Goal: Task Accomplishment & Management: Use online tool/utility

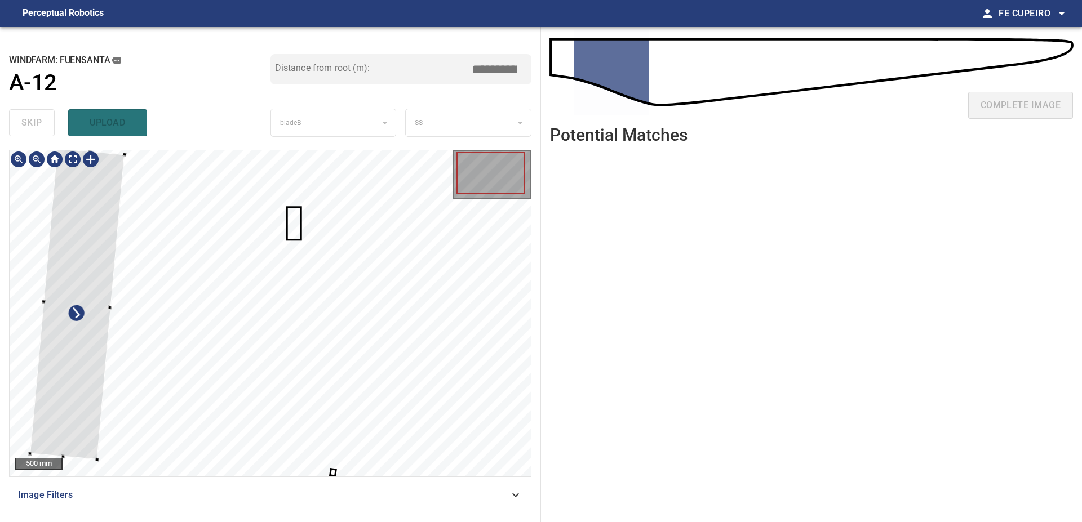
click at [93, 250] on div at bounding box center [77, 304] width 95 height 311
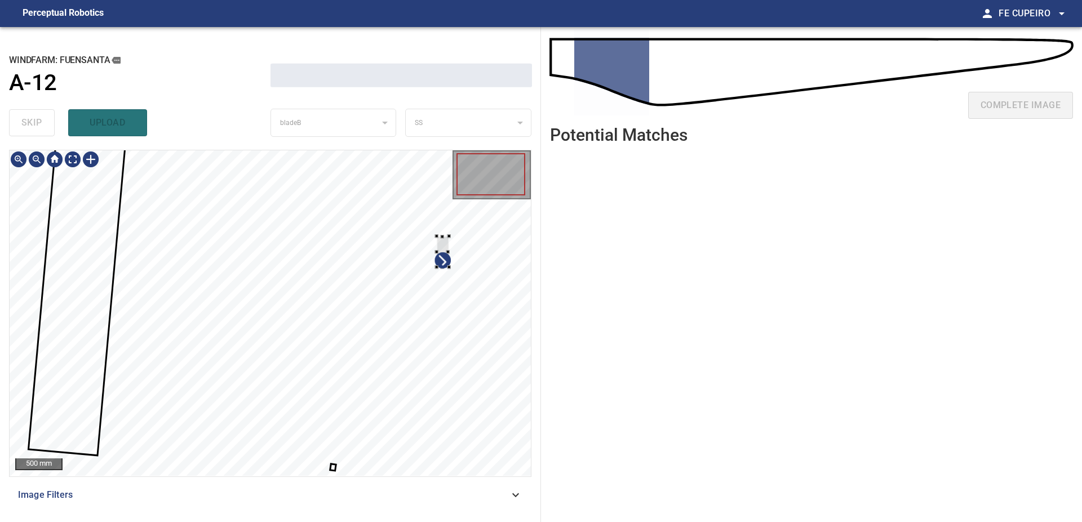
click at [464, 242] on div at bounding box center [270, 313] width 521 height 326
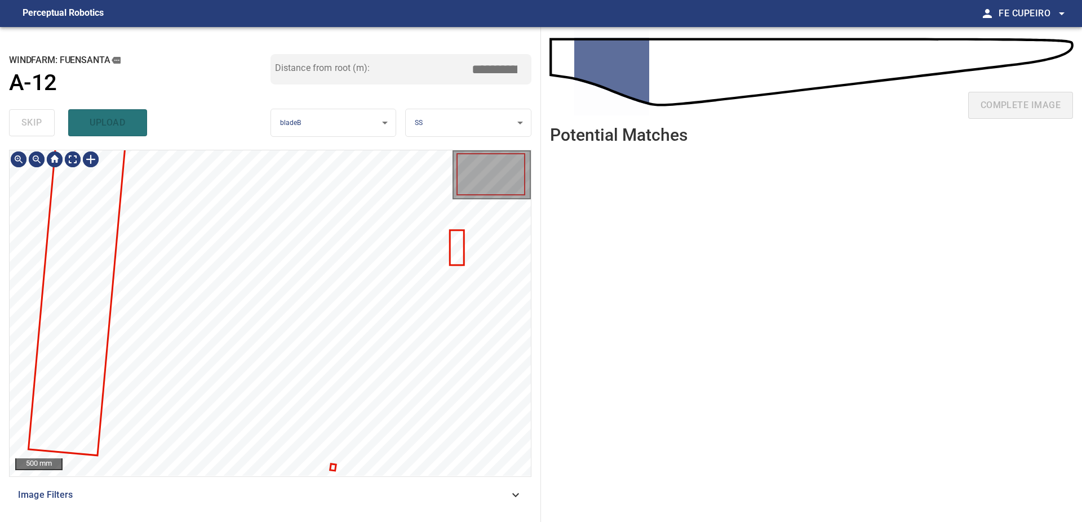
type input "****"
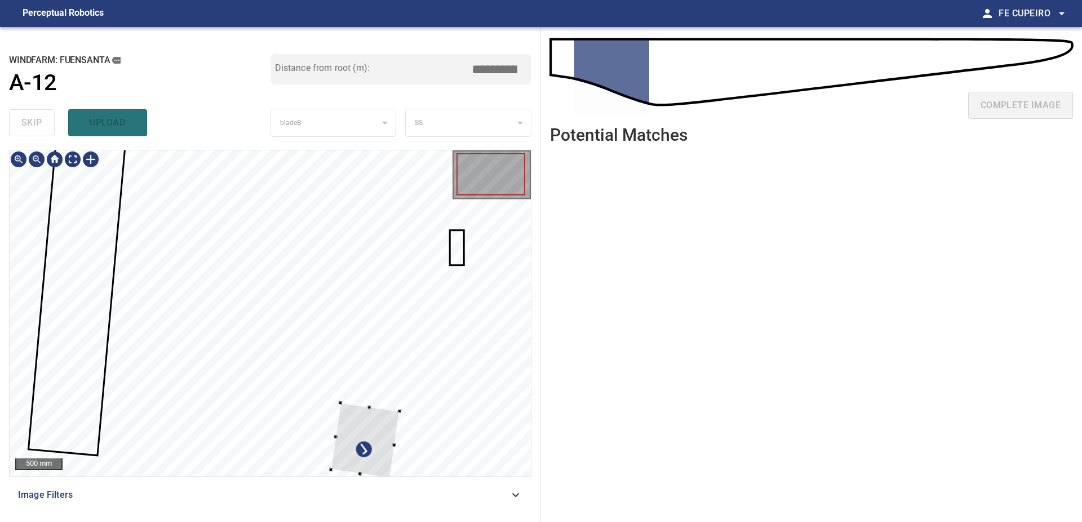
click at [415, 394] on div at bounding box center [270, 313] width 521 height 326
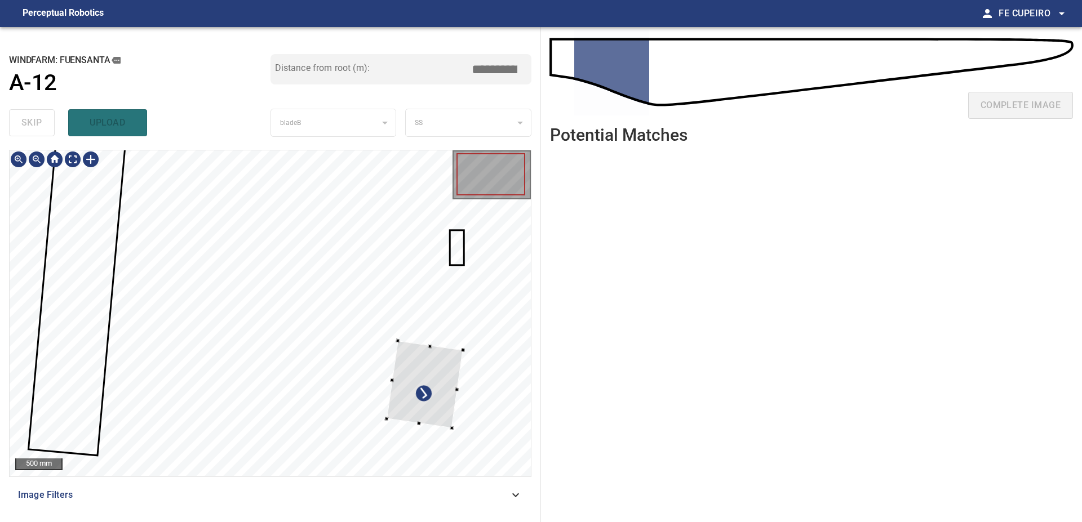
click at [462, 341] on div at bounding box center [424, 384] width 77 height 87
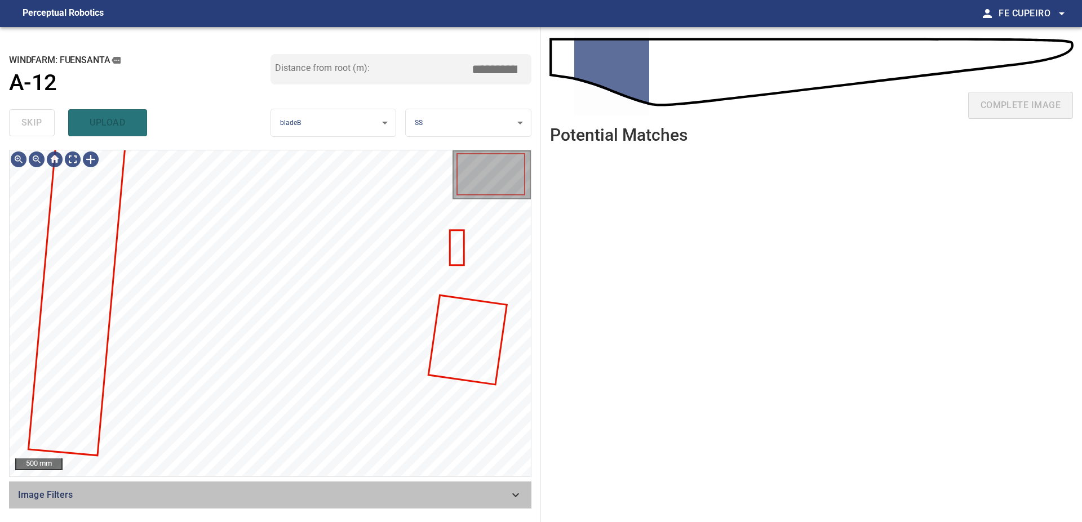
click at [283, 504] on div "Image Filters" at bounding box center [270, 495] width 522 height 27
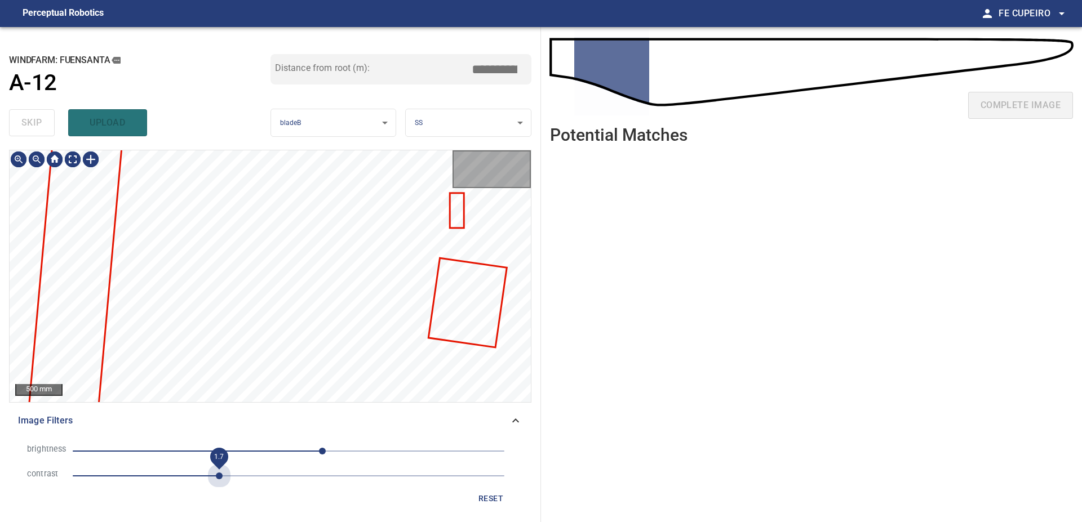
drag, startPoint x: 217, startPoint y: 469, endPoint x: 267, endPoint y: 459, distance: 51.2
click at [217, 470] on span "1.7" at bounding box center [289, 476] width 432 height 16
click at [277, 452] on span "40" at bounding box center [289, 451] width 432 height 16
click at [77, 159] on body "**********" at bounding box center [541, 261] width 1082 height 522
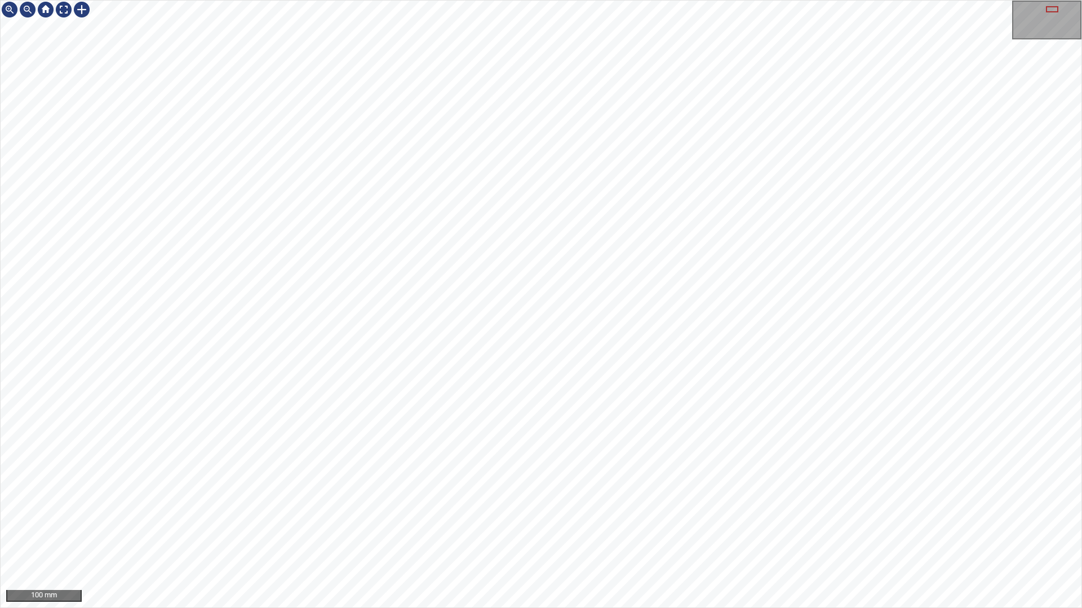
click at [674, 0] on div "100 mm" at bounding box center [541, 304] width 1082 height 608
click at [704, 0] on div "100 mm" at bounding box center [541, 304] width 1082 height 608
click at [836, 0] on div "100 mm" at bounding box center [541, 304] width 1082 height 608
click at [800, 0] on div "100 mm" at bounding box center [541, 304] width 1082 height 608
click at [802, 0] on div "100 mm" at bounding box center [541, 304] width 1082 height 608
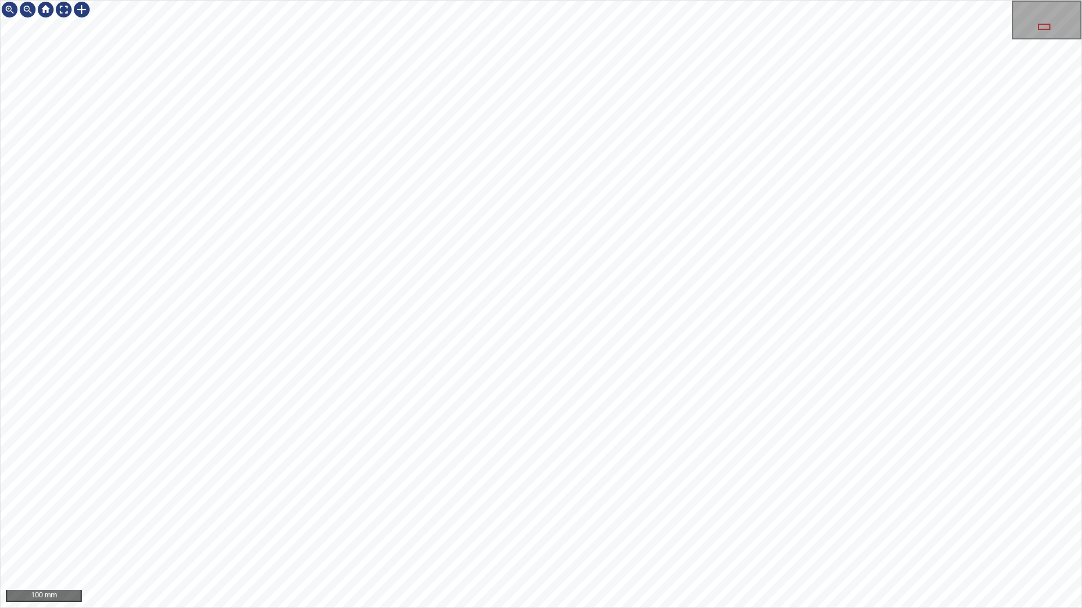
click at [634, 522] on div "100 mm" at bounding box center [541, 304] width 1082 height 608
click at [643, 522] on div "100 mm" at bounding box center [541, 304] width 1082 height 608
click at [664, 522] on div "100 mm" at bounding box center [541, 304] width 1082 height 608
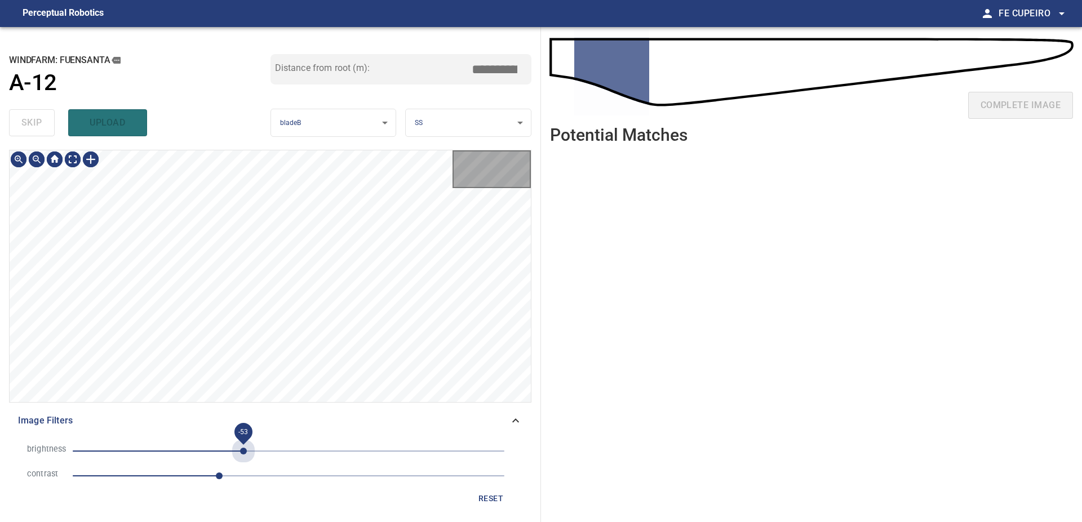
click at [243, 453] on span "-53" at bounding box center [289, 451] width 432 height 16
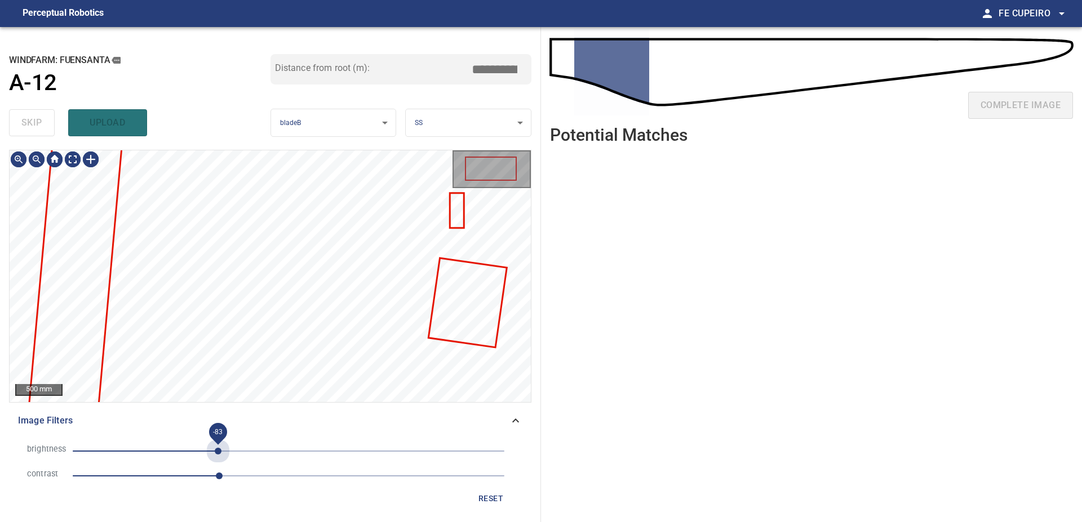
click at [218, 455] on span "-83" at bounding box center [289, 451] width 432 height 16
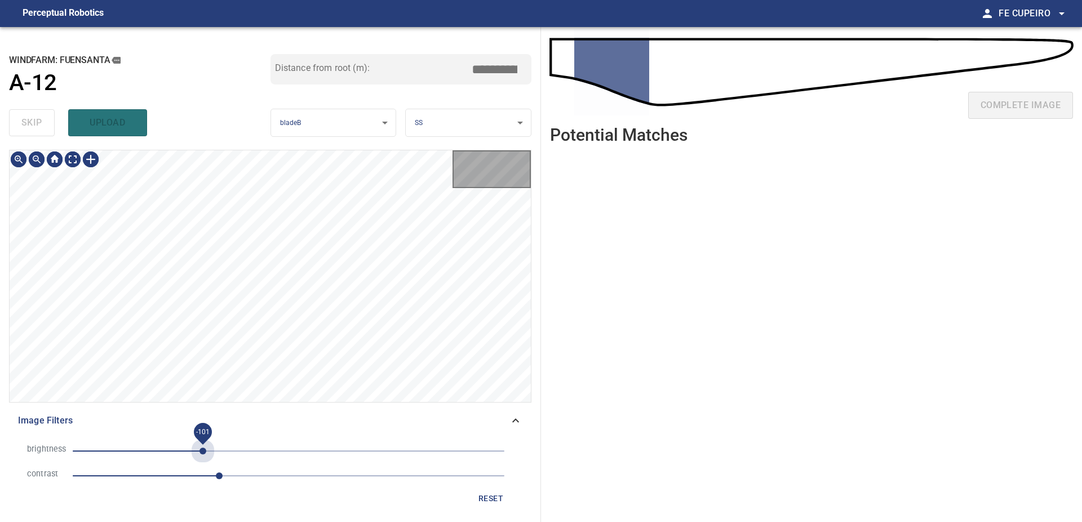
click at [203, 455] on span "-101" at bounding box center [289, 451] width 432 height 16
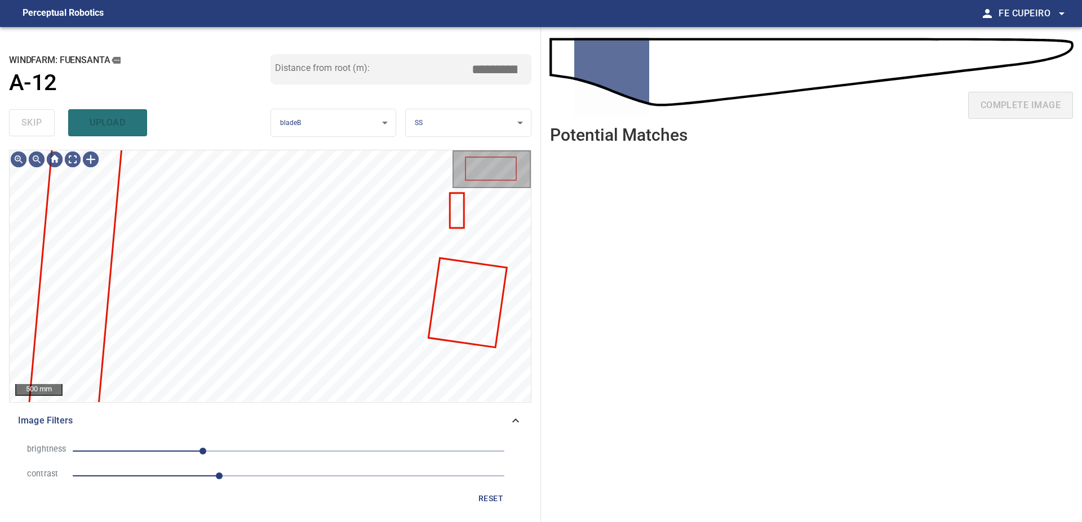
click at [199, 455] on span "-101" at bounding box center [202, 451] width 7 height 7
click at [180, 455] on span "-110" at bounding box center [289, 451] width 432 height 16
click at [177, 453] on span "-128" at bounding box center [180, 451] width 7 height 7
click at [73, 164] on body "**********" at bounding box center [541, 261] width 1082 height 522
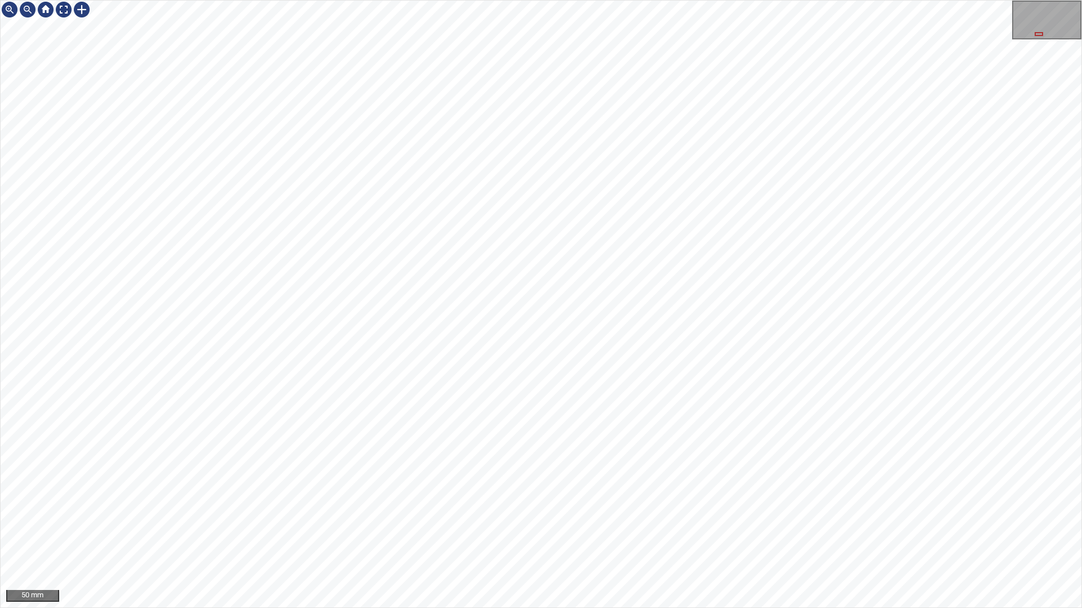
click at [398, 522] on div "50 mm" at bounding box center [541, 304] width 1082 height 608
click at [451, 522] on div "50 mm" at bounding box center [541, 304] width 1082 height 608
click at [466, 522] on div "50 mm" at bounding box center [541, 304] width 1082 height 608
click at [527, 522] on div "50 mm" at bounding box center [541, 304] width 1082 height 608
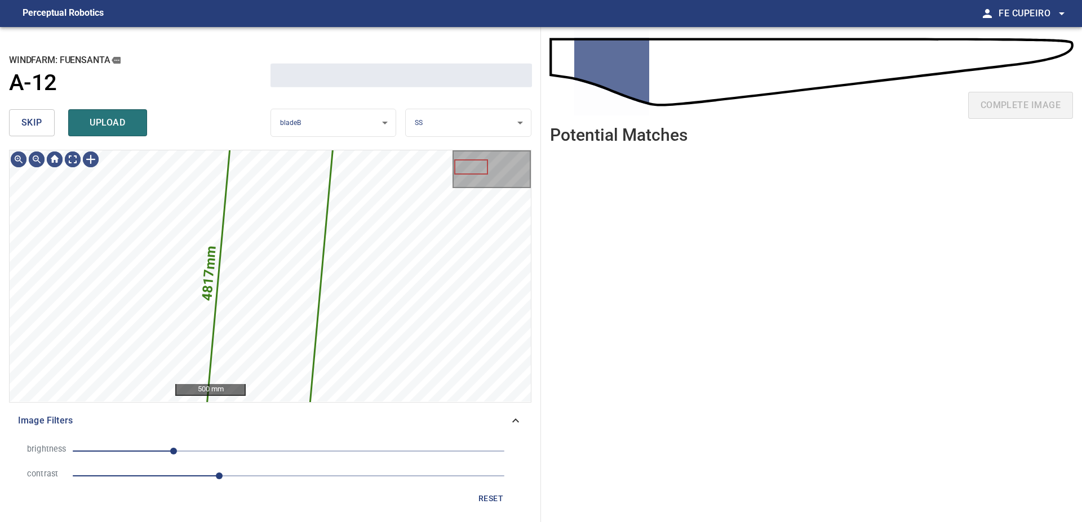
click at [51, 112] on button "skip" at bounding box center [32, 122] width 46 height 27
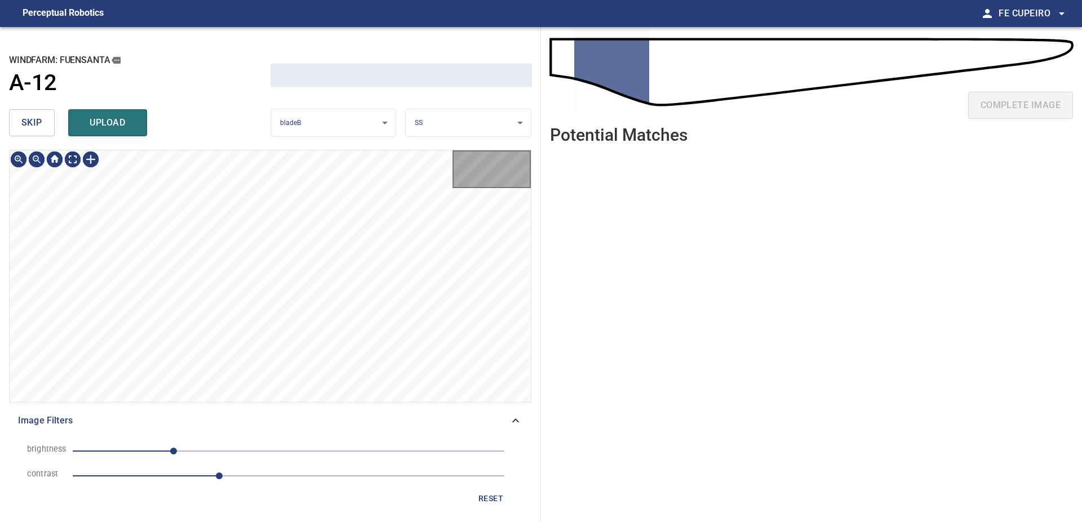
click at [51, 112] on button "skip" at bounding box center [32, 122] width 46 height 27
click at [51, 112] on div "skip upload" at bounding box center [139, 123] width 261 height 36
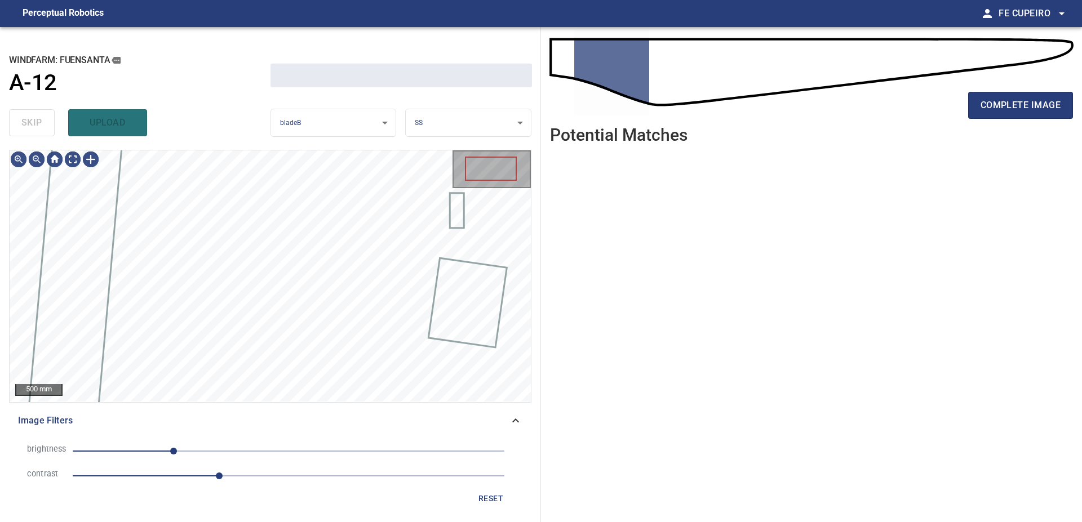
click at [51, 112] on div "skip upload" at bounding box center [139, 123] width 261 height 36
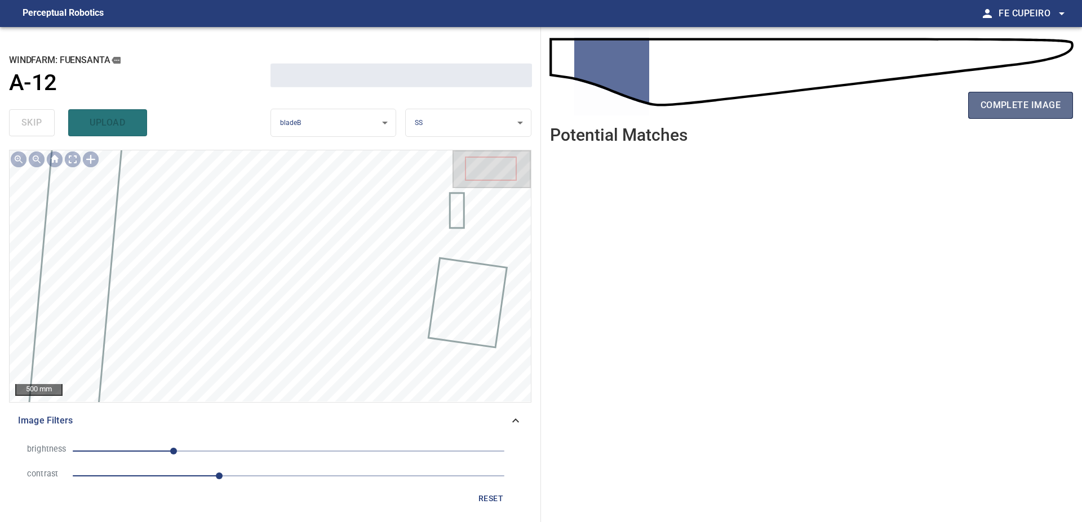
click at [1028, 117] on button "complete image" at bounding box center [1020, 105] width 105 height 27
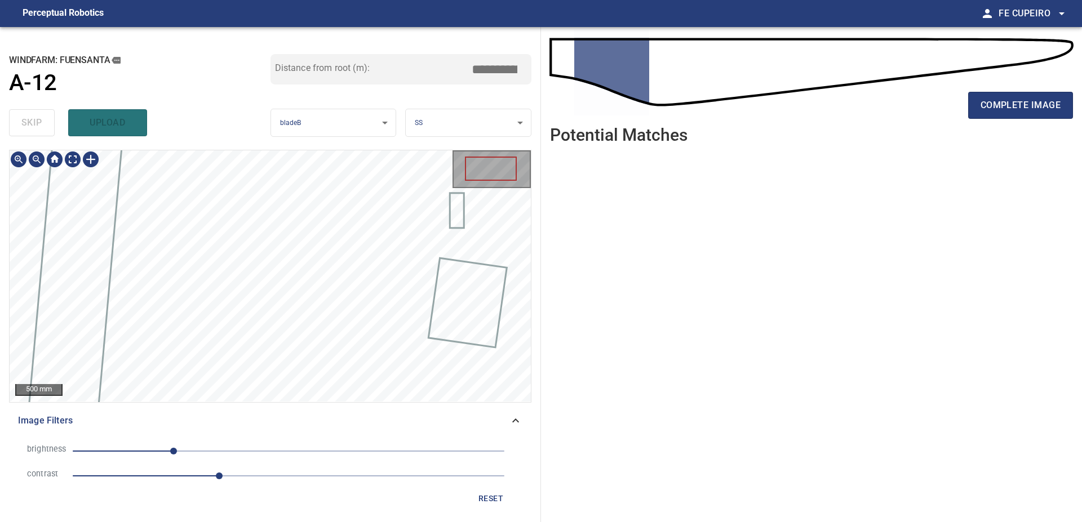
type input "****"
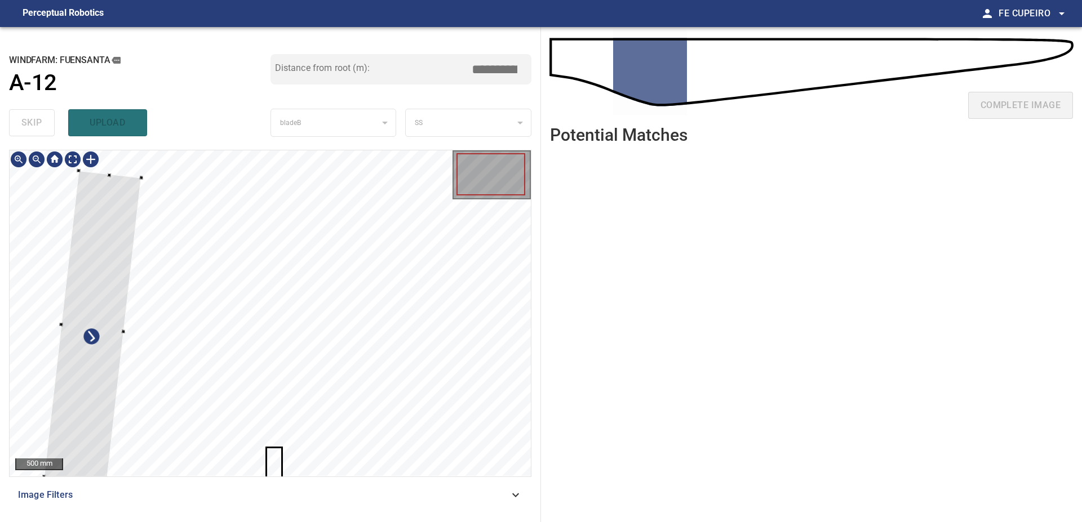
click at [94, 252] on div at bounding box center [92, 327] width 97 height 313
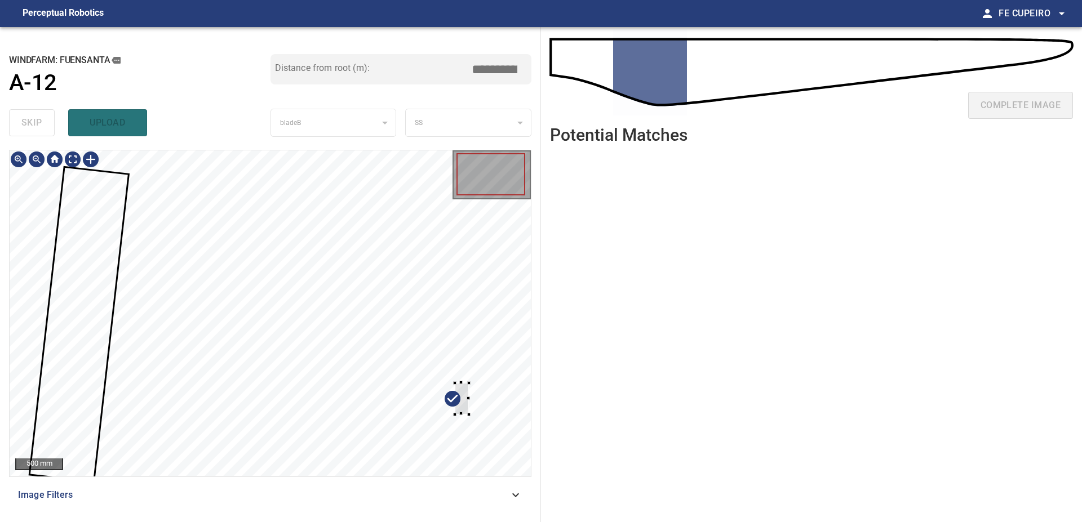
click at [474, 384] on div at bounding box center [270, 313] width 521 height 326
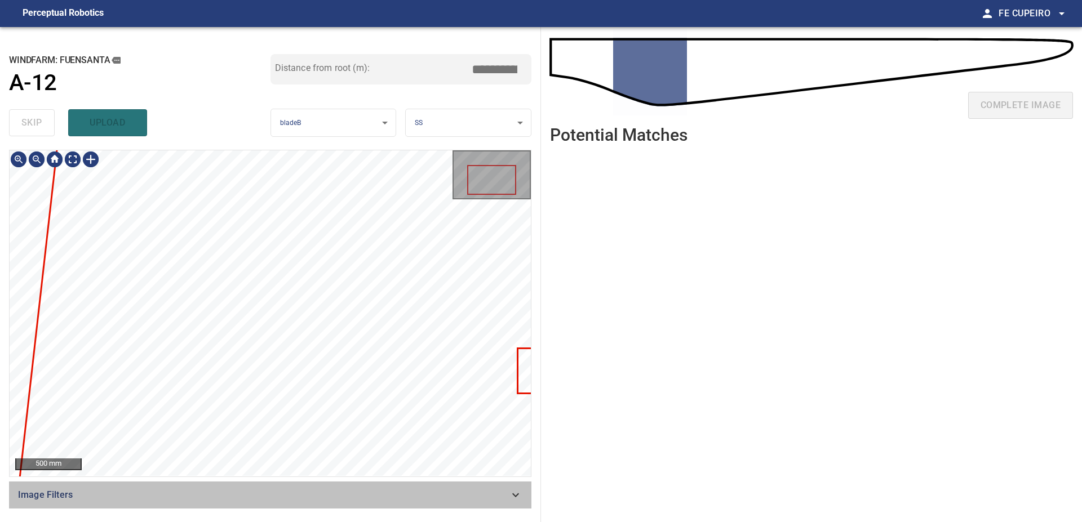
click at [273, 496] on span "Image Filters" at bounding box center [263, 495] width 491 height 14
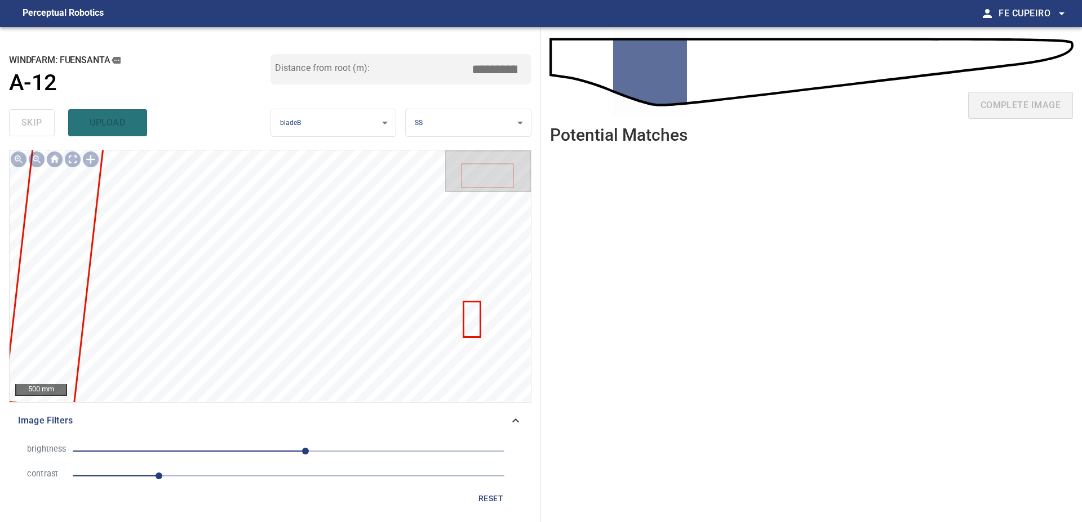
click at [199, 477] on span "1" at bounding box center [289, 476] width 432 height 16
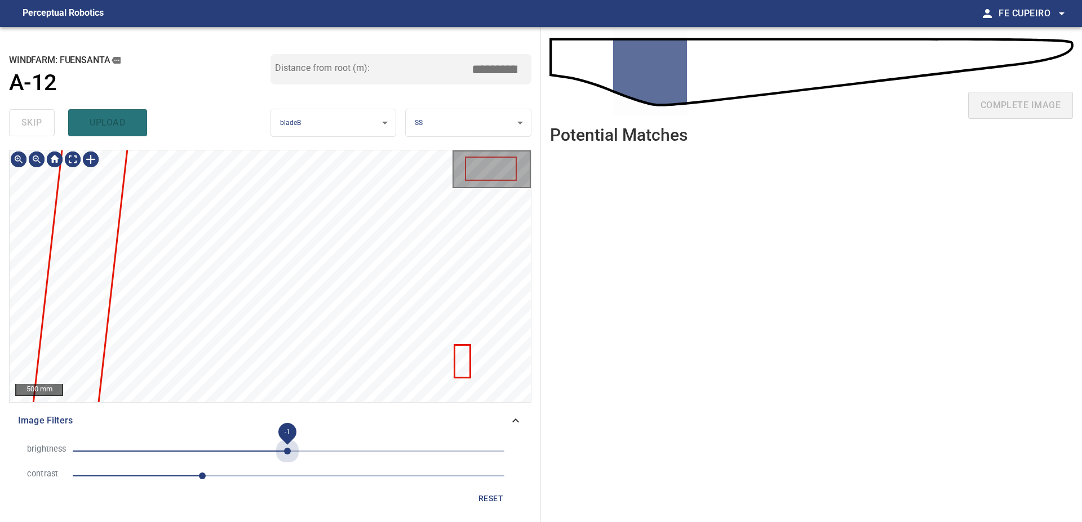
drag, startPoint x: 287, startPoint y: 451, endPoint x: 269, endPoint y: 451, distance: 18.0
click at [286, 451] on span "-1" at bounding box center [289, 451] width 432 height 16
click at [269, 451] on span "-3" at bounding box center [289, 451] width 432 height 16
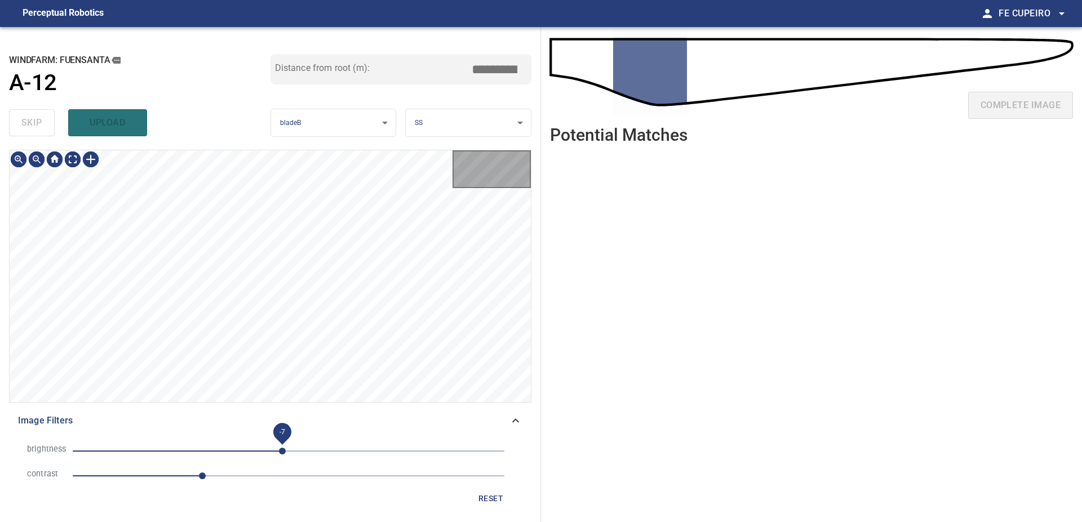
click at [282, 450] on span "-7" at bounding box center [289, 451] width 432 height 16
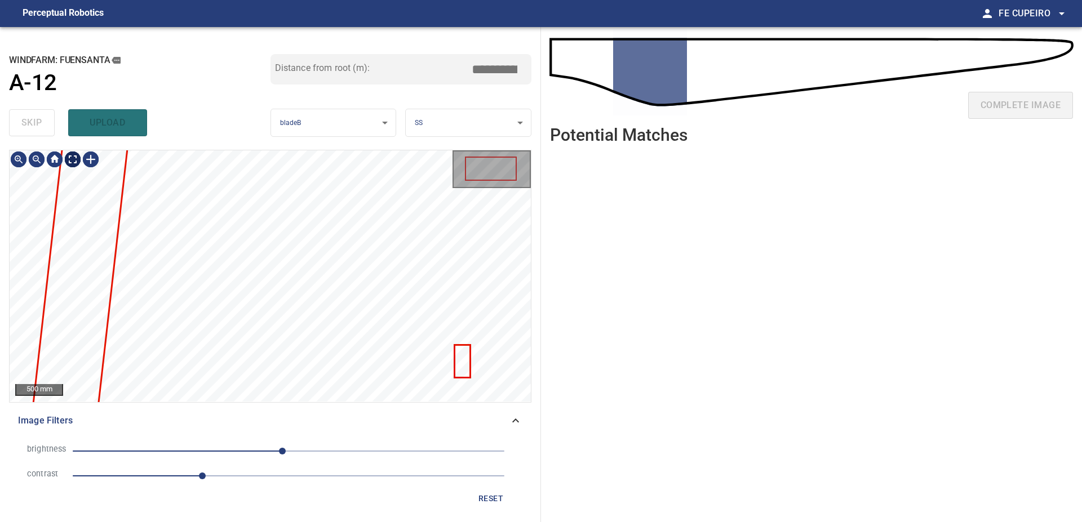
click at [76, 159] on body "**********" at bounding box center [541, 261] width 1082 height 522
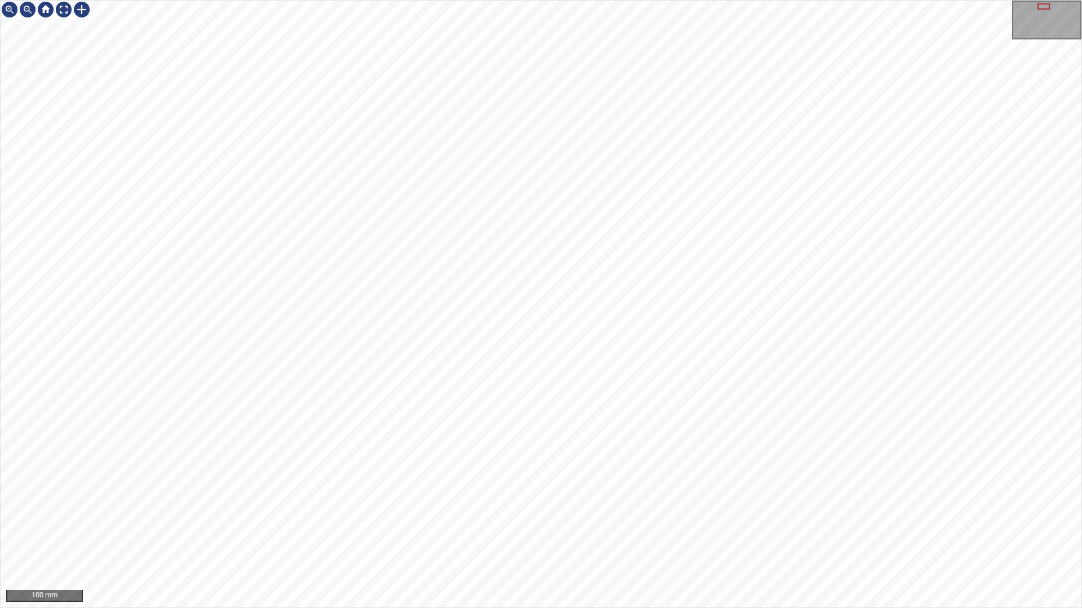
click at [533, 0] on div "100 mm" at bounding box center [541, 304] width 1082 height 608
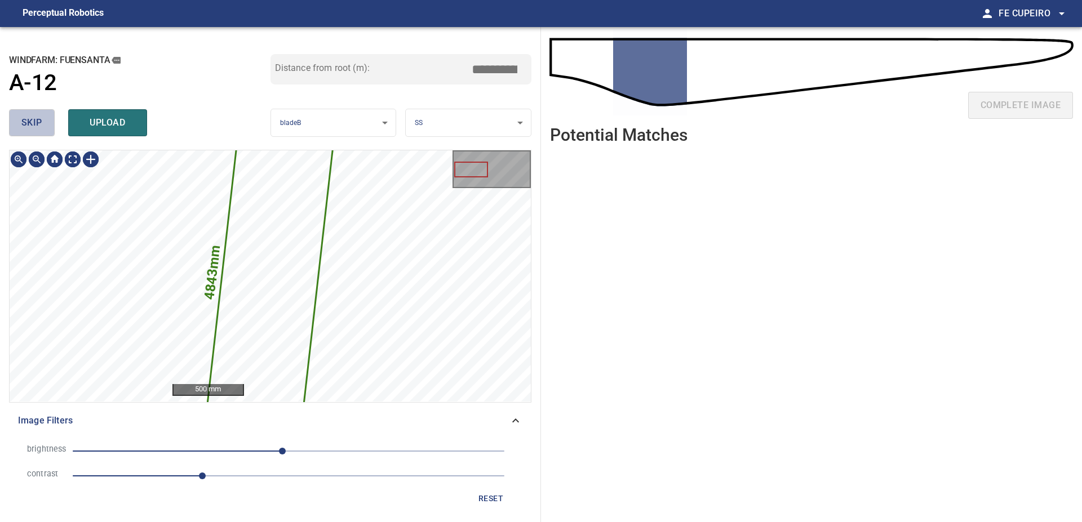
click at [42, 121] on span "skip" at bounding box center [31, 123] width 21 height 16
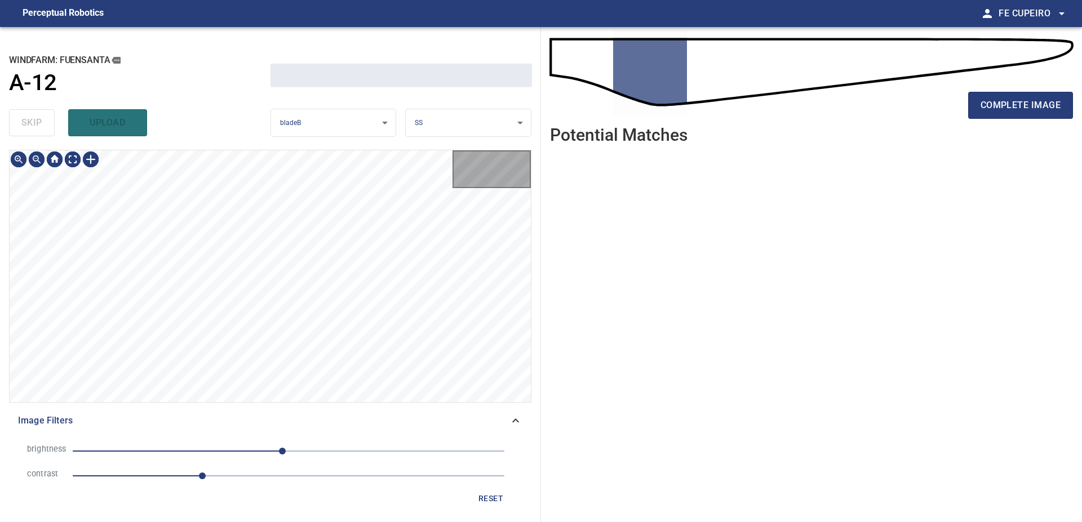
click at [42, 121] on div "skip upload" at bounding box center [139, 123] width 261 height 36
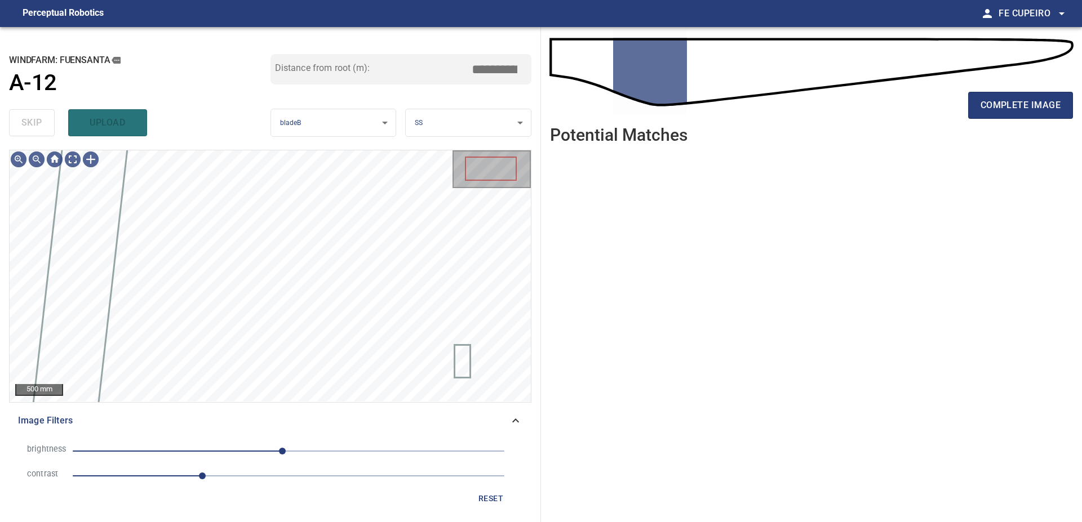
click at [1023, 121] on div "complete image" at bounding box center [811, 109] width 523 height 45
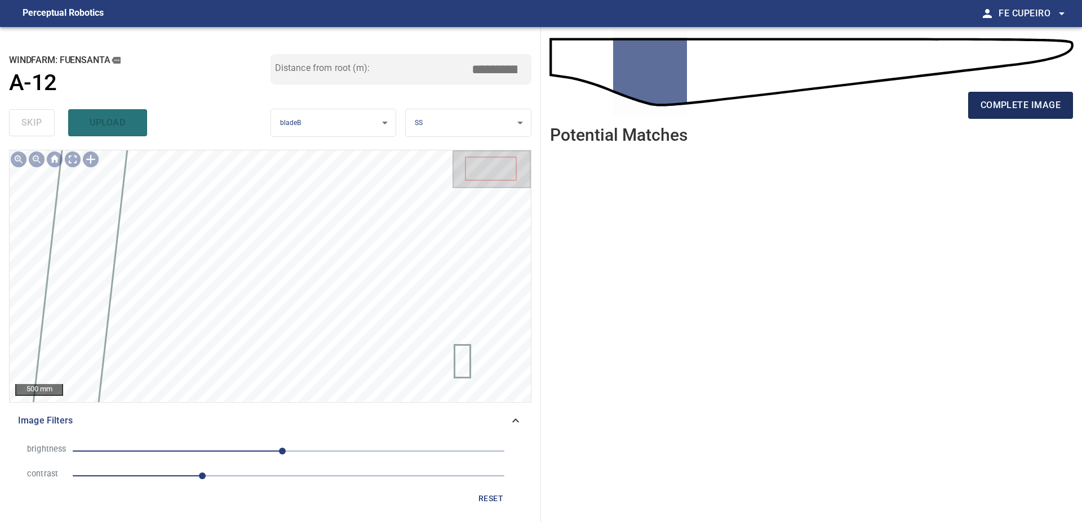
click at [1021, 110] on span "complete image" at bounding box center [1020, 105] width 80 height 16
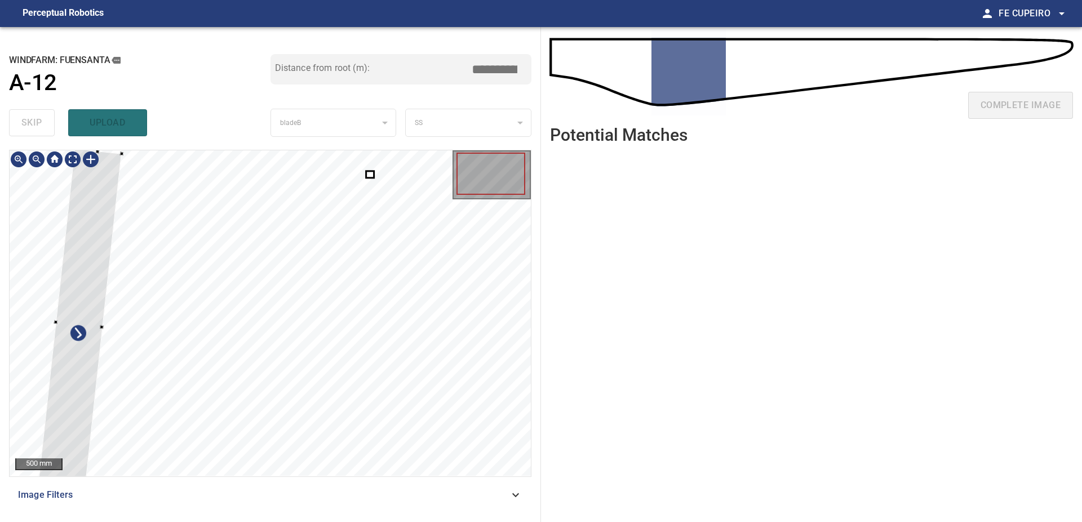
click at [99, 240] on div at bounding box center [79, 325] width 84 height 352
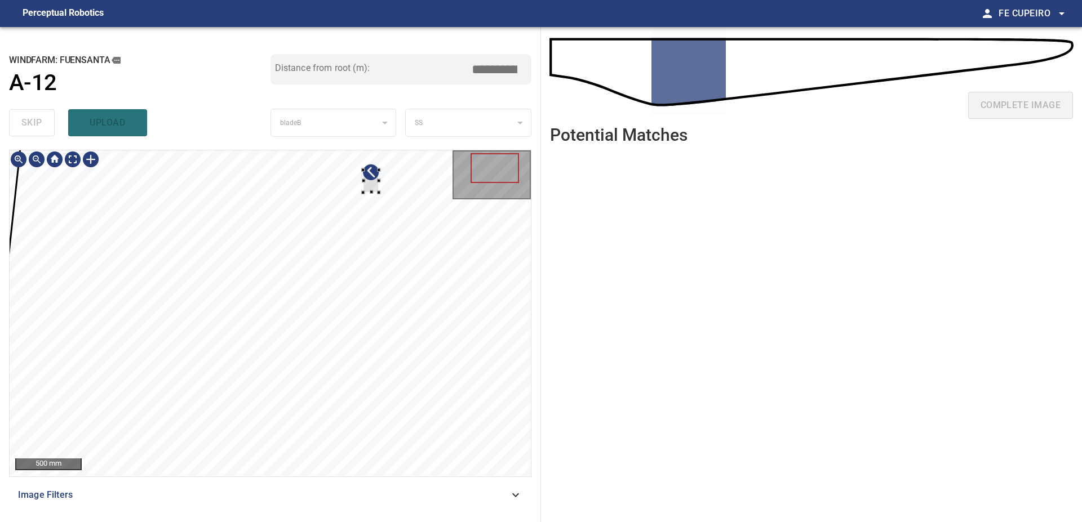
click at [397, 228] on div at bounding box center [270, 313] width 521 height 326
click at [502, 307] on div at bounding box center [270, 313] width 521 height 326
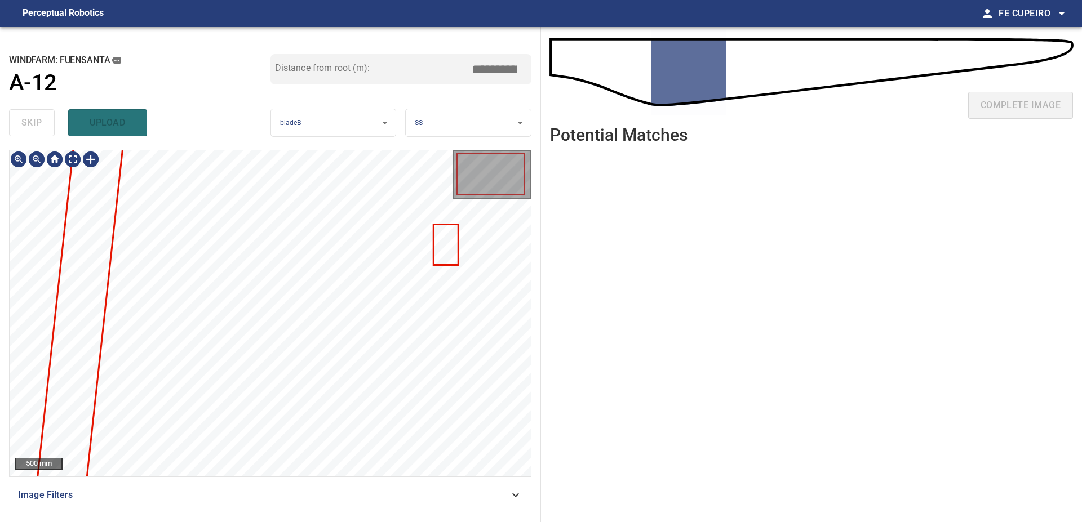
click at [260, 495] on span "Image Filters" at bounding box center [263, 495] width 491 height 14
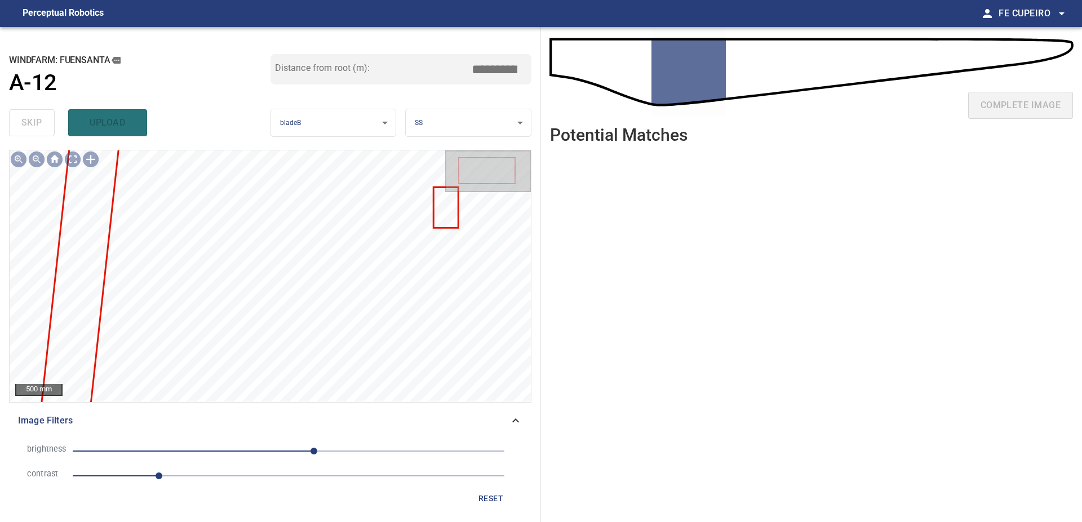
click at [211, 474] on span "1" at bounding box center [289, 476] width 432 height 16
click at [264, 446] on span "30" at bounding box center [289, 451] width 432 height 16
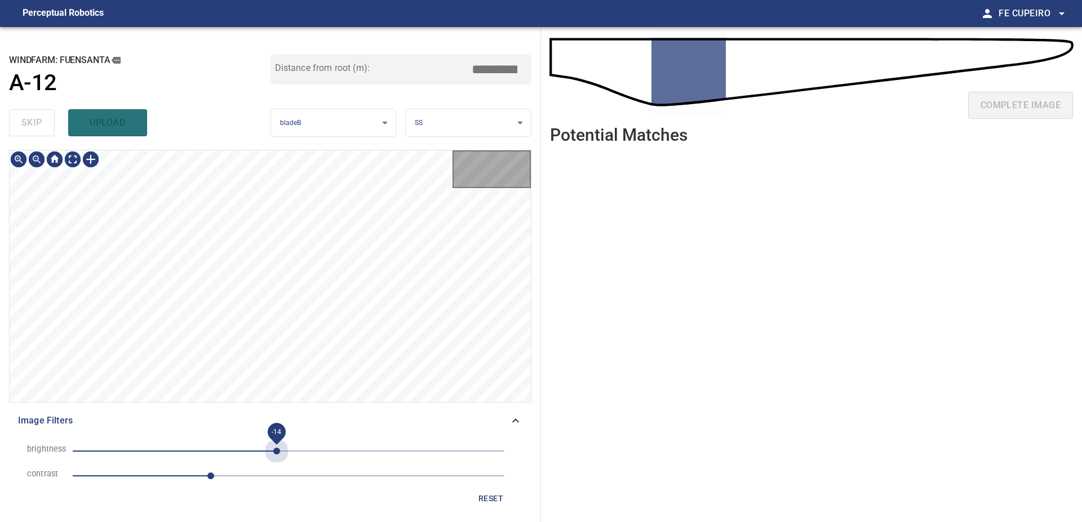
click at [277, 451] on span "-14" at bounding box center [289, 451] width 432 height 16
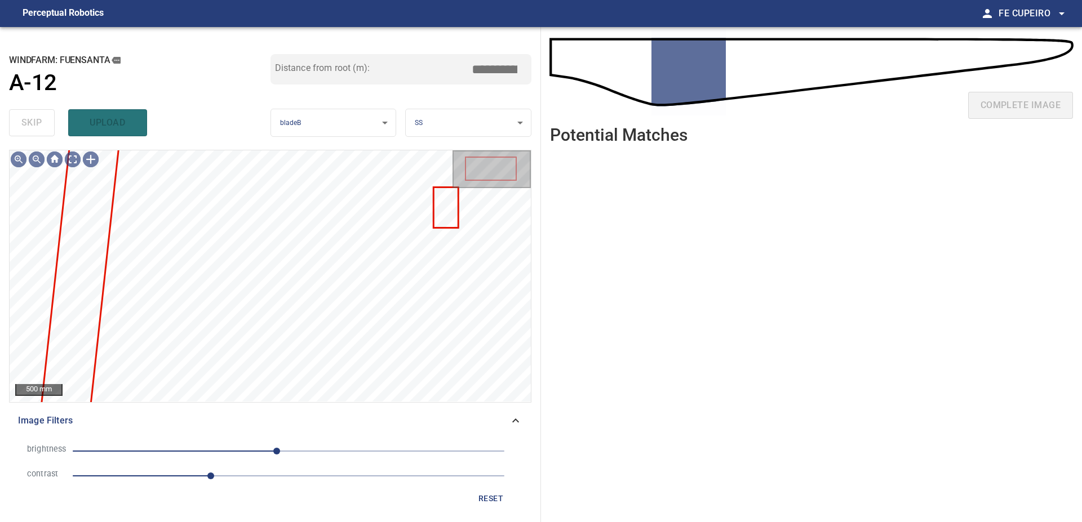
click at [280, 451] on span "-14" at bounding box center [276, 451] width 7 height 7
click at [75, 159] on body "**********" at bounding box center [541, 261] width 1082 height 522
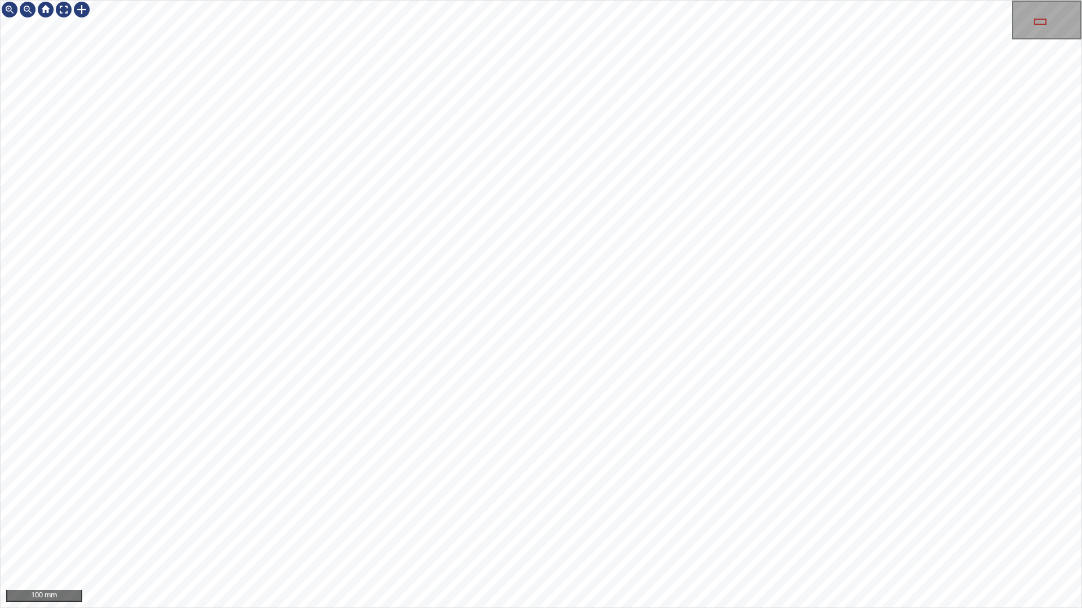
click at [383, 522] on div "100 mm" at bounding box center [541, 304] width 1082 height 608
click at [526, 522] on div "100 mm" at bounding box center [541, 304] width 1082 height 608
click at [513, 522] on div "100 mm" at bounding box center [541, 304] width 1082 height 608
click at [660, 0] on div "100 mm" at bounding box center [541, 304] width 1082 height 608
click at [674, 0] on div "100 mm" at bounding box center [541, 304] width 1082 height 608
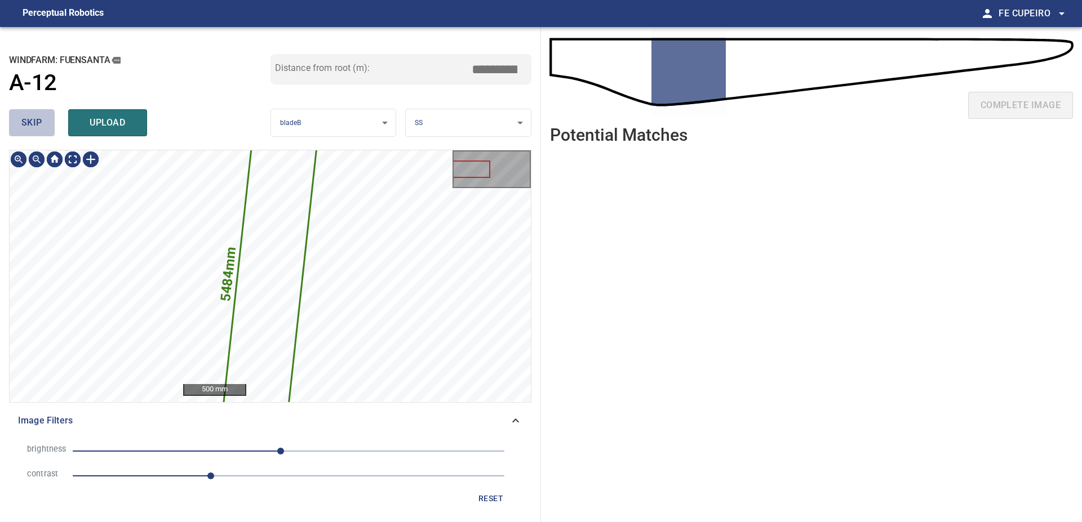
click at [54, 124] on button "skip" at bounding box center [32, 122] width 46 height 27
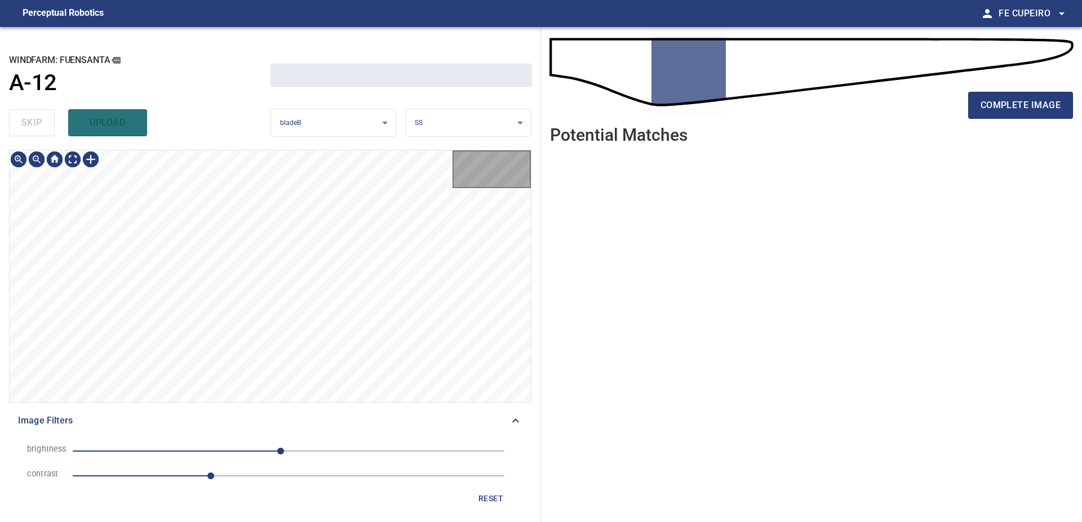
click at [54, 124] on div "skip upload" at bounding box center [139, 123] width 261 height 36
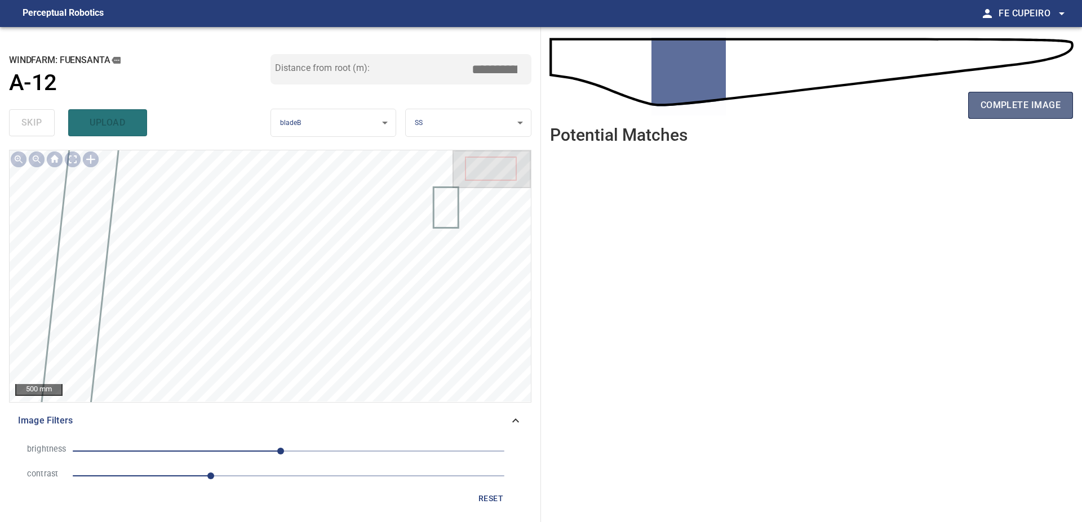
click at [1006, 104] on span "complete image" at bounding box center [1020, 105] width 80 height 16
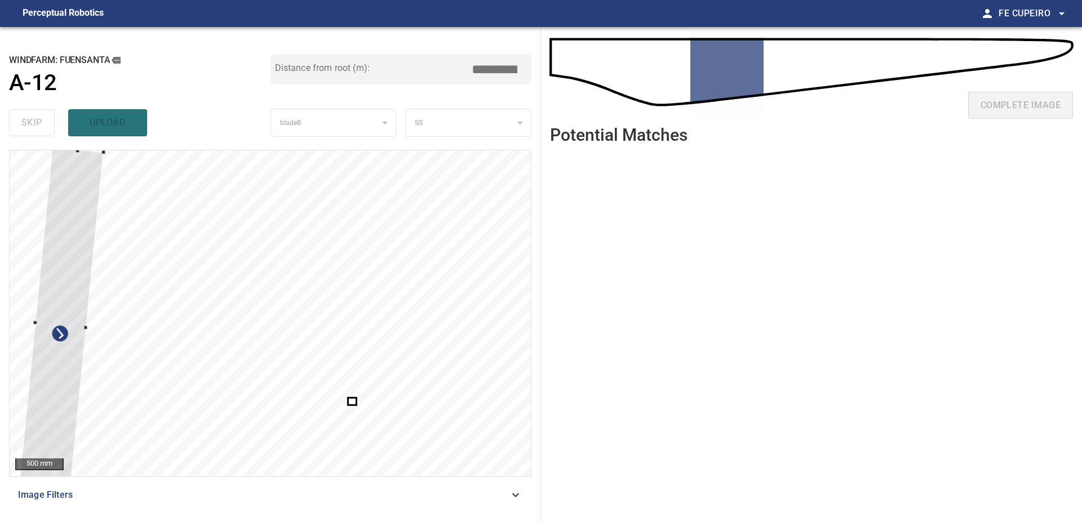
click at [59, 229] on div at bounding box center [61, 325] width 86 height 354
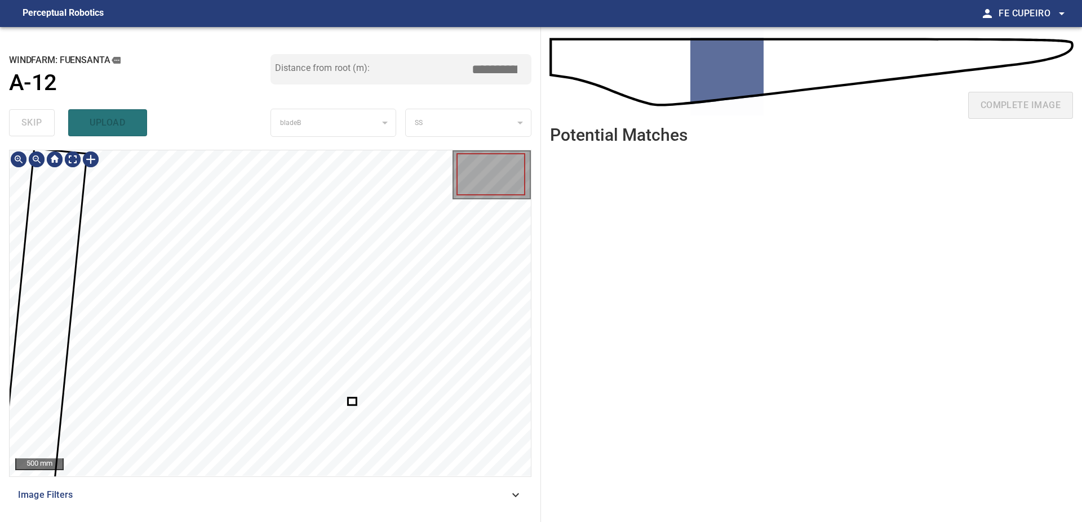
click at [355, 403] on div at bounding box center [270, 313] width 521 height 326
click at [354, 400] on div at bounding box center [270, 313] width 521 height 326
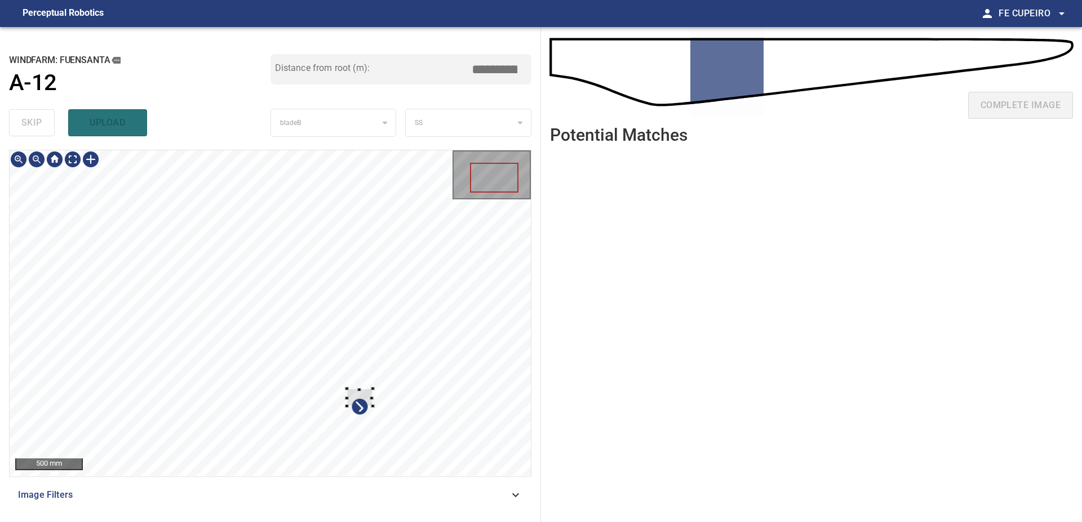
click at [377, 385] on div at bounding box center [270, 313] width 521 height 326
click at [528, 336] on div at bounding box center [270, 313] width 521 height 326
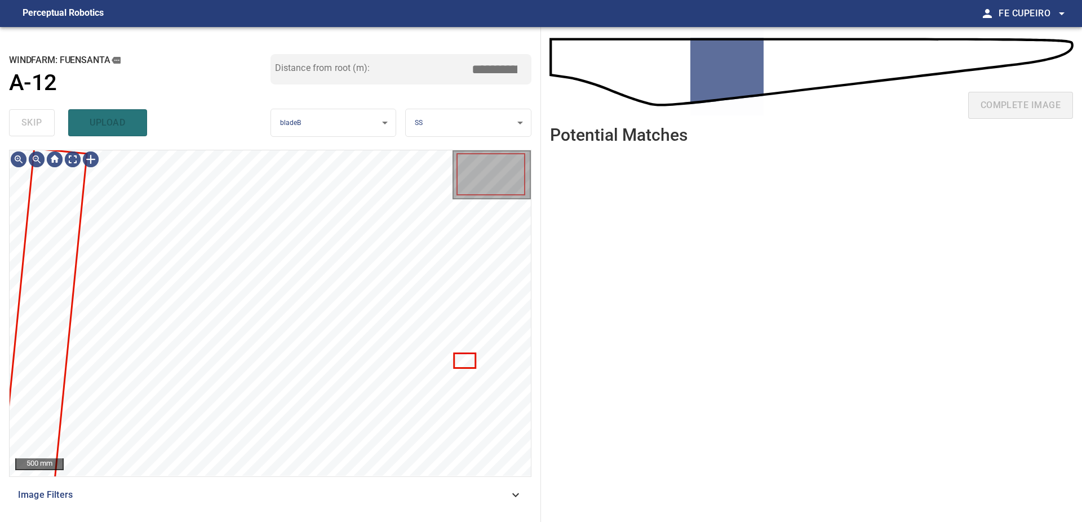
click at [184, 496] on span "Image Filters" at bounding box center [263, 495] width 491 height 14
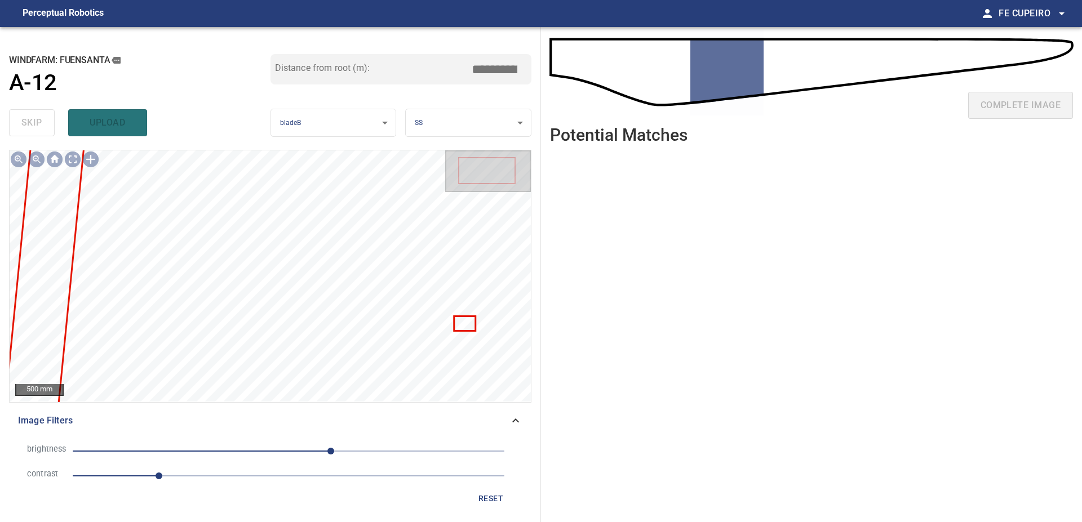
click at [215, 482] on span "1" at bounding box center [289, 476] width 432 height 16
click at [299, 453] on span "50" at bounding box center [289, 451] width 432 height 16
click at [281, 450] on span "13" at bounding box center [289, 451] width 432 height 16
click at [78, 163] on body "**********" at bounding box center [541, 261] width 1082 height 522
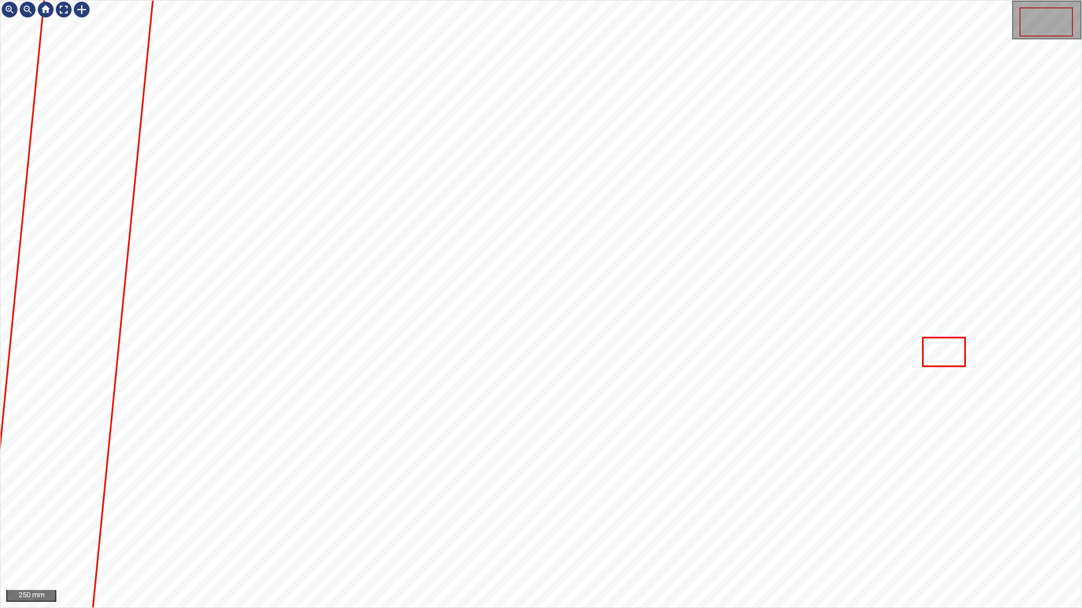
click at [615, 0] on div "250 mm" at bounding box center [541, 304] width 1082 height 608
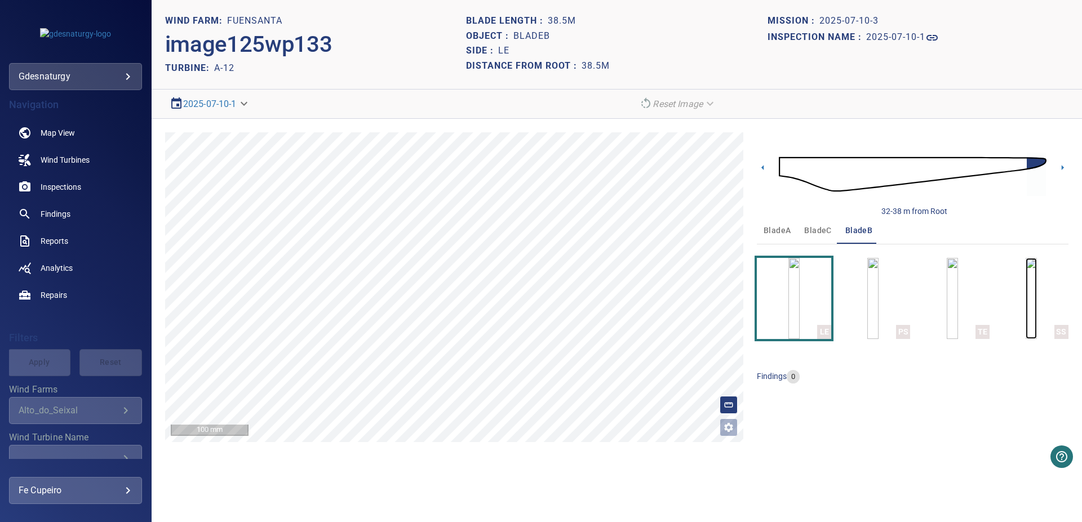
click at [1034, 298] on img "button" at bounding box center [1030, 298] width 11 height 81
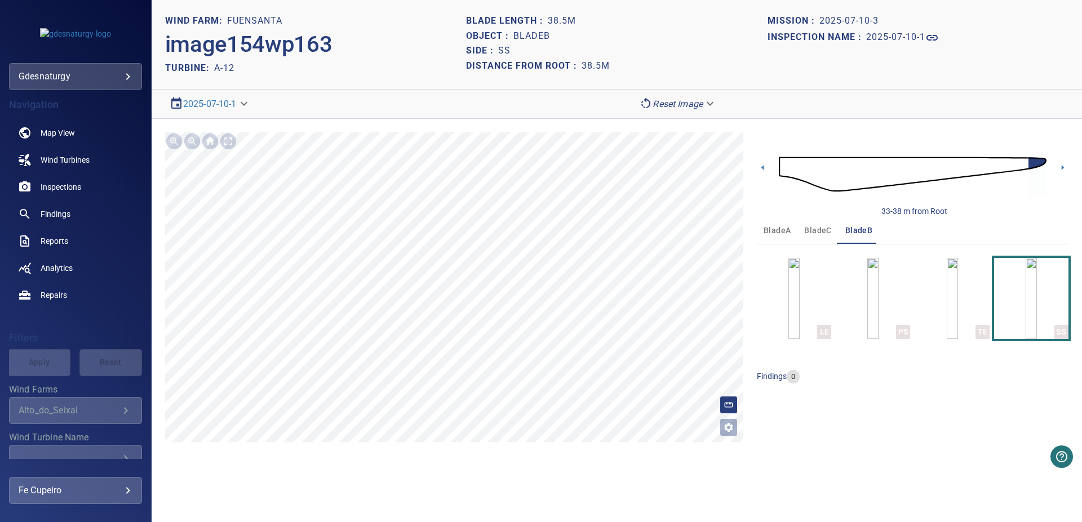
click at [810, 164] on img at bounding box center [913, 174] width 268 height 65
click at [821, 170] on img at bounding box center [913, 174] width 268 height 65
click at [839, 166] on img at bounding box center [913, 174] width 268 height 65
click at [840, 166] on img at bounding box center [913, 174] width 268 height 65
click at [835, 168] on img at bounding box center [913, 174] width 268 height 65
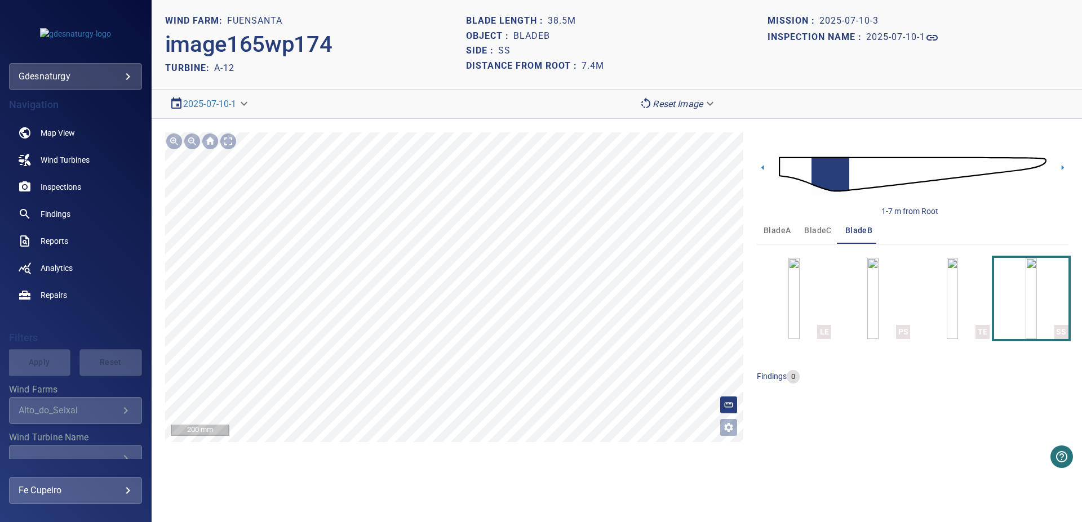
click at [679, 94] on body "**********" at bounding box center [541, 261] width 1082 height 522
click at [684, 123] on li "Matching" at bounding box center [677, 124] width 87 height 20
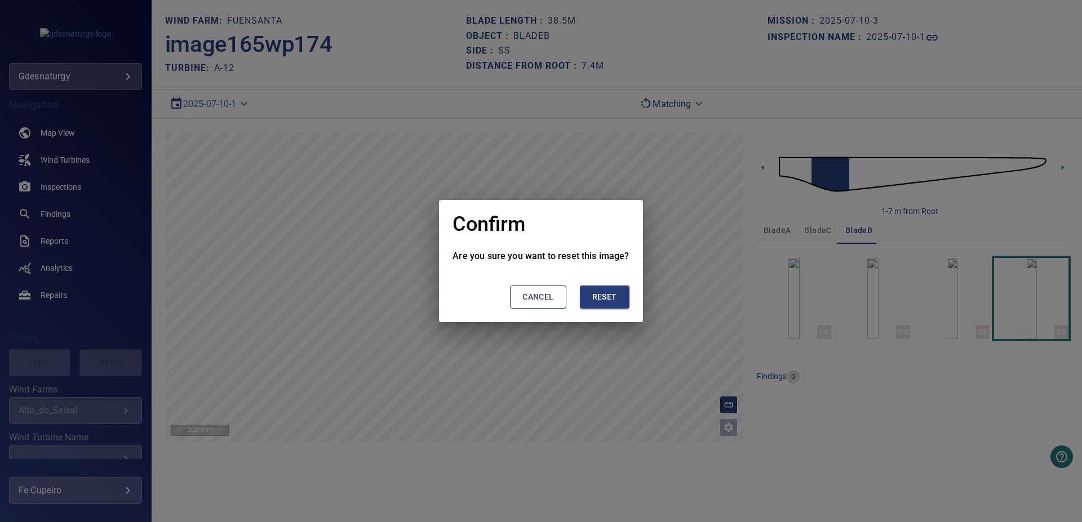
click at [613, 296] on span "Reset" at bounding box center [604, 297] width 25 height 14
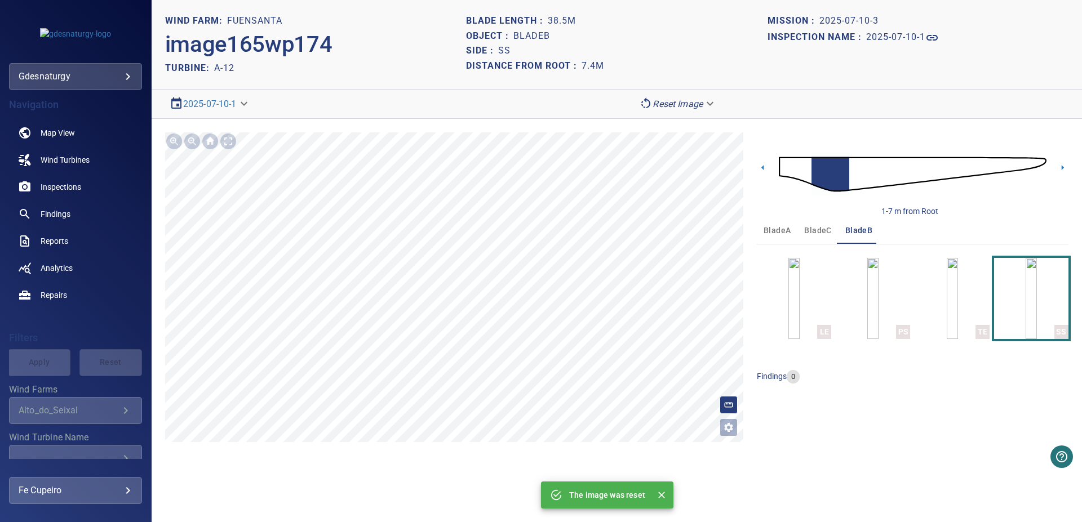
click at [842, 168] on img at bounding box center [913, 174] width 268 height 65
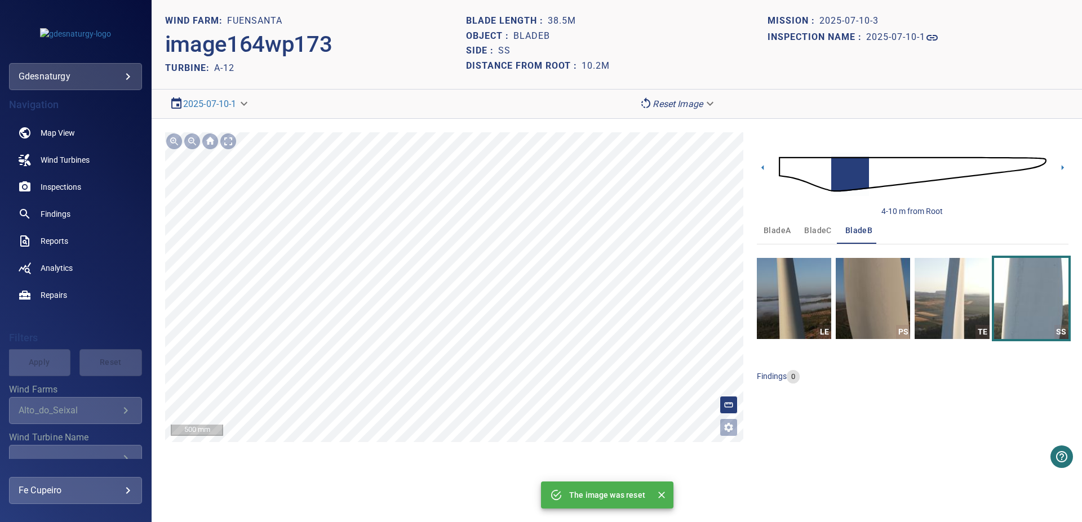
click at [439, 446] on div "**********" at bounding box center [617, 287] width 930 height 337
click at [865, 169] on img at bounding box center [913, 174] width 268 height 65
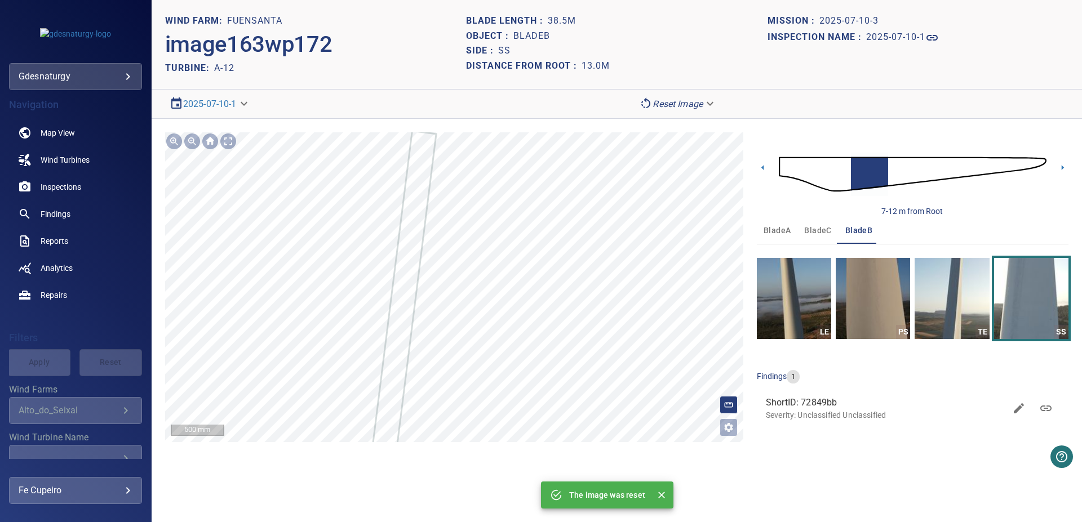
click at [856, 170] on img at bounding box center [913, 174] width 268 height 65
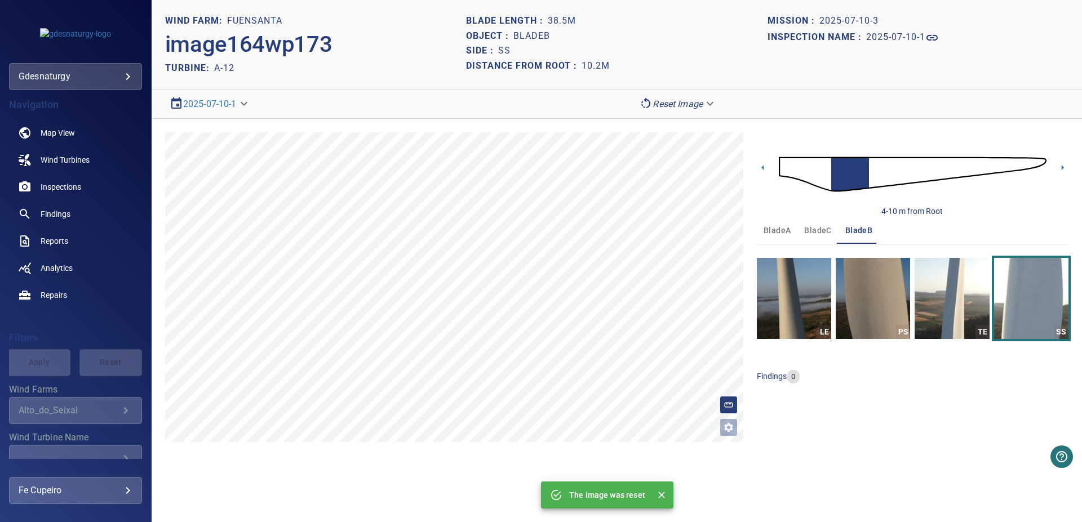
click at [867, 167] on img at bounding box center [913, 174] width 268 height 65
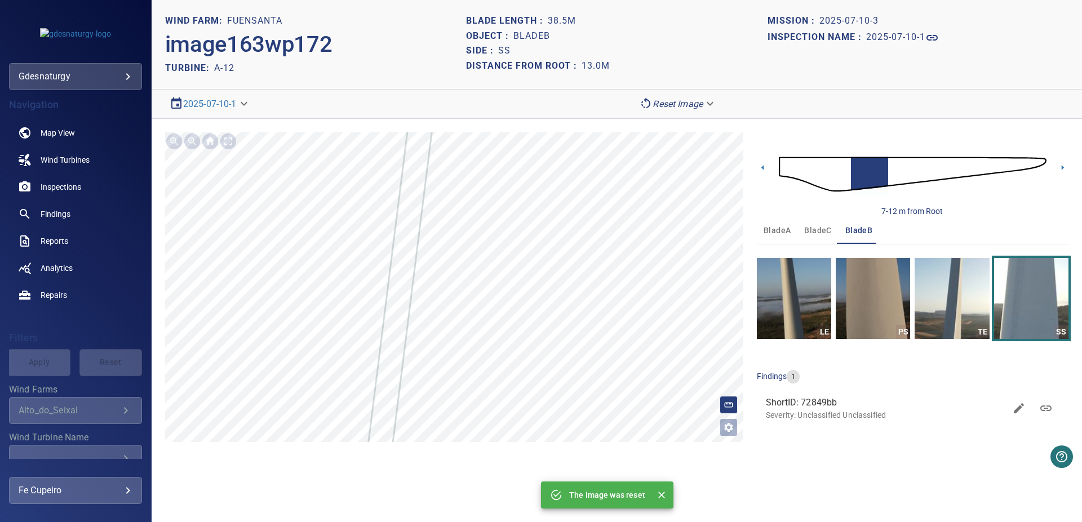
click at [886, 168] on img at bounding box center [913, 174] width 268 height 65
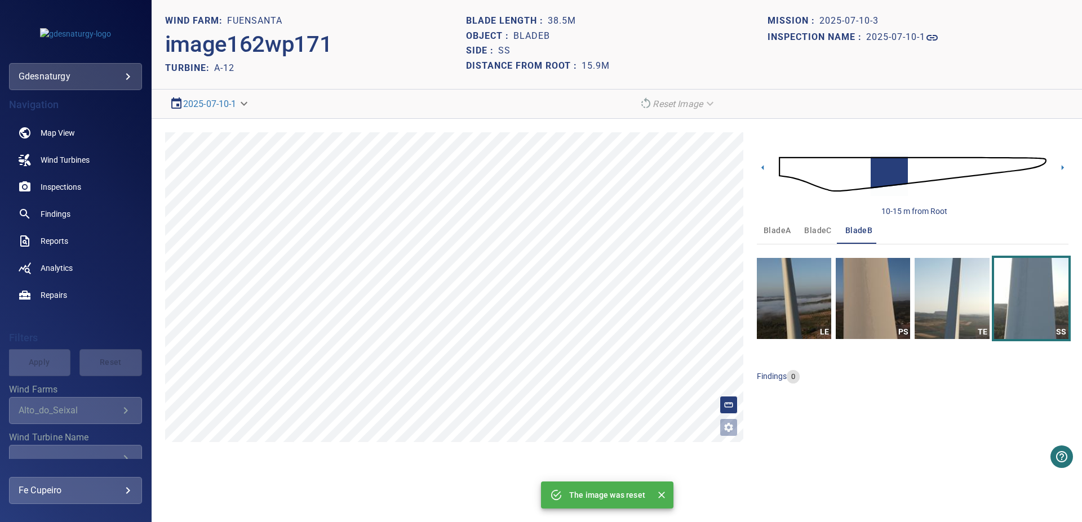
click at [874, 168] on img at bounding box center [913, 174] width 268 height 65
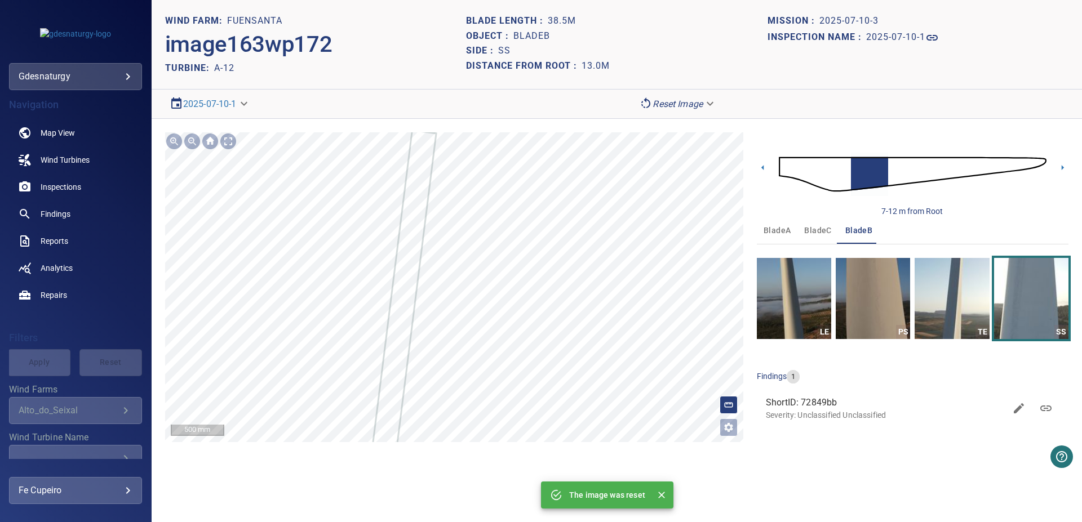
click at [878, 170] on img at bounding box center [913, 174] width 268 height 65
click at [879, 168] on img at bounding box center [913, 174] width 268 height 65
click at [883, 167] on img at bounding box center [913, 174] width 268 height 65
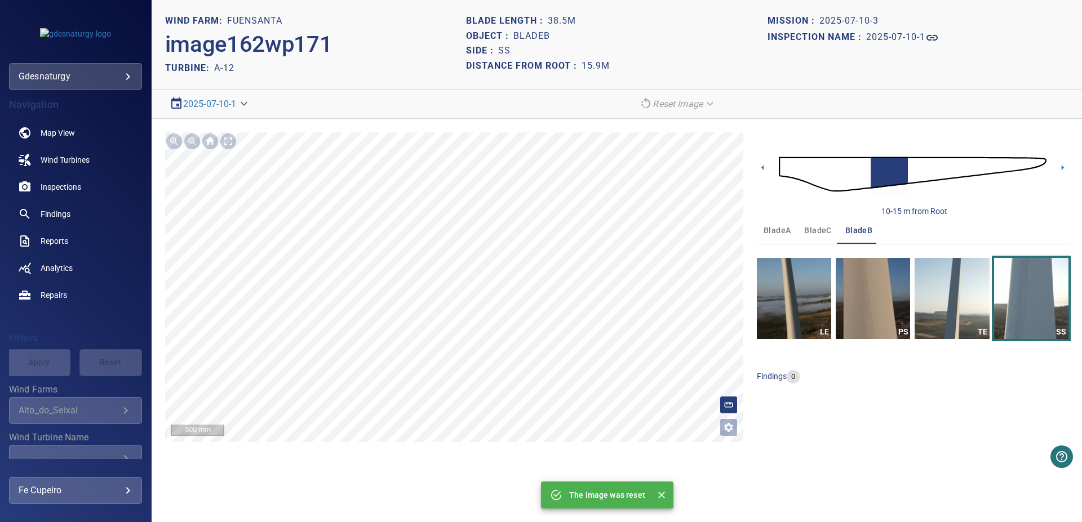
click at [906, 168] on img at bounding box center [913, 174] width 268 height 65
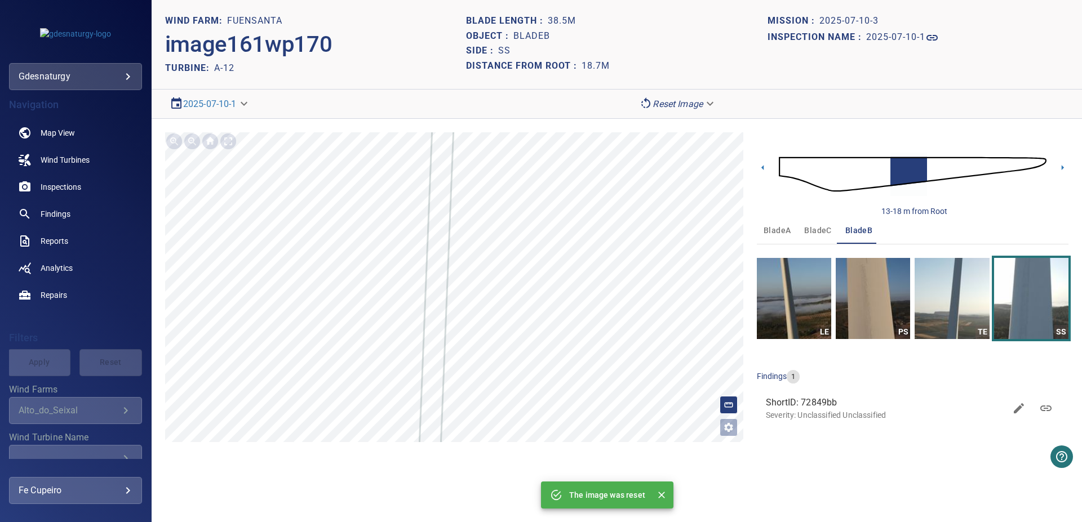
click at [919, 177] on img at bounding box center [913, 174] width 268 height 65
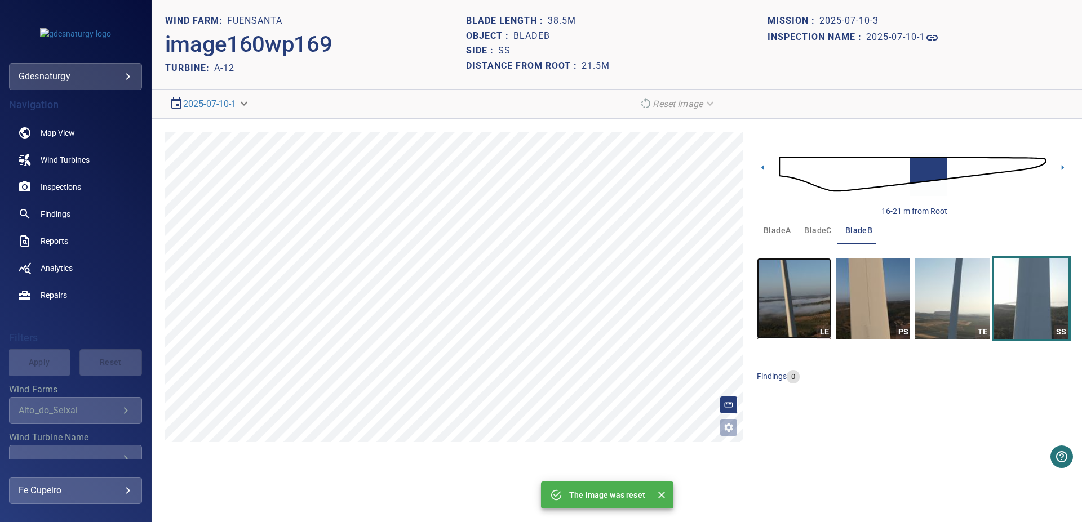
click at [803, 291] on img "button" at bounding box center [794, 298] width 74 height 81
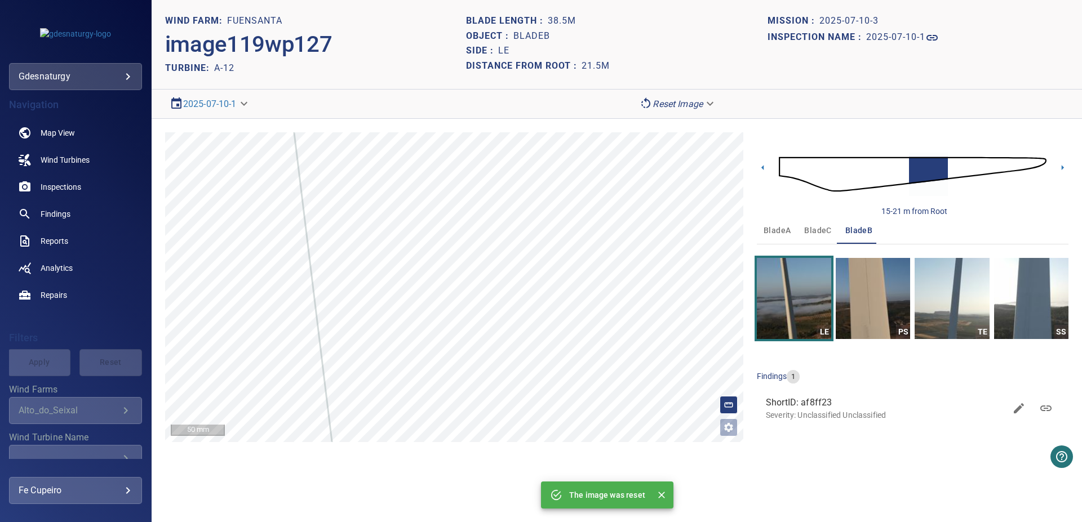
scroll to position [155, 0]
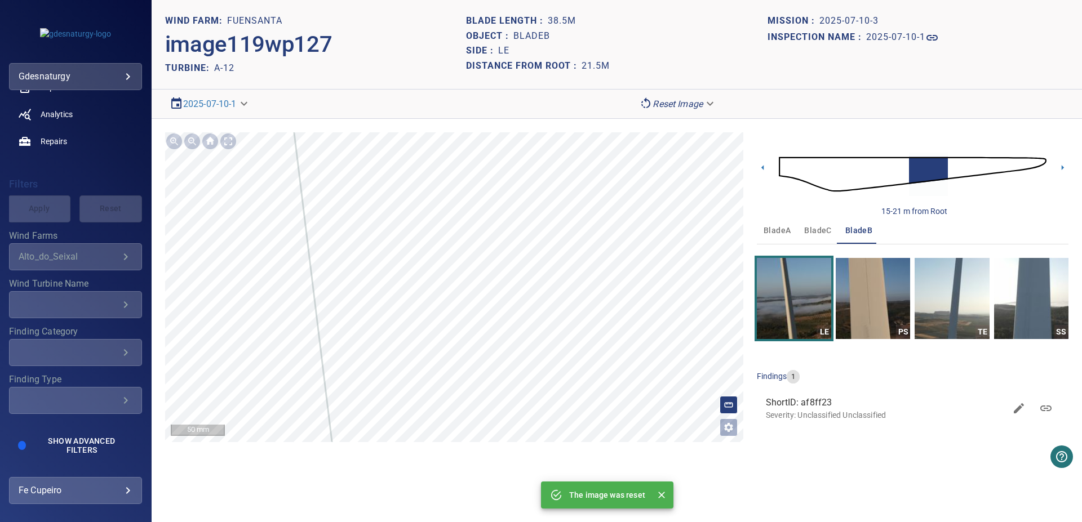
click at [976, 286] on img "button" at bounding box center [951, 298] width 74 height 81
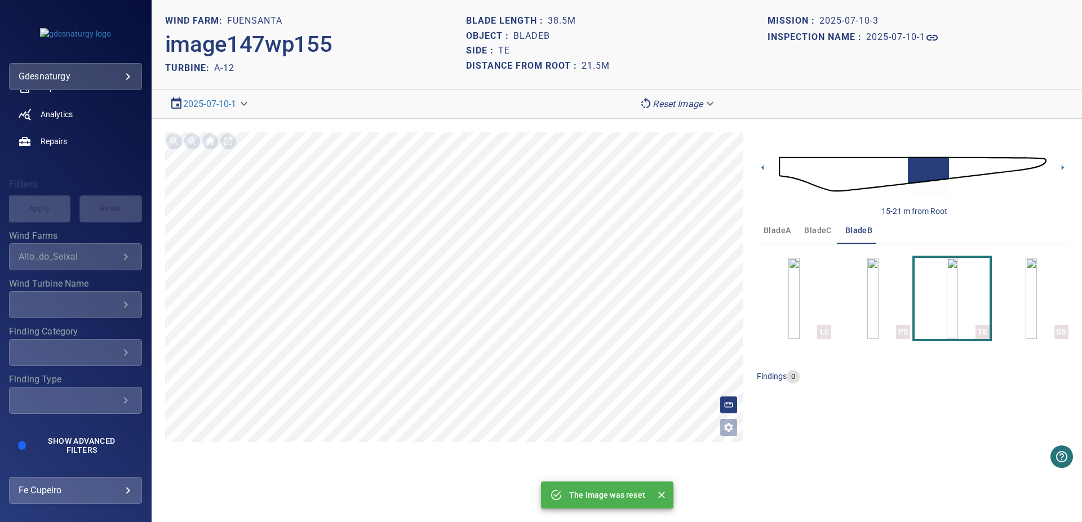
click at [1034, 166] on img at bounding box center [913, 174] width 268 height 65
click at [1044, 164] on img at bounding box center [913, 174] width 268 height 65
click at [659, 492] on icon "Close" at bounding box center [661, 495] width 11 height 11
click at [820, 233] on span "bladeC" at bounding box center [817, 231] width 27 height 14
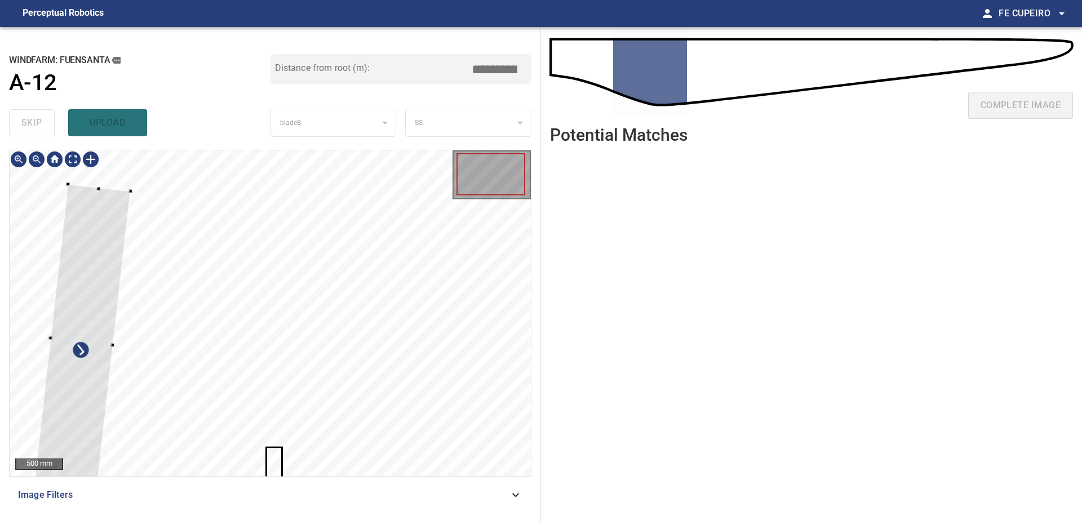
click at [101, 270] on div at bounding box center [81, 340] width 97 height 313
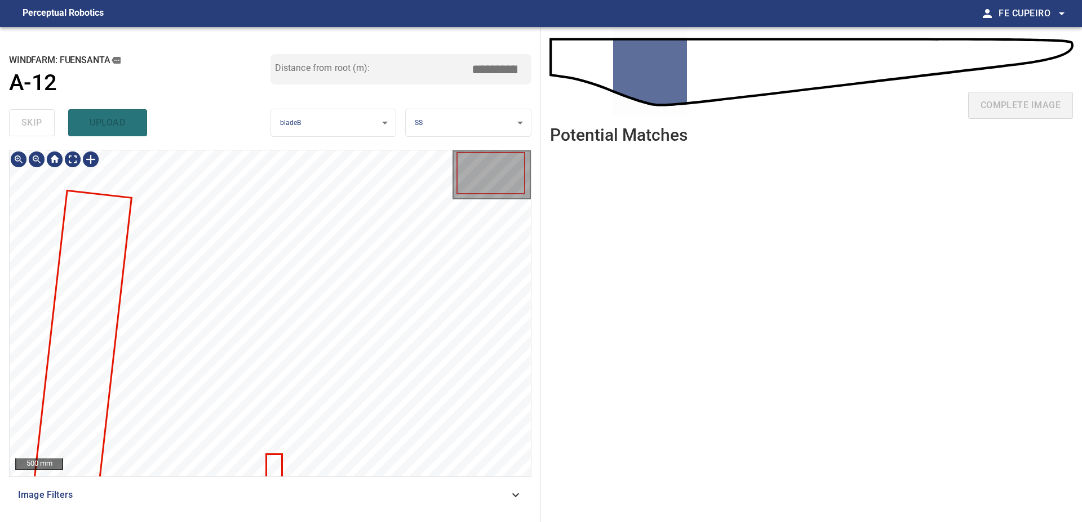
click at [276, 462] on div at bounding box center [270, 313] width 521 height 326
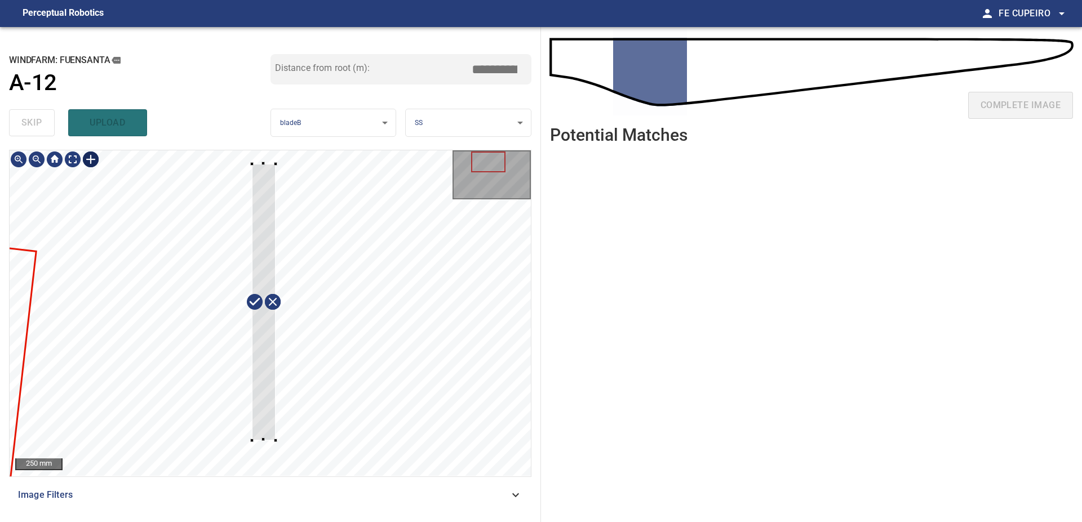
click at [275, 442] on div at bounding box center [270, 313] width 521 height 326
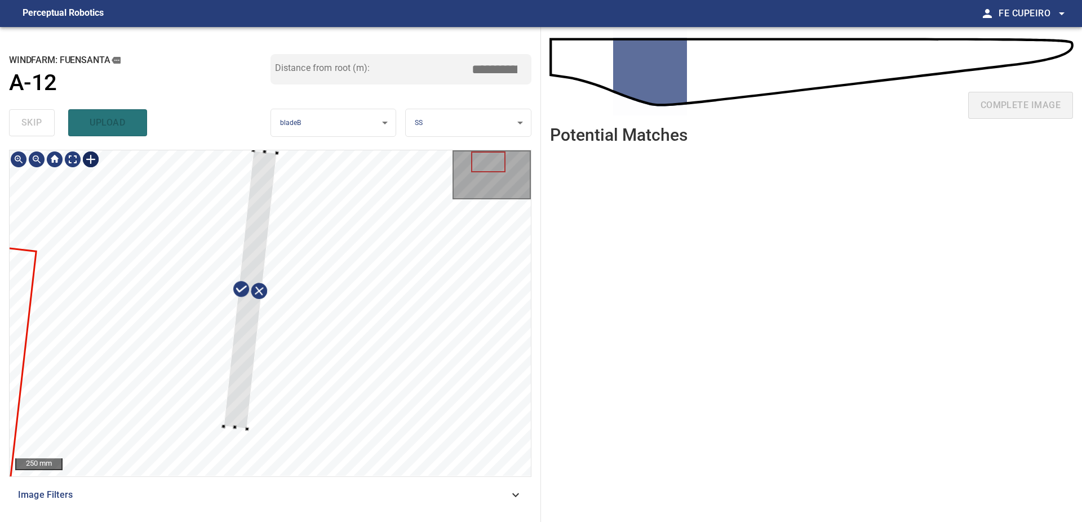
click at [243, 344] on div at bounding box center [251, 289] width 54 height 279
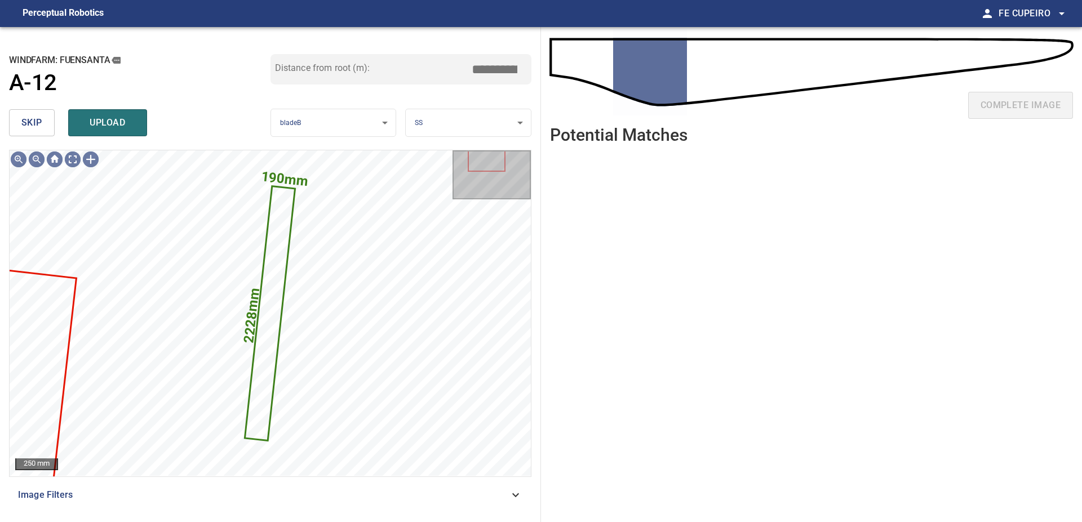
click at [488, 80] on div "Distance from root (m): ****" at bounding box center [400, 69] width 261 height 30
click at [490, 72] on input "****" at bounding box center [498, 69] width 56 height 21
click at [513, 68] on input "****" at bounding box center [498, 69] width 56 height 21
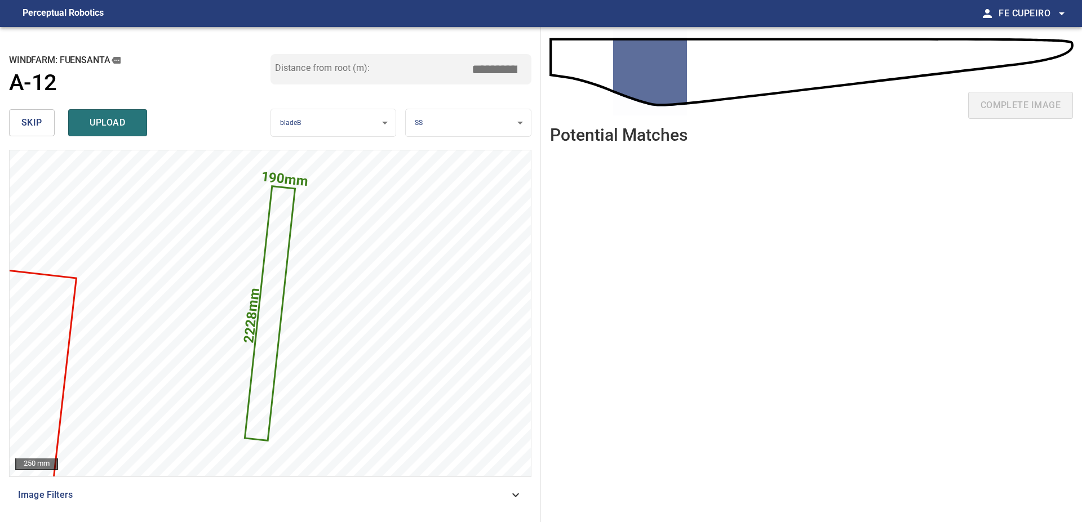
type input "****"
click at [506, 86] on div "Distance from root (m): ****" at bounding box center [400, 79] width 261 height 51
click at [136, 126] on button "upload" at bounding box center [107, 122] width 79 height 27
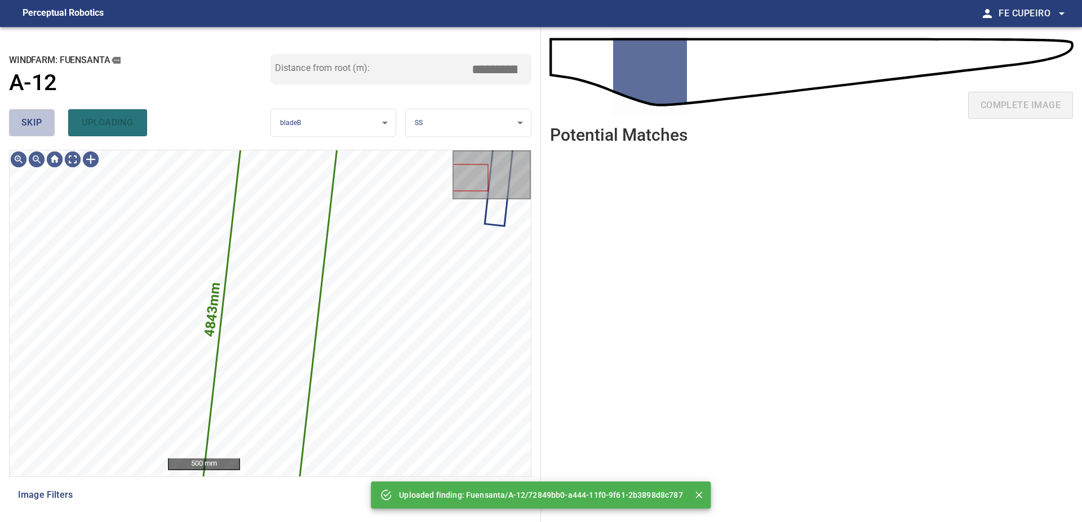
click at [21, 127] on button "skip" at bounding box center [32, 122] width 46 height 27
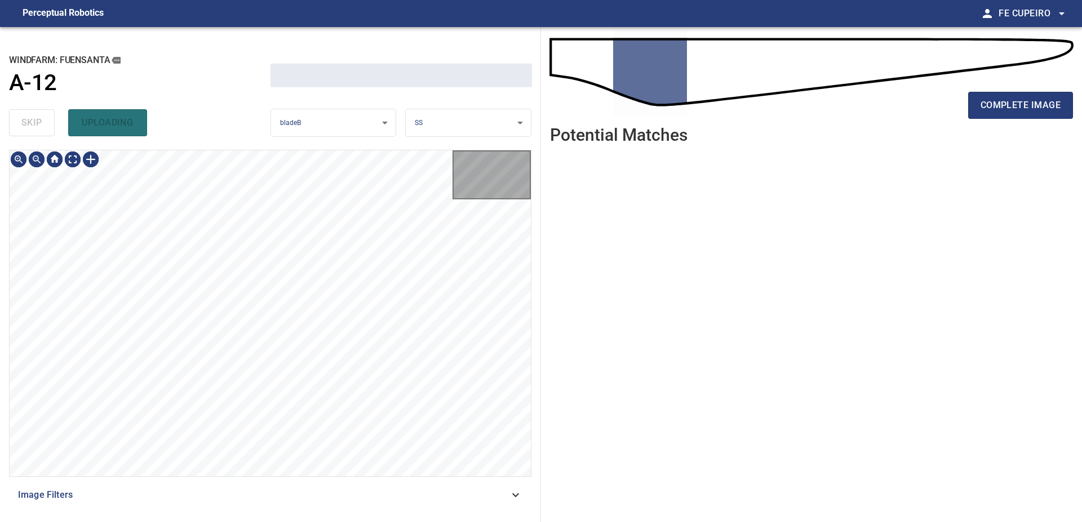
click at [21, 127] on div "skip uploading" at bounding box center [139, 123] width 261 height 36
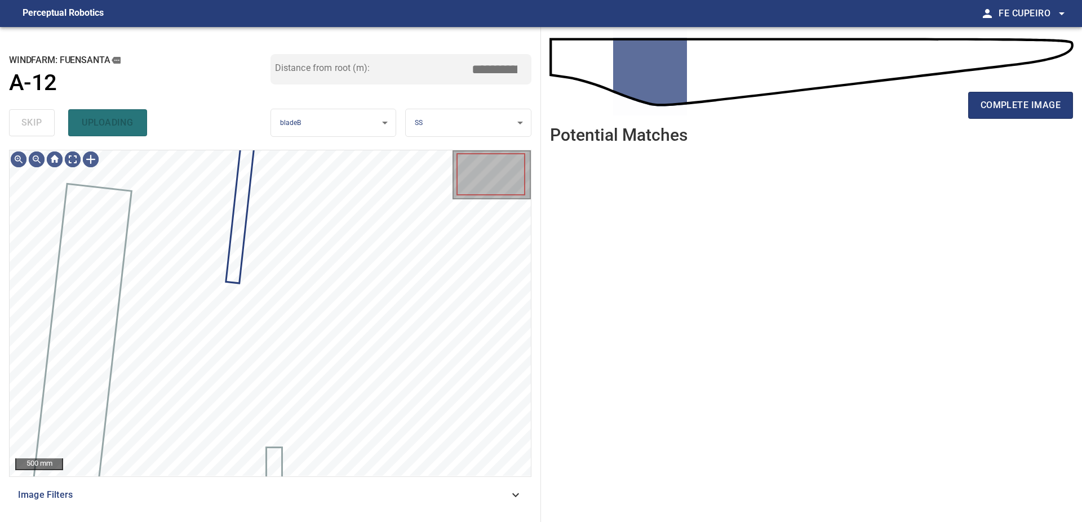
click at [21, 127] on div "skip uploading" at bounding box center [139, 123] width 261 height 36
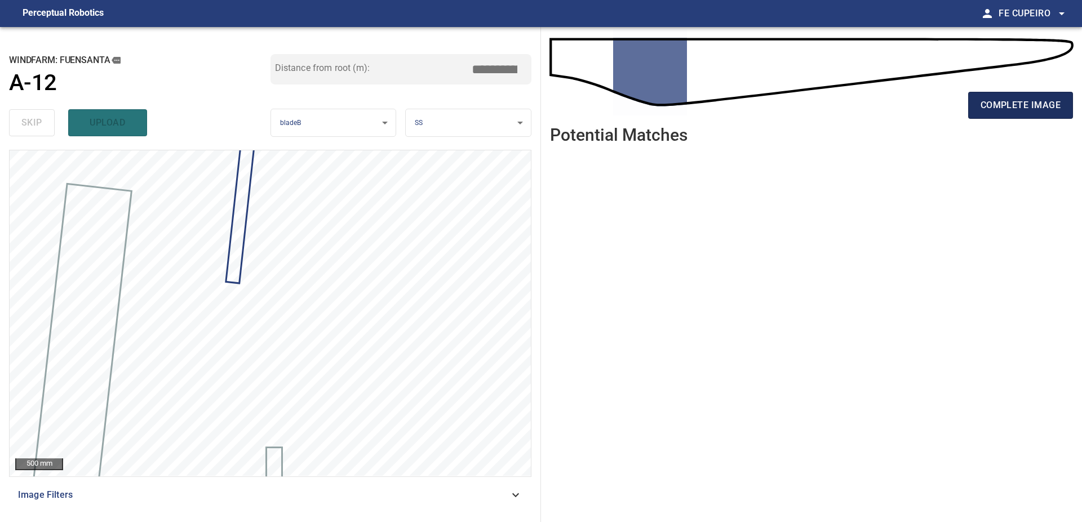
click at [988, 100] on span "complete image" at bounding box center [1020, 105] width 80 height 16
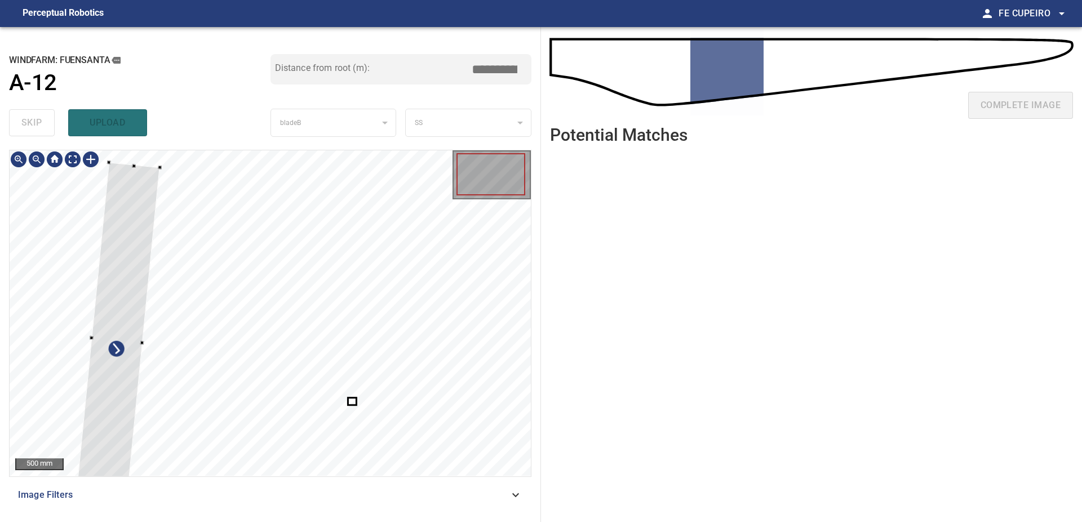
click at [74, 257] on div at bounding box center [117, 340] width 86 height 354
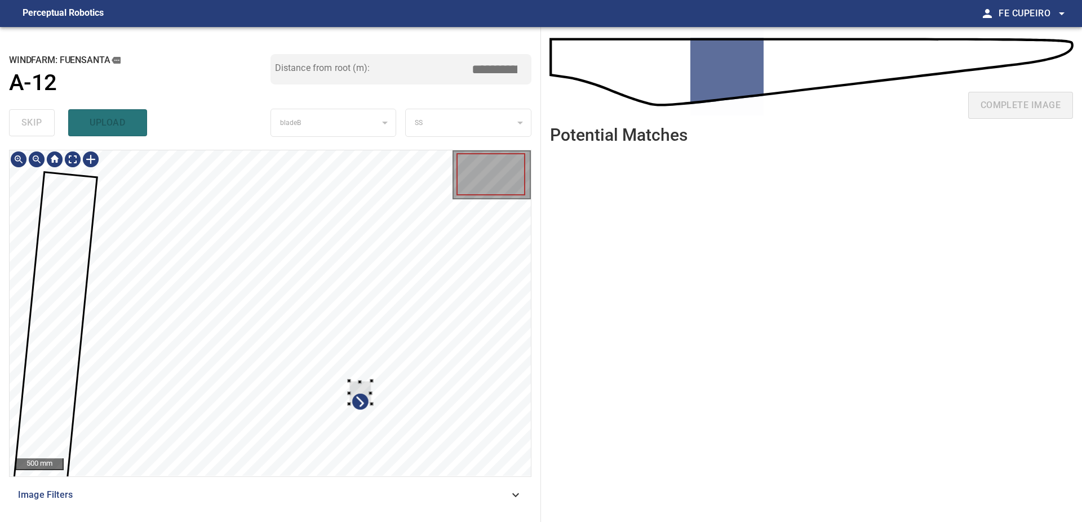
click at [382, 358] on div at bounding box center [270, 313] width 521 height 326
click at [510, 335] on div at bounding box center [270, 313] width 521 height 326
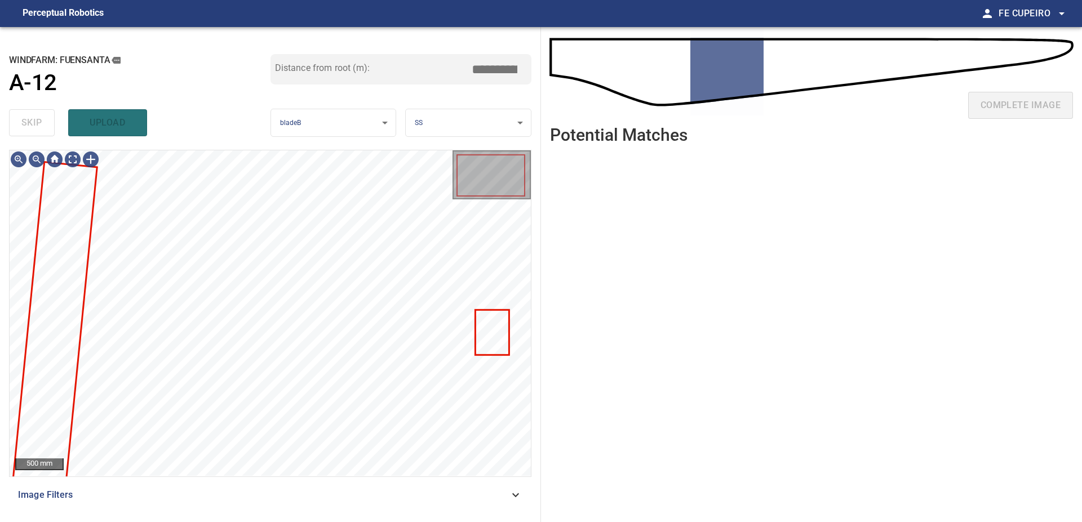
click at [184, 495] on span "Image Filters" at bounding box center [263, 495] width 491 height 14
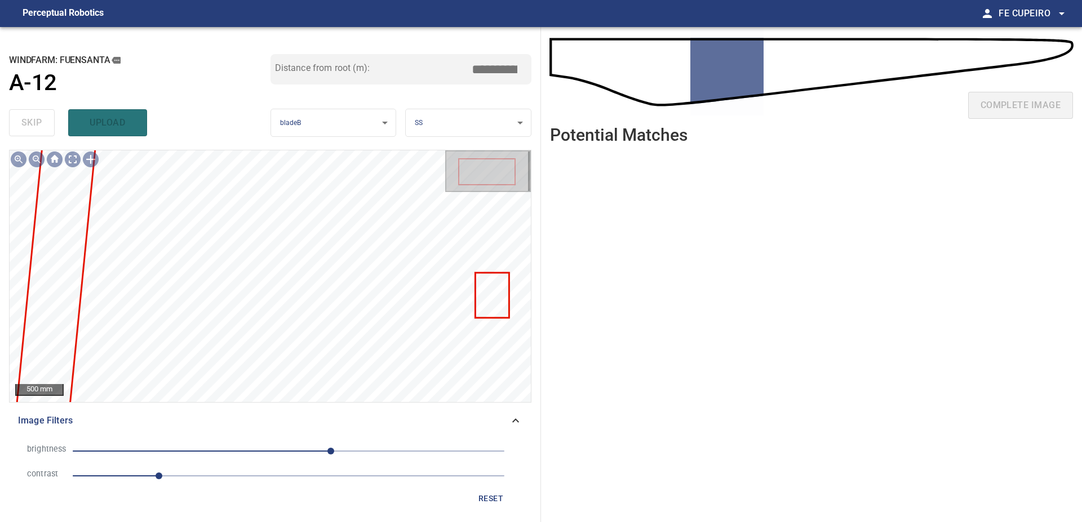
click at [201, 477] on span "1" at bounding box center [289, 476] width 432 height 16
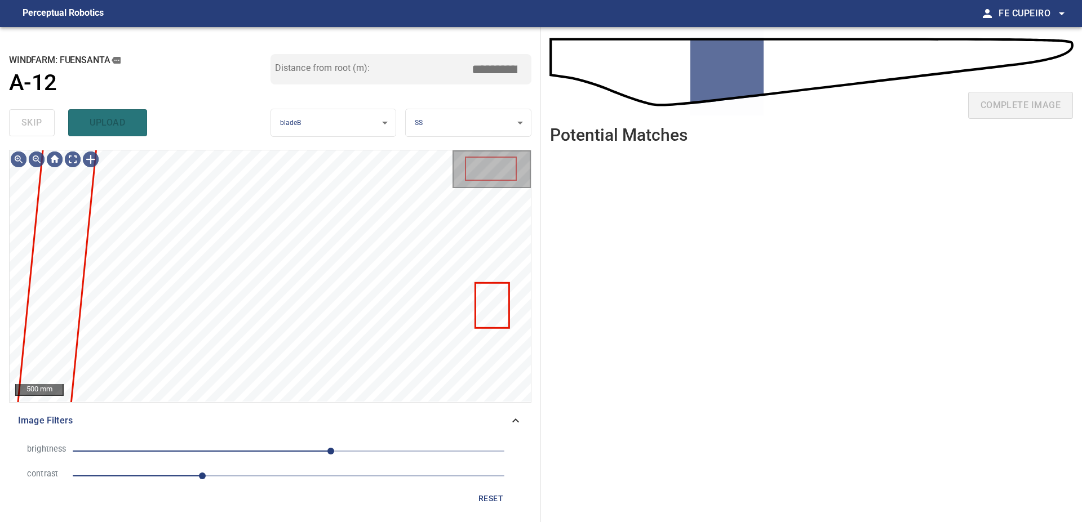
click at [286, 449] on span "50" at bounding box center [289, 451] width 432 height 16
click at [298, 450] on span "-3" at bounding box center [289, 451] width 432 height 16
click at [75, 161] on body "**********" at bounding box center [541, 261] width 1082 height 522
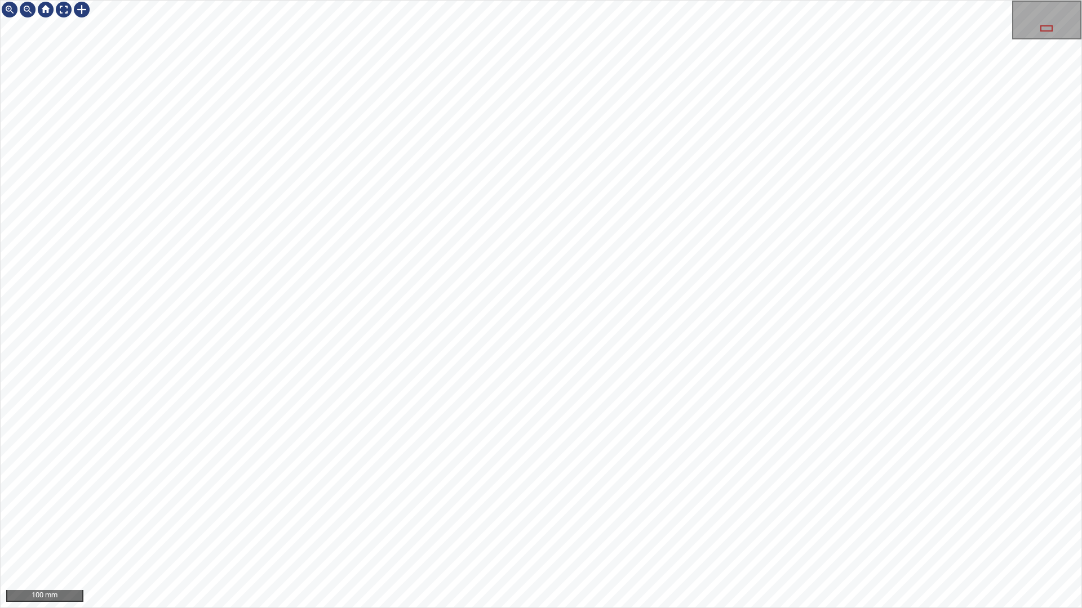
click at [744, 0] on div "100 mm" at bounding box center [541, 304] width 1082 height 608
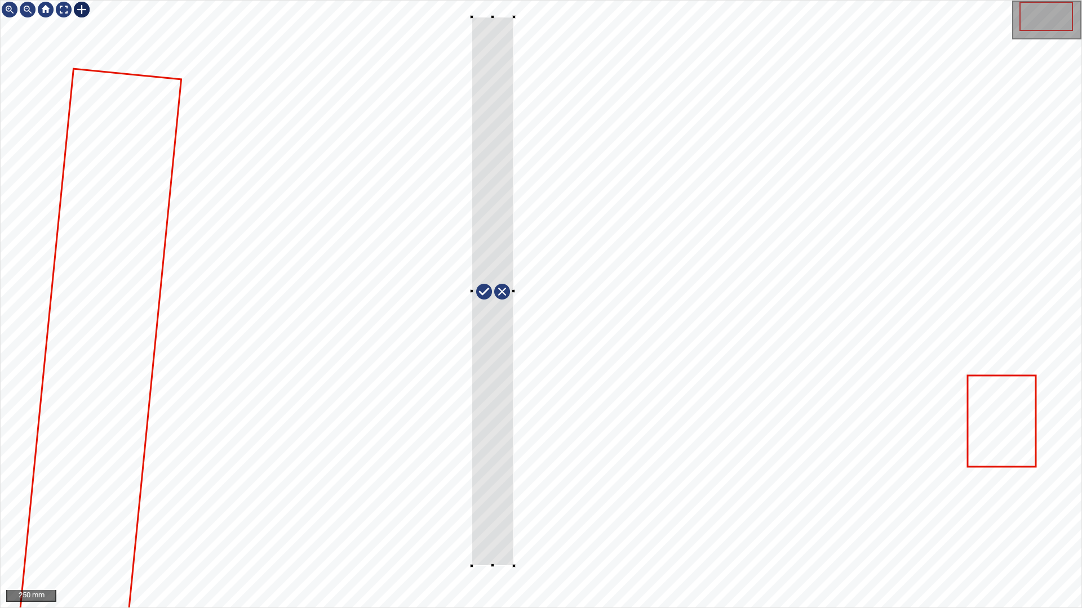
click at [514, 522] on div at bounding box center [541, 304] width 1080 height 607
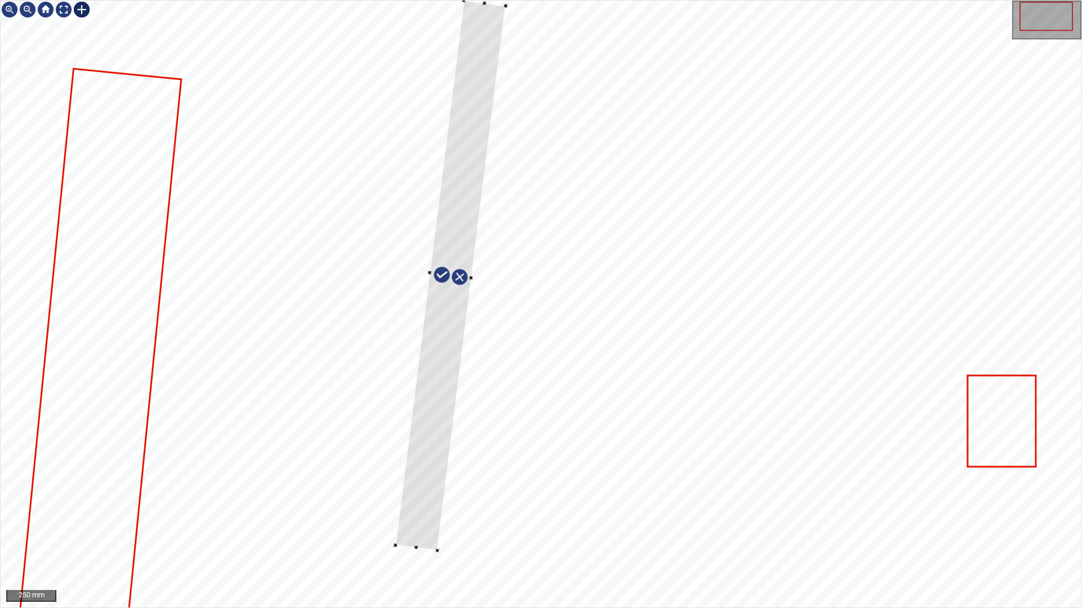
click at [420, 292] on div at bounding box center [541, 304] width 1080 height 607
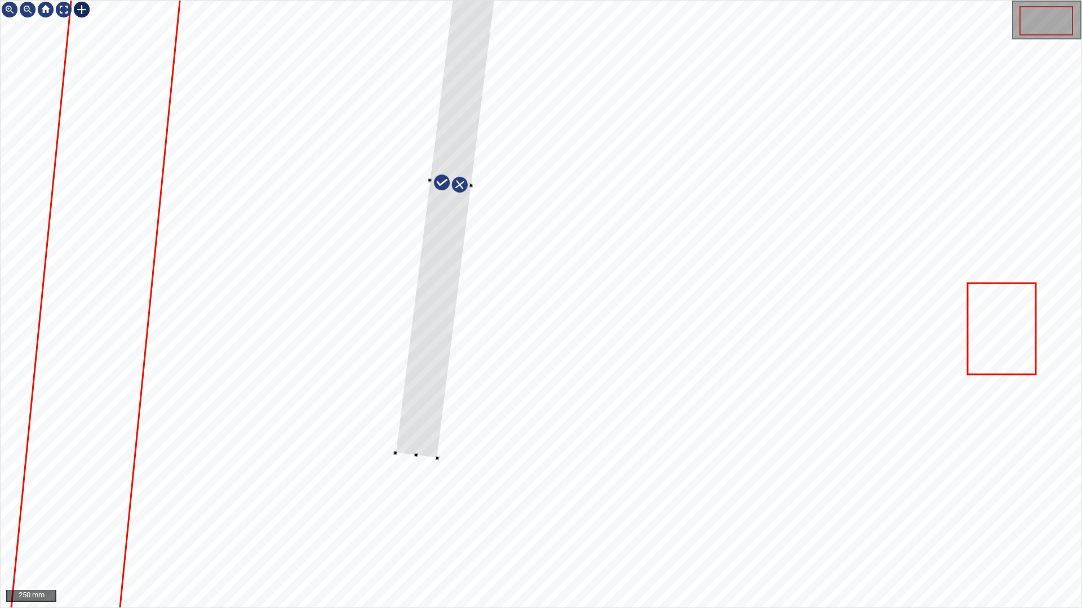
click at [1038, 86] on div "250 mm" at bounding box center [541, 304] width 1080 height 607
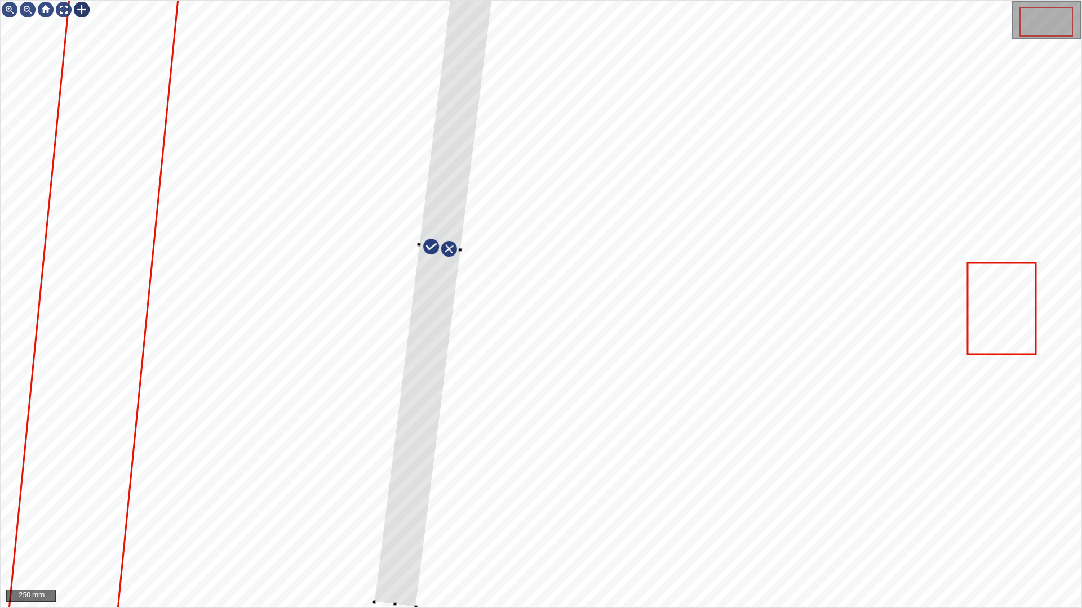
click at [394, 522] on div "250 mm" at bounding box center [541, 304] width 1082 height 608
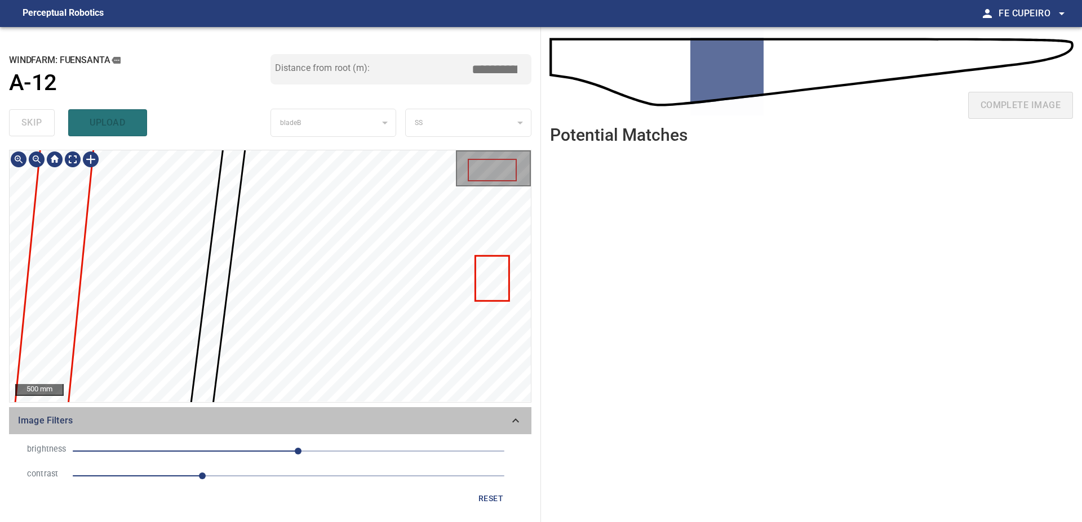
click at [444, 421] on span "Image Filters" at bounding box center [263, 421] width 491 height 14
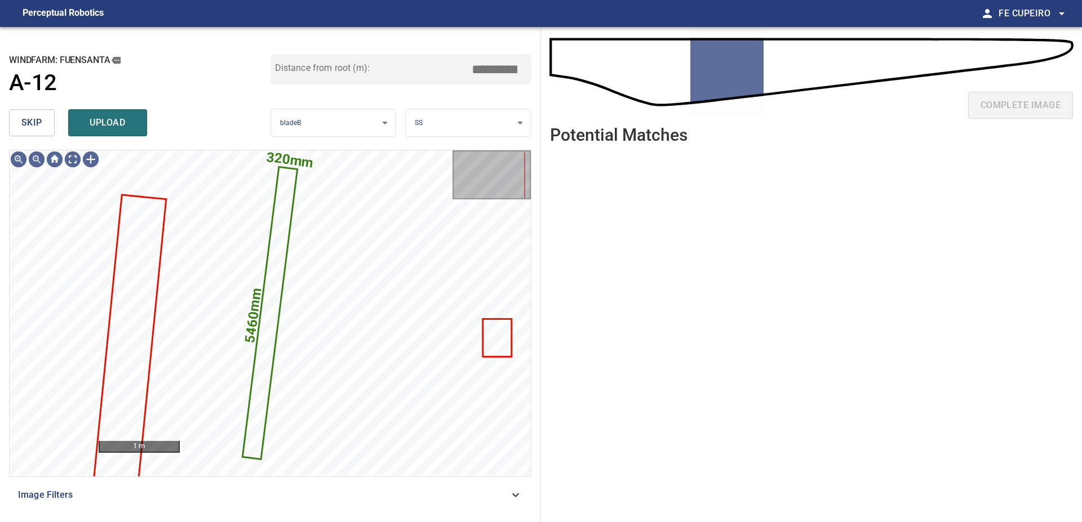
click at [485, 80] on div "Distance from root (m): *****" at bounding box center [400, 69] width 261 height 30
click at [485, 79] on input "*****" at bounding box center [498, 69] width 56 height 21
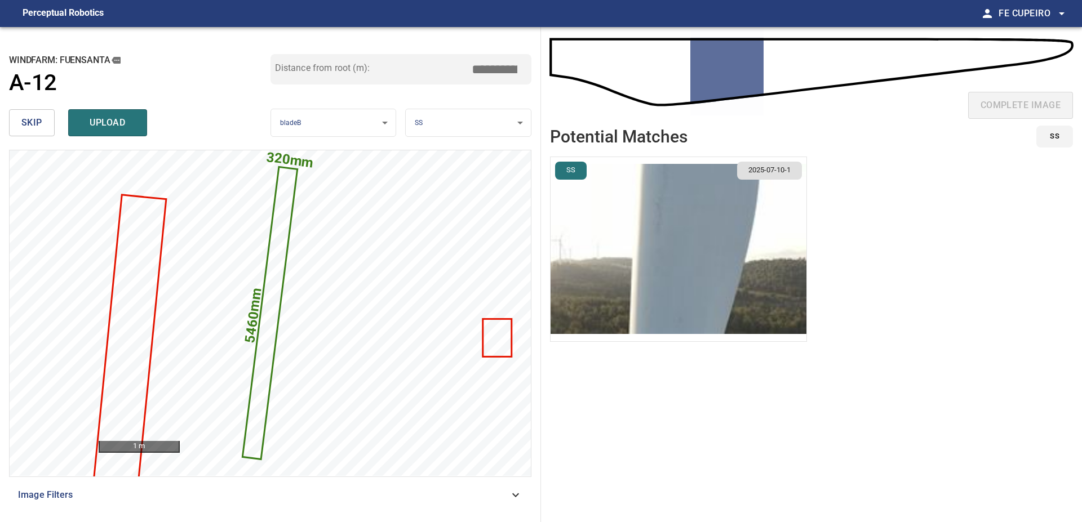
type input "*****"
click at [657, 189] on img "button" at bounding box center [678, 249] width 256 height 184
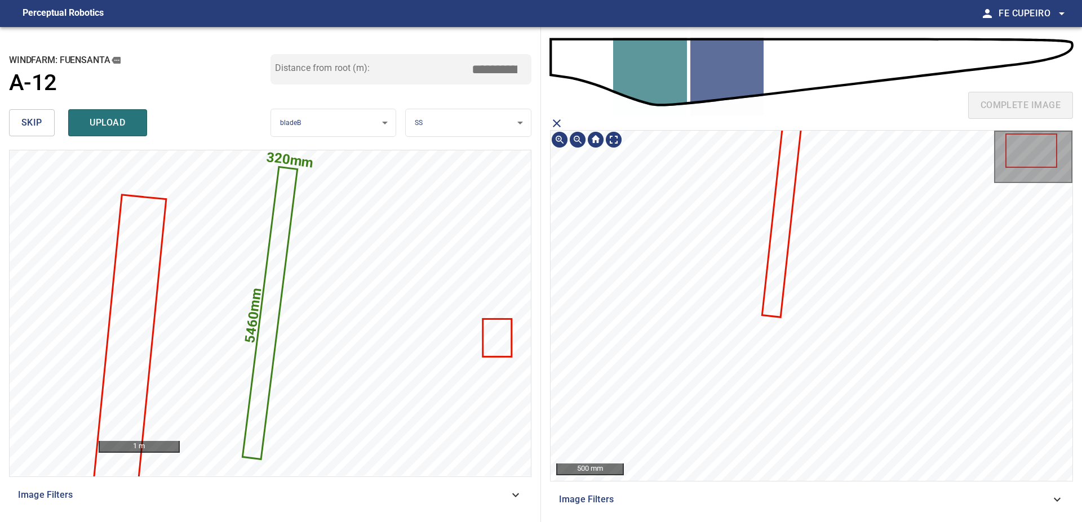
click at [781, 172] on icon at bounding box center [782, 216] width 38 height 201
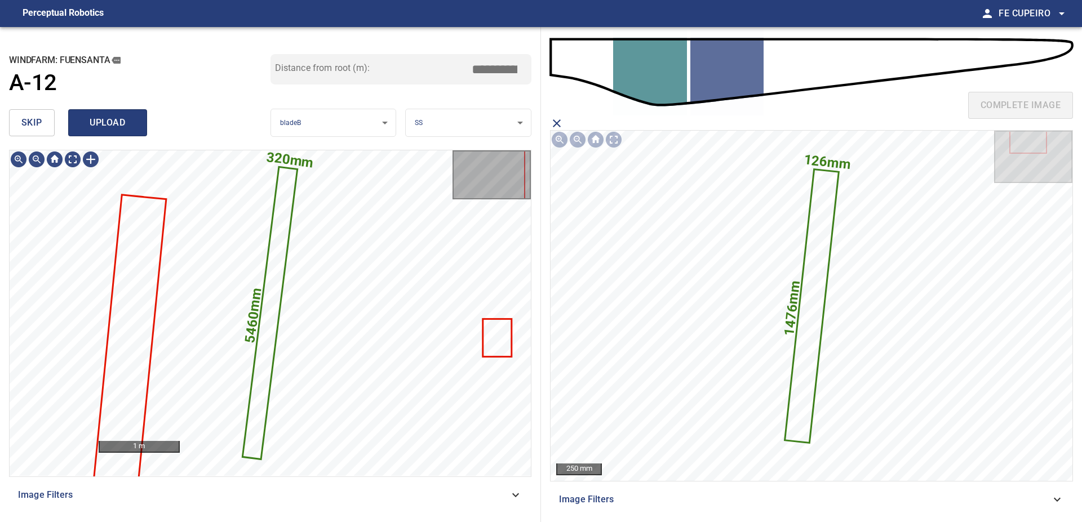
click at [138, 126] on button "upload" at bounding box center [107, 122] width 79 height 27
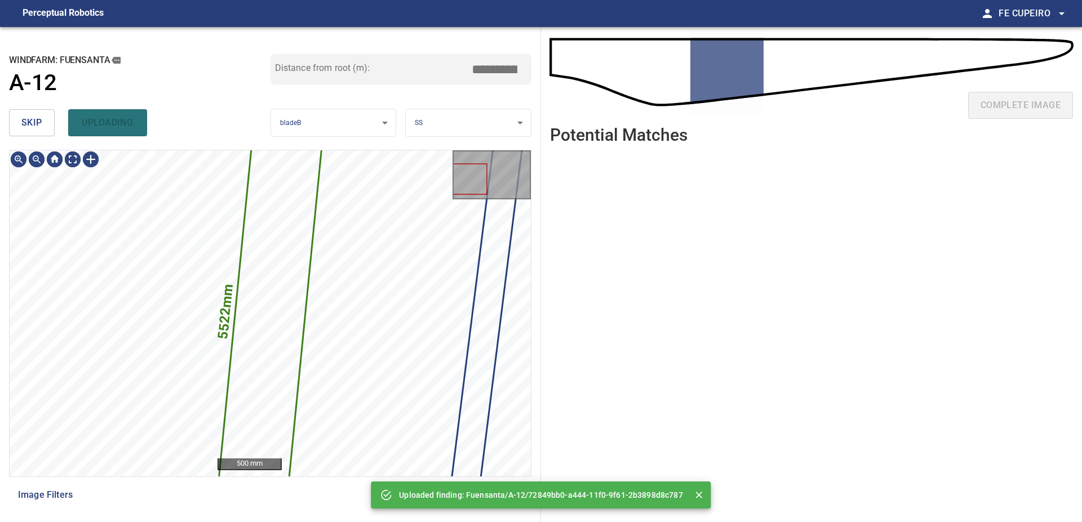
click at [47, 120] on button "skip" at bounding box center [32, 122] width 46 height 27
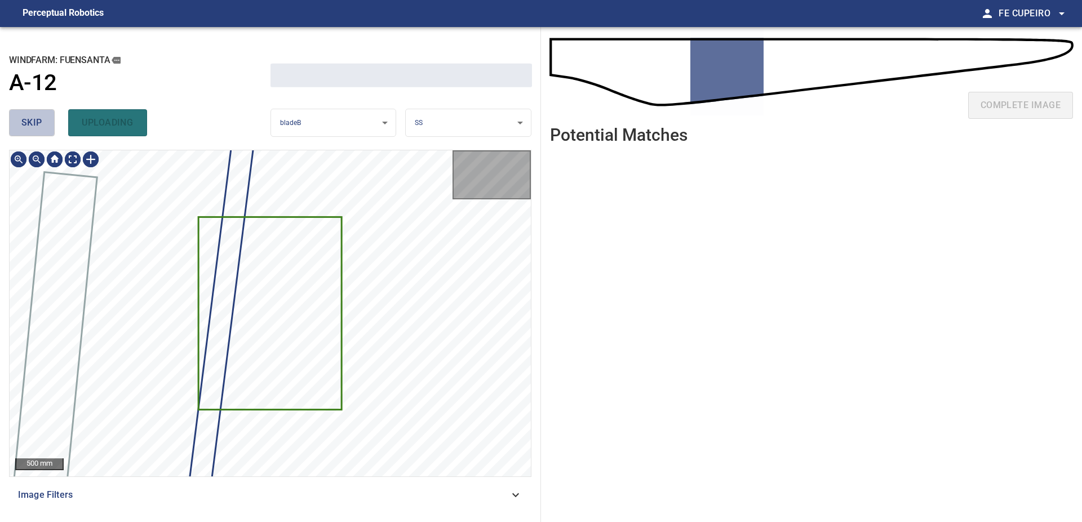
click at [47, 120] on button "skip" at bounding box center [32, 122] width 46 height 27
click at [47, 120] on div "skip uploading" at bounding box center [139, 123] width 261 height 36
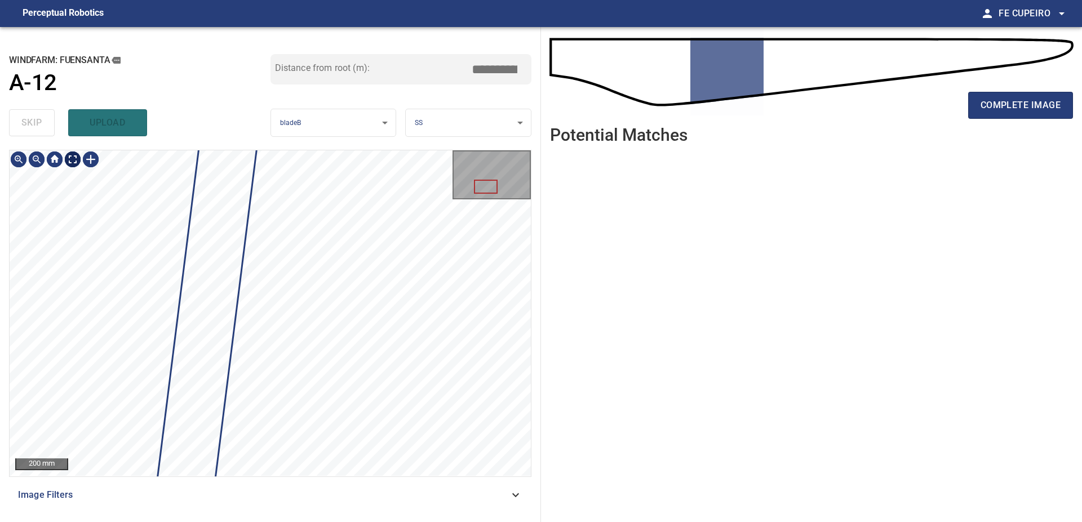
click at [77, 155] on body "**********" at bounding box center [541, 261] width 1082 height 522
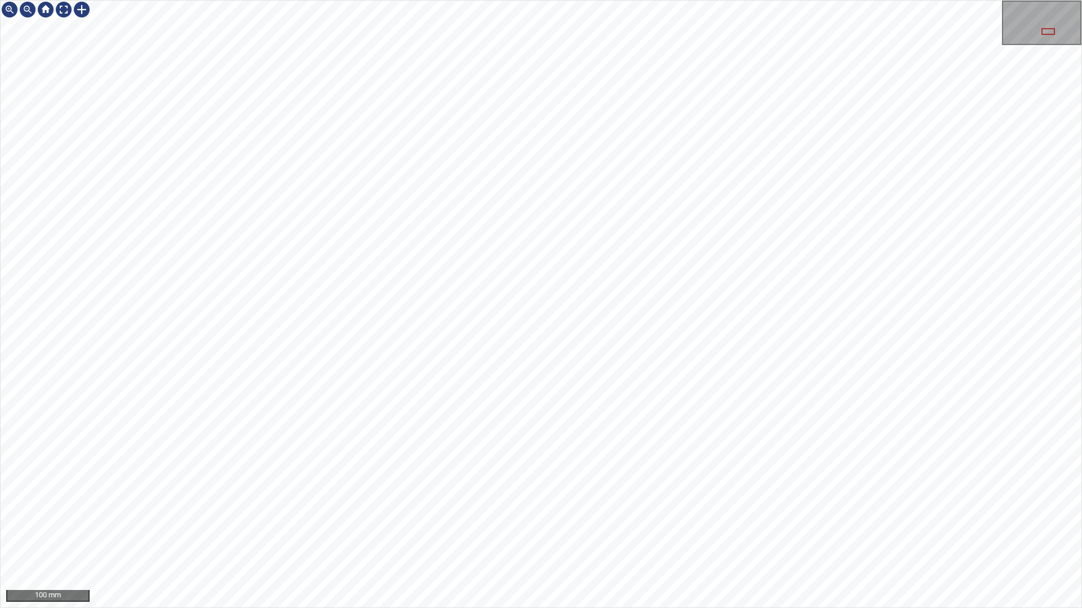
click at [796, 522] on div "100 mm" at bounding box center [541, 304] width 1082 height 608
click at [881, 522] on div "100 mm" at bounding box center [541, 304] width 1082 height 608
click at [897, 522] on div "100 mm" at bounding box center [541, 304] width 1082 height 608
click at [923, 522] on div "100 mm" at bounding box center [541, 304] width 1082 height 608
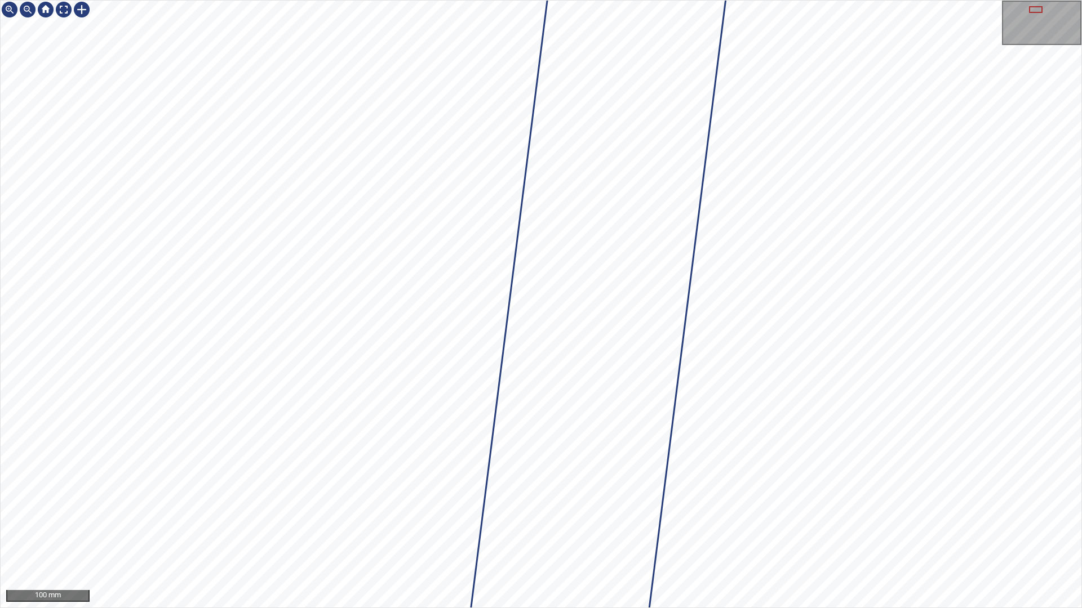
click at [826, 0] on div "100 mm" at bounding box center [541, 304] width 1082 height 608
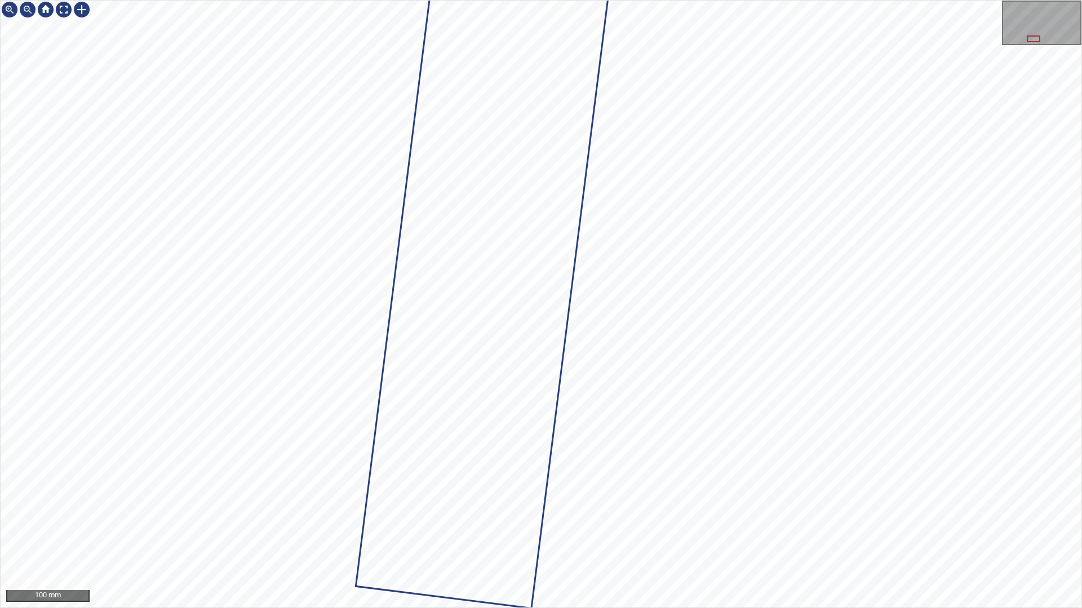
click at [546, 174] on div at bounding box center [541, 304] width 1080 height 607
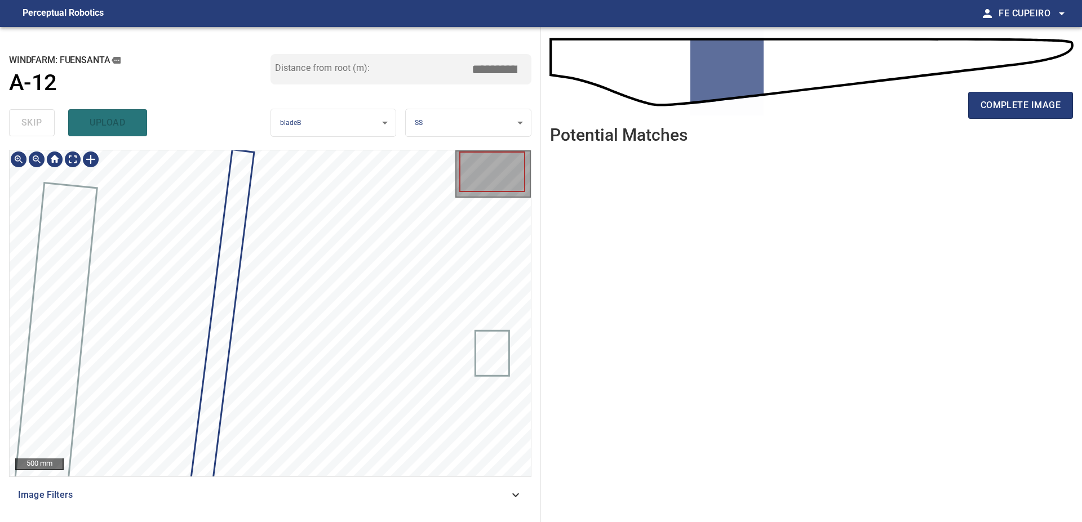
click at [993, 125] on div "complete image" at bounding box center [811, 109] width 523 height 45
click at [995, 112] on span "complete image" at bounding box center [1020, 105] width 80 height 16
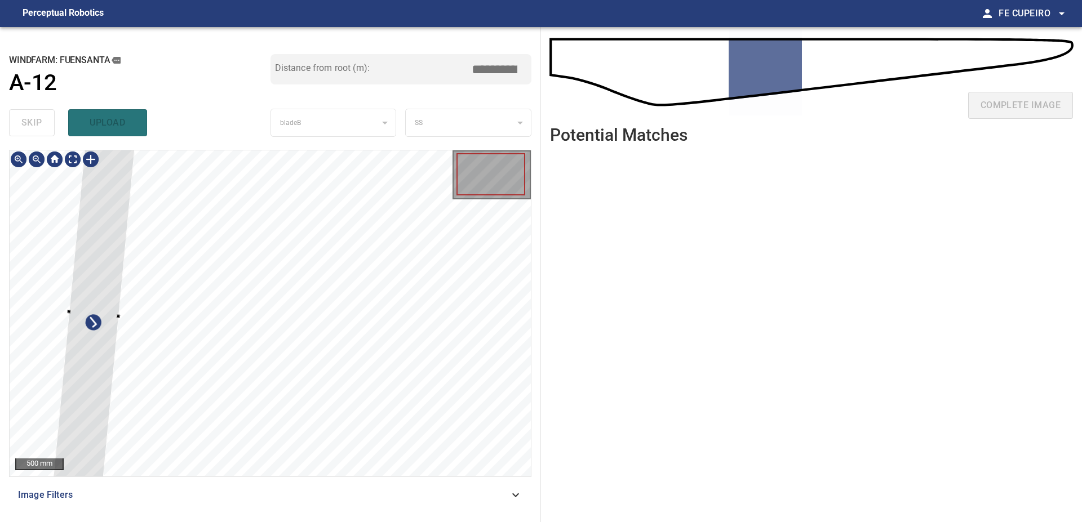
click at [111, 214] on div at bounding box center [93, 313] width 83 height 353
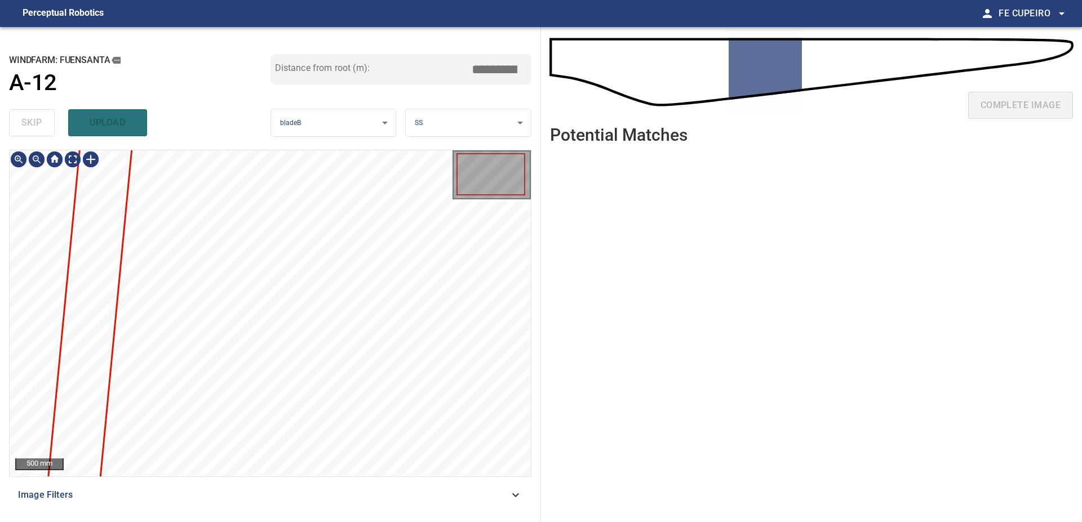
click at [182, 488] on div "Image Filters" at bounding box center [270, 495] width 522 height 27
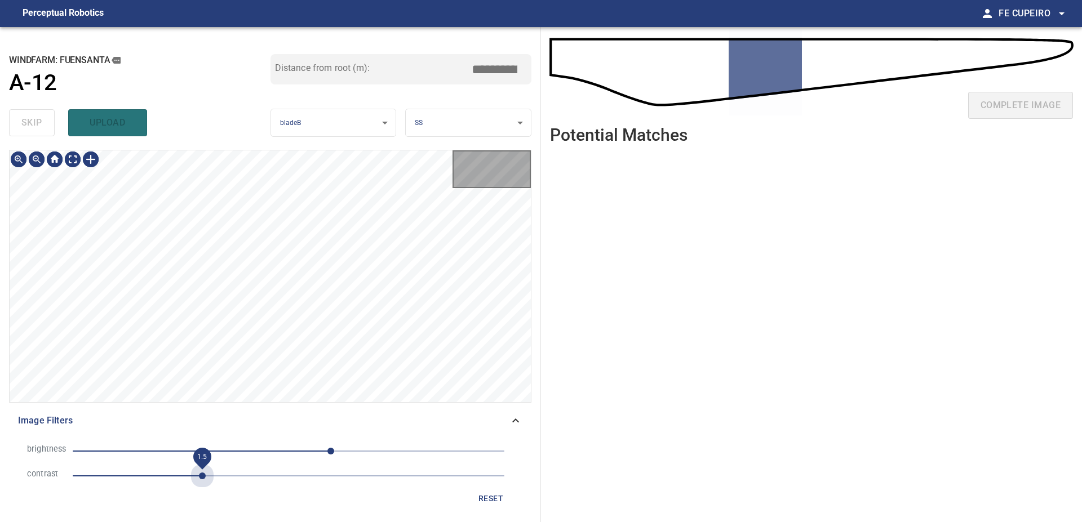
drag, startPoint x: 199, startPoint y: 480, endPoint x: 263, endPoint y: 463, distance: 65.3
click at [199, 479] on span "1.5" at bounding box center [289, 476] width 432 height 16
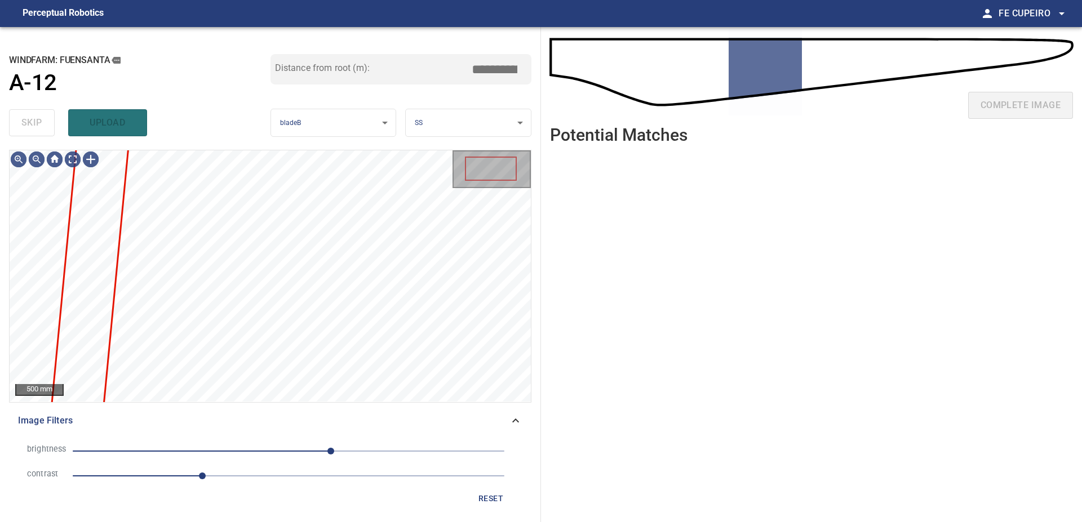
click at [291, 444] on span "50" at bounding box center [289, 451] width 432 height 16
click at [76, 162] on body "**********" at bounding box center [541, 261] width 1082 height 522
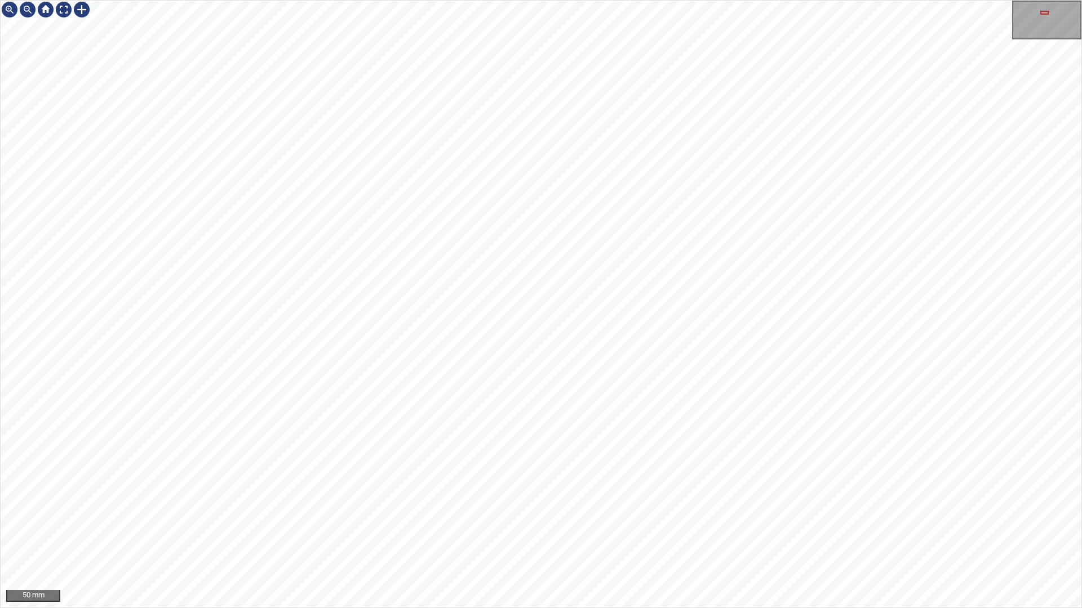
click at [713, 0] on div "50 mm" at bounding box center [541, 304] width 1082 height 608
click at [733, 0] on div "50 mm" at bounding box center [541, 304] width 1082 height 608
click at [731, 162] on div "50 mm" at bounding box center [541, 304] width 1082 height 608
click at [717, 0] on div "50 mm" at bounding box center [541, 304] width 1082 height 608
click at [687, 0] on div "50 mm" at bounding box center [541, 304] width 1082 height 608
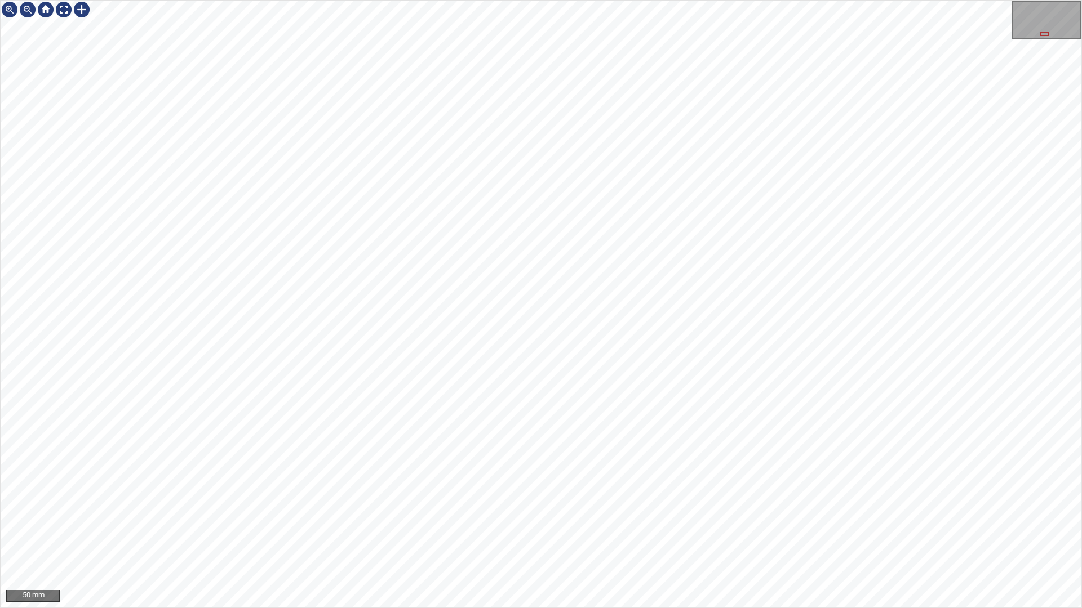
click at [688, 0] on div "50 mm" at bounding box center [541, 304] width 1082 height 608
click at [710, 522] on div "50 mm" at bounding box center [541, 304] width 1082 height 608
click at [700, 0] on div "100 mm" at bounding box center [541, 304] width 1082 height 608
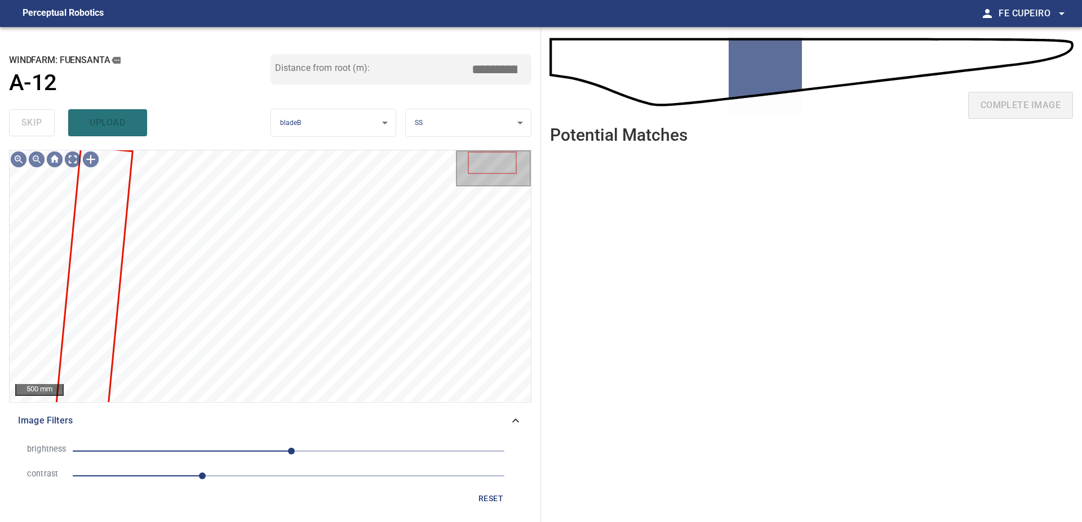
click at [243, 472] on span "1.5" at bounding box center [289, 476] width 432 height 16
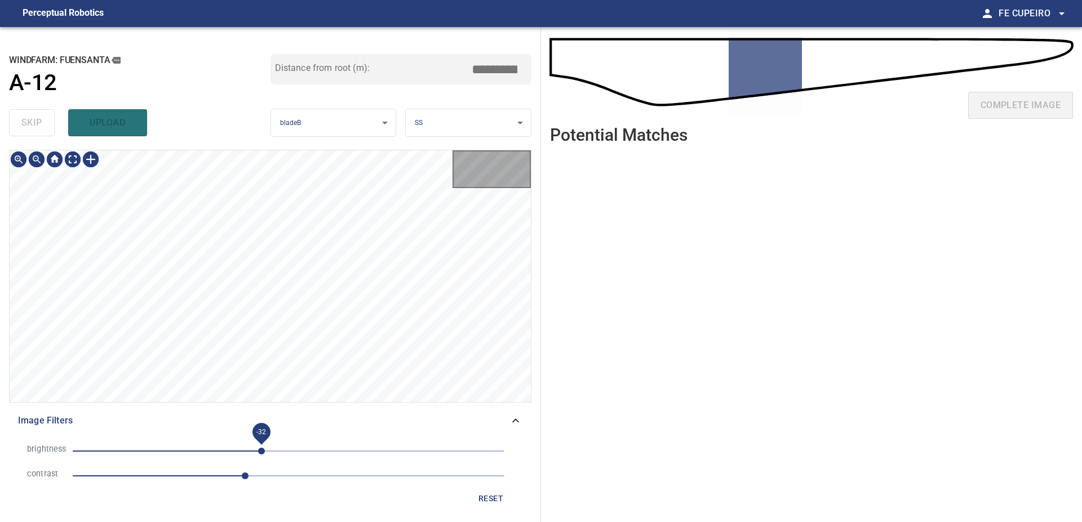
click at [261, 448] on span "-32" at bounding box center [289, 451] width 432 height 16
click at [268, 451] on span "-24" at bounding box center [268, 451] width 7 height 7
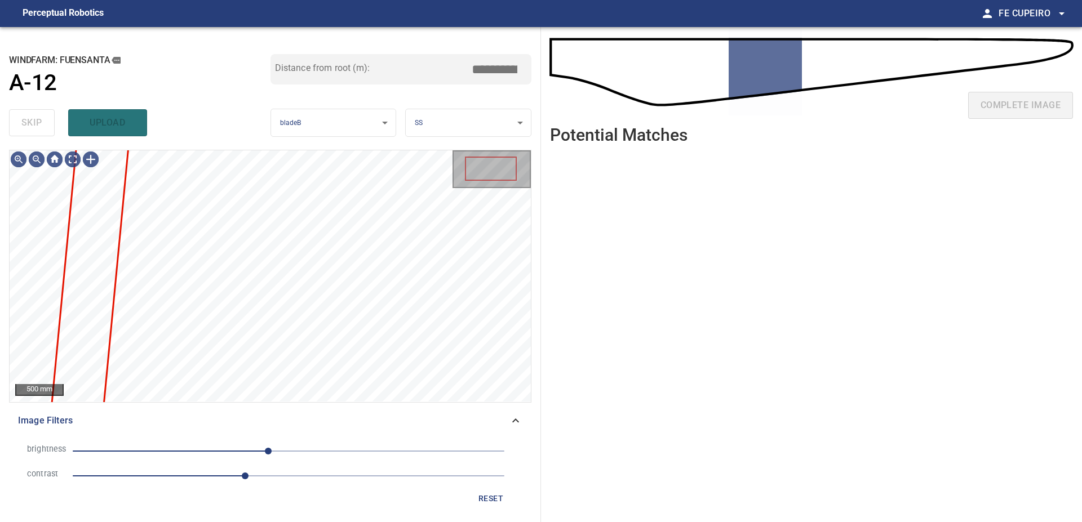
click at [272, 451] on span "-24" at bounding box center [268, 451] width 7 height 7
click at [77, 162] on body "**********" at bounding box center [541, 261] width 1082 height 522
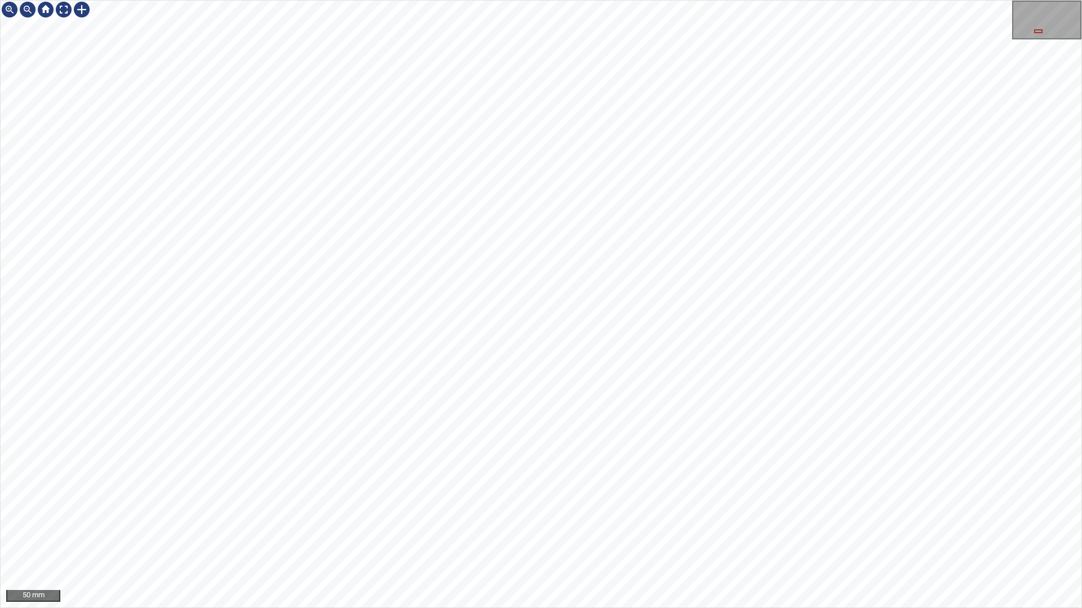
click at [507, 522] on div "50 mm" at bounding box center [541, 304] width 1082 height 608
click at [493, 522] on div "50 mm" at bounding box center [541, 304] width 1082 height 608
click at [544, 522] on div "50 mm" at bounding box center [541, 304] width 1082 height 608
click at [536, 522] on div "100 mm" at bounding box center [541, 304] width 1082 height 608
click at [566, 522] on div "100 mm" at bounding box center [541, 304] width 1082 height 608
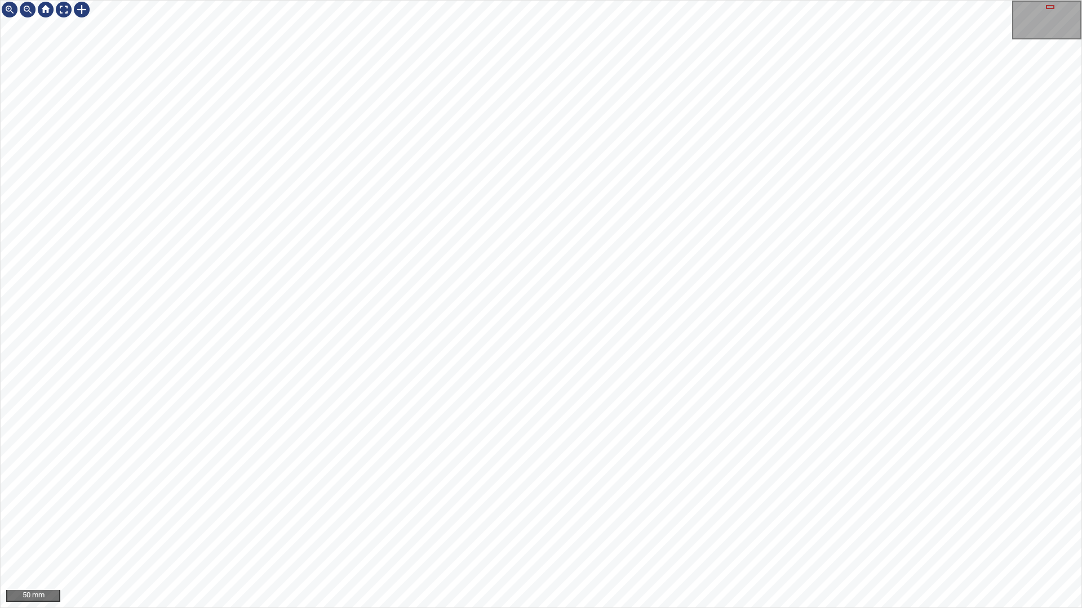
click at [816, 0] on div "50 mm" at bounding box center [541, 304] width 1082 height 608
click at [682, 522] on div "100 mm" at bounding box center [541, 304] width 1082 height 608
click at [678, 522] on div "100 mm" at bounding box center [541, 304] width 1082 height 608
click at [719, 522] on div "100 mm" at bounding box center [541, 304] width 1082 height 608
click at [737, 0] on div "100 mm" at bounding box center [541, 304] width 1082 height 608
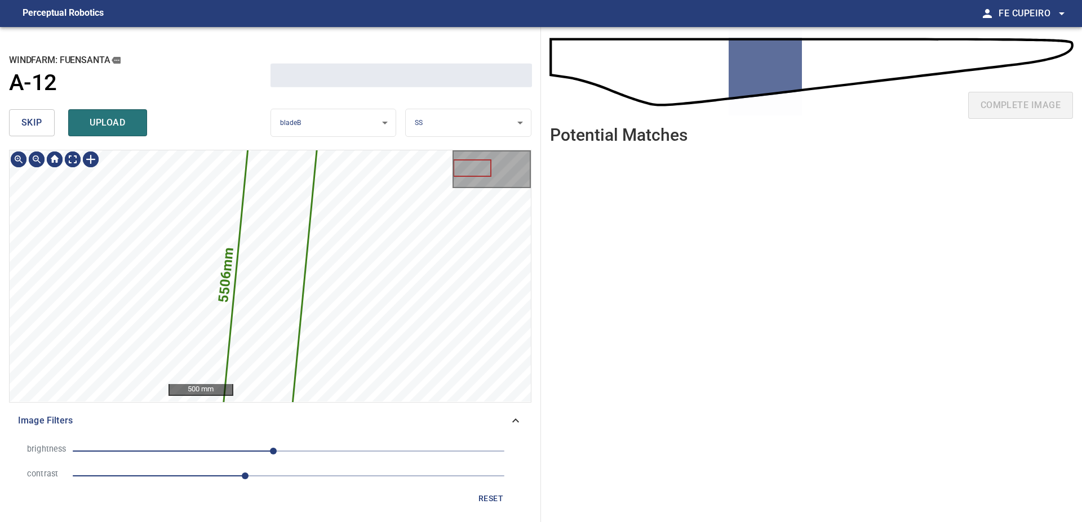
click at [26, 126] on span "skip" at bounding box center [31, 123] width 21 height 16
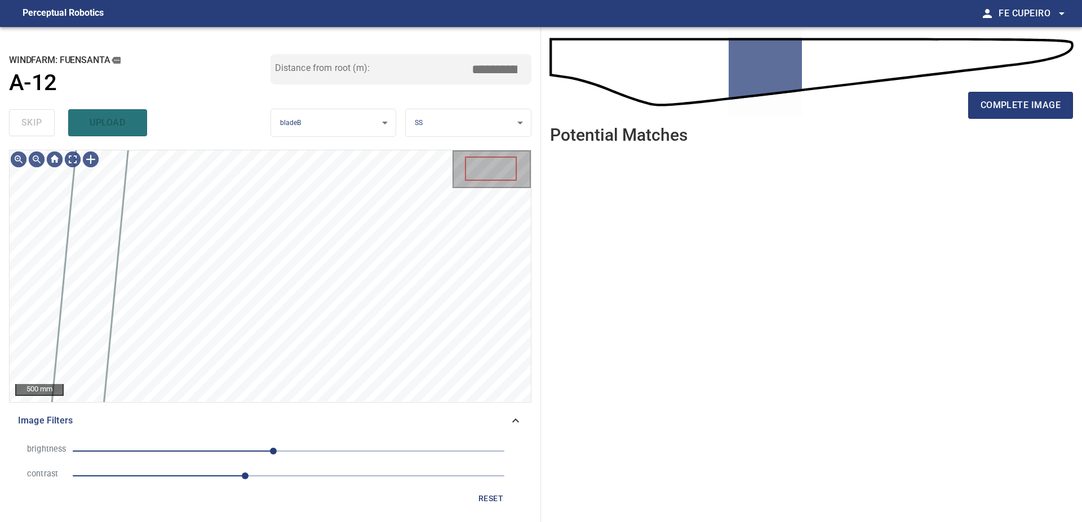
click at [26, 126] on div "skip upload" at bounding box center [139, 123] width 261 height 36
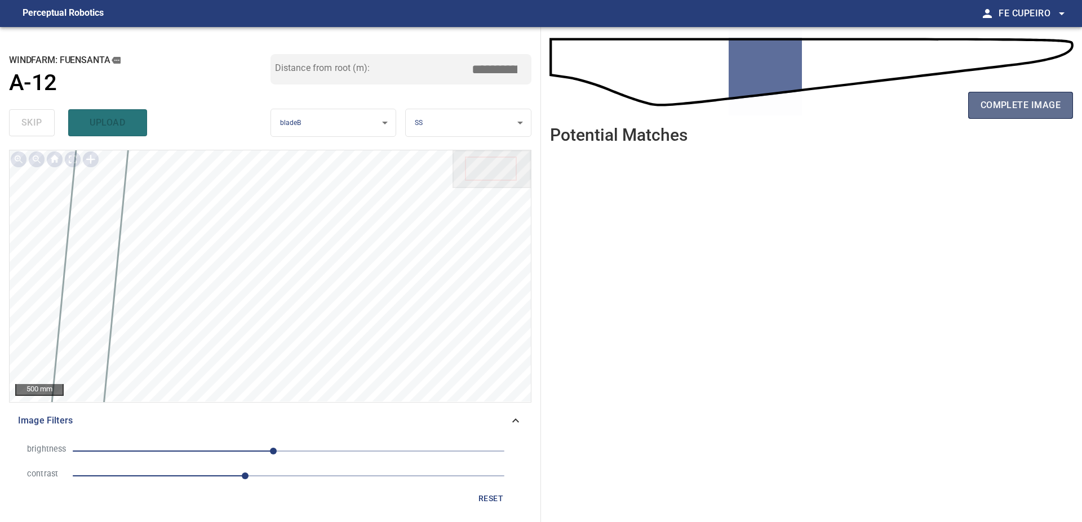
click at [1040, 95] on button "complete image" at bounding box center [1020, 105] width 105 height 27
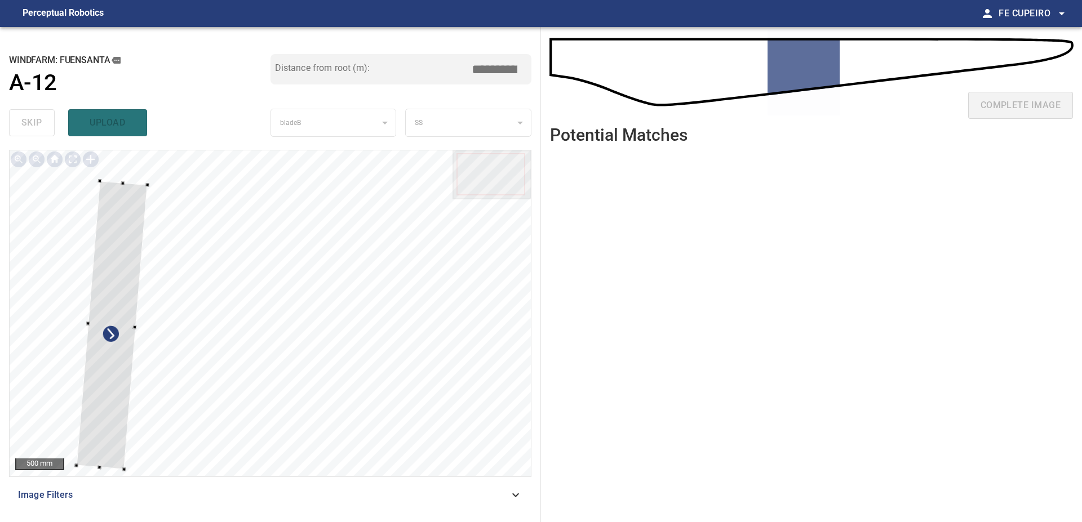
click at [85, 260] on div at bounding box center [270, 313] width 521 height 326
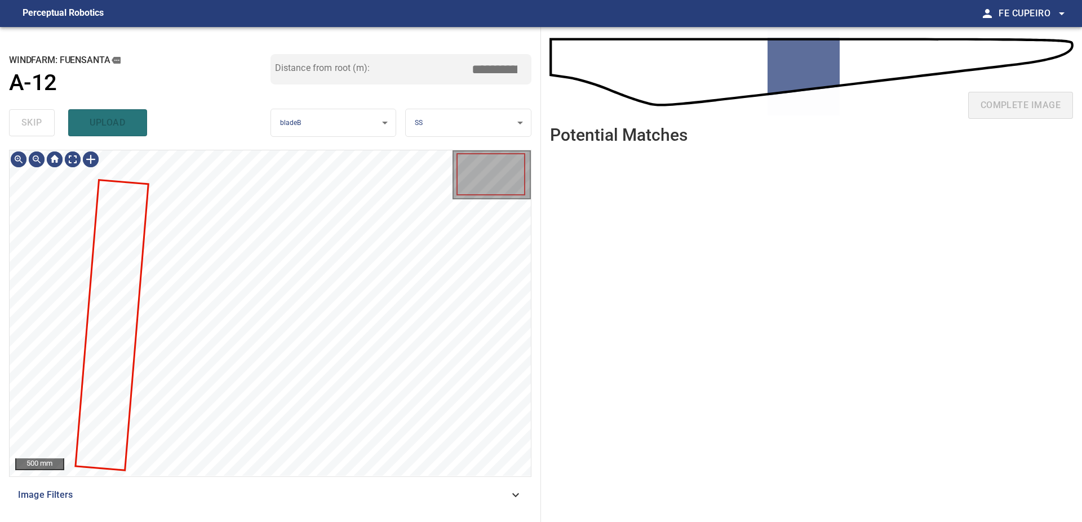
drag, startPoint x: 165, startPoint y: 493, endPoint x: 174, endPoint y: 493, distance: 9.0
click at [166, 493] on span "Image Filters" at bounding box center [263, 495] width 491 height 14
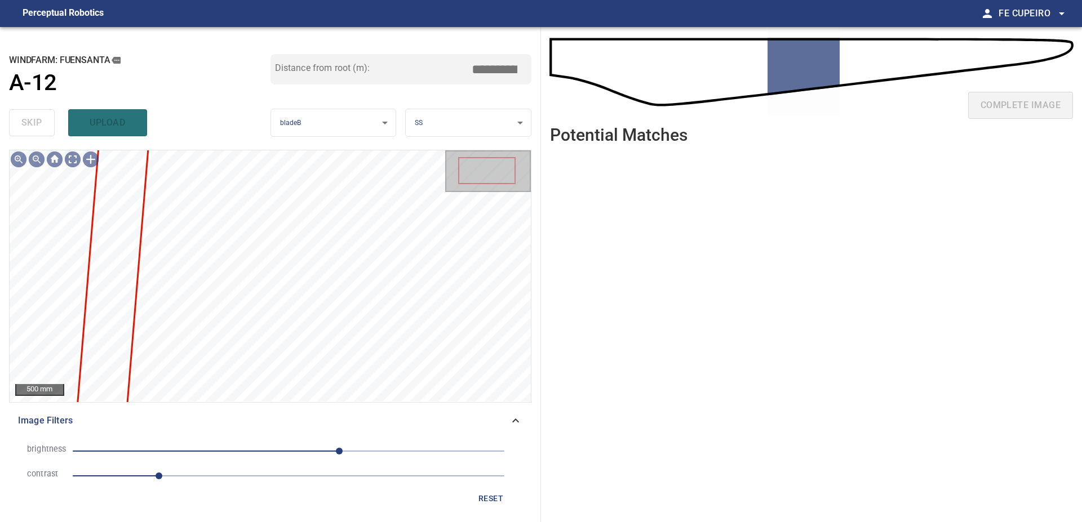
click at [239, 479] on span "1" at bounding box center [289, 476] width 432 height 16
click at [282, 443] on span "60" at bounding box center [289, 451] width 432 height 16
click at [73, 161] on body "**********" at bounding box center [541, 261] width 1082 height 522
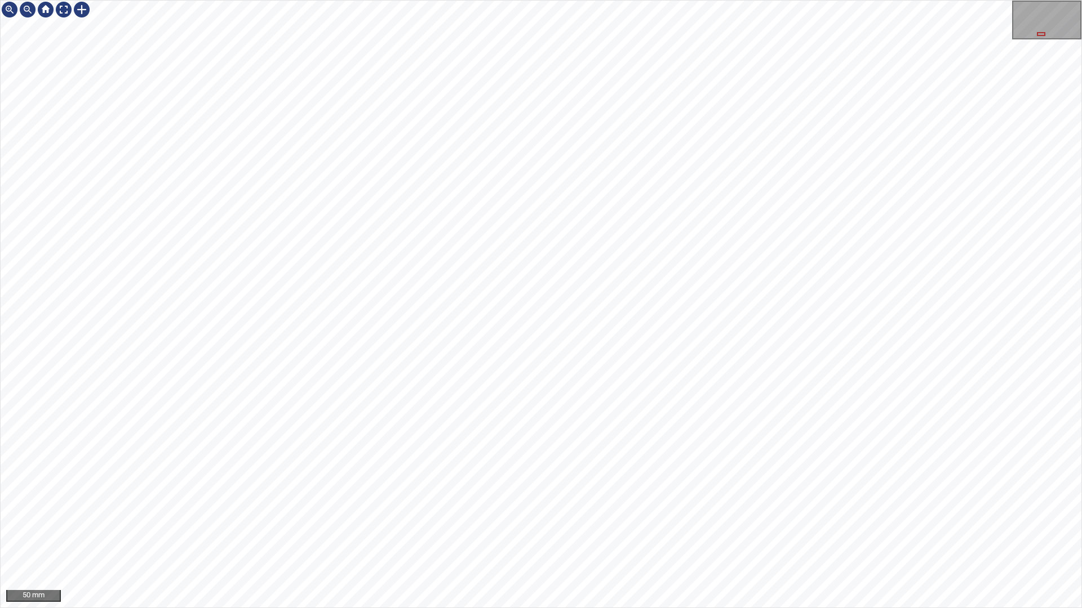
click at [517, 0] on div "50 mm" at bounding box center [541, 304] width 1082 height 608
click at [493, 522] on div "50 mm" at bounding box center [541, 304] width 1082 height 608
click at [574, 522] on div "50 mm" at bounding box center [541, 304] width 1082 height 608
click at [610, 0] on div "50 mm" at bounding box center [541, 304] width 1082 height 608
click at [638, 522] on div "100 mm" at bounding box center [541, 304] width 1082 height 608
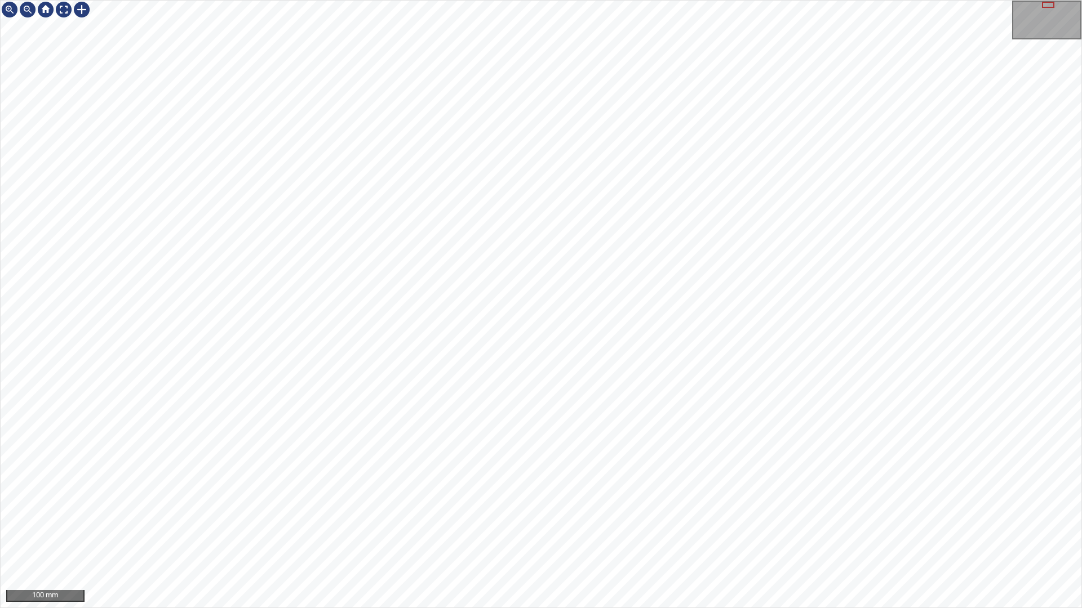
click at [587, 522] on div "100 mm" at bounding box center [541, 304] width 1082 height 608
click at [499, 0] on div "100 mm" at bounding box center [541, 304] width 1082 height 608
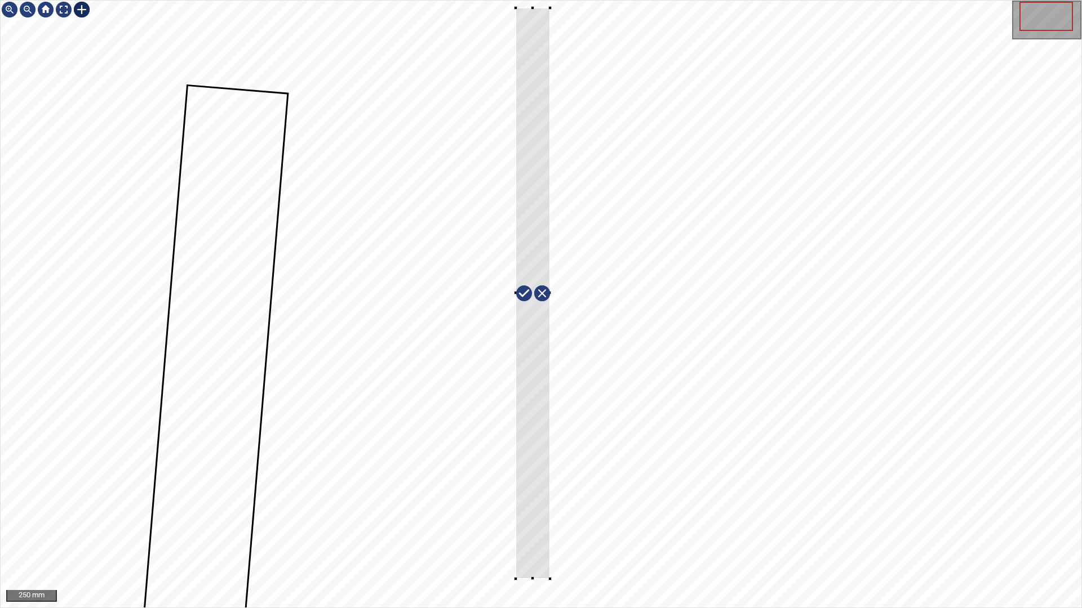
click at [552, 522] on div at bounding box center [541, 304] width 1080 height 607
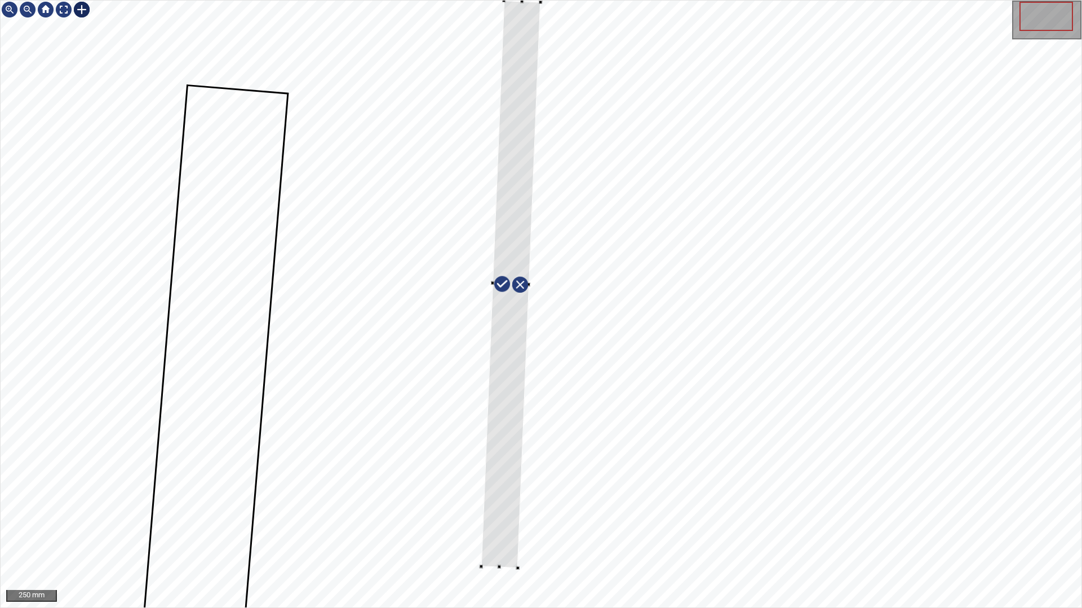
click at [500, 373] on div at bounding box center [510, 285] width 59 height 568
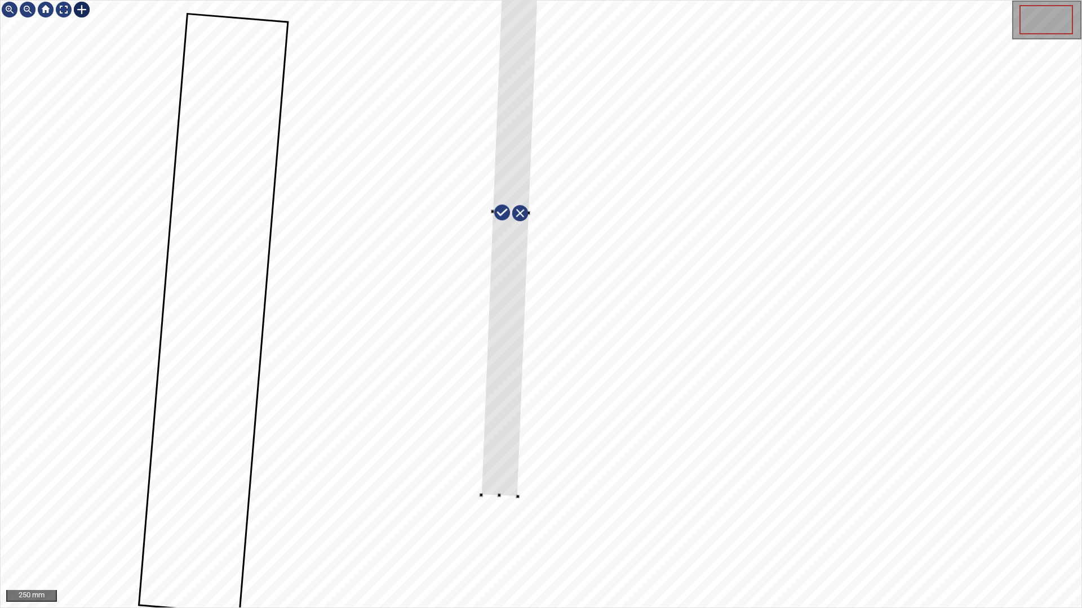
click at [1044, 148] on div "250 mm" at bounding box center [541, 304] width 1080 height 607
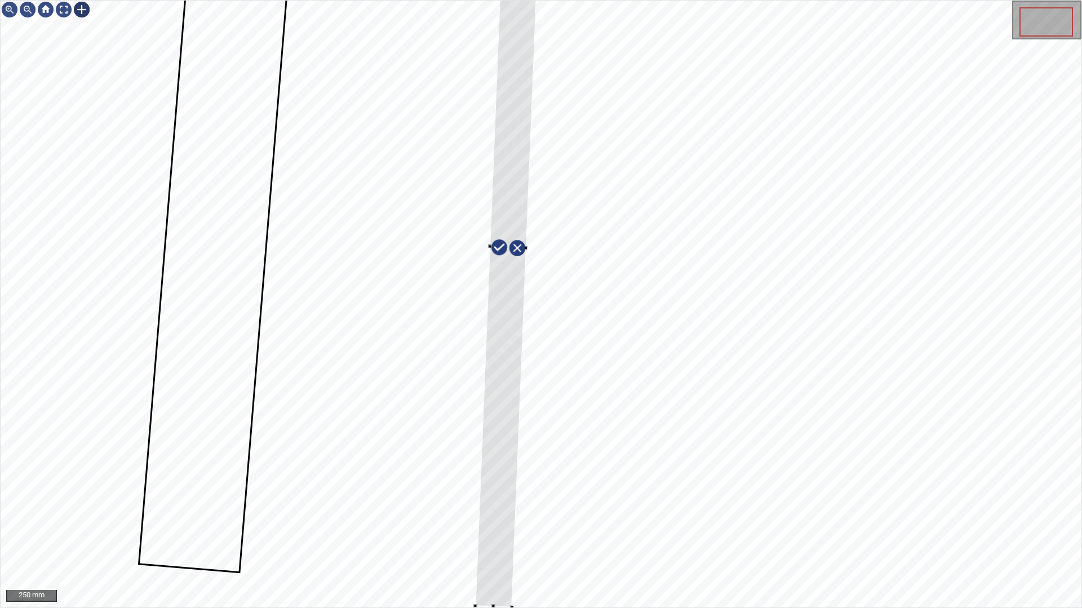
click at [485, 522] on div "250 mm" at bounding box center [541, 304] width 1082 height 608
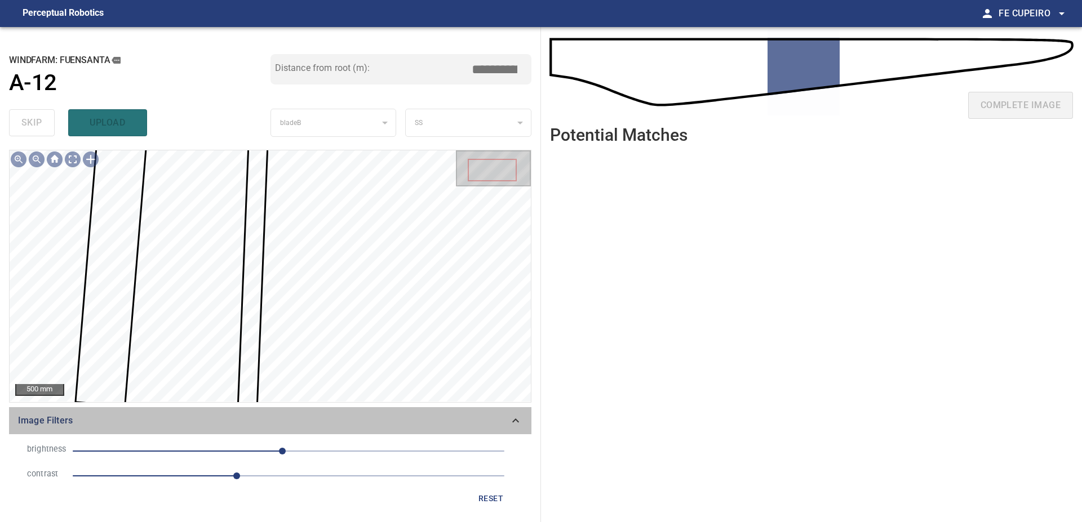
click at [272, 424] on span "Image Filters" at bounding box center [263, 421] width 491 height 14
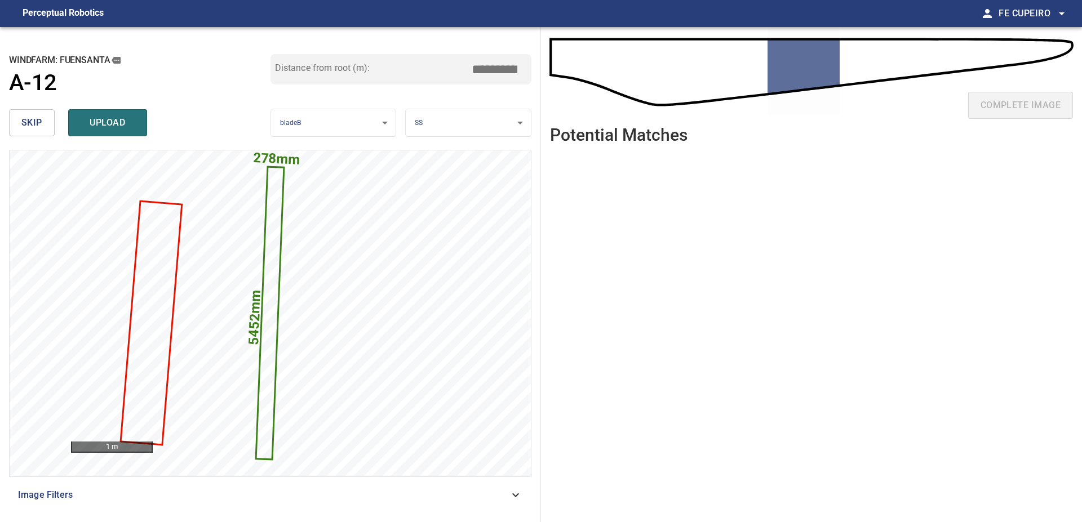
click at [488, 68] on input "*****" at bounding box center [498, 69] width 56 height 21
click at [491, 65] on input "*****" at bounding box center [498, 69] width 56 height 21
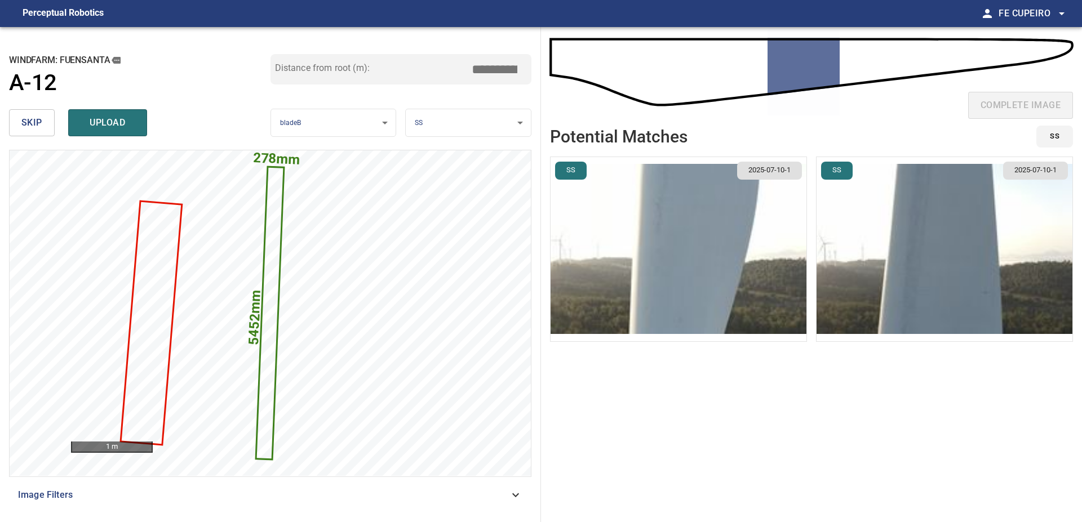
type input "*****"
click at [879, 243] on img "button" at bounding box center [944, 249] width 256 height 184
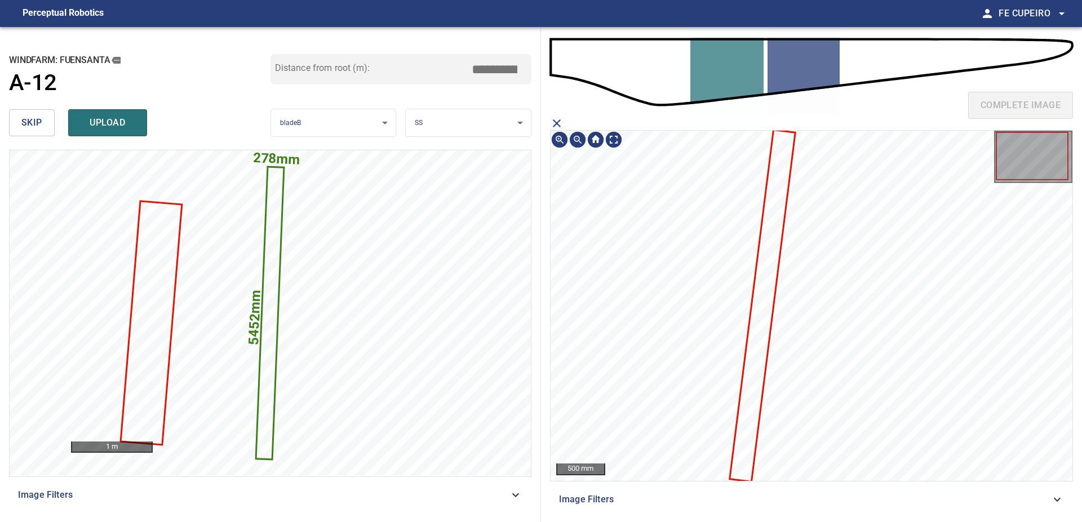
click at [778, 218] on icon at bounding box center [762, 306] width 64 height 350
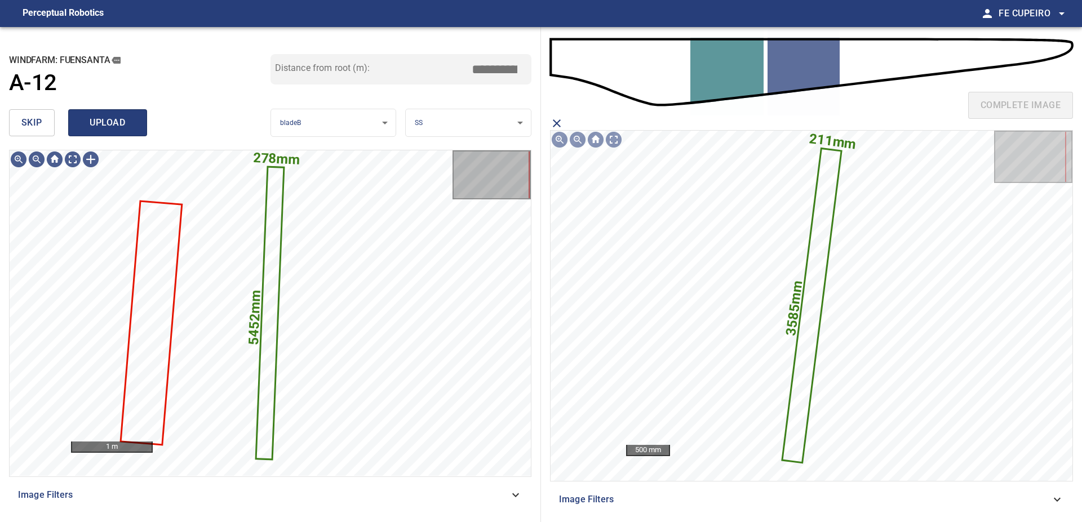
click at [117, 121] on span "upload" at bounding box center [108, 123] width 54 height 16
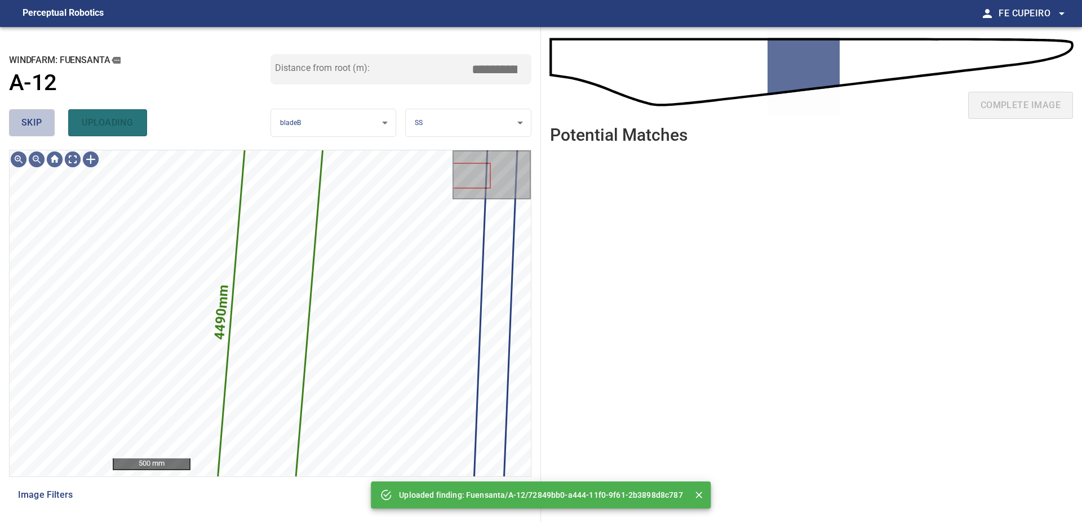
click at [50, 124] on button "skip" at bounding box center [32, 122] width 46 height 27
click at [46, 124] on div "skip uploading" at bounding box center [139, 123] width 261 height 36
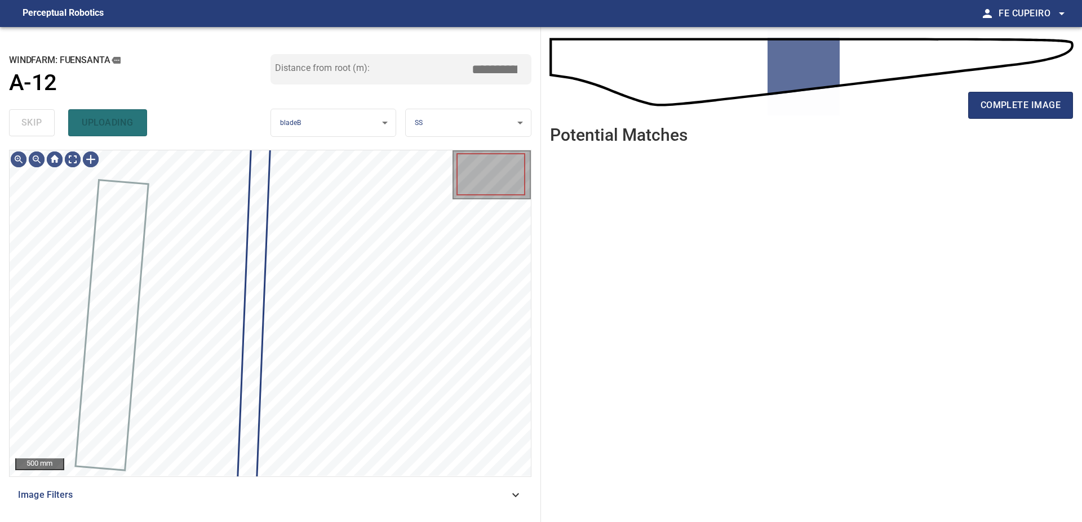
click at [46, 123] on div "skip uploading" at bounding box center [139, 123] width 261 height 36
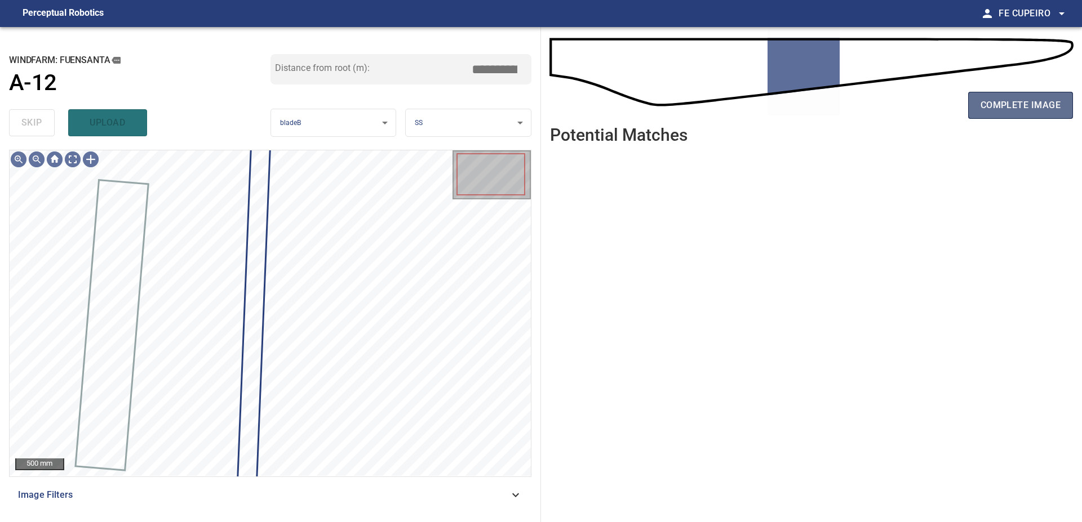
click at [998, 107] on span "complete image" at bounding box center [1020, 105] width 80 height 16
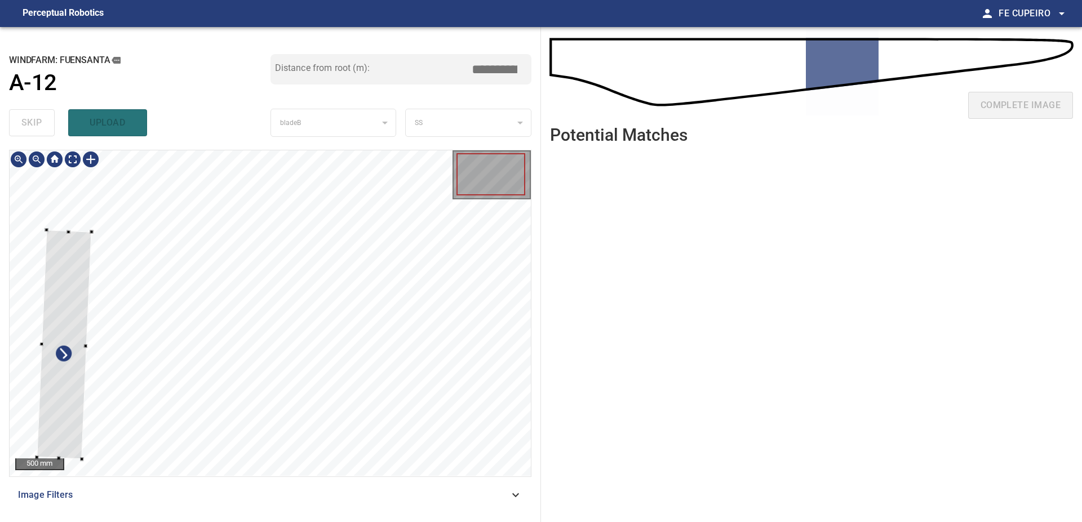
click at [43, 265] on div at bounding box center [270, 313] width 521 height 326
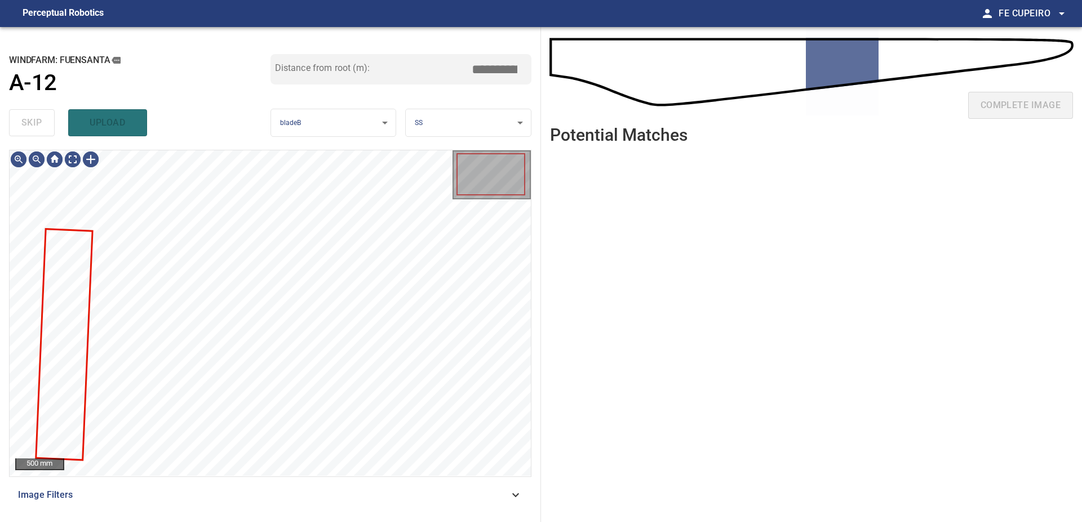
click at [225, 501] on span "Image Filters" at bounding box center [263, 495] width 491 height 14
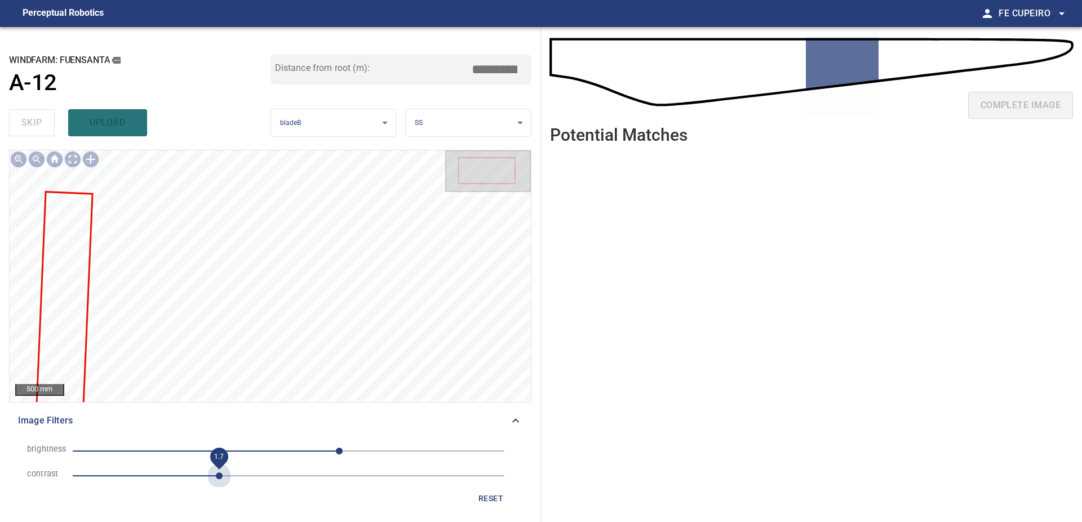
click at [217, 472] on span "1.7" at bounding box center [289, 476] width 432 height 16
click at [290, 446] on span "60" at bounding box center [289, 451] width 432 height 16
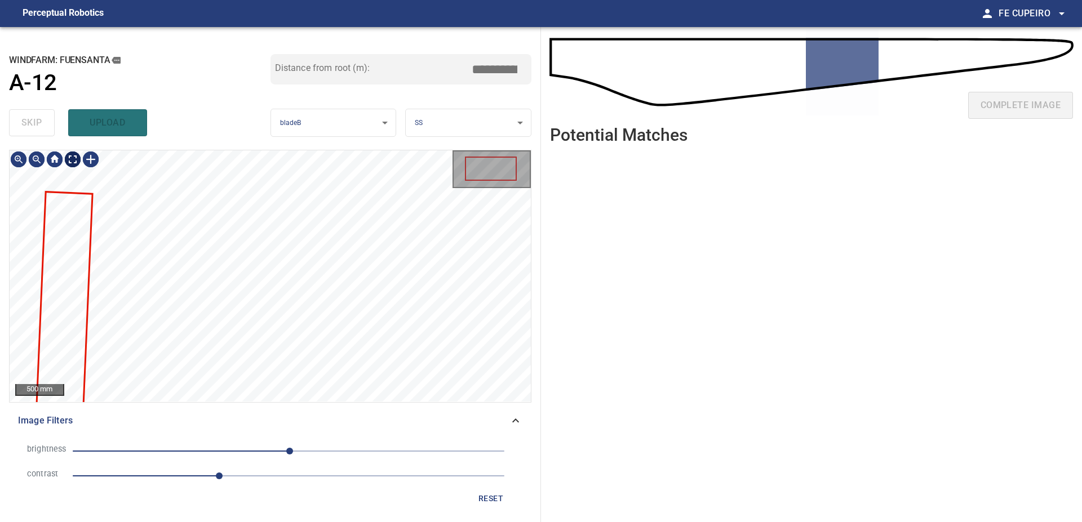
click at [68, 157] on body "**********" at bounding box center [541, 261] width 1082 height 522
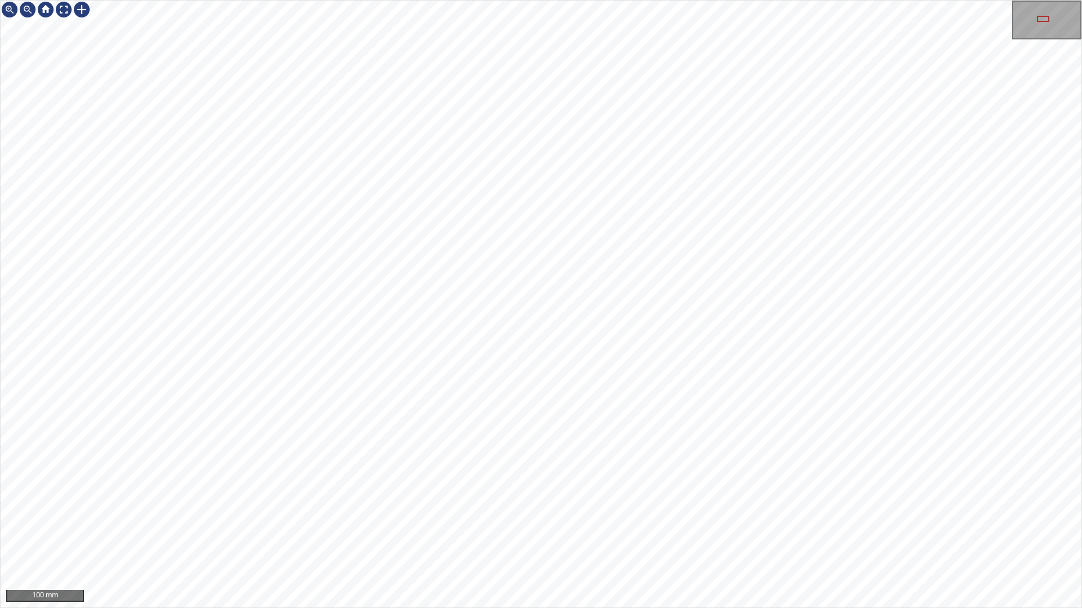
click at [557, 522] on div "100 mm" at bounding box center [541, 304] width 1082 height 608
click at [479, 522] on div "100 mm" at bounding box center [541, 304] width 1082 height 608
click at [723, 0] on div "100 mm" at bounding box center [541, 304] width 1082 height 608
click at [671, 522] on div "100 mm" at bounding box center [541, 304] width 1082 height 608
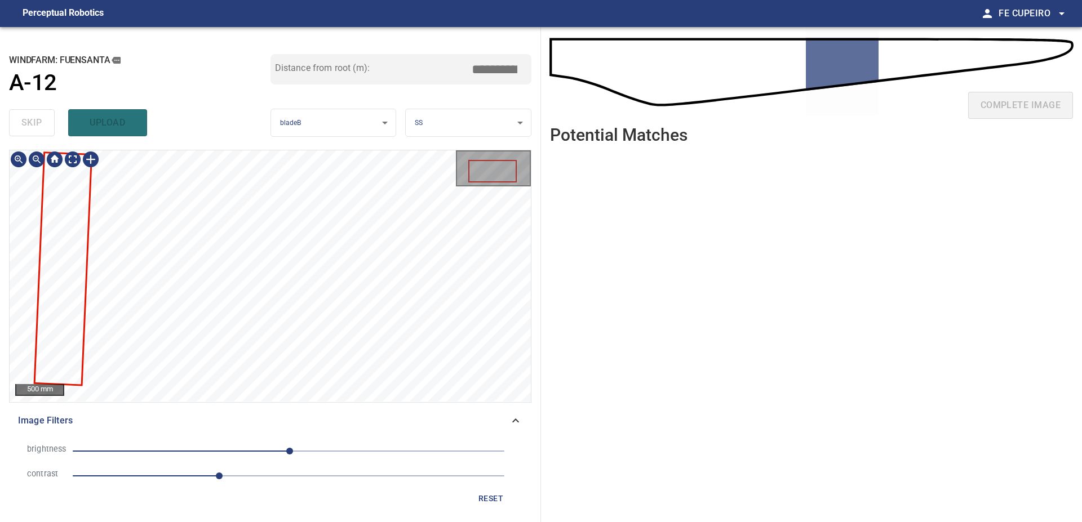
click at [357, 127] on div "**********" at bounding box center [270, 274] width 541 height 495
click at [77, 163] on body "**********" at bounding box center [541, 261] width 1082 height 522
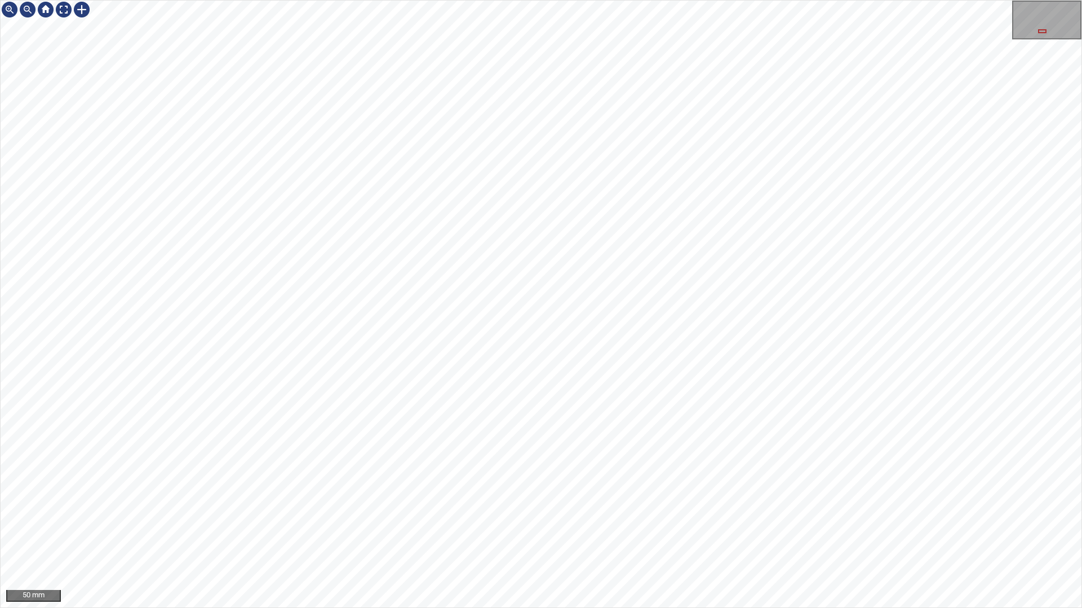
click at [759, 404] on div "50 mm" at bounding box center [541, 304] width 1082 height 608
click at [646, 522] on div "100 mm" at bounding box center [541, 304] width 1082 height 608
click at [829, 0] on div "50 mm" at bounding box center [541, 304] width 1082 height 608
click at [812, 0] on div "50 mm" at bounding box center [541, 304] width 1082 height 608
click at [843, 6] on div "50 mm" at bounding box center [541, 304] width 1082 height 608
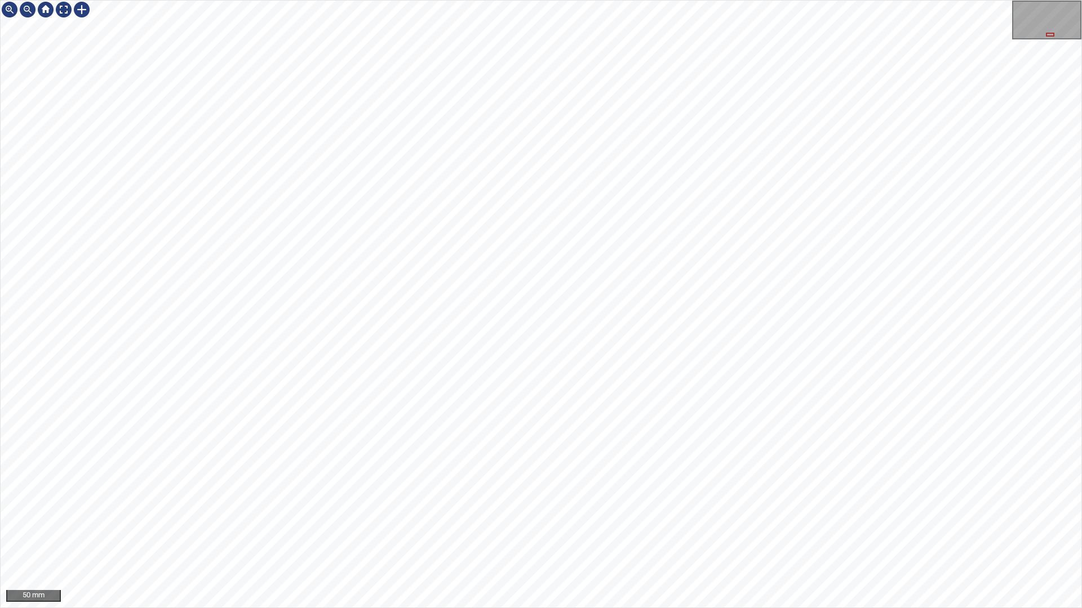
click at [857, 0] on div "50 mm" at bounding box center [541, 304] width 1082 height 608
click at [669, 522] on div "100 mm" at bounding box center [541, 304] width 1082 height 608
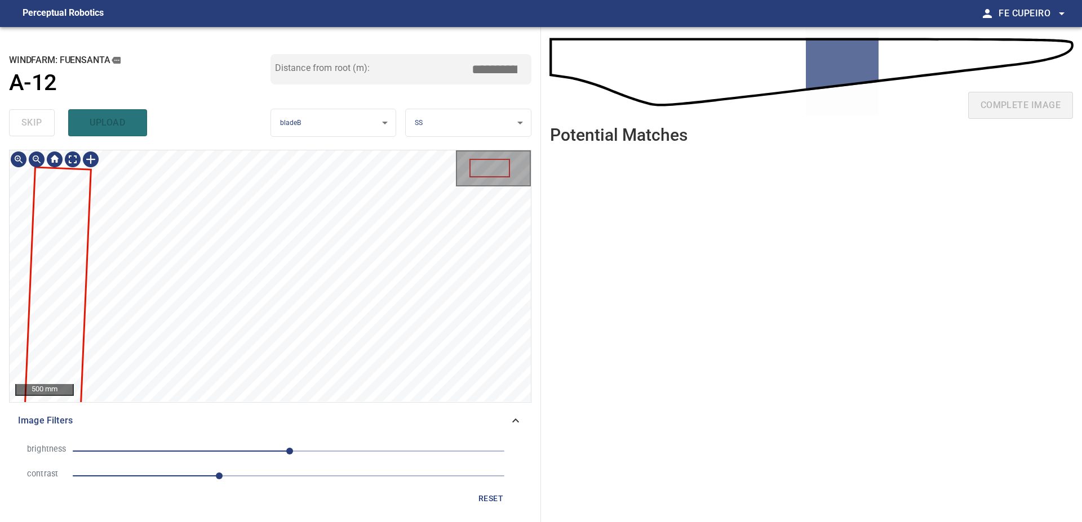
click at [515, 141] on div "**********" at bounding box center [270, 274] width 541 height 495
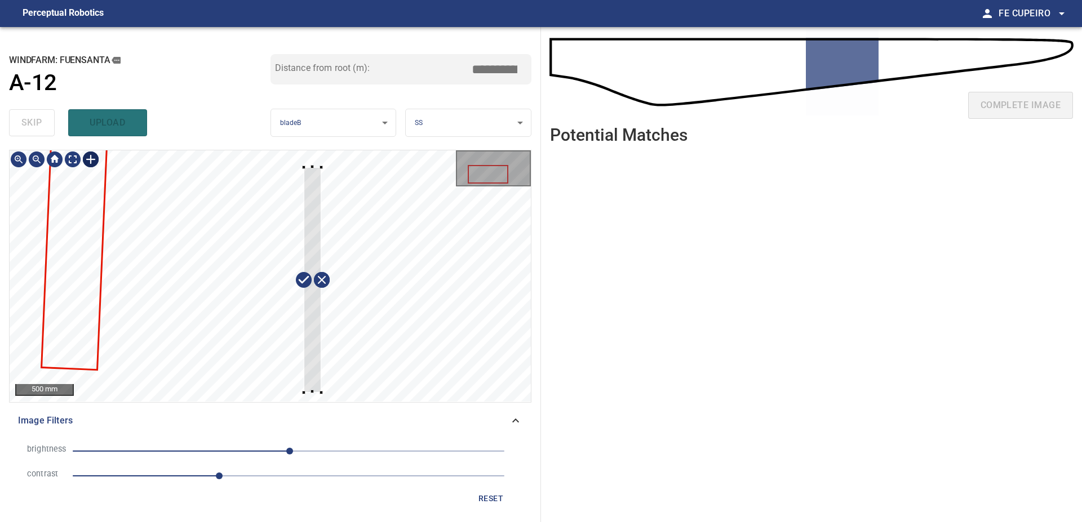
click at [322, 393] on div at bounding box center [270, 275] width 521 height 251
click at [313, 360] on div at bounding box center [311, 276] width 28 height 226
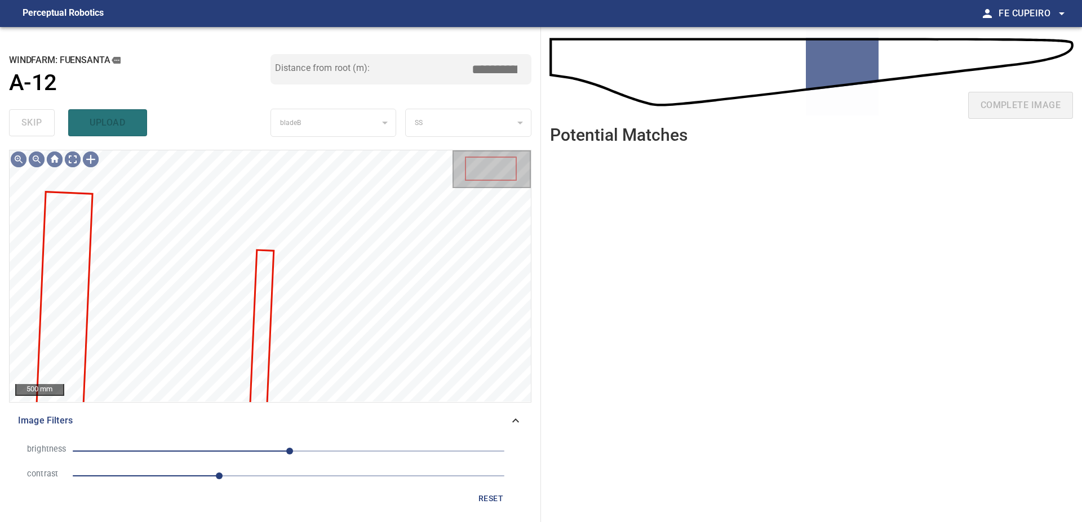
click at [488, 67] on input "*****" at bounding box center [498, 69] width 56 height 21
click at [482, 73] on input "*****" at bounding box center [498, 69] width 56 height 21
click at [491, 69] on input "****" at bounding box center [498, 69] width 56 height 21
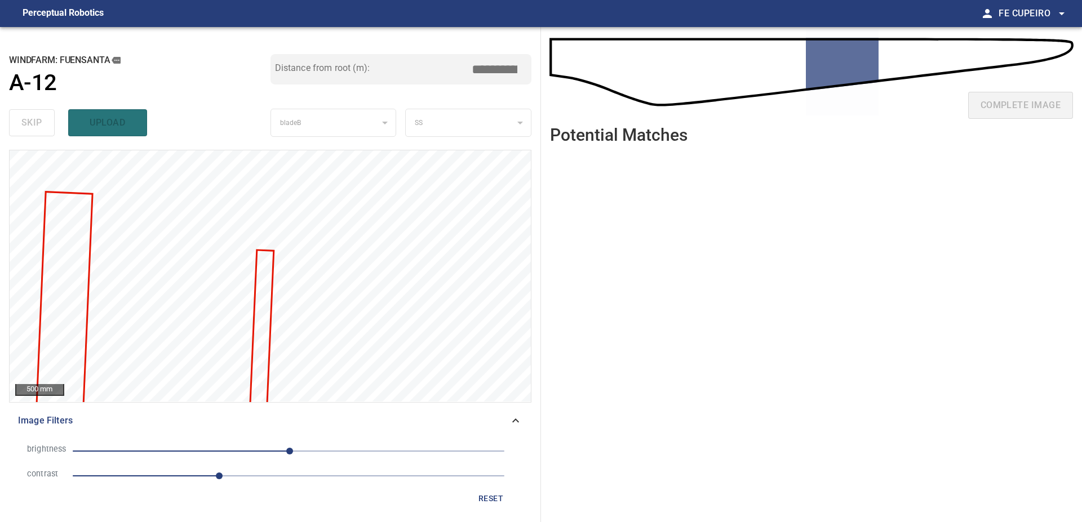
click at [491, 69] on input "****" at bounding box center [498, 69] width 56 height 21
type input "****"
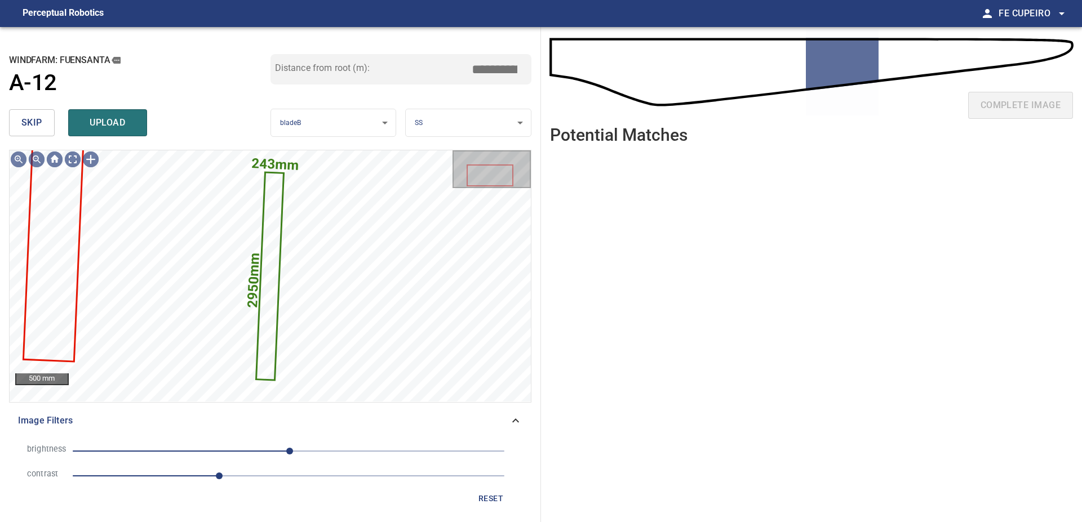
click at [493, 65] on input "*****" at bounding box center [498, 69] width 56 height 21
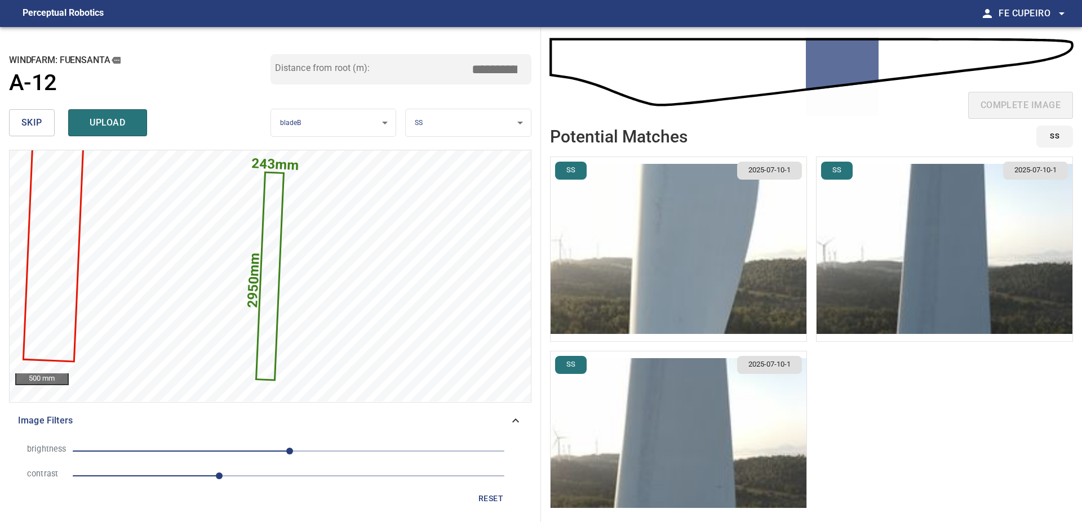
type input "****"
click at [918, 235] on img "button" at bounding box center [944, 249] width 256 height 184
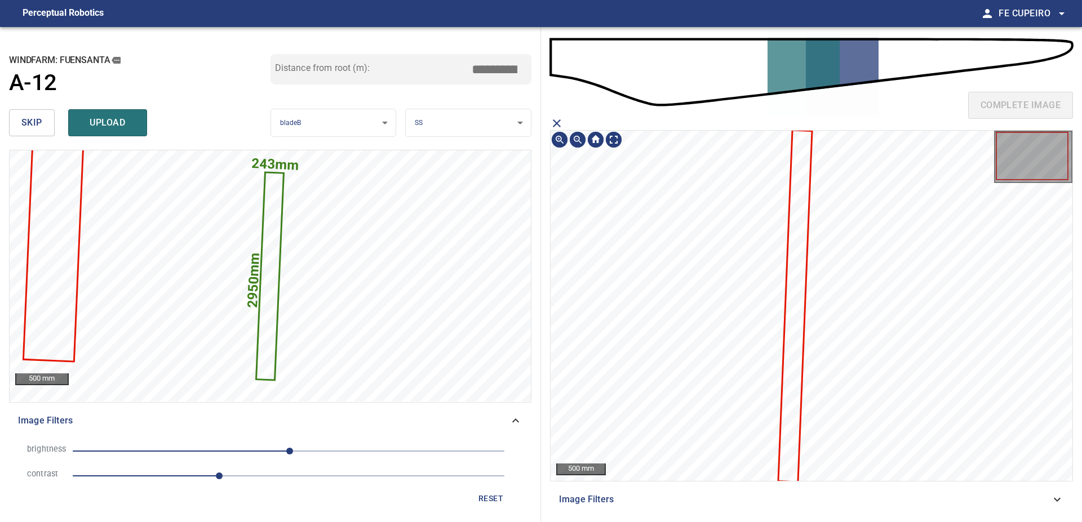
click at [804, 255] on icon at bounding box center [795, 306] width 32 height 350
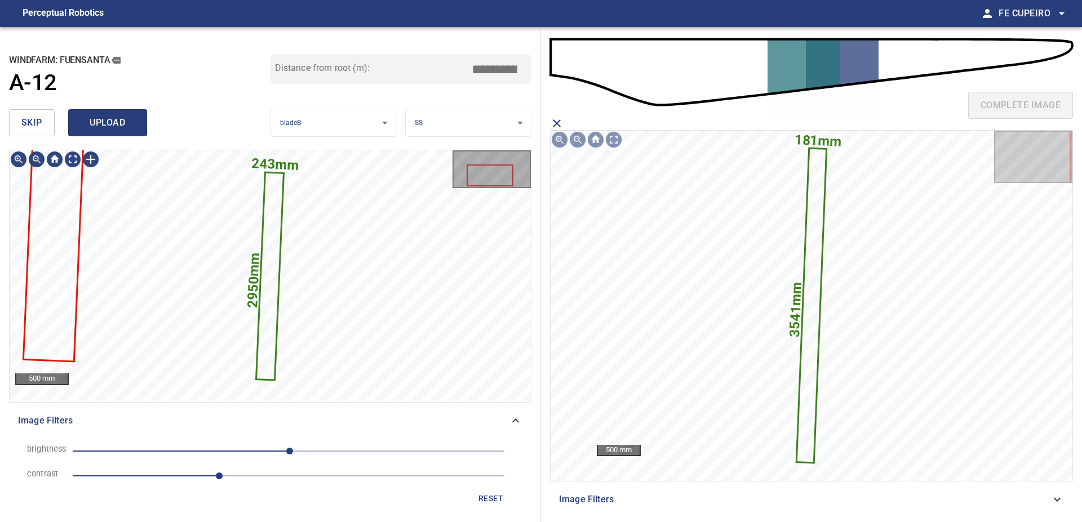
click at [136, 121] on button "upload" at bounding box center [107, 122] width 79 height 27
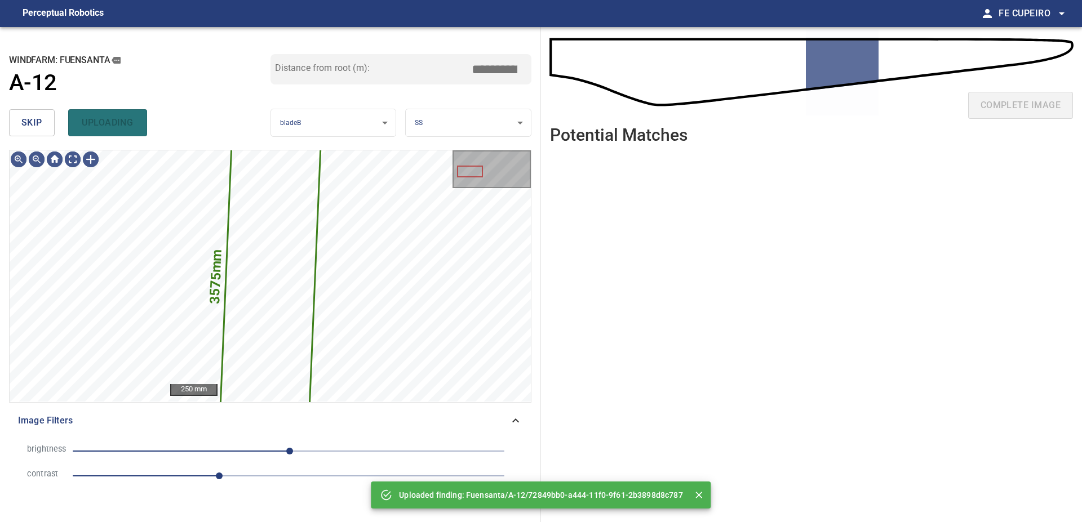
click at [38, 118] on span "skip" at bounding box center [31, 123] width 21 height 16
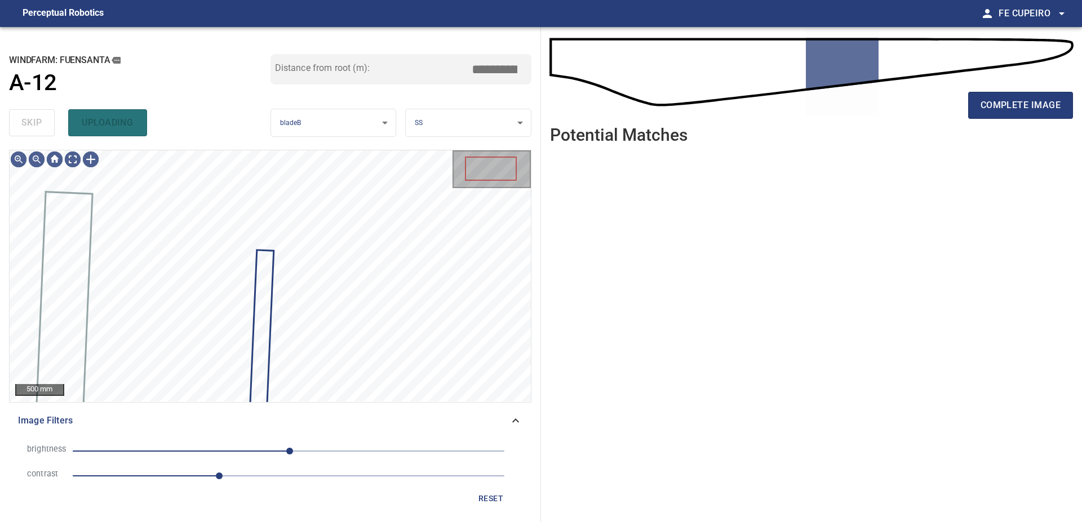
click at [38, 118] on div "skip uploading" at bounding box center [139, 123] width 261 height 36
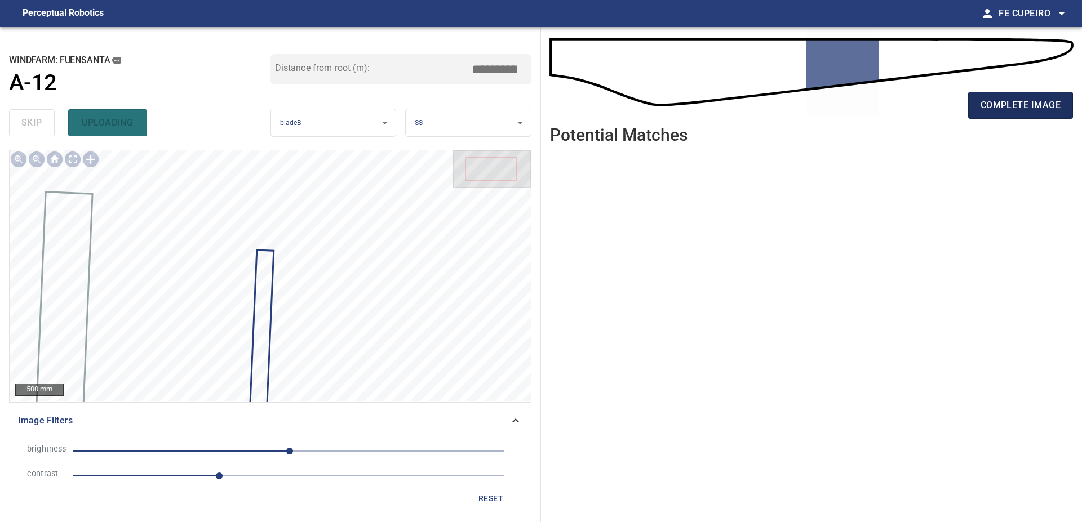
click at [990, 109] on span "complete image" at bounding box center [1020, 105] width 80 height 16
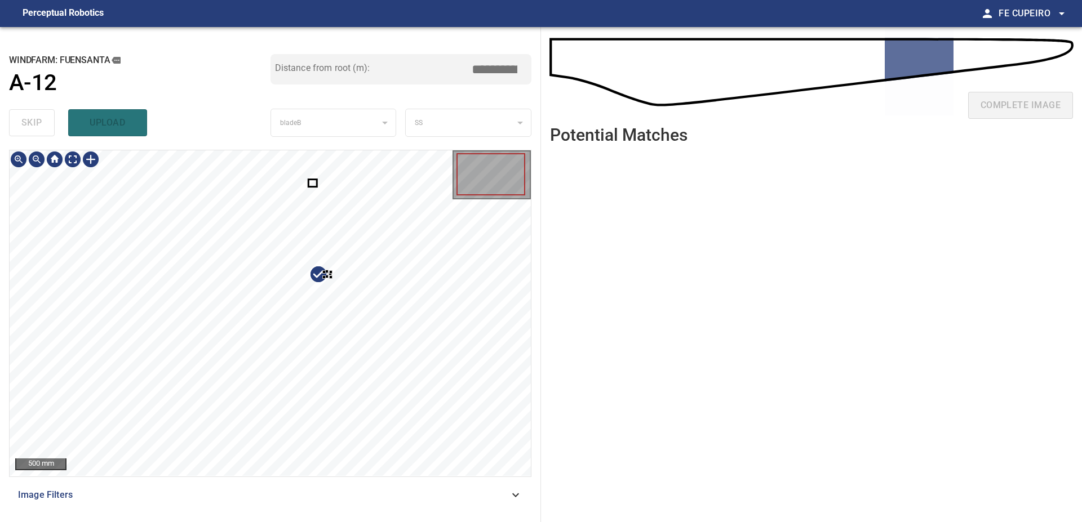
click at [368, 308] on div at bounding box center [270, 313] width 521 height 326
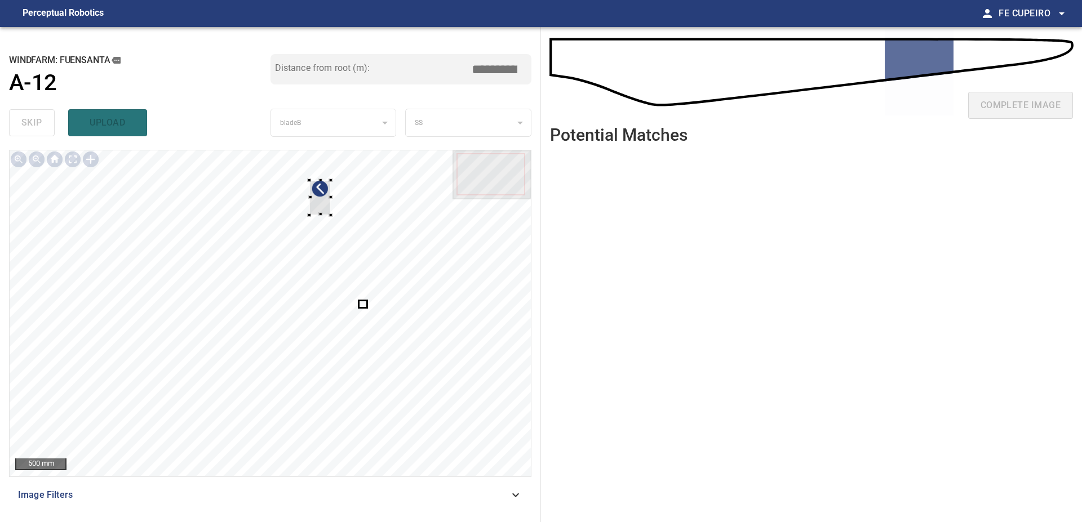
click at [354, 260] on div at bounding box center [270, 313] width 521 height 326
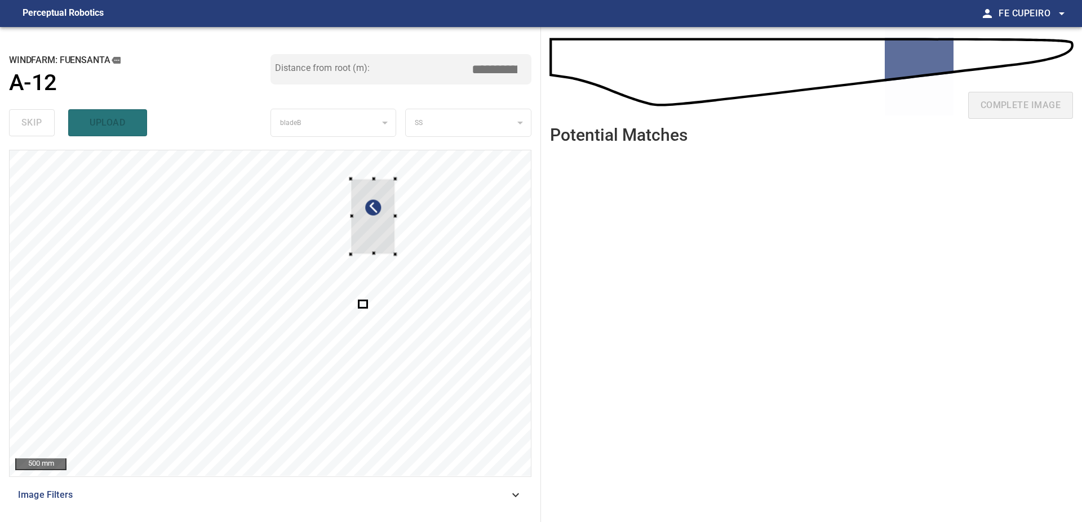
click at [460, 243] on div at bounding box center [270, 313] width 521 height 326
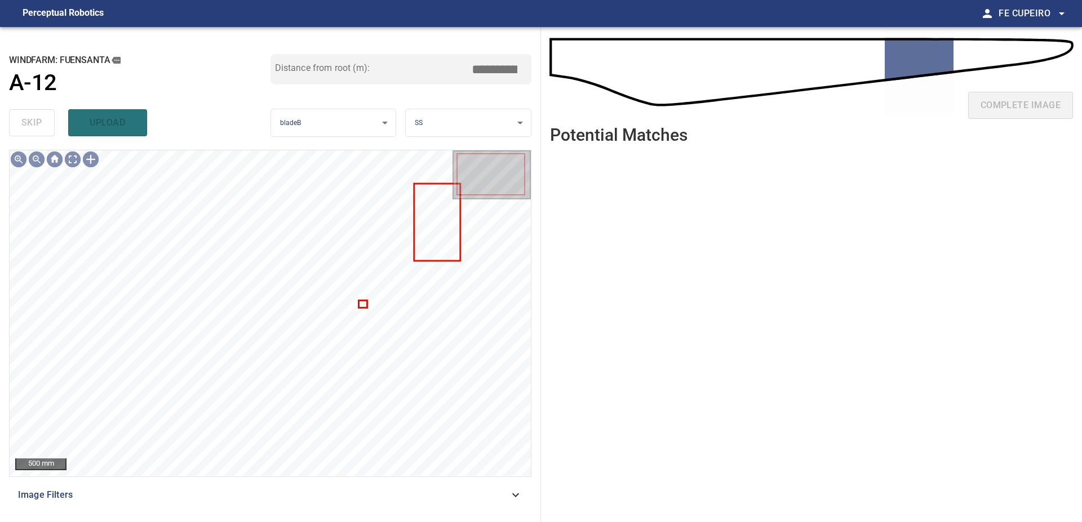
click at [339, 485] on div "500 mm Image Filters" at bounding box center [270, 331] width 522 height 363
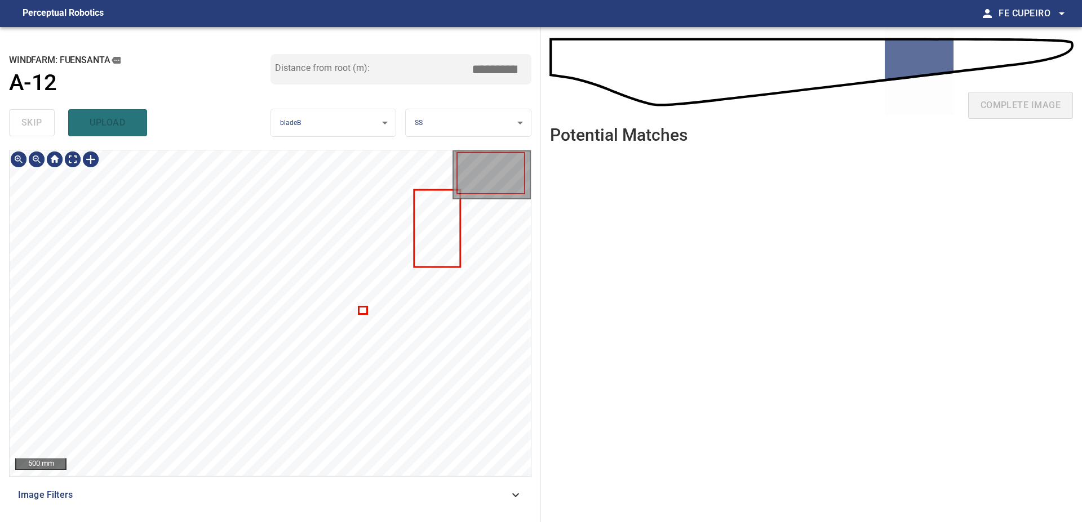
click at [341, 484] on div "Image Filters" at bounding box center [270, 495] width 522 height 27
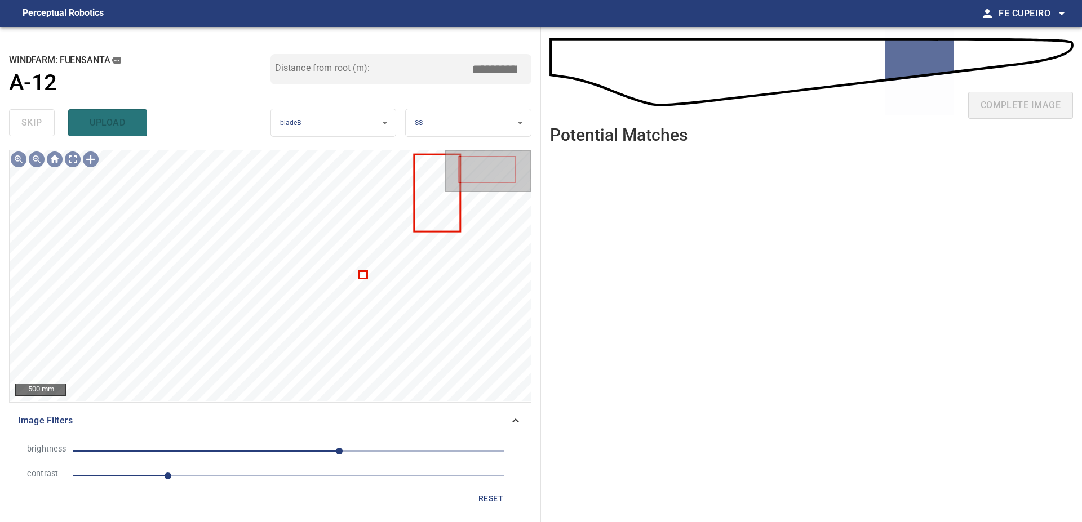
click at [199, 477] on span "1.1" at bounding box center [289, 476] width 432 height 16
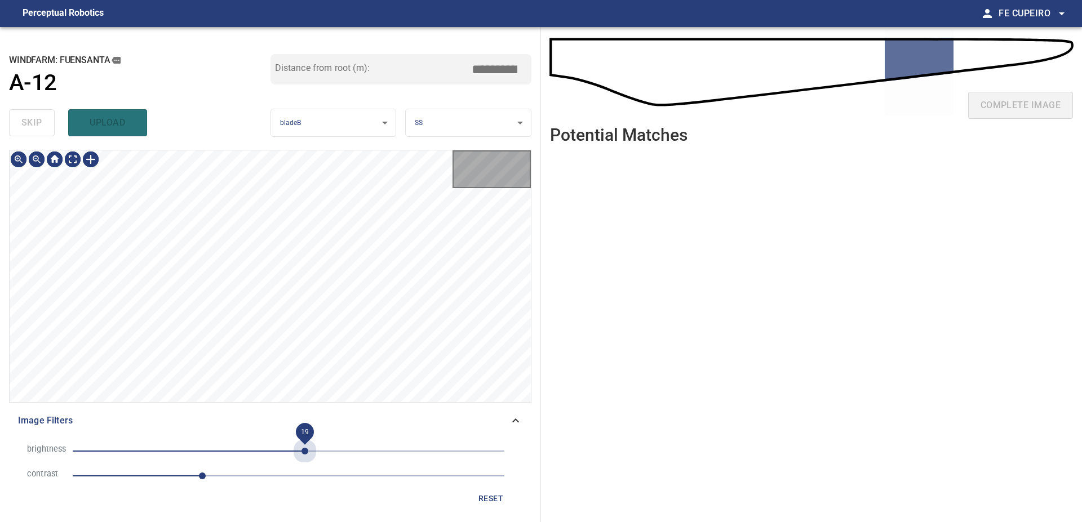
click at [305, 450] on span "19" at bounding box center [289, 451] width 432 height 16
click at [73, 163] on body "**********" at bounding box center [541, 261] width 1082 height 522
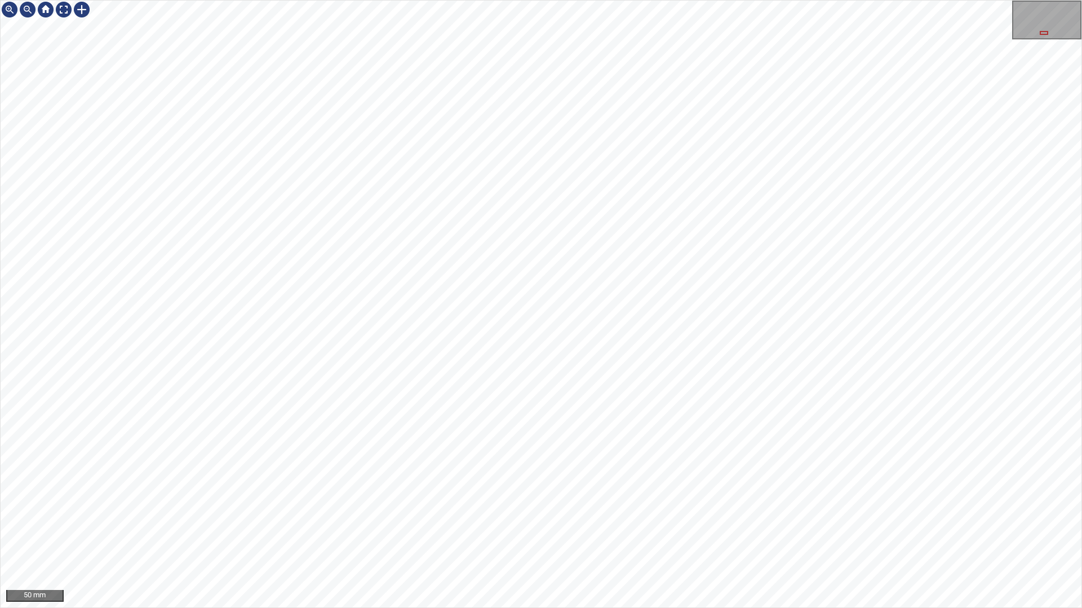
click at [443, 522] on div "50 mm" at bounding box center [541, 304] width 1082 height 608
click at [375, 522] on div "100 mm" at bounding box center [541, 304] width 1082 height 608
click at [373, 522] on div "100 mm" at bounding box center [541, 304] width 1082 height 608
click at [427, 522] on div "100 mm" at bounding box center [541, 304] width 1082 height 608
click at [701, 522] on div "100 mm" at bounding box center [541, 304] width 1082 height 608
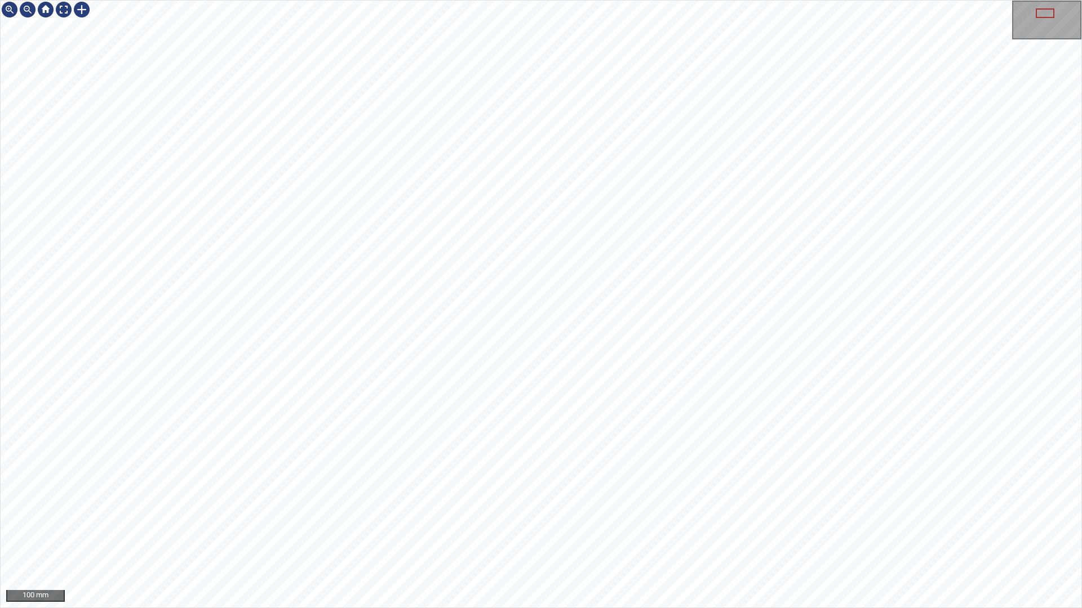
click at [699, 522] on div "100 mm" at bounding box center [541, 304] width 1082 height 608
click at [626, 522] on div "50 mm" at bounding box center [541, 304] width 1082 height 608
click at [644, 522] on div "50 mm" at bounding box center [541, 304] width 1082 height 608
click at [696, 365] on div "50 mm" at bounding box center [541, 304] width 1082 height 608
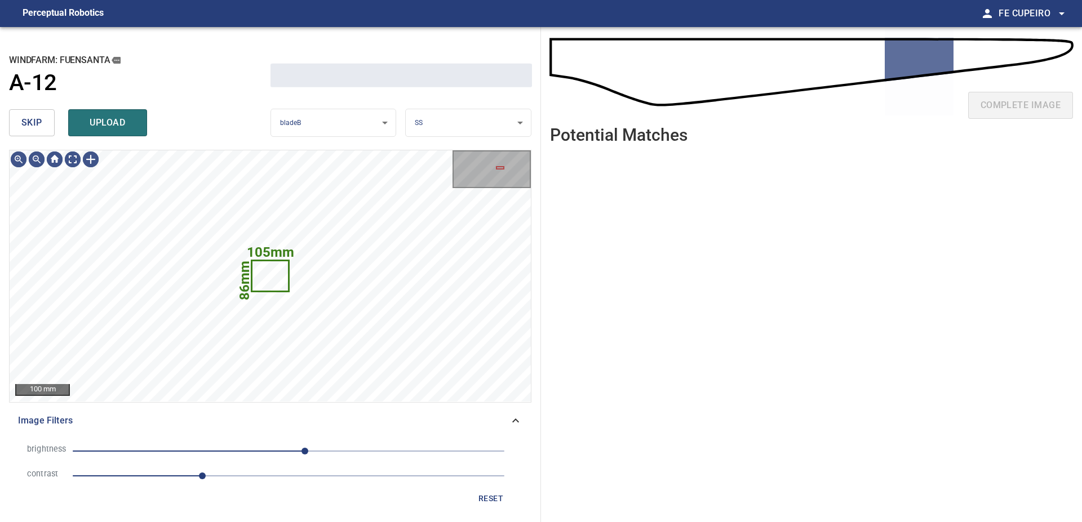
click at [43, 123] on button "skip" at bounding box center [32, 122] width 46 height 27
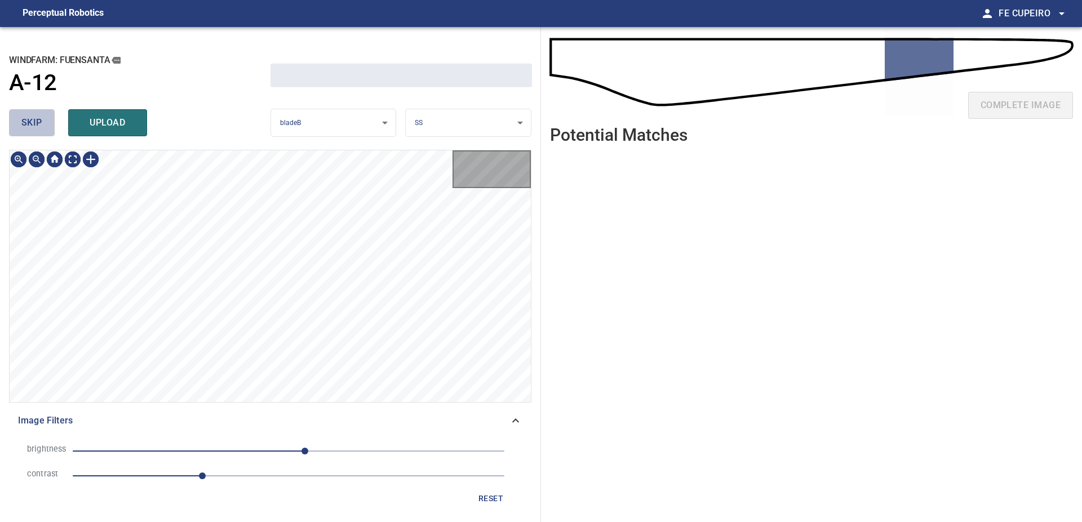
click at [43, 123] on button "skip" at bounding box center [32, 122] width 46 height 27
click at [43, 123] on div "skip upload" at bounding box center [139, 123] width 261 height 36
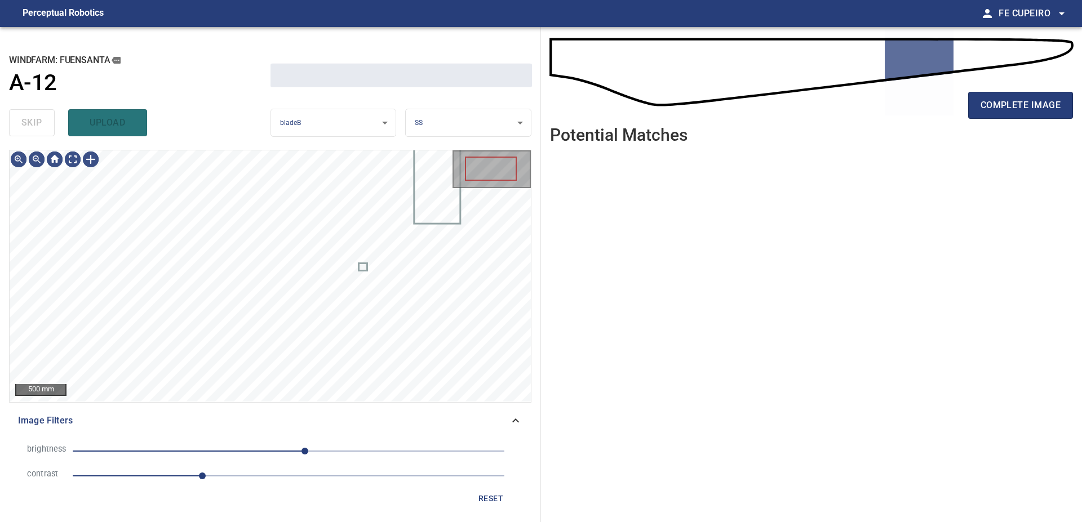
click at [43, 123] on div "skip upload" at bounding box center [139, 123] width 261 height 36
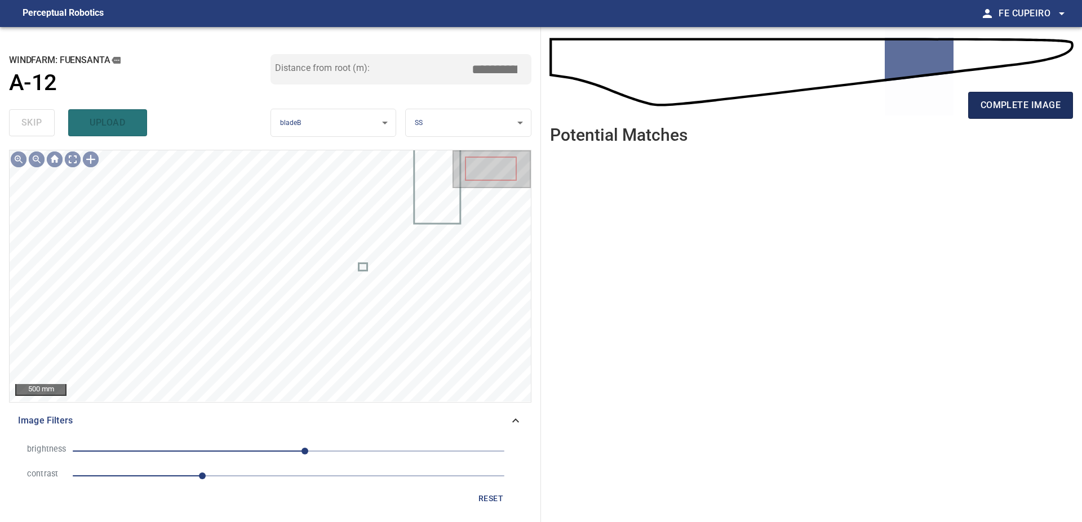
click at [1006, 100] on span "complete image" at bounding box center [1020, 105] width 80 height 16
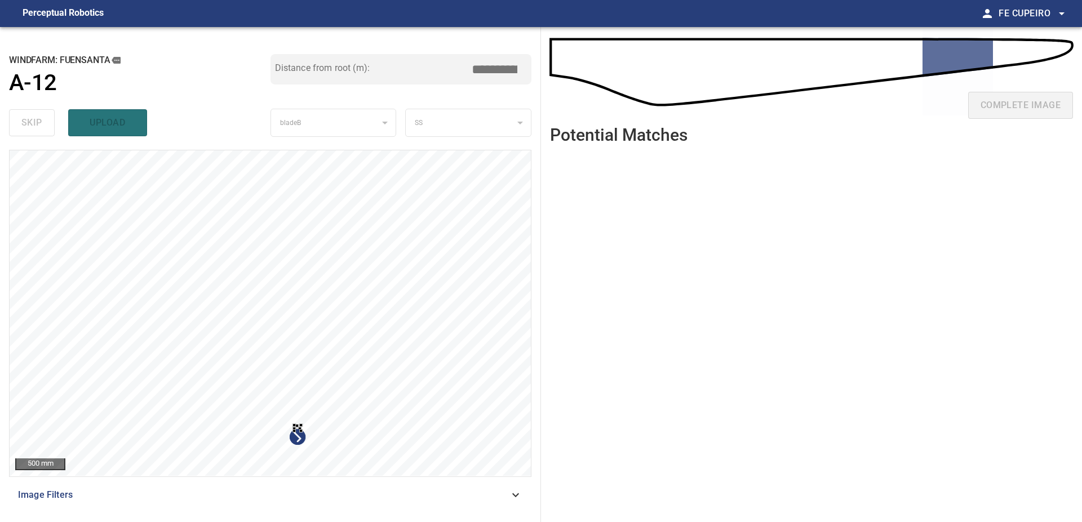
click at [405, 447] on div at bounding box center [270, 313] width 521 height 326
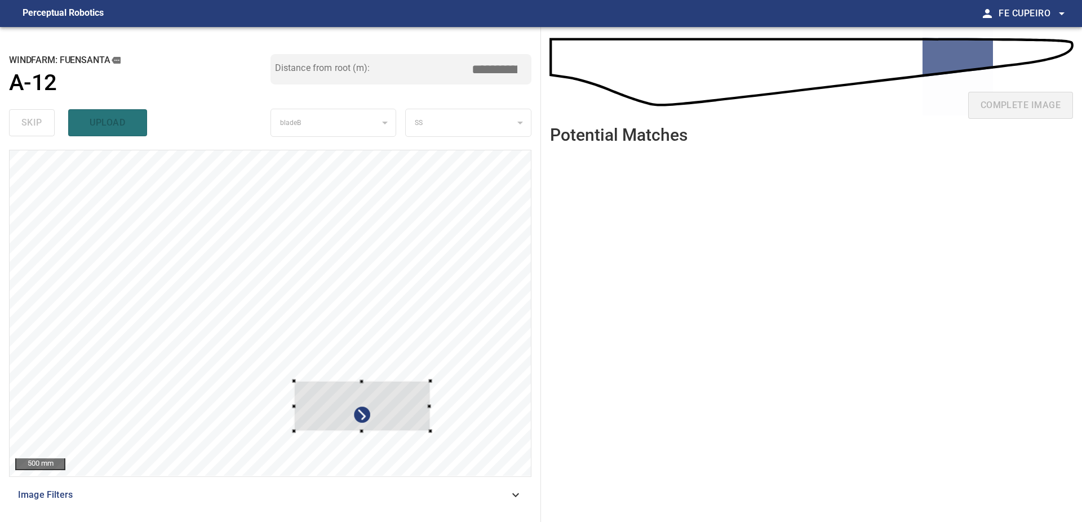
click at [438, 375] on div at bounding box center [270, 313] width 521 height 326
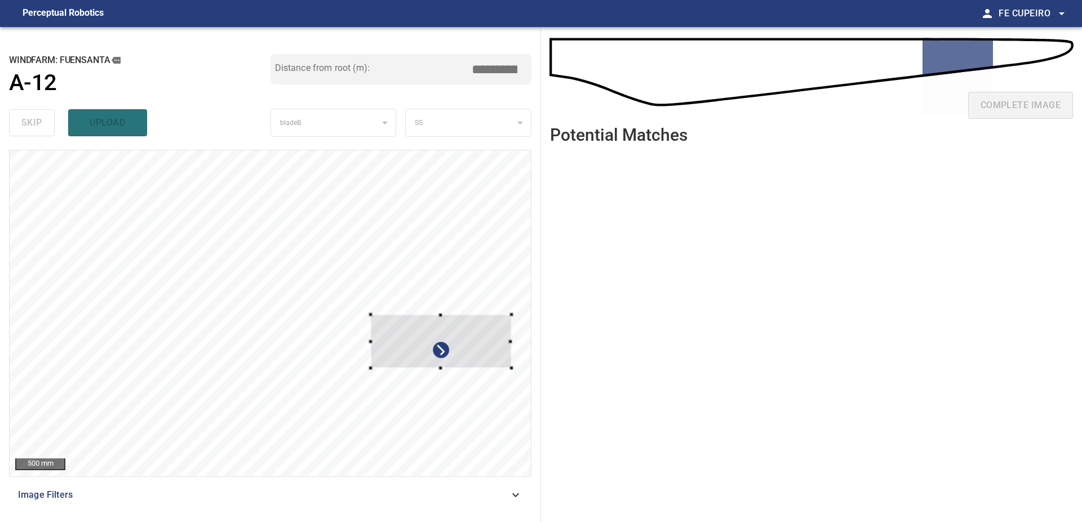
click at [500, 308] on div at bounding box center [270, 313] width 521 height 326
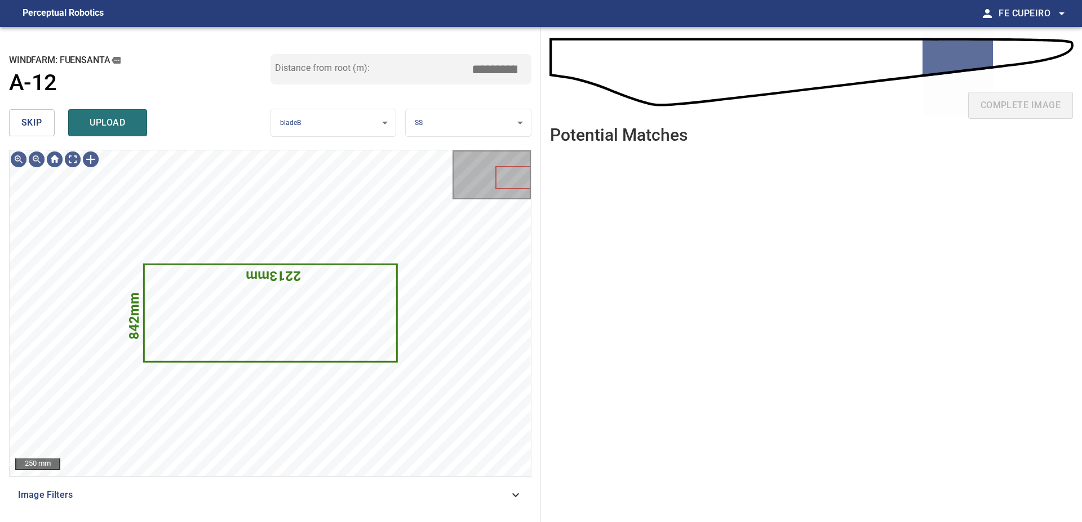
click at [33, 112] on button "skip" at bounding box center [32, 122] width 46 height 27
click at [33, 112] on div "skip upload" at bounding box center [139, 123] width 261 height 36
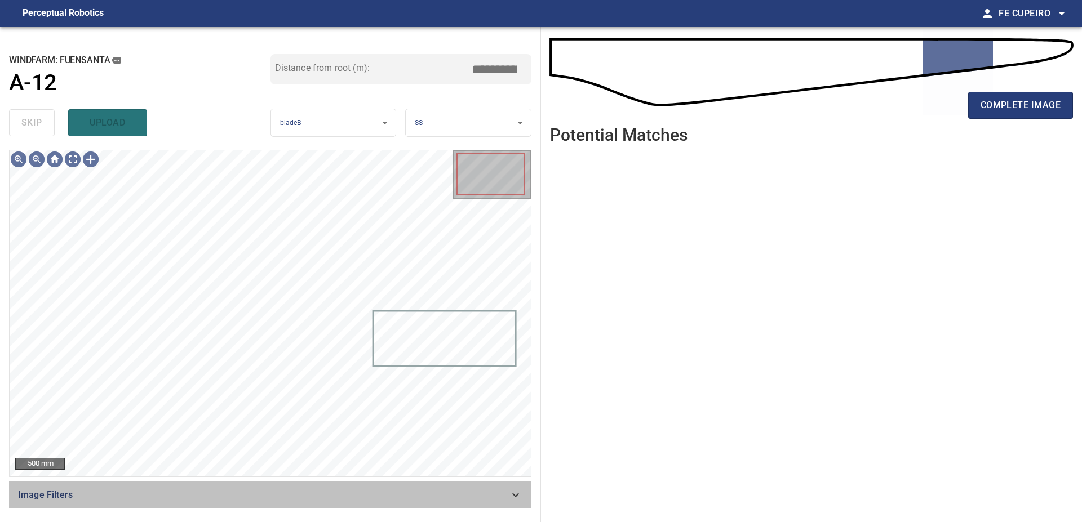
click at [251, 487] on div "Image Filters" at bounding box center [270, 495] width 522 height 27
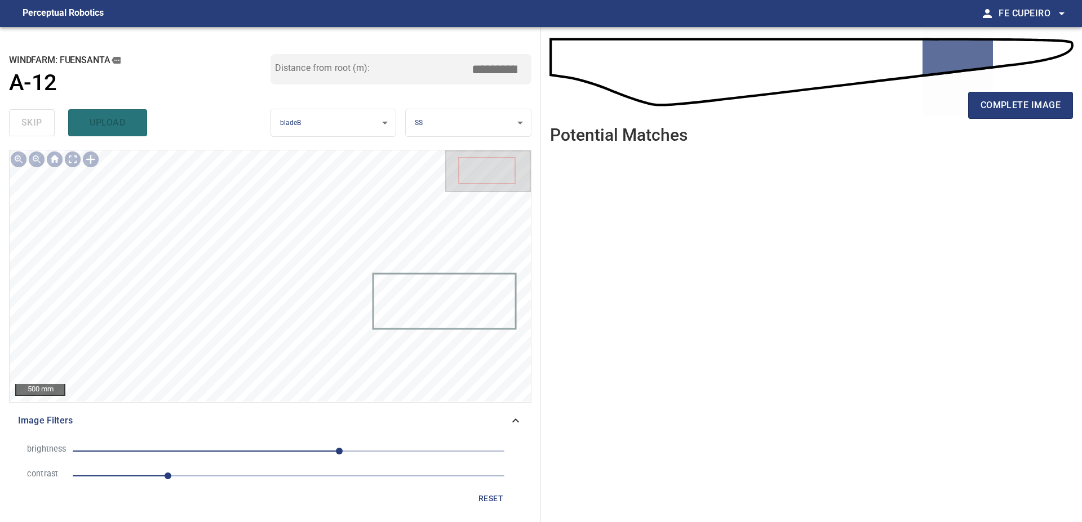
click at [215, 474] on span "1.1" at bounding box center [289, 476] width 432 height 16
click at [274, 451] on span "60" at bounding box center [289, 451] width 432 height 16
drag, startPoint x: 282, startPoint y: 450, endPoint x: 295, endPoint y: 449, distance: 13.5
click at [277, 450] on span "-17" at bounding box center [273, 451] width 7 height 7
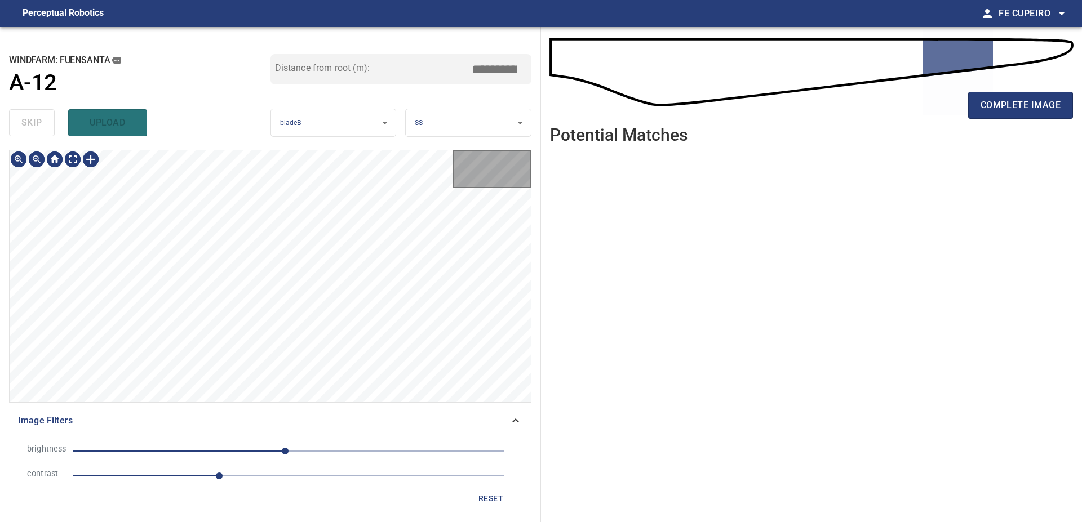
drag, startPoint x: 300, startPoint y: 448, endPoint x: 308, endPoint y: 446, distance: 8.7
click at [301, 448] on span "-4" at bounding box center [289, 451] width 432 height 16
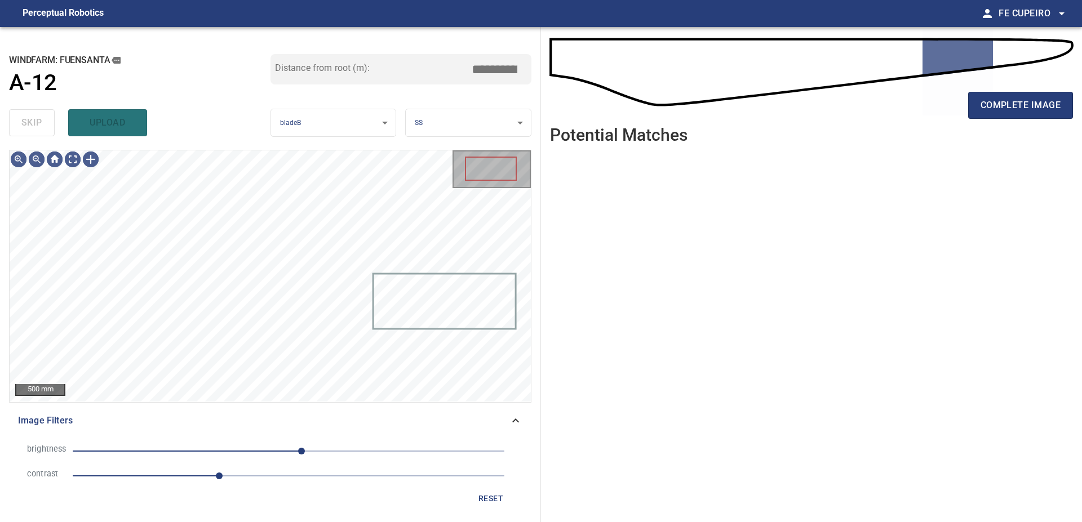
click at [263, 475] on span "1.7" at bounding box center [289, 476] width 432 height 16
click at [77, 167] on body "**********" at bounding box center [541, 261] width 1082 height 522
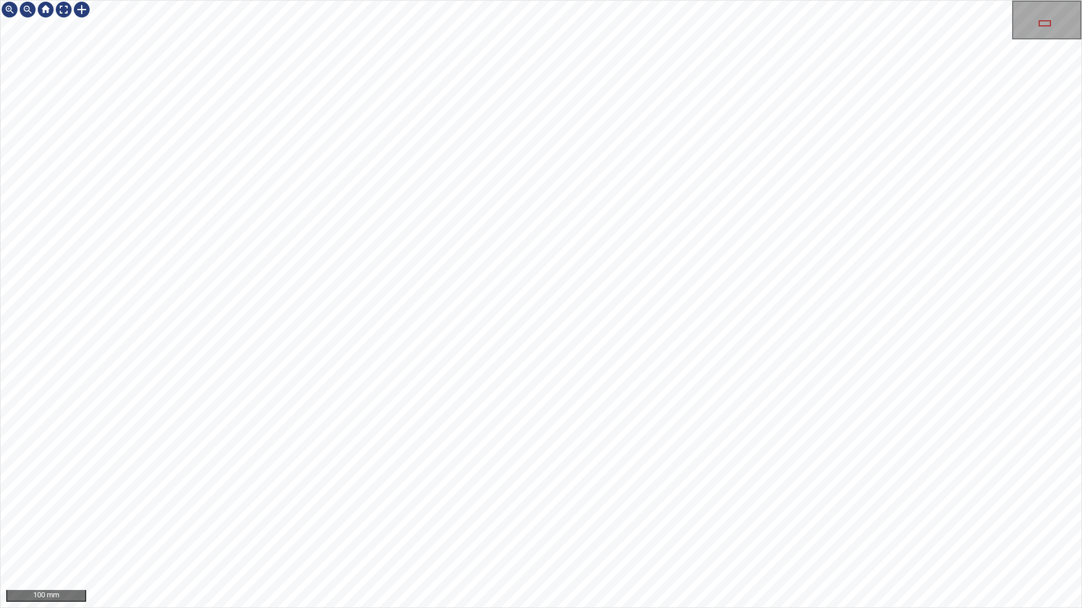
click at [398, 522] on div "100 mm" at bounding box center [541, 304] width 1082 height 608
click at [435, 522] on div "100 mm" at bounding box center [541, 304] width 1082 height 608
click at [408, 522] on div "100 mm" at bounding box center [541, 304] width 1082 height 608
click at [643, 522] on div "100 mm" at bounding box center [541, 304] width 1082 height 608
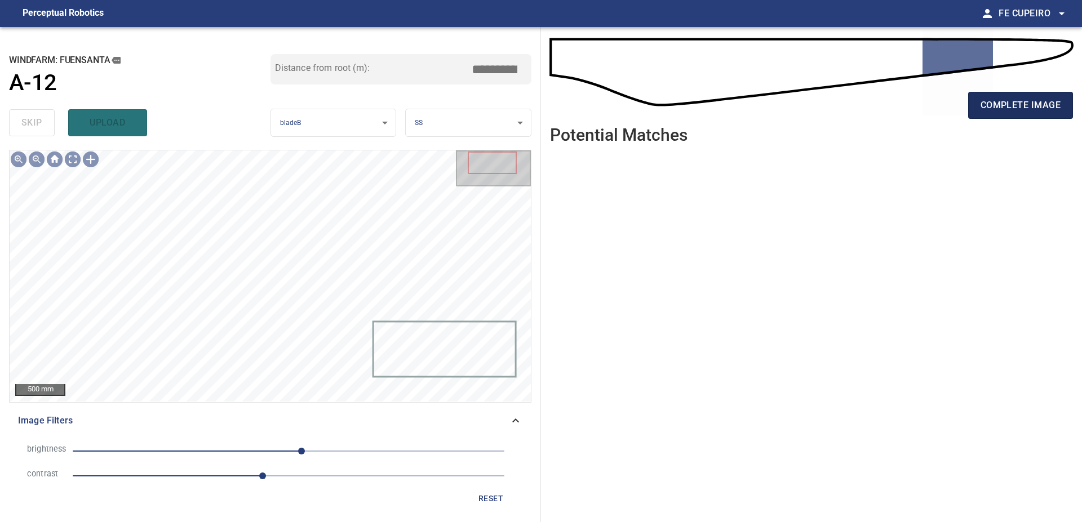
click at [1011, 109] on span "complete image" at bounding box center [1020, 105] width 80 height 16
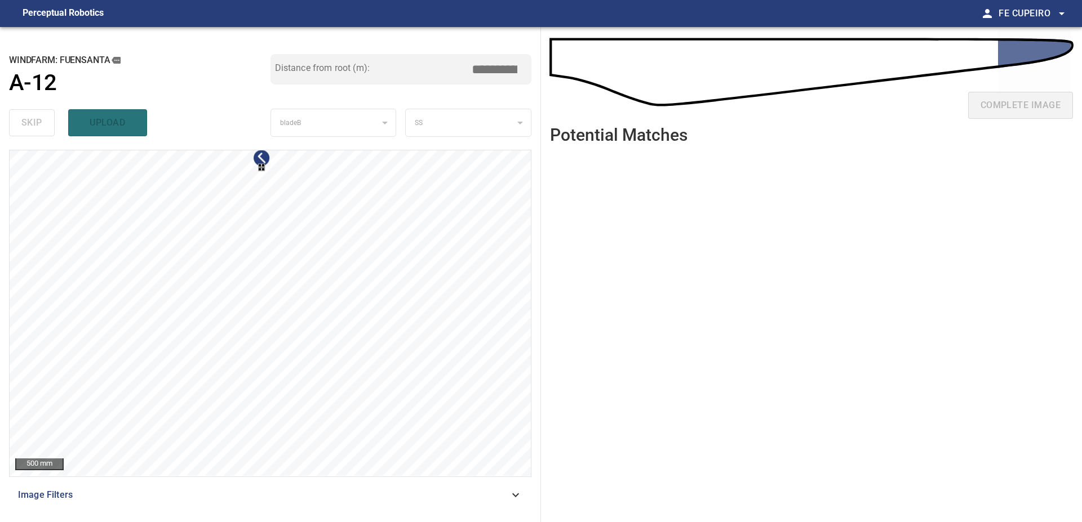
click at [265, 171] on div at bounding box center [262, 168] width 3 height 3
click at [440, 263] on div at bounding box center [270, 313] width 521 height 326
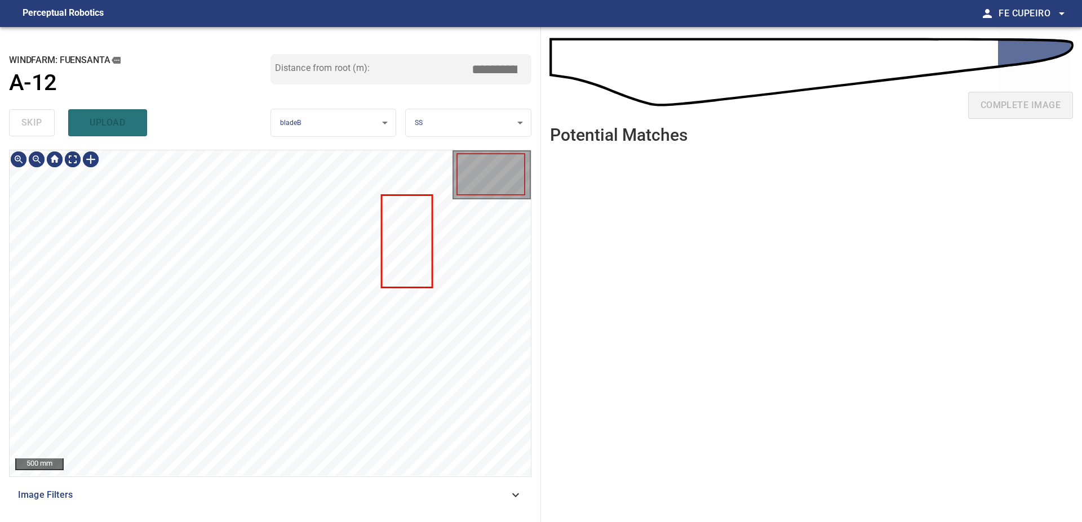
click at [248, 488] on div "Image Filters" at bounding box center [270, 495] width 522 height 27
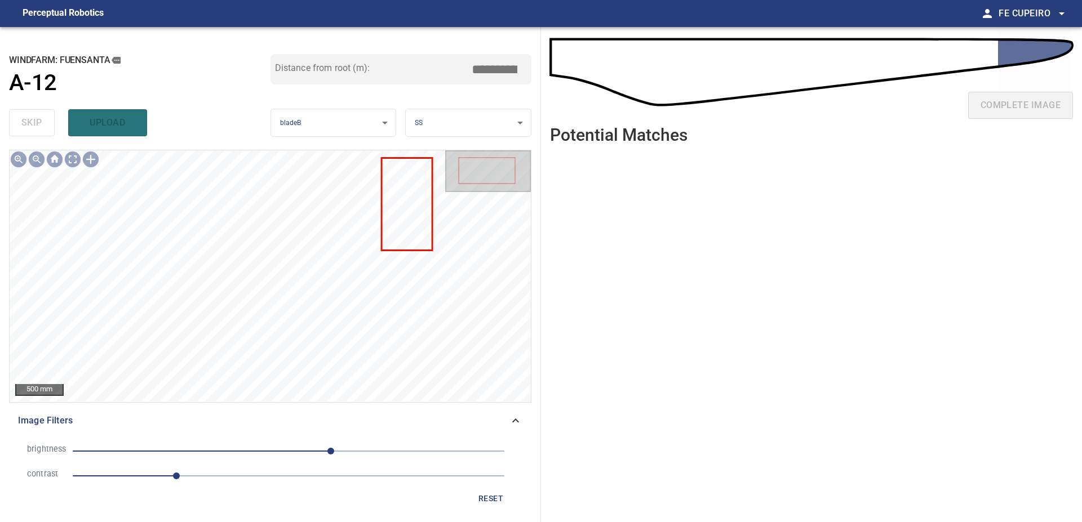
drag, startPoint x: 206, startPoint y: 476, endPoint x: 226, endPoint y: 475, distance: 20.3
click at [207, 476] on span "1.2" at bounding box center [289, 476] width 432 height 16
click at [300, 455] on span "50" at bounding box center [289, 451] width 432 height 16
click at [290, 473] on span "2.5" at bounding box center [289, 476] width 432 height 16
click at [81, 162] on body "**********" at bounding box center [541, 261] width 1082 height 522
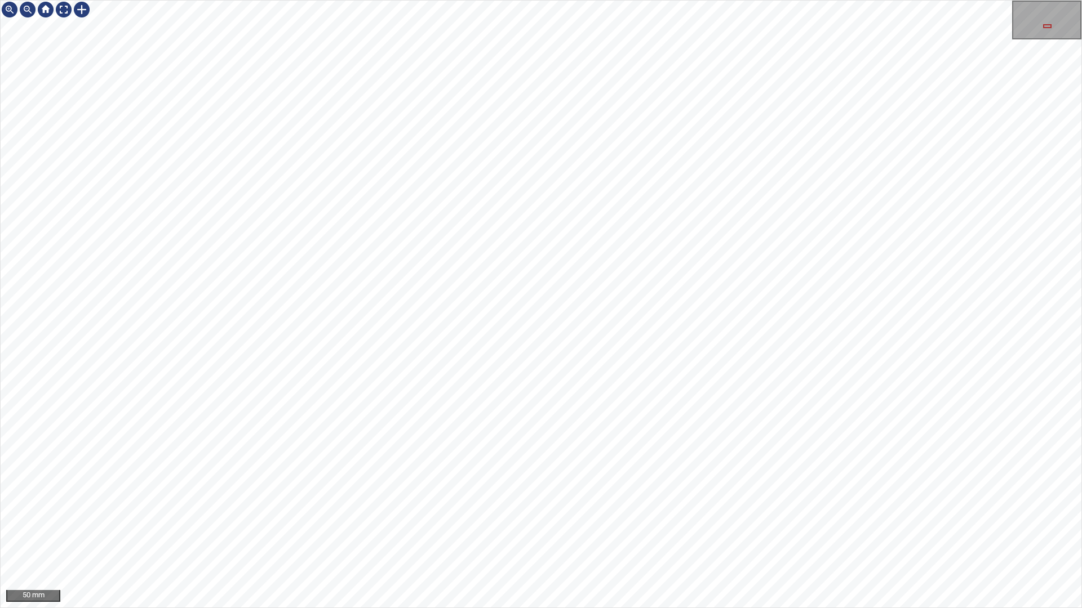
click at [658, 0] on div "50 mm" at bounding box center [541, 304] width 1082 height 608
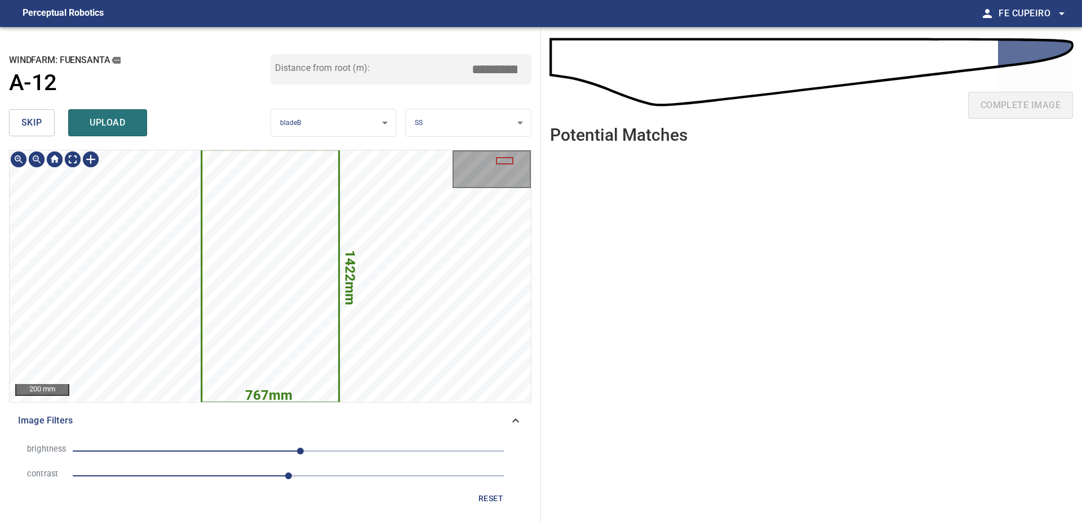
click at [52, 124] on button "skip" at bounding box center [32, 122] width 46 height 27
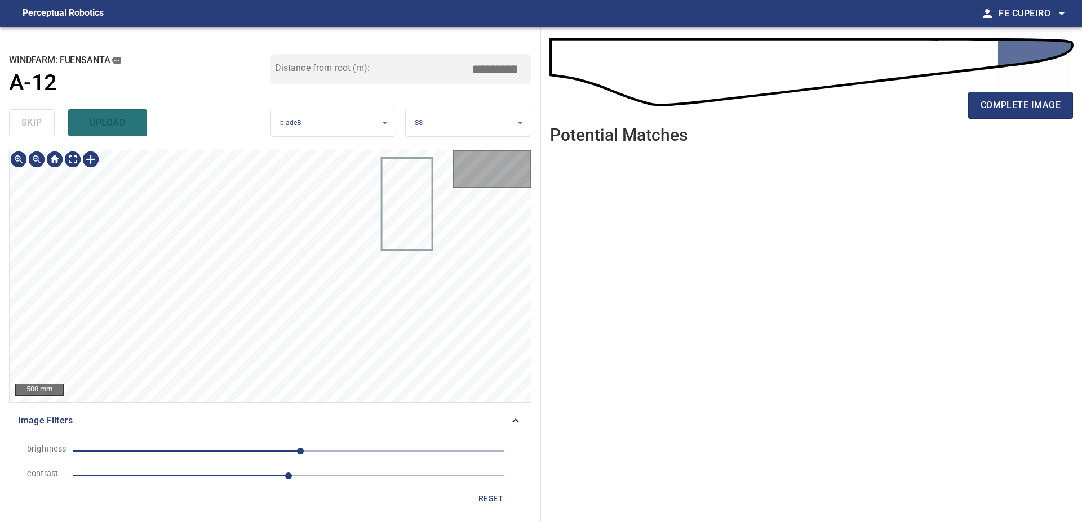
click at [52, 124] on div "skip upload" at bounding box center [139, 123] width 261 height 36
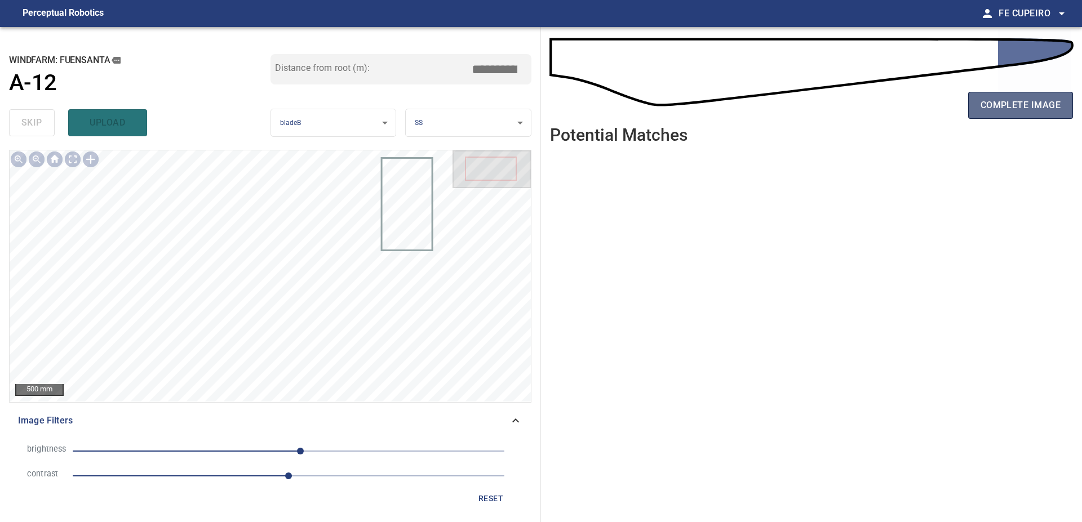
click at [998, 105] on span "complete image" at bounding box center [1020, 105] width 80 height 16
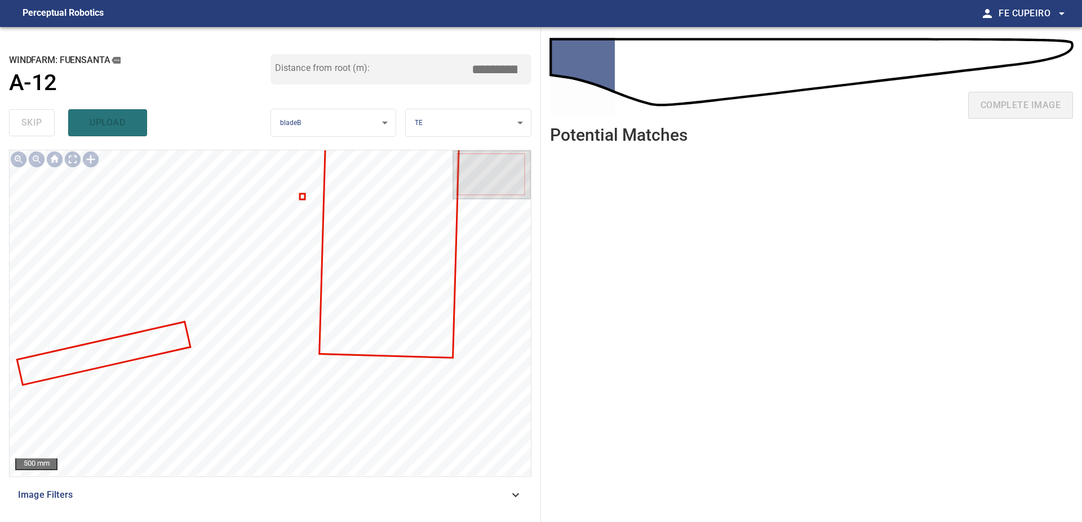
type input "***"
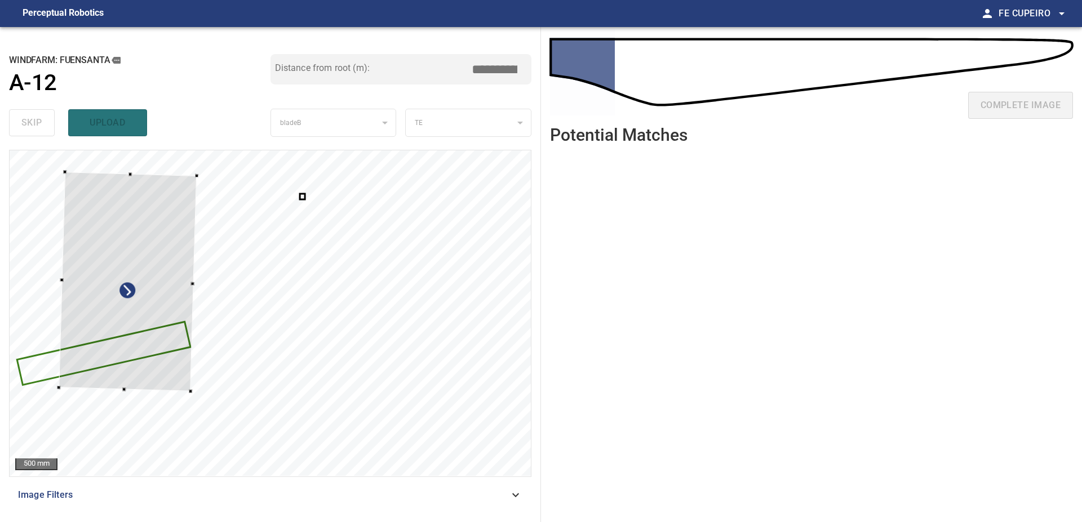
click at [57, 353] on div at bounding box center [270, 313] width 521 height 326
click at [126, 301] on div at bounding box center [128, 282] width 138 height 220
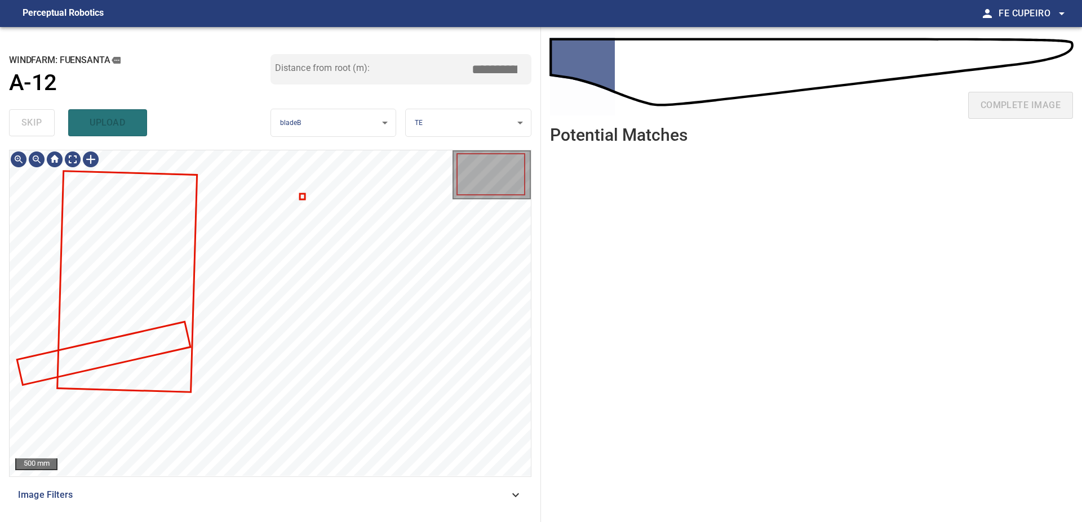
click at [279, 494] on span "Image Filters" at bounding box center [263, 495] width 491 height 14
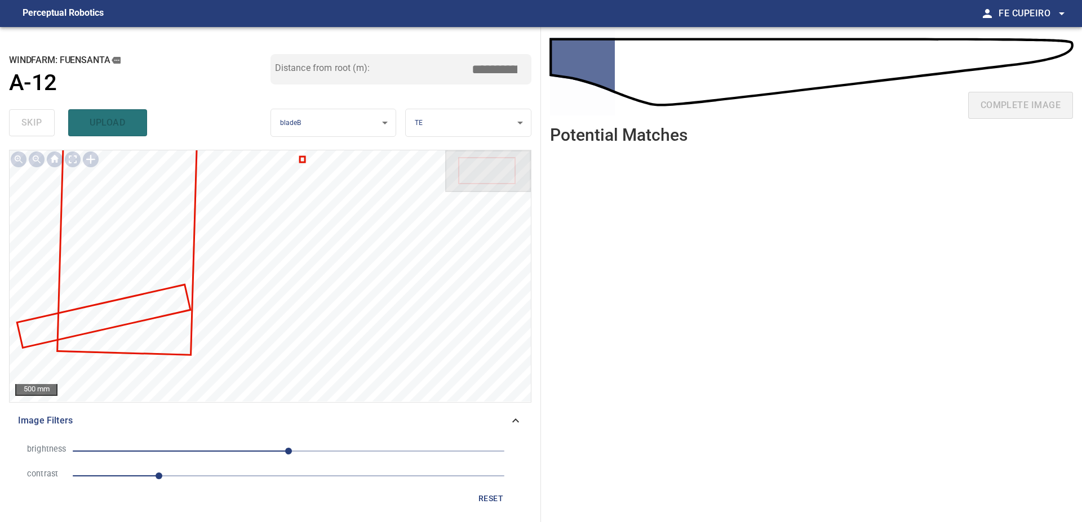
click at [199, 481] on span "1" at bounding box center [289, 476] width 432 height 16
click at [252, 481] on span "1.5" at bounding box center [289, 476] width 432 height 16
click at [263, 449] on span "0" at bounding box center [289, 451] width 432 height 16
click at [78, 158] on body "**********" at bounding box center [541, 261] width 1082 height 522
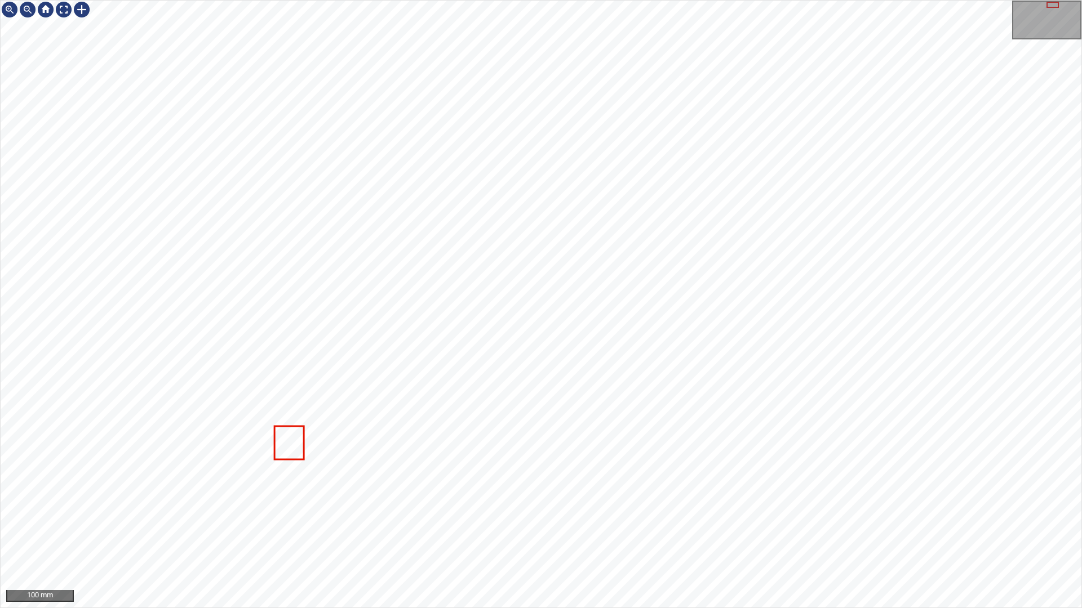
click at [549, 522] on div "100 mm" at bounding box center [541, 304] width 1082 height 608
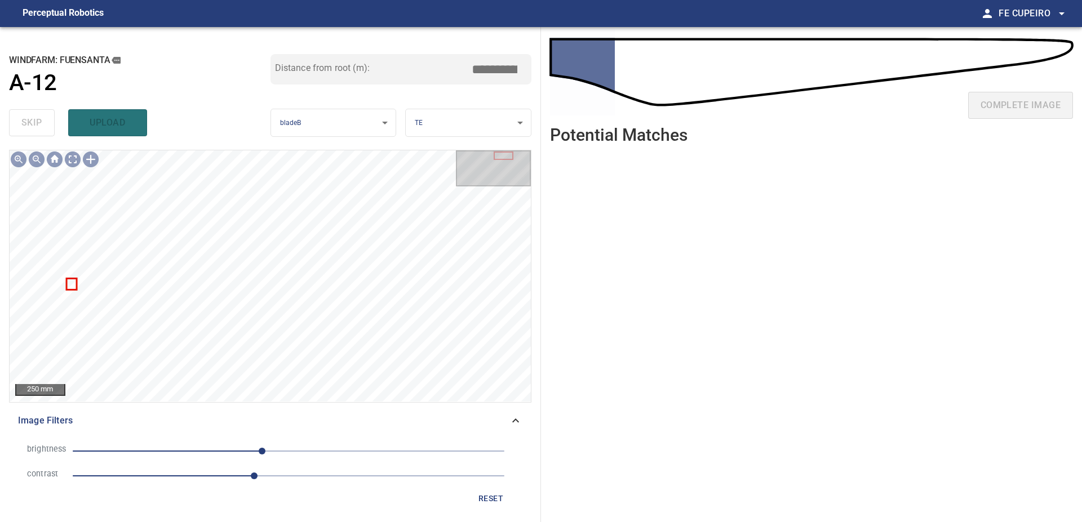
click at [246, 451] on span "-31" at bounding box center [289, 451] width 432 height 16
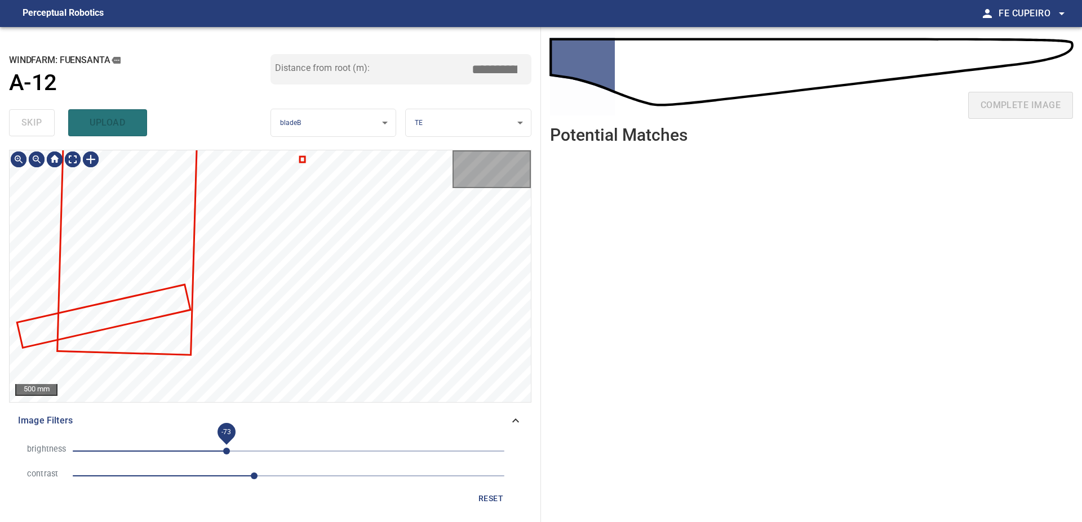
drag, startPoint x: 226, startPoint y: 451, endPoint x: 216, endPoint y: 451, distance: 10.7
click at [225, 451] on span "-73" at bounding box center [289, 451] width 432 height 16
click at [213, 451] on span "-75" at bounding box center [289, 451] width 432 height 16
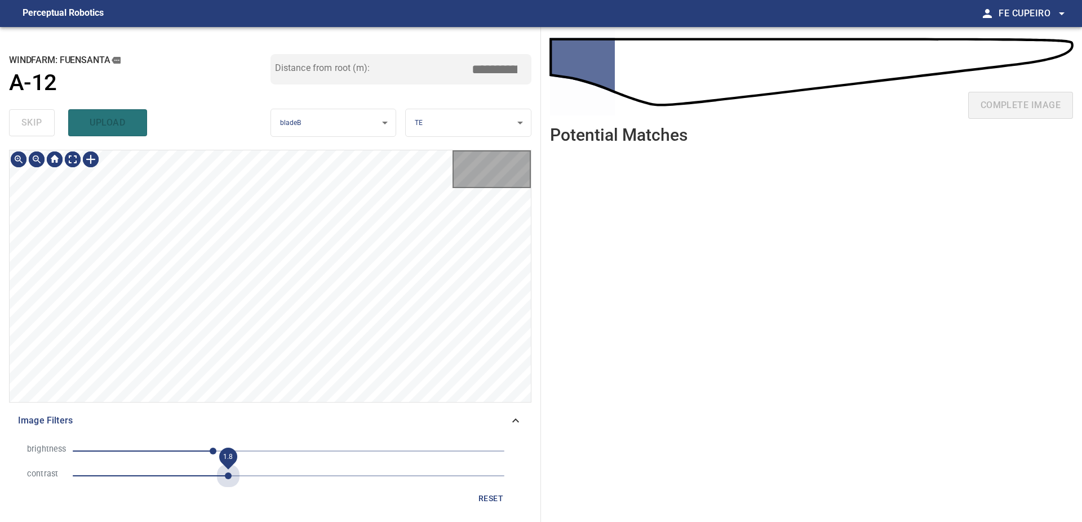
click at [226, 473] on span "1.8" at bounding box center [289, 476] width 432 height 16
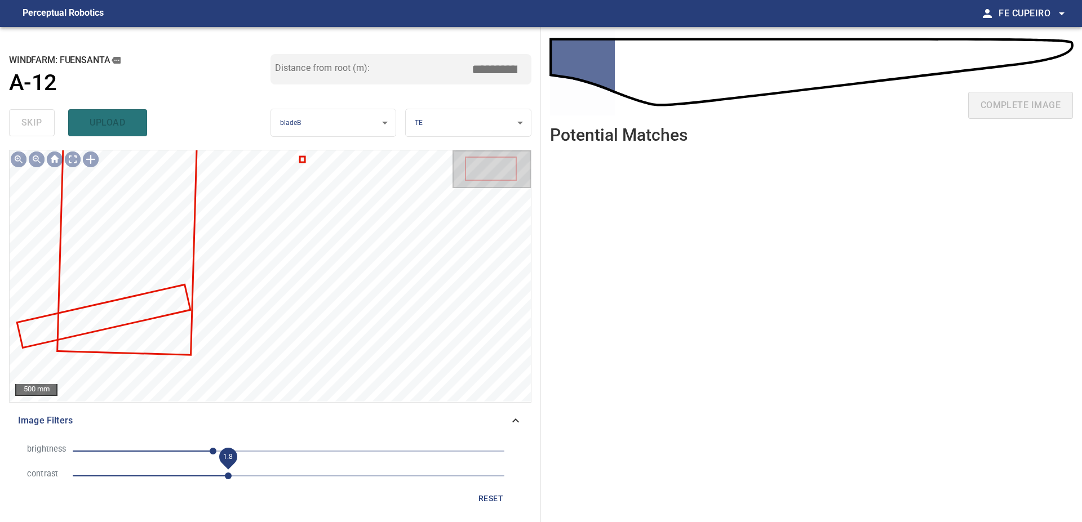
click at [225, 476] on span "1.8" at bounding box center [228, 476] width 7 height 7
click at [75, 160] on body "**********" at bounding box center [541, 261] width 1082 height 522
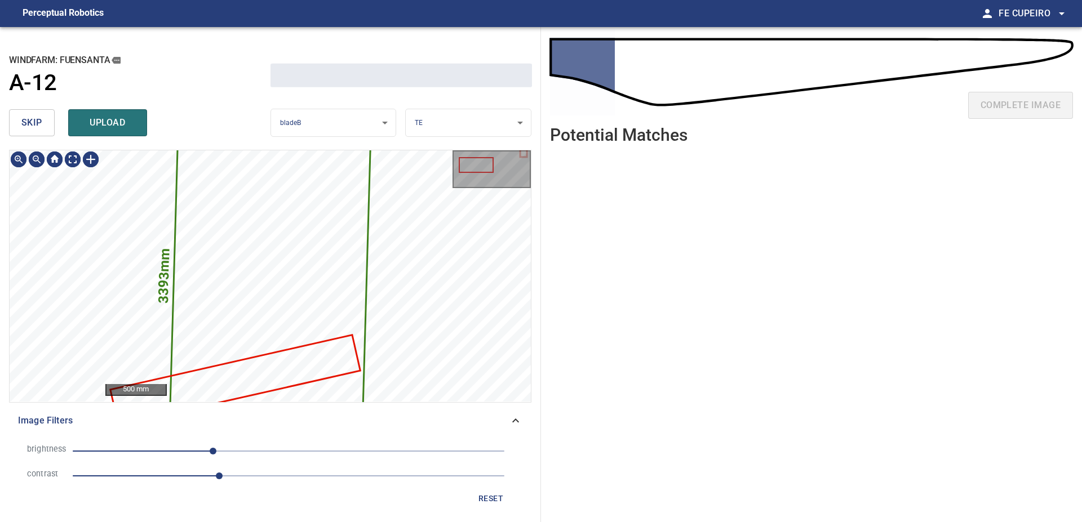
click at [27, 123] on span "skip" at bounding box center [31, 123] width 21 height 16
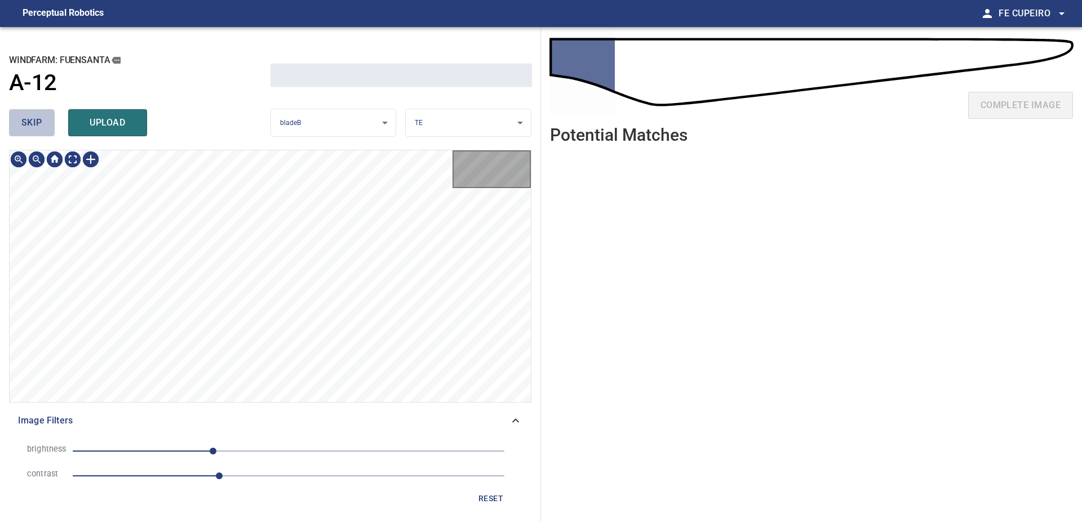
click at [27, 123] on span "skip" at bounding box center [31, 123] width 21 height 16
click at [27, 123] on div "skip upload" at bounding box center [139, 123] width 261 height 36
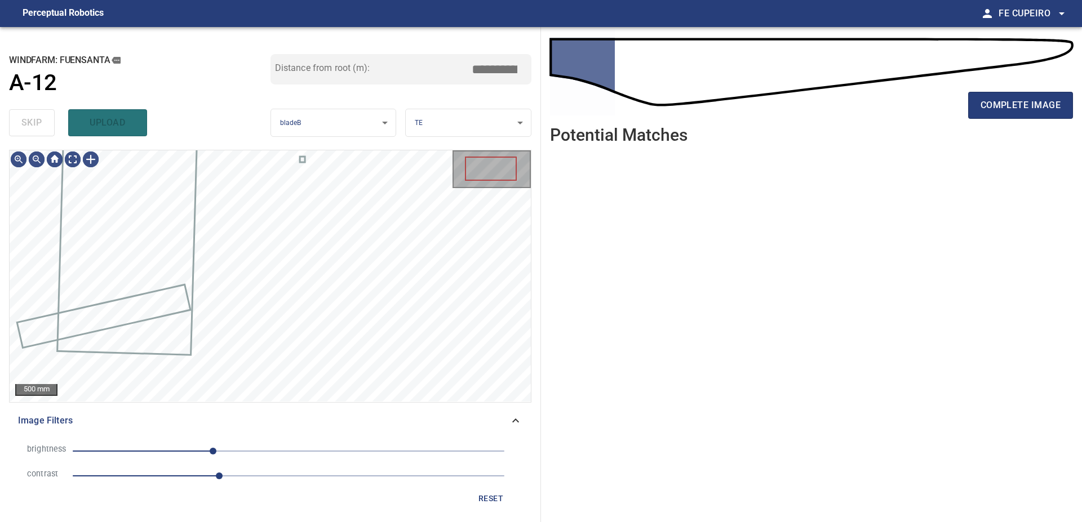
click at [27, 123] on div "skip upload" at bounding box center [139, 123] width 261 height 36
click at [993, 121] on div "complete image" at bounding box center [811, 109] width 523 height 45
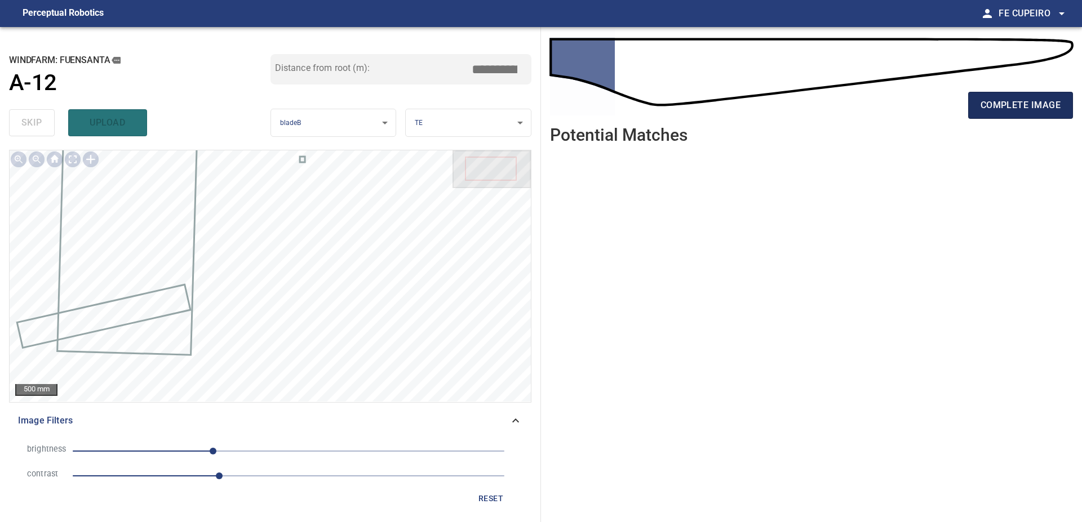
click at [993, 117] on button "complete image" at bounding box center [1020, 105] width 105 height 27
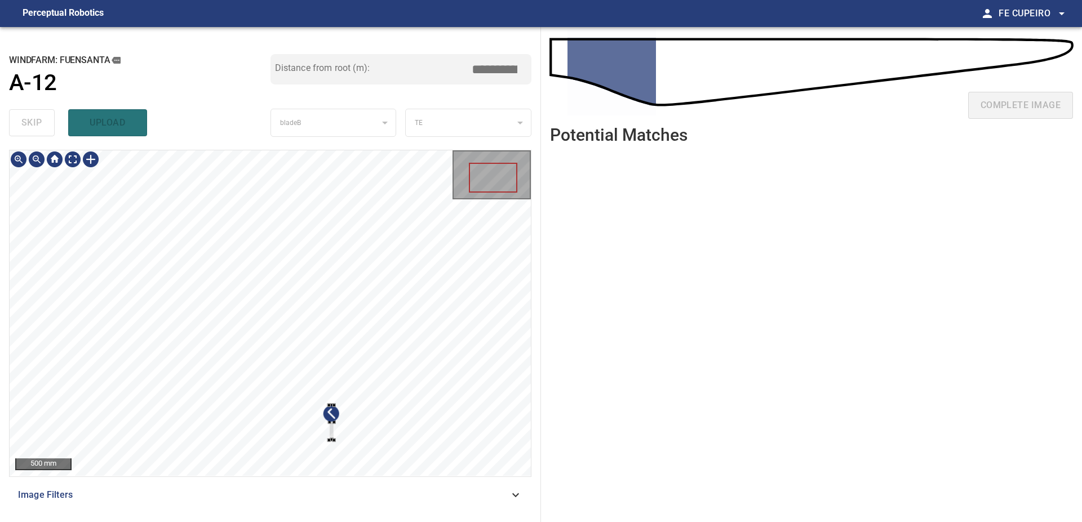
click at [366, 441] on div at bounding box center [270, 313] width 521 height 326
click at [163, 359] on div at bounding box center [270, 313] width 521 height 326
drag, startPoint x: 279, startPoint y: 503, endPoint x: 286, endPoint y: 497, distance: 9.2
click at [280, 503] on div "Image Filters" at bounding box center [270, 495] width 522 height 27
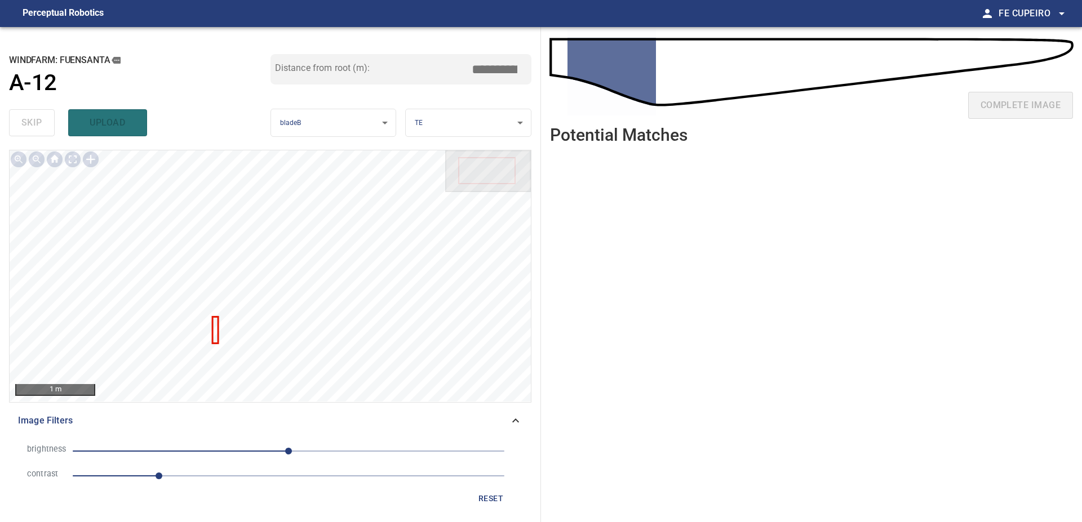
drag, startPoint x: 212, startPoint y: 476, endPoint x: 224, endPoint y: 473, distance: 12.7
click at [212, 475] on span "1" at bounding box center [289, 476] width 432 height 16
click at [233, 474] on span "1.6" at bounding box center [289, 476] width 432 height 16
click at [243, 435] on div "brightness 0 contrast 1.9 reset" at bounding box center [270, 473] width 522 height 79
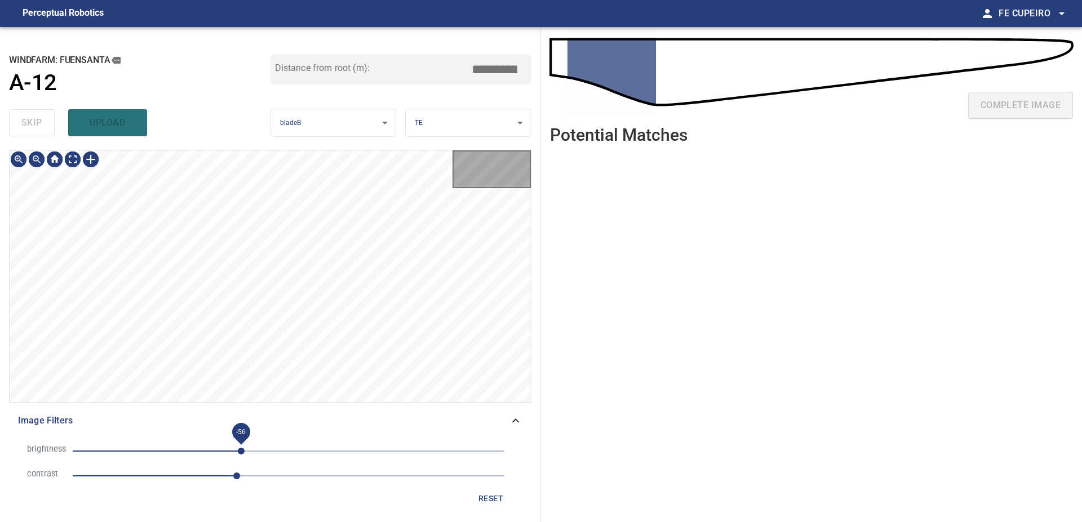
click at [241, 449] on span "-56" at bounding box center [289, 451] width 432 height 16
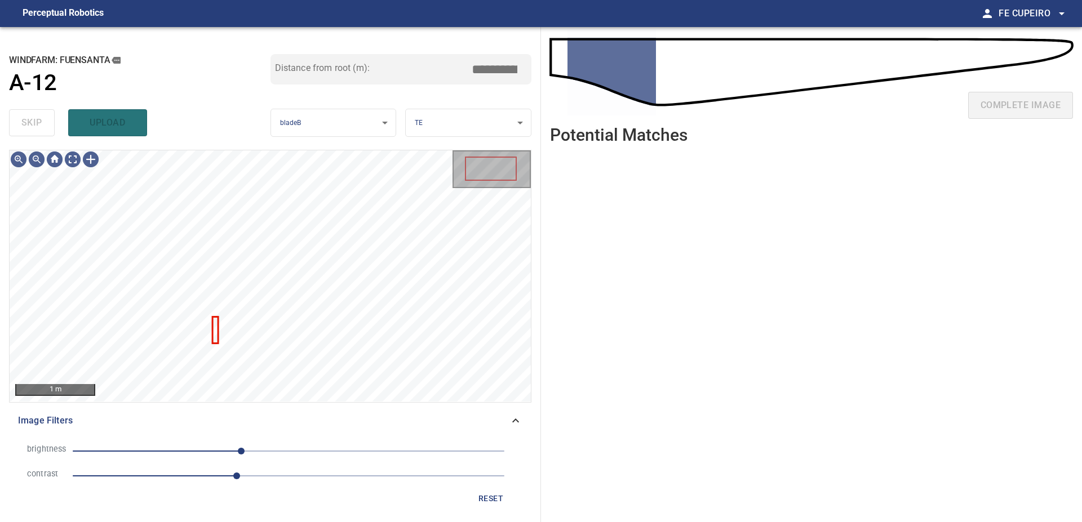
click at [255, 453] on span "-56" at bounding box center [289, 451] width 432 height 16
click at [257, 475] on span "1.9" at bounding box center [289, 476] width 432 height 16
click at [75, 163] on body "**********" at bounding box center [541, 261] width 1082 height 522
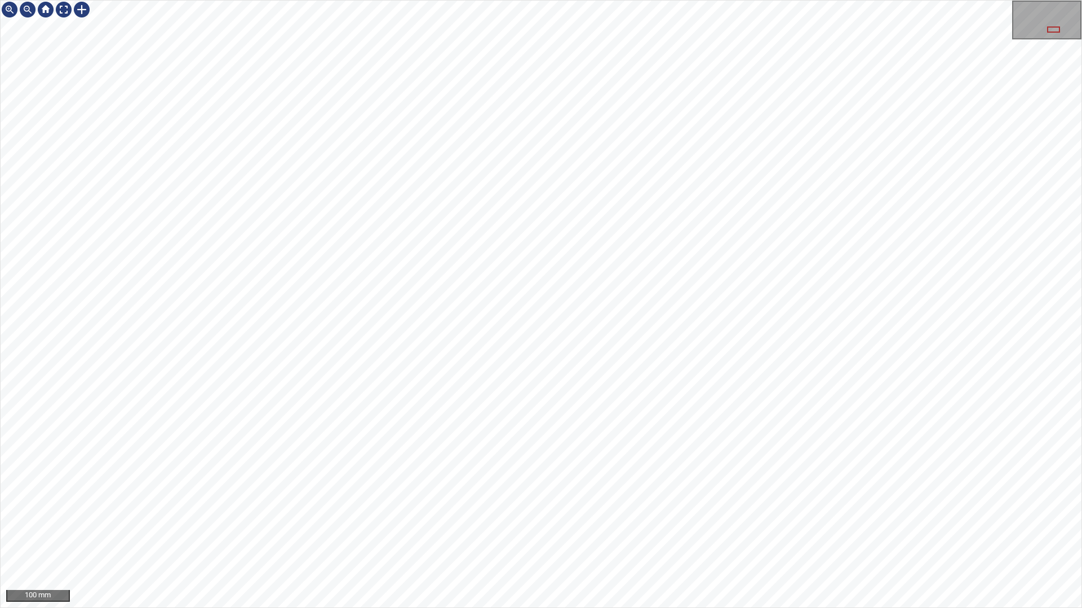
click at [653, 522] on div "100 mm" at bounding box center [541, 304] width 1082 height 608
click at [636, 522] on div "100 mm" at bounding box center [541, 304] width 1082 height 608
click at [617, 522] on div "100 mm" at bounding box center [541, 304] width 1082 height 608
click at [591, 522] on div "100 mm" at bounding box center [541, 304] width 1082 height 608
click at [585, 522] on div "100 mm" at bounding box center [541, 304] width 1082 height 608
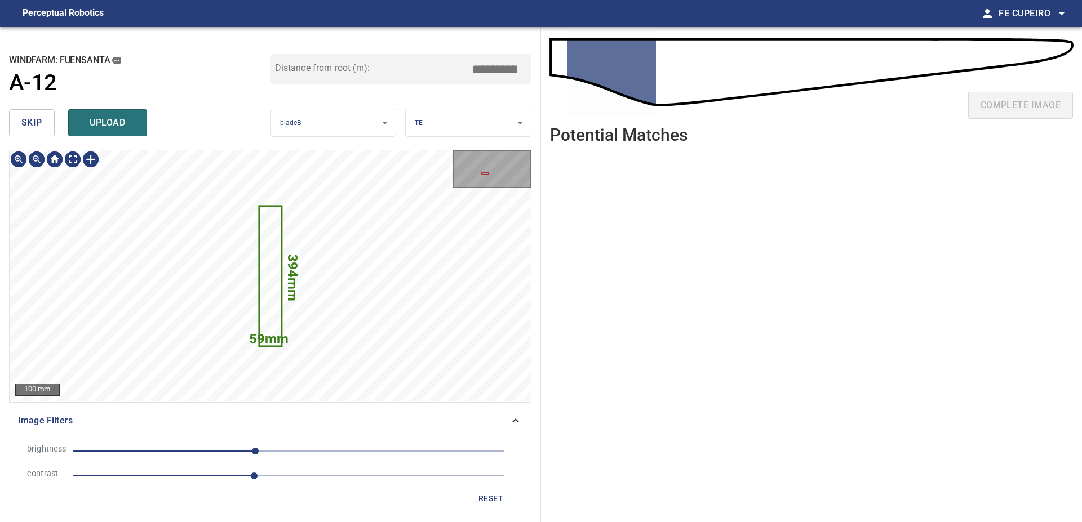
click at [35, 125] on span "skip" at bounding box center [31, 123] width 21 height 16
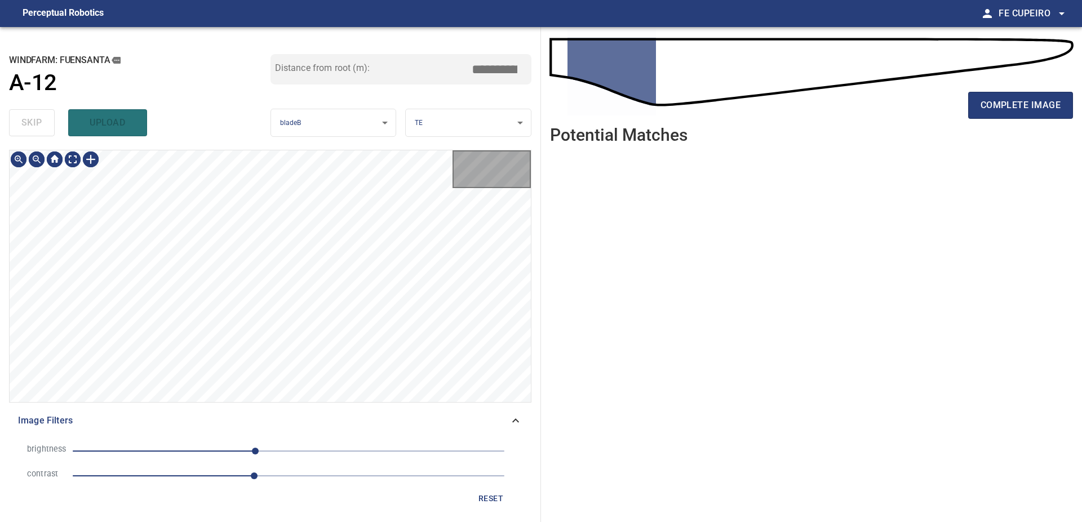
click at [35, 125] on div "skip upload" at bounding box center [139, 123] width 261 height 36
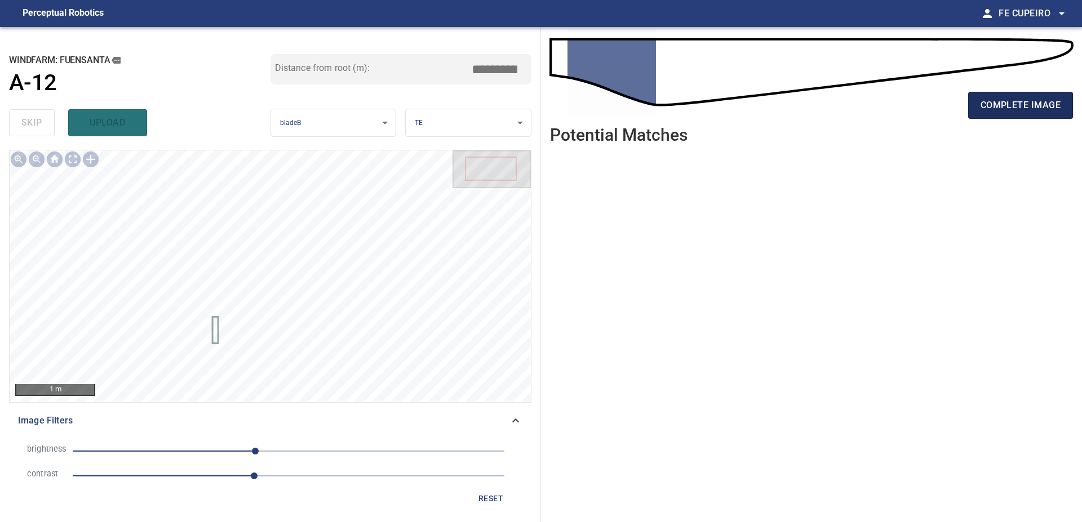
click at [1002, 113] on button "complete image" at bounding box center [1020, 105] width 105 height 27
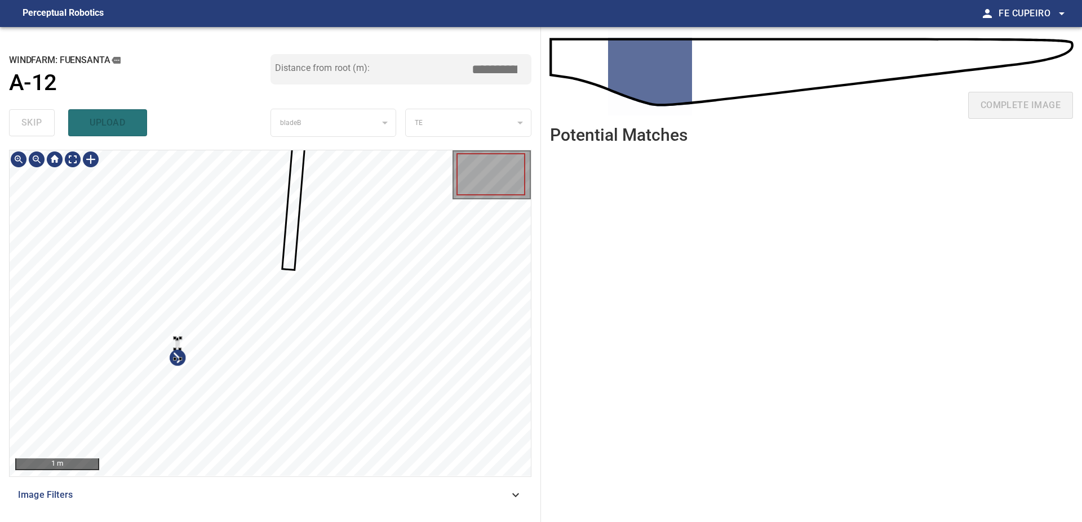
click at [173, 343] on div at bounding box center [270, 313] width 521 height 326
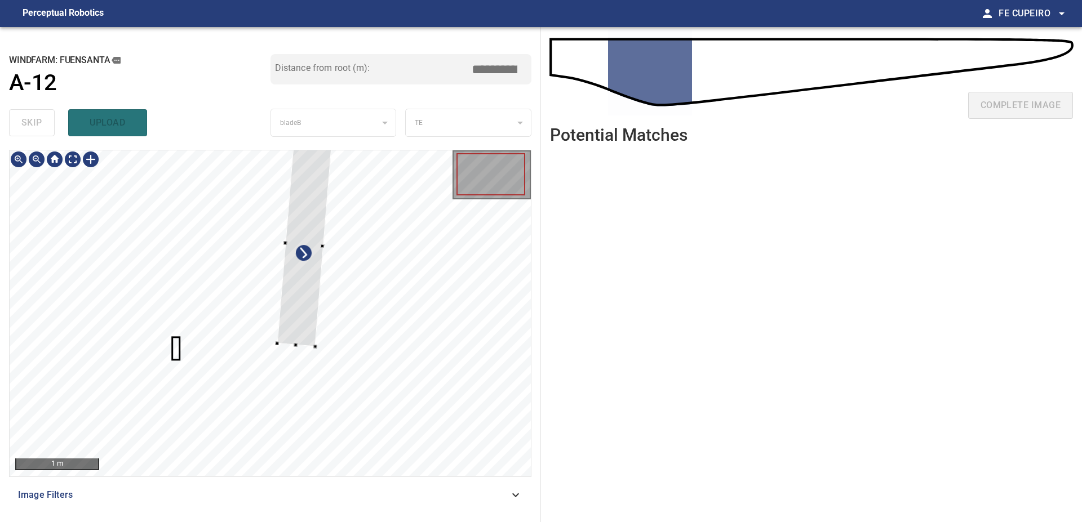
click at [318, 350] on div at bounding box center [270, 313] width 521 height 326
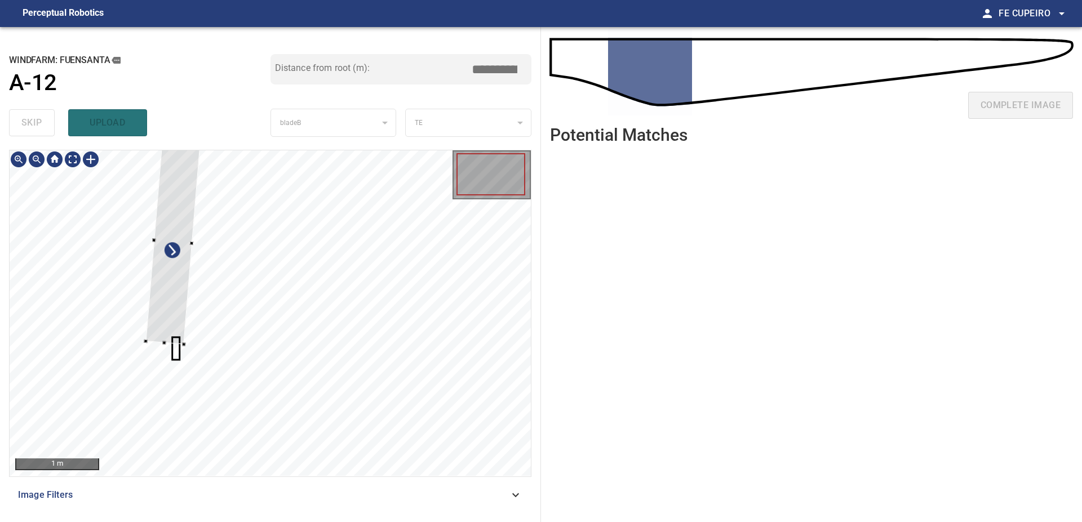
click at [146, 345] on div at bounding box center [173, 241] width 55 height 207
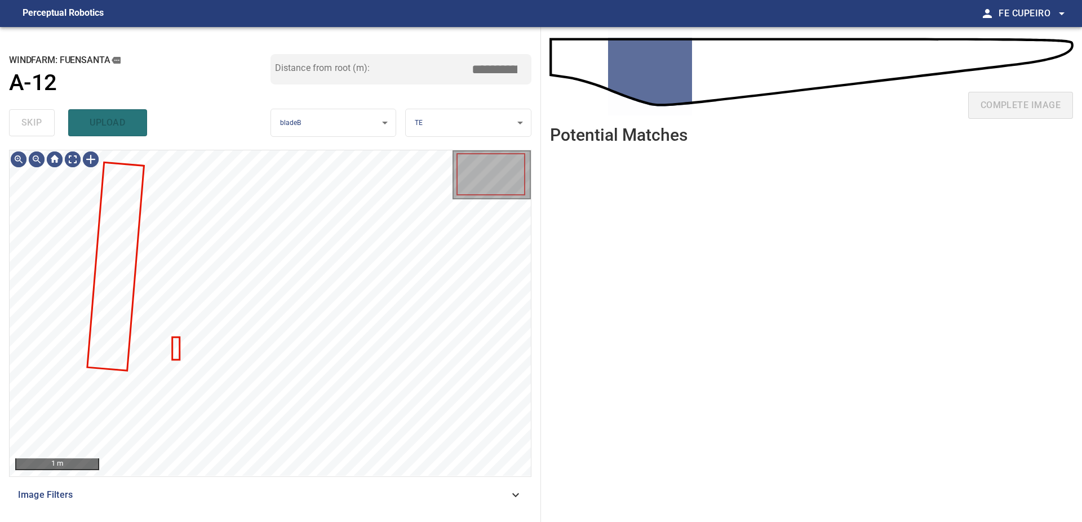
click at [301, 515] on div "**********" at bounding box center [270, 274] width 541 height 495
click at [288, 505] on div "Image Filters" at bounding box center [270, 495] width 522 height 27
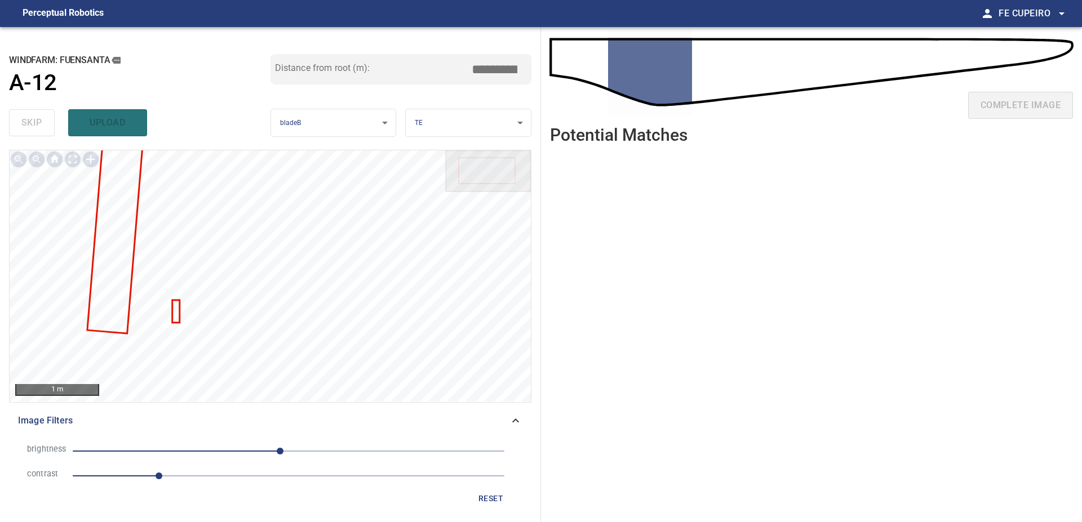
click at [218, 479] on span "1" at bounding box center [289, 476] width 432 height 16
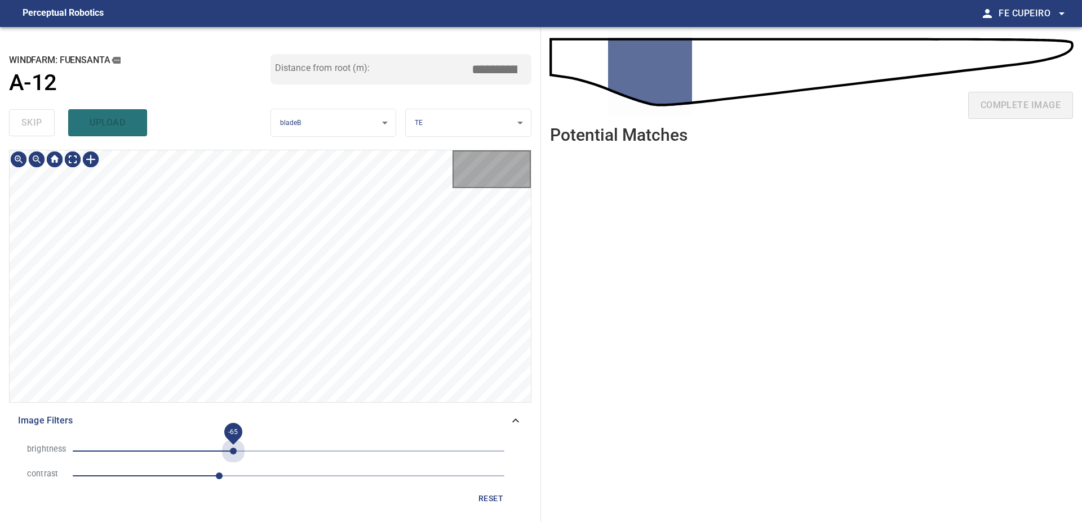
click at [233, 448] on span "-65" at bounding box center [289, 451] width 432 height 16
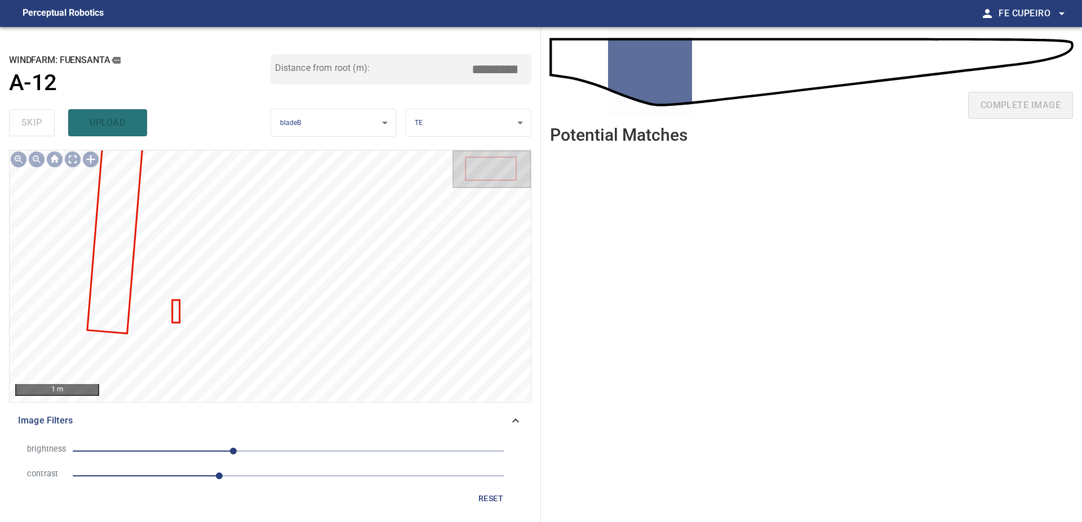
click at [242, 477] on span "1.7" at bounding box center [289, 476] width 432 height 16
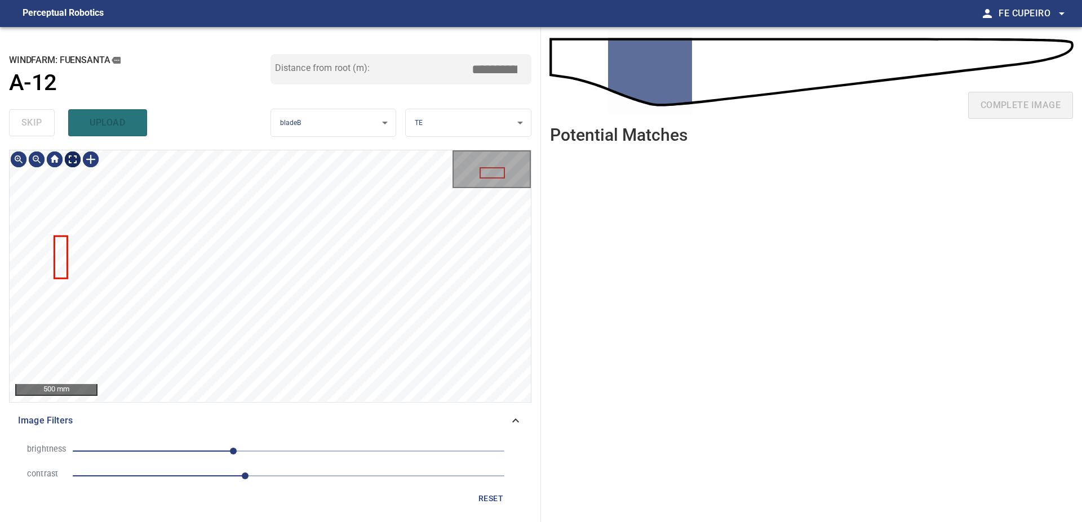
click at [77, 162] on body "**********" at bounding box center [541, 261] width 1082 height 522
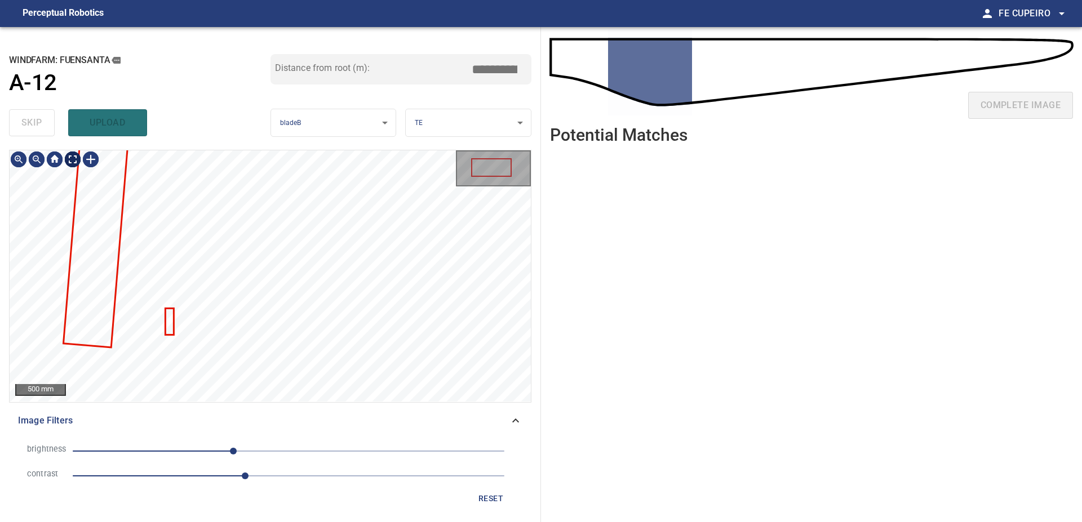
click at [75, 159] on body "**********" at bounding box center [541, 261] width 1082 height 522
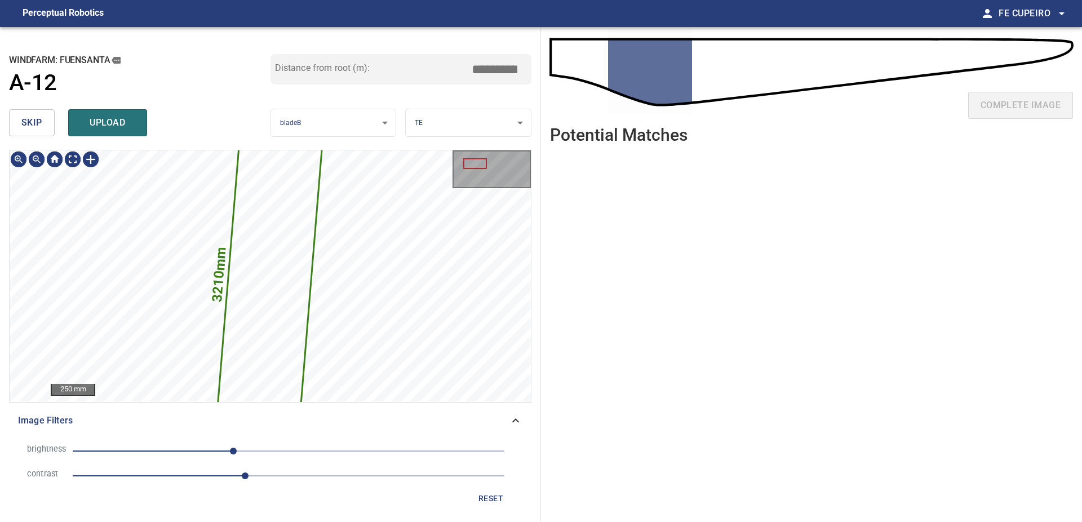
click at [35, 128] on span "skip" at bounding box center [31, 123] width 21 height 16
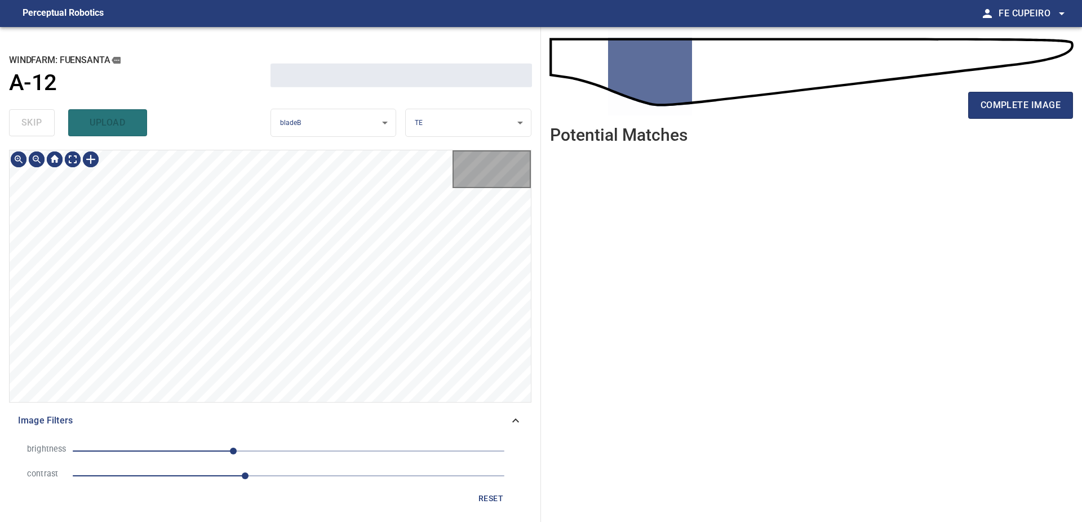
click at [35, 128] on div "skip upload" at bounding box center [139, 123] width 261 height 36
click at [35, 127] on div "skip upload" at bounding box center [139, 123] width 261 height 36
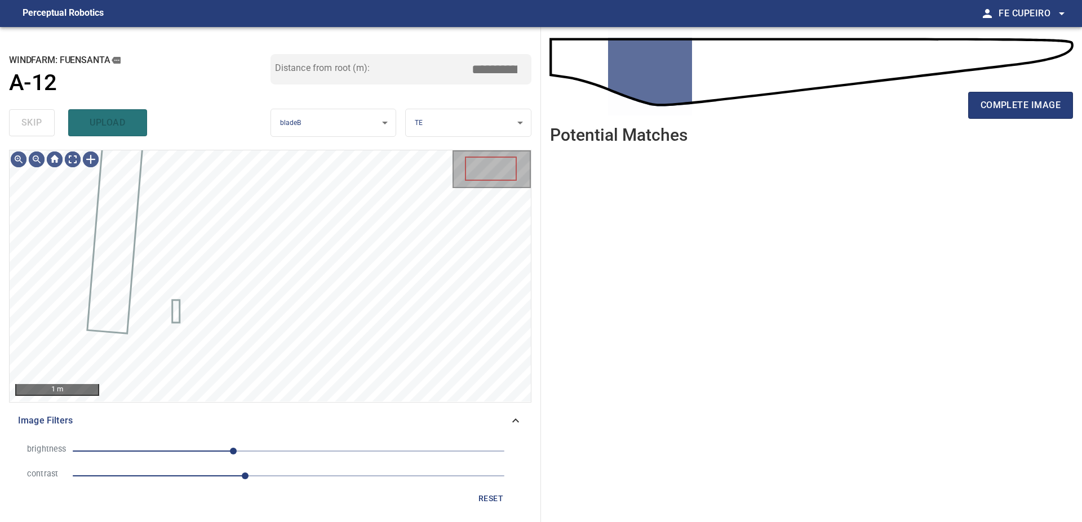
click at [35, 127] on div "skip upload" at bounding box center [139, 123] width 261 height 36
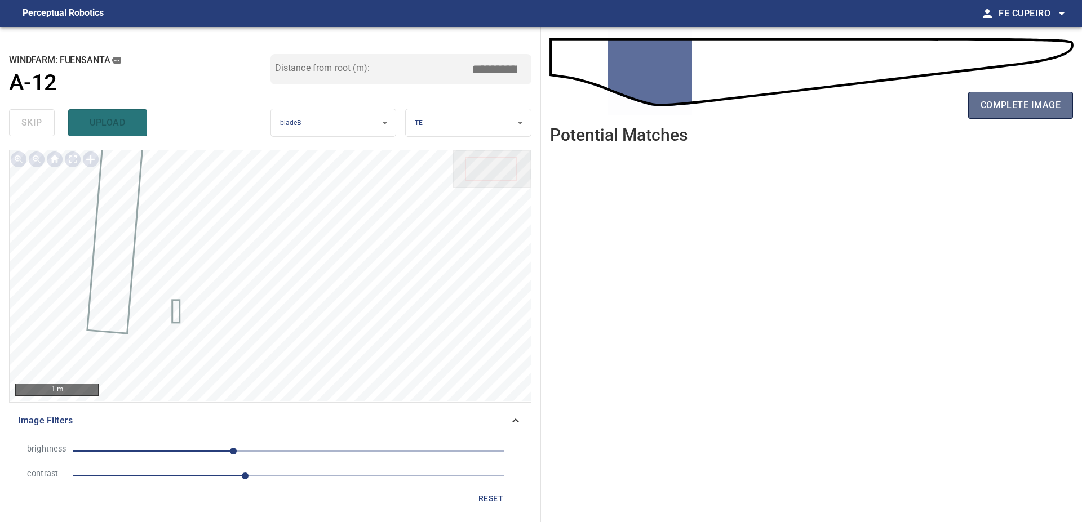
click at [1003, 113] on span "complete image" at bounding box center [1020, 105] width 80 height 16
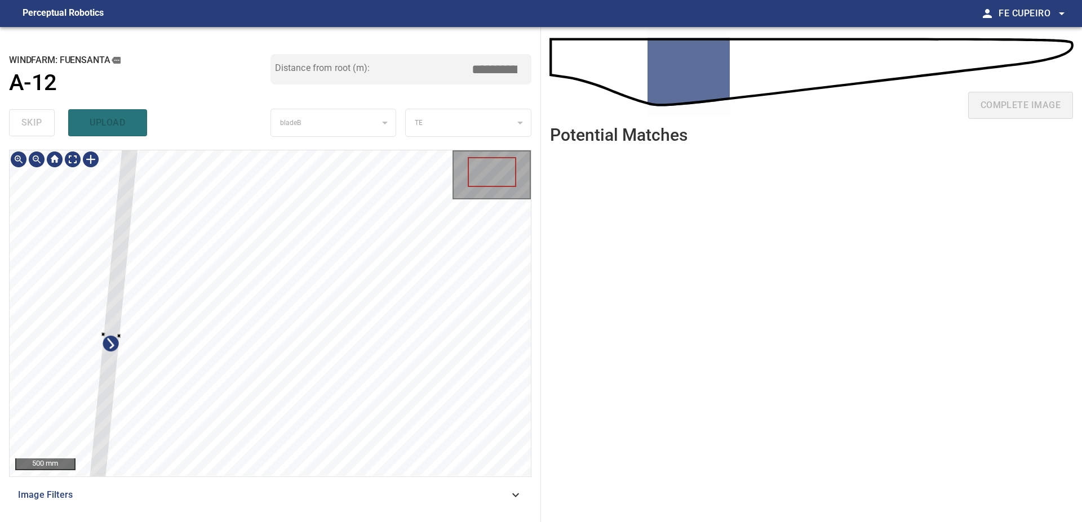
click at [103, 249] on div at bounding box center [270, 313] width 521 height 326
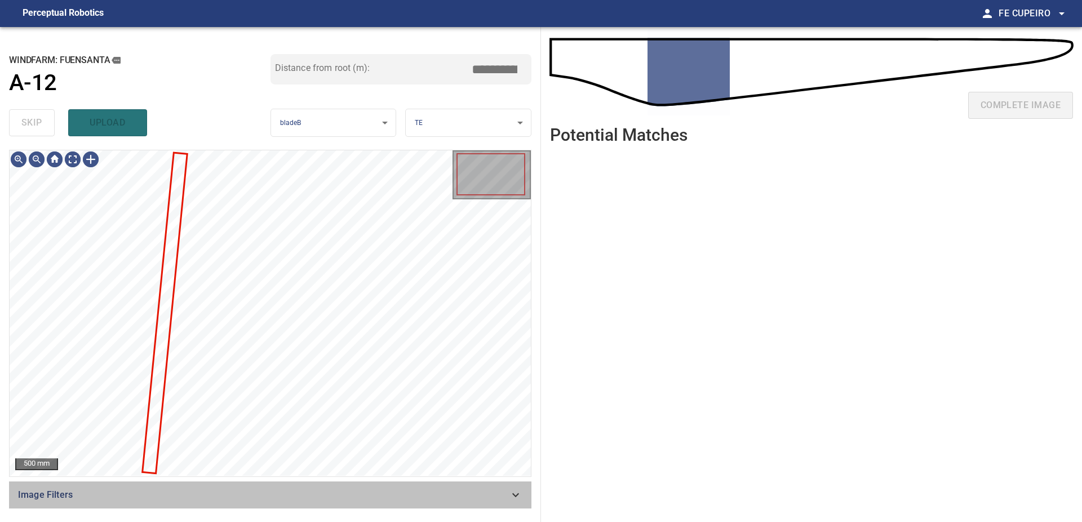
click at [234, 490] on span "Image Filters" at bounding box center [263, 495] width 491 height 14
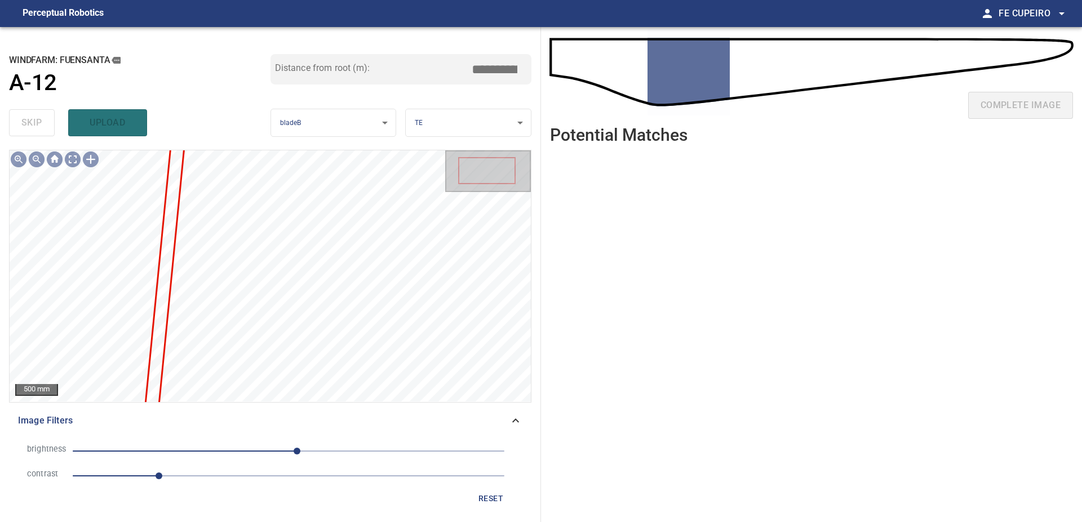
click at [235, 482] on span "1" at bounding box center [289, 476] width 432 height 16
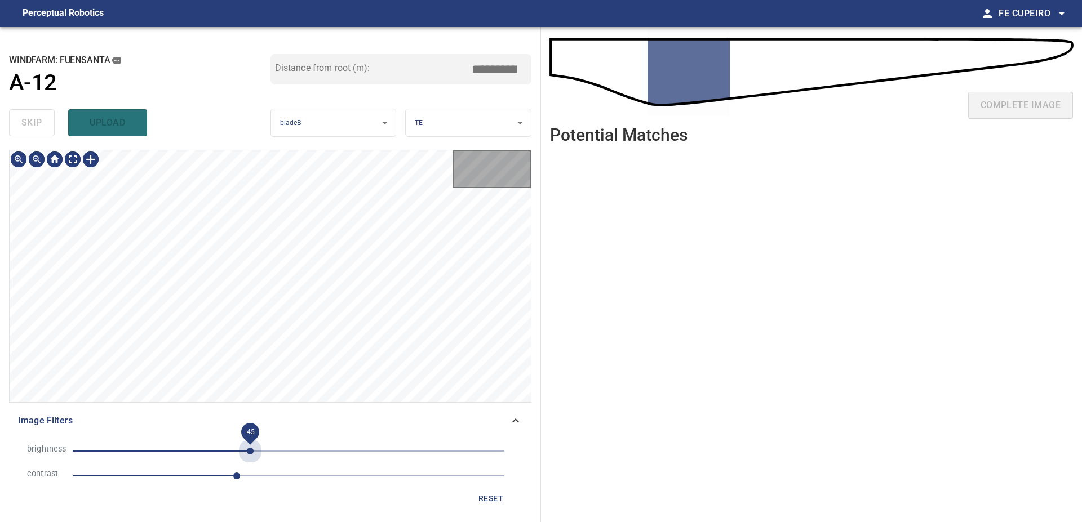
click at [251, 444] on span "-45" at bounding box center [289, 451] width 432 height 16
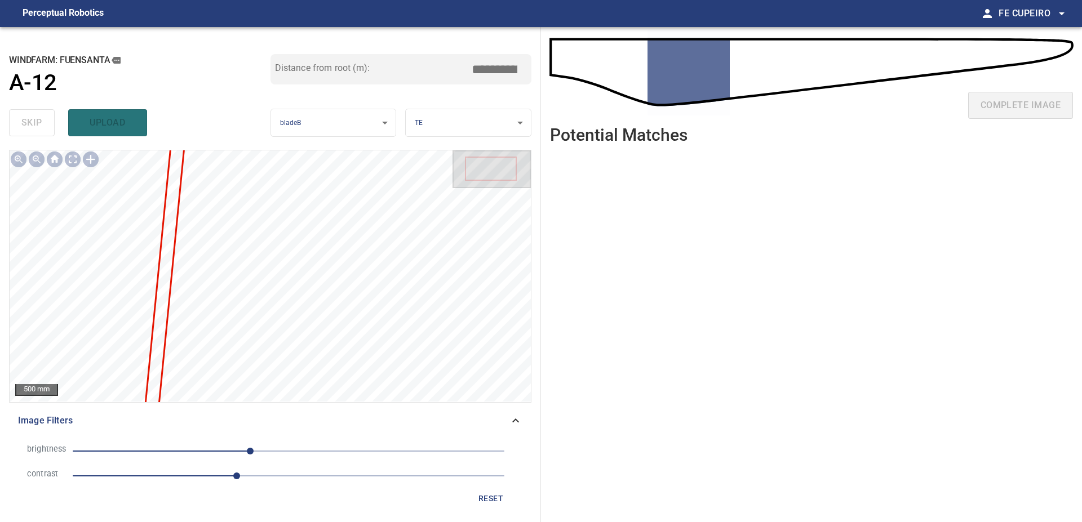
click at [265, 447] on span "-45" at bounding box center [289, 451] width 432 height 16
click at [276, 446] on span "-28" at bounding box center [289, 451] width 432 height 16
click at [76, 163] on body "**********" at bounding box center [541, 261] width 1082 height 522
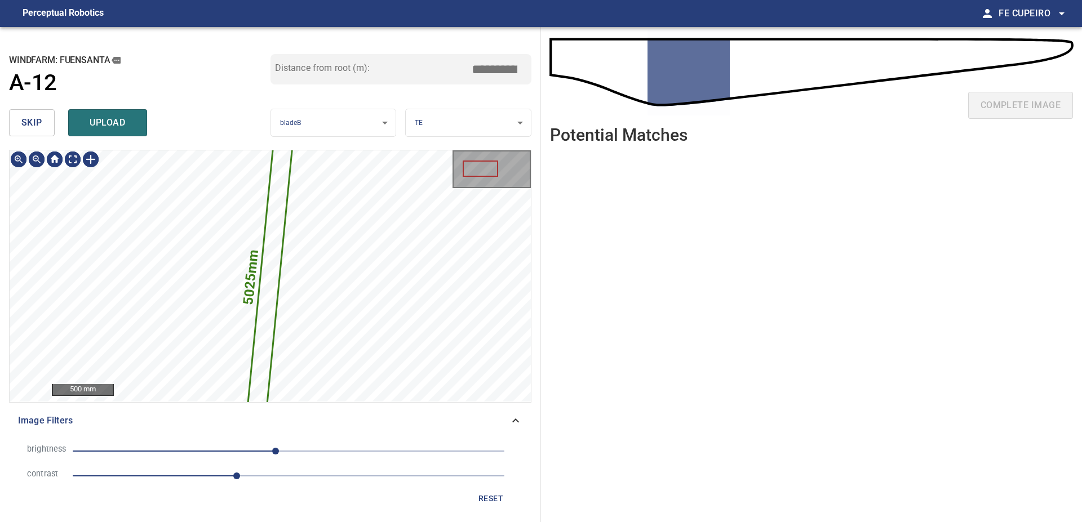
click at [41, 118] on span "skip" at bounding box center [31, 123] width 21 height 16
click at [41, 118] on div "skip upload" at bounding box center [139, 123] width 261 height 36
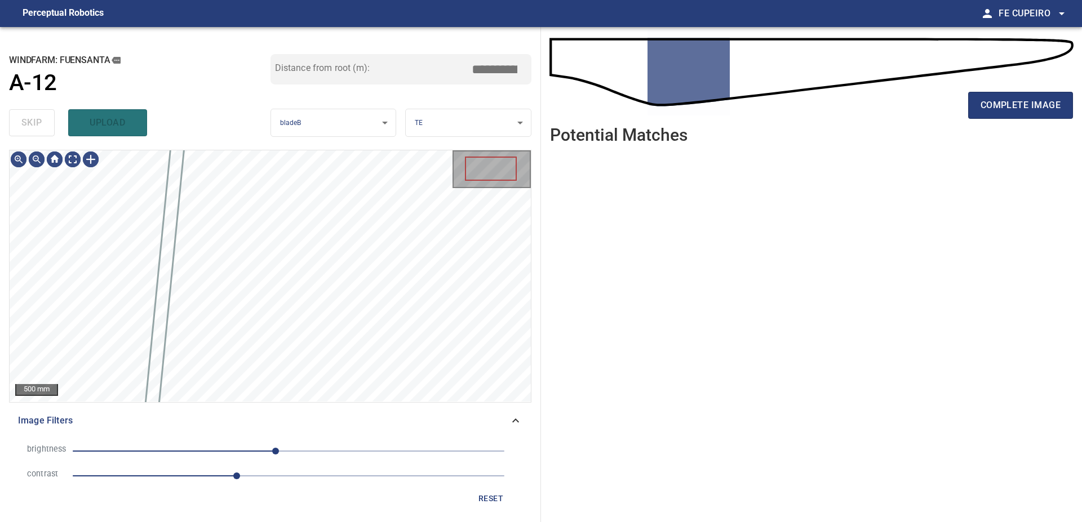
click at [41, 118] on div "skip upload" at bounding box center [139, 123] width 261 height 36
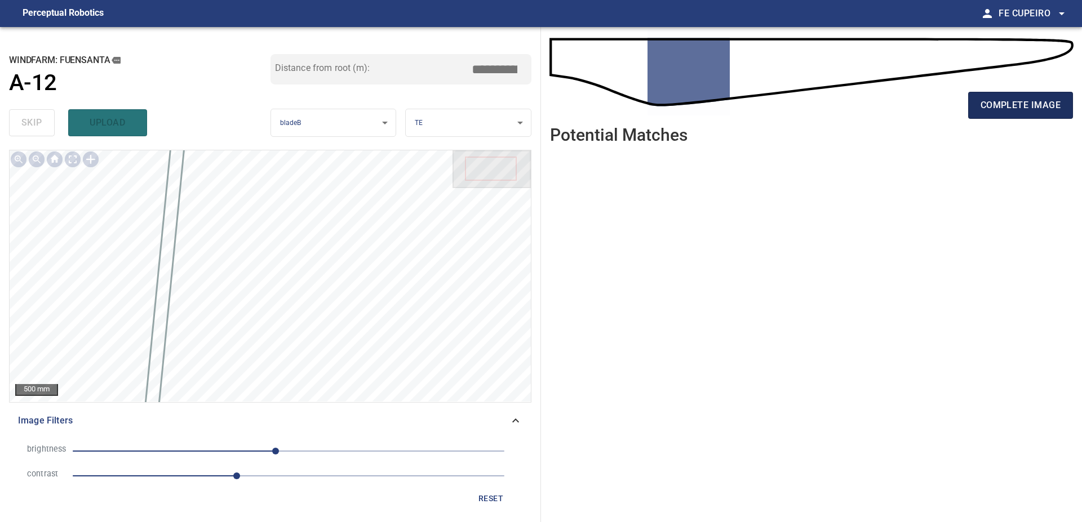
click at [972, 103] on button "complete image" at bounding box center [1020, 105] width 105 height 27
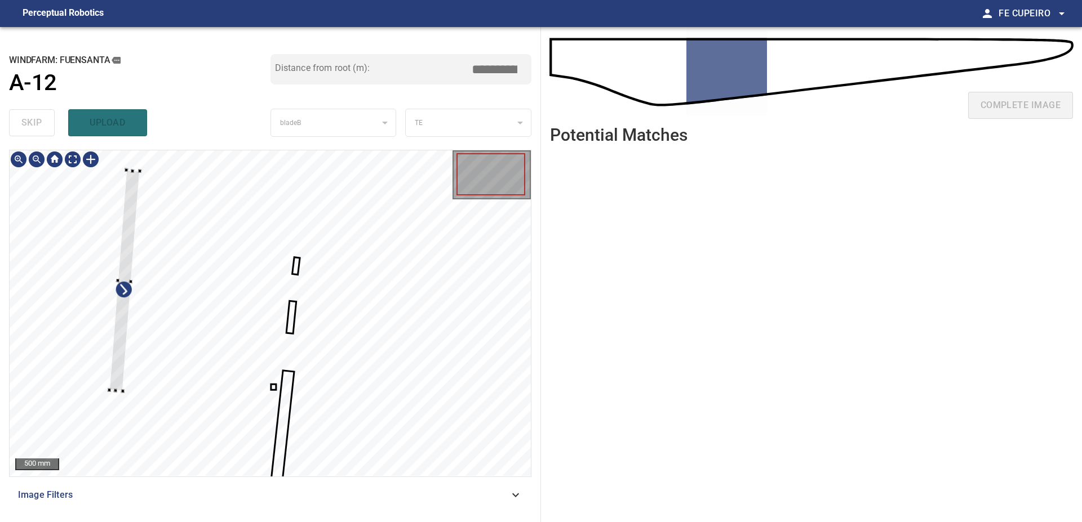
click at [119, 248] on div at bounding box center [270, 313] width 521 height 326
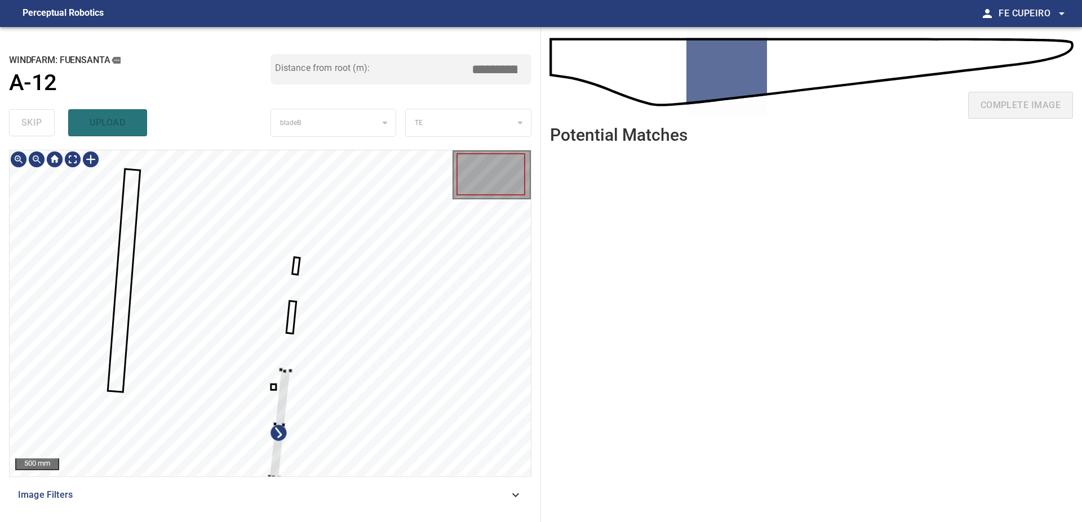
click at [145, 335] on div at bounding box center [270, 313] width 521 height 326
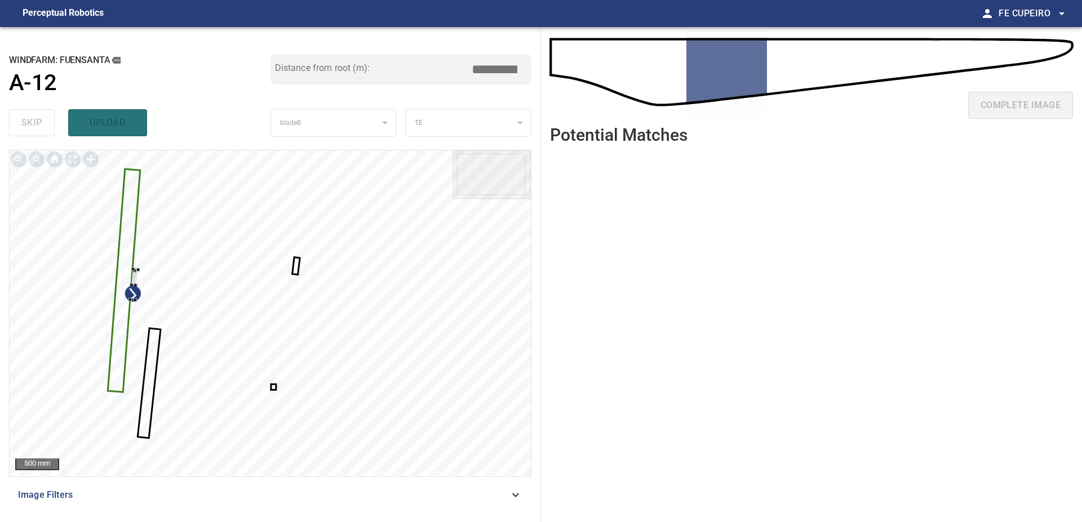
click at [130, 273] on div at bounding box center [270, 313] width 521 height 326
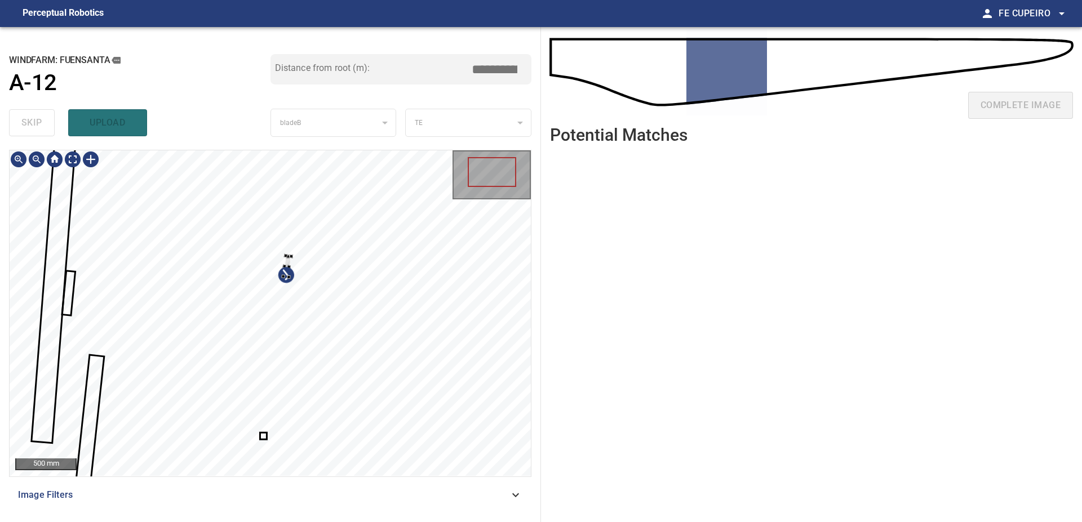
click at [150, 256] on div at bounding box center [270, 313] width 521 height 326
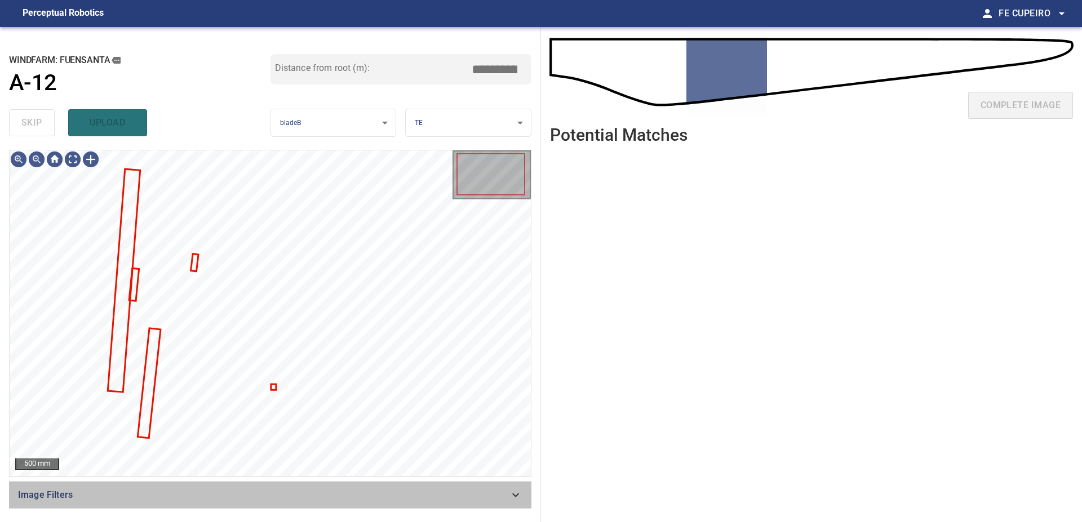
click at [268, 488] on div "Image Filters" at bounding box center [270, 495] width 522 height 27
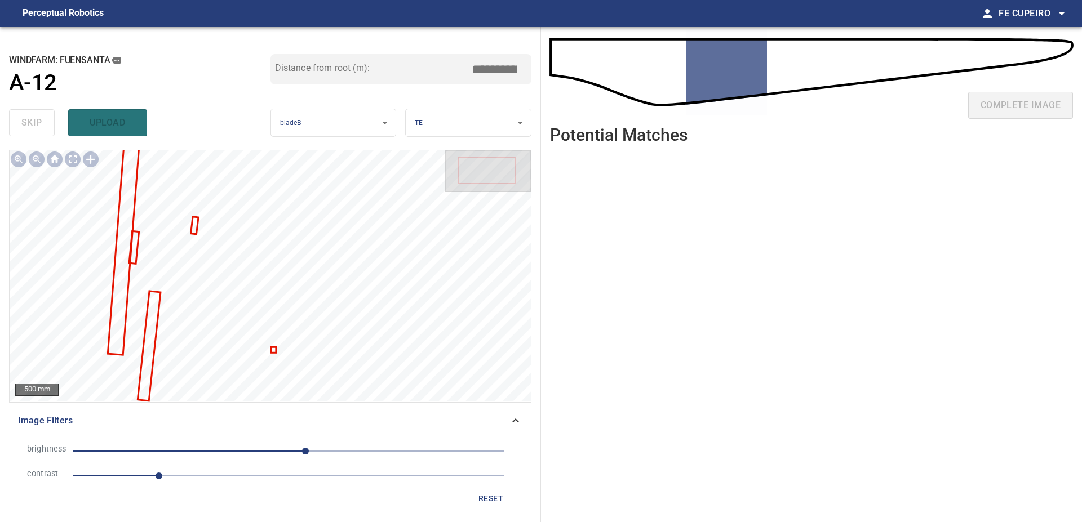
drag, startPoint x: 210, startPoint y: 481, endPoint x: 226, endPoint y: 468, distance: 20.1
click at [211, 479] on span "1" at bounding box center [289, 476] width 432 height 16
click at [272, 450] on span "20" at bounding box center [289, 451] width 432 height 16
click at [293, 448] on span "-20" at bounding box center [289, 451] width 432 height 16
click at [77, 157] on body "**********" at bounding box center [541, 261] width 1082 height 522
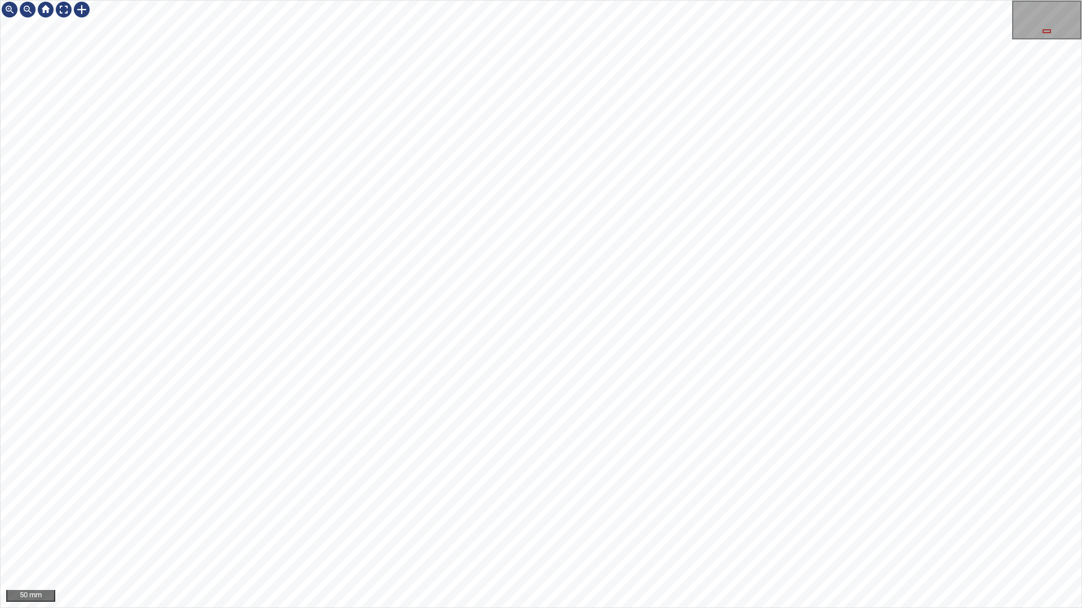
click at [569, 522] on div "50 mm" at bounding box center [541, 304] width 1082 height 608
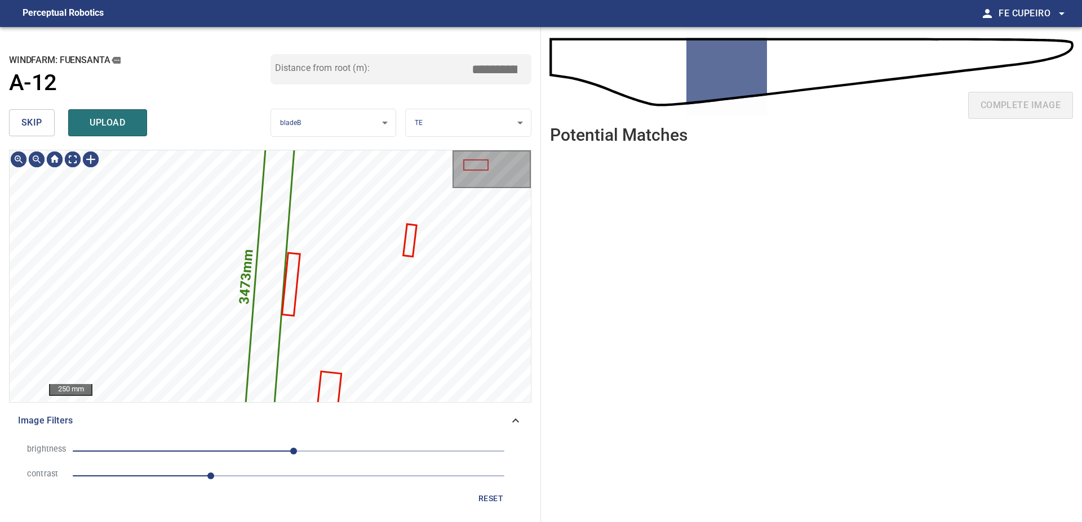
click at [52, 123] on button "skip" at bounding box center [32, 122] width 46 height 27
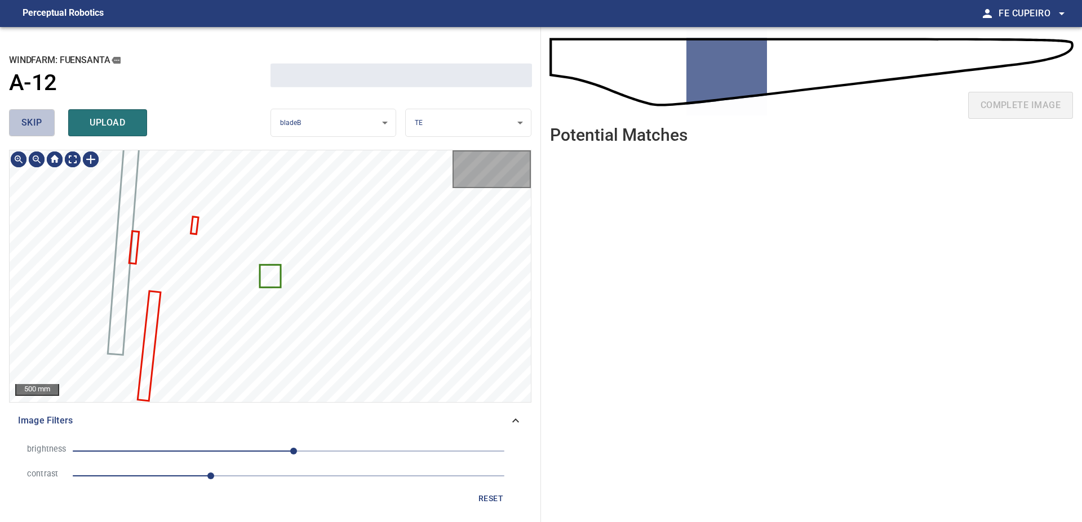
click at [52, 123] on button "skip" at bounding box center [32, 122] width 46 height 27
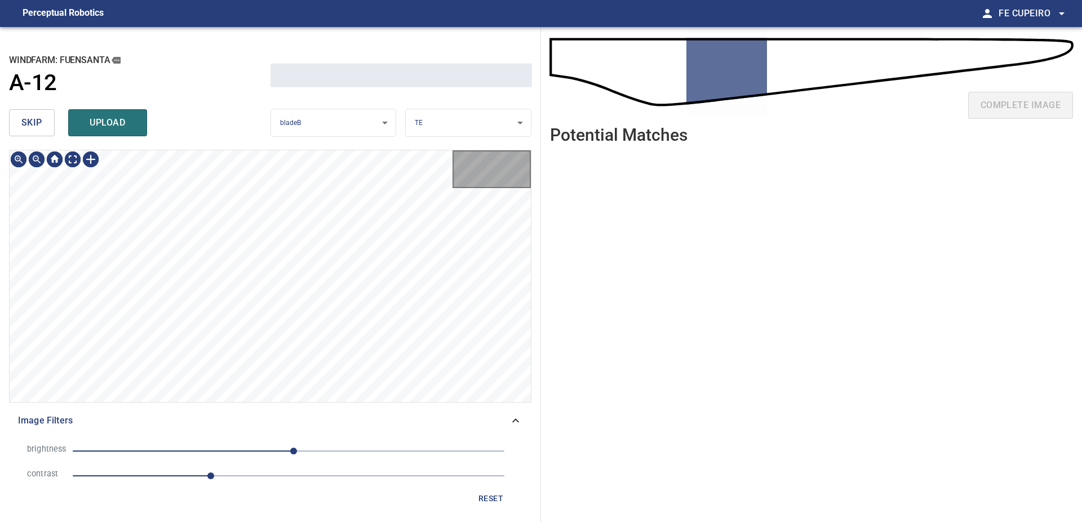
click at [52, 123] on button "skip" at bounding box center [32, 122] width 46 height 27
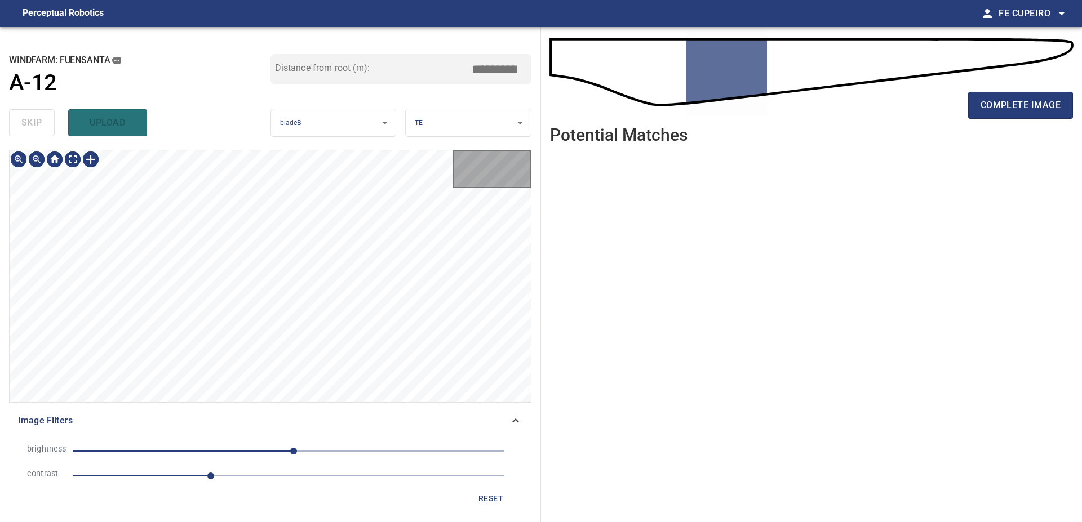
click at [52, 123] on div "skip upload" at bounding box center [139, 123] width 261 height 36
type input "*****"
click at [52, 123] on div "skip upload" at bounding box center [139, 123] width 261 height 36
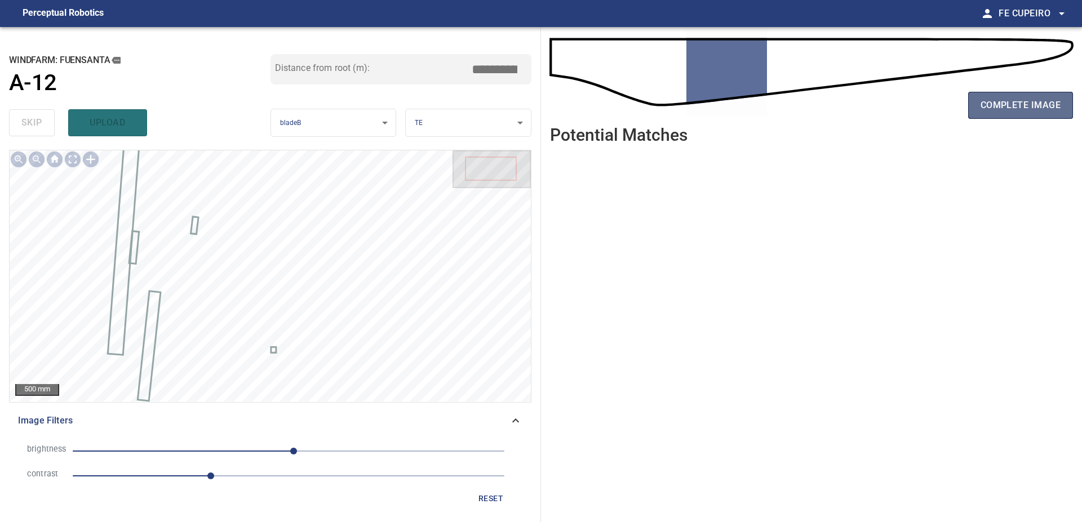
click at [1020, 104] on span "complete image" at bounding box center [1020, 105] width 80 height 16
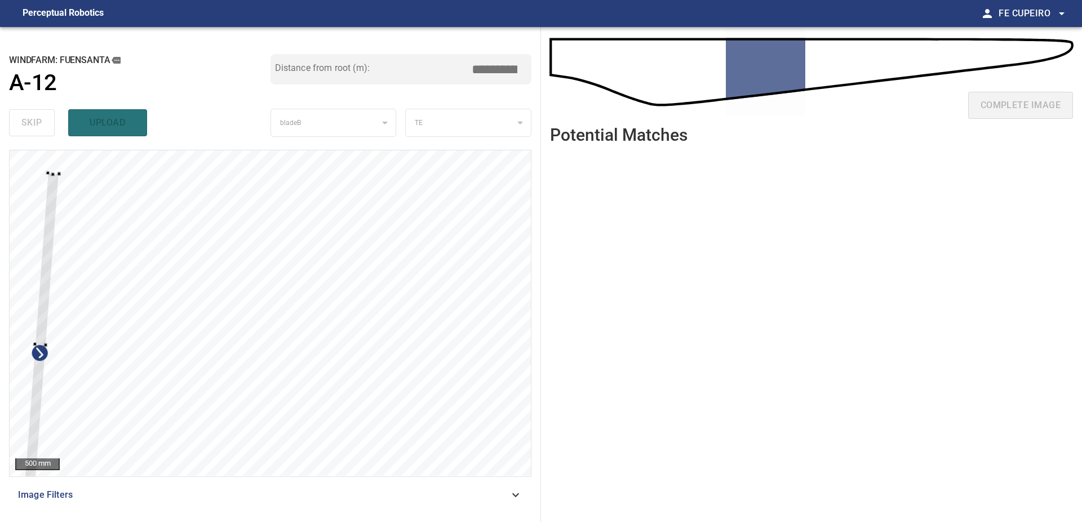
click at [42, 262] on div at bounding box center [270, 313] width 521 height 326
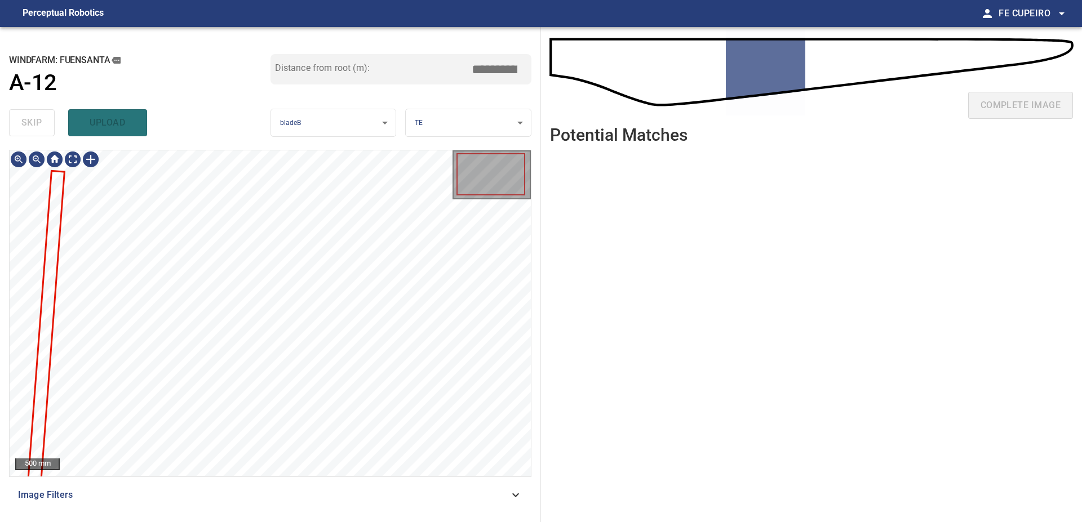
click at [210, 496] on span "Image Filters" at bounding box center [263, 495] width 491 height 14
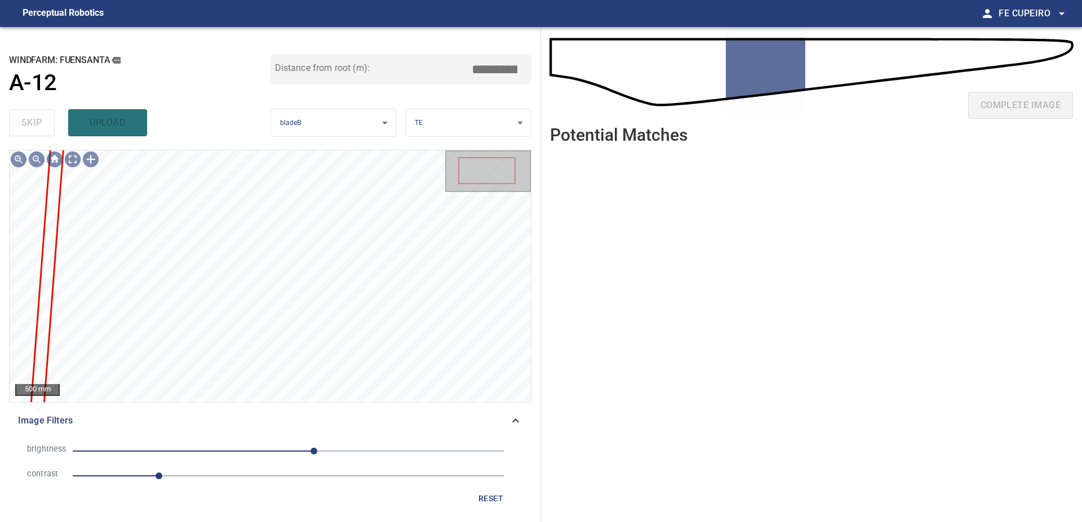
click at [207, 470] on span "1" at bounding box center [289, 476] width 432 height 16
click at [269, 449] on span "30" at bounding box center [289, 451] width 432 height 16
drag, startPoint x: 275, startPoint y: 449, endPoint x: 288, endPoint y: 449, distance: 13.0
click at [272, 449] on span "-23" at bounding box center [268, 451] width 7 height 7
click at [288, 449] on span "0" at bounding box center [288, 451] width 7 height 7
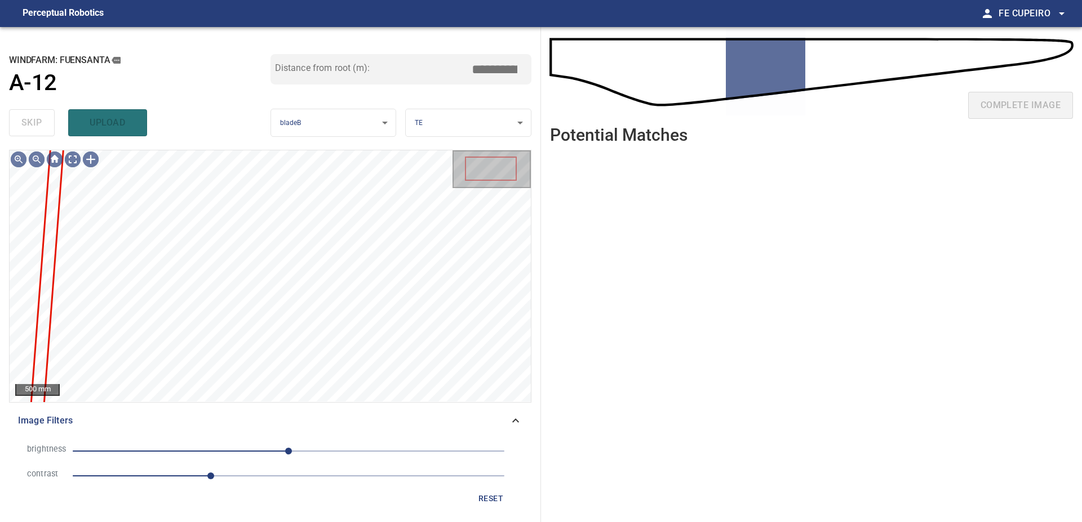
drag, startPoint x: 255, startPoint y: 478, endPoint x: 260, endPoint y: 475, distance: 6.1
click at [255, 478] on span "1.6" at bounding box center [289, 476] width 432 height 16
click at [70, 160] on body "**********" at bounding box center [541, 261] width 1082 height 522
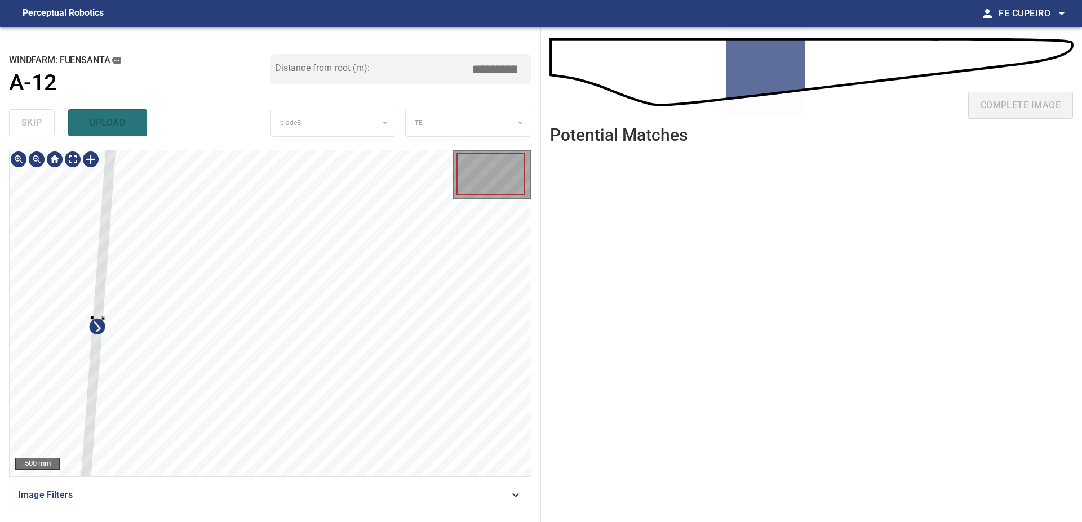
click at [99, 229] on div at bounding box center [270, 313] width 521 height 326
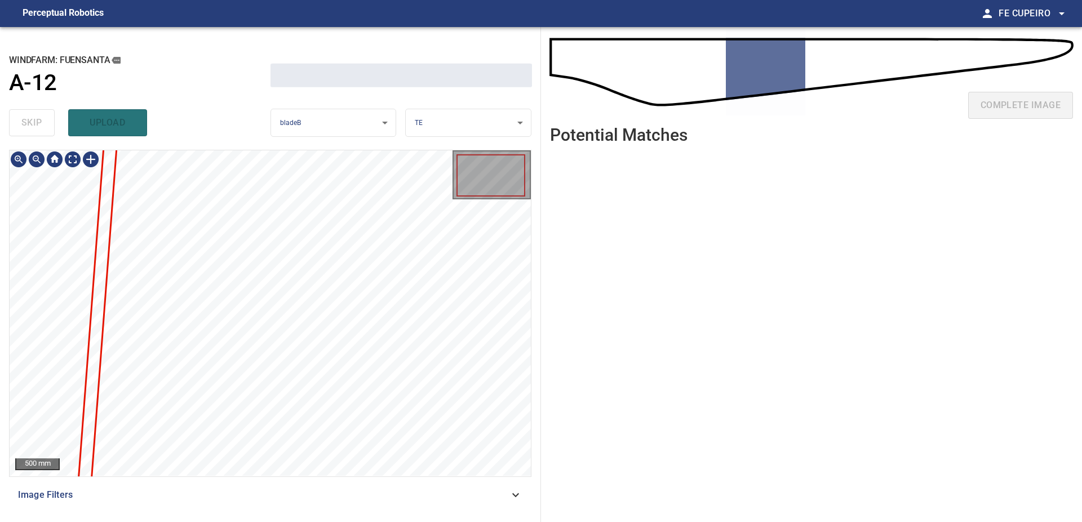
click at [282, 491] on span "Image Filters" at bounding box center [263, 495] width 491 height 14
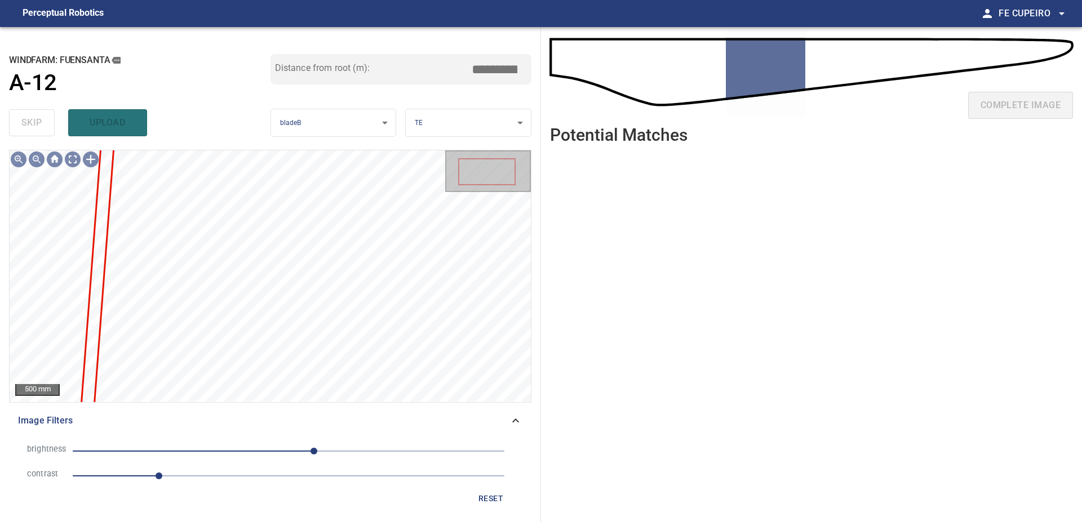
click at [216, 475] on span "1" at bounding box center [289, 476] width 432 height 16
click at [244, 448] on span "30" at bounding box center [289, 451] width 432 height 16
drag, startPoint x: 306, startPoint y: 448, endPoint x: 303, endPoint y: 461, distance: 14.1
click at [307, 448] on span "21" at bounding box center [289, 451] width 432 height 16
click at [303, 473] on span "1.7" at bounding box center [289, 476] width 432 height 16
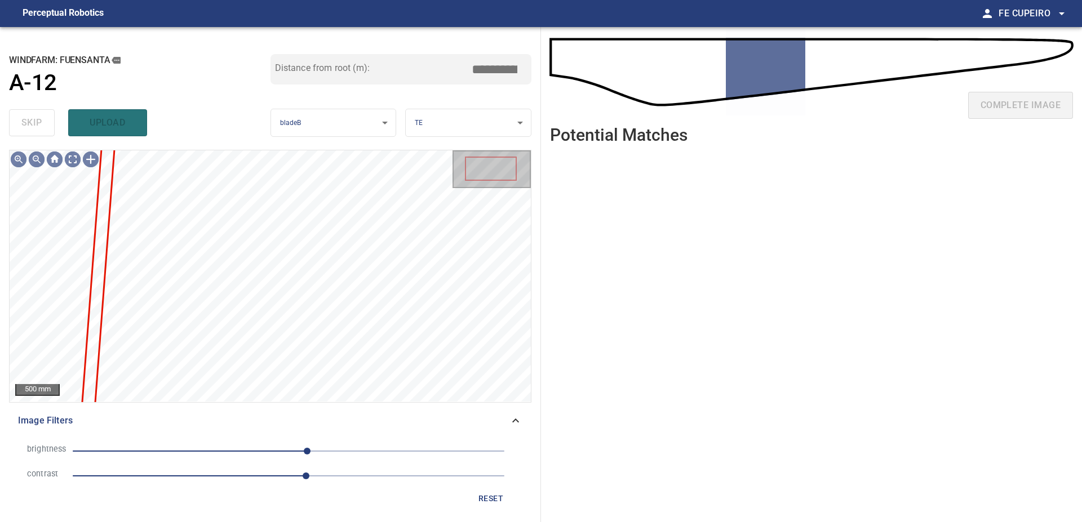
click at [289, 448] on span "22" at bounding box center [289, 451] width 432 height 16
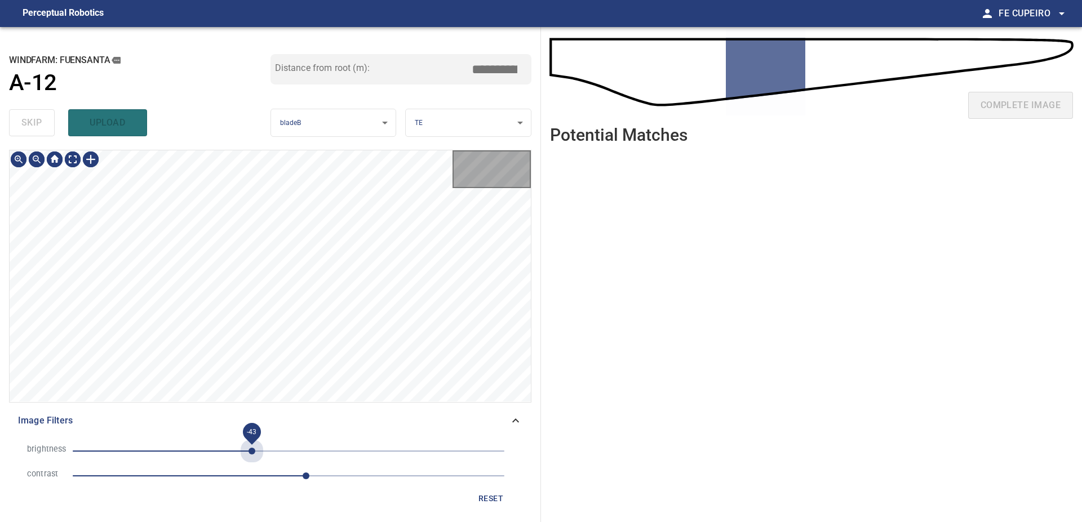
click at [252, 450] on span "-43" at bounding box center [289, 451] width 432 height 16
drag, startPoint x: 263, startPoint y: 448, endPoint x: 272, endPoint y: 447, distance: 9.6
click at [265, 448] on span "-31" at bounding box center [262, 451] width 7 height 7
click at [272, 448] on span "-19" at bounding box center [272, 451] width 7 height 7
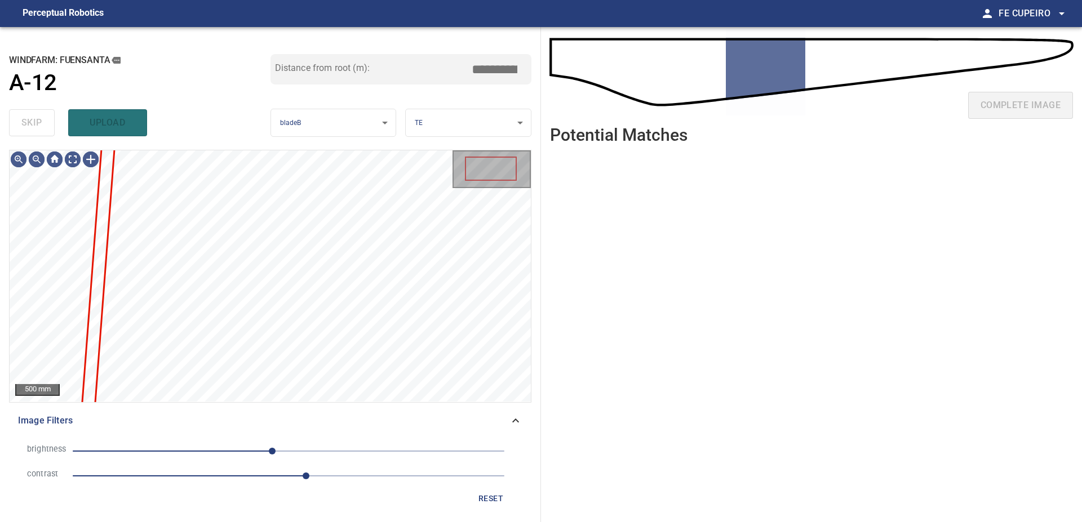
click at [268, 478] on span "2.7" at bounding box center [289, 476] width 432 height 16
click at [73, 162] on body "**********" at bounding box center [541, 261] width 1082 height 522
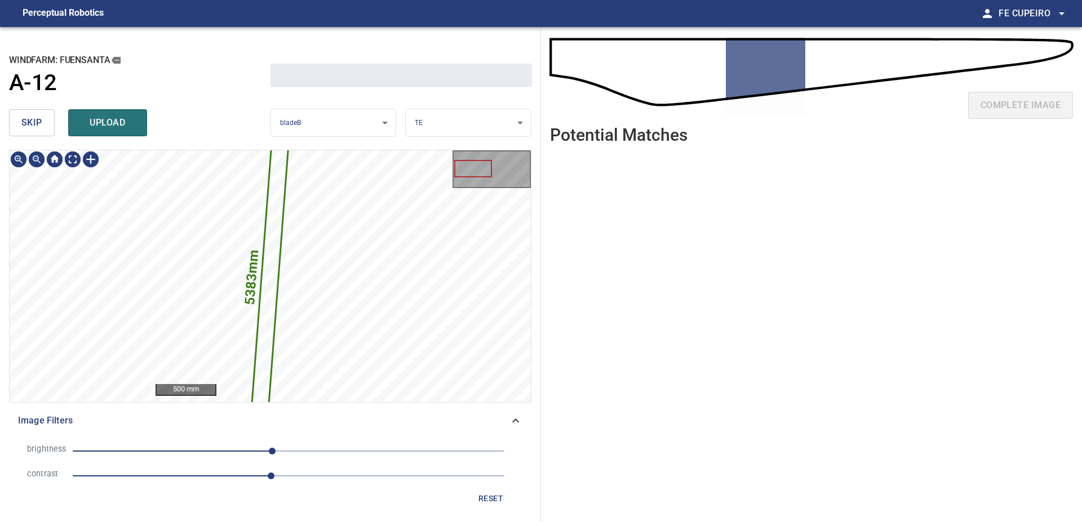
click at [25, 112] on button "skip" at bounding box center [32, 122] width 46 height 27
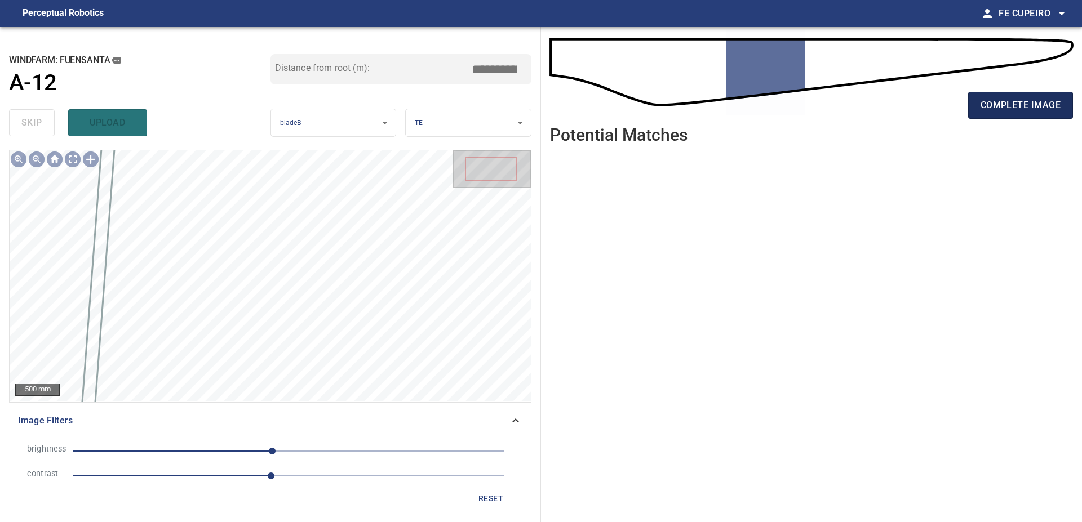
click at [1033, 101] on span "complete image" at bounding box center [1020, 105] width 80 height 16
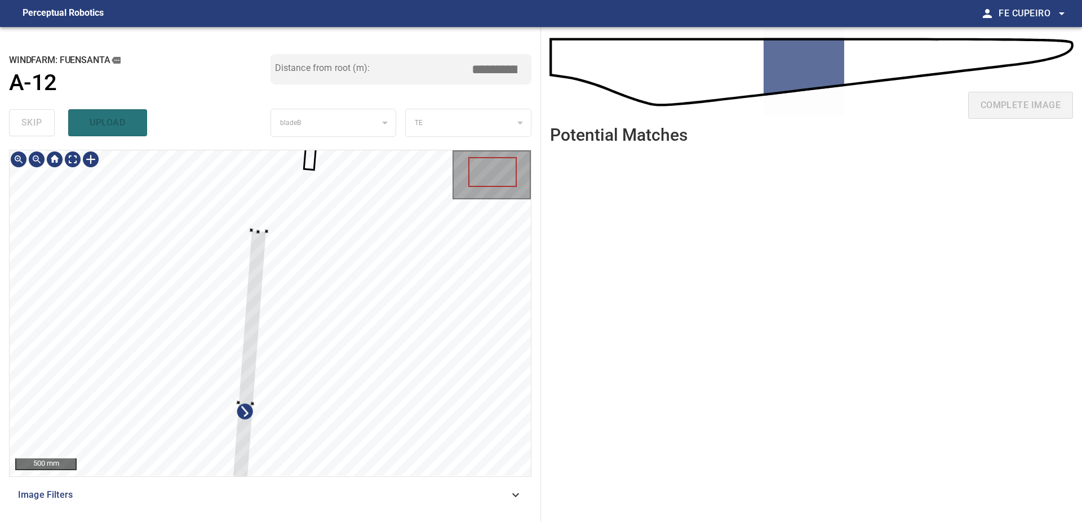
click at [136, 244] on div at bounding box center [270, 313] width 521 height 326
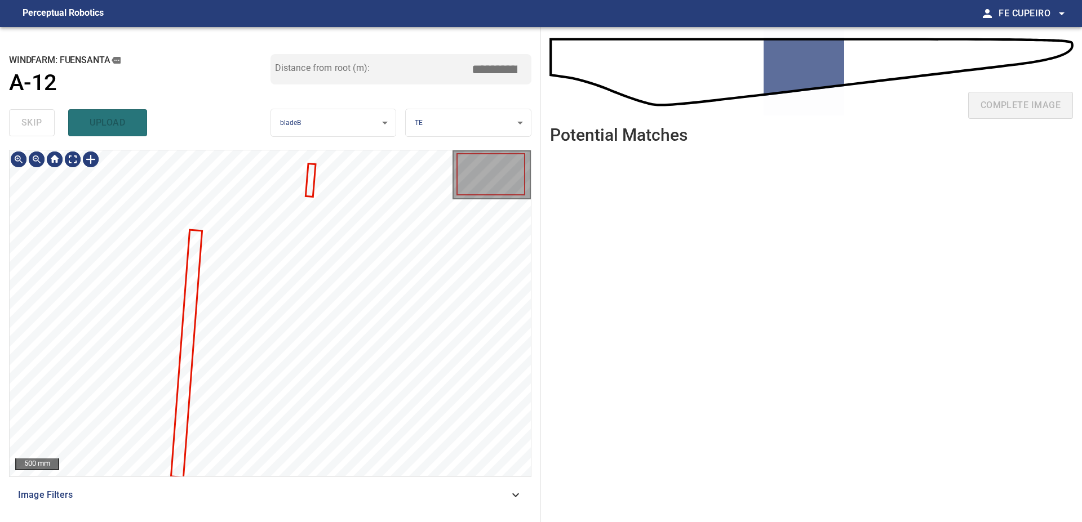
type input "****"
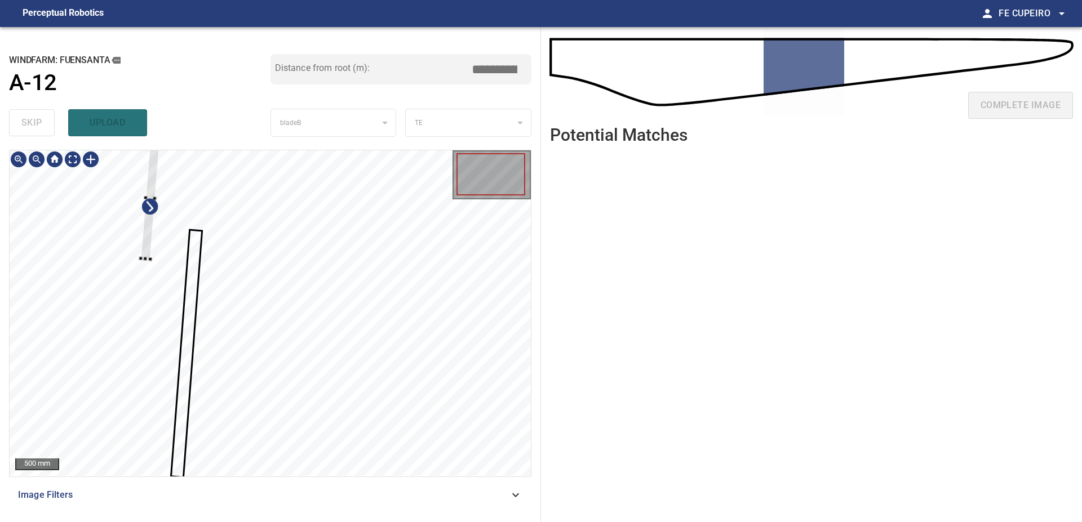
click at [135, 238] on div at bounding box center [270, 313] width 521 height 326
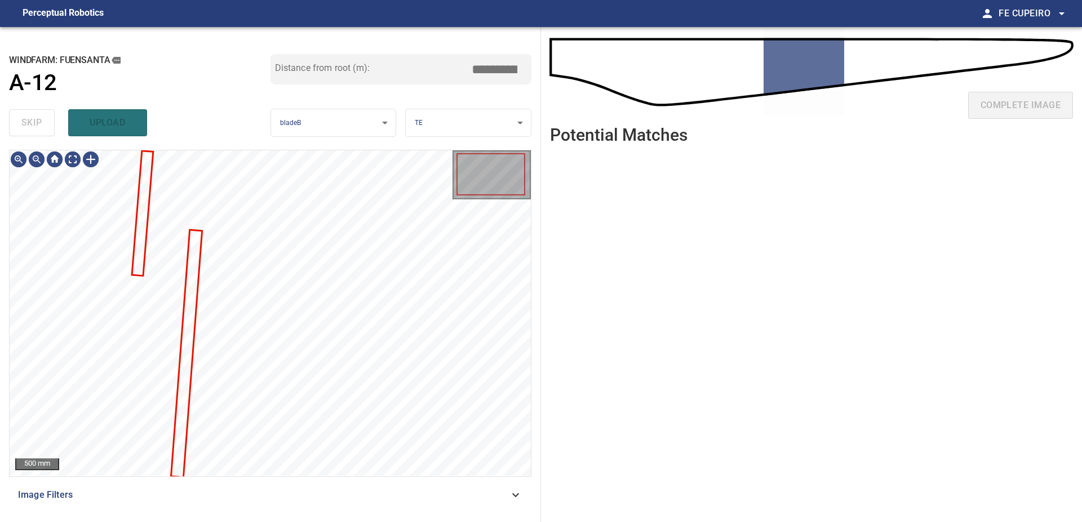
click at [282, 505] on div "Image Filters" at bounding box center [270, 495] width 522 height 27
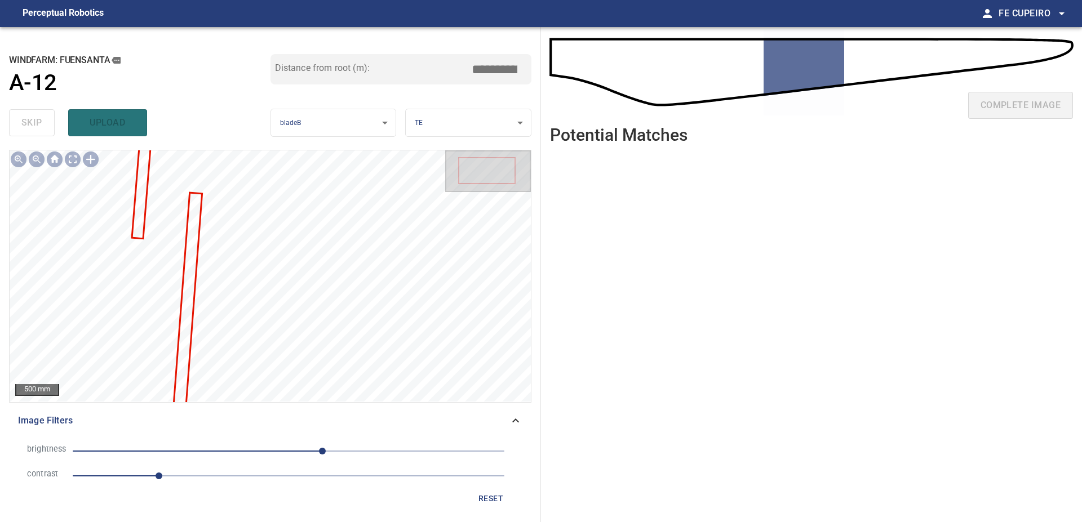
drag, startPoint x: 229, startPoint y: 481, endPoint x: 239, endPoint y: 473, distance: 13.3
click at [229, 479] on span "1" at bounding box center [289, 476] width 432 height 16
click at [253, 448] on span "40" at bounding box center [289, 451] width 432 height 16
click at [253, 476] on span "1.8" at bounding box center [289, 476] width 432 height 16
drag, startPoint x: 269, startPoint y: 447, endPoint x: 276, endPoint y: 452, distance: 8.1
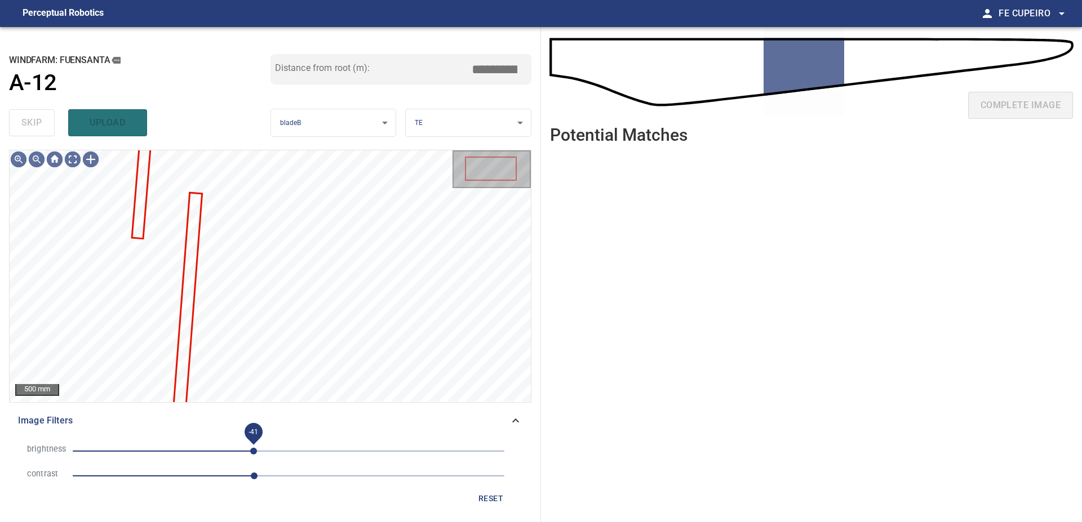
click at [272, 448] on span "-41" at bounding box center [289, 451] width 432 height 16
click at [283, 468] on span "2.1" at bounding box center [289, 476] width 432 height 16
click at [74, 157] on body "**********" at bounding box center [541, 261] width 1082 height 522
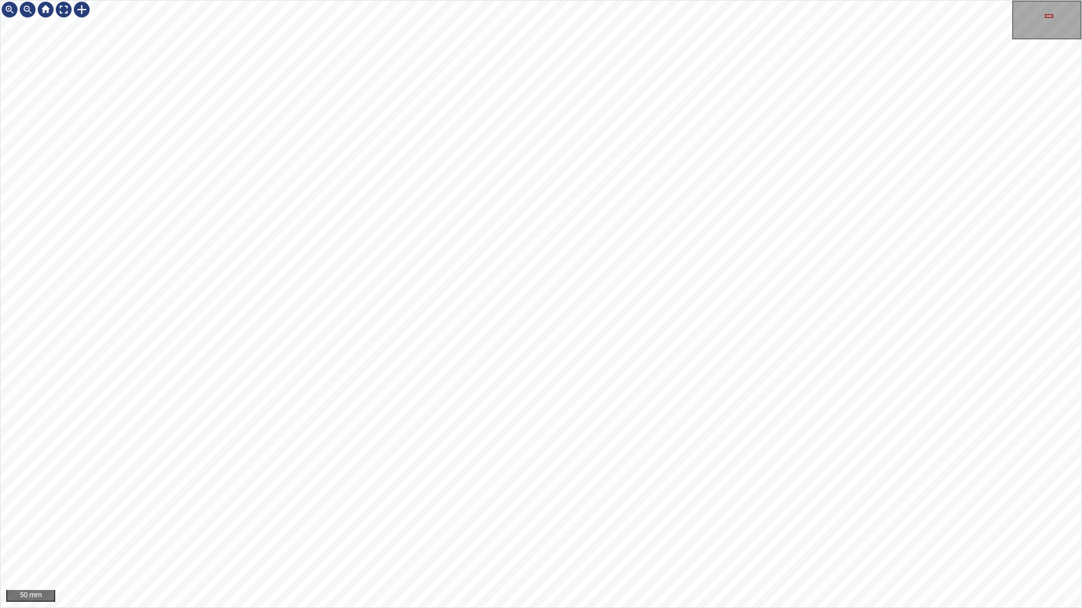
click at [557, 522] on div "50 mm" at bounding box center [541, 304] width 1082 height 608
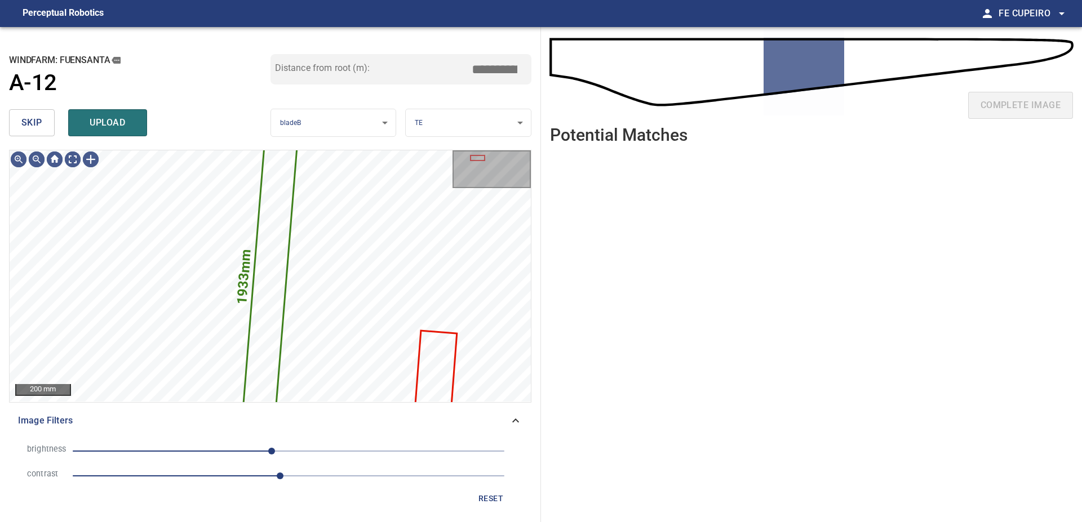
click at [44, 121] on button "skip" at bounding box center [32, 122] width 46 height 27
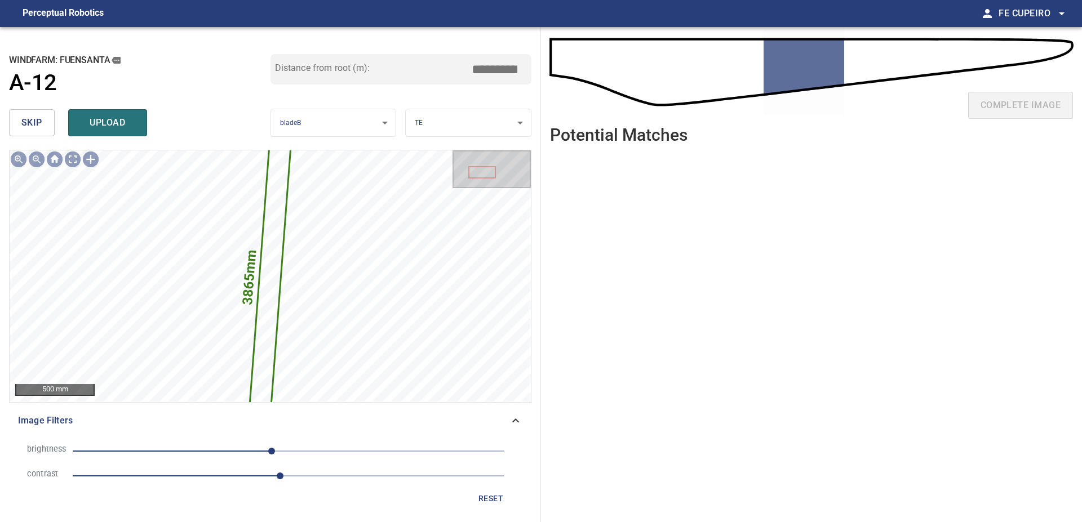
click at [43, 128] on button "skip" at bounding box center [32, 122] width 46 height 27
type input "****"
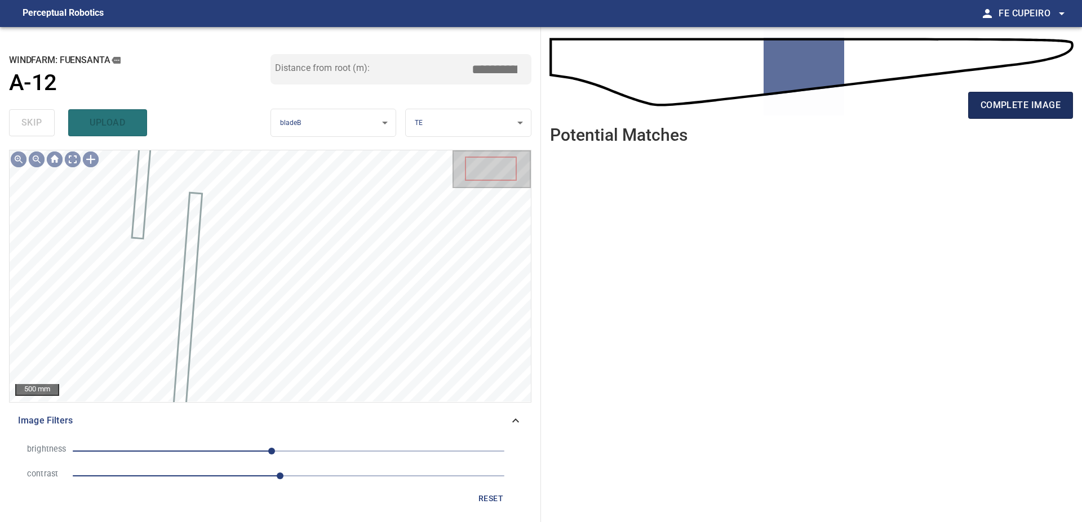
click at [1012, 97] on span "complete image" at bounding box center [1020, 105] width 80 height 16
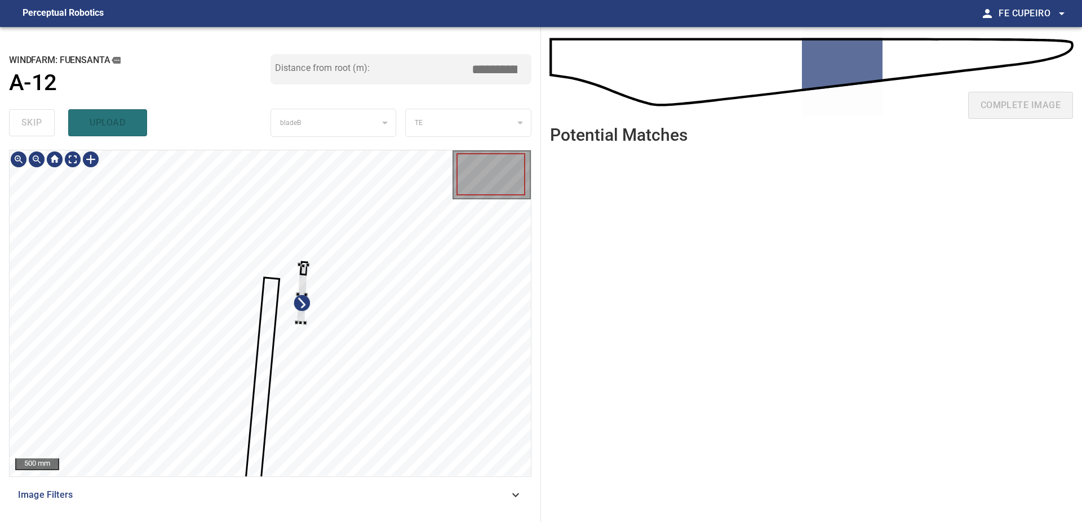
click at [368, 298] on div at bounding box center [270, 313] width 521 height 326
click at [428, 278] on div at bounding box center [270, 313] width 521 height 326
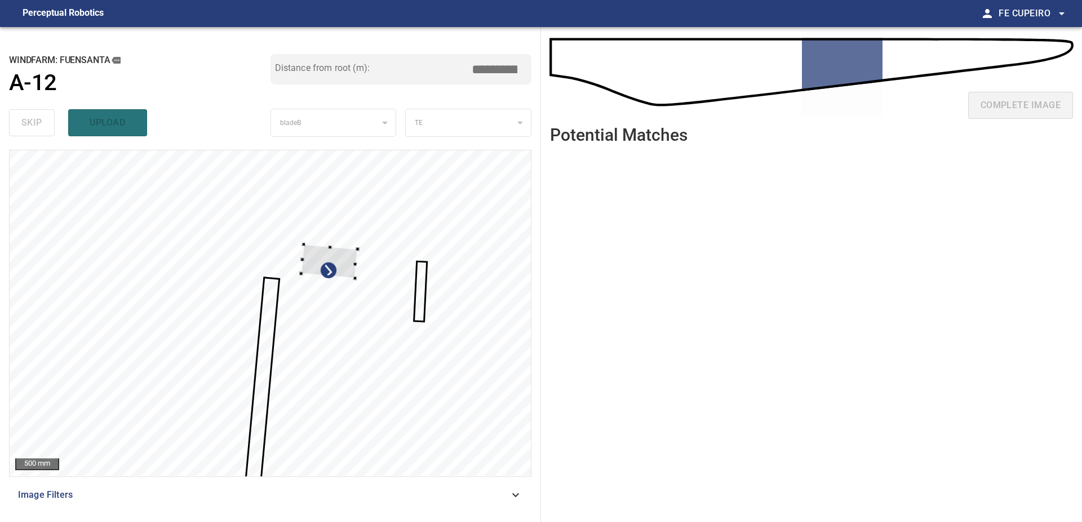
click at [367, 248] on div at bounding box center [270, 313] width 521 height 326
click at [464, 226] on div at bounding box center [270, 313] width 521 height 326
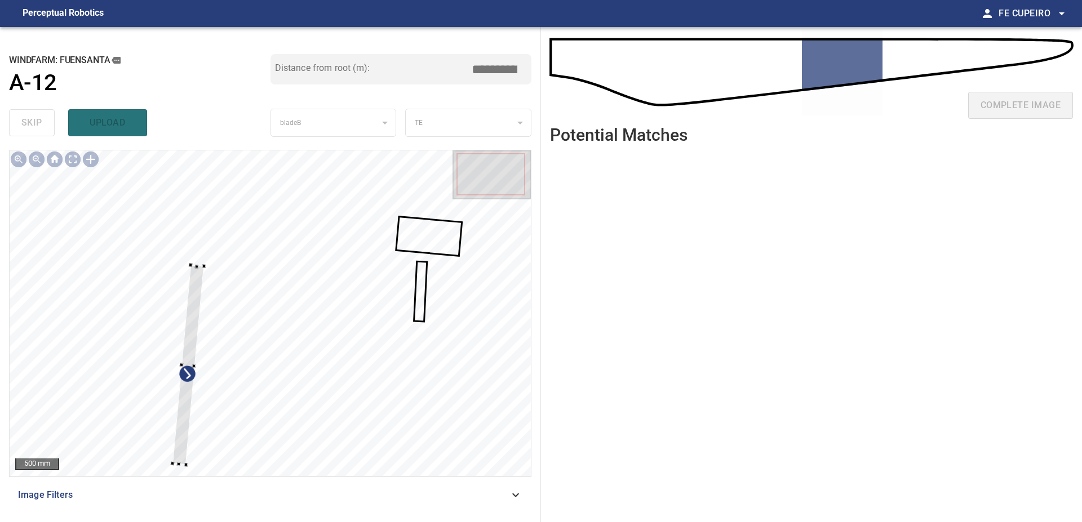
click at [86, 251] on div at bounding box center [270, 313] width 521 height 326
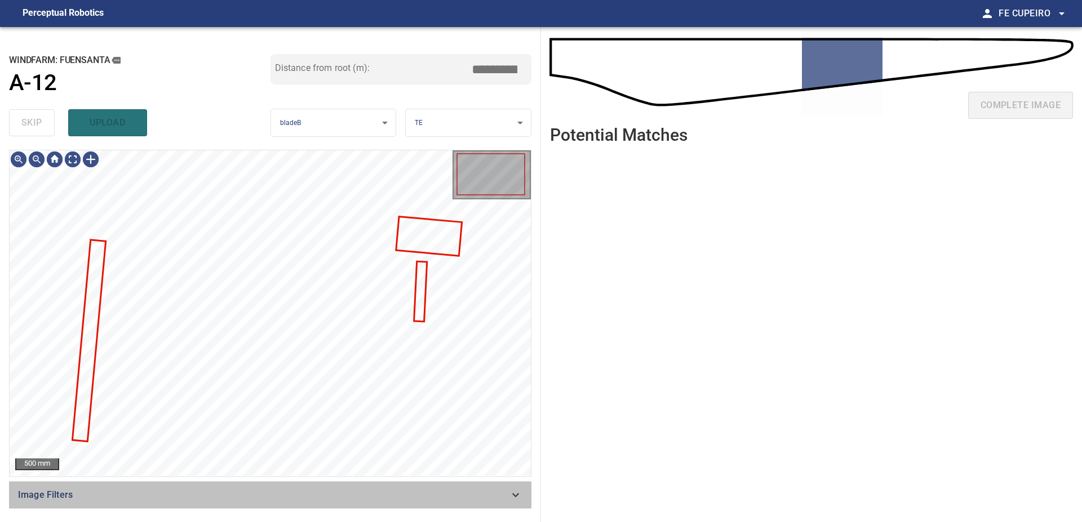
click at [226, 493] on span "Image Filters" at bounding box center [263, 495] width 491 height 14
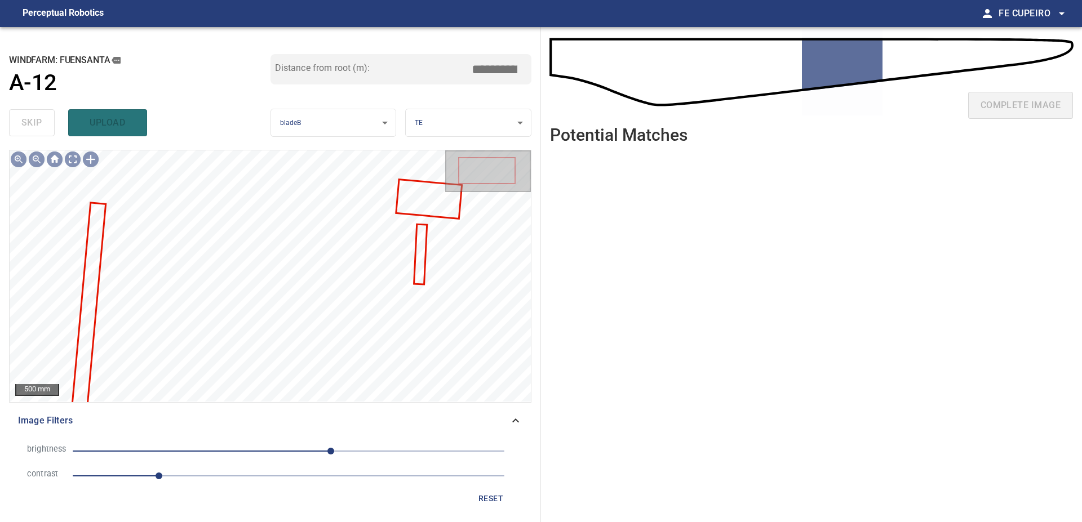
click at [232, 480] on span "1" at bounding box center [289, 476] width 432 height 16
click at [240, 450] on span "50" at bounding box center [289, 451] width 432 height 16
click at [245, 479] on span "1.8" at bounding box center [289, 476] width 432 height 16
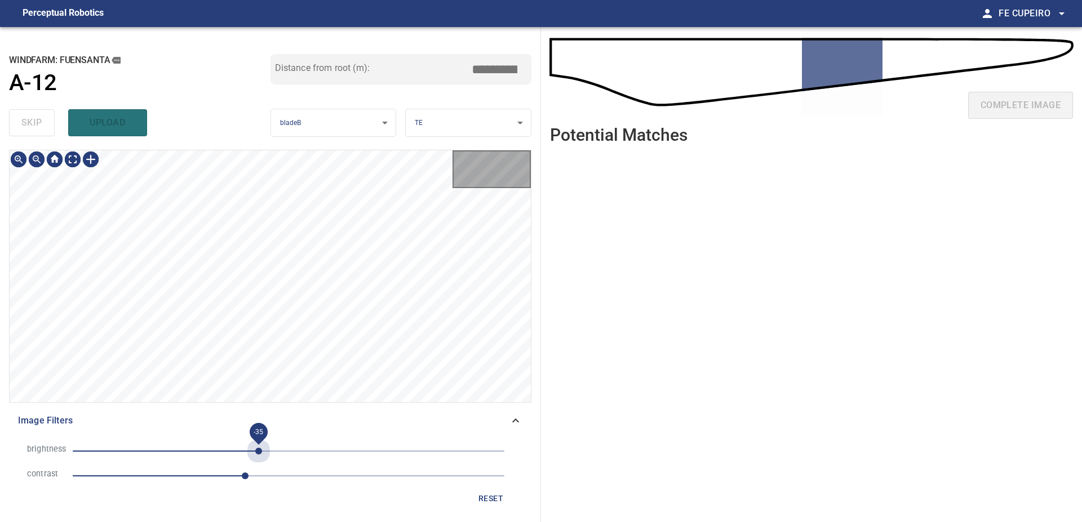
click at [259, 453] on span "-35" at bounding box center [289, 451] width 432 height 16
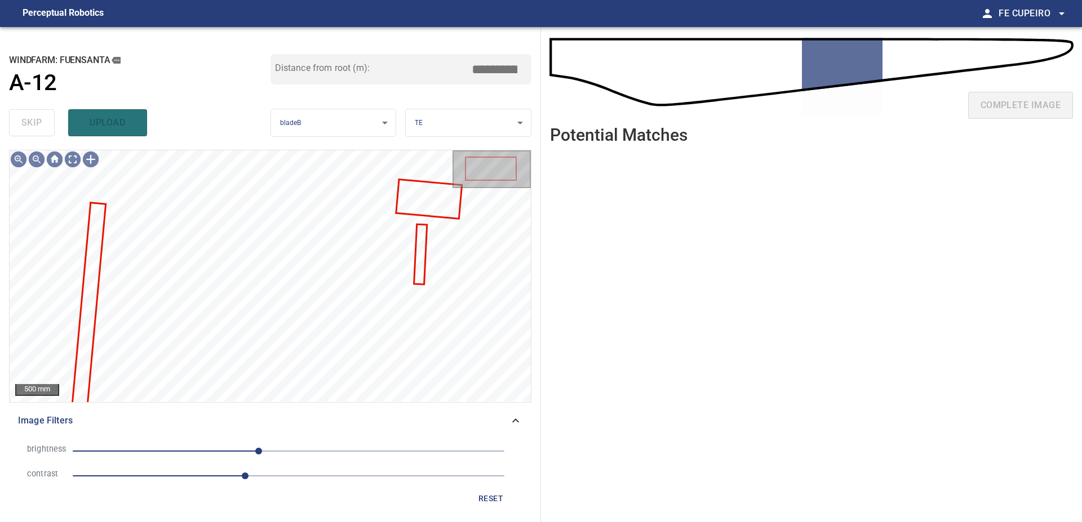
click at [290, 448] on span "-35" at bounding box center [289, 451] width 432 height 16
click at [292, 477] on span "2" at bounding box center [289, 476] width 432 height 16
click at [281, 475] on span "2.4" at bounding box center [280, 476] width 7 height 7
click at [275, 450] on span "-15" at bounding box center [289, 451] width 432 height 16
click at [74, 158] on body "**********" at bounding box center [541, 261] width 1082 height 522
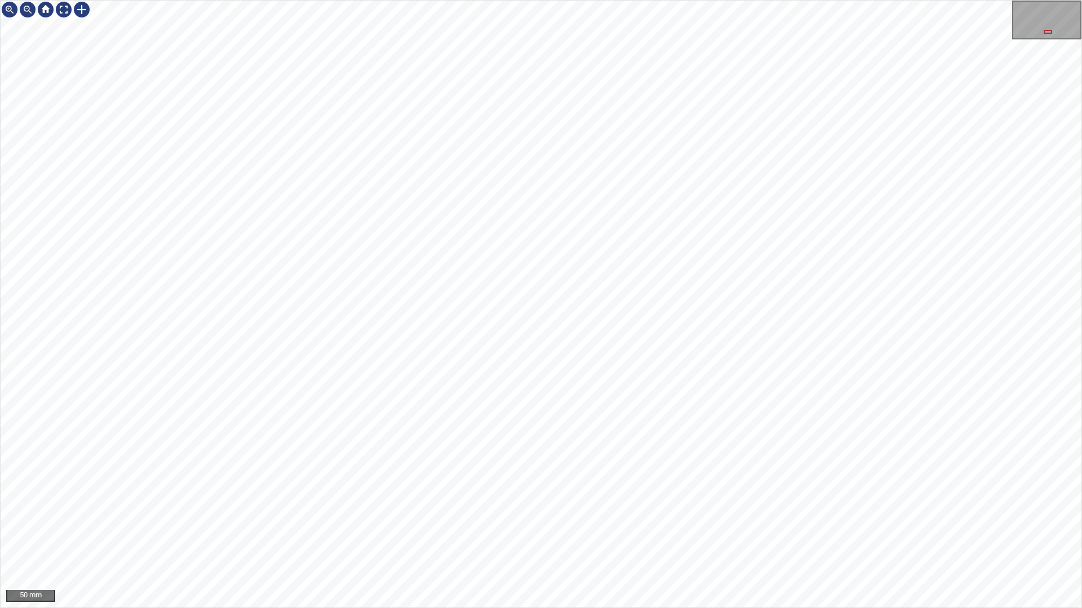
click at [550, 522] on div "50 mm" at bounding box center [541, 304] width 1082 height 608
click at [479, 522] on div "50 mm" at bounding box center [541, 304] width 1082 height 608
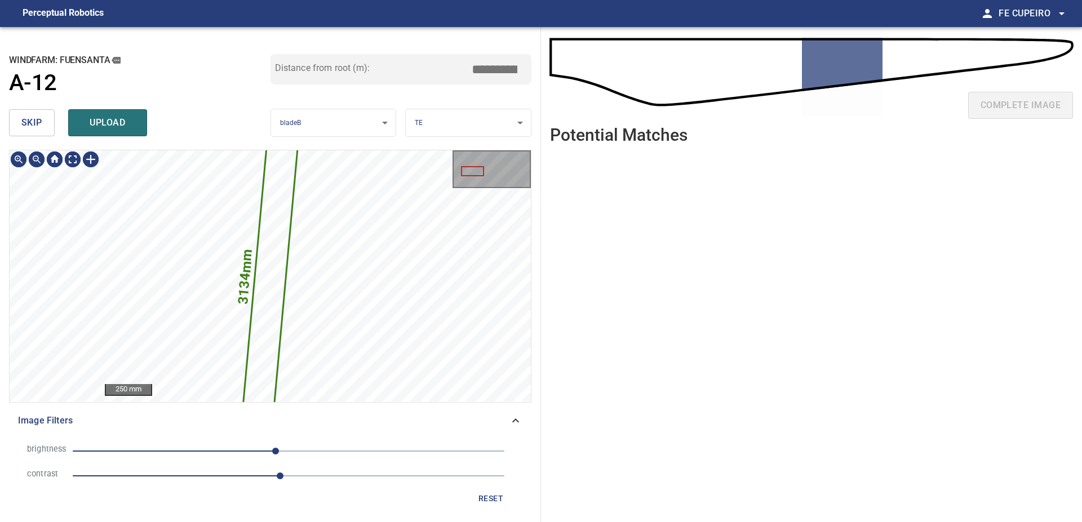
click at [27, 125] on span "skip" at bounding box center [31, 123] width 21 height 16
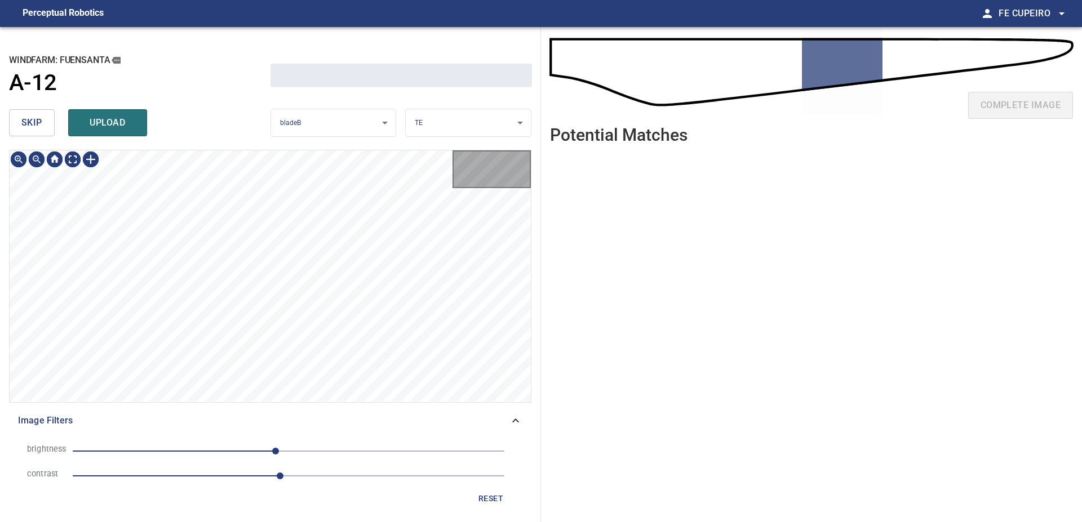
click at [27, 125] on span "skip" at bounding box center [31, 123] width 21 height 16
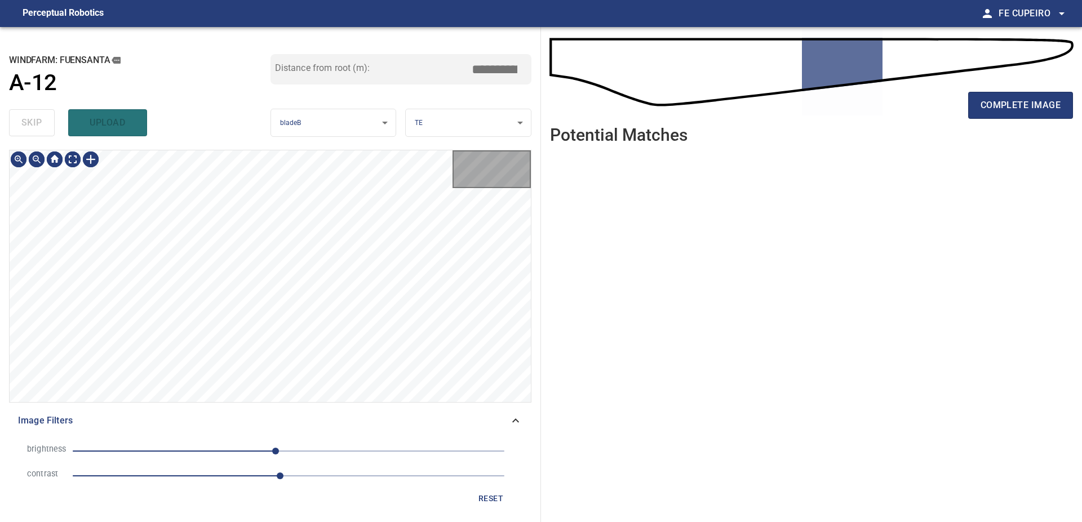
click at [27, 125] on div "skip upload" at bounding box center [139, 123] width 261 height 36
type input "*****"
click at [27, 125] on div "skip upload" at bounding box center [139, 123] width 261 height 36
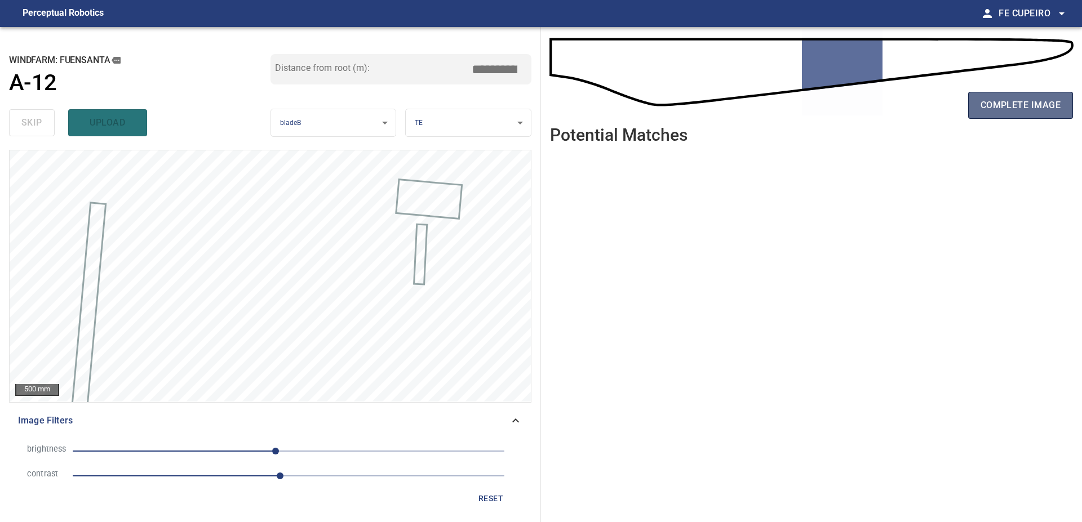
click at [992, 103] on span "complete image" at bounding box center [1020, 105] width 80 height 16
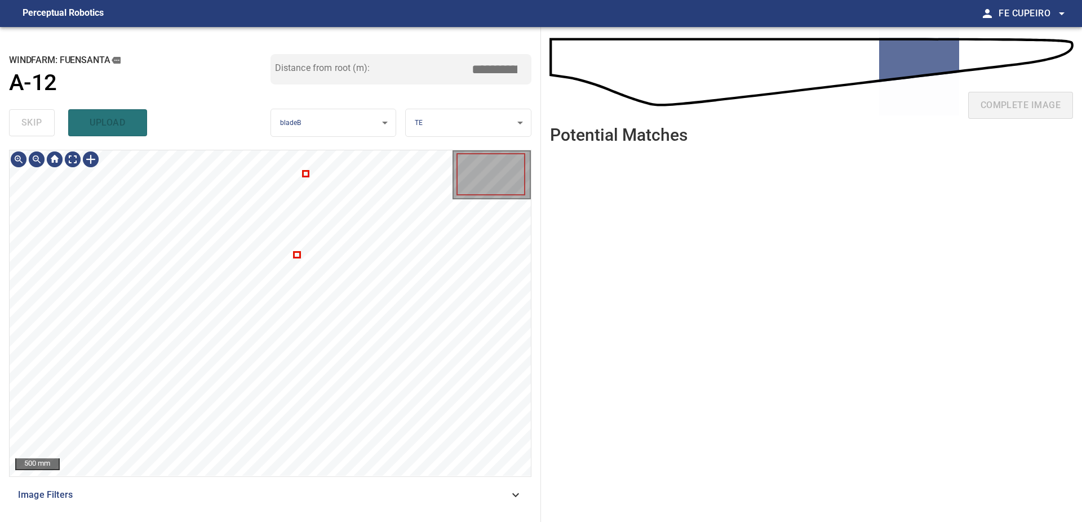
click at [286, 491] on span "Image Filters" at bounding box center [263, 495] width 491 height 14
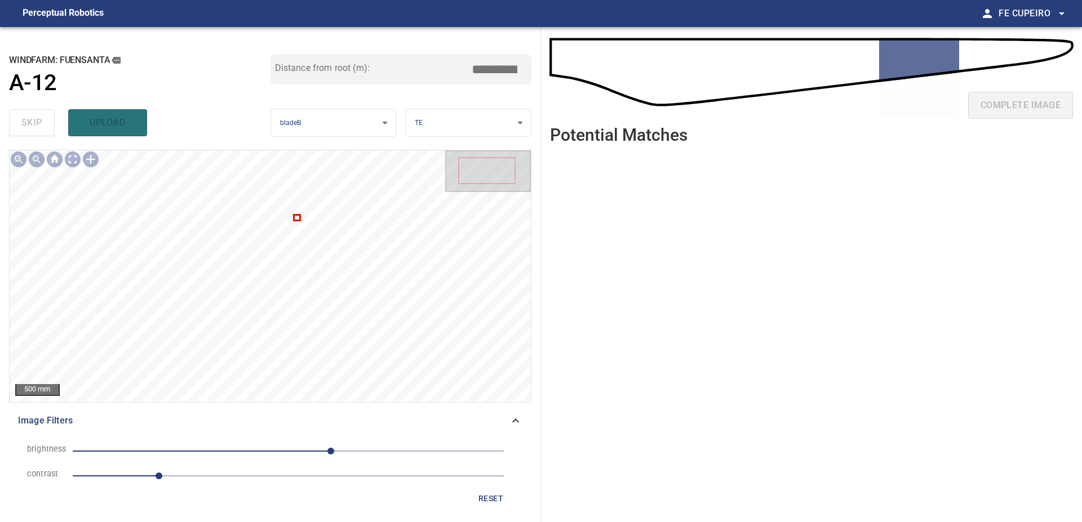
click at [209, 478] on span "1" at bounding box center [289, 476] width 432 height 16
click at [221, 451] on span "50" at bounding box center [289, 451] width 432 height 16
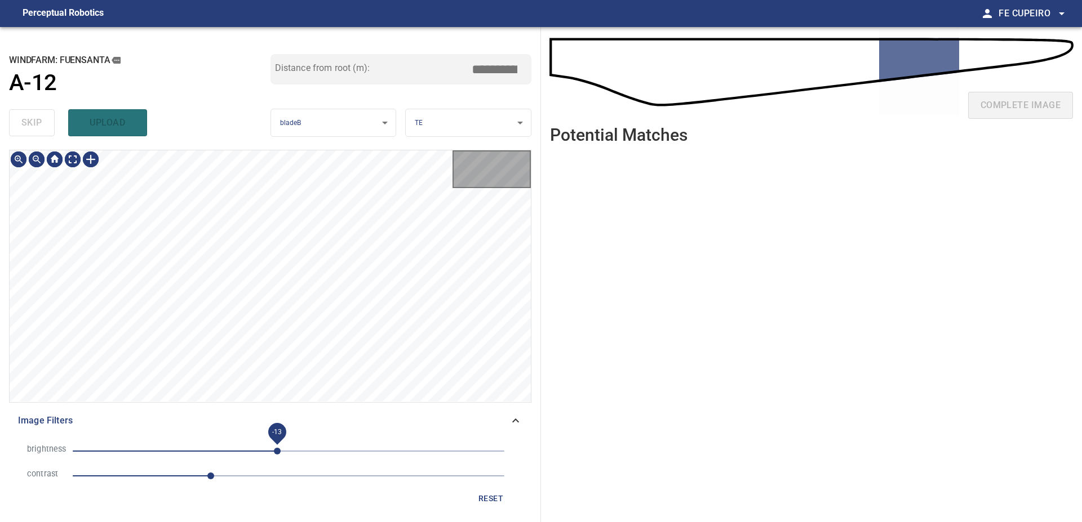
drag, startPoint x: 263, startPoint y: 448, endPoint x: 283, endPoint y: 451, distance: 19.8
click at [284, 444] on span "-13" at bounding box center [289, 451] width 432 height 16
click at [279, 483] on span "2.4" at bounding box center [289, 476] width 432 height 16
click at [78, 161] on body "**********" at bounding box center [541, 261] width 1082 height 522
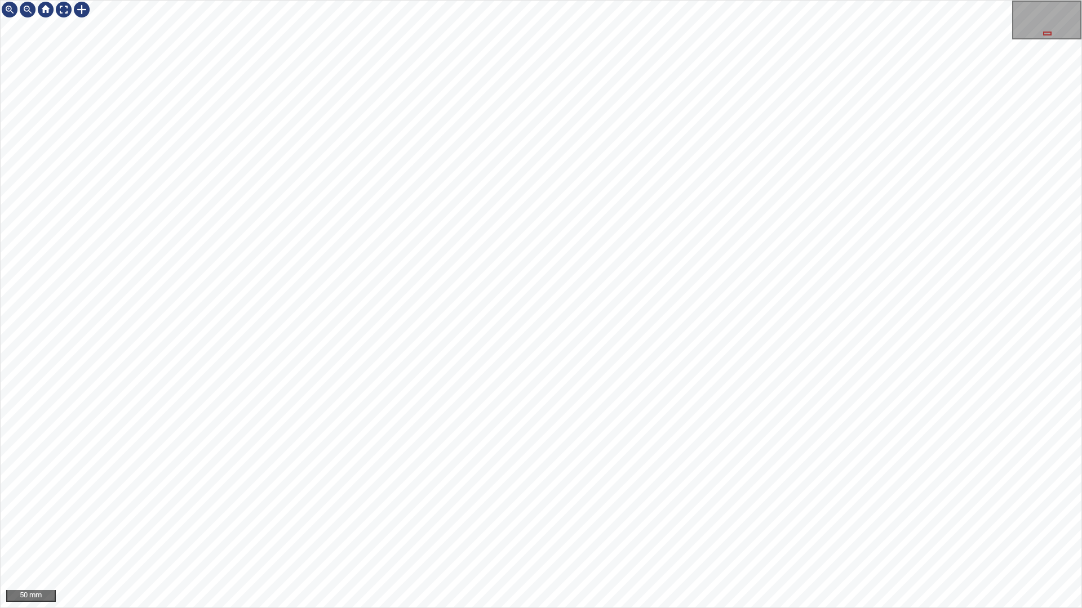
click at [525, 522] on div "50 mm" at bounding box center [541, 304] width 1082 height 608
click at [528, 522] on div "50 mm" at bounding box center [541, 304] width 1082 height 608
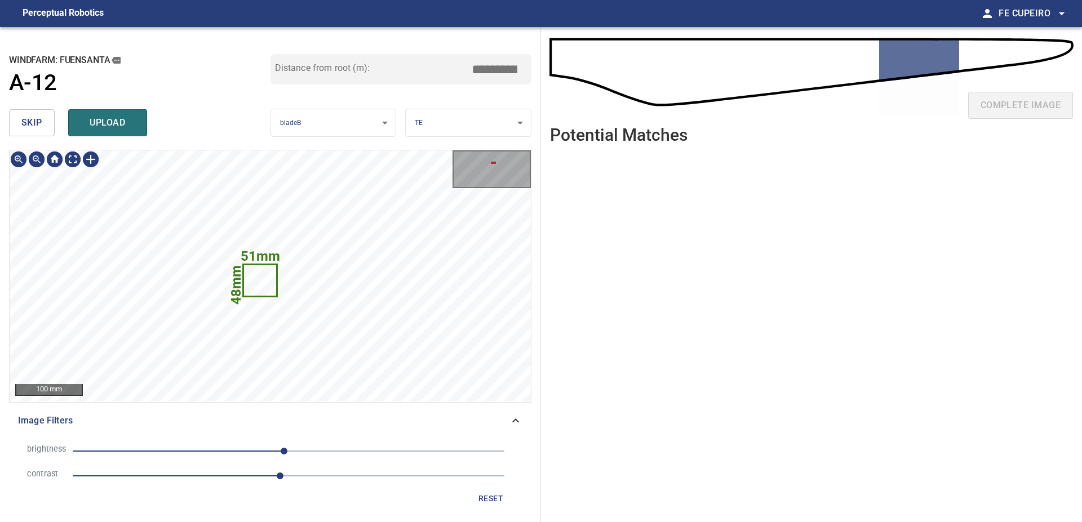
click at [45, 127] on button "skip" at bounding box center [32, 122] width 46 height 27
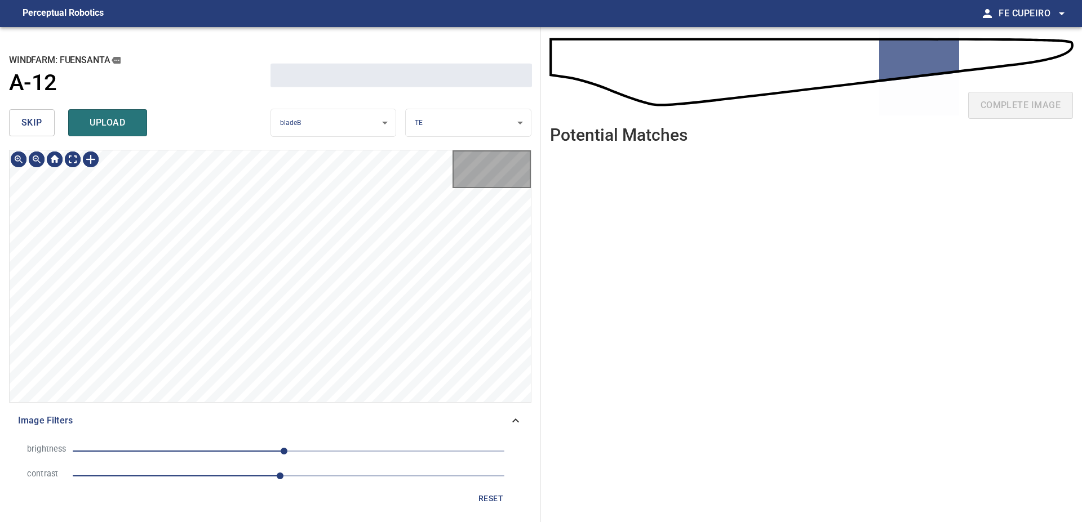
click at [45, 127] on button "skip" at bounding box center [32, 122] width 46 height 27
click at [45, 127] on div "skip upload" at bounding box center [139, 123] width 261 height 36
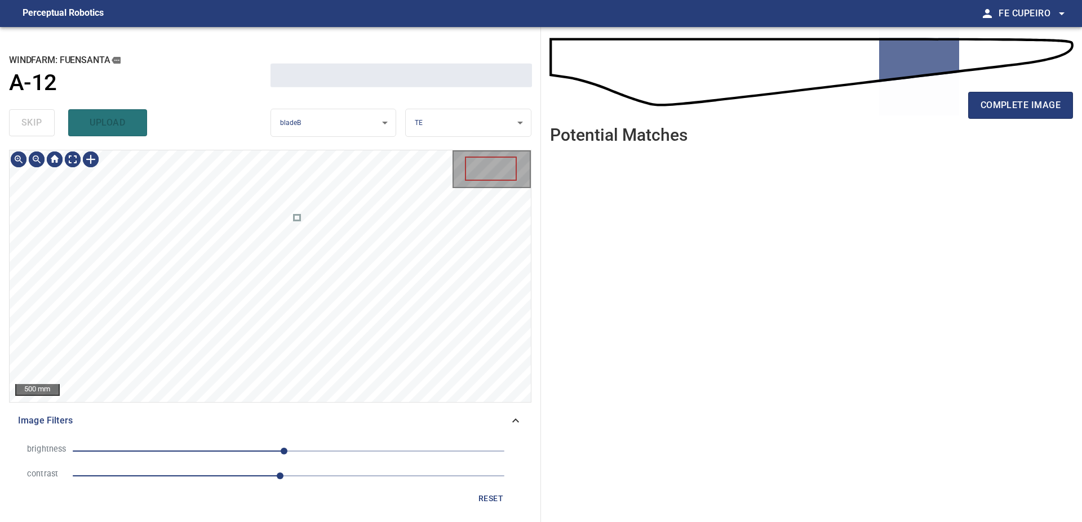
click at [45, 127] on div "skip upload" at bounding box center [139, 123] width 261 height 36
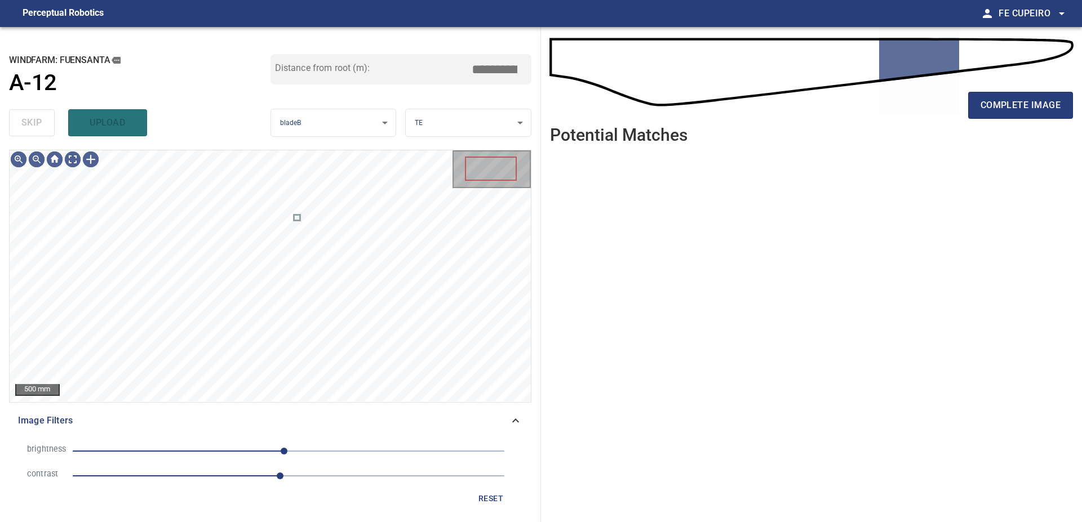
click at [45, 127] on div "skip upload" at bounding box center [139, 123] width 261 height 36
click at [1006, 128] on div "complete image" at bounding box center [811, 109] width 523 height 45
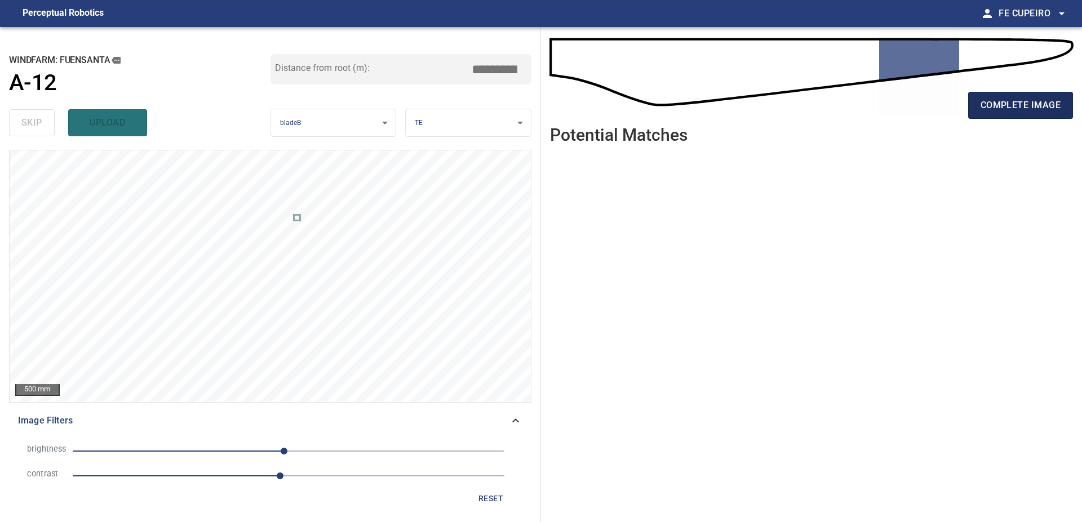
click at [1008, 103] on span "complete image" at bounding box center [1020, 105] width 80 height 16
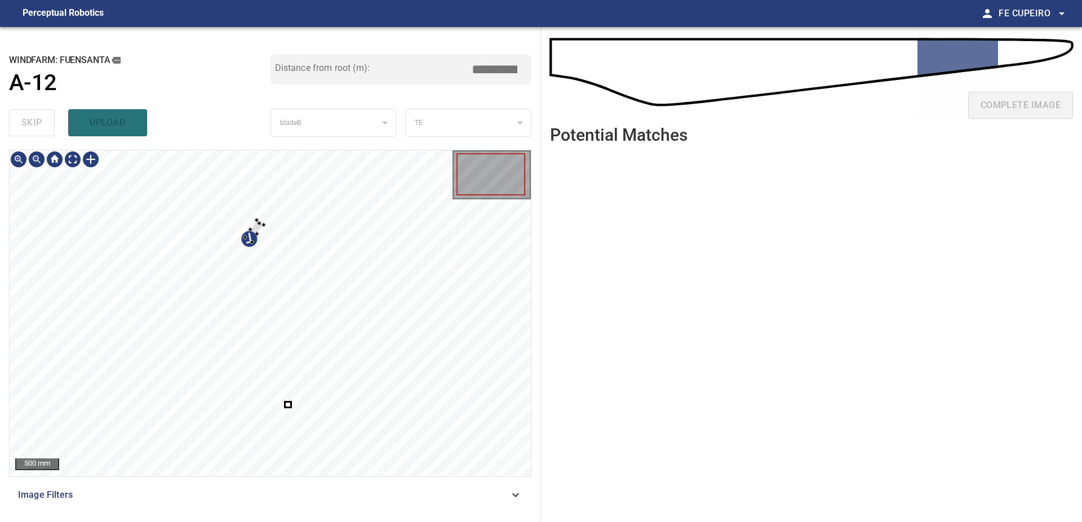
click at [250, 220] on div at bounding box center [270, 313] width 521 height 326
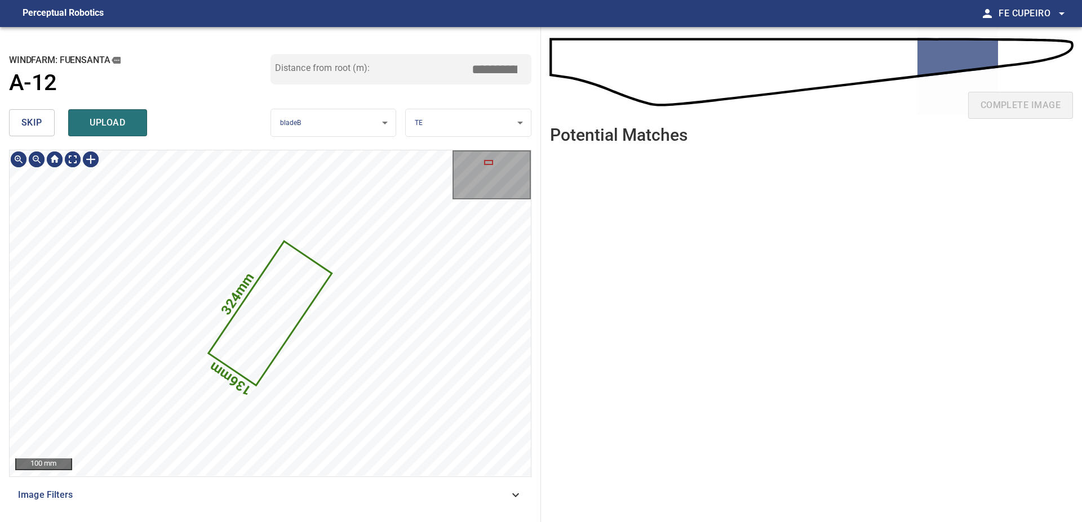
click at [41, 130] on span "skip" at bounding box center [31, 123] width 21 height 16
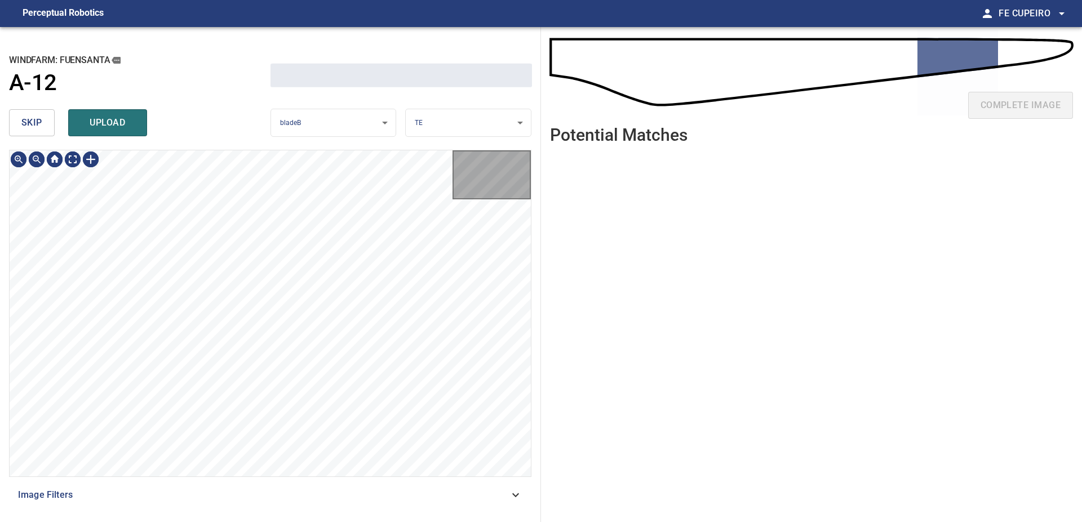
click at [41, 130] on span "skip" at bounding box center [31, 123] width 21 height 16
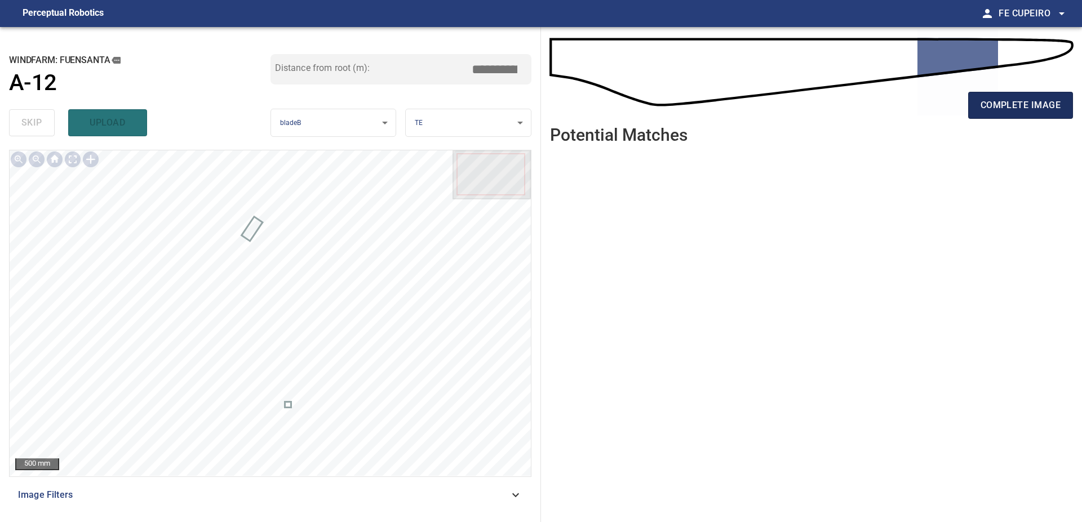
click at [998, 108] on span "complete image" at bounding box center [1020, 105] width 80 height 16
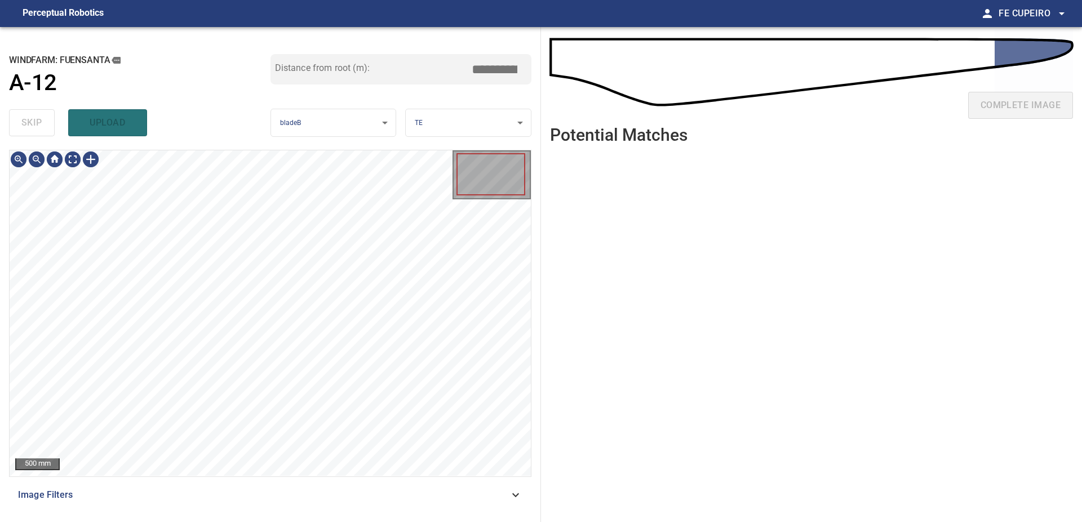
click at [313, 493] on span "Image Filters" at bounding box center [263, 495] width 491 height 14
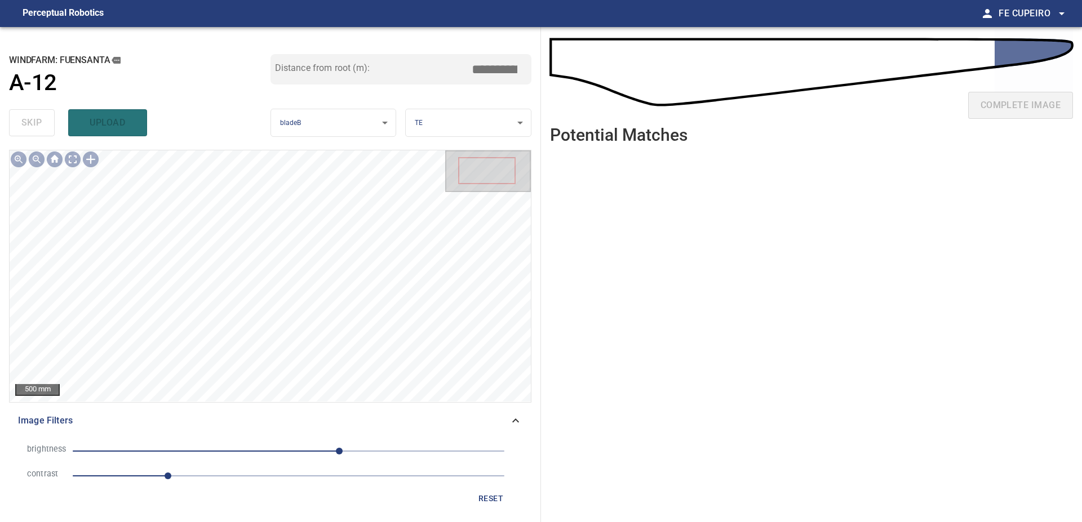
click at [249, 481] on span "1.1" at bounding box center [289, 476] width 432 height 16
click at [256, 451] on span "60" at bounding box center [289, 451] width 432 height 16
drag, startPoint x: 262, startPoint y: 482, endPoint x: 267, endPoint y: 478, distance: 6.8
click at [263, 483] on span "2.2" at bounding box center [289, 476] width 432 height 16
click at [266, 475] on span "2.2" at bounding box center [262, 476] width 7 height 7
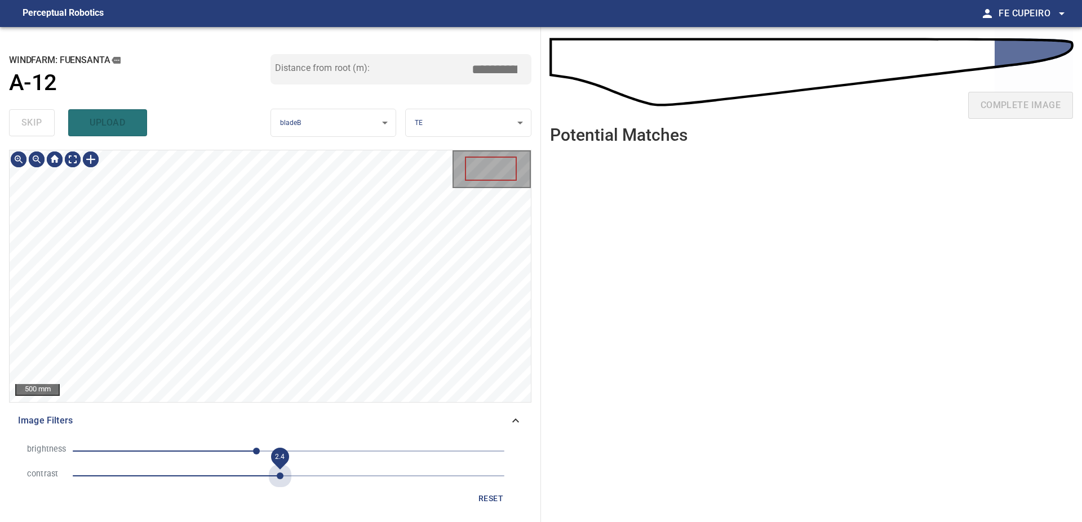
click at [277, 447] on div "brightness -38 contrast 2.4" at bounding box center [270, 464] width 504 height 50
click at [278, 443] on li "brightness -38" at bounding box center [270, 451] width 504 height 25
click at [280, 451] on span "-38" at bounding box center [289, 451] width 432 height 16
click at [72, 155] on body "**********" at bounding box center [541, 261] width 1082 height 522
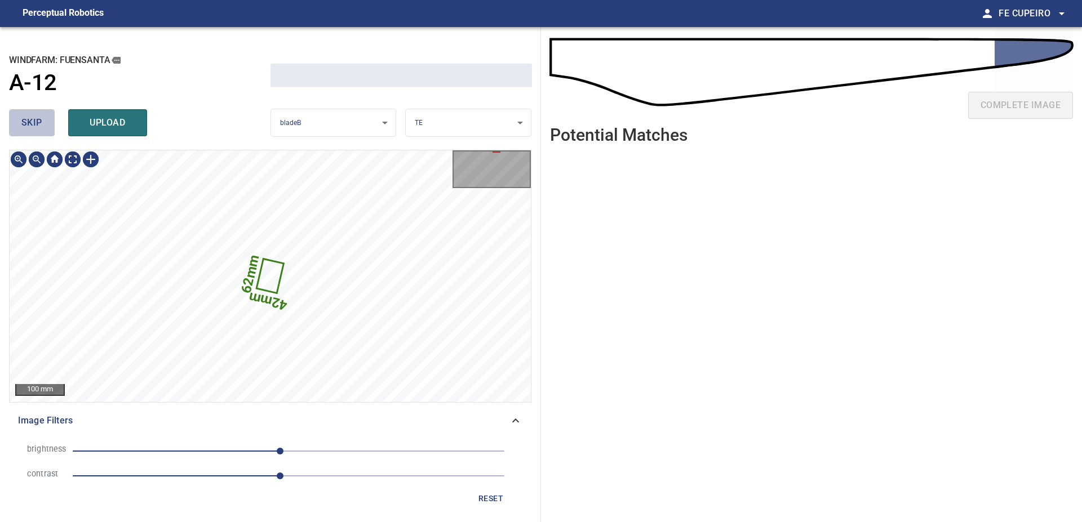
click at [31, 117] on span "skip" at bounding box center [31, 123] width 21 height 16
click at [31, 117] on div "skip upload" at bounding box center [139, 123] width 261 height 36
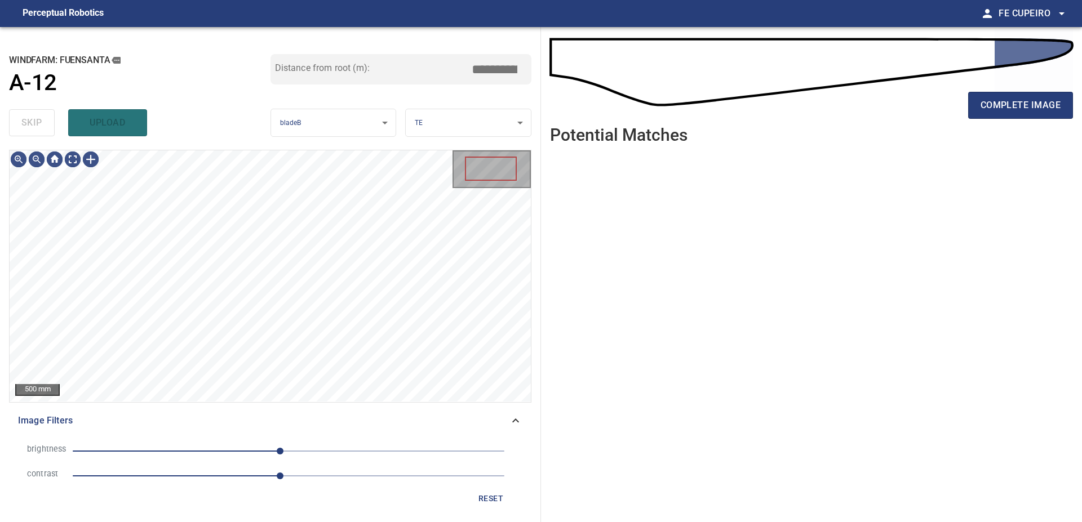
click at [31, 117] on div "skip upload" at bounding box center [139, 123] width 261 height 36
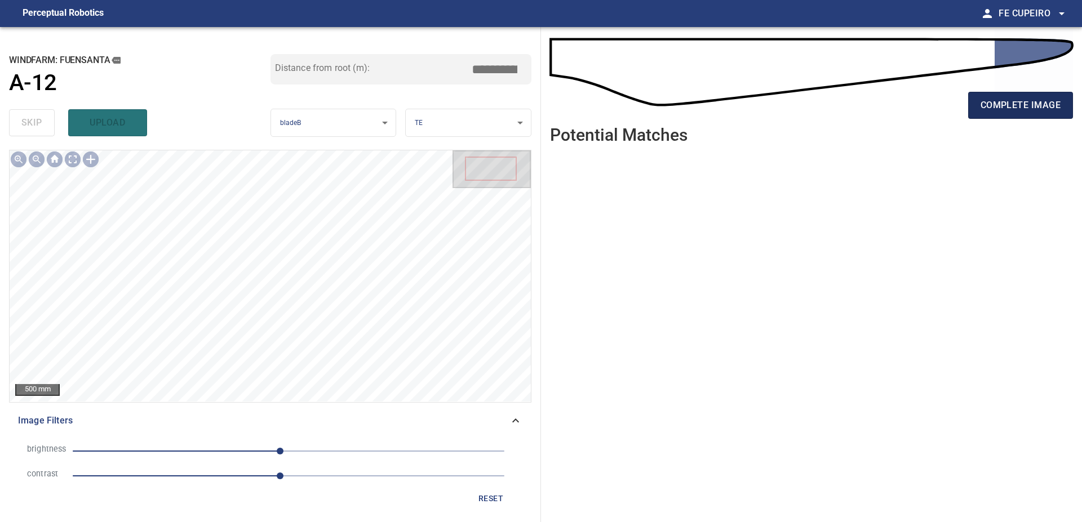
click at [1020, 109] on span "complete image" at bounding box center [1020, 105] width 80 height 16
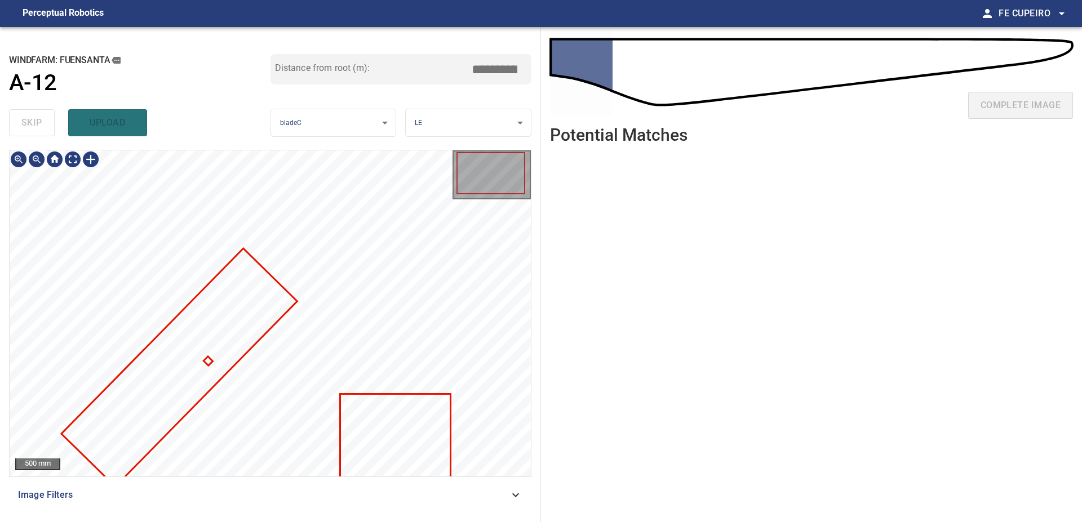
type input "***"
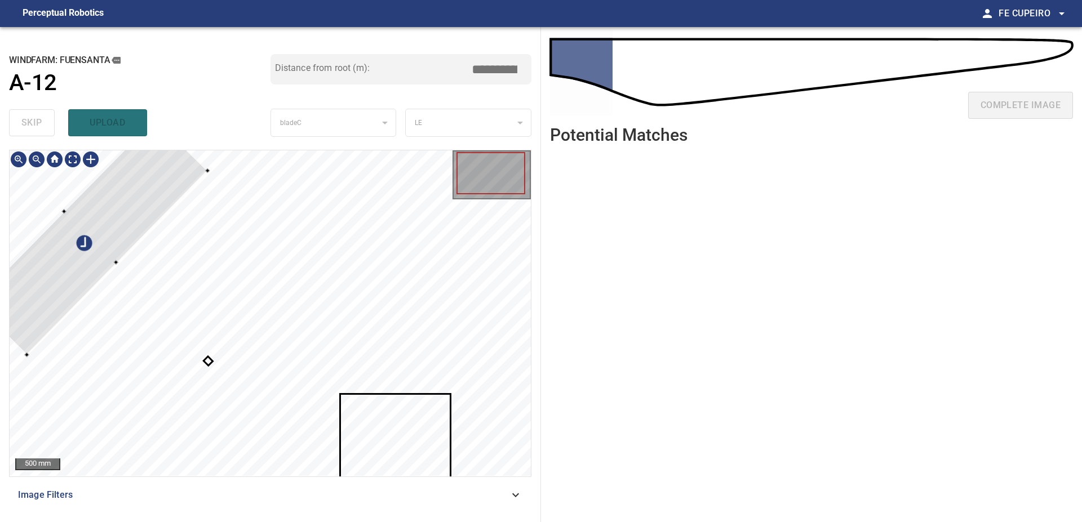
click at [172, 173] on div at bounding box center [90, 237] width 233 height 236
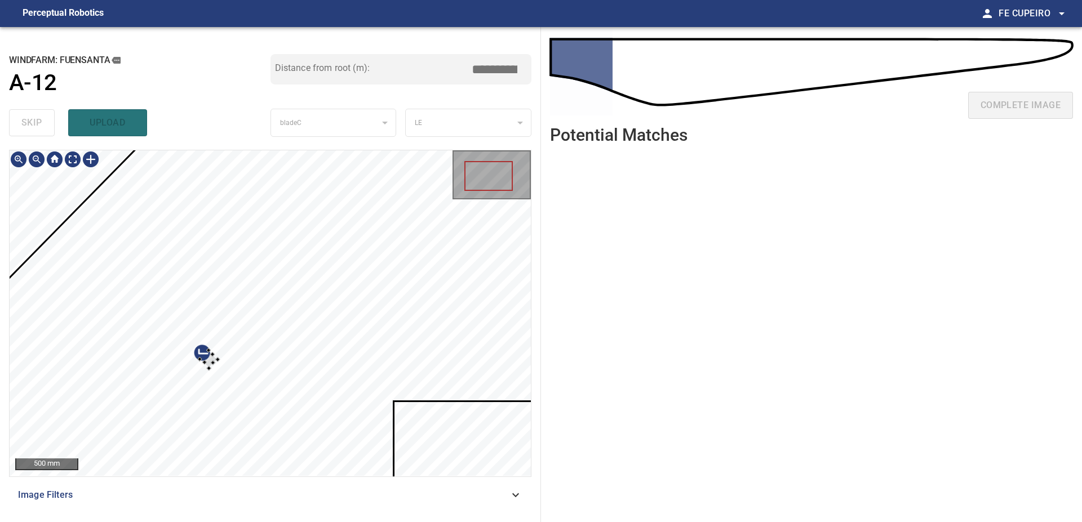
click at [213, 438] on div at bounding box center [270, 313] width 521 height 326
click at [508, 250] on div at bounding box center [466, 267] width 84 height 84
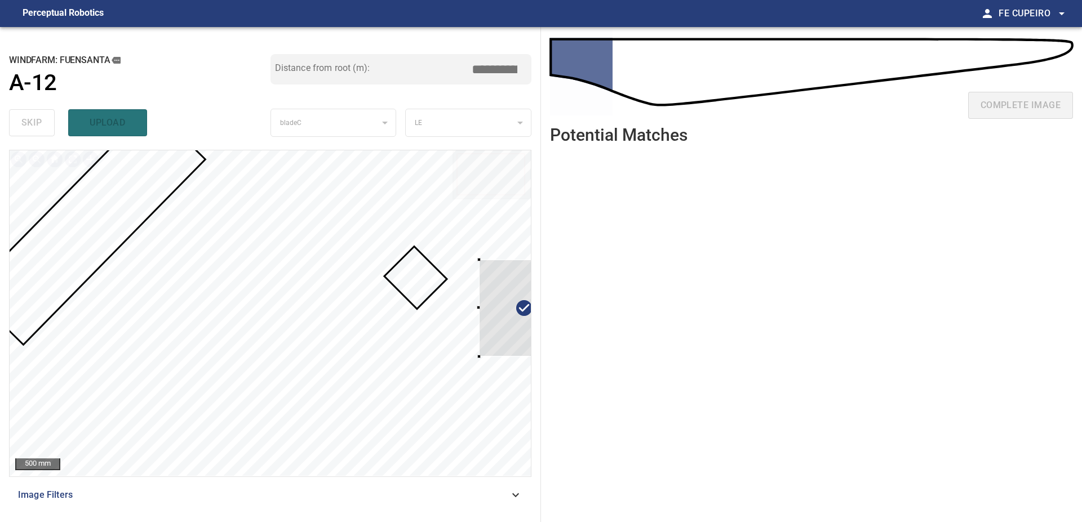
click at [529, 289] on div at bounding box center [533, 308] width 109 height 97
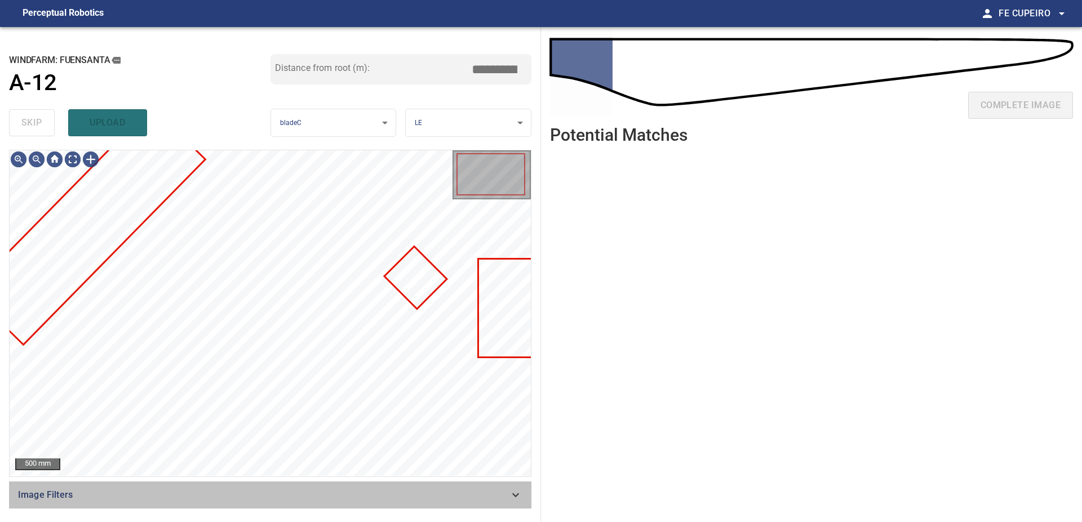
click at [296, 501] on span "Image Filters" at bounding box center [263, 495] width 491 height 14
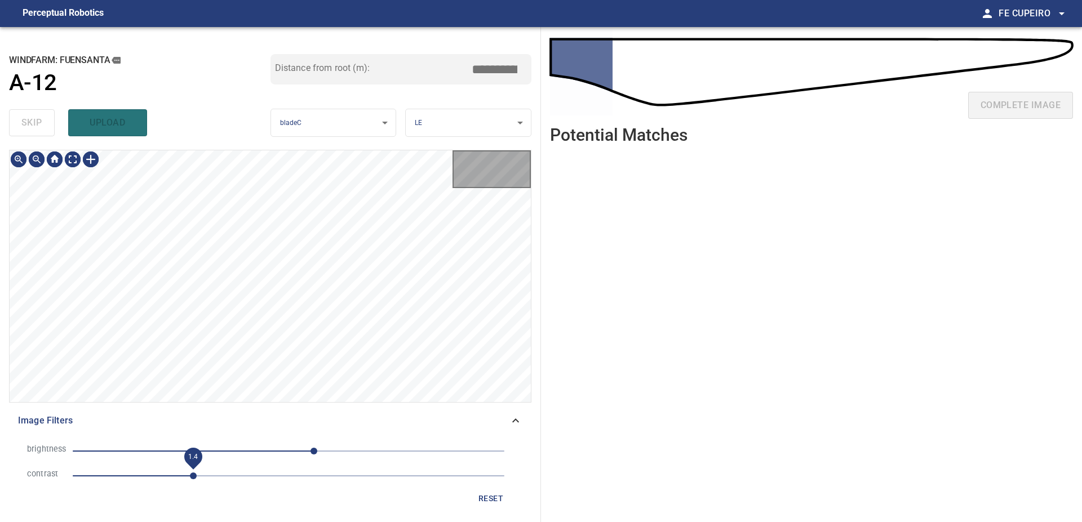
click at [190, 475] on span "1.4" at bounding box center [289, 476] width 432 height 16
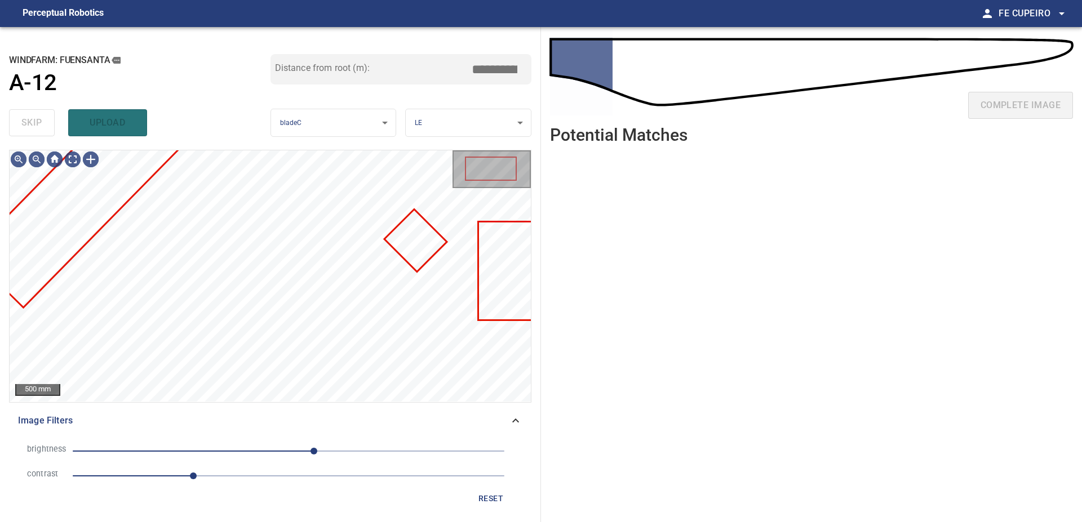
click at [261, 454] on span "30" at bounding box center [289, 451] width 432 height 16
click at [285, 448] on span "-32" at bounding box center [289, 451] width 432 height 16
click at [256, 474] on span "1.4" at bounding box center [289, 476] width 432 height 16
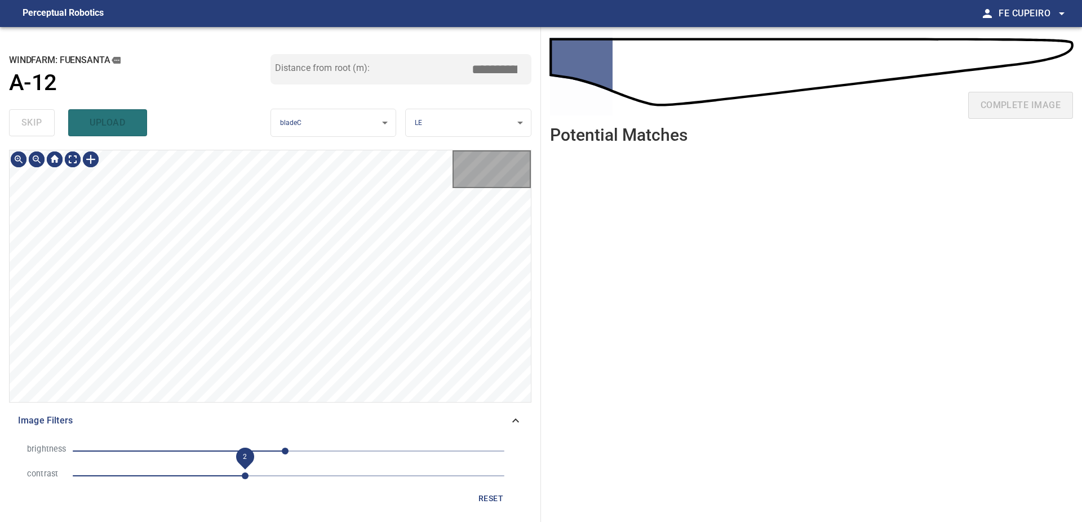
click at [244, 475] on span "2" at bounding box center [245, 476] width 7 height 7
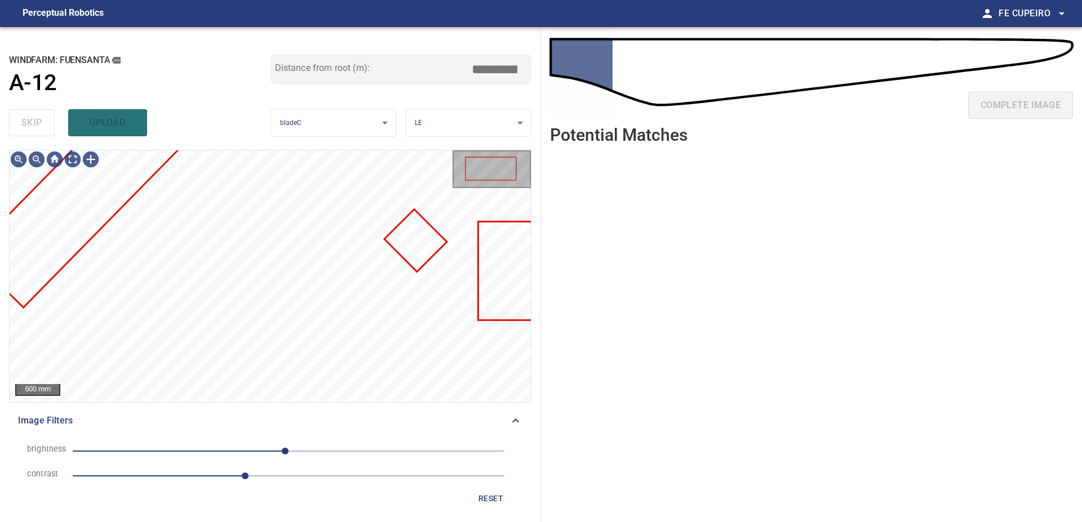
click at [227, 475] on span "2" at bounding box center [289, 476] width 432 height 16
click at [225, 477] on span "1.8" at bounding box center [228, 476] width 7 height 7
click at [216, 477] on span "1.7" at bounding box center [219, 476] width 7 height 7
click at [73, 161] on body "**********" at bounding box center [541, 261] width 1082 height 522
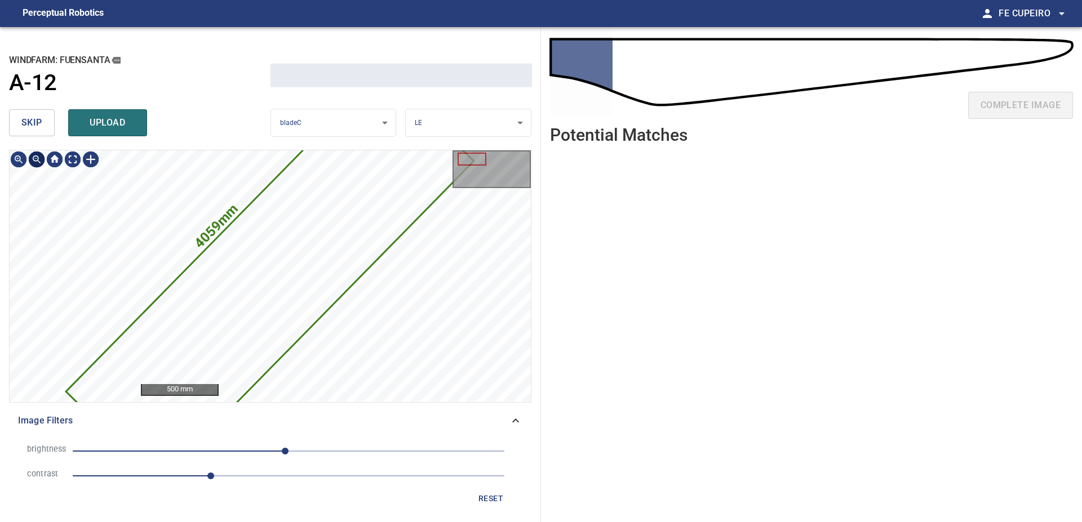
click at [39, 133] on button "skip" at bounding box center [32, 122] width 46 height 27
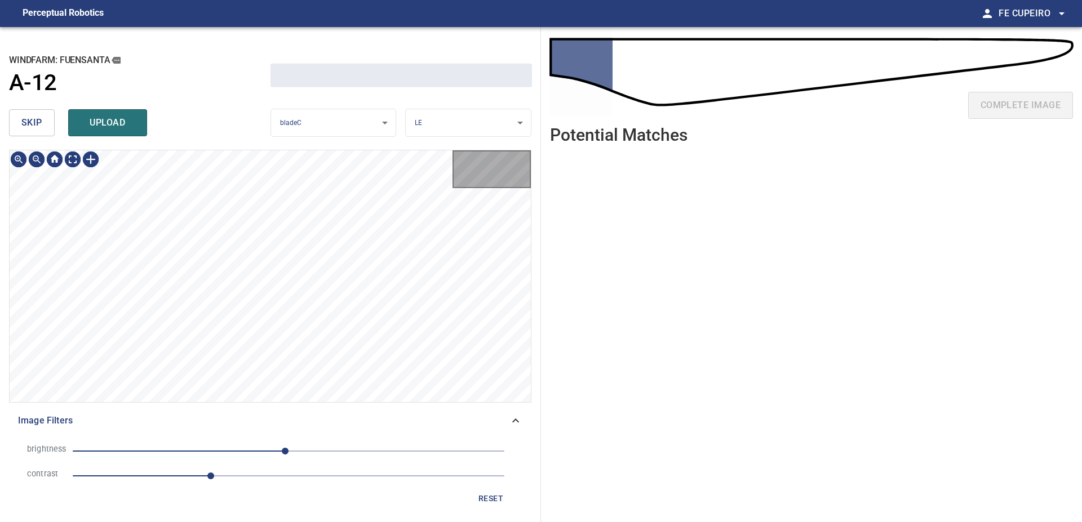
click at [39, 133] on button "skip" at bounding box center [32, 122] width 46 height 27
click at [39, 132] on button "skip" at bounding box center [32, 122] width 46 height 27
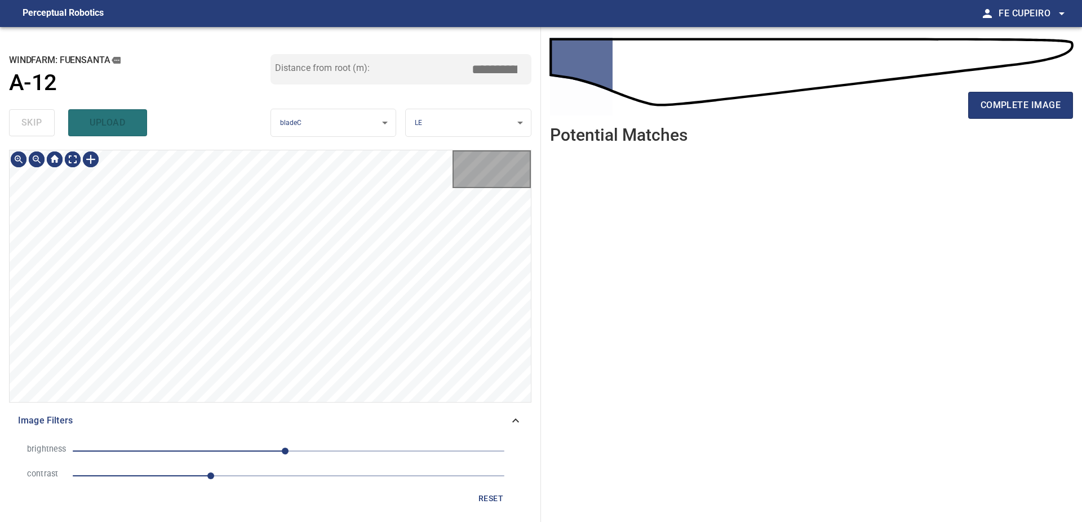
click at [39, 132] on div "skip upload" at bounding box center [139, 123] width 261 height 36
type input "****"
click at [39, 132] on div "skip upload" at bounding box center [139, 123] width 261 height 36
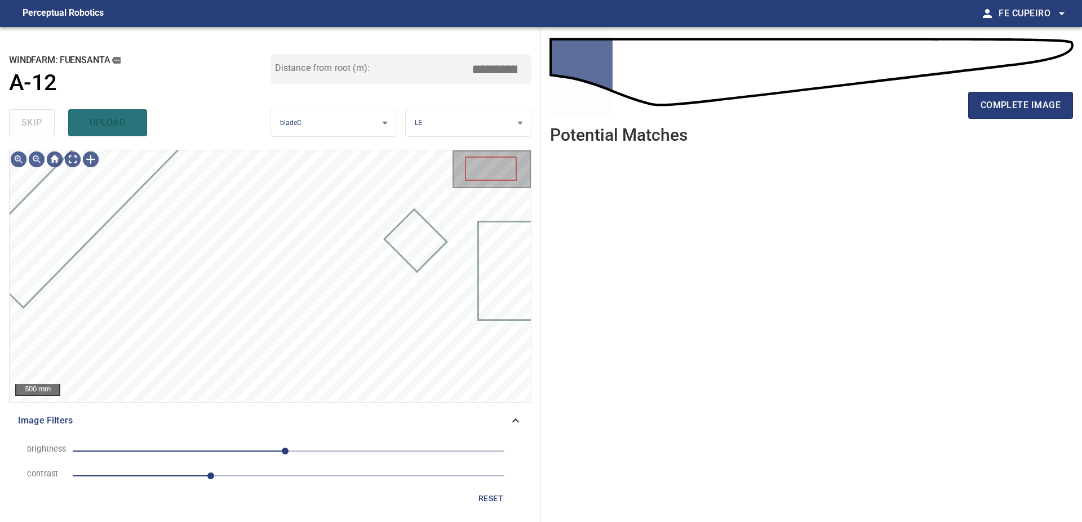
click at [39, 132] on div "skip upload" at bounding box center [139, 123] width 261 height 36
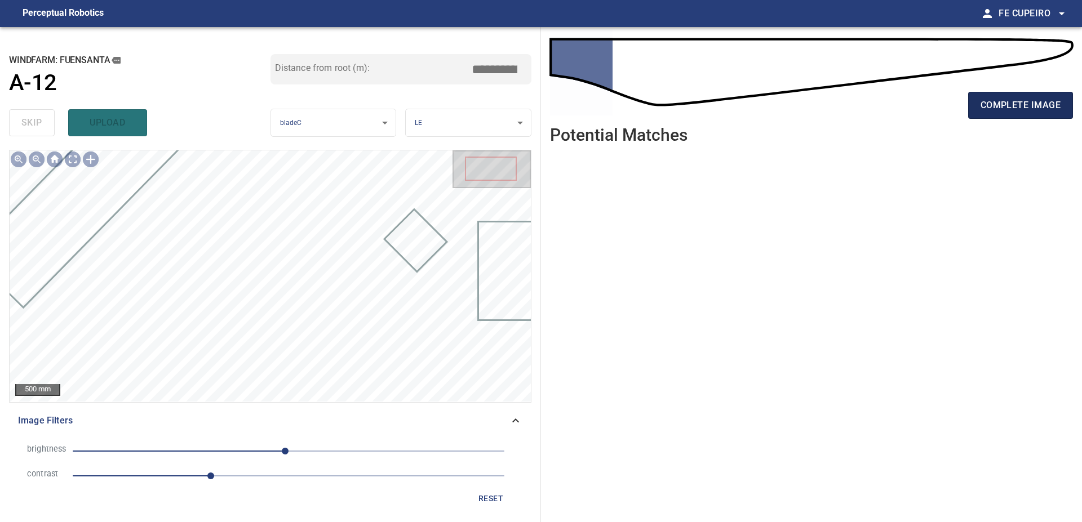
click at [1046, 101] on span "complete image" at bounding box center [1020, 105] width 80 height 16
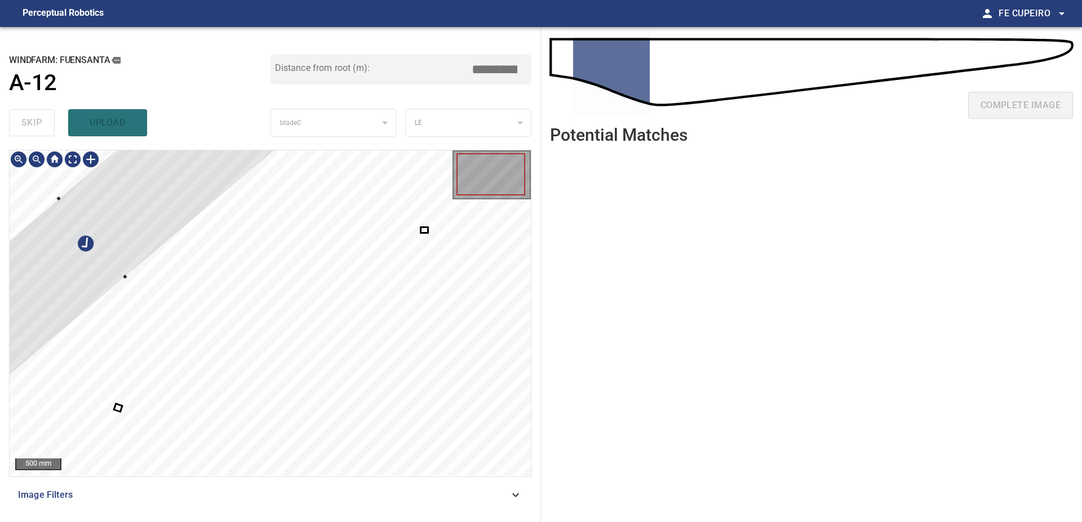
click at [133, 210] on div at bounding box center [92, 237] width 411 height 371
click at [87, 244] on div at bounding box center [85, 234] width 411 height 371
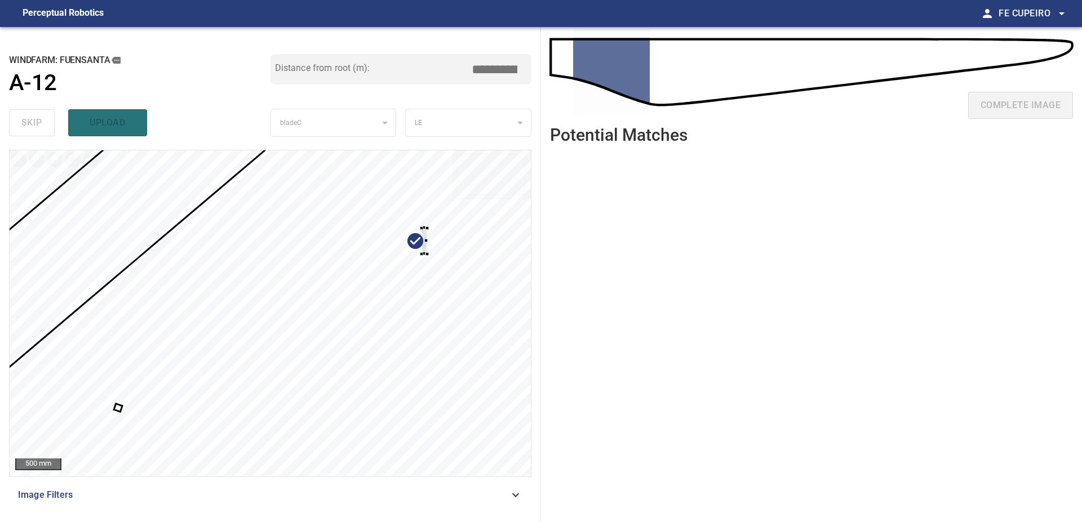
click at [466, 315] on div at bounding box center [270, 313] width 521 height 326
click at [260, 201] on div at bounding box center [270, 313] width 521 height 326
click at [328, 357] on div at bounding box center [270, 313] width 521 height 326
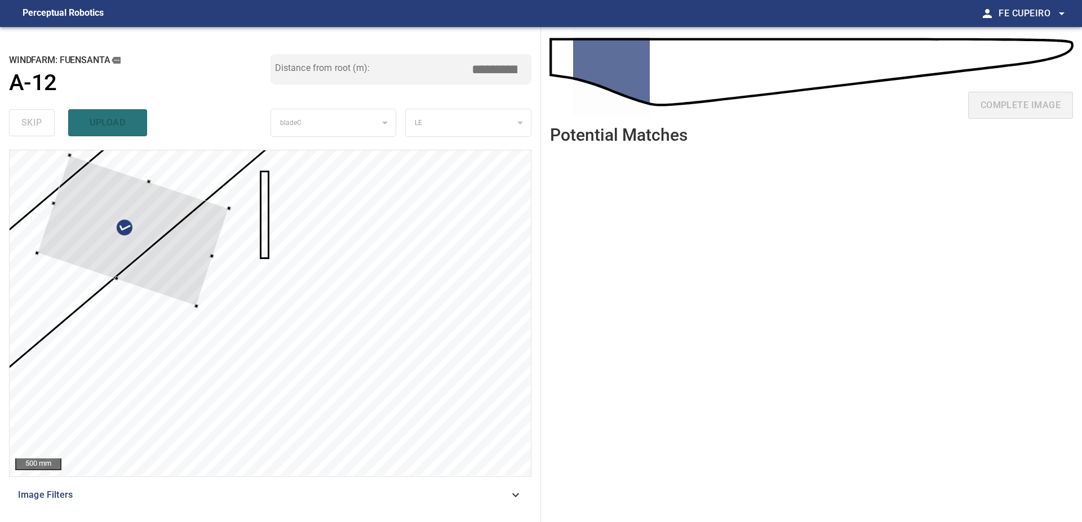
click at [190, 213] on div at bounding box center [133, 230] width 192 height 150
click at [137, 226] on div at bounding box center [131, 227] width 192 height 150
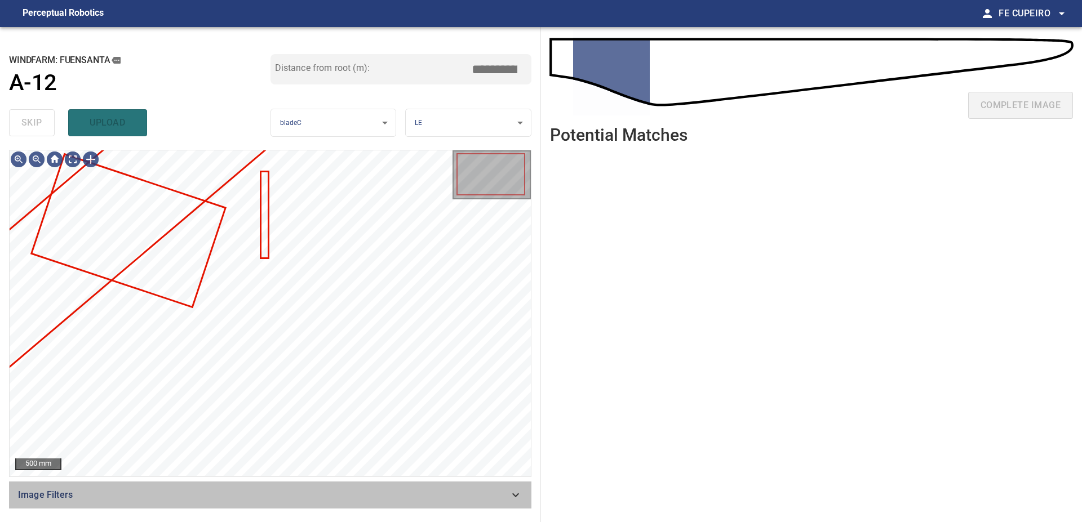
click at [263, 496] on span "Image Filters" at bounding box center [263, 495] width 491 height 14
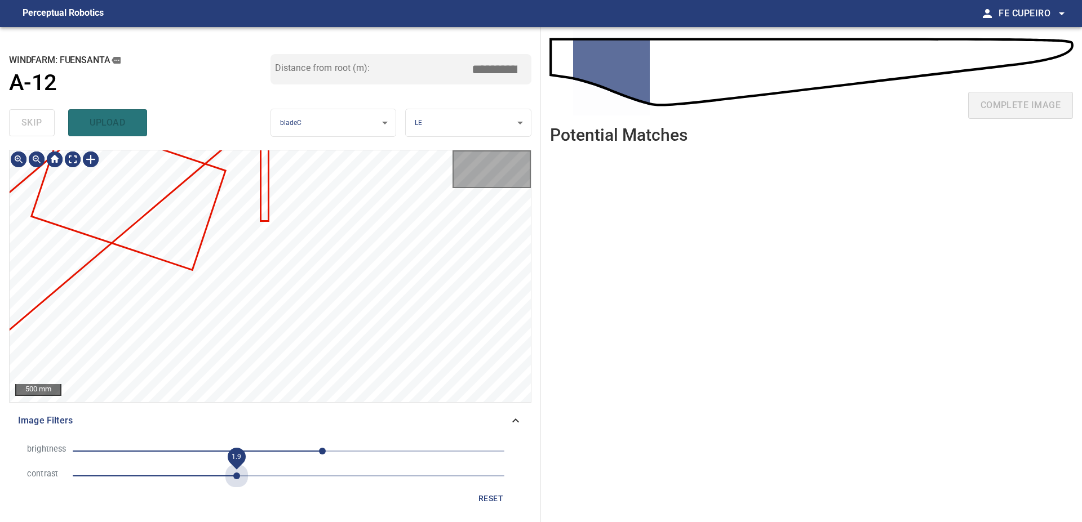
click at [236, 480] on span "1.9" at bounding box center [289, 476] width 432 height 16
click at [263, 456] on span "-31" at bounding box center [289, 451] width 432 height 16
click at [69, 158] on body "**********" at bounding box center [541, 261] width 1082 height 522
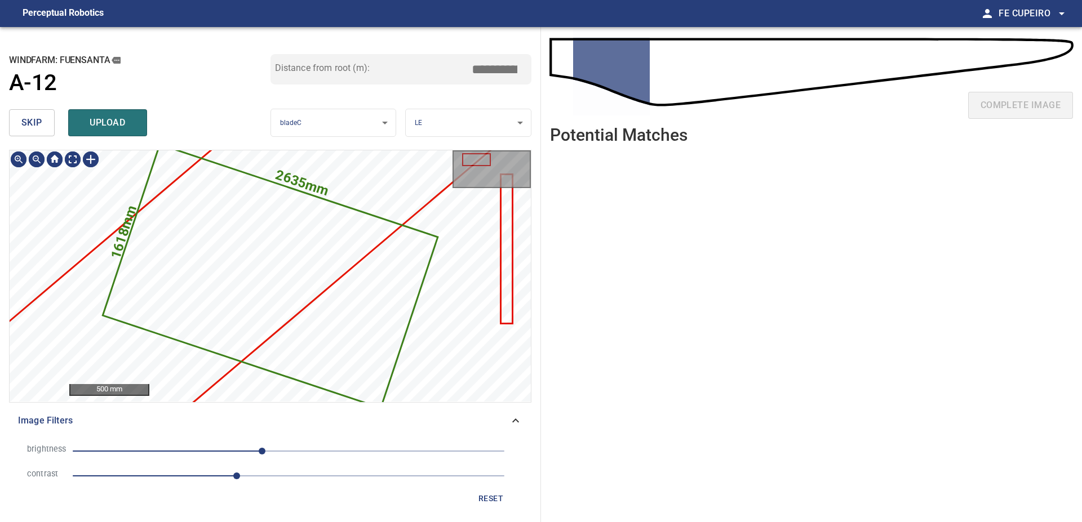
click at [28, 130] on span "skip" at bounding box center [31, 123] width 21 height 16
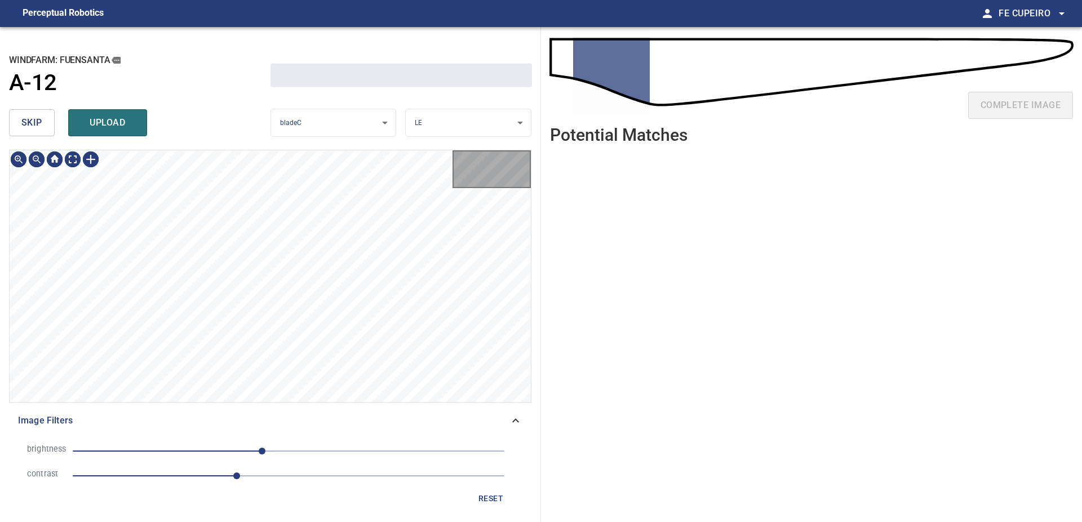
click at [28, 130] on span "skip" at bounding box center [31, 123] width 21 height 16
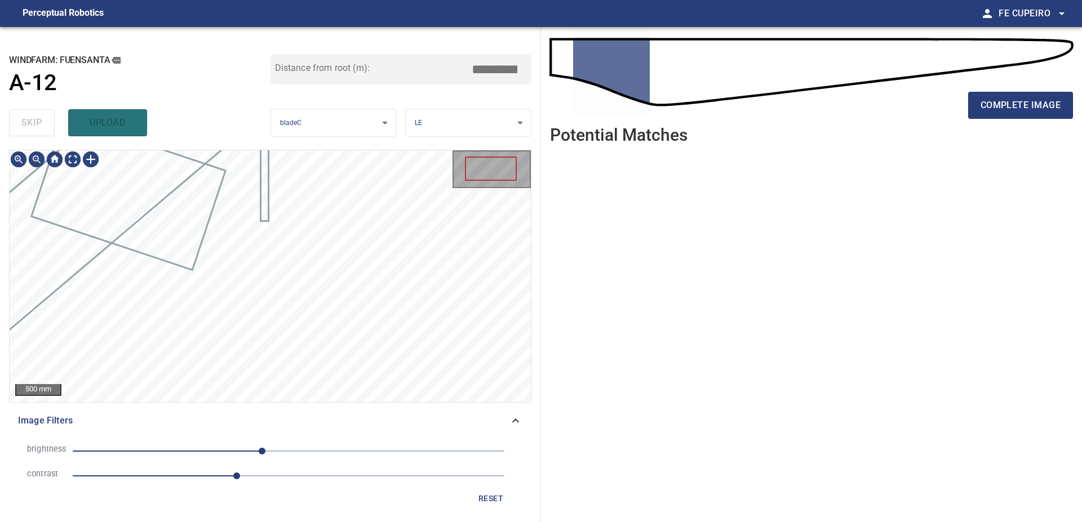
click at [28, 130] on div "skip upload" at bounding box center [139, 123] width 261 height 36
click at [967, 92] on div "complete image" at bounding box center [811, 109] width 523 height 45
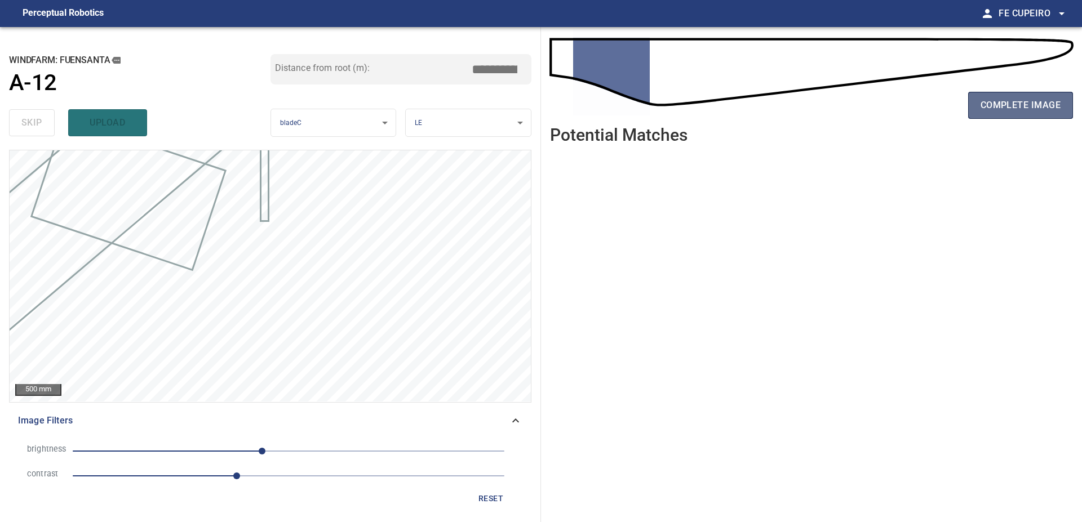
click at [968, 96] on button "complete image" at bounding box center [1020, 105] width 105 height 27
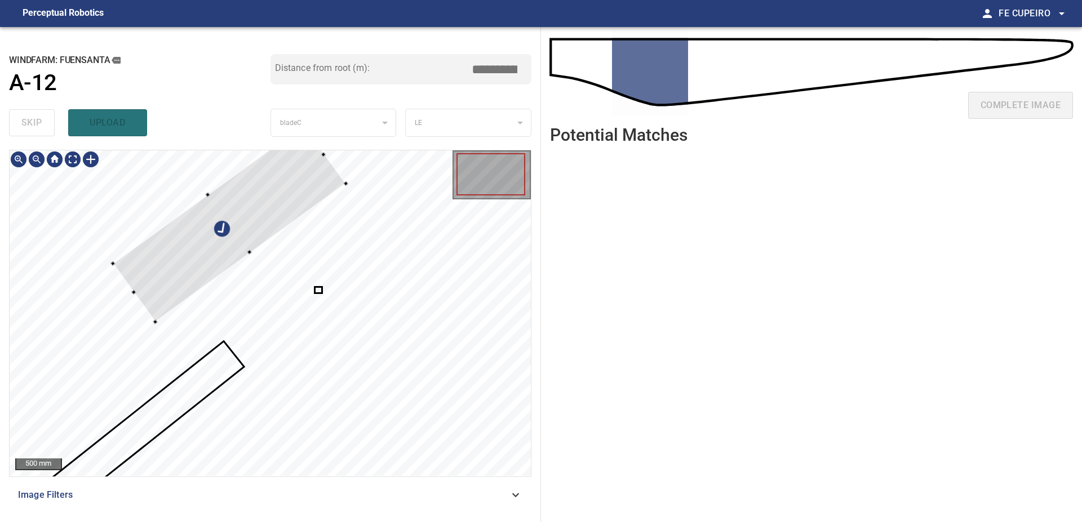
click at [208, 184] on div at bounding box center [229, 223] width 233 height 197
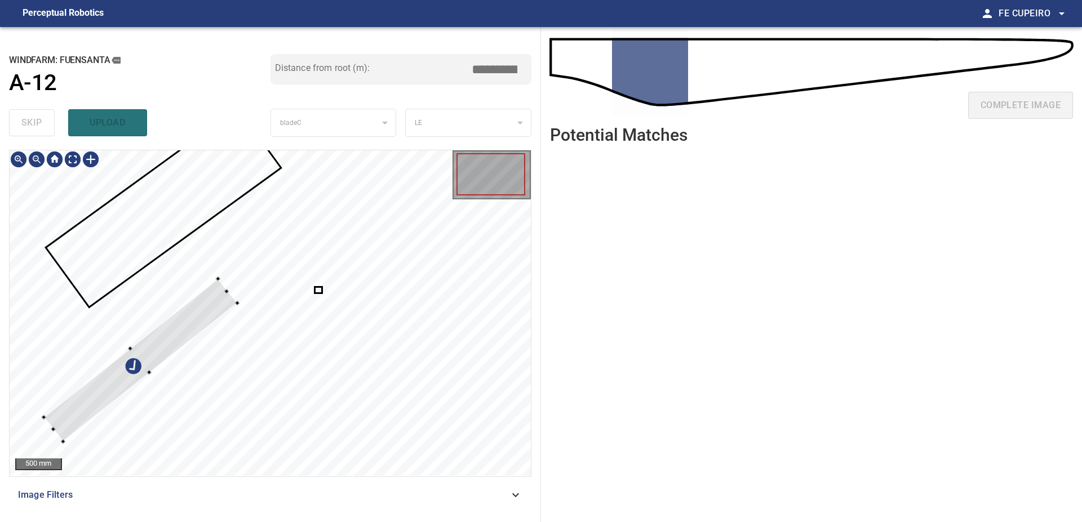
click at [202, 233] on div at bounding box center [270, 313] width 521 height 326
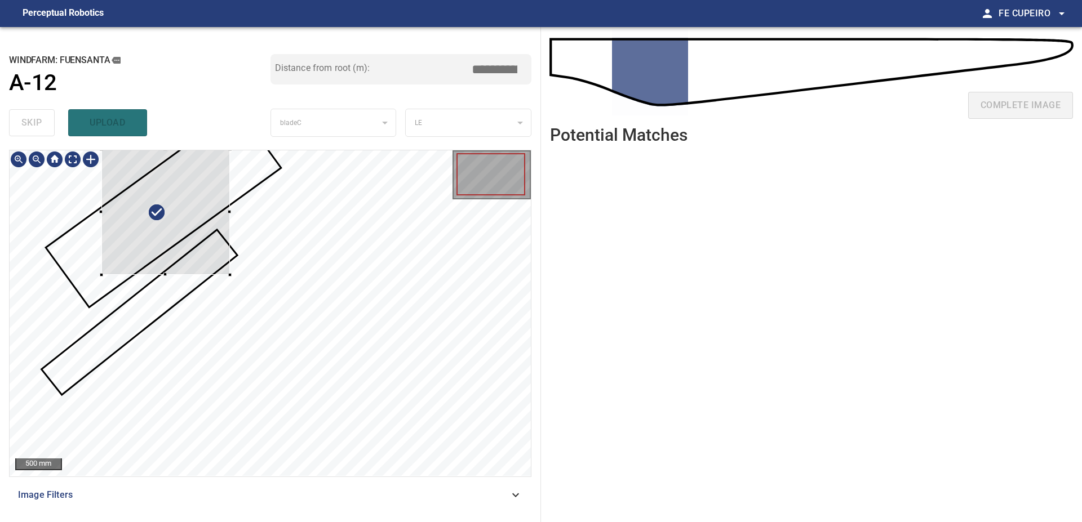
click at [188, 218] on div at bounding box center [165, 212] width 128 height 126
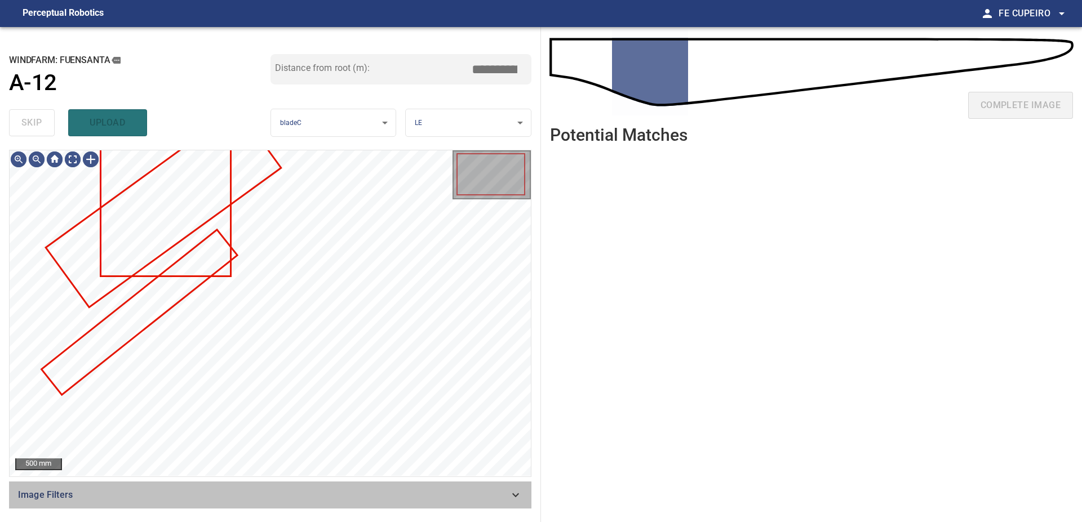
drag, startPoint x: 364, startPoint y: 500, endPoint x: 368, endPoint y: 491, distance: 9.8
click at [366, 500] on span "Image Filters" at bounding box center [263, 495] width 491 height 14
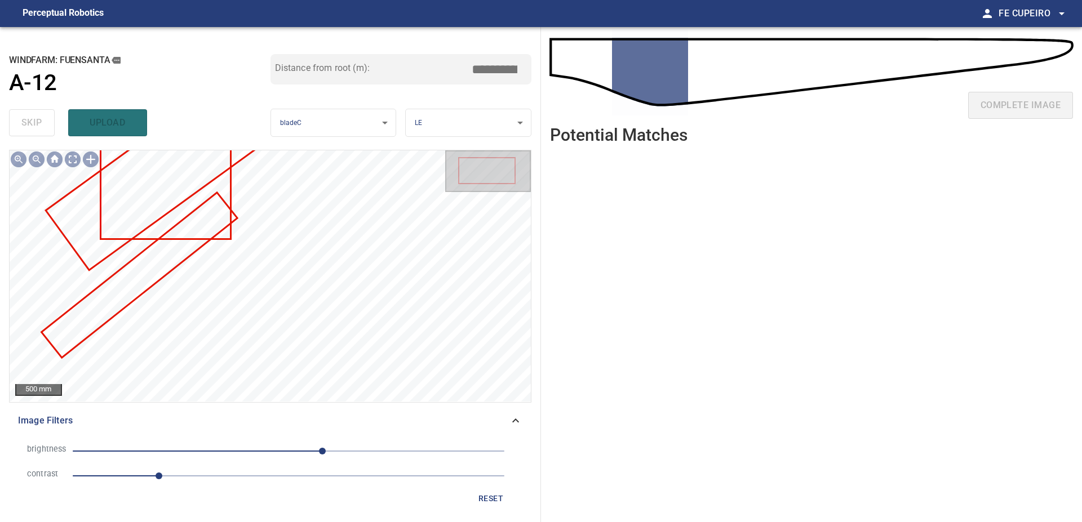
click at [251, 478] on span "1" at bounding box center [289, 476] width 432 height 16
click at [257, 454] on span "2.1" at bounding box center [254, 456] width 10 height 8
click at [257, 450] on span "2.1" at bounding box center [253, 456] width 25 height 25
click at [260, 447] on span "40" at bounding box center [289, 451] width 432 height 16
click at [77, 162] on body "**********" at bounding box center [541, 261] width 1082 height 522
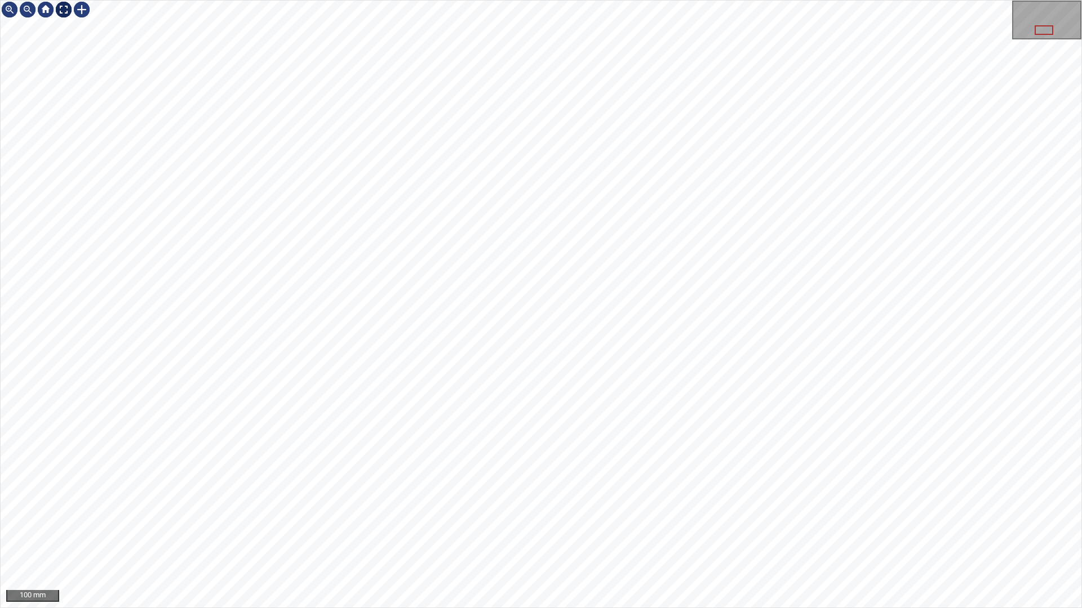
click at [67, 16] on img at bounding box center [64, 10] width 18 height 18
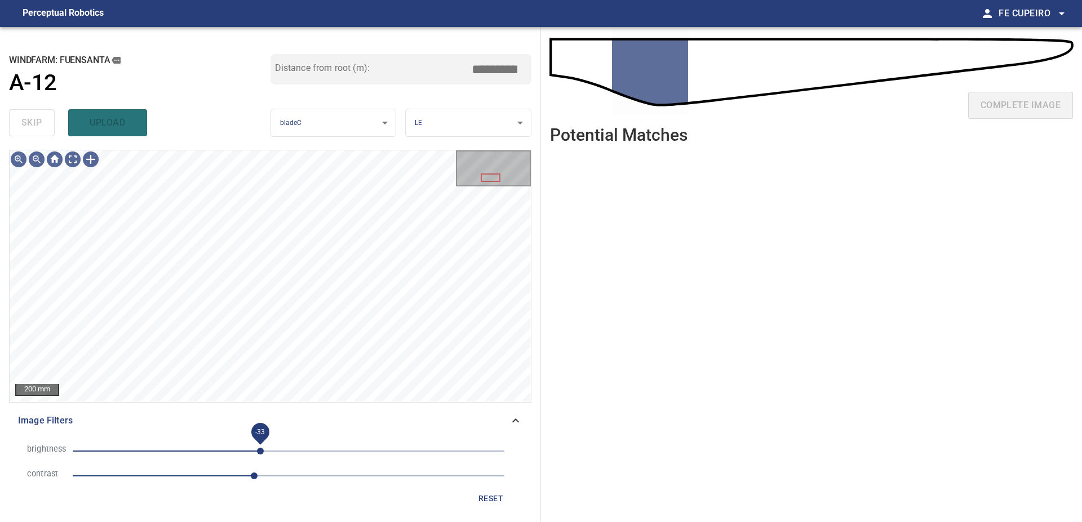
click at [257, 454] on span "-33" at bounding box center [260, 451] width 7 height 7
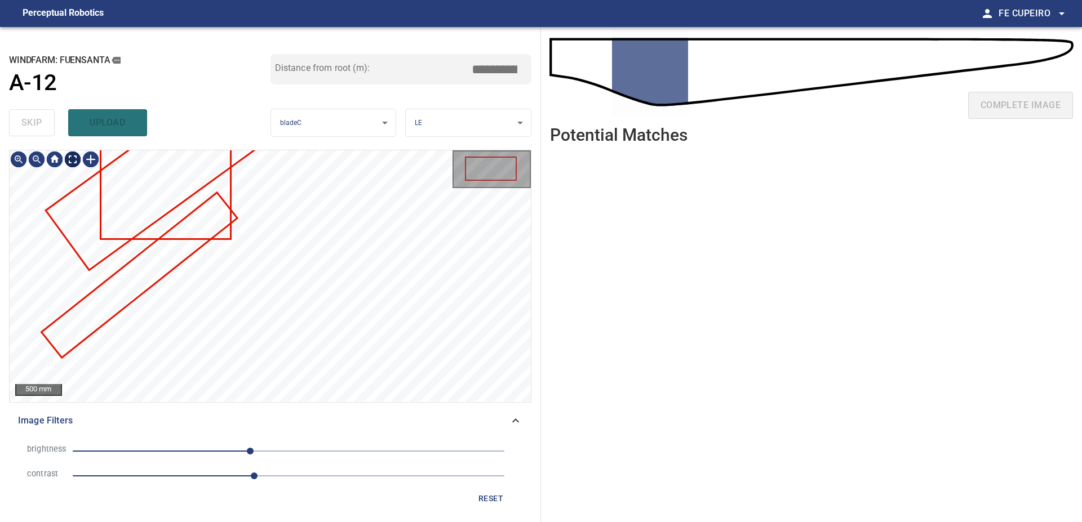
click at [78, 158] on body "**********" at bounding box center [541, 261] width 1082 height 522
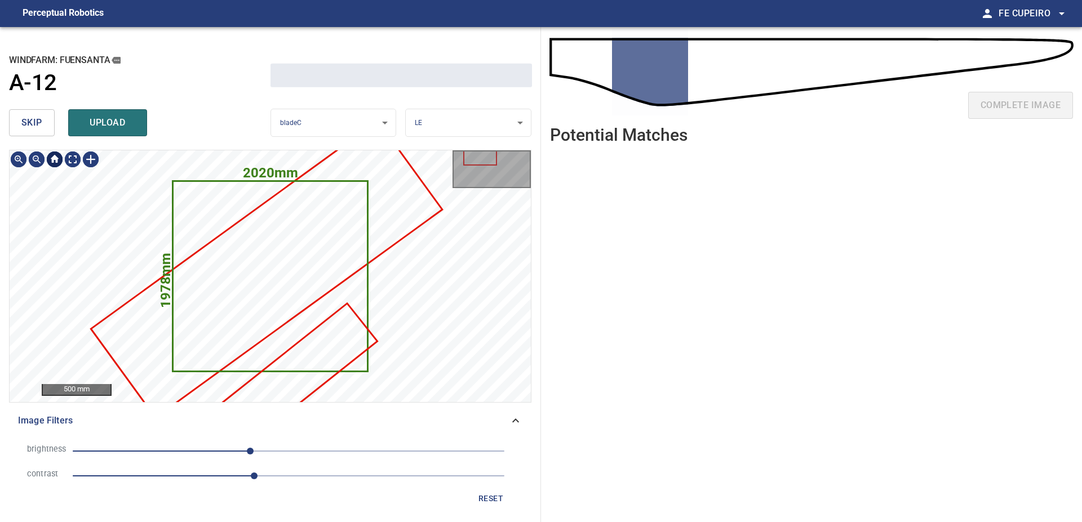
click at [45, 128] on button "skip" at bounding box center [32, 122] width 46 height 27
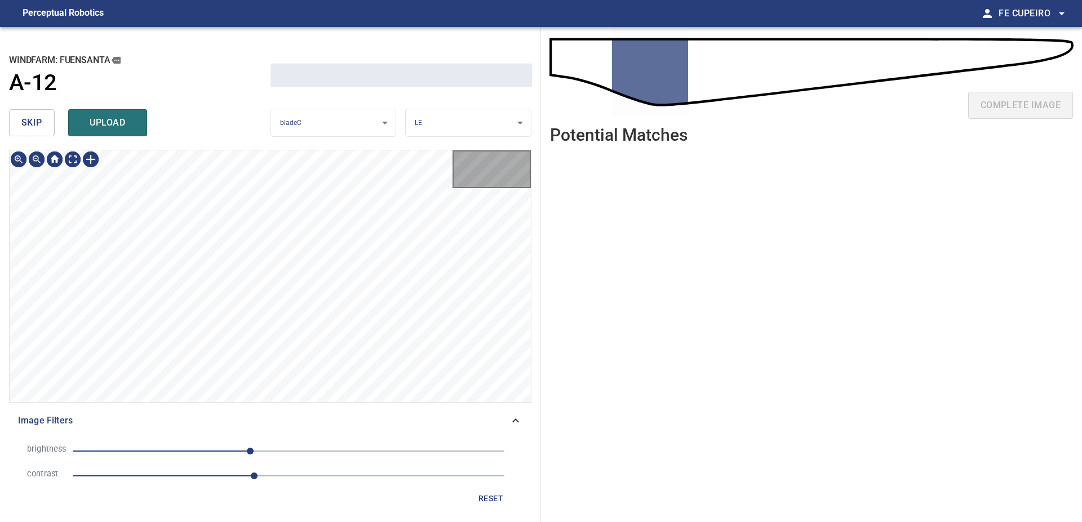
click at [45, 128] on button "skip" at bounding box center [32, 122] width 46 height 27
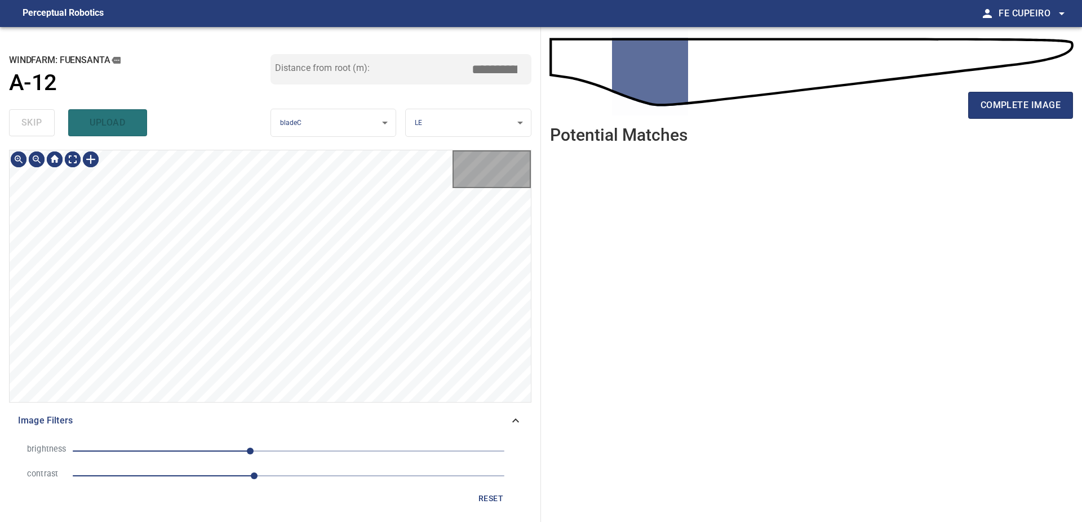
click at [45, 128] on div "skip upload" at bounding box center [139, 123] width 261 height 36
type input "****"
click at [45, 128] on div "skip upload" at bounding box center [139, 123] width 261 height 36
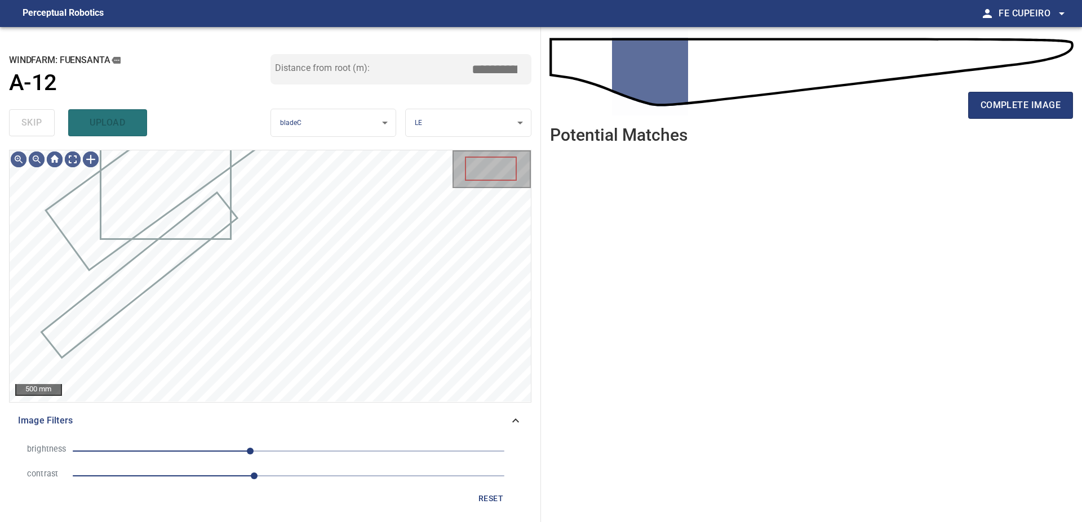
click at [45, 128] on div "skip upload" at bounding box center [139, 123] width 261 height 36
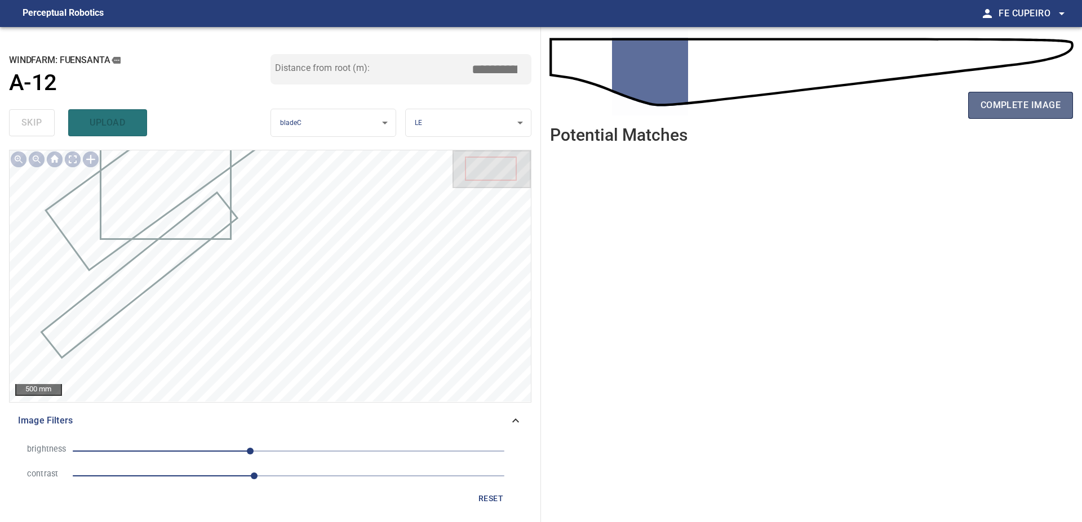
click at [1003, 92] on button "complete image" at bounding box center [1020, 105] width 105 height 27
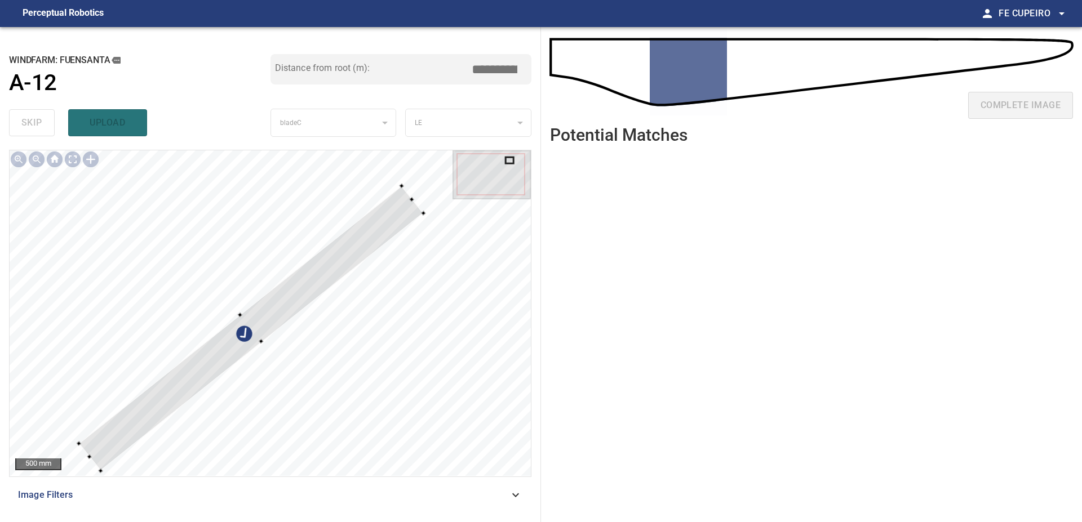
click at [239, 183] on div at bounding box center [270, 313] width 521 height 326
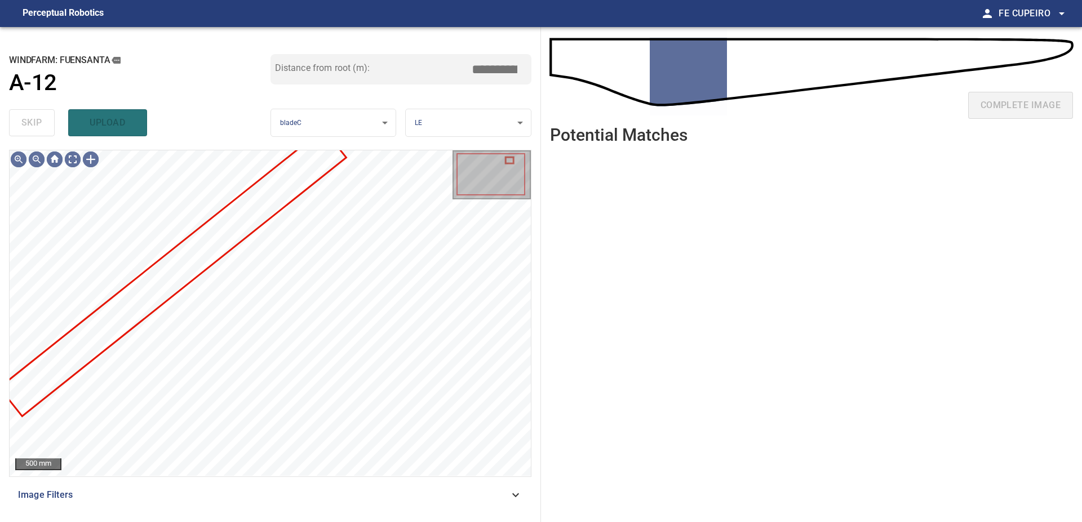
click at [217, 502] on div "Image Filters" at bounding box center [270, 495] width 522 height 27
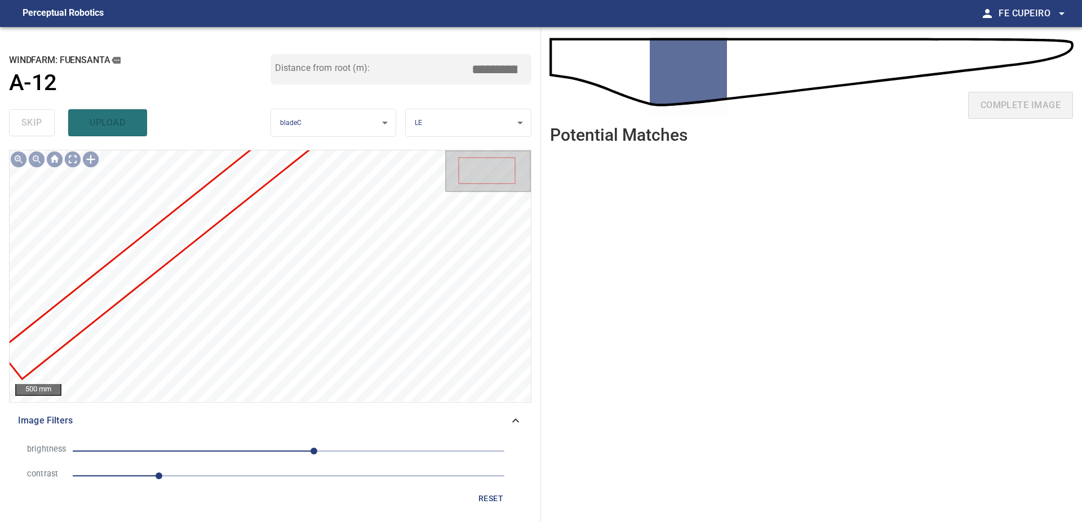
click at [222, 483] on li "contrast 1" at bounding box center [270, 476] width 504 height 25
click at [230, 477] on span "1" at bounding box center [289, 476] width 432 height 16
click at [273, 454] on span "30" at bounding box center [289, 451] width 432 height 16
click at [74, 159] on body "**********" at bounding box center [541, 261] width 1082 height 522
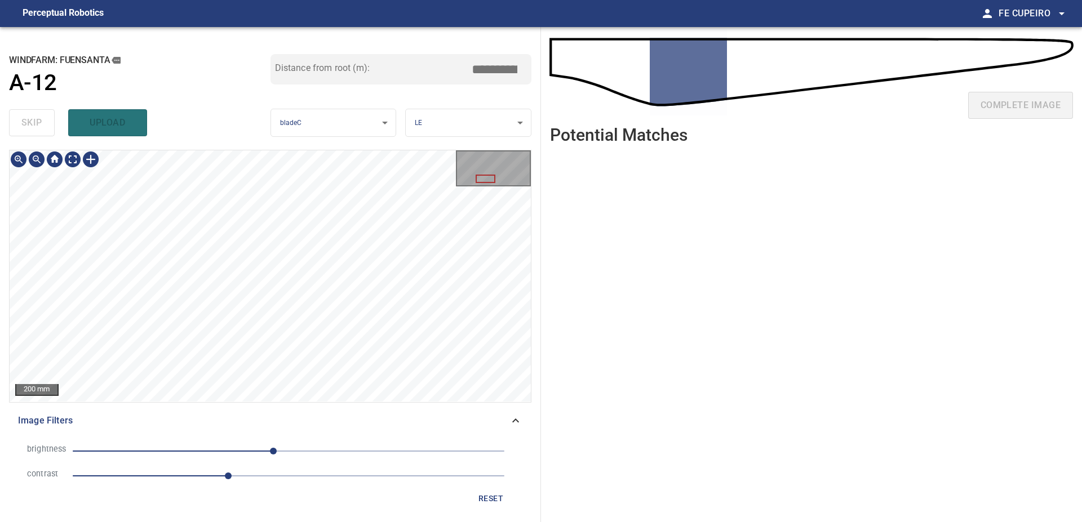
click at [241, 455] on span "-18" at bounding box center [289, 451] width 432 height 16
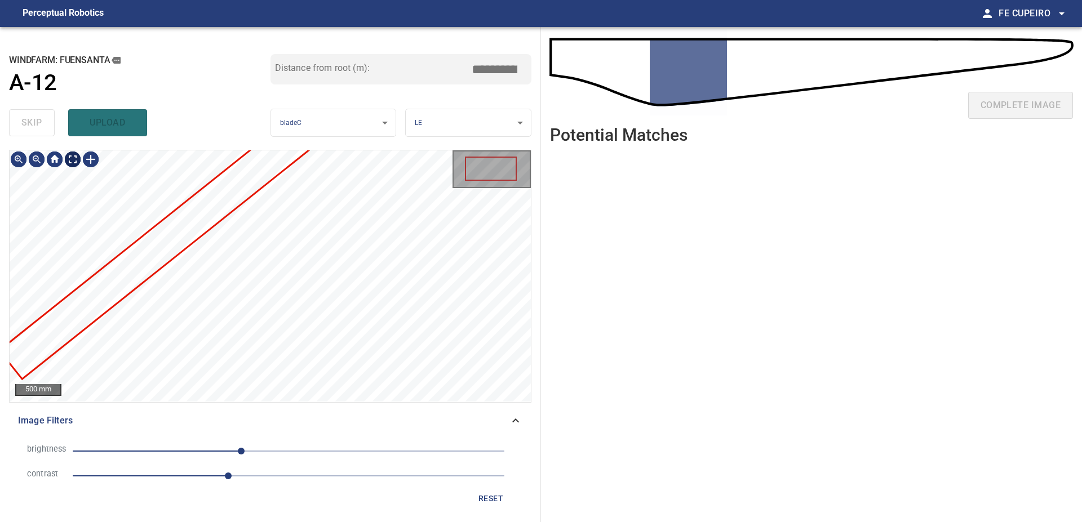
click at [73, 157] on body "**********" at bounding box center [541, 261] width 1082 height 522
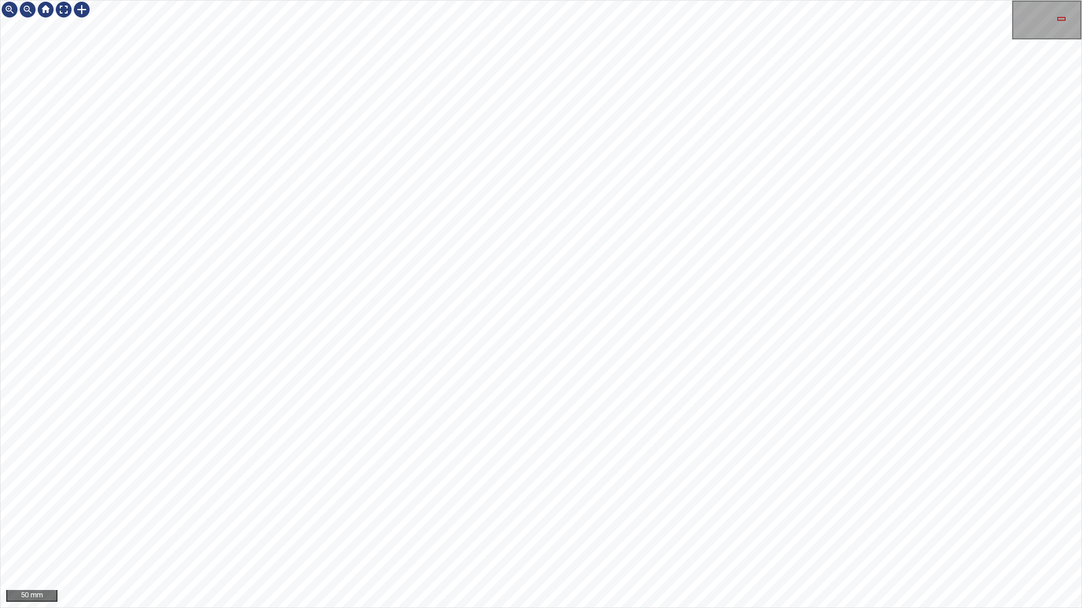
click at [241, 522] on div "50 mm" at bounding box center [541, 304] width 1082 height 608
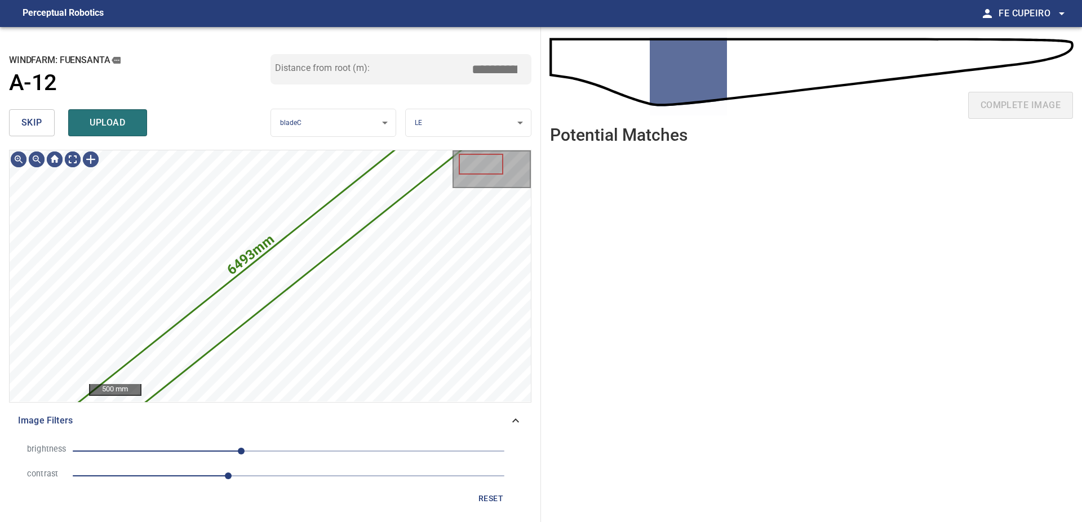
click at [29, 134] on button "skip" at bounding box center [32, 122] width 46 height 27
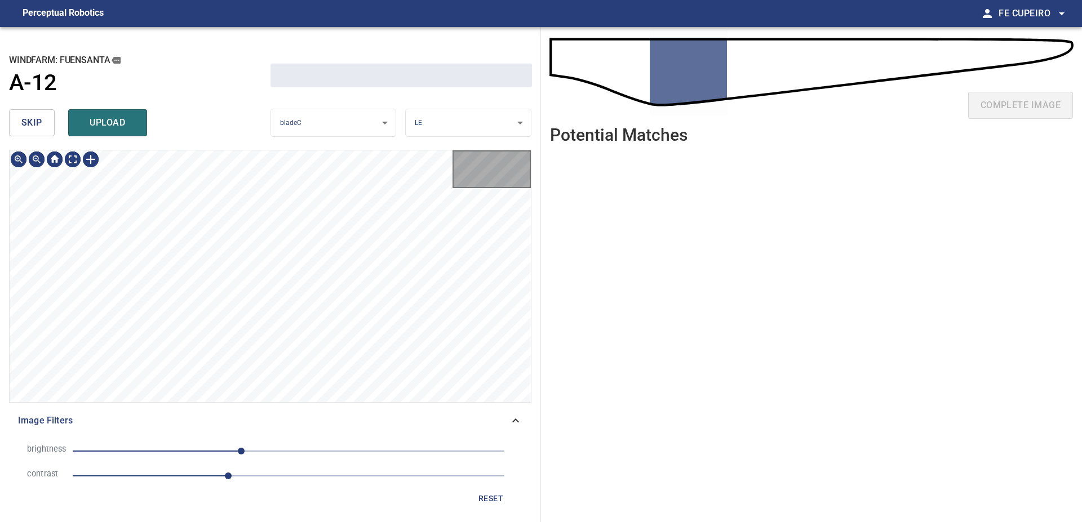
click at [29, 134] on button "skip" at bounding box center [32, 122] width 46 height 27
click at [29, 133] on div "skip upload" at bounding box center [139, 123] width 261 height 36
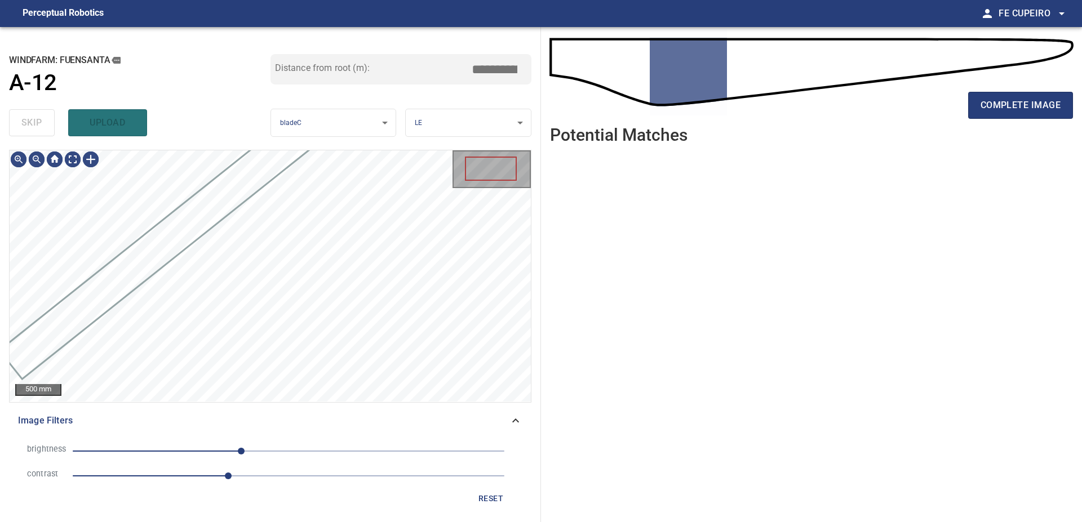
click at [29, 133] on div "skip upload" at bounding box center [139, 123] width 261 height 36
type input "***"
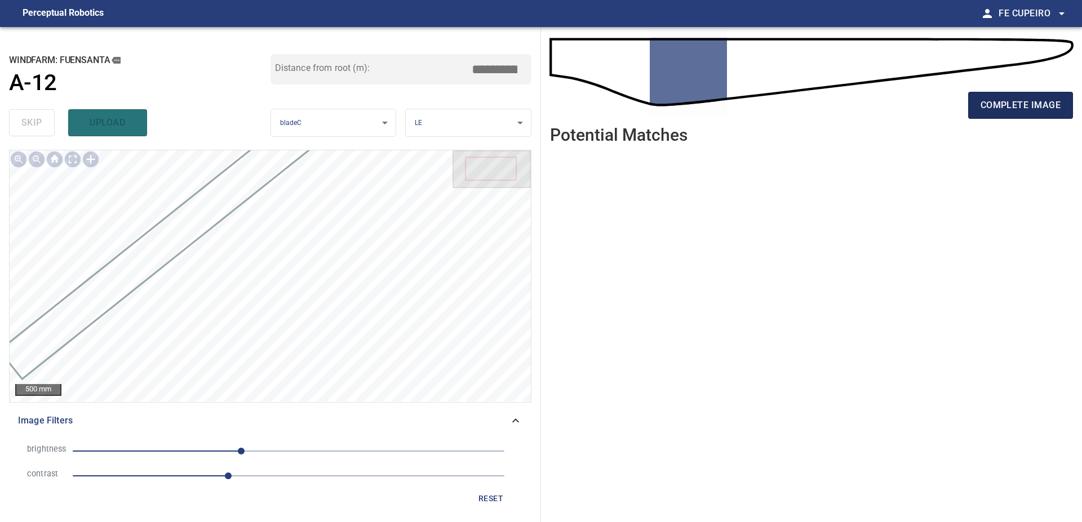
click at [1006, 94] on button "complete image" at bounding box center [1020, 105] width 105 height 27
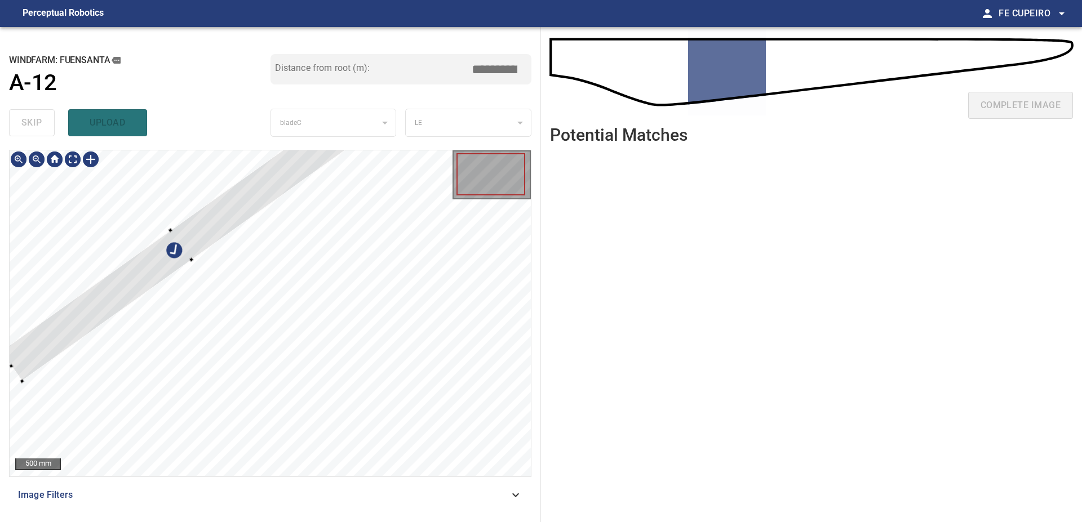
click at [245, 206] on div at bounding box center [182, 244] width 362 height 273
click at [179, 259] on div at bounding box center [182, 244] width 362 height 273
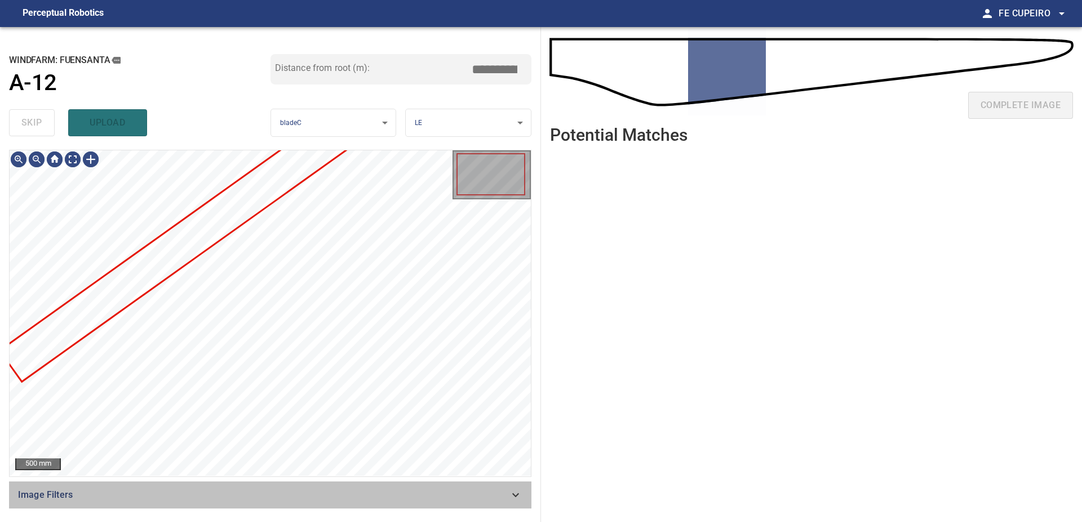
click at [353, 499] on span "Image Filters" at bounding box center [263, 495] width 491 height 14
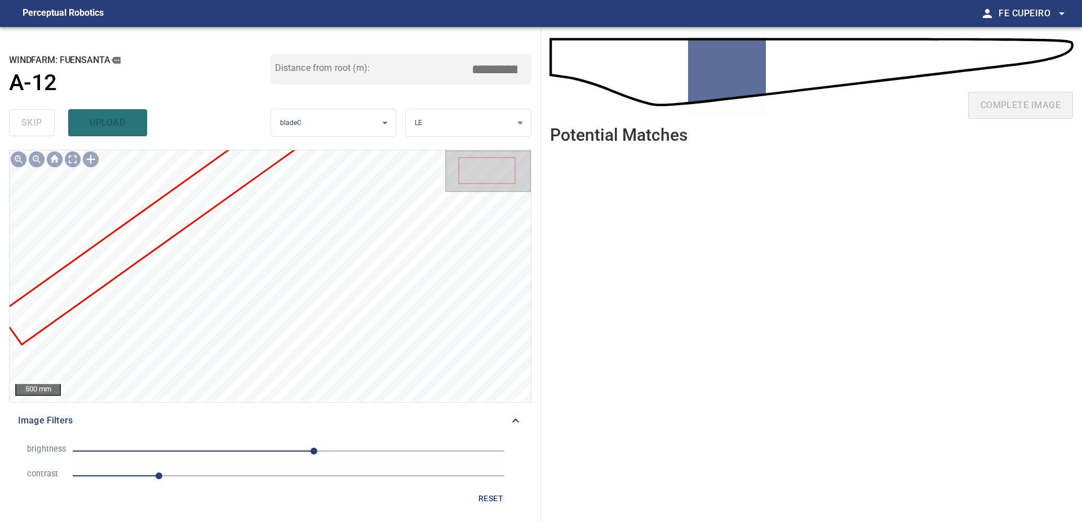
click at [287, 479] on span "1" at bounding box center [289, 476] width 432 height 16
click at [286, 450] on span "30" at bounding box center [289, 451] width 432 height 16
click at [271, 479] on span "2.5" at bounding box center [289, 476] width 432 height 16
click at [261, 451] on span "-3" at bounding box center [289, 451] width 432 height 16
click at [248, 482] on span "2.3" at bounding box center [289, 476] width 432 height 16
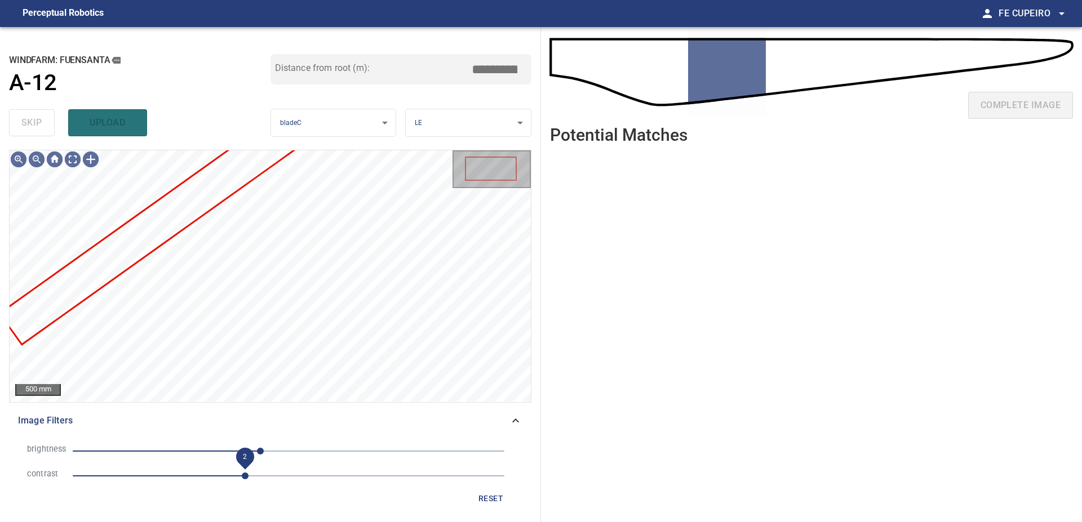
click at [245, 443] on span "-33" at bounding box center [289, 451] width 432 height 16
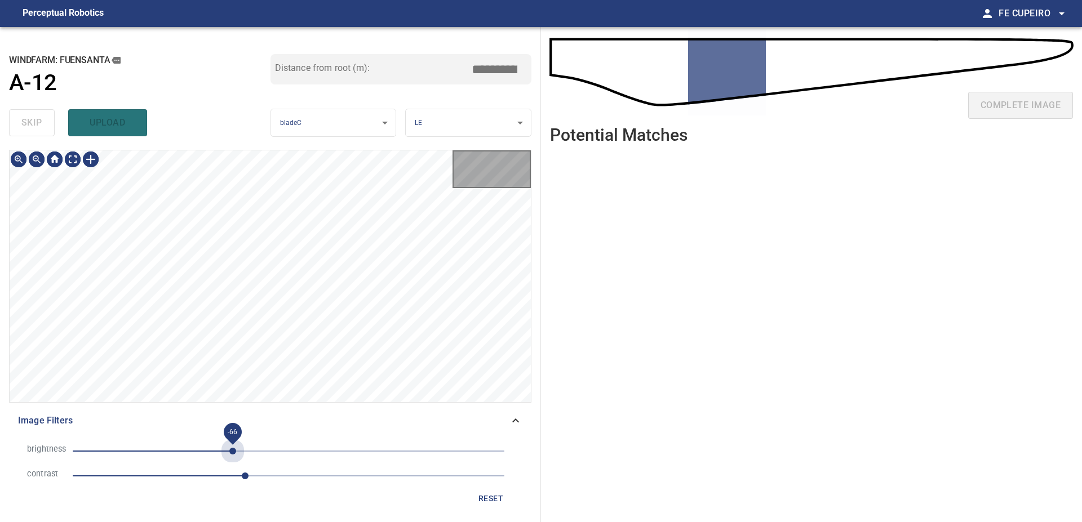
click at [233, 452] on span "-66" at bounding box center [289, 451] width 432 height 16
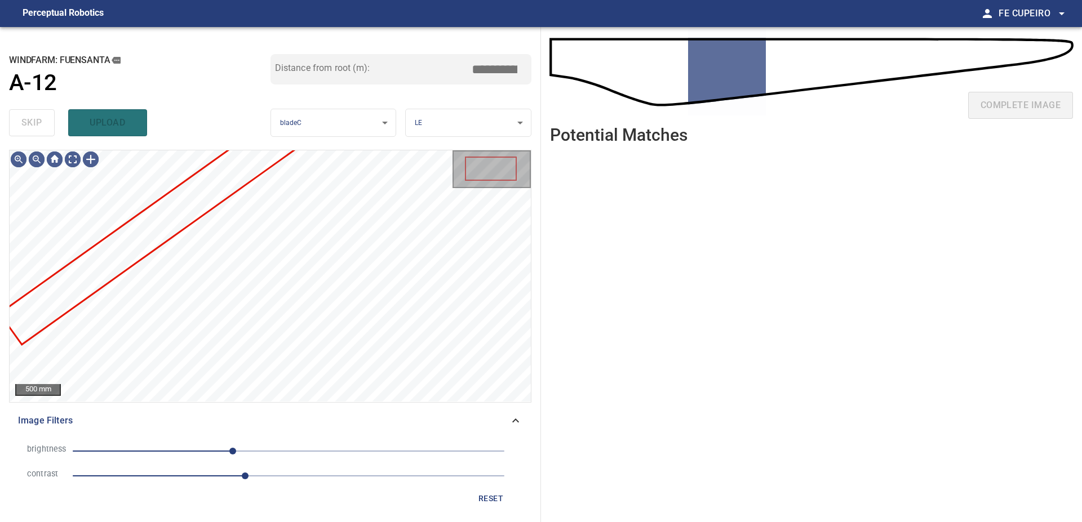
click at [226, 479] on span "2" at bounding box center [289, 476] width 432 height 16
click at [75, 158] on body "**********" at bounding box center [541, 261] width 1082 height 522
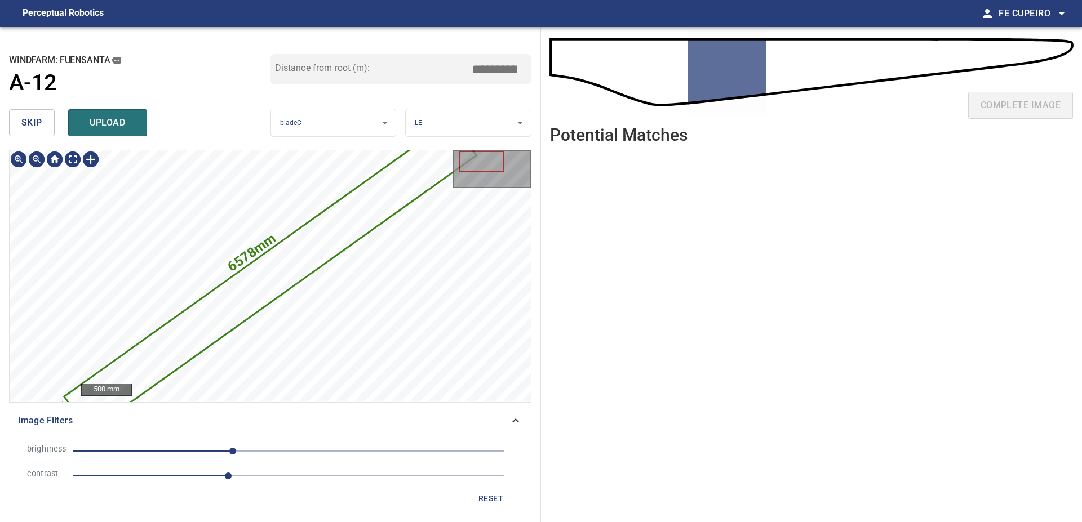
click at [25, 123] on span "skip" at bounding box center [31, 123] width 21 height 16
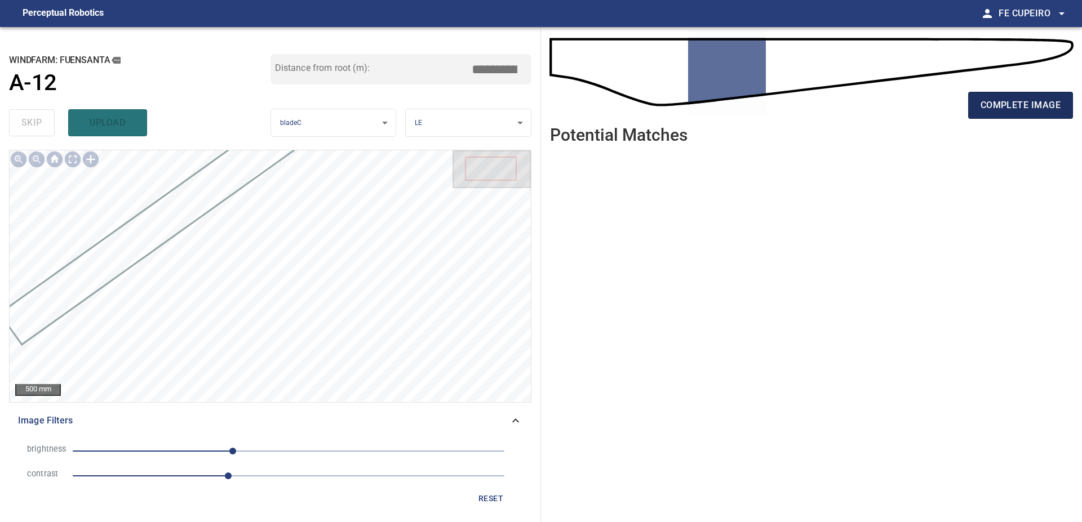
click at [1031, 97] on button "complete image" at bounding box center [1020, 105] width 105 height 27
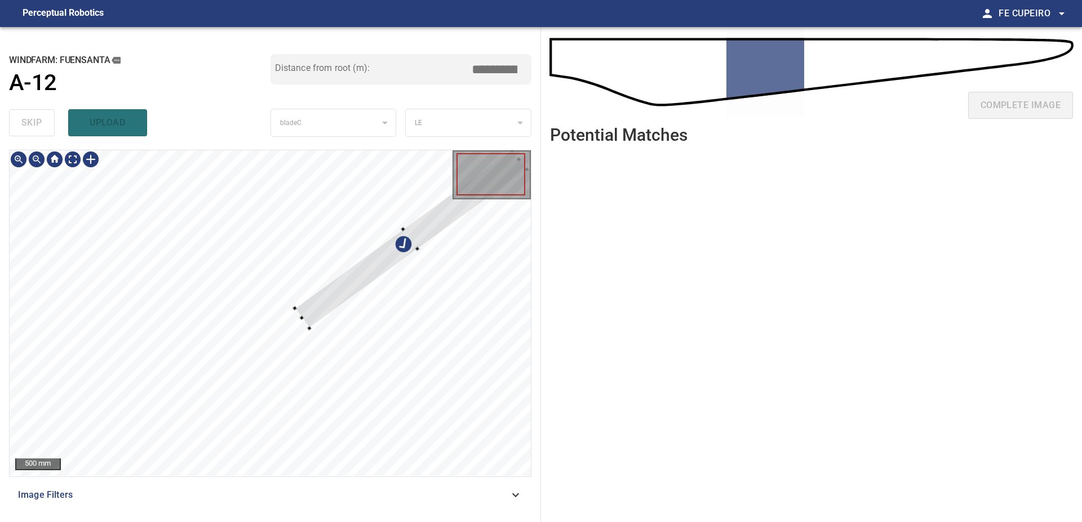
click at [199, 192] on div at bounding box center [270, 313] width 521 height 326
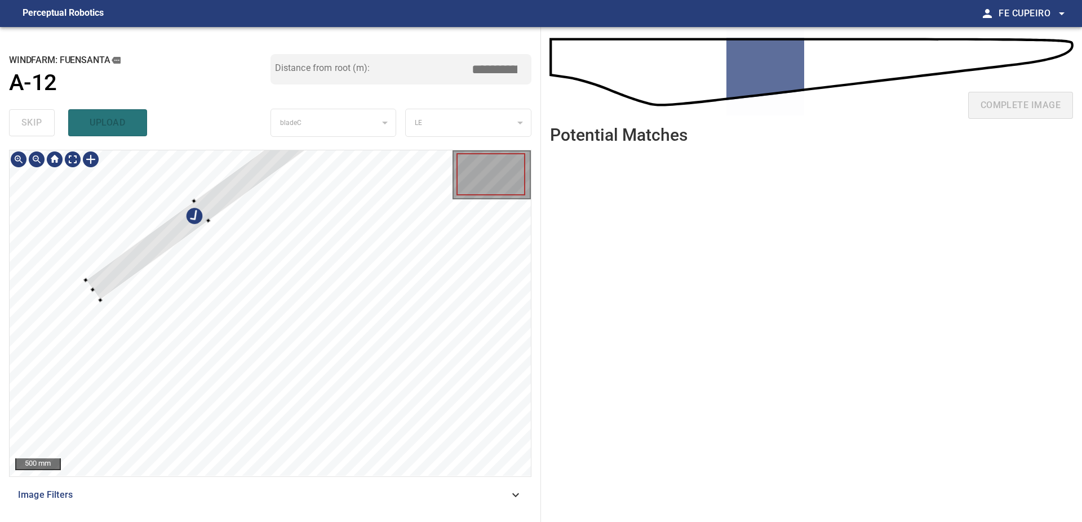
click at [97, 237] on div at bounding box center [270, 313] width 521 height 326
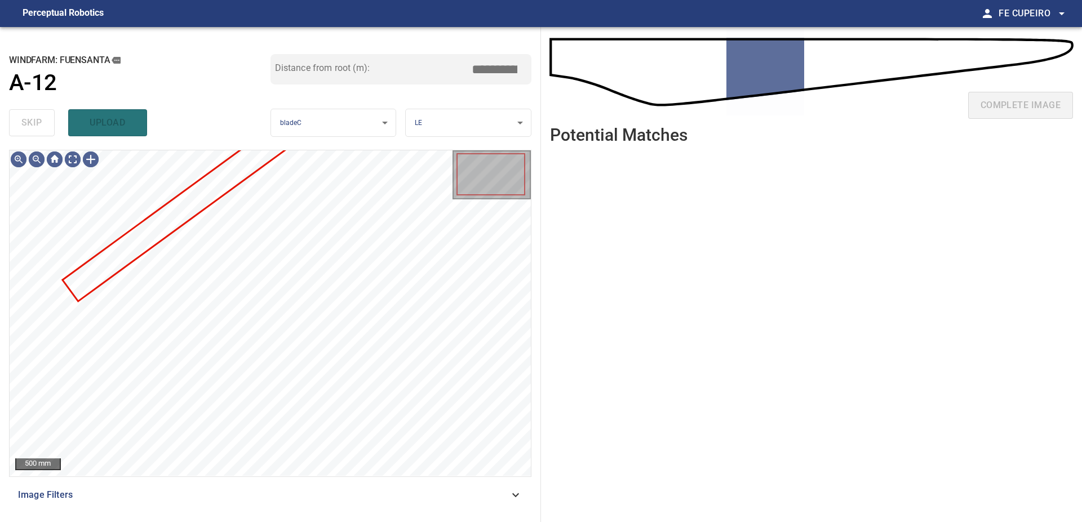
drag, startPoint x: 322, startPoint y: 515, endPoint x: 323, endPoint y: 509, distance: 5.7
click at [323, 514] on div "**********" at bounding box center [270, 274] width 541 height 495
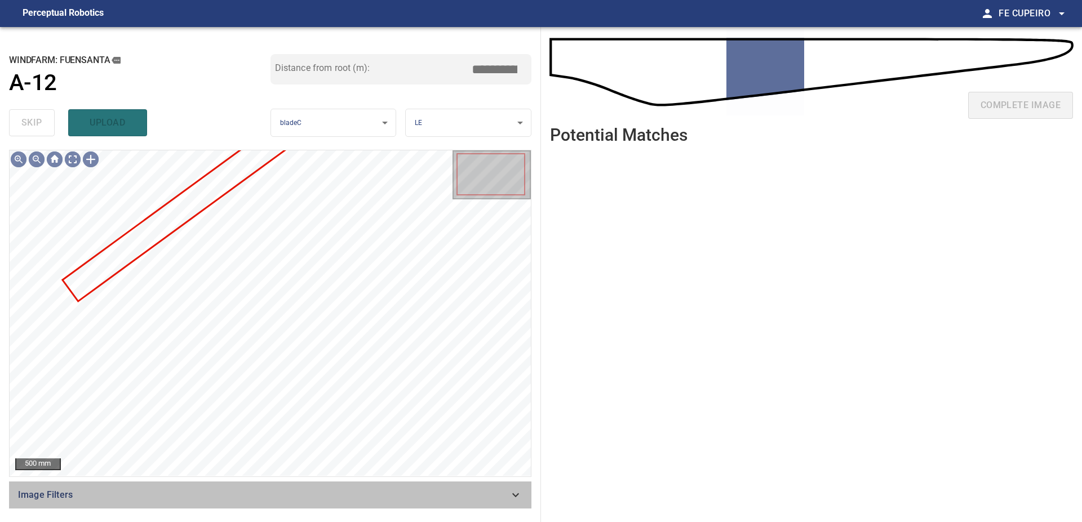
click at [323, 501] on span "Image Filters" at bounding box center [263, 495] width 491 height 14
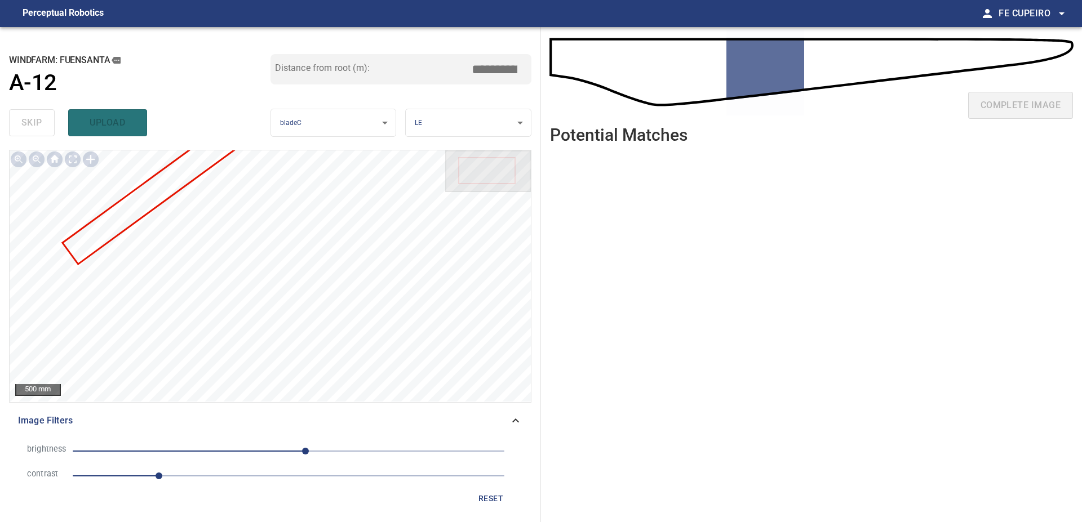
click at [243, 477] on span "1" at bounding box center [289, 476] width 432 height 16
click at [265, 448] on span "20" at bounding box center [289, 451] width 432 height 16
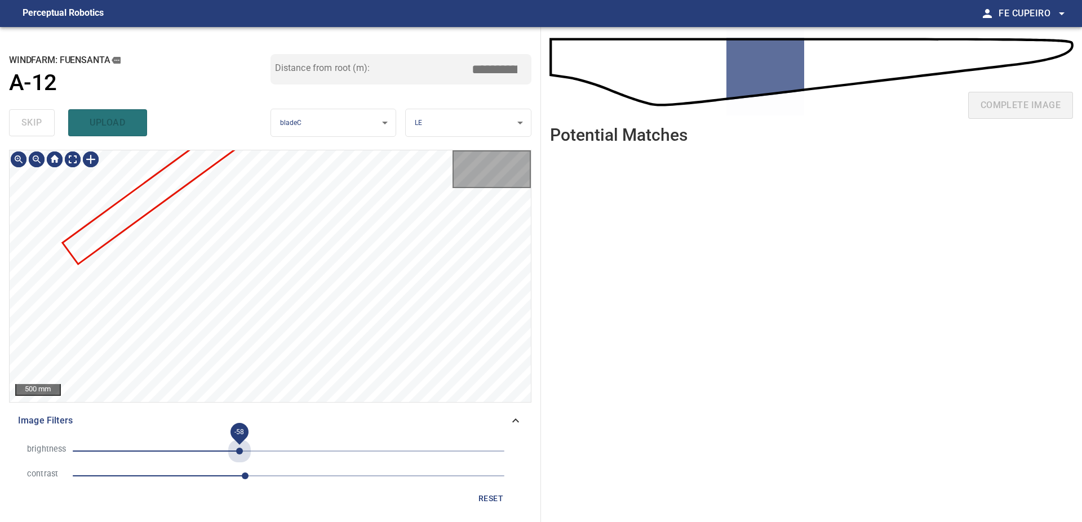
click at [239, 450] on span "-58" at bounding box center [289, 451] width 432 height 16
click at [236, 450] on span "-58" at bounding box center [239, 451] width 7 height 7
click at [219, 490] on div "reset" at bounding box center [270, 498] width 504 height 21
click at [220, 479] on span "2" at bounding box center [289, 476] width 432 height 16
click at [71, 161] on body "**********" at bounding box center [541, 261] width 1082 height 522
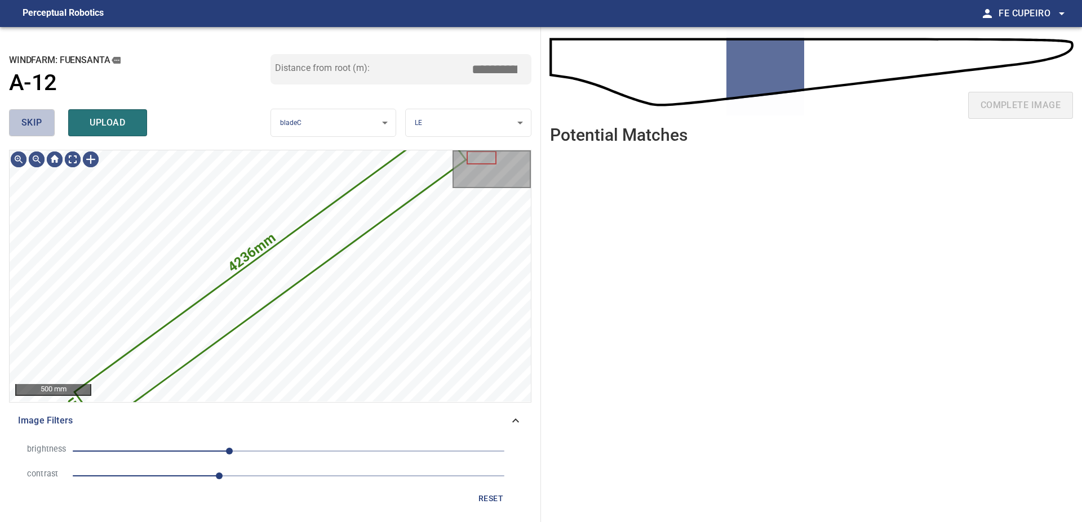
click at [49, 118] on button "skip" at bounding box center [32, 122] width 46 height 27
click at [49, 118] on div "skip upload" at bounding box center [139, 123] width 261 height 36
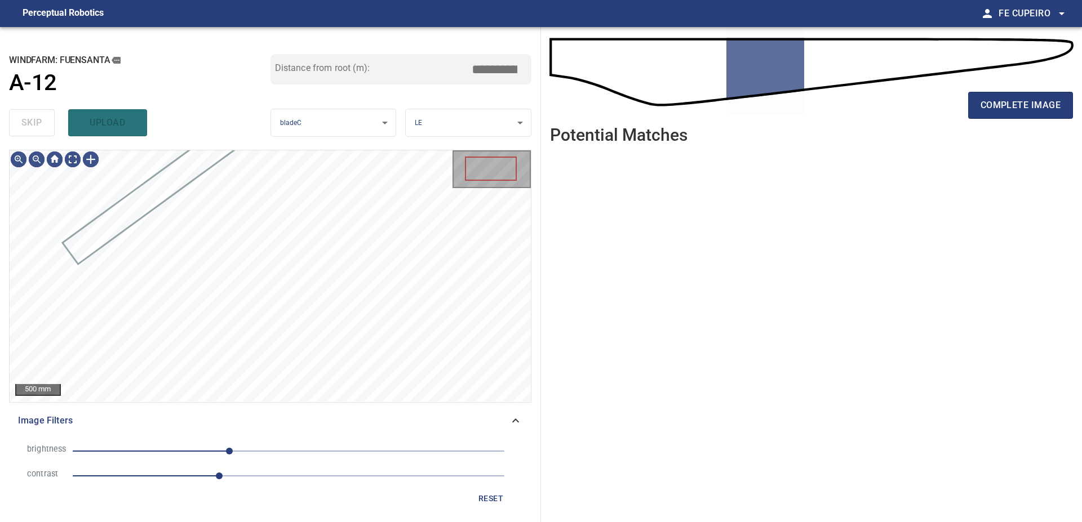
click at [49, 118] on div "skip upload" at bounding box center [139, 123] width 261 height 36
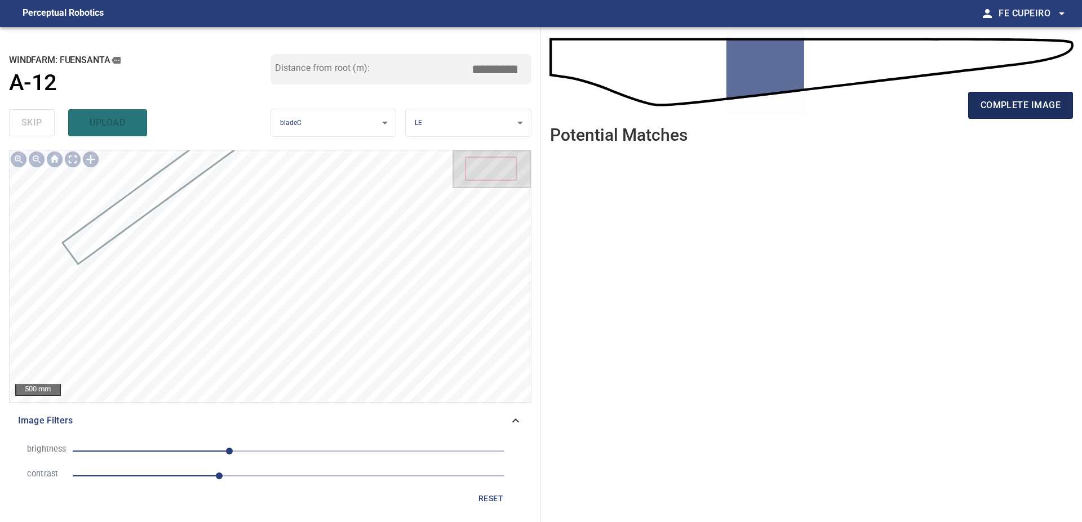
click at [1020, 108] on span "complete image" at bounding box center [1020, 105] width 80 height 16
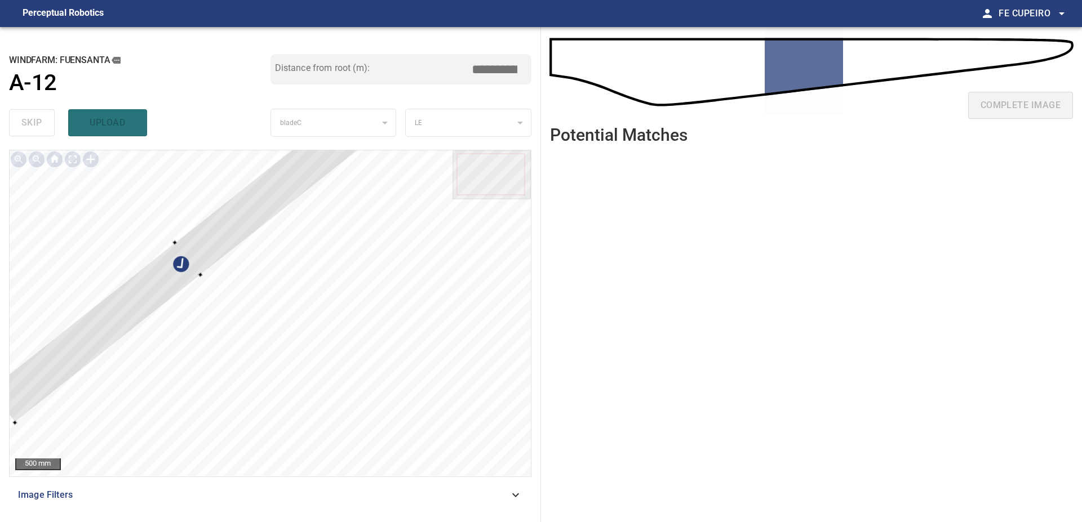
click at [180, 216] on div at bounding box center [270, 313] width 521 height 326
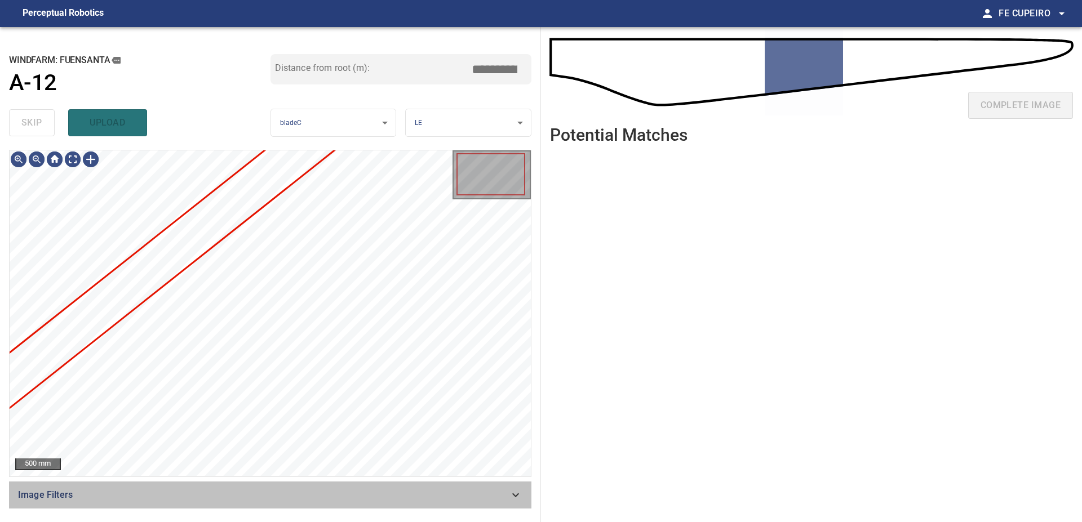
click at [276, 497] on span "Image Filters" at bounding box center [263, 495] width 491 height 14
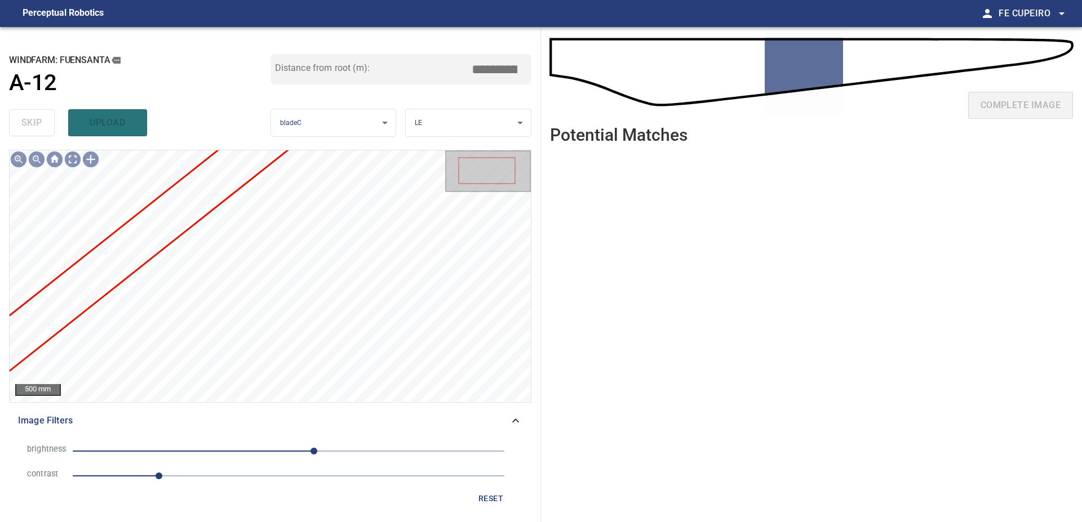
click at [251, 456] on span "30" at bounding box center [289, 451] width 432 height 16
drag, startPoint x: 253, startPoint y: 475, endPoint x: 266, endPoint y: 472, distance: 13.4
click at [254, 475] on span "1" at bounding box center [289, 476] width 432 height 16
click at [290, 453] on span "-45" at bounding box center [289, 451] width 432 height 16
click at [269, 448] on span "-23" at bounding box center [289, 451] width 432 height 16
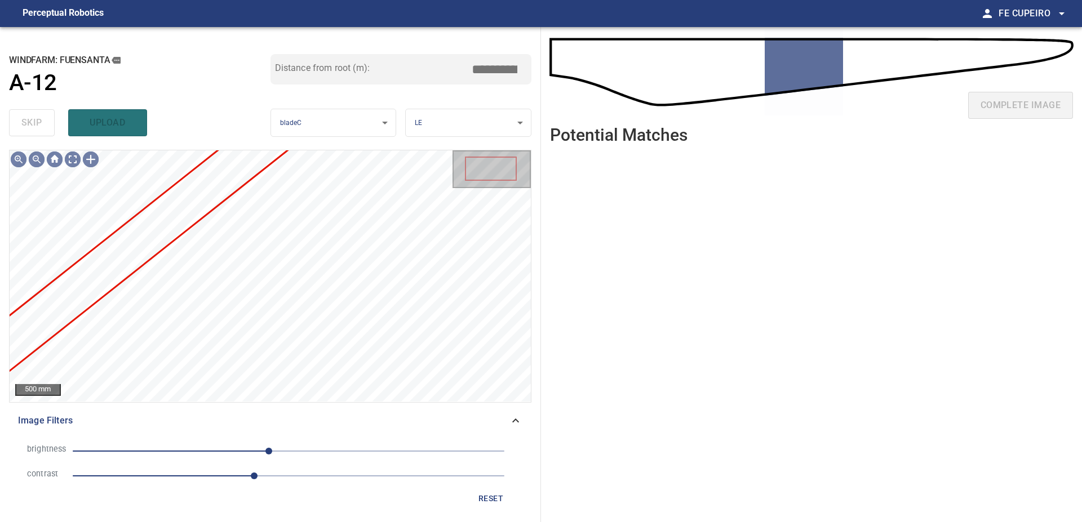
click at [257, 447] on span "-23" at bounding box center [289, 451] width 432 height 16
click at [247, 450] on span "-49" at bounding box center [246, 451] width 7 height 7
click at [251, 473] on span "2.1" at bounding box center [254, 476] width 7 height 7
click at [259, 473] on span "2" at bounding box center [289, 476] width 432 height 16
click at [264, 475] on span "2.2" at bounding box center [262, 476] width 7 height 7
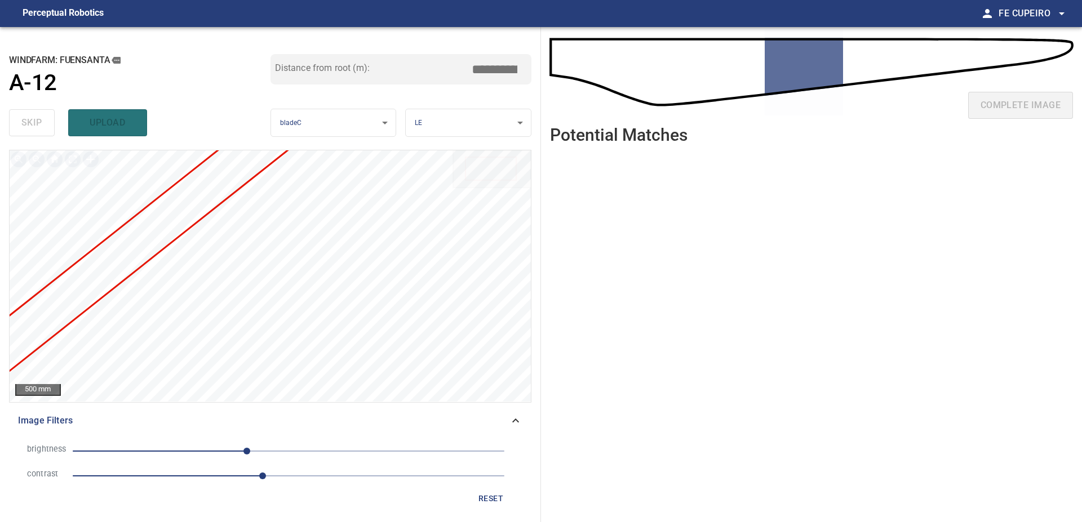
click at [508, 491] on button "reset" at bounding box center [491, 498] width 36 height 21
click at [181, 477] on span "1" at bounding box center [289, 476] width 432 height 16
click at [73, 159] on body "**********" at bounding box center [541, 261] width 1082 height 522
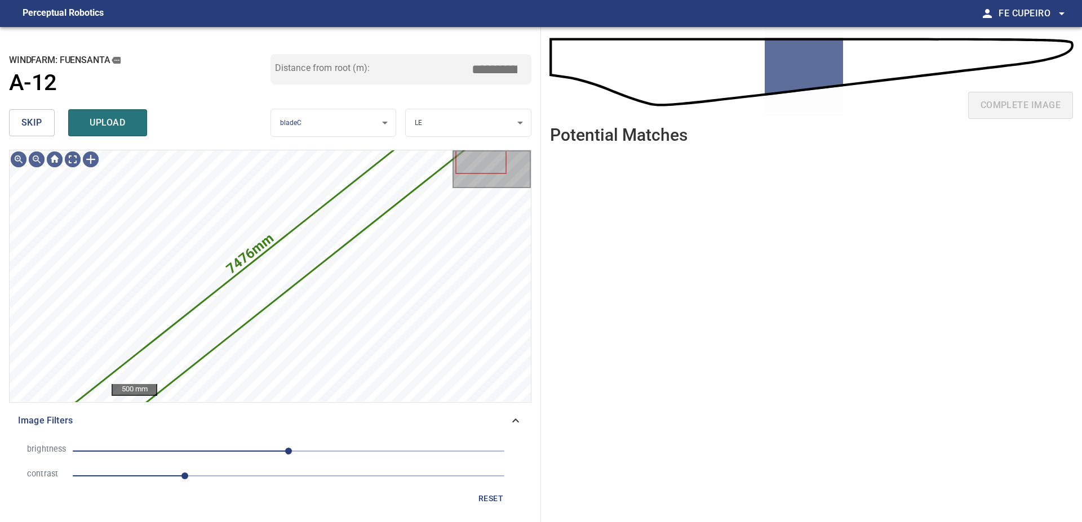
click at [66, 132] on div "skip upload" at bounding box center [139, 123] width 261 height 36
click at [57, 128] on div "skip upload" at bounding box center [139, 123] width 261 height 36
click at [50, 127] on button "skip" at bounding box center [32, 122] width 46 height 27
click at [47, 125] on div "skip upload" at bounding box center [139, 123] width 261 height 36
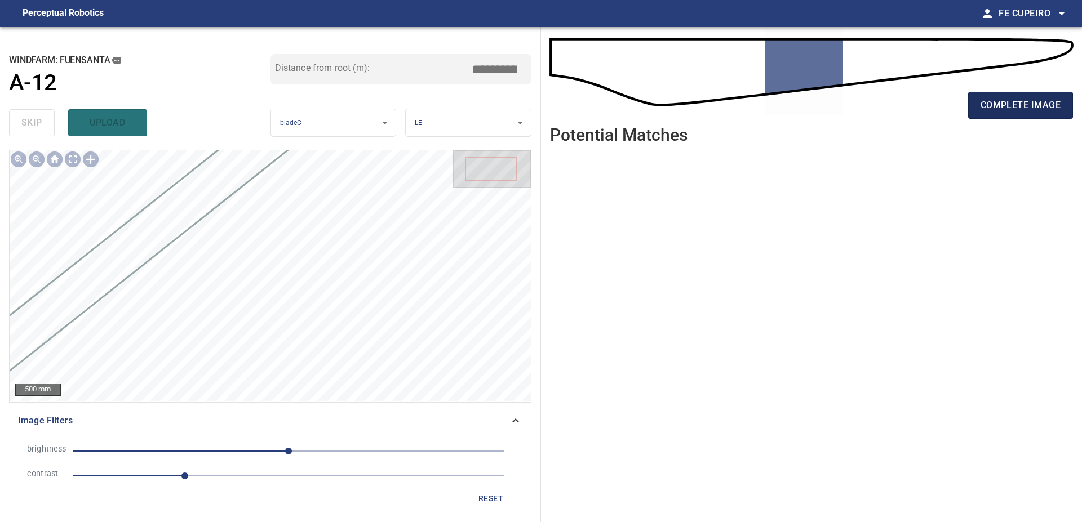
click at [1005, 108] on span "complete image" at bounding box center [1020, 105] width 80 height 16
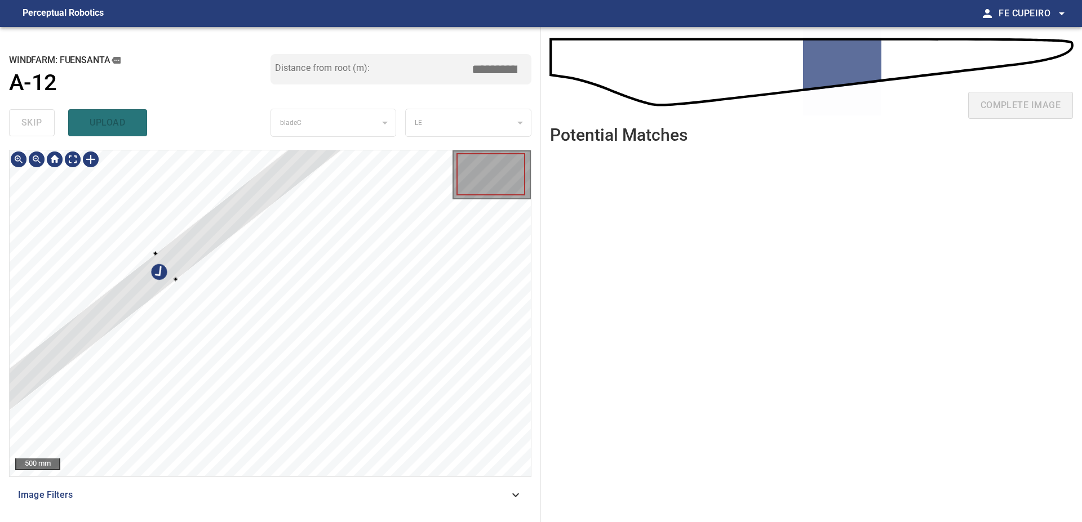
click at [175, 224] on div at bounding box center [270, 313] width 521 height 326
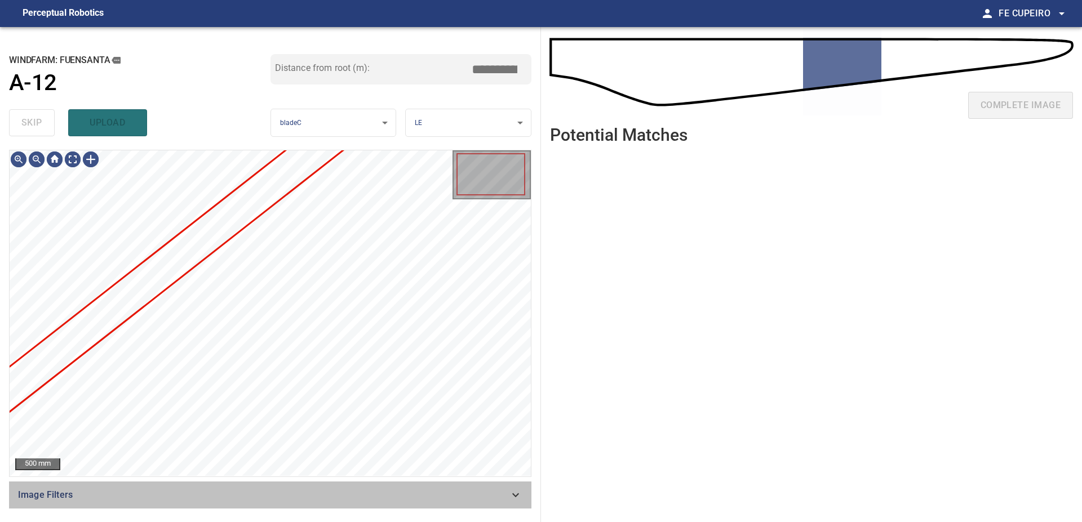
click at [251, 490] on span "Image Filters" at bounding box center [263, 495] width 491 height 14
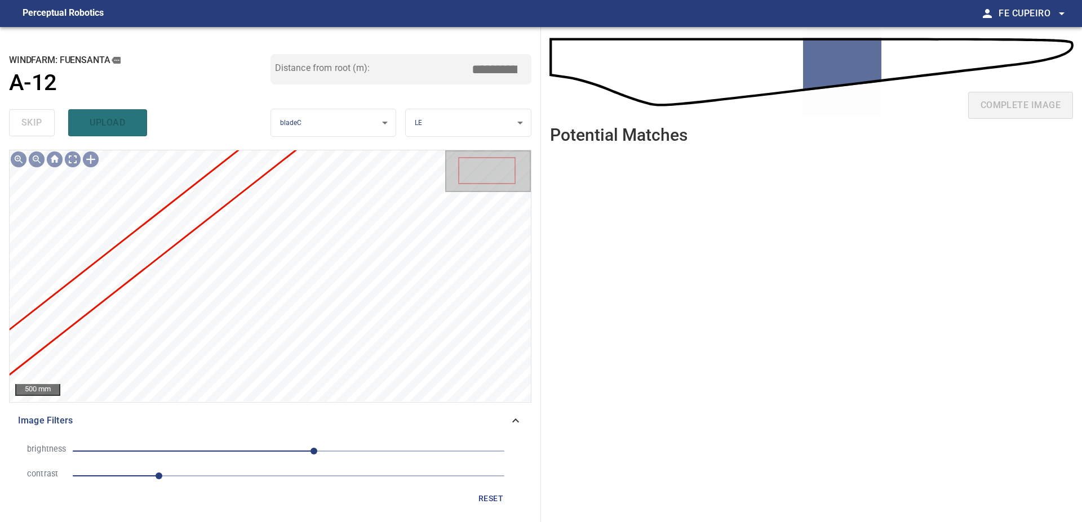
click at [244, 479] on span "1" at bounding box center [289, 476] width 432 height 16
click at [192, 480] on span "2" at bounding box center [289, 476] width 432 height 16
click at [176, 478] on span "1.2" at bounding box center [289, 476] width 432 height 16
click at [75, 157] on body "**********" at bounding box center [541, 261] width 1082 height 522
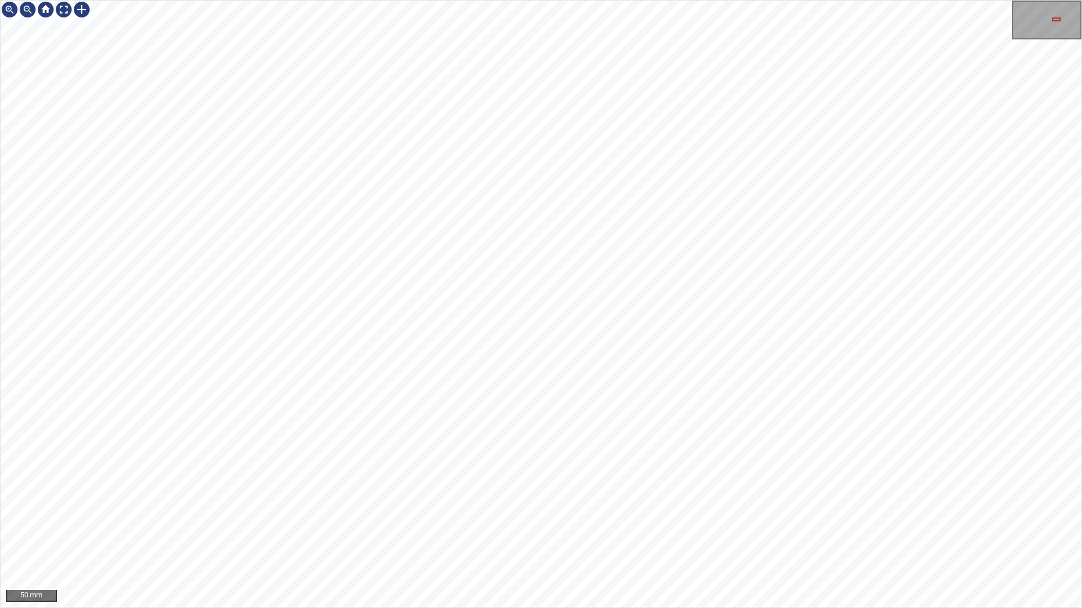
click at [264, 522] on div "50 mm" at bounding box center [541, 304] width 1082 height 608
click at [80, 522] on div "50 mm" at bounding box center [541, 304] width 1082 height 608
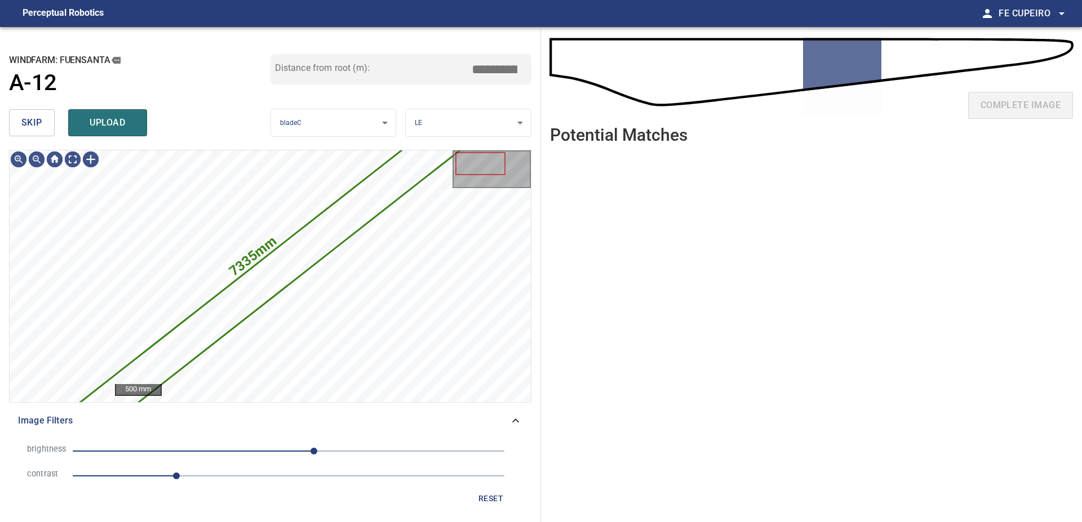
click at [45, 129] on button "skip" at bounding box center [32, 122] width 46 height 27
click at [45, 129] on div "skip upload" at bounding box center [139, 123] width 261 height 36
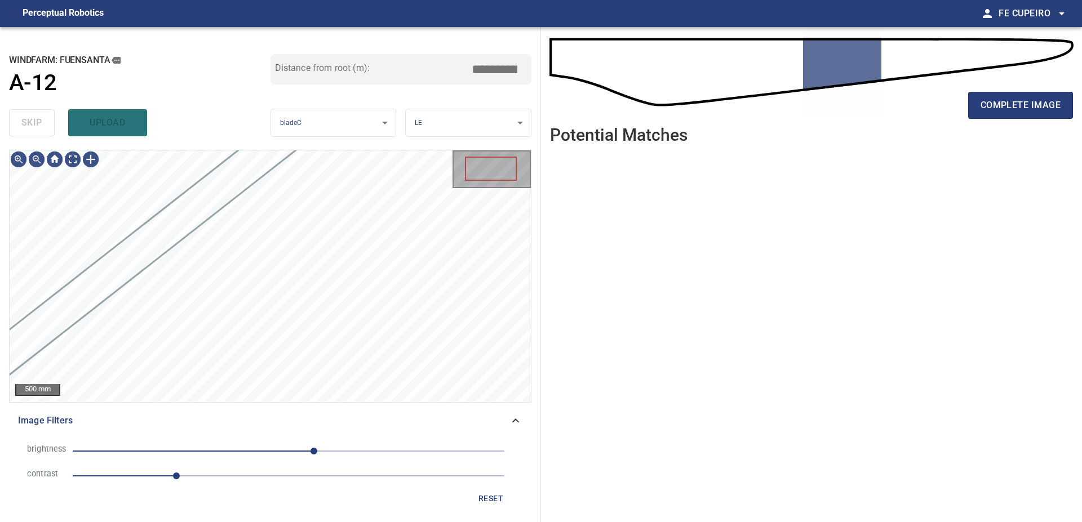
click at [45, 129] on div "skip upload" at bounding box center [139, 123] width 261 height 36
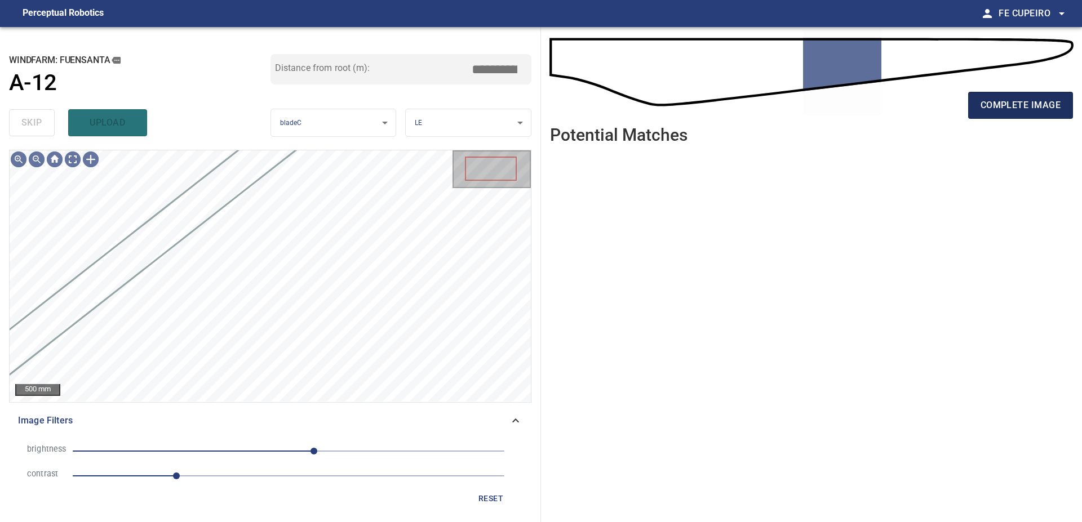
click at [1010, 110] on span "complete image" at bounding box center [1020, 105] width 80 height 16
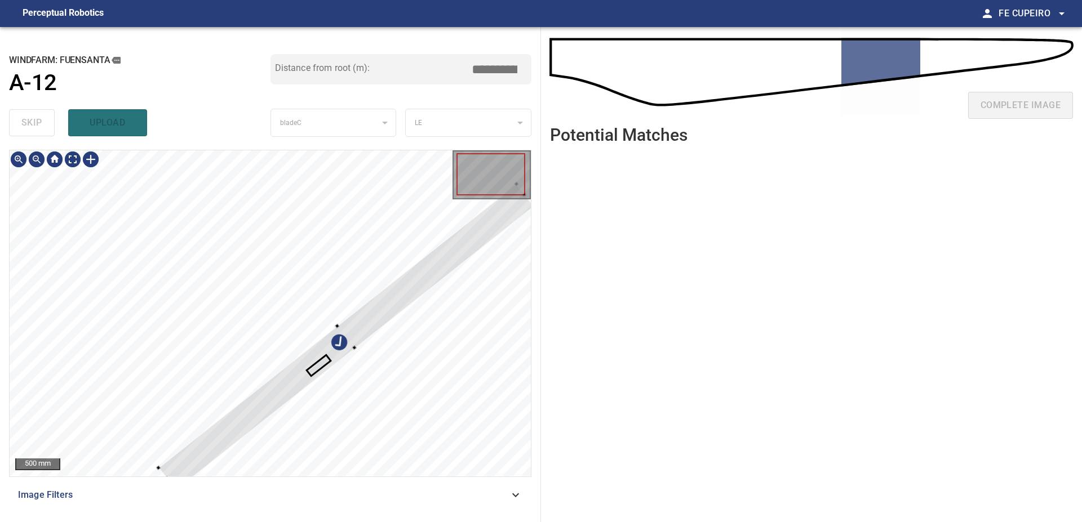
click at [206, 203] on div at bounding box center [270, 313] width 521 height 326
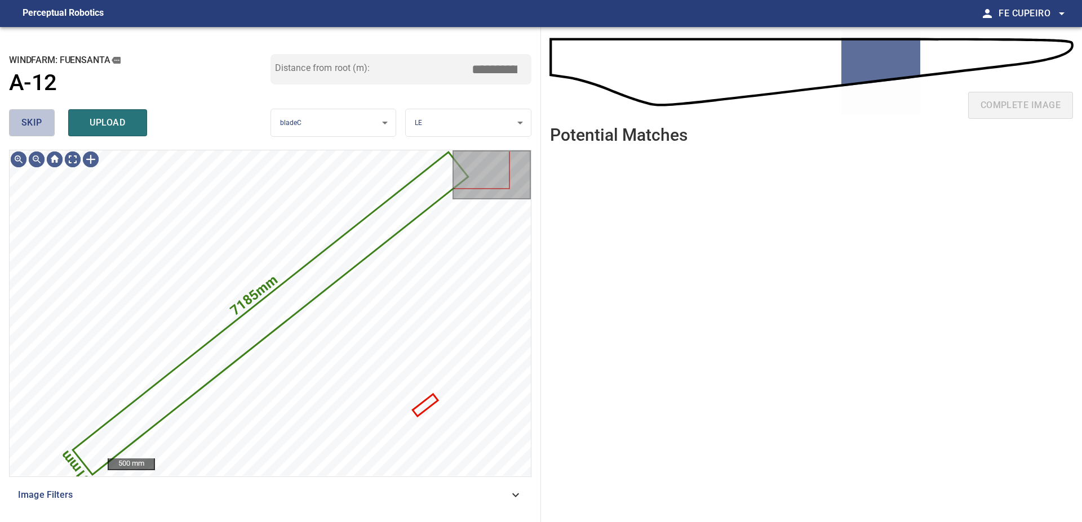
click at [47, 126] on button "skip" at bounding box center [32, 122] width 46 height 27
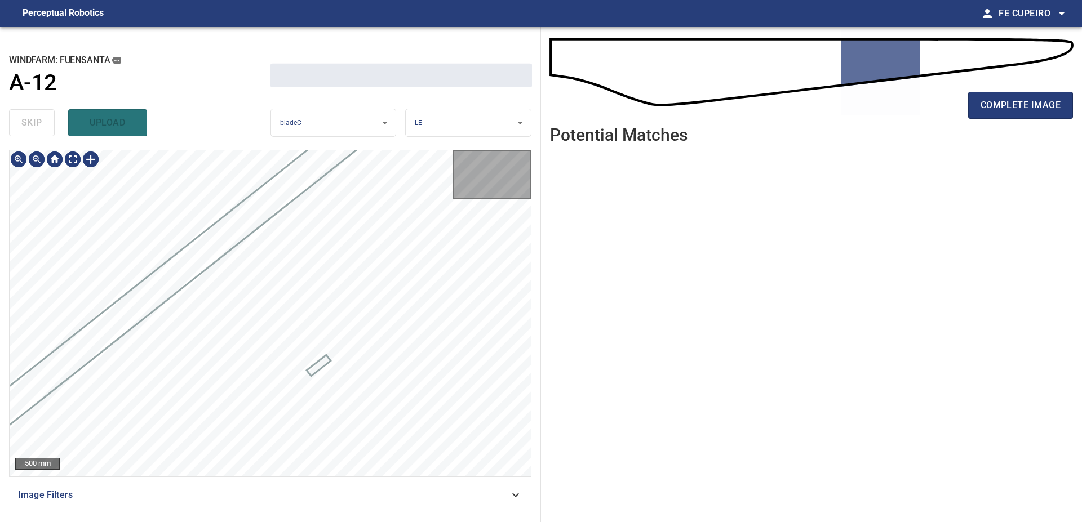
click at [47, 126] on div "skip upload" at bounding box center [139, 123] width 261 height 36
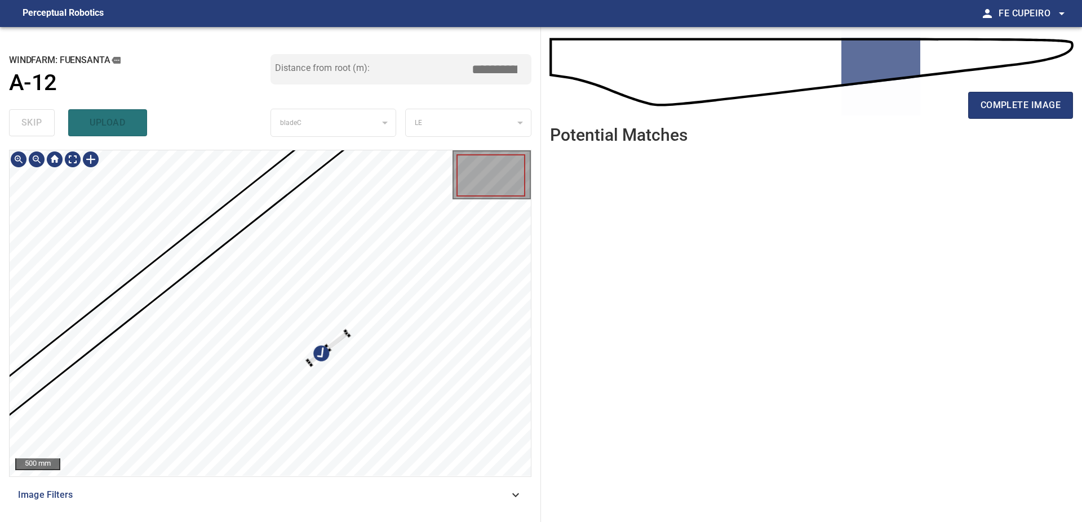
click at [273, 238] on div at bounding box center [270, 313] width 521 height 326
click at [277, 193] on div at bounding box center [270, 313] width 521 height 326
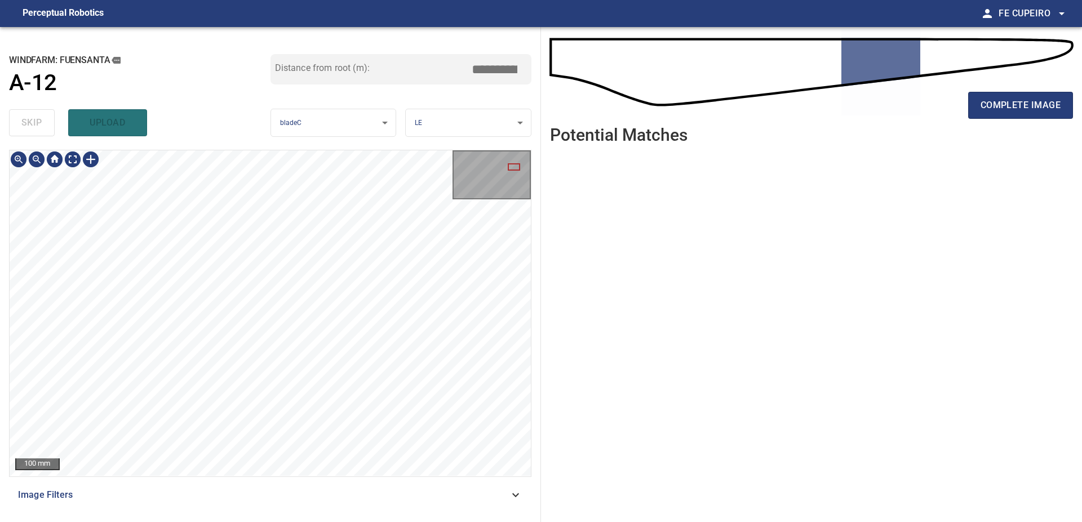
click at [190, 496] on span "Image Filters" at bounding box center [263, 495] width 491 height 14
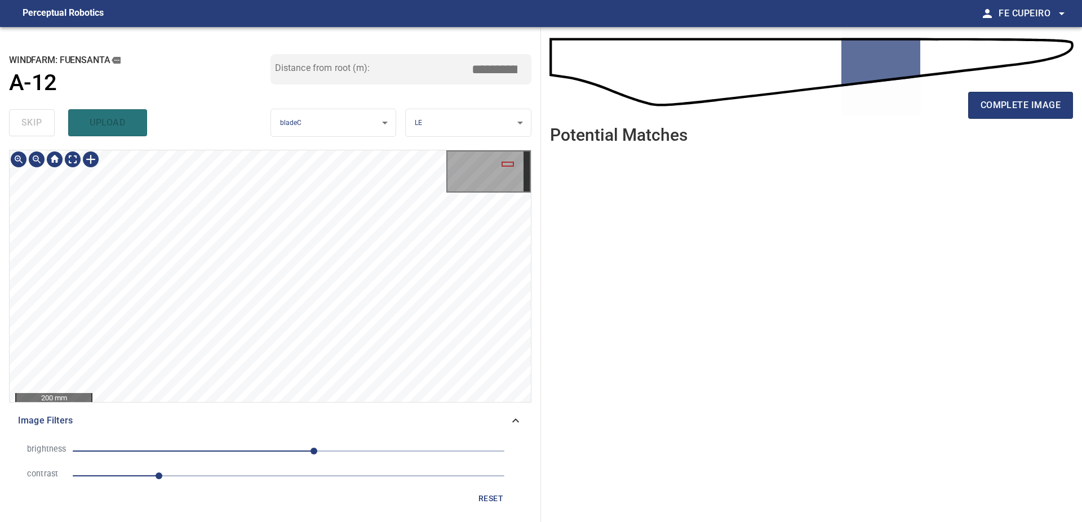
click at [184, 481] on span "1" at bounding box center [289, 476] width 432 height 16
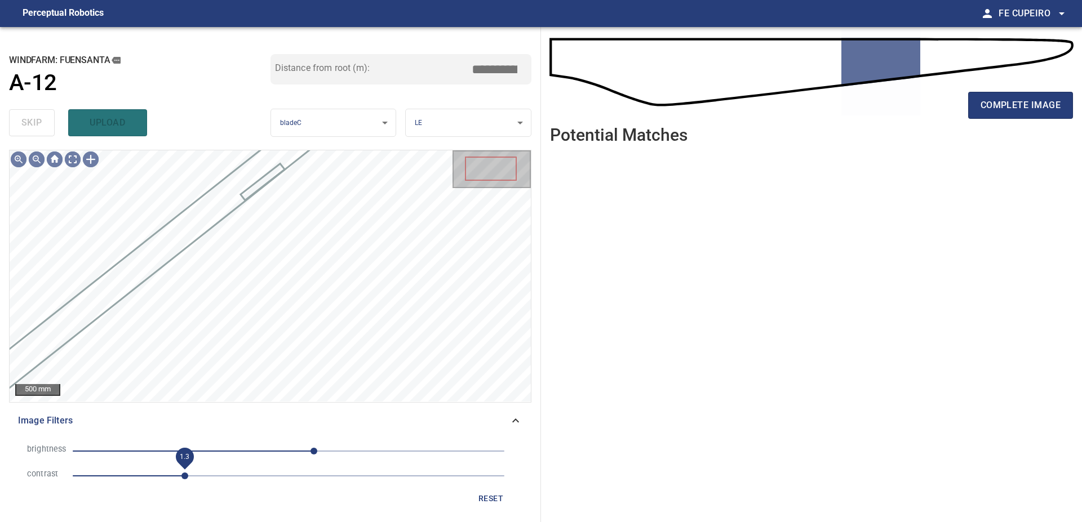
click at [181, 473] on span "1.3" at bounding box center [184, 476] width 7 height 7
click at [173, 475] on span "1.2" at bounding box center [176, 476] width 7 height 7
click at [72, 155] on body "**********" at bounding box center [541, 261] width 1082 height 522
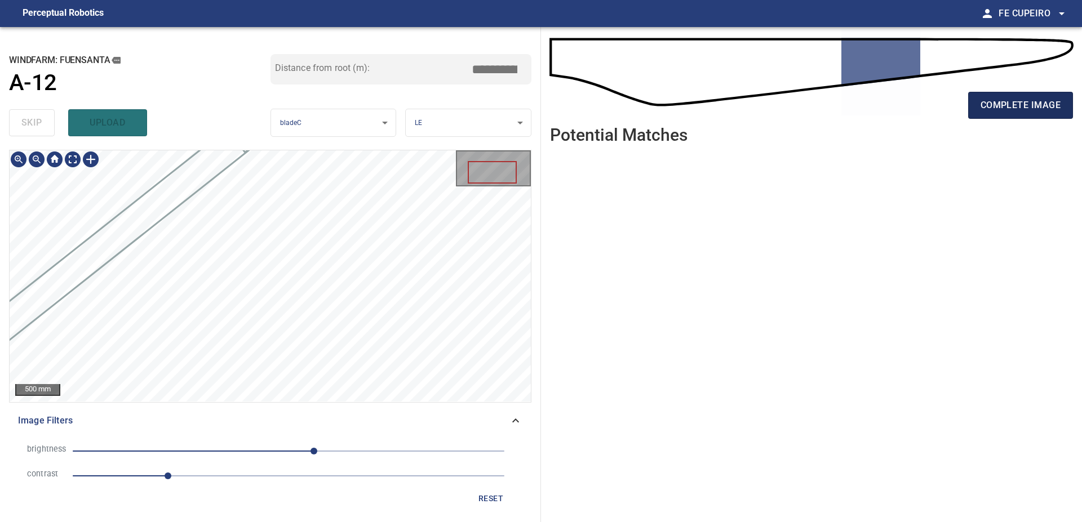
click at [1015, 107] on span "complete image" at bounding box center [1020, 105] width 80 height 16
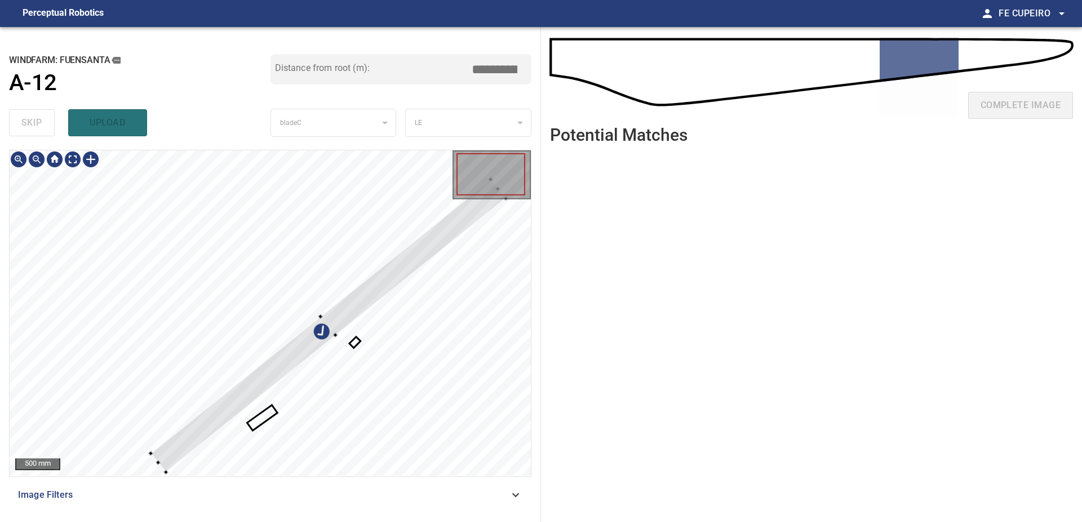
click at [341, 203] on div at bounding box center [270, 313] width 521 height 326
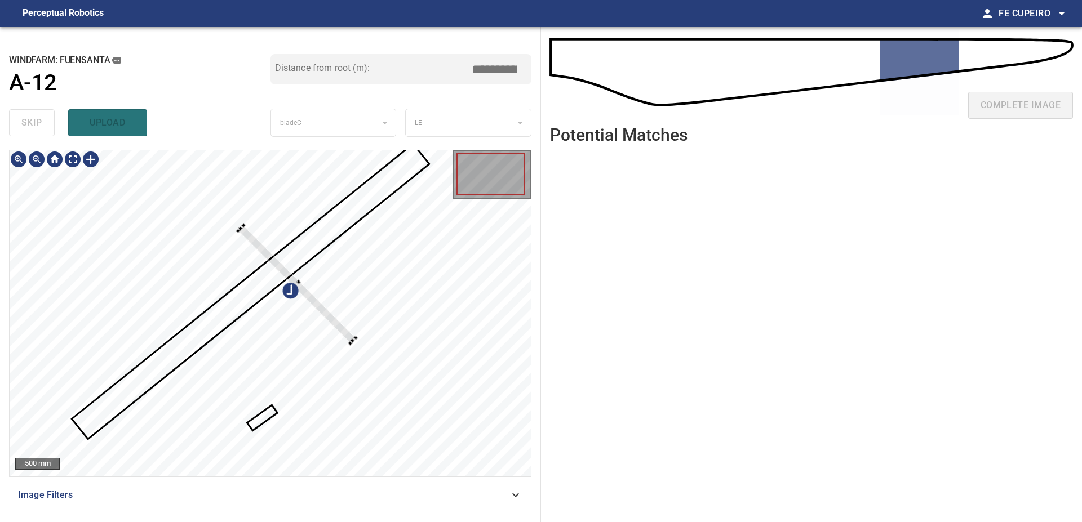
click at [238, 231] on div at bounding box center [297, 285] width 118 height 118
click at [185, 204] on div at bounding box center [216, 236] width 117 height 117
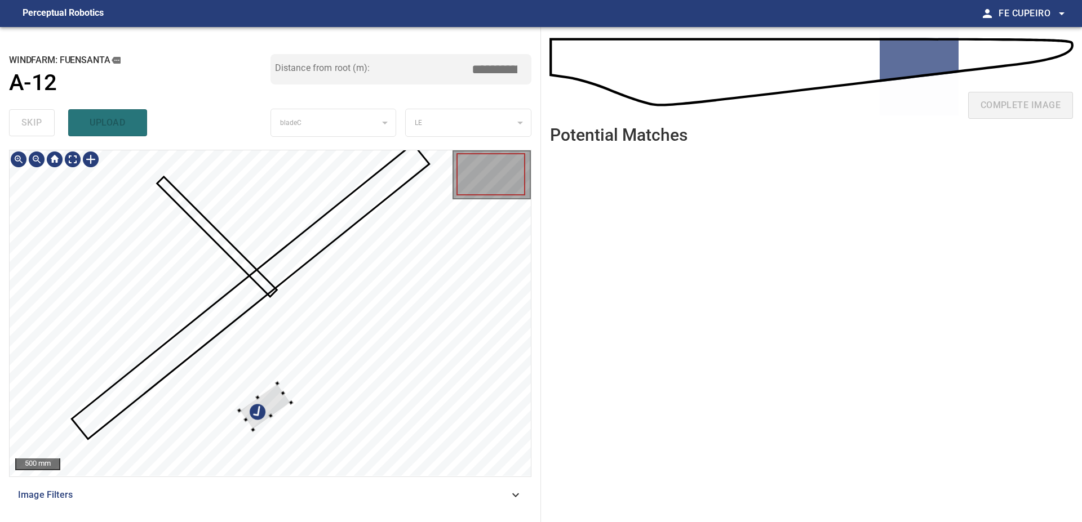
click at [287, 354] on div at bounding box center [270, 313] width 521 height 326
click at [207, 257] on div at bounding box center [270, 313] width 521 height 326
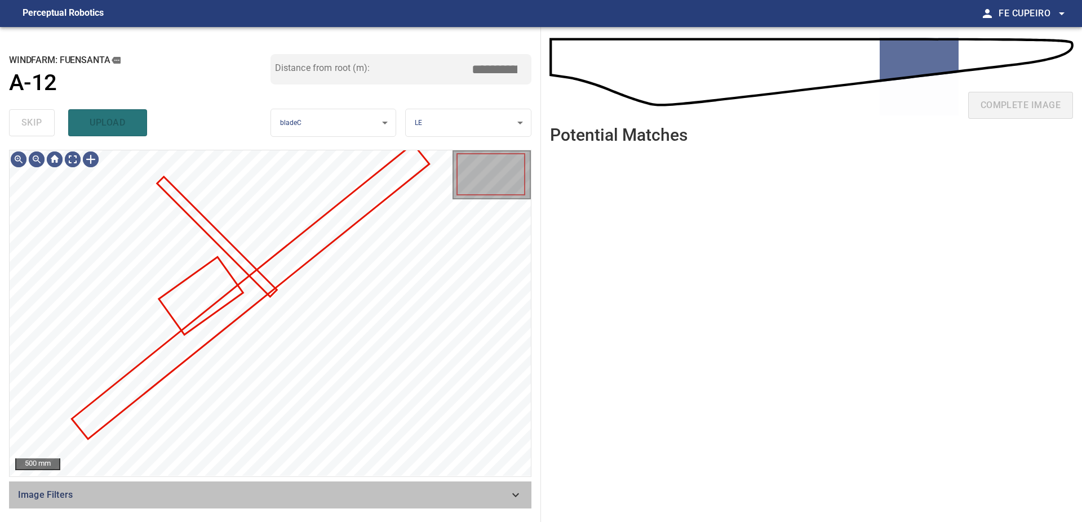
click at [256, 494] on span "Image Filters" at bounding box center [263, 495] width 491 height 14
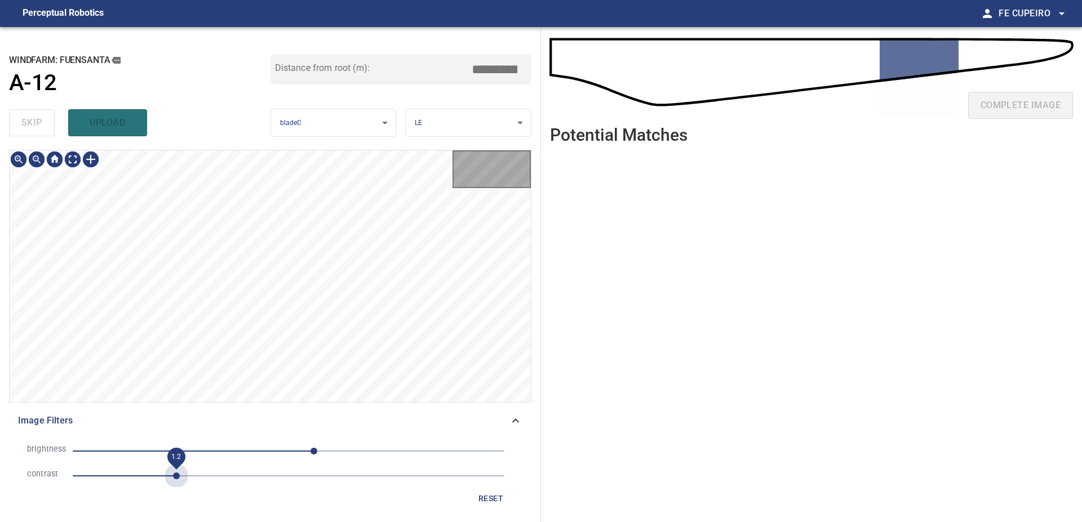
click at [178, 482] on span "1.2" at bounding box center [289, 476] width 432 height 16
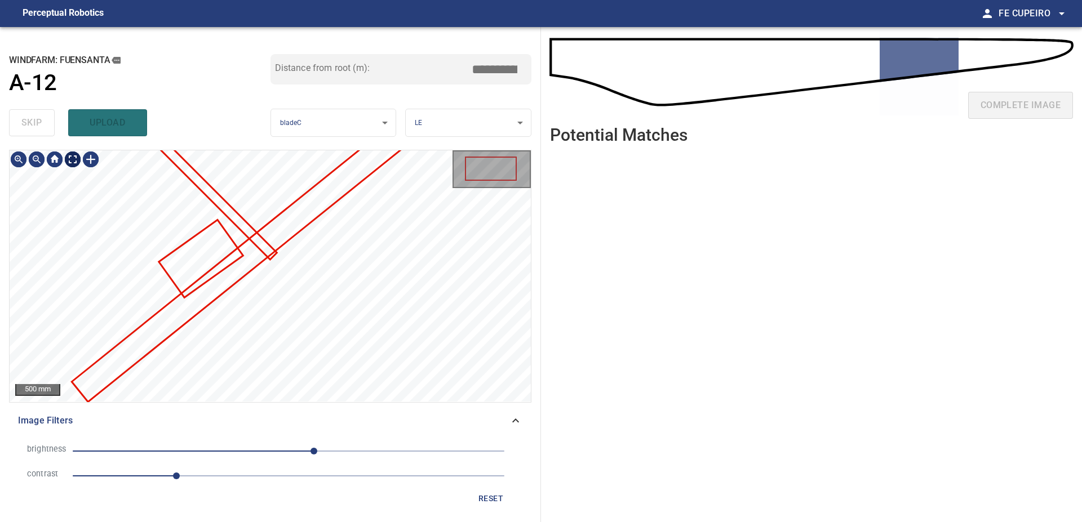
click at [68, 154] on body "**********" at bounding box center [541, 261] width 1082 height 522
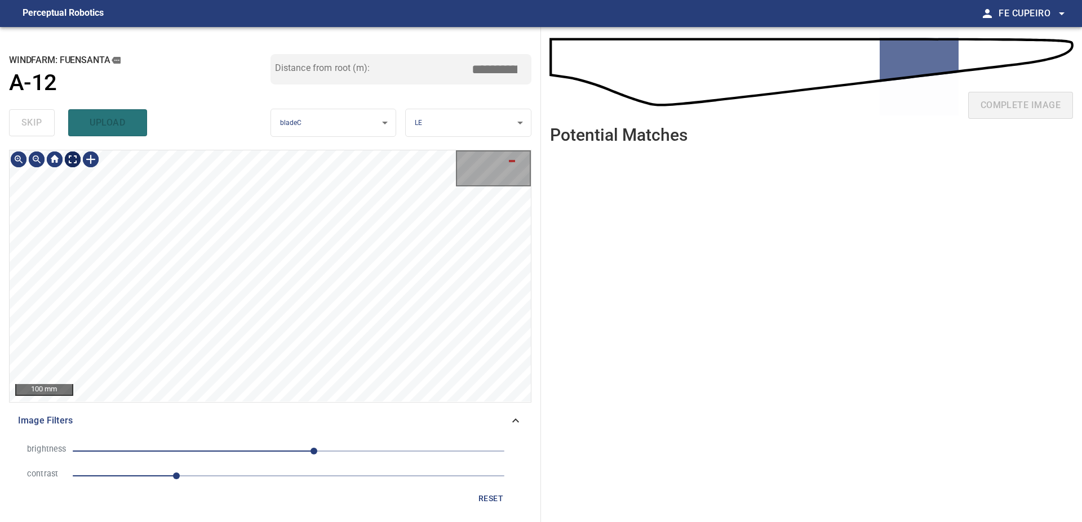
click at [79, 165] on body "**********" at bounding box center [541, 261] width 1082 height 522
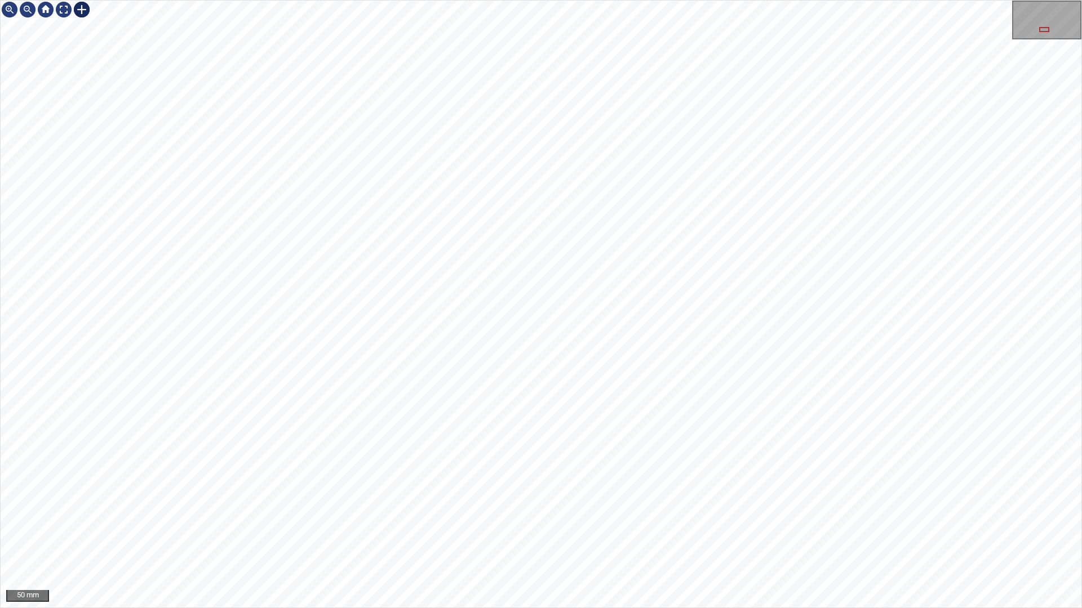
click at [745, 354] on div at bounding box center [541, 304] width 1080 height 607
click at [233, 522] on div "50 mm" at bounding box center [541, 304] width 1082 height 608
click at [1051, 33] on div "50 mm" at bounding box center [541, 304] width 1080 height 607
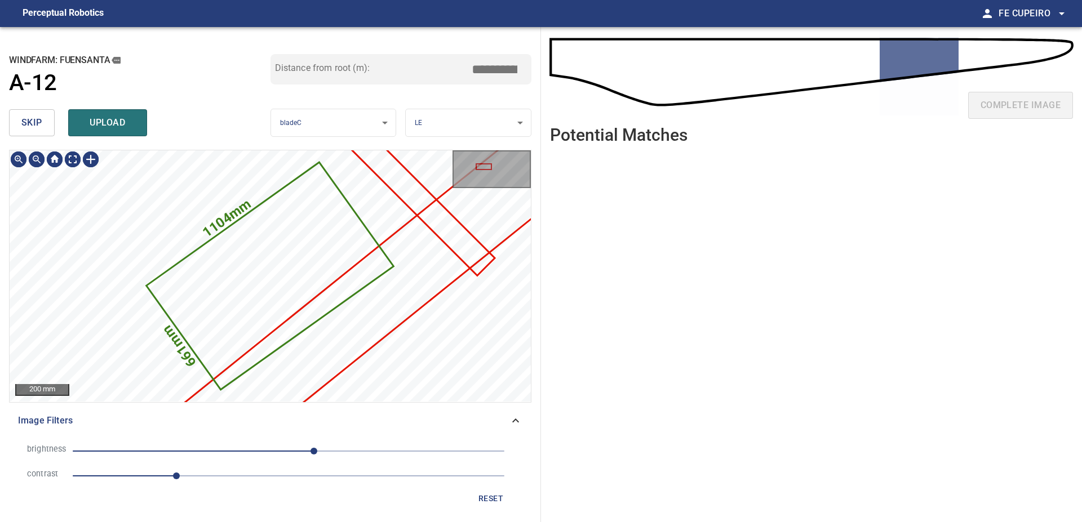
click at [45, 122] on button "skip" at bounding box center [32, 122] width 46 height 27
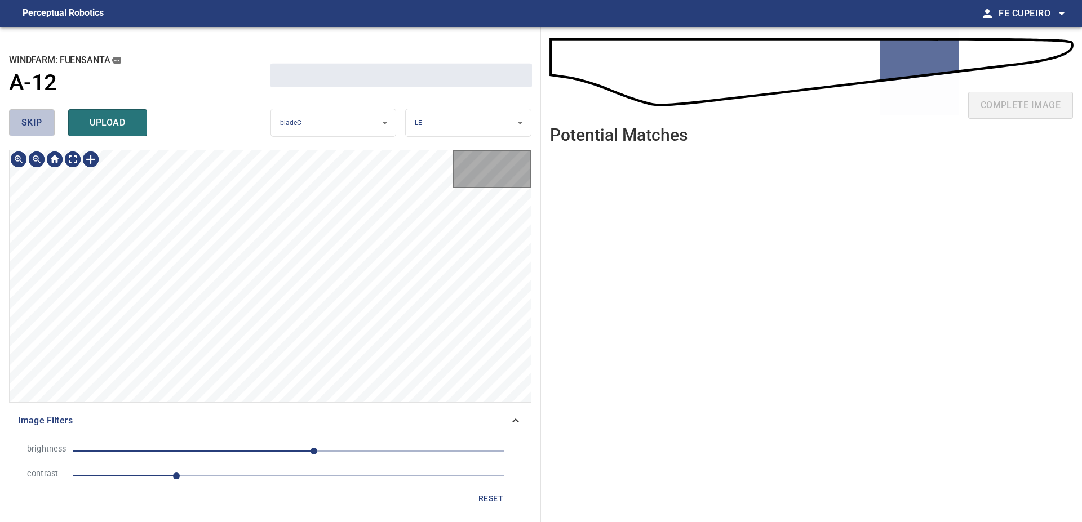
click at [45, 122] on button "skip" at bounding box center [32, 122] width 46 height 27
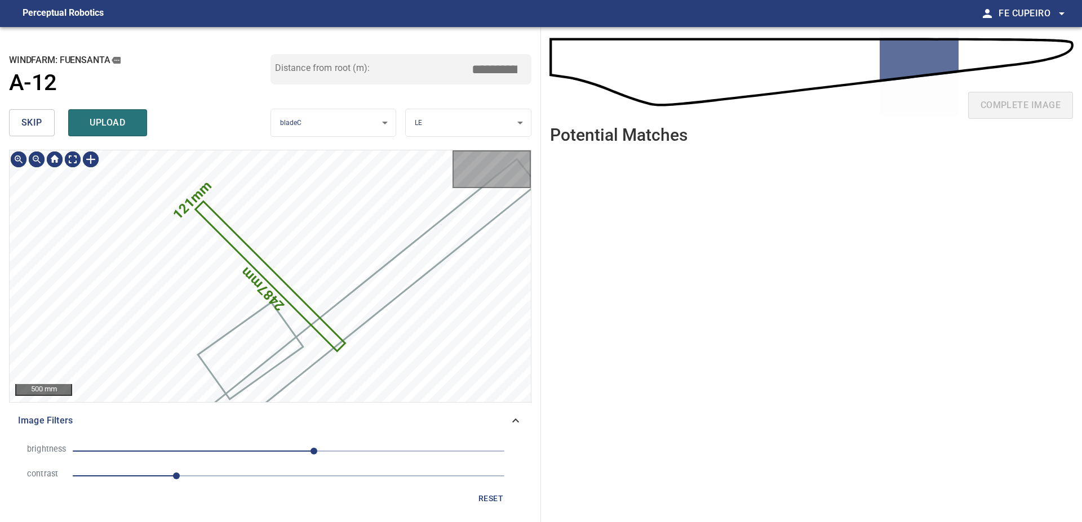
click at [45, 122] on button "skip" at bounding box center [32, 122] width 46 height 27
click at [32, 131] on span "skip" at bounding box center [31, 123] width 21 height 16
click at [32, 130] on span "skip" at bounding box center [31, 123] width 21 height 16
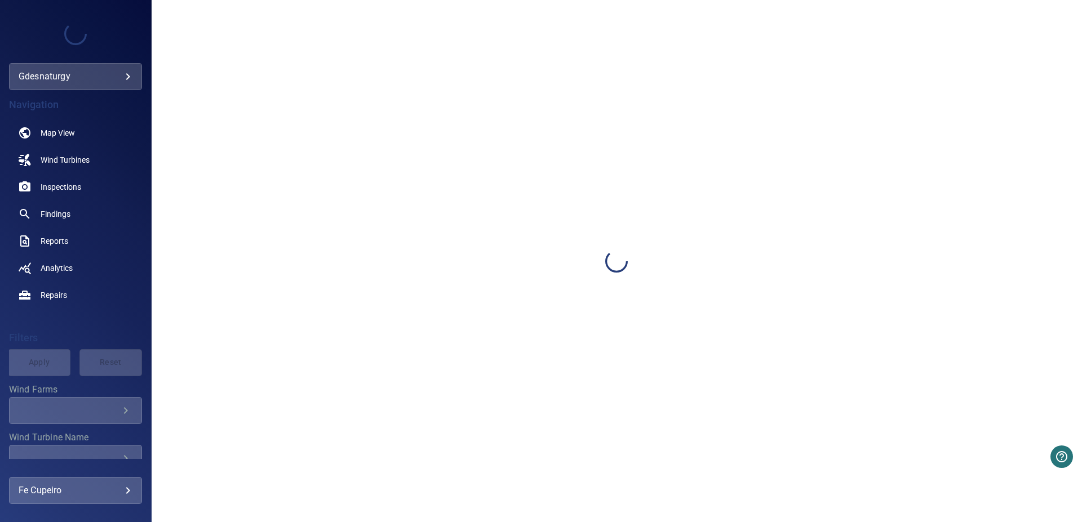
scroll to position [155, 0]
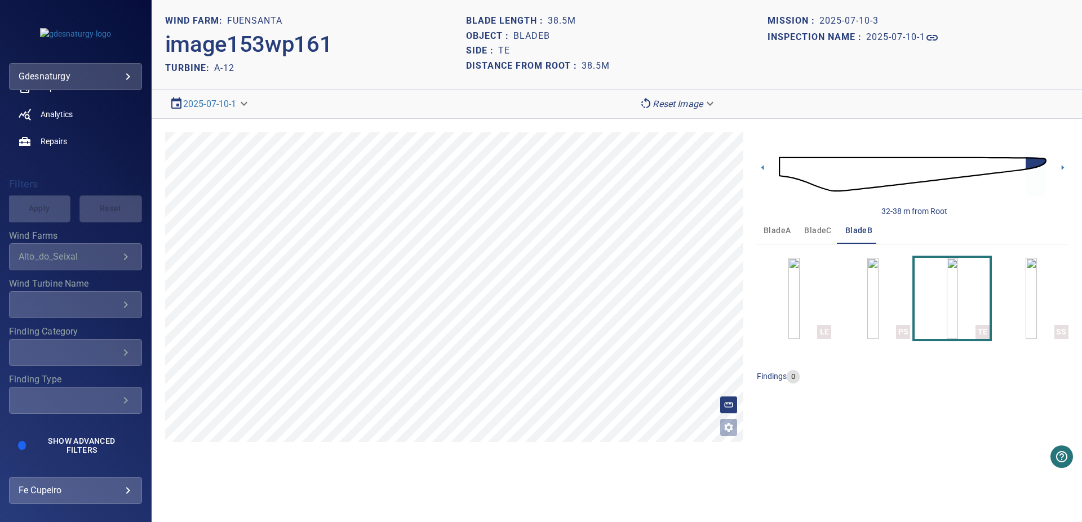
click at [816, 238] on button "bladeC" at bounding box center [817, 230] width 41 height 27
click at [958, 299] on img "button" at bounding box center [951, 298] width 11 height 81
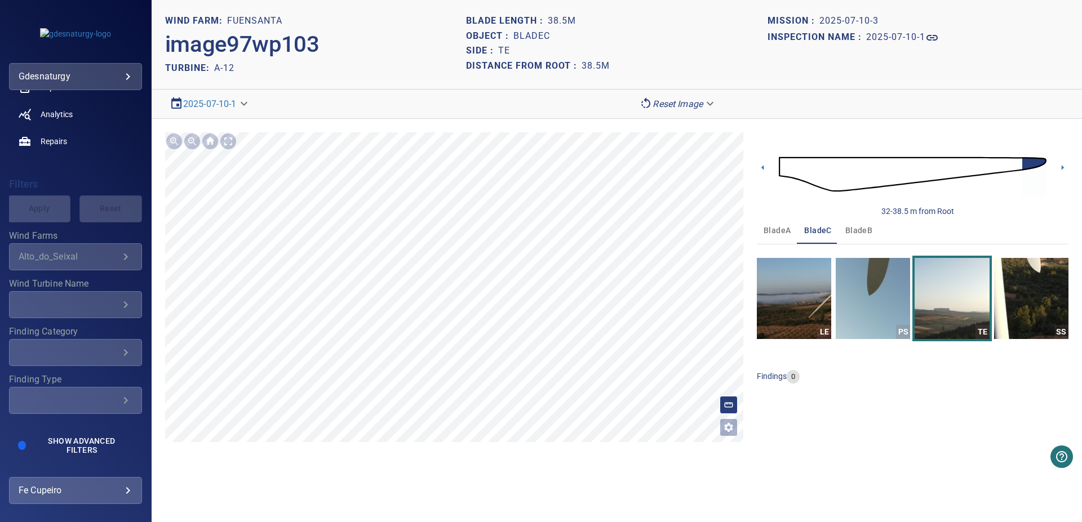
click at [1016, 172] on img at bounding box center [913, 174] width 268 height 65
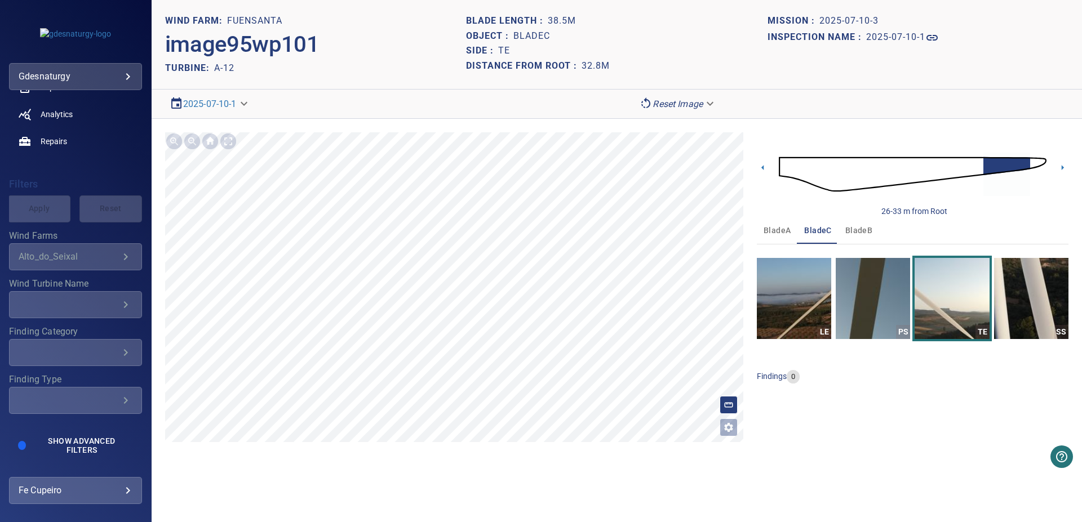
click at [999, 164] on img at bounding box center [913, 174] width 268 height 65
click at [994, 163] on img at bounding box center [913, 174] width 268 height 65
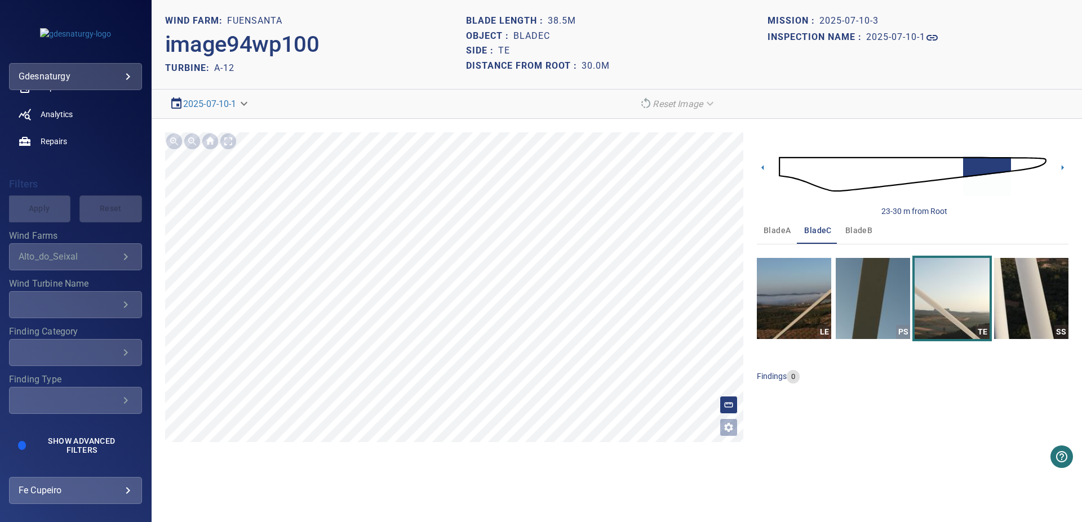
click at [974, 167] on img at bounding box center [913, 174] width 268 height 65
click at [958, 168] on img at bounding box center [913, 174] width 268 height 65
click at [810, 296] on img "button" at bounding box center [794, 298] width 74 height 81
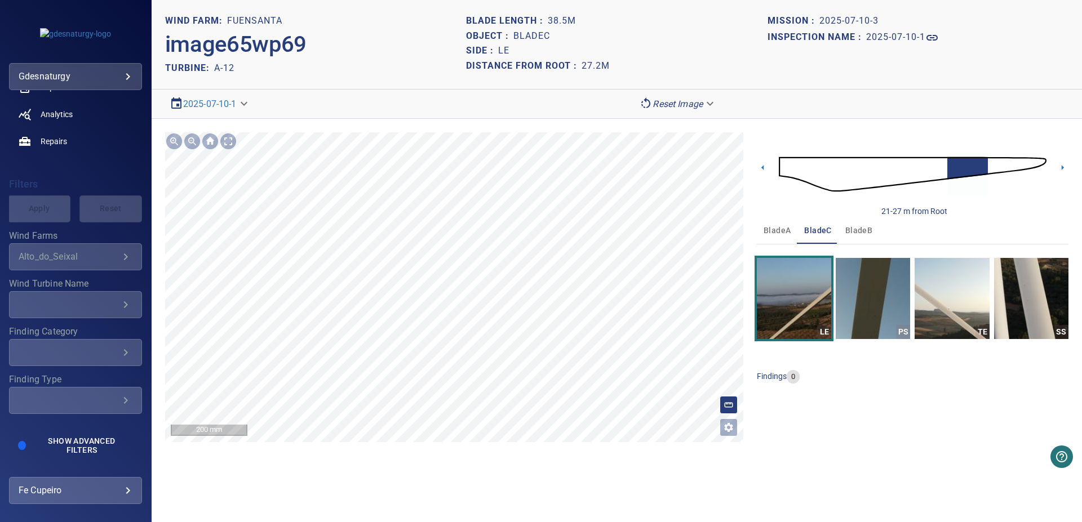
click at [460, 452] on div "**********" at bounding box center [617, 287] width 930 height 337
click at [574, 123] on div "**********" at bounding box center [617, 287] width 930 height 337
click at [738, 119] on div "**********" at bounding box center [617, 287] width 930 height 337
click at [674, 102] on section "**********" at bounding box center [617, 261] width 930 height 522
click at [757, 77] on section "**********" at bounding box center [617, 261] width 930 height 522
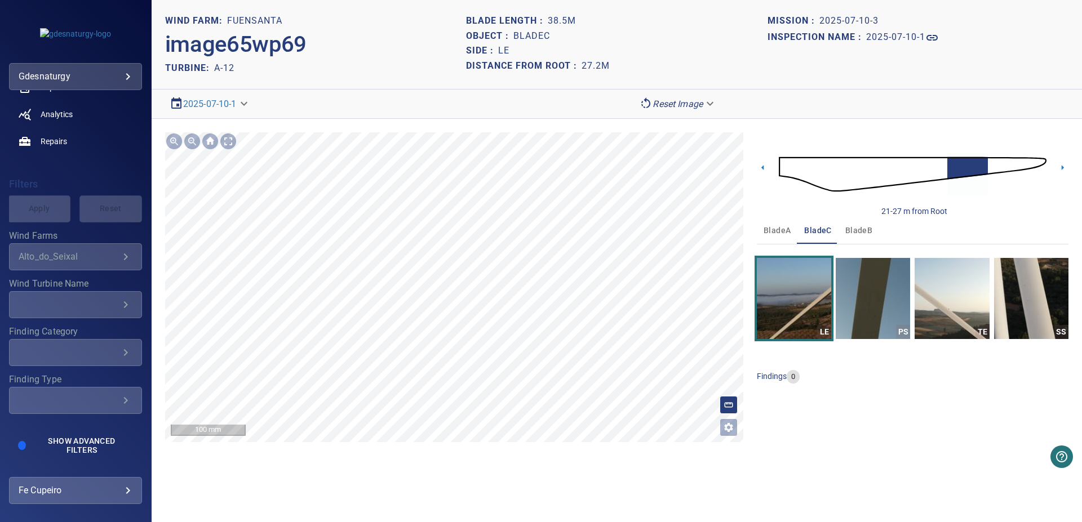
click at [779, 54] on section "**********" at bounding box center [617, 261] width 930 height 522
click at [908, 39] on section "**********" at bounding box center [617, 261] width 930 height 522
click at [742, 67] on section "**********" at bounding box center [617, 261] width 930 height 522
click at [769, 45] on section "**********" at bounding box center [617, 261] width 930 height 522
click at [982, 159] on img at bounding box center [913, 174] width 268 height 65
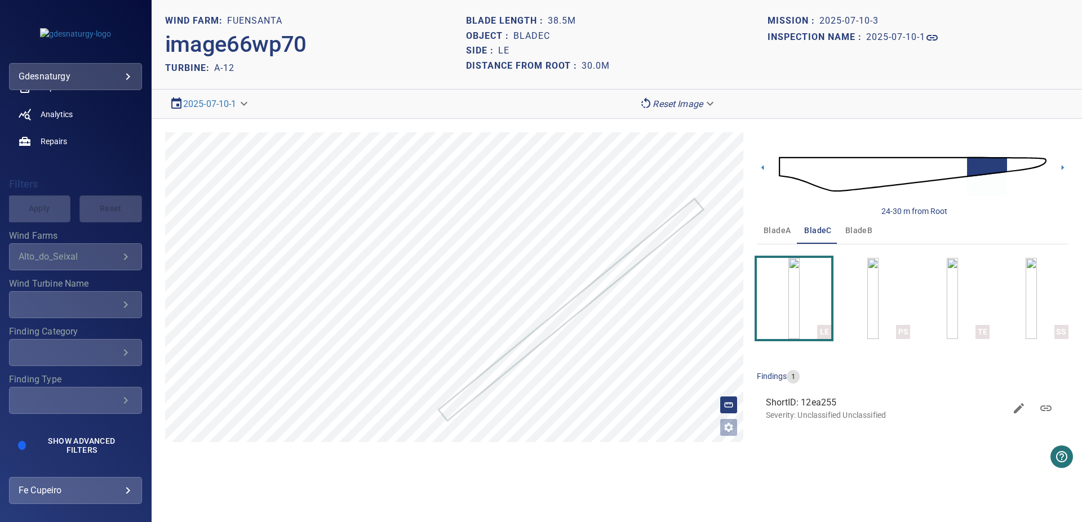
click at [1000, 163] on img at bounding box center [913, 174] width 268 height 65
click at [988, 161] on img at bounding box center [913, 174] width 268 height 65
click at [474, 12] on section "**********" at bounding box center [617, 261] width 930 height 522
click at [639, 75] on section "**********" at bounding box center [617, 261] width 930 height 522
click at [1005, 162] on img at bounding box center [913, 174] width 268 height 65
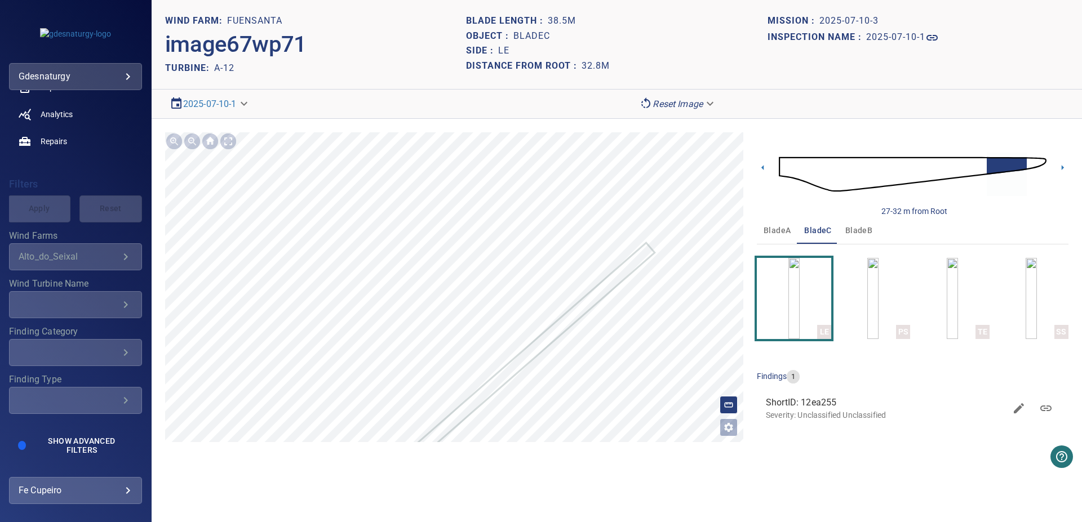
click at [1014, 163] on img at bounding box center [913, 174] width 268 height 65
click at [1018, 163] on img at bounding box center [913, 174] width 268 height 65
click at [1038, 164] on img at bounding box center [913, 174] width 268 height 65
click at [944, 158] on img at bounding box center [913, 174] width 268 height 65
click at [936, 167] on img at bounding box center [913, 174] width 268 height 65
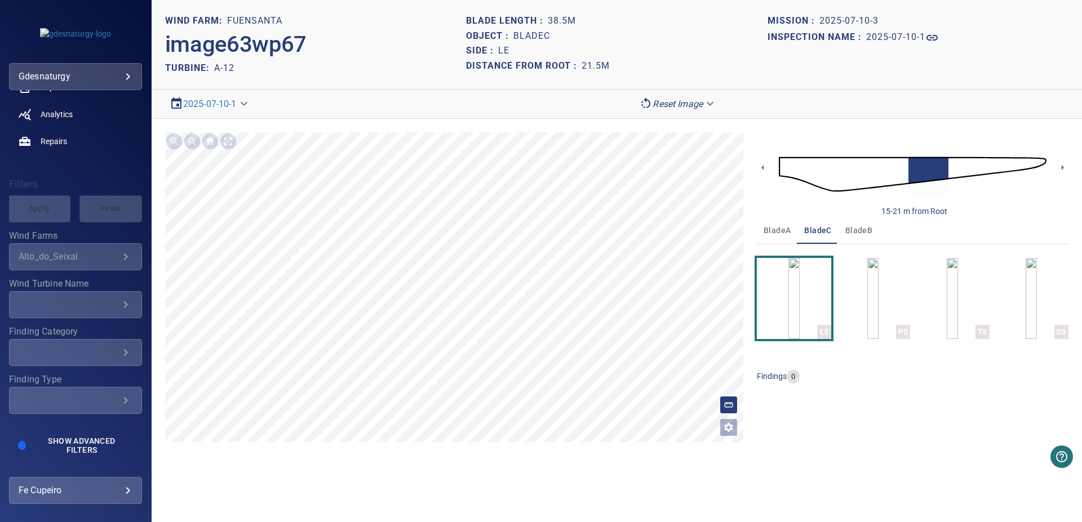
click at [917, 169] on img at bounding box center [913, 174] width 268 height 65
click at [893, 170] on img at bounding box center [913, 174] width 268 height 65
click at [877, 171] on img at bounding box center [913, 174] width 268 height 65
click at [963, 166] on img at bounding box center [913, 174] width 268 height 65
click at [977, 167] on img at bounding box center [913, 174] width 268 height 65
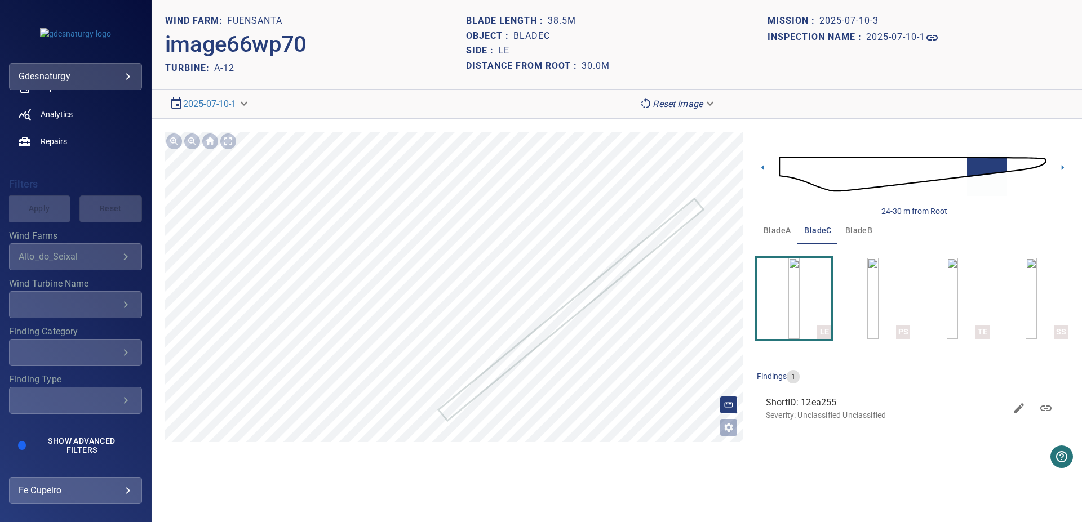
click at [878, 299] on img "button" at bounding box center [872, 298] width 11 height 81
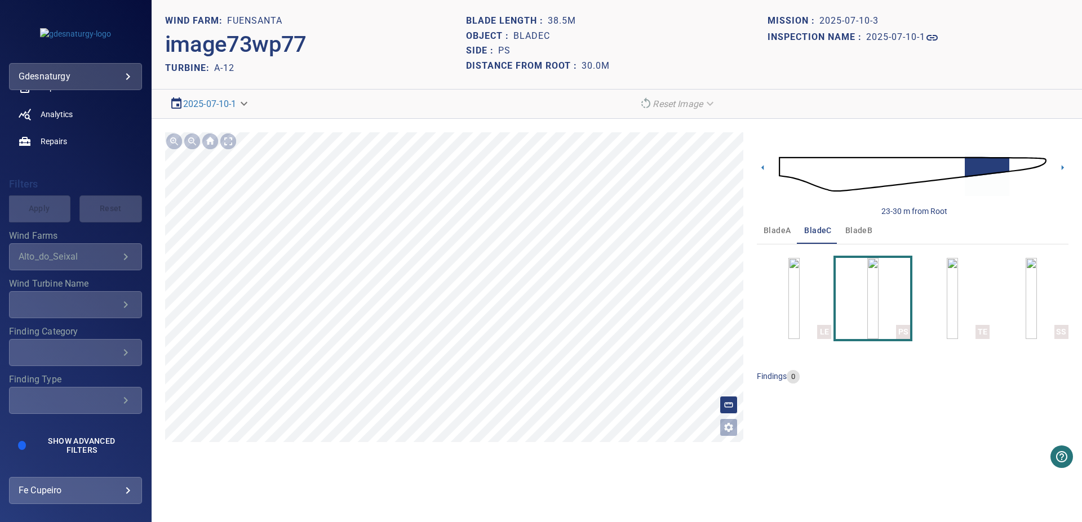
click at [867, 163] on img at bounding box center [913, 174] width 268 height 65
click at [883, 171] on img at bounding box center [913, 174] width 268 height 65
click at [847, 165] on img at bounding box center [913, 174] width 268 height 65
click at [837, 168] on img at bounding box center [913, 174] width 268 height 65
click at [851, 166] on img at bounding box center [913, 174] width 268 height 65
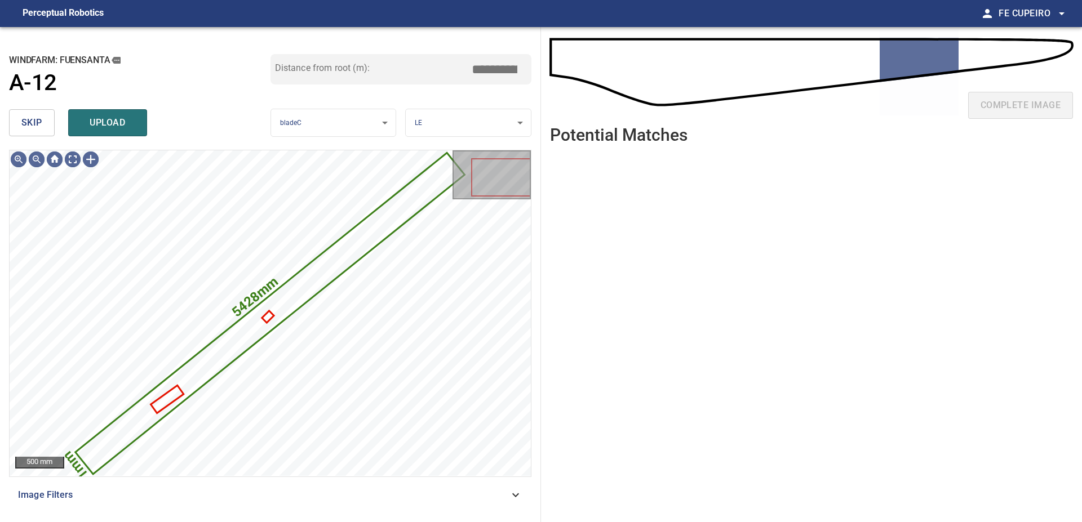
click at [50, 129] on button "skip" at bounding box center [32, 122] width 46 height 27
click at [50, 128] on button "skip" at bounding box center [32, 122] width 46 height 27
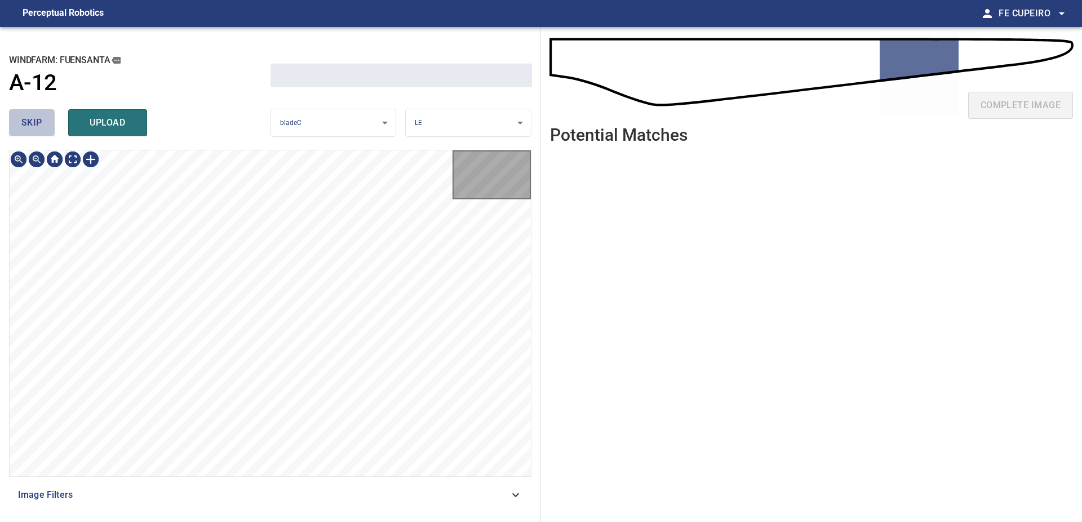
click at [49, 127] on button "skip" at bounding box center [32, 122] width 46 height 27
click at [49, 127] on div "skip upload" at bounding box center [139, 123] width 261 height 36
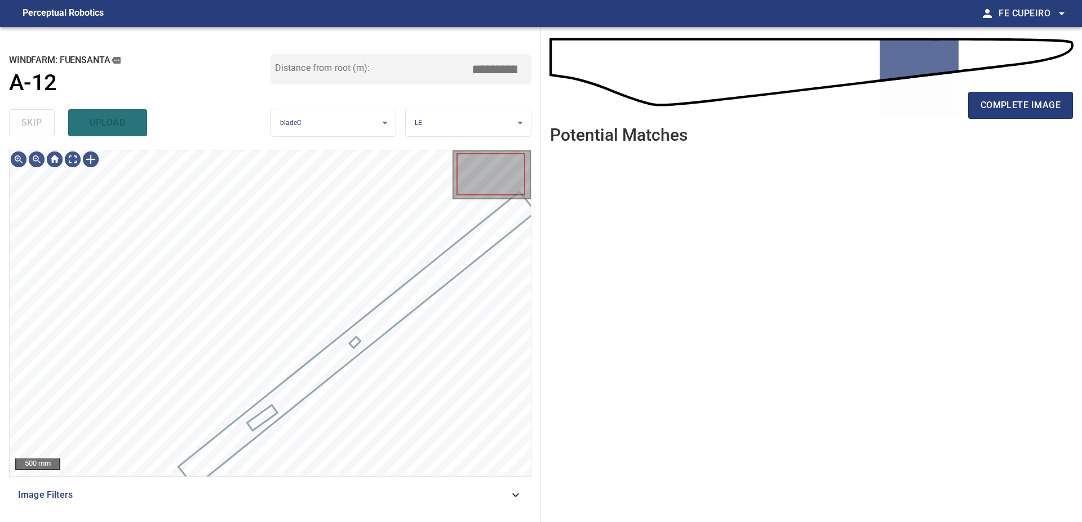
click at [48, 127] on div "skip upload" at bounding box center [139, 123] width 261 height 36
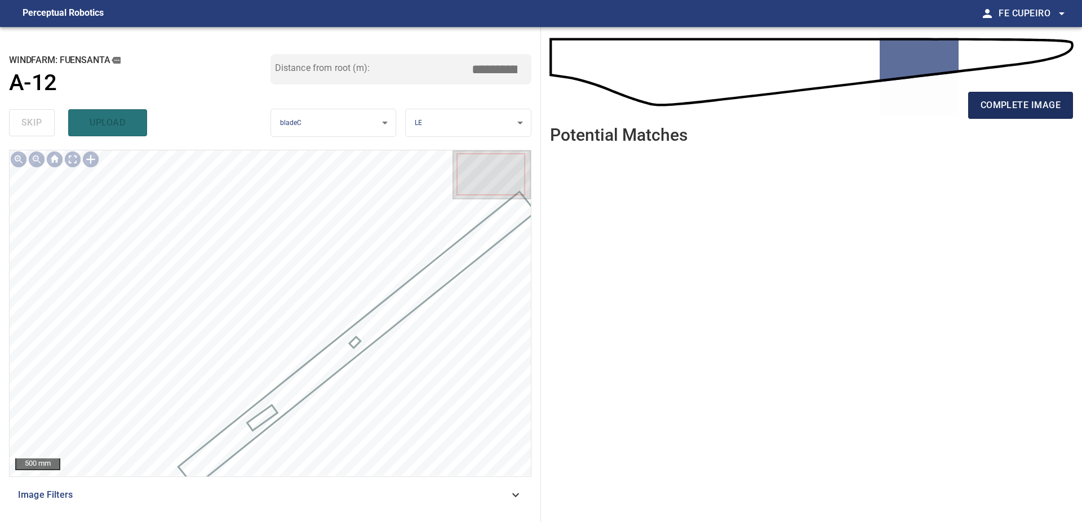
click at [1014, 112] on span "complete image" at bounding box center [1020, 105] width 80 height 16
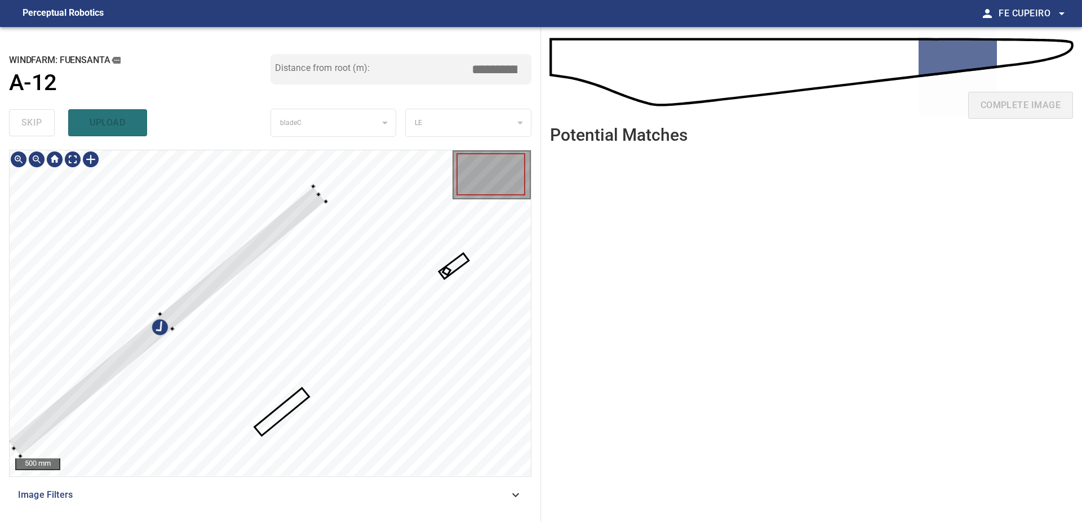
click at [238, 193] on div at bounding box center [270, 313] width 521 height 326
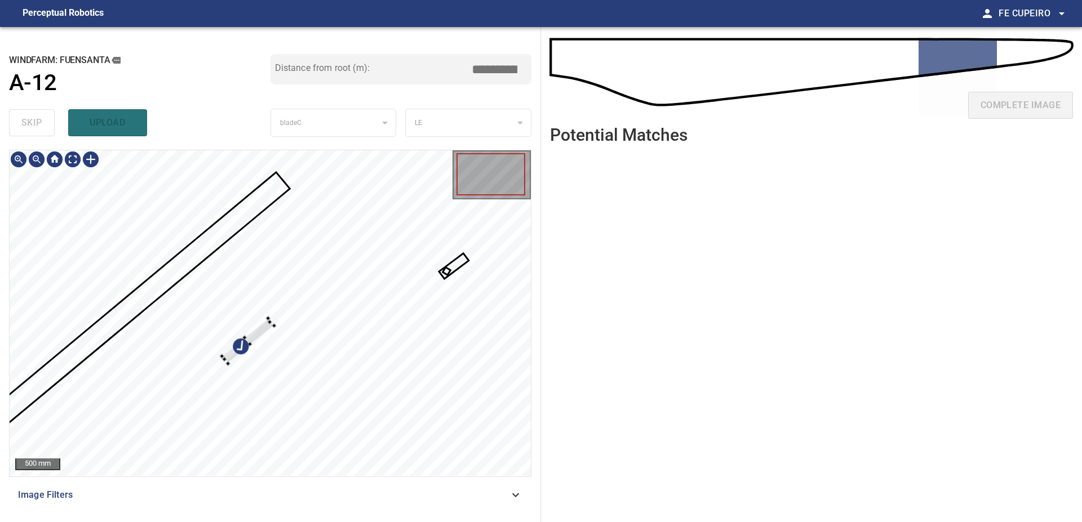
click at [247, 289] on div at bounding box center [270, 313] width 521 height 326
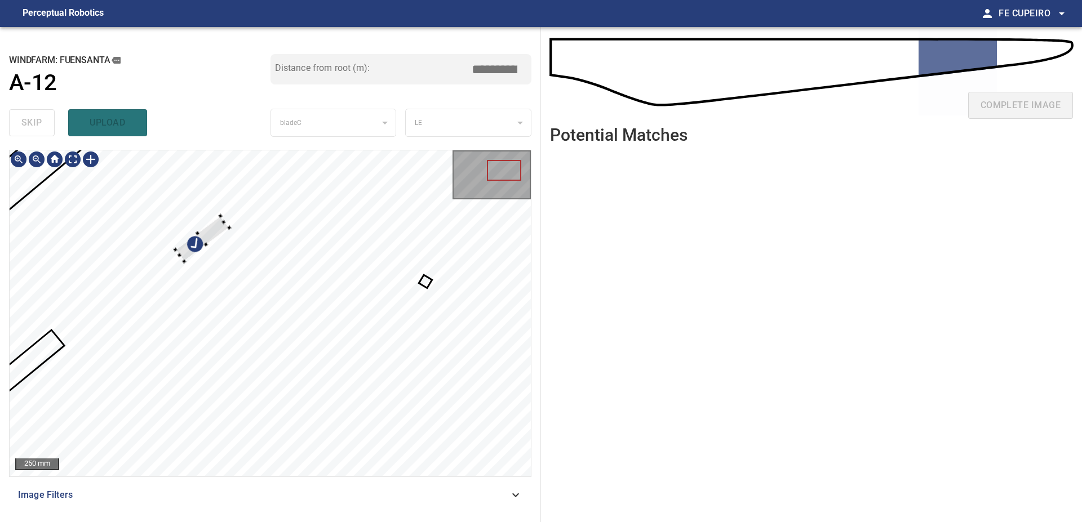
click at [184, 224] on div at bounding box center [270, 313] width 521 height 326
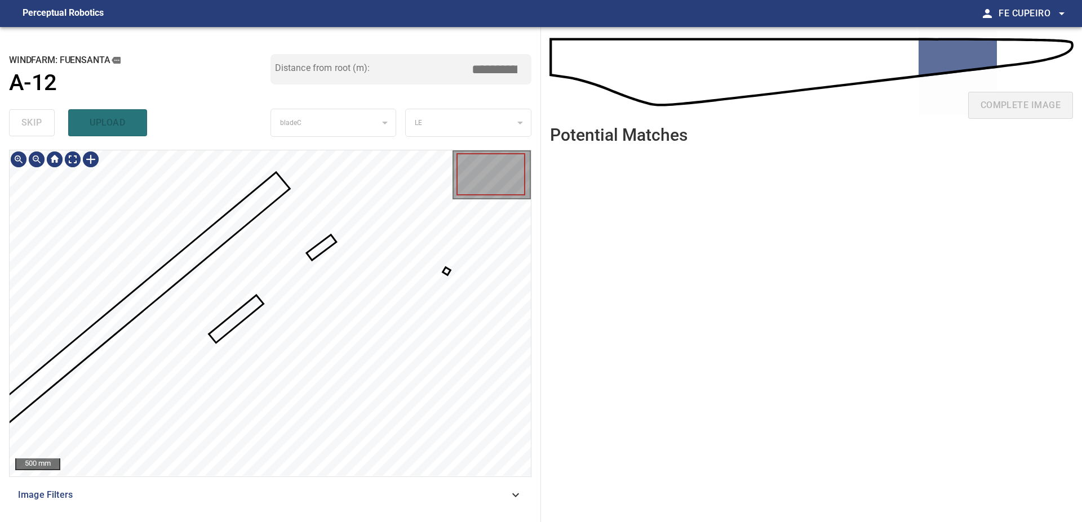
click at [445, 271] on div at bounding box center [270, 313] width 521 height 326
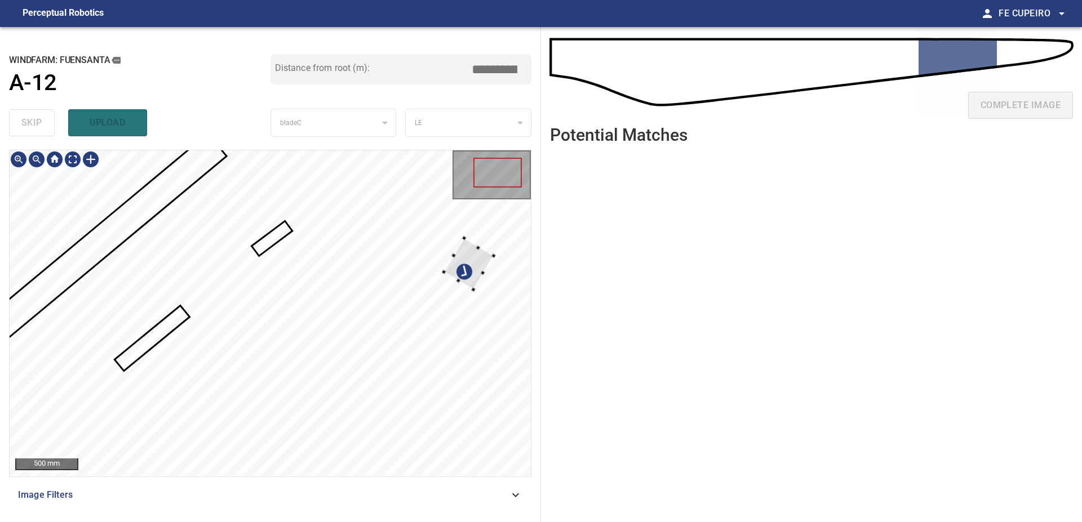
click at [496, 255] on div at bounding box center [270, 313] width 521 height 326
click at [288, 202] on div at bounding box center [270, 313] width 521 height 326
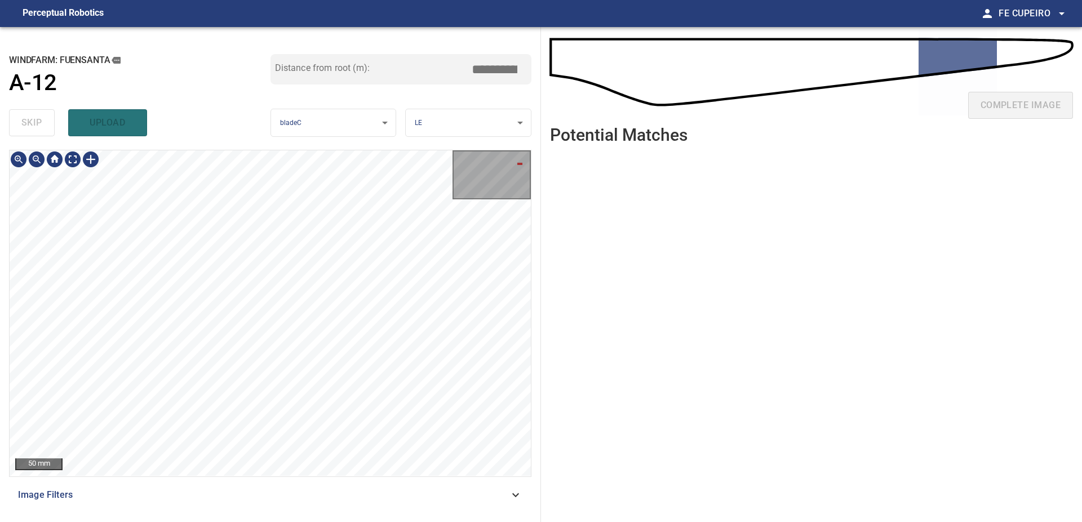
click at [456, 184] on div "50 mm" at bounding box center [270, 313] width 521 height 326
click at [458, 309] on div at bounding box center [270, 313] width 521 height 326
click at [464, 164] on div "100 mm" at bounding box center [270, 313] width 521 height 326
click at [487, 125] on div "**********" at bounding box center [270, 274] width 541 height 495
click at [499, 130] on div "**********" at bounding box center [270, 274] width 541 height 495
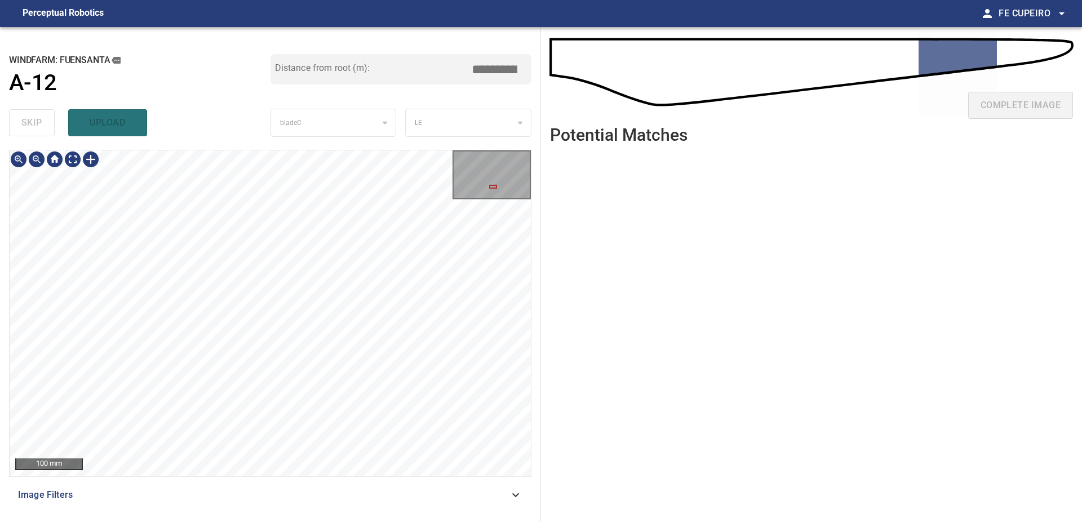
click at [486, 164] on div "100 mm" at bounding box center [270, 313] width 521 height 326
click at [505, 145] on div "**********" at bounding box center [270, 274] width 541 height 495
click at [495, 150] on div "**********" at bounding box center [270, 274] width 541 height 495
click at [339, 293] on div at bounding box center [270, 313] width 521 height 326
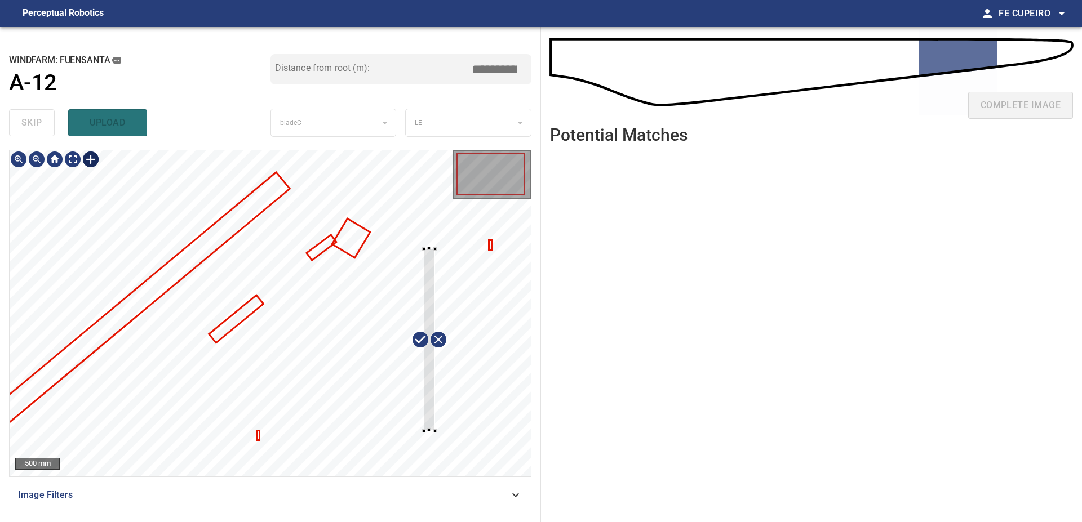
click at [435, 431] on div at bounding box center [270, 313] width 521 height 326
click at [452, 268] on div at bounding box center [270, 313] width 521 height 326
click at [469, 247] on div at bounding box center [270, 313] width 521 height 326
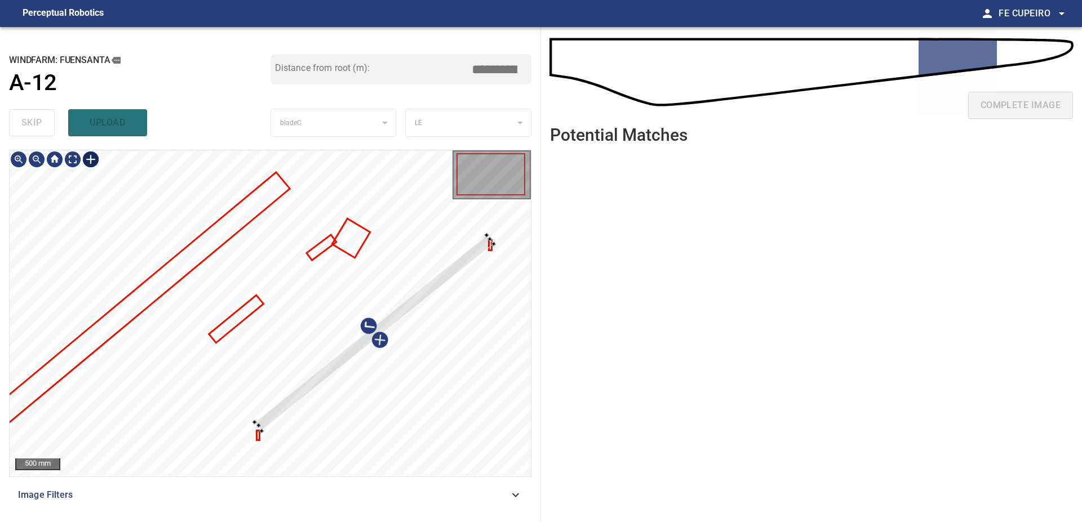
click at [264, 435] on div at bounding box center [270, 313] width 521 height 326
click at [425, 292] on div at bounding box center [375, 334] width 237 height 198
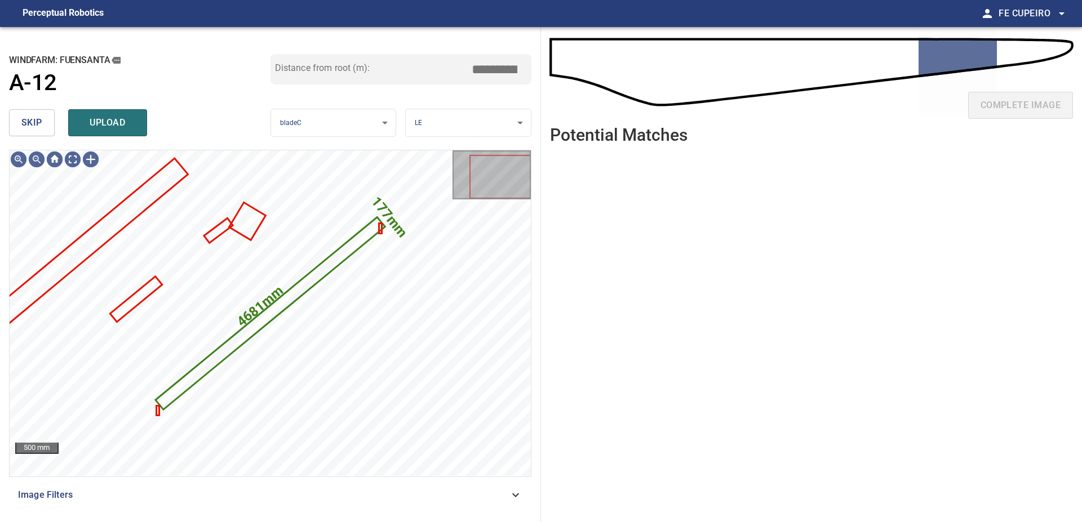
click at [483, 76] on input "*****" at bounding box center [498, 69] width 56 height 21
click at [483, 75] on input "*****" at bounding box center [498, 69] width 56 height 21
click at [512, 66] on input "*****" at bounding box center [498, 69] width 56 height 21
click at [453, 109] on body "**********" at bounding box center [541, 261] width 1082 height 522
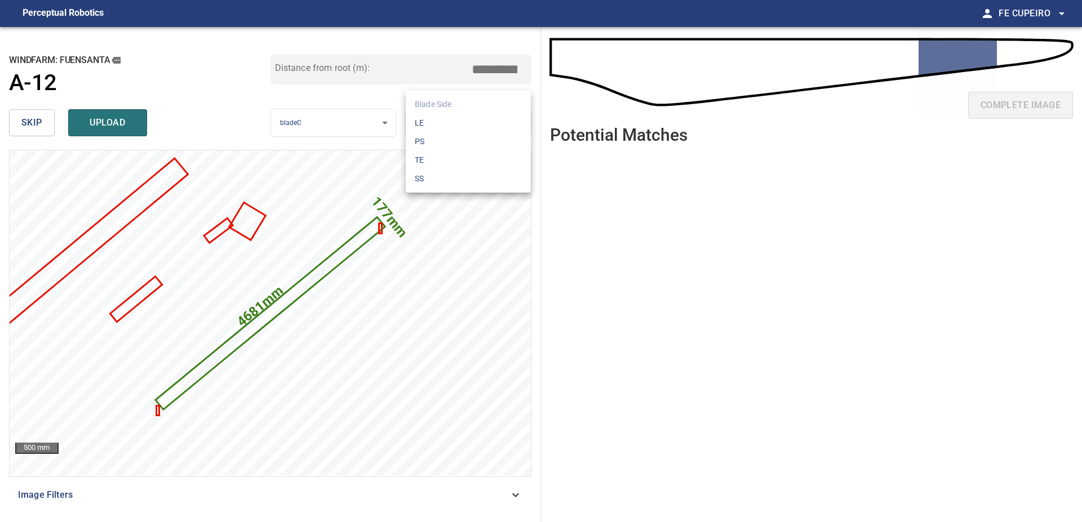
click at [289, 106] on div at bounding box center [541, 261] width 1082 height 522
click at [137, 123] on button "upload" at bounding box center [107, 122] width 79 height 27
type input "****"
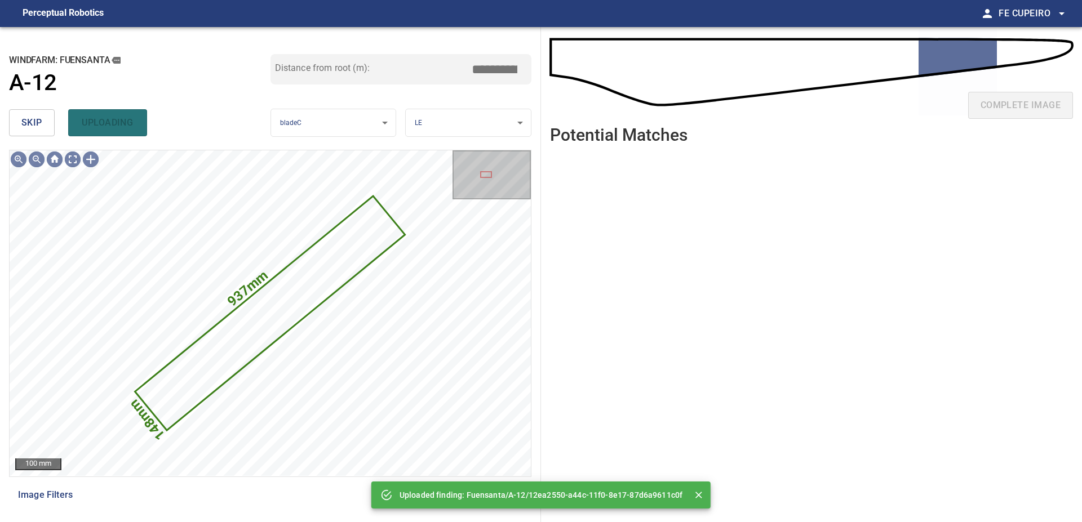
click at [39, 125] on span "skip" at bounding box center [31, 123] width 21 height 16
click at [39, 123] on span "skip" at bounding box center [31, 123] width 21 height 16
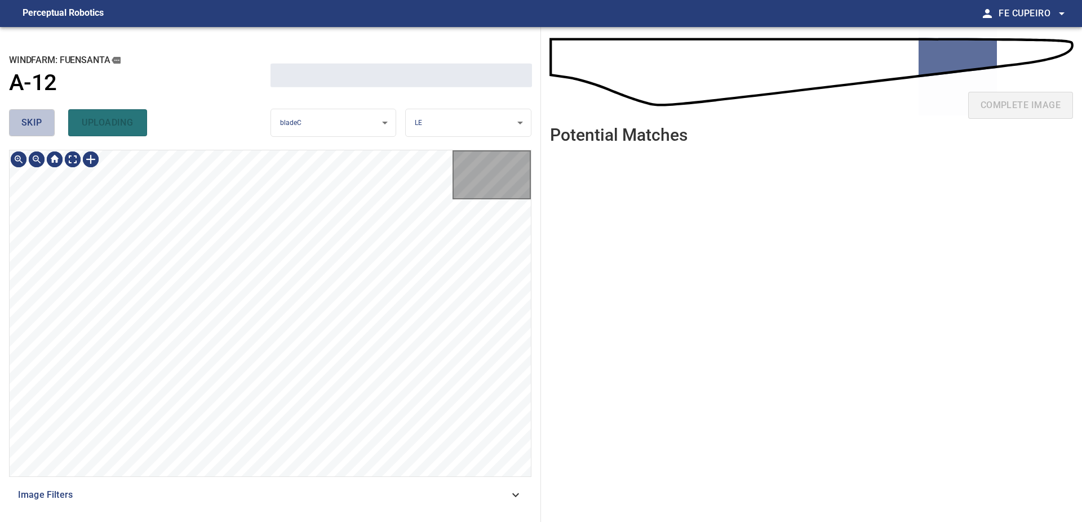
click at [39, 123] on span "skip" at bounding box center [31, 123] width 21 height 16
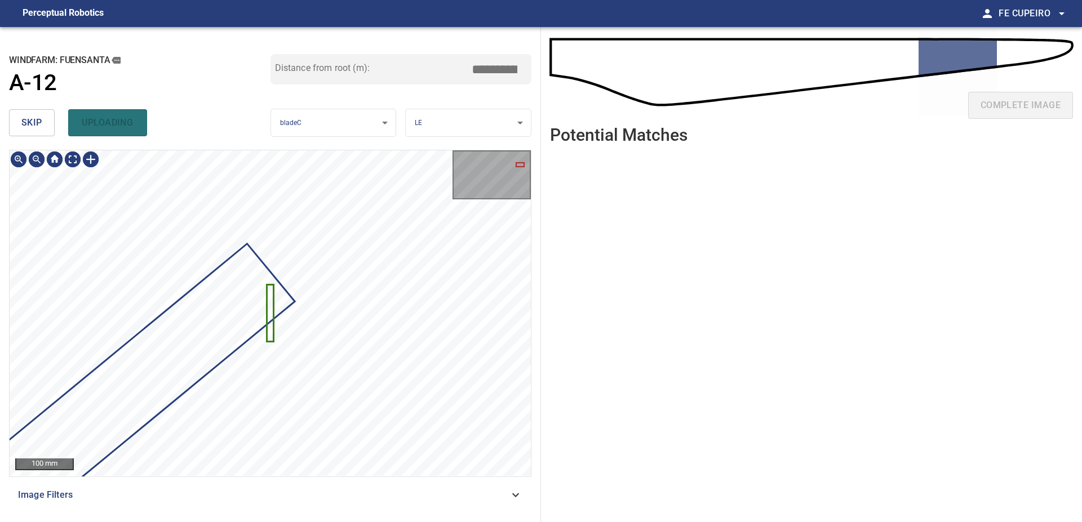
type input "*****"
click at [25, 120] on span "skip" at bounding box center [31, 123] width 21 height 16
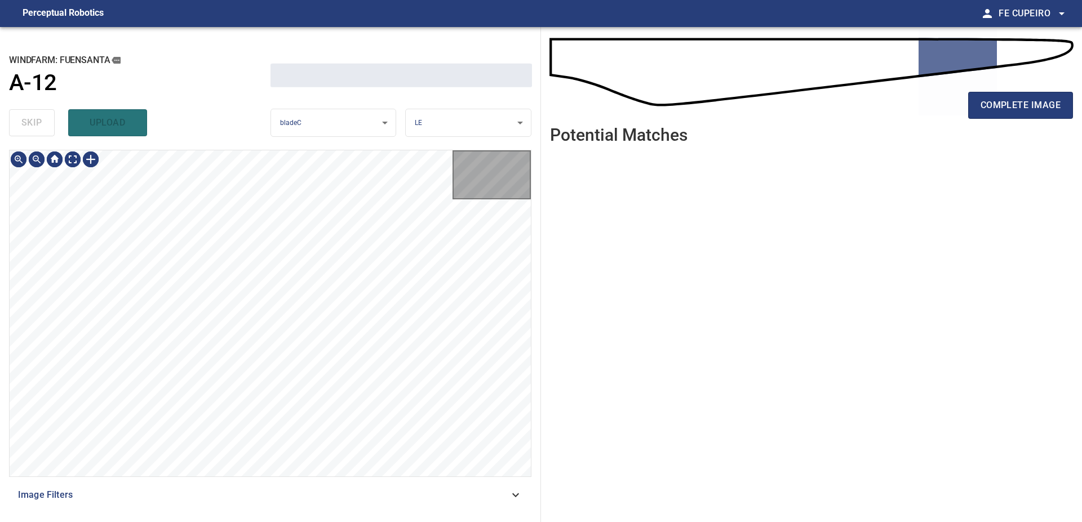
click at [25, 120] on div "skip upload" at bounding box center [139, 123] width 261 height 36
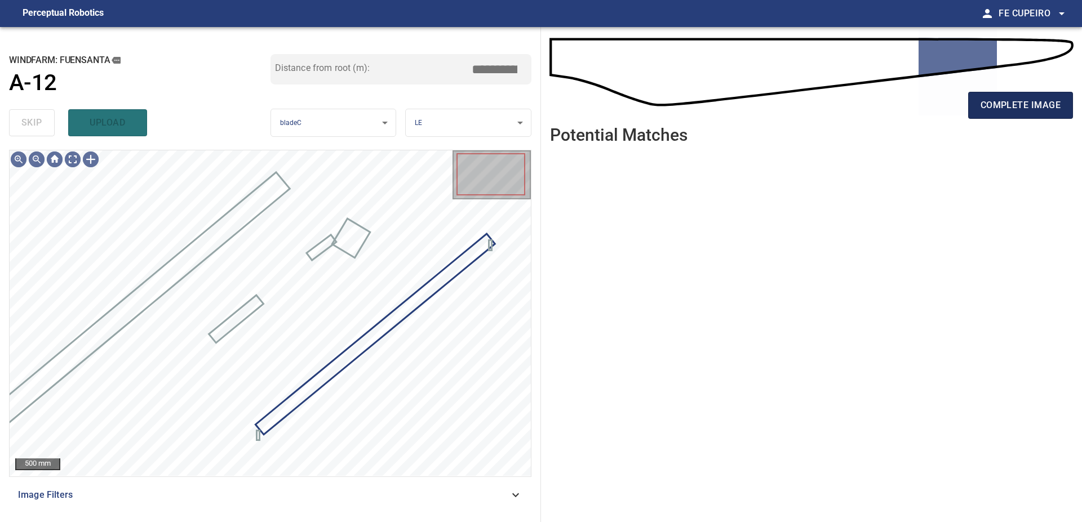
click at [1015, 108] on span "complete image" at bounding box center [1020, 105] width 80 height 16
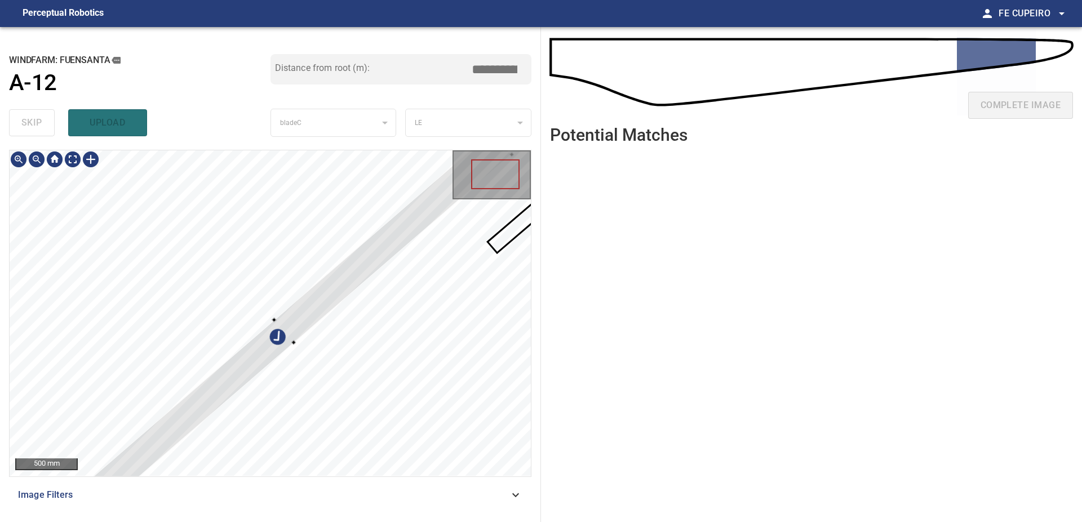
click at [188, 232] on div at bounding box center [270, 313] width 521 height 326
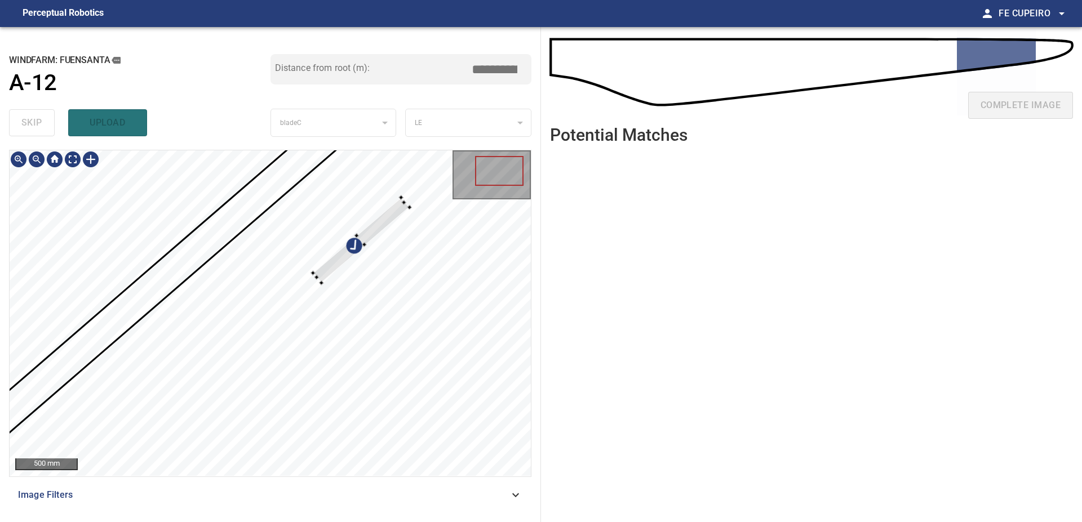
click at [305, 229] on div at bounding box center [270, 313] width 521 height 326
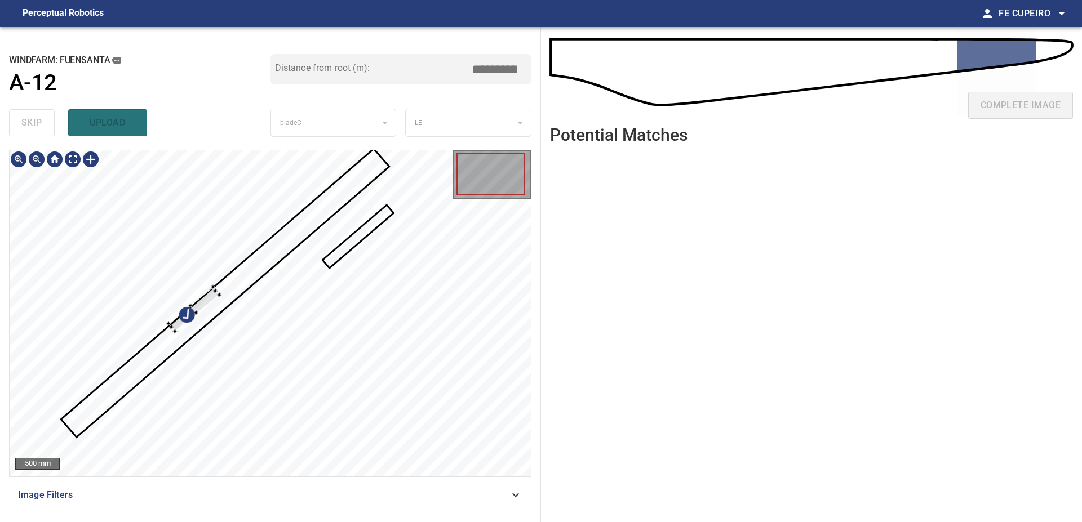
click at [208, 268] on div at bounding box center [270, 313] width 521 height 326
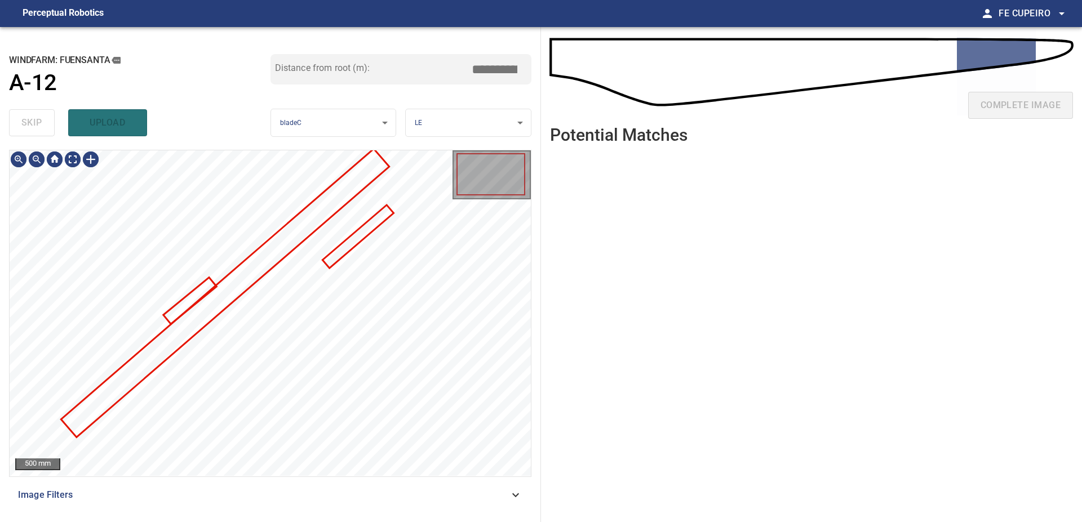
click at [291, 482] on div "500 mm Image Filters" at bounding box center [270, 331] width 522 height 363
click at [291, 485] on div "Image Filters" at bounding box center [270, 495] width 522 height 27
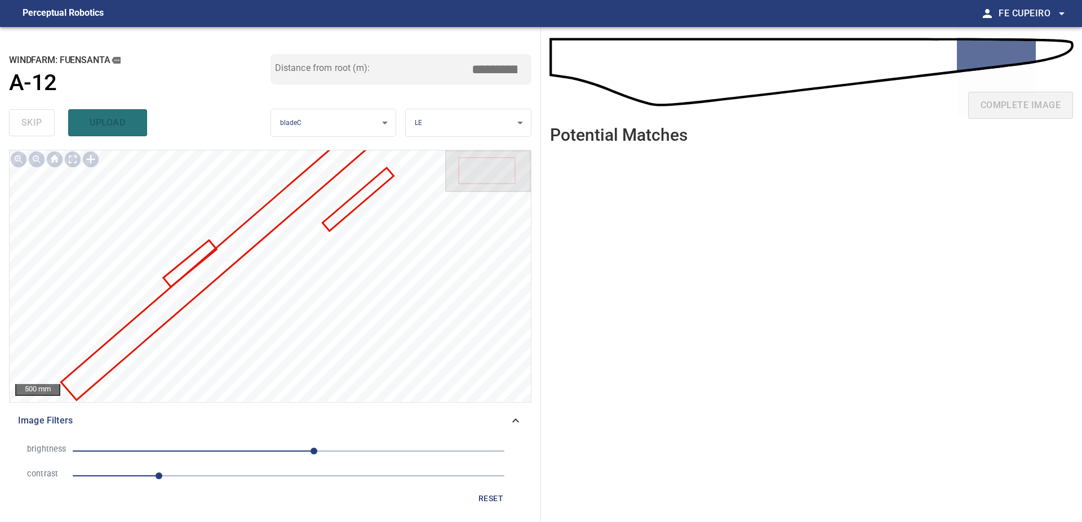
click at [219, 486] on li "contrast 1" at bounding box center [270, 476] width 504 height 25
click at [220, 479] on span "1" at bounding box center [289, 476] width 432 height 16
click at [274, 448] on span "30" at bounding box center [289, 451] width 432 height 16
click at [270, 448] on span "-17" at bounding box center [273, 451] width 7 height 7
click at [77, 160] on body "**********" at bounding box center [541, 261] width 1082 height 522
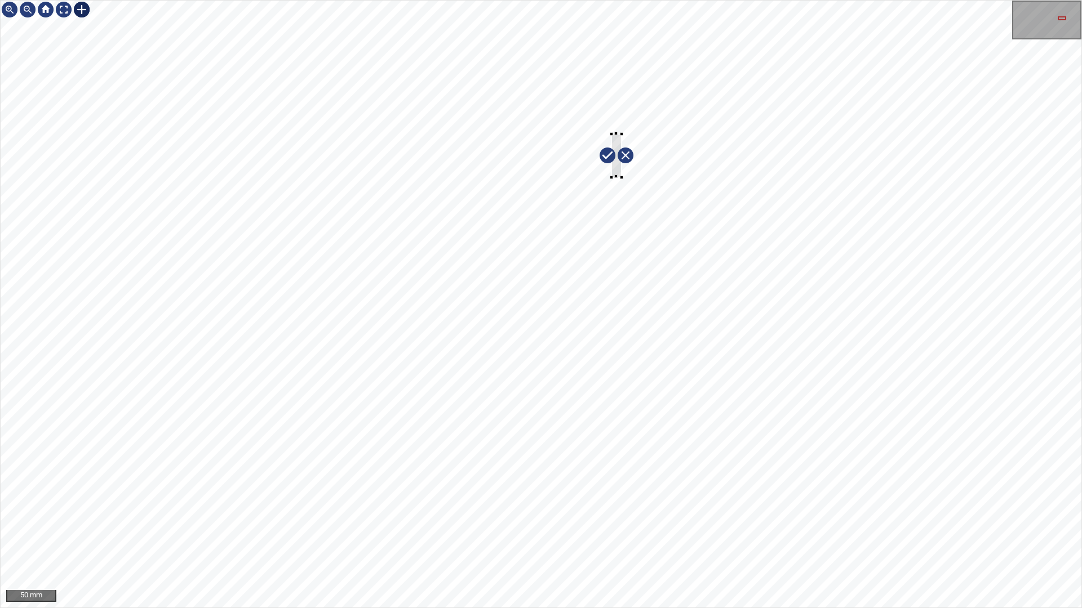
click at [637, 250] on div at bounding box center [541, 304] width 1080 height 607
click at [730, 403] on div at bounding box center [541, 304] width 1080 height 607
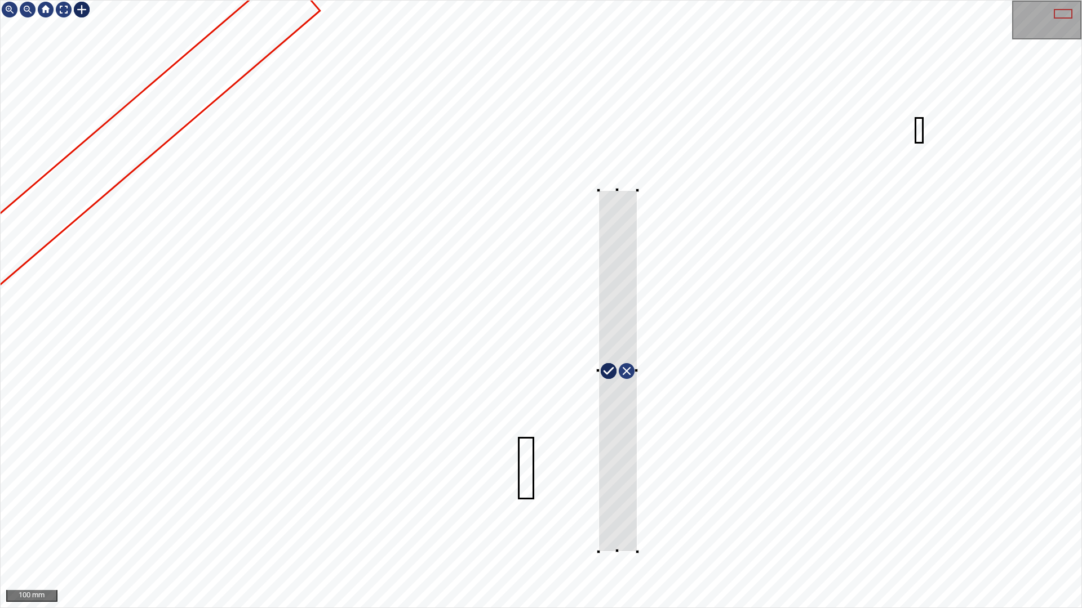
click at [637, 522] on div at bounding box center [541, 304] width 1080 height 607
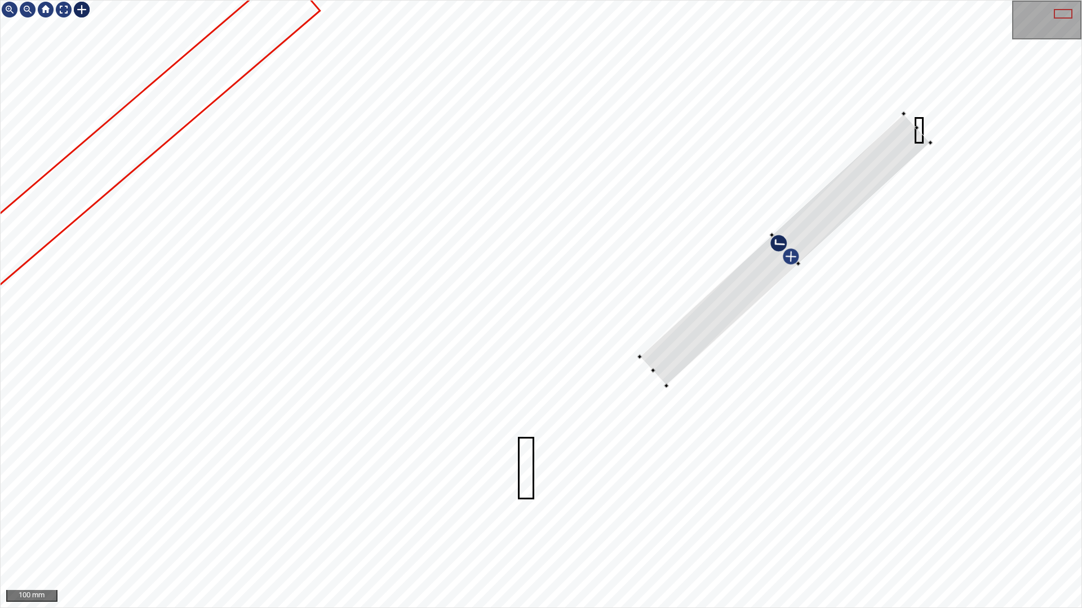
click at [864, 179] on div at bounding box center [784, 250] width 291 height 272
click at [890, 150] on div at bounding box center [774, 246] width 301 height 260
click at [705, 305] on div at bounding box center [776, 246] width 301 height 260
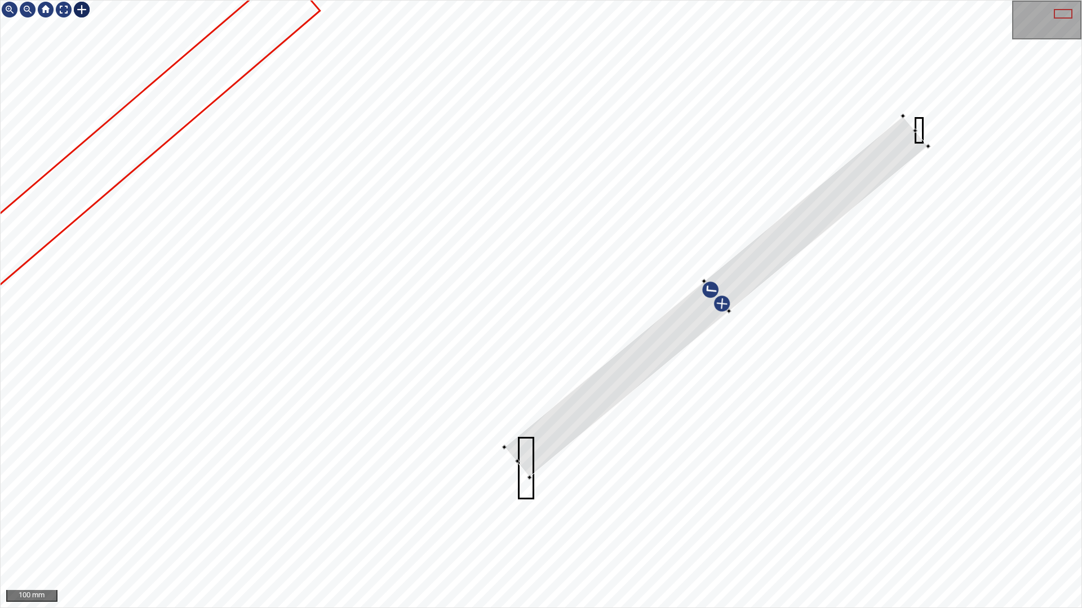
click at [534, 487] on div at bounding box center [541, 304] width 1080 height 607
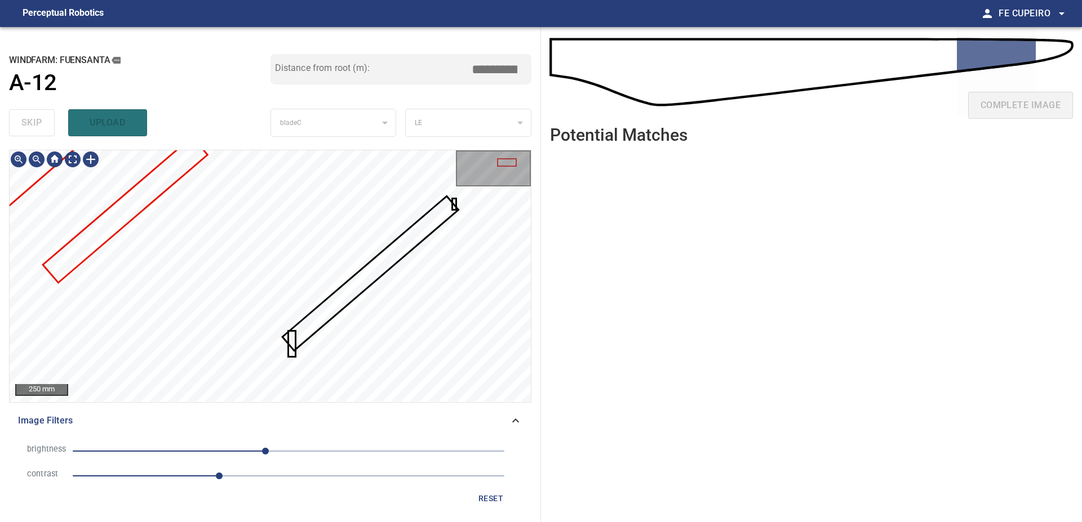
click at [363, 416] on span "Image Filters" at bounding box center [263, 421] width 491 height 14
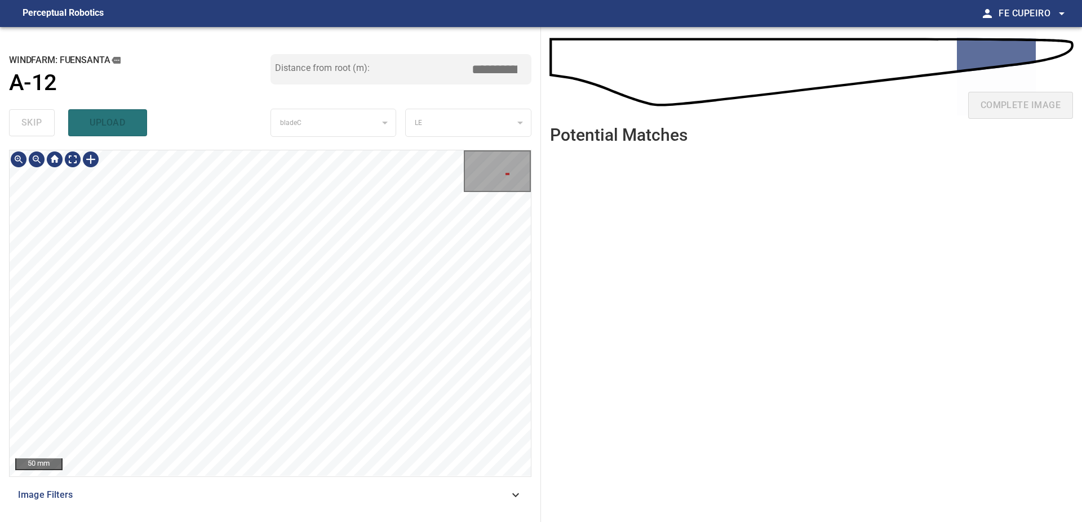
click at [530, 141] on div "**********" at bounding box center [270, 274] width 541 height 495
click at [555, 161] on div "**********" at bounding box center [541, 274] width 1082 height 495
click at [492, 183] on div "50 mm" at bounding box center [270, 313] width 521 height 326
click at [504, 163] on div "50 mm" at bounding box center [270, 313] width 521 height 326
click at [531, 151] on div "**********" at bounding box center [270, 274] width 541 height 495
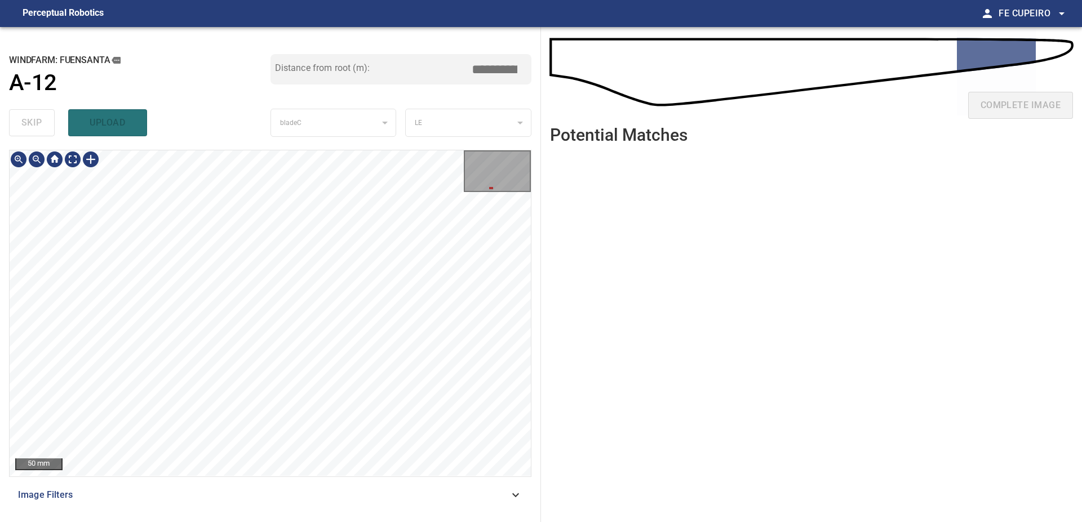
click at [495, 155] on div "50 mm" at bounding box center [270, 313] width 521 height 326
click at [511, 146] on div "**********" at bounding box center [270, 274] width 541 height 495
click at [512, 348] on div at bounding box center [270, 313] width 521 height 326
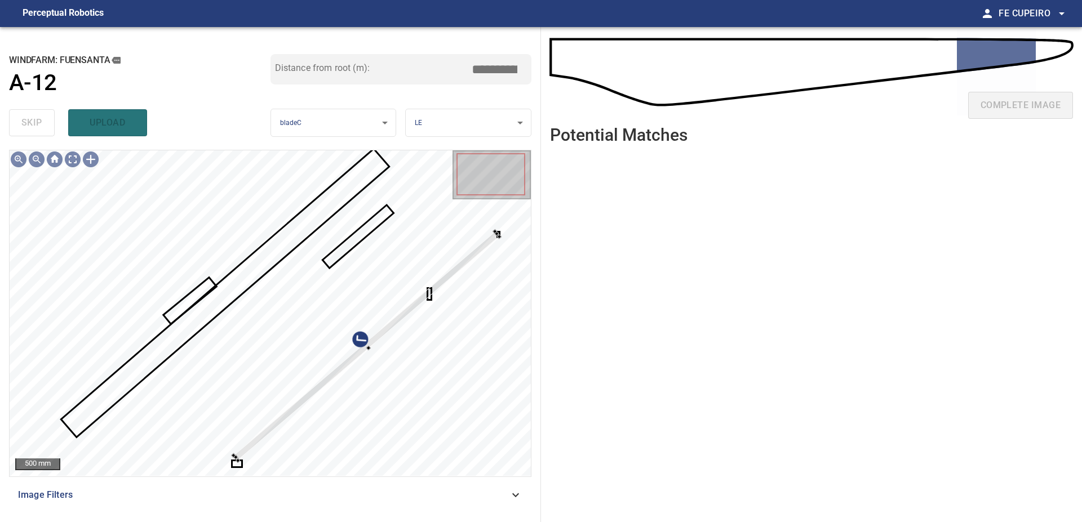
click at [246, 477] on div "500 mm Image Filters" at bounding box center [270, 331] width 522 height 363
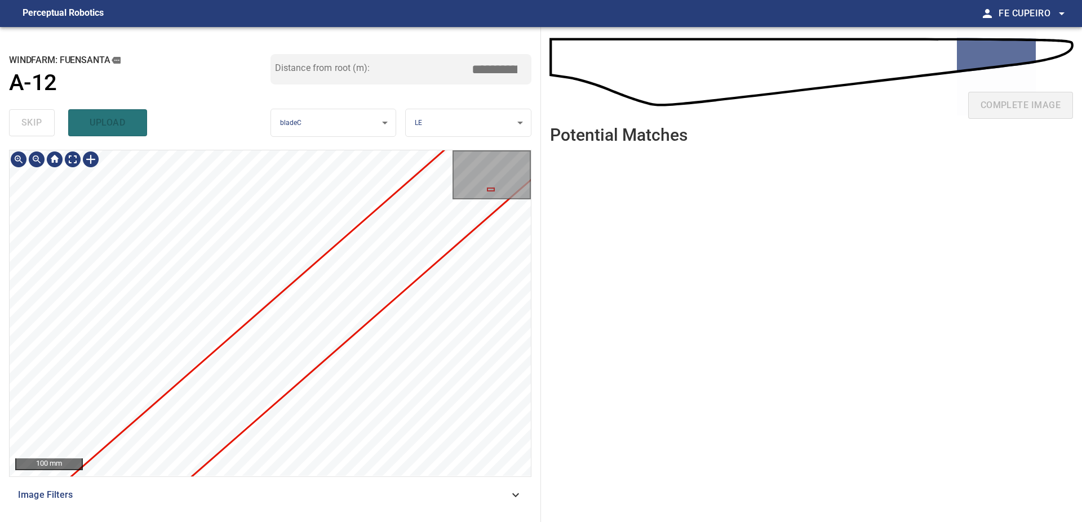
click at [241, 484] on div "100 mm Image Filters" at bounding box center [270, 331] width 522 height 363
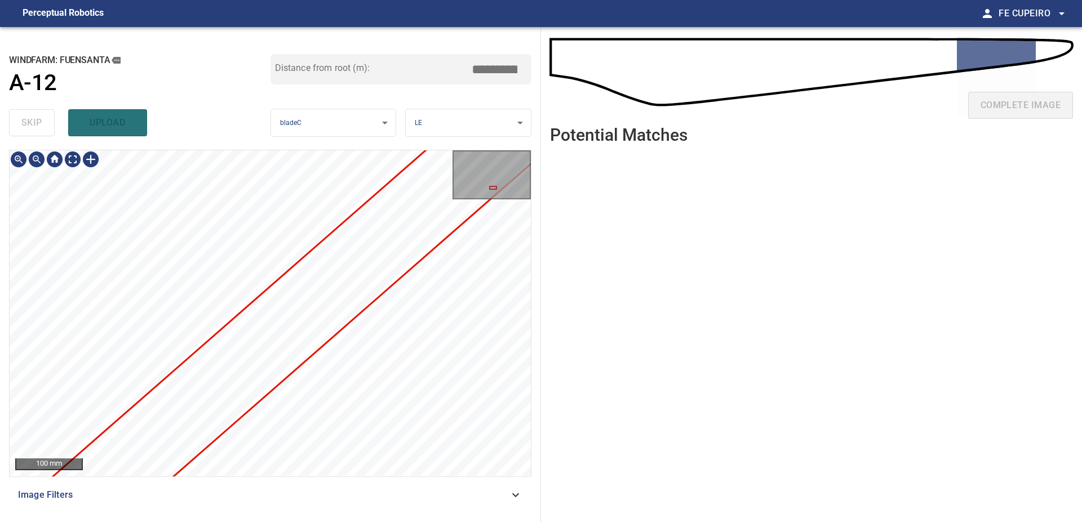
click at [270, 490] on div "100 mm Image Filters" at bounding box center [270, 331] width 522 height 363
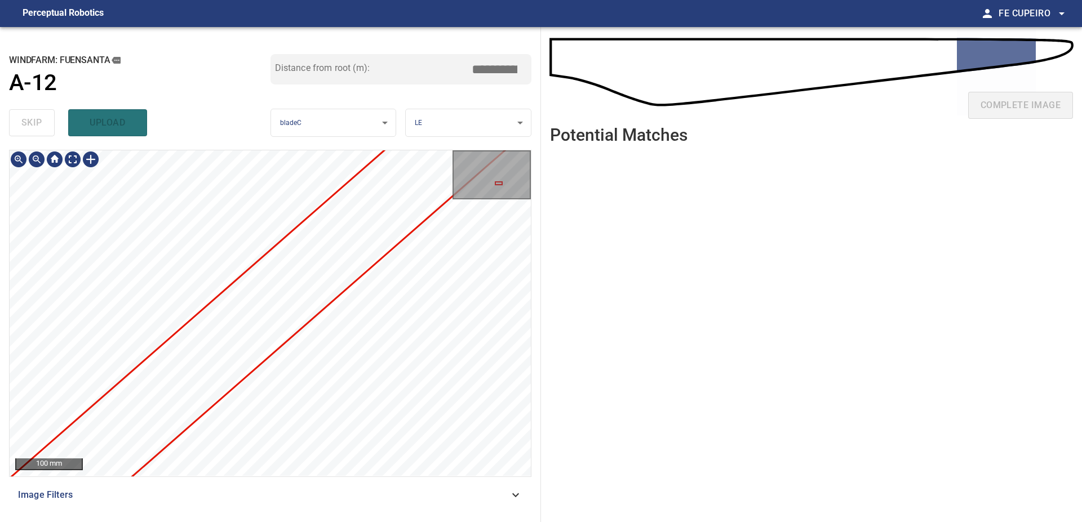
click at [321, 486] on div "Image Filters" at bounding box center [270, 495] width 522 height 27
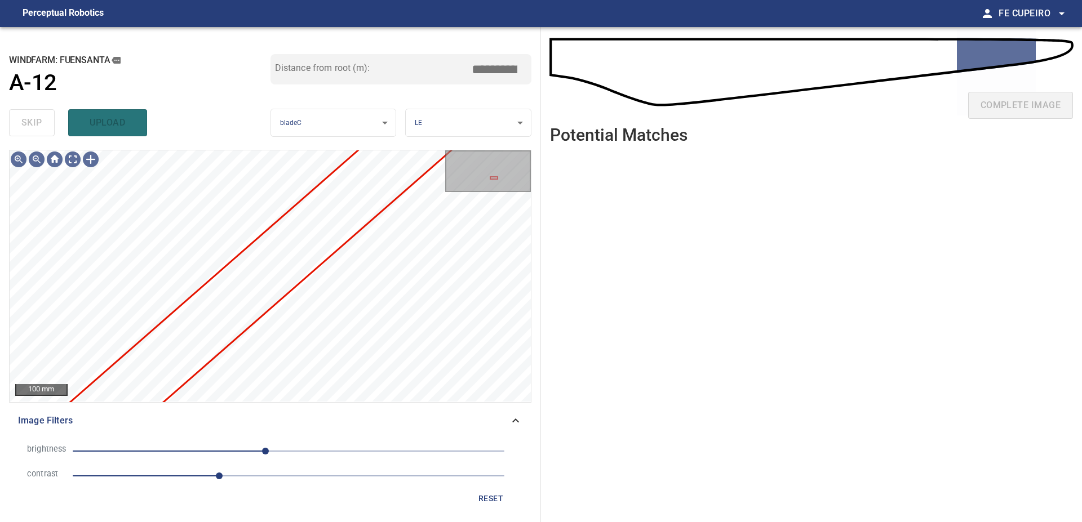
click at [474, 492] on button "reset" at bounding box center [491, 498] width 36 height 21
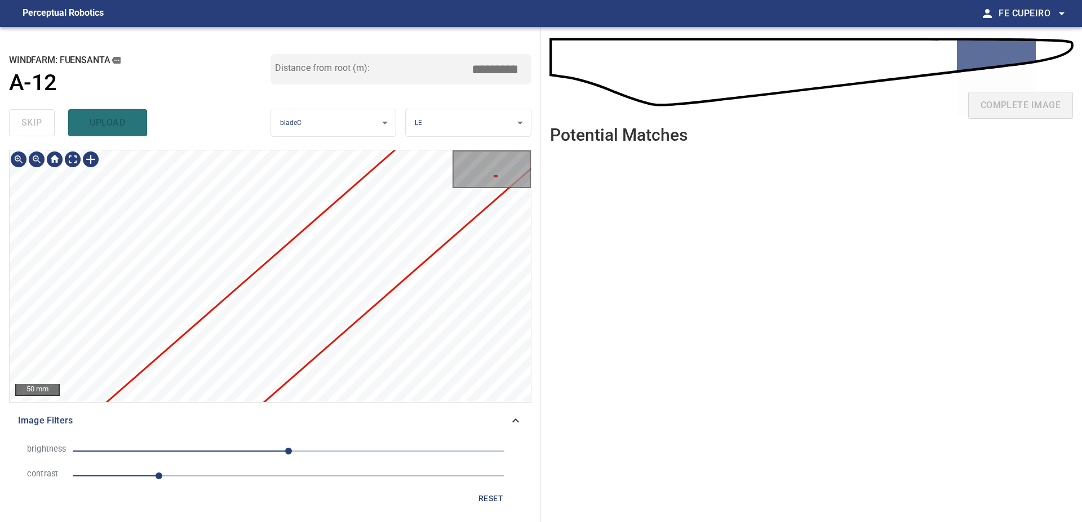
type input "****"
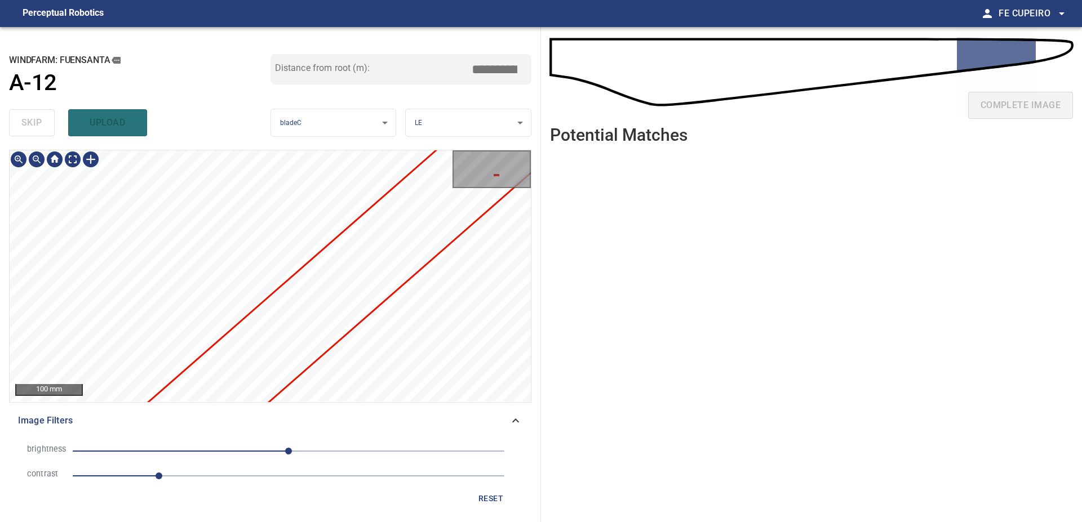
click at [316, 416] on div "100 mm Image Filters brightness 0 contrast 1 reset" at bounding box center [270, 331] width 522 height 363
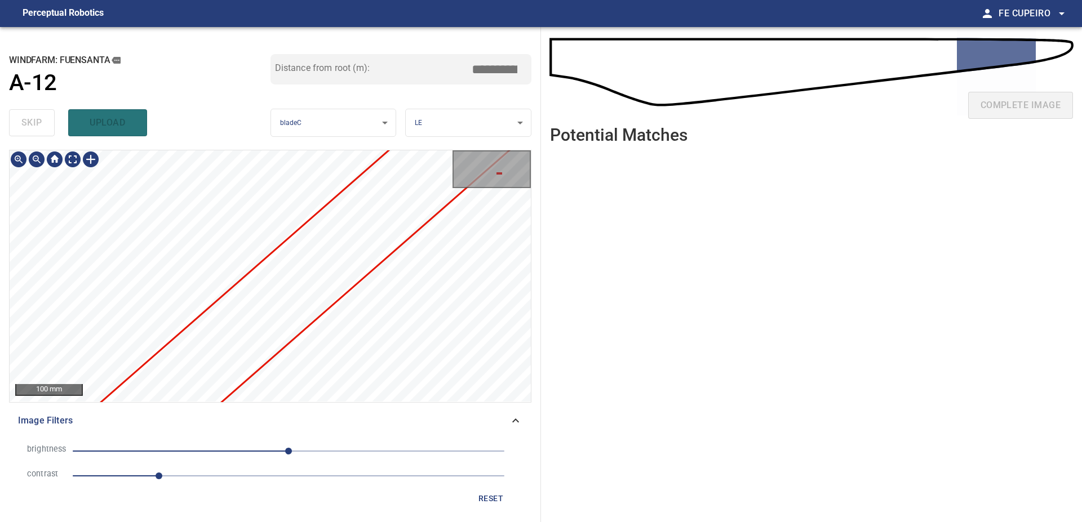
click at [300, 413] on div "100 mm Image Filters brightness 0 contrast 1 reset" at bounding box center [270, 331] width 522 height 363
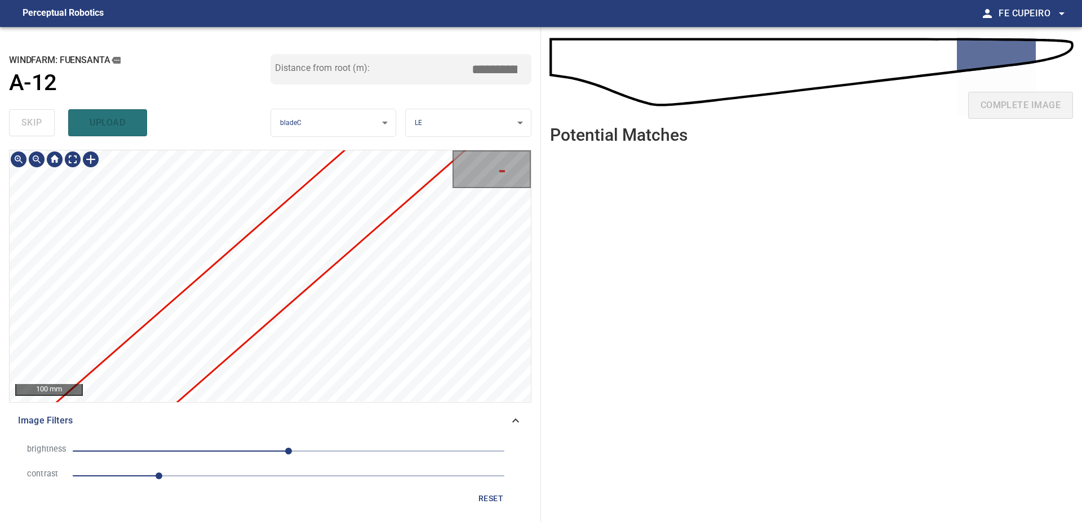
click at [209, 422] on div "100 mm Image Filters brightness 0 contrast 1 reset" at bounding box center [270, 331] width 522 height 363
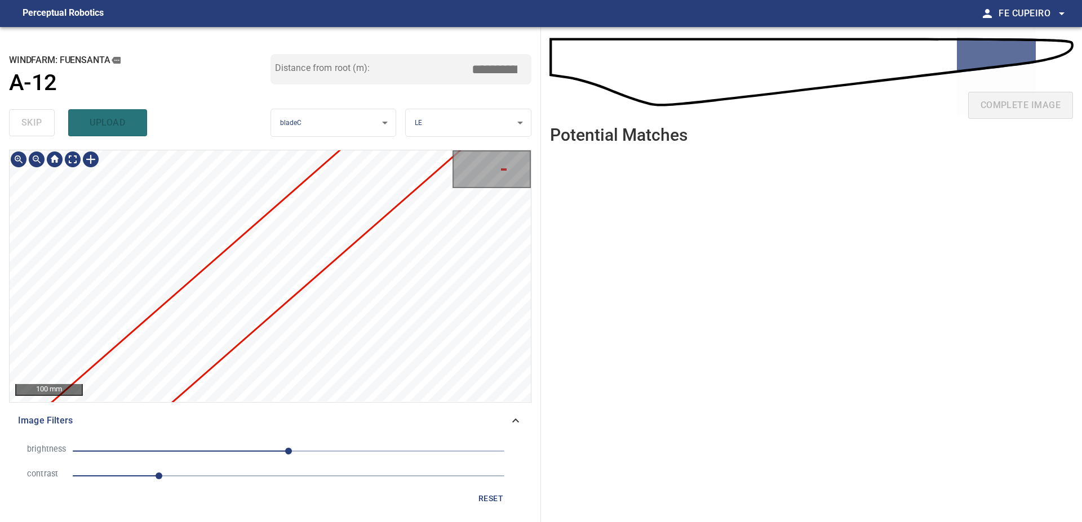
click at [297, 413] on div "100 mm Image Filters brightness 0 contrast 1 reset" at bounding box center [270, 331] width 522 height 363
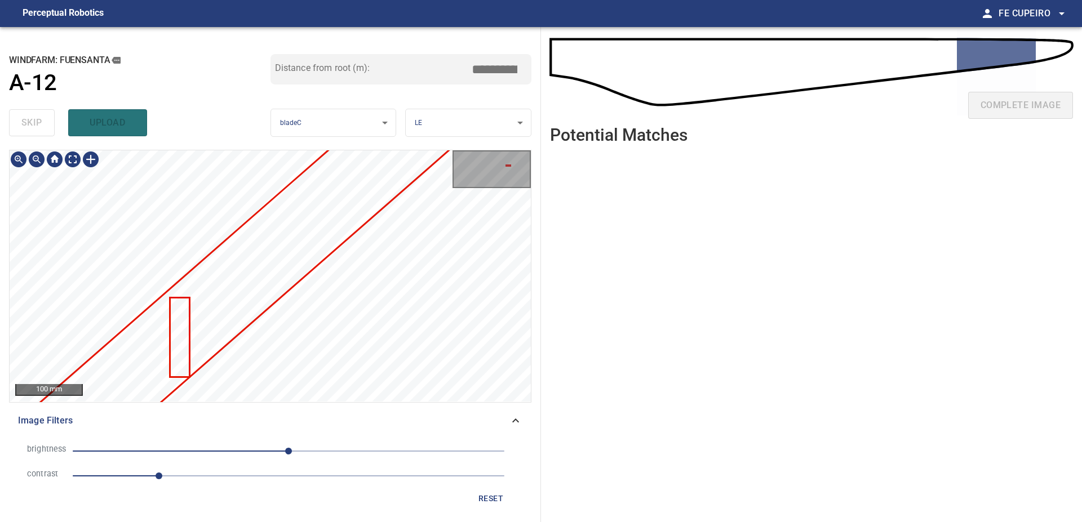
click at [272, 402] on div "100 mm" at bounding box center [270, 276] width 522 height 252
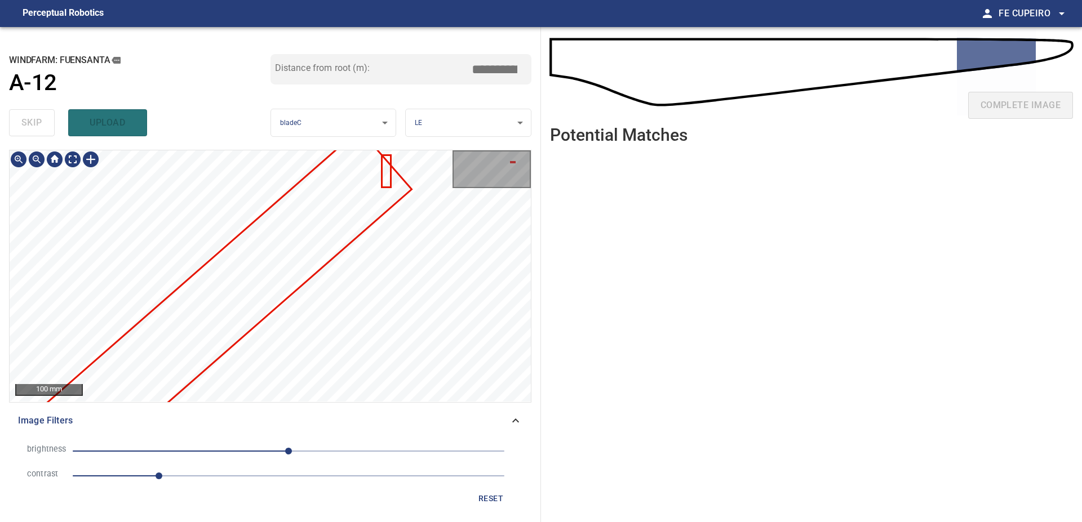
click at [288, 406] on div "100 mm Image Filters brightness 0 contrast 1 reset" at bounding box center [270, 331] width 522 height 363
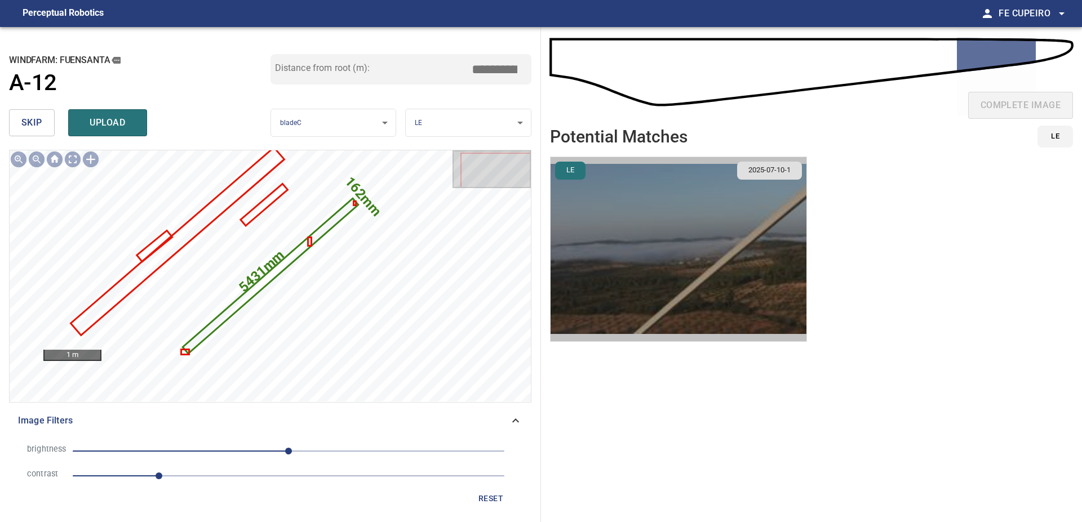
click at [653, 247] on img "button" at bounding box center [678, 249] width 256 height 184
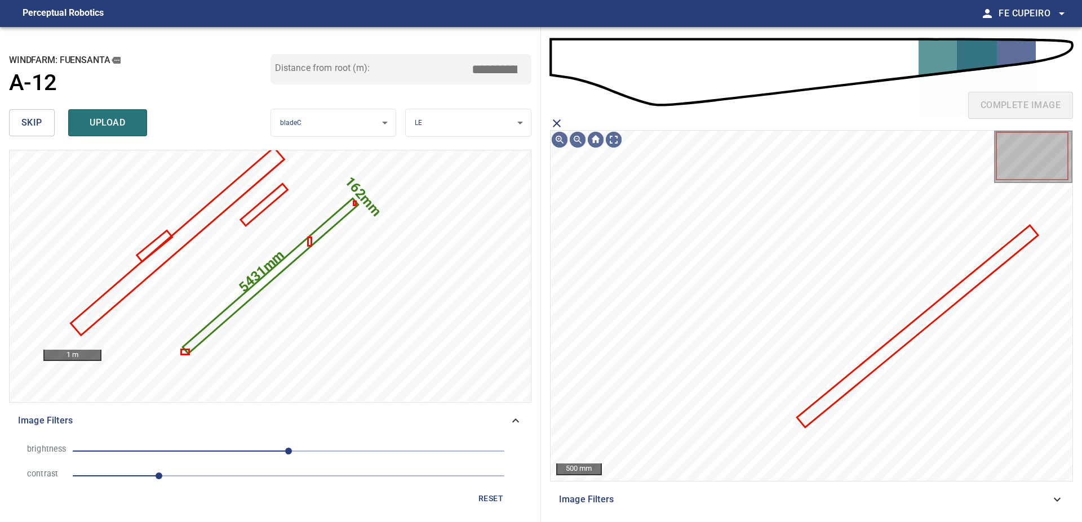
click at [557, 124] on icon "close matching imageResolution:" at bounding box center [557, 123] width 8 height 8
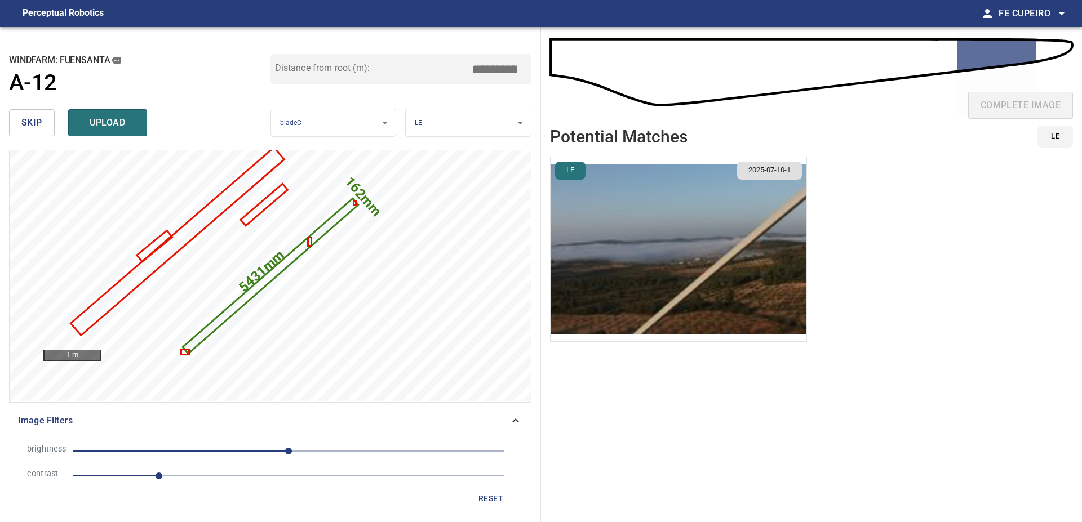
type input "****"
click at [45, 127] on button "skip" at bounding box center [32, 122] width 46 height 27
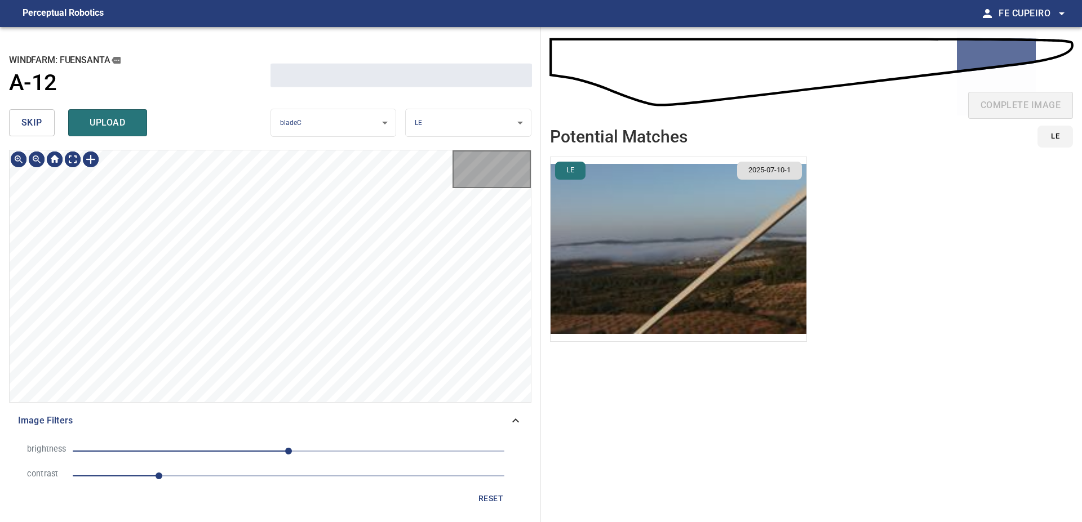
click at [45, 126] on button "skip" at bounding box center [32, 122] width 46 height 27
click at [45, 125] on button "skip" at bounding box center [32, 122] width 46 height 27
click at [44, 124] on button "skip" at bounding box center [32, 122] width 46 height 27
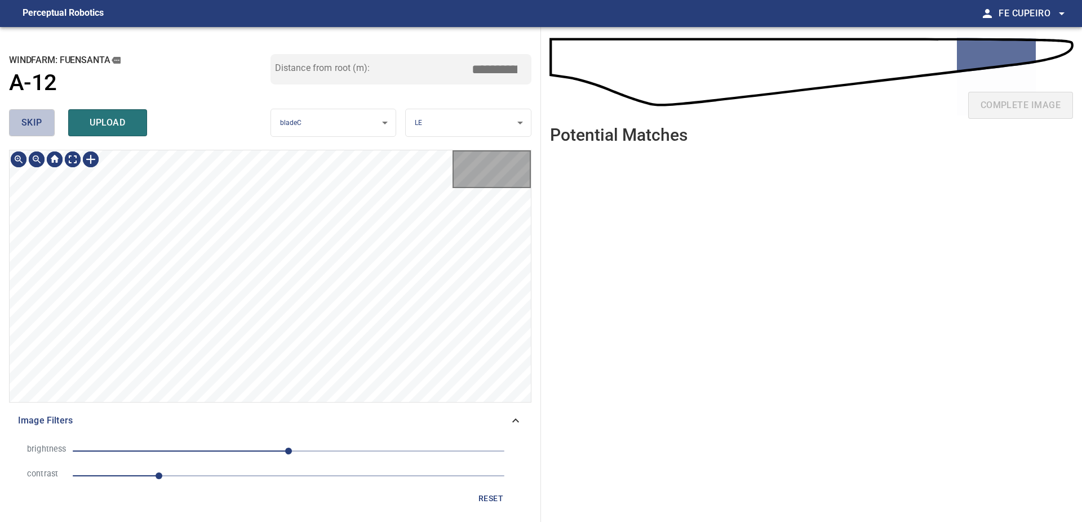
click at [44, 124] on button "skip" at bounding box center [32, 122] width 46 height 27
click at [44, 124] on div "skip upload" at bounding box center [139, 123] width 261 height 36
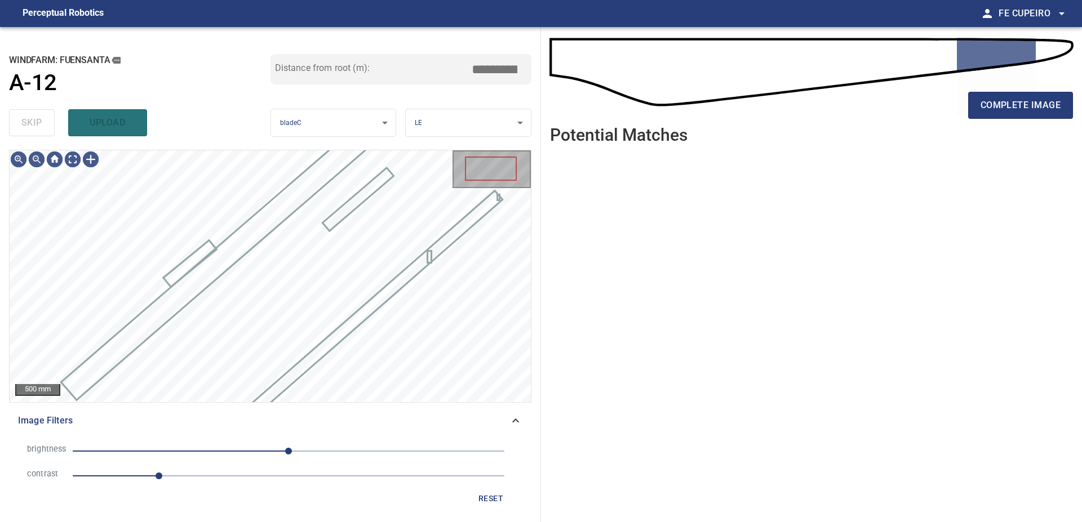
type input "*****"
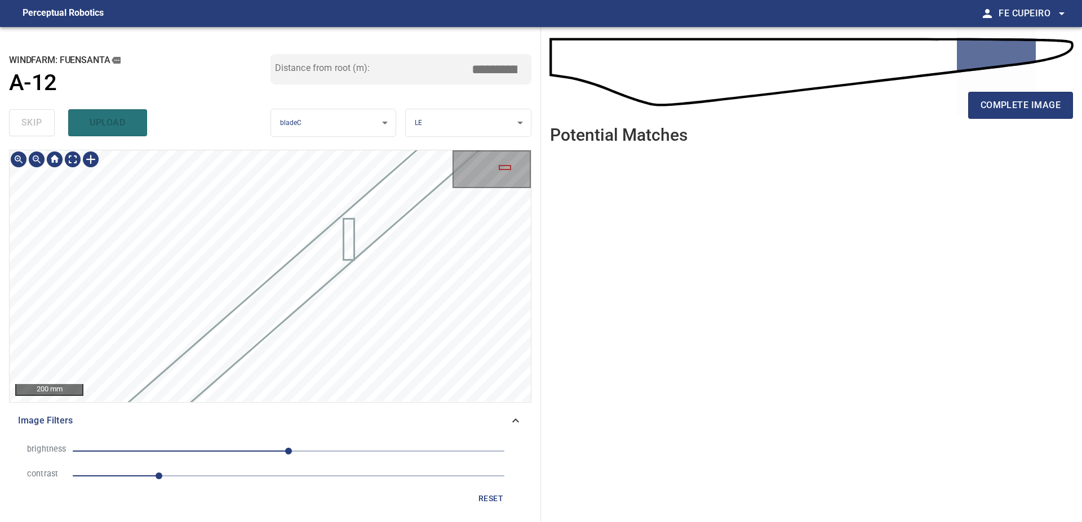
click at [571, 124] on div "**********" at bounding box center [541, 274] width 1082 height 495
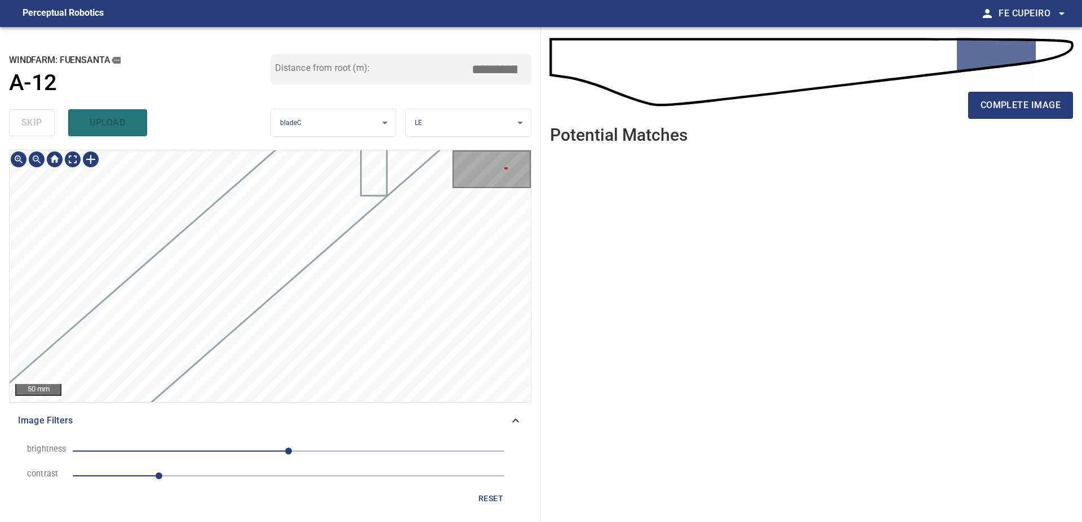
click at [607, 101] on div "**********" at bounding box center [541, 274] width 1082 height 495
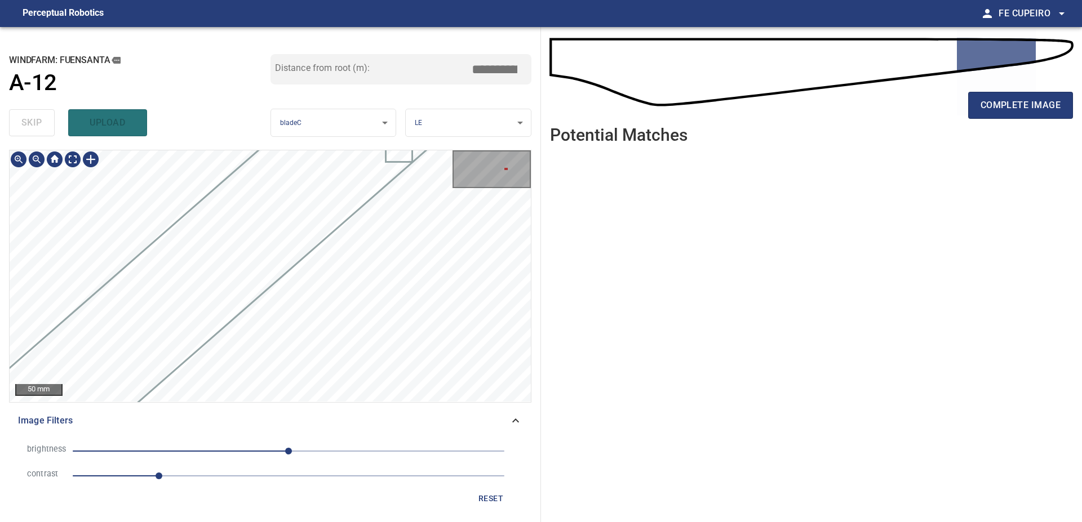
click at [610, 136] on div "**********" at bounding box center [541, 274] width 1082 height 495
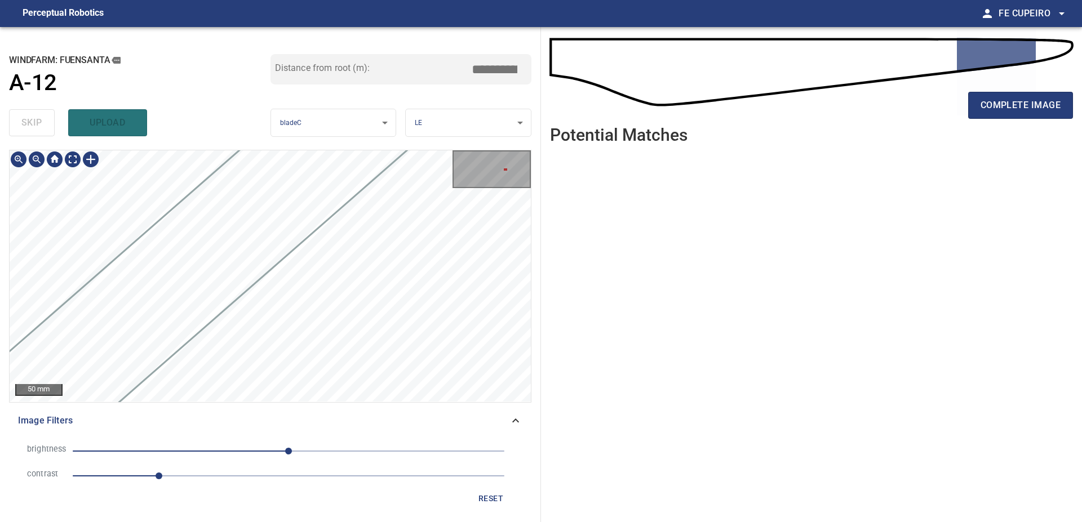
click at [625, 130] on div "**********" at bounding box center [541, 274] width 1082 height 495
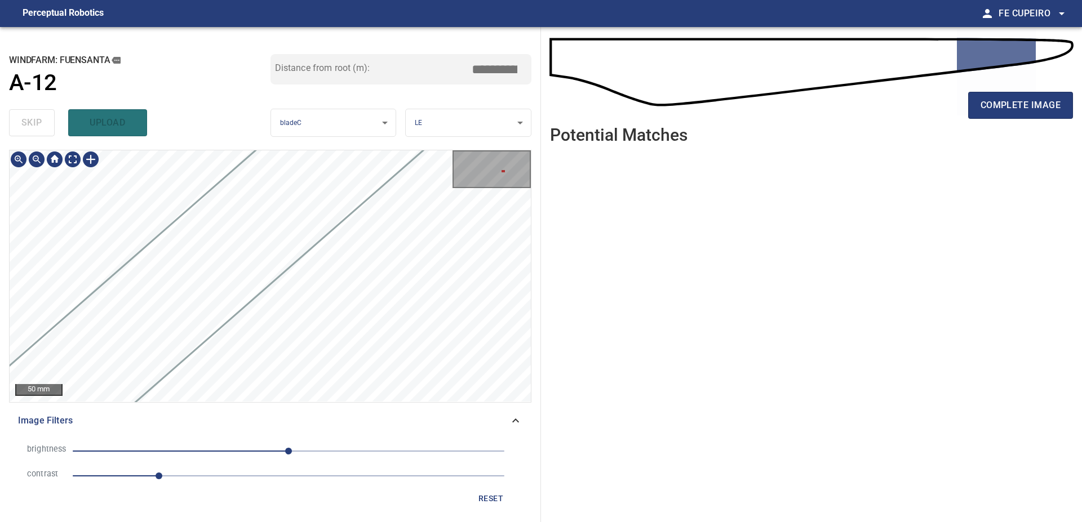
click at [624, 101] on div "**********" at bounding box center [541, 274] width 1082 height 495
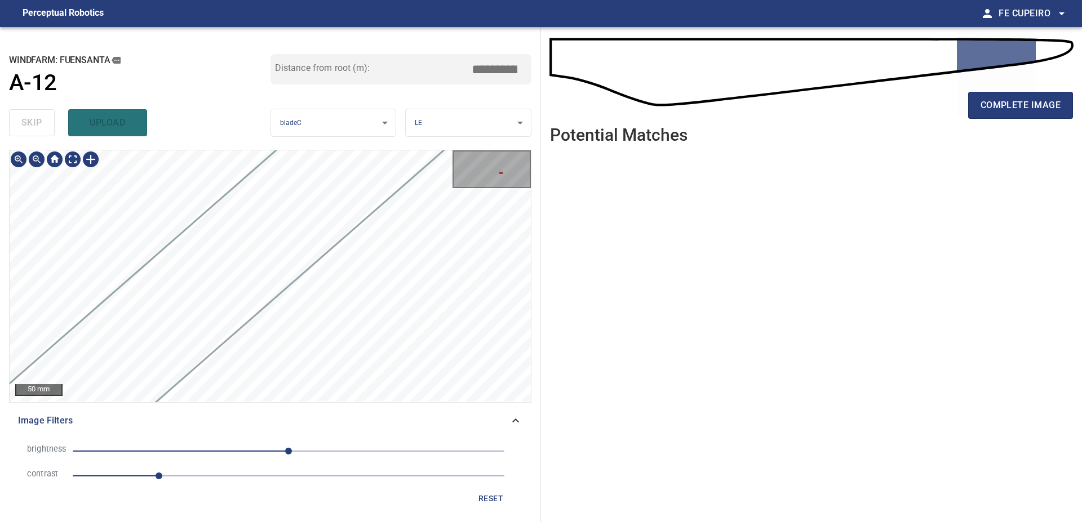
click at [586, 153] on div "**********" at bounding box center [541, 274] width 1082 height 495
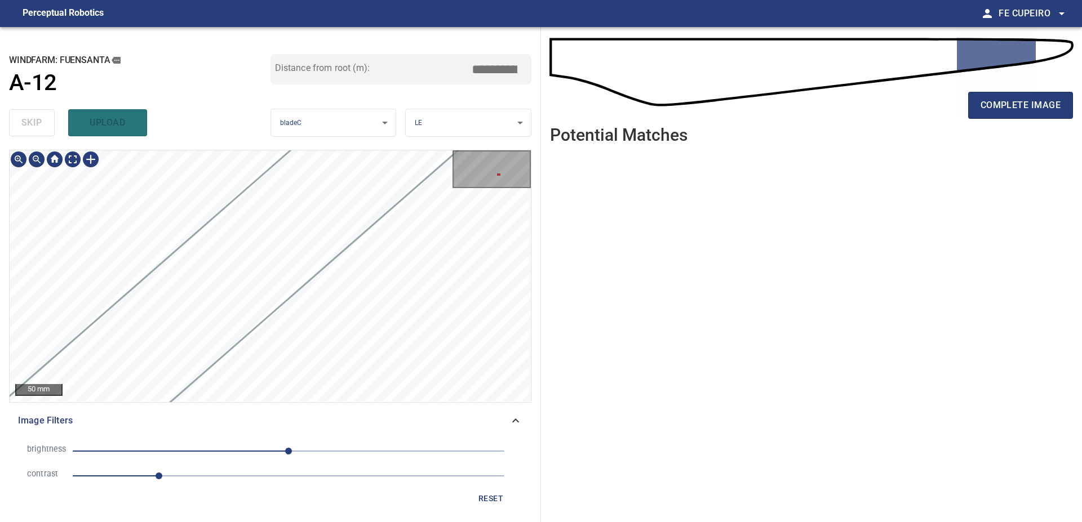
click at [563, 177] on div "**********" at bounding box center [541, 274] width 1082 height 495
click at [570, 186] on div "**********" at bounding box center [541, 274] width 1082 height 495
click at [578, 143] on div "**********" at bounding box center [541, 274] width 1082 height 495
click at [584, 185] on div "**********" at bounding box center [541, 274] width 1082 height 495
click at [544, 198] on div "**********" at bounding box center [541, 274] width 1082 height 495
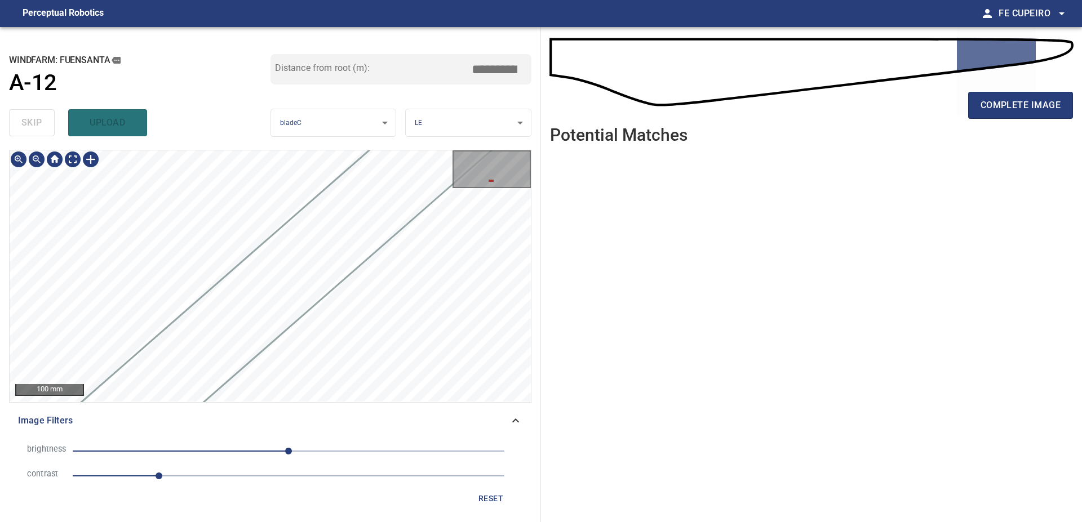
click at [314, 435] on div "100 mm Image Filters brightness 0 contrast 1 reset" at bounding box center [270, 331] width 522 height 363
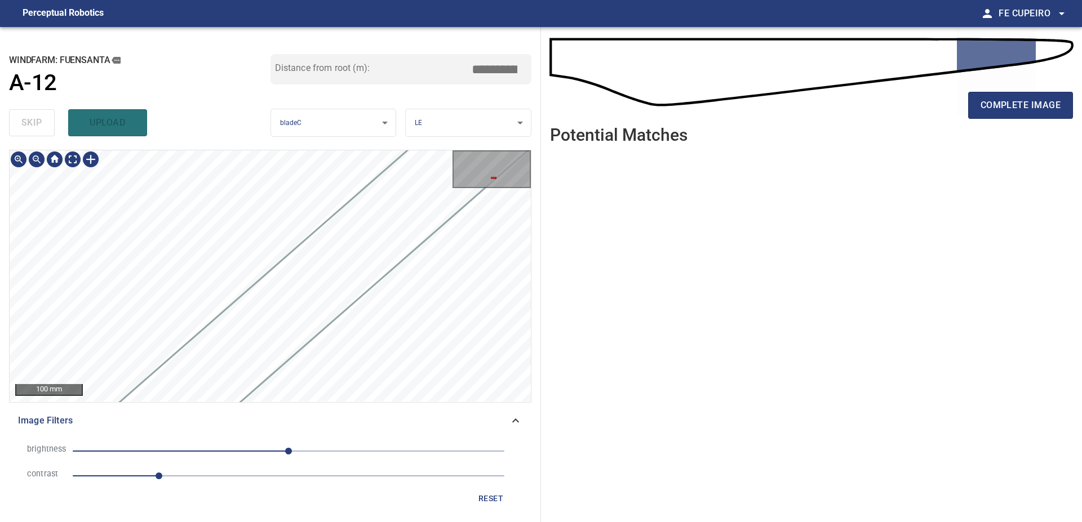
click at [144, 499] on div "100 mm Image Filters brightness 0 contrast 1 reset" at bounding box center [270, 331] width 522 height 363
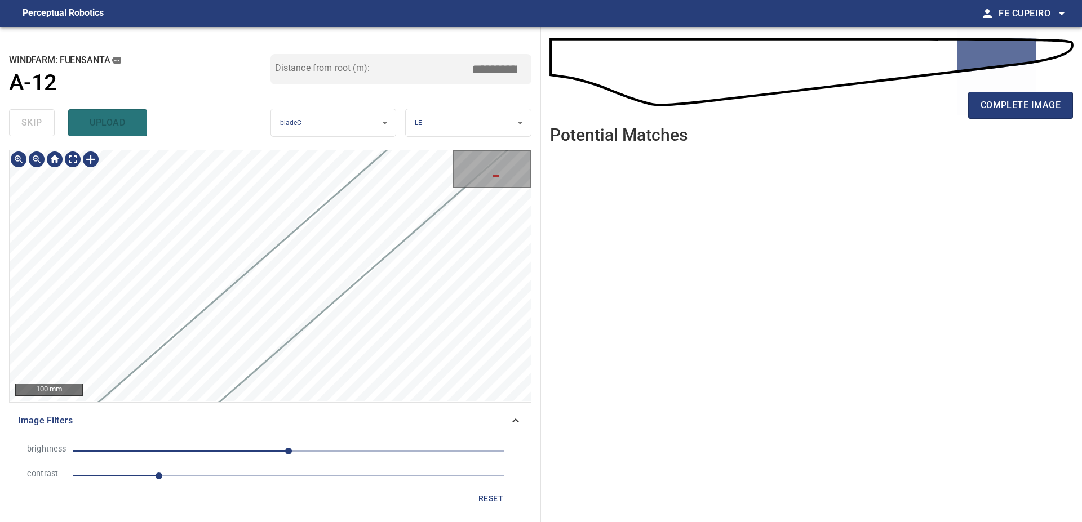
click at [0, 430] on div "**********" at bounding box center [270, 274] width 541 height 495
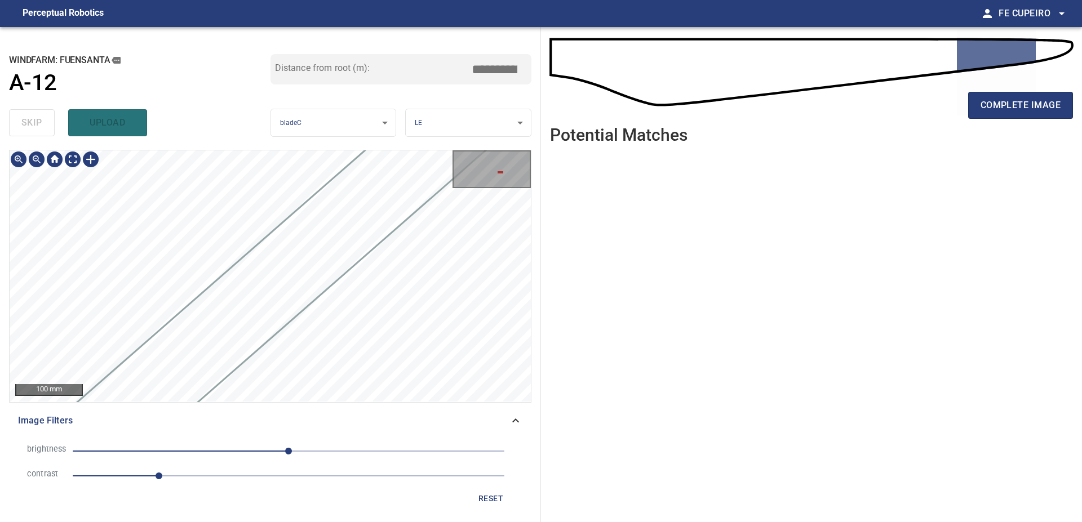
click at [0, 422] on div "**********" at bounding box center [270, 274] width 541 height 495
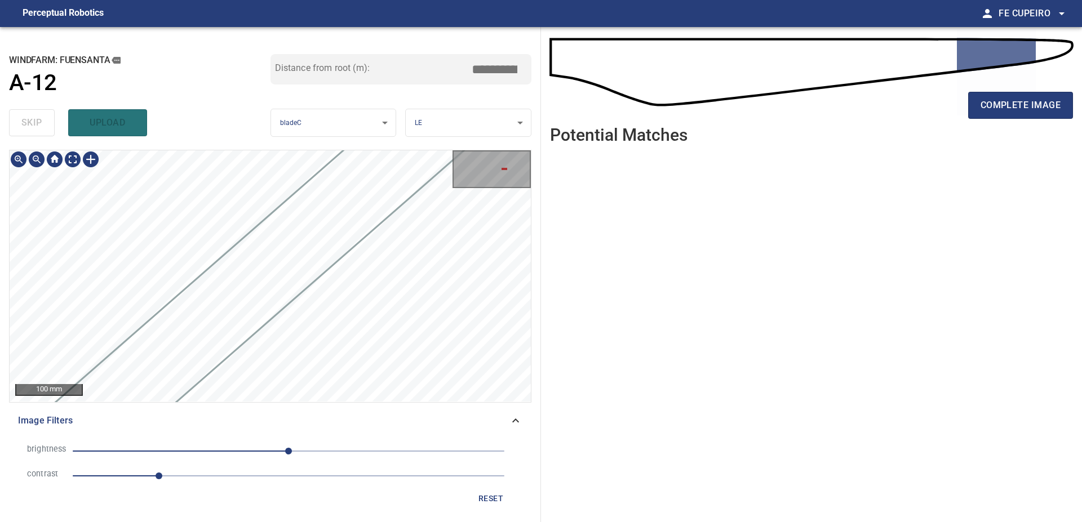
click at [4, 408] on div "**********" at bounding box center [270, 274] width 541 height 495
click at [78, 364] on div "Fuensanta/A-12/560201f7-2524-4039-3074-8654c90d6df6 Category 2 unclassified" at bounding box center [270, 275] width 521 height 251
click at [19, 410] on div "Fuensanta/A-12/560201f7-2524-4039-3074-8654c90d6df6 Category 2 unclassified 100…" at bounding box center [270, 331] width 522 height 363
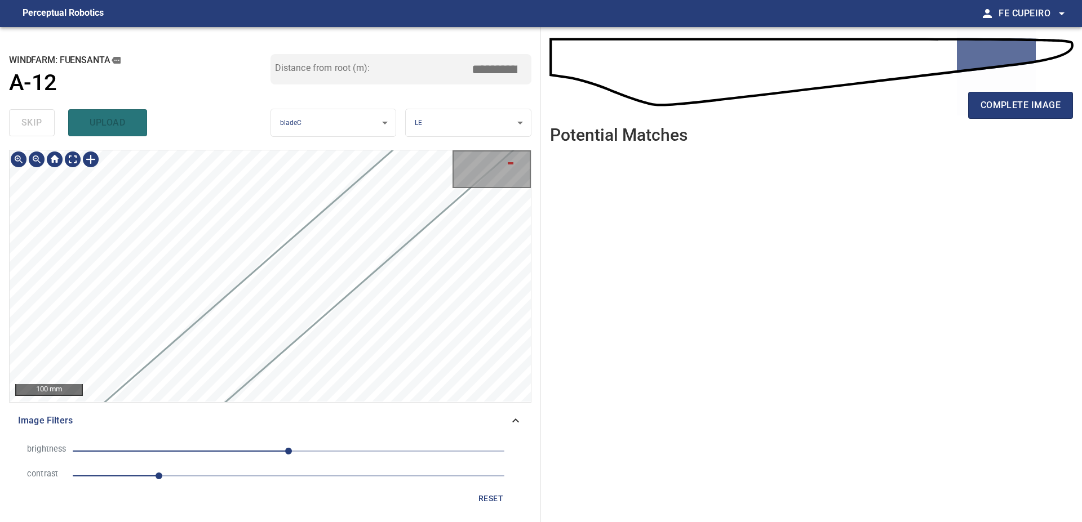
click at [344, 124] on div "**********" at bounding box center [270, 274] width 541 height 495
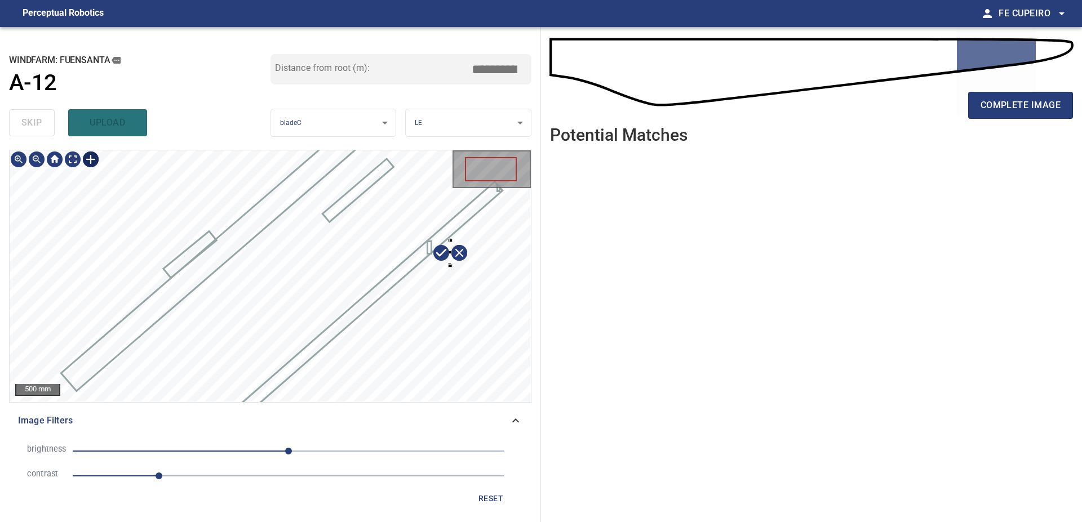
click at [451, 266] on div at bounding box center [270, 275] width 521 height 251
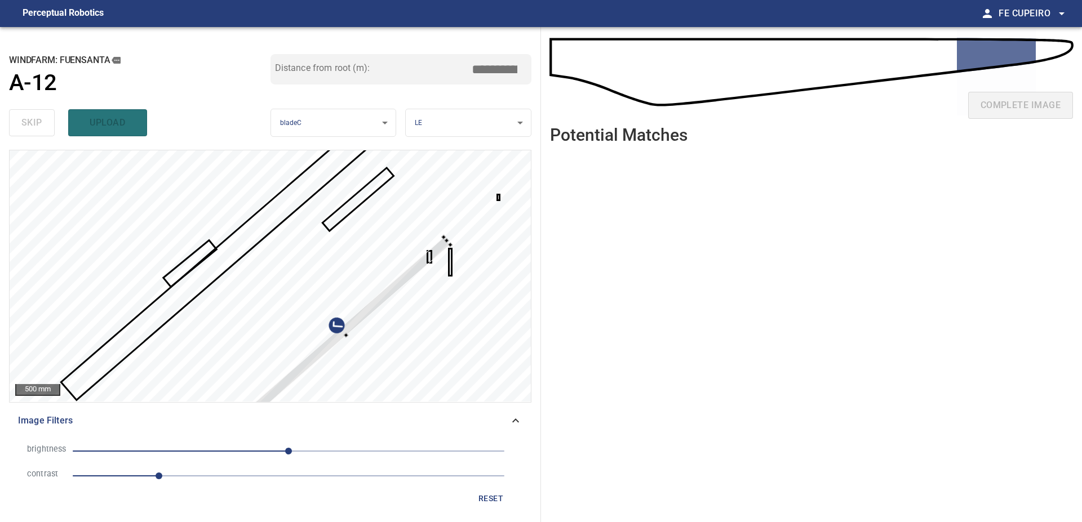
click at [452, 250] on div at bounding box center [270, 275] width 521 height 251
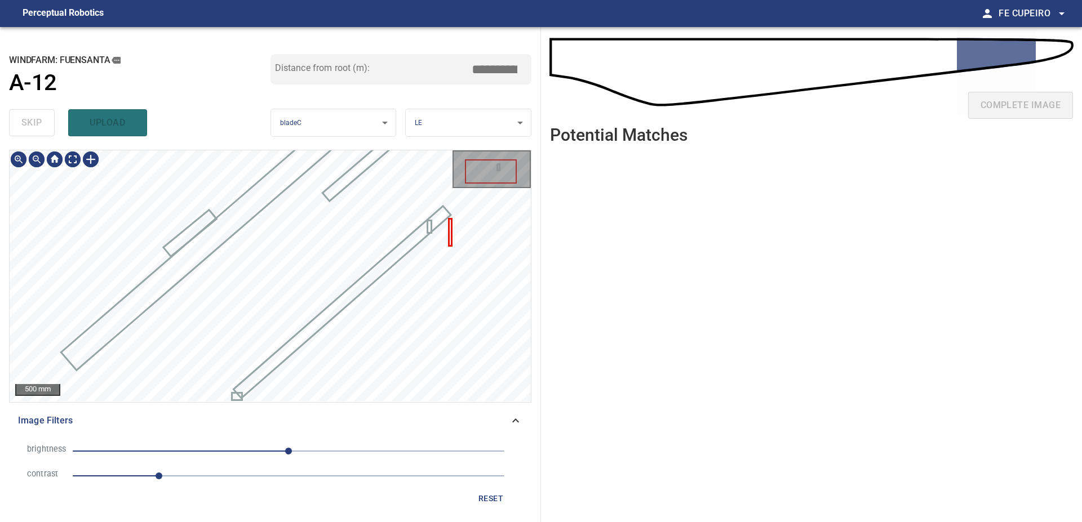
click at [535, 154] on div "**********" at bounding box center [270, 274] width 541 height 495
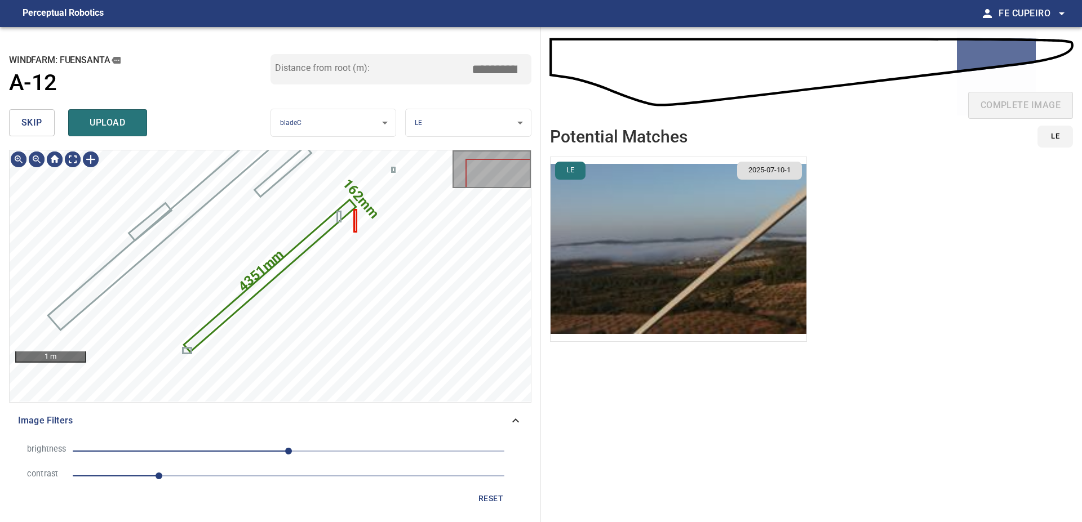
click at [676, 233] on img "button" at bounding box center [678, 249] width 256 height 184
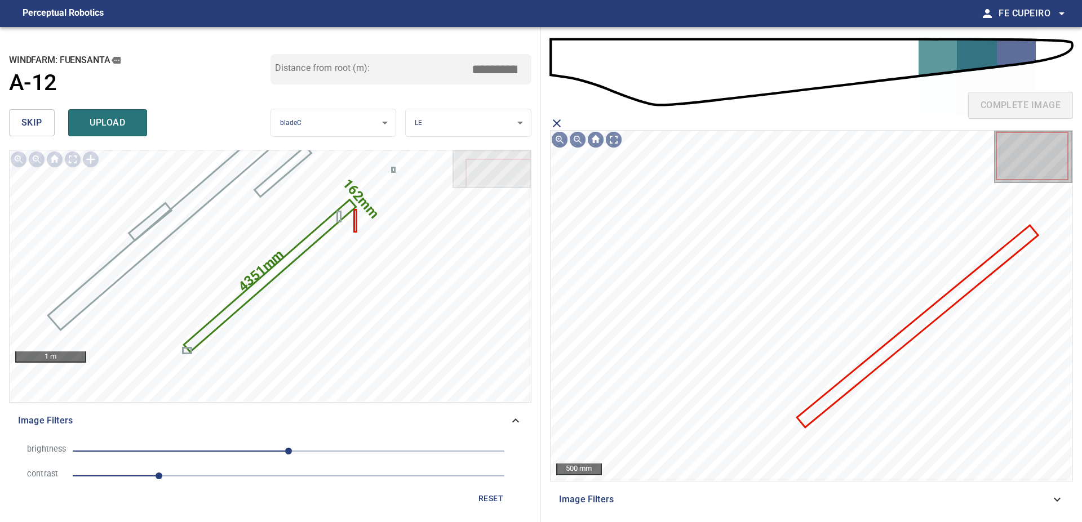
click at [936, 309] on icon at bounding box center [917, 327] width 239 height 200
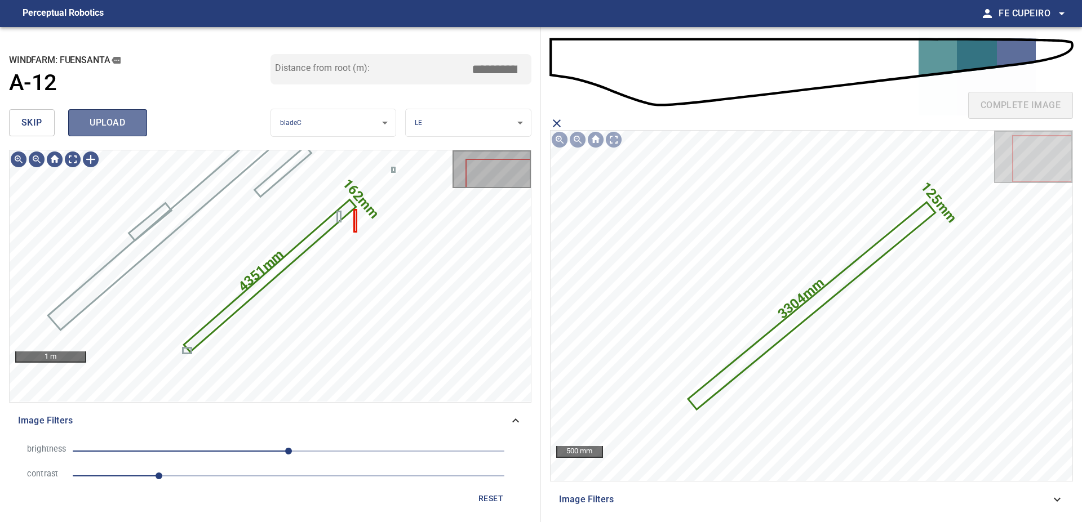
click at [126, 125] on span "upload" at bounding box center [108, 123] width 54 height 16
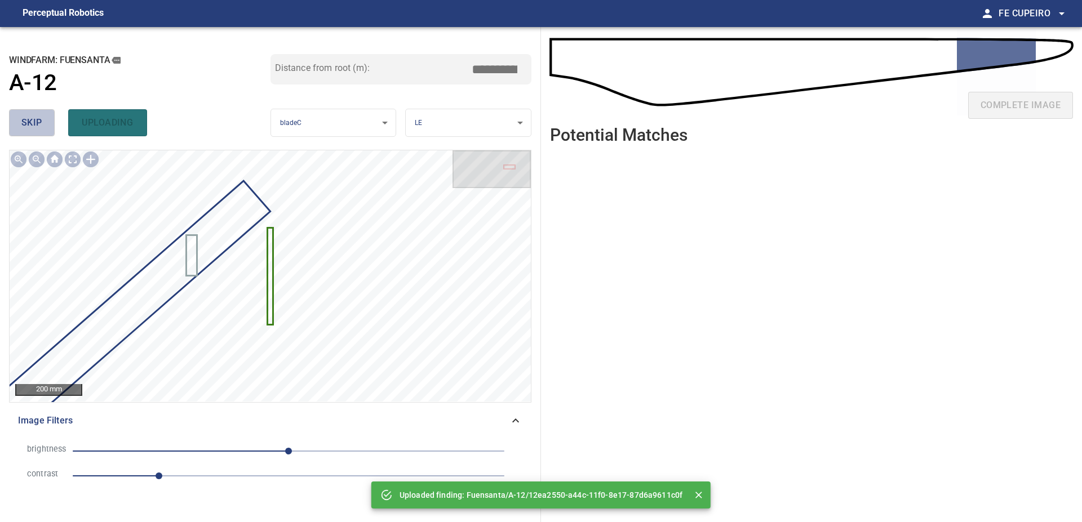
click at [50, 127] on button "skip" at bounding box center [32, 122] width 46 height 27
click at [50, 127] on div "skip uploading" at bounding box center [139, 123] width 261 height 36
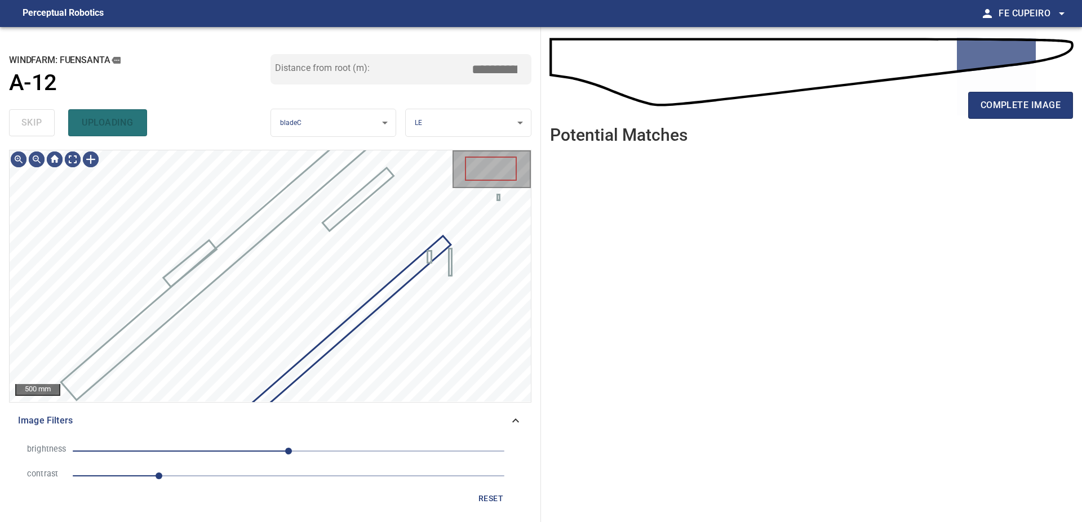
click at [50, 127] on div "skip uploading" at bounding box center [139, 123] width 261 height 36
click at [47, 122] on div "skip uploading" at bounding box center [139, 123] width 261 height 36
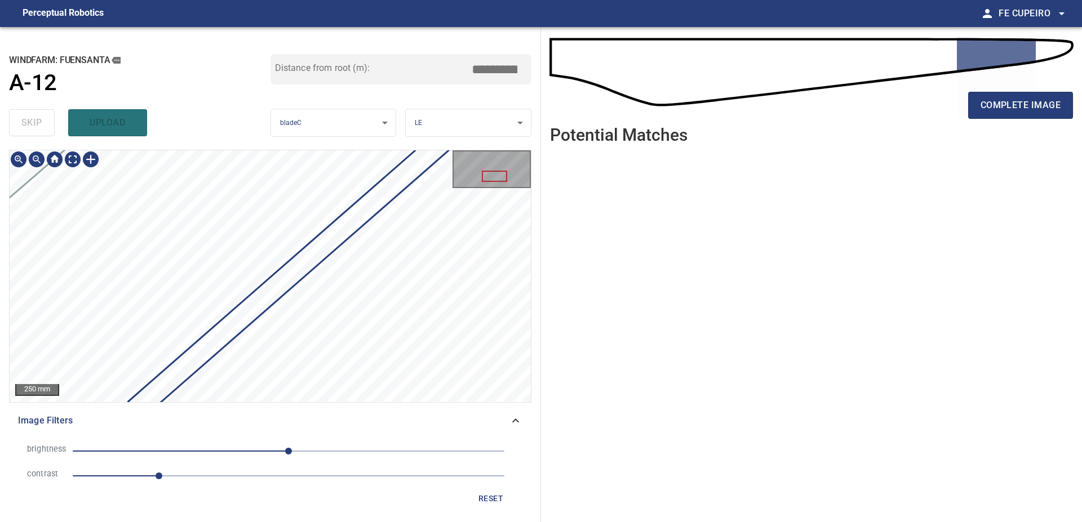
click at [553, 201] on div "**********" at bounding box center [541, 274] width 1082 height 495
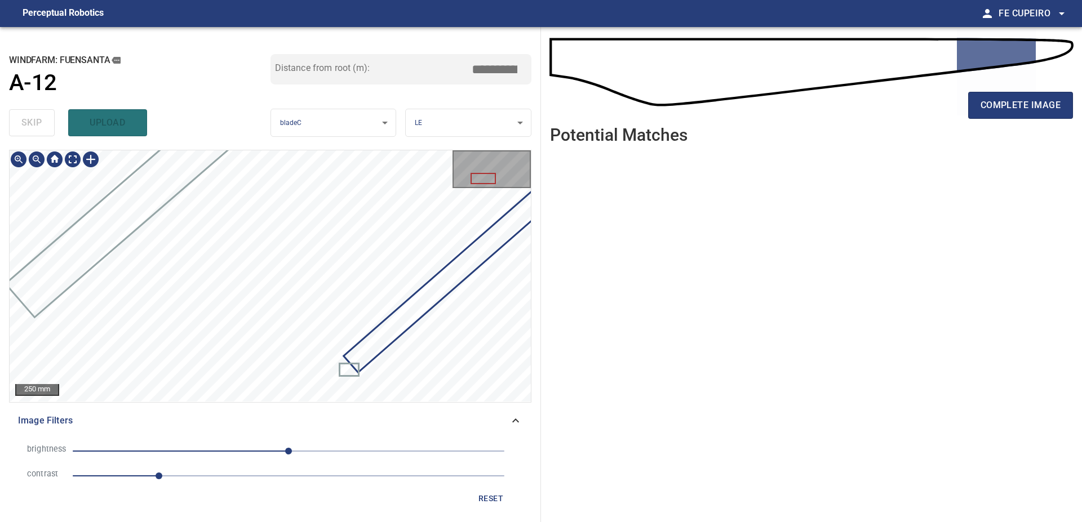
click at [436, 306] on div at bounding box center [270, 275] width 521 height 251
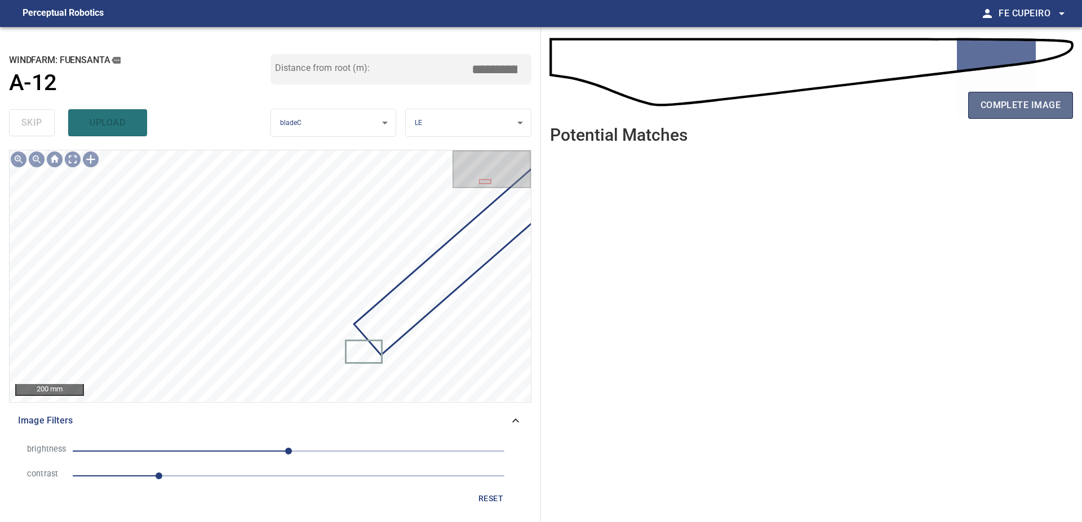
click at [981, 105] on span "complete image" at bounding box center [1020, 105] width 80 height 16
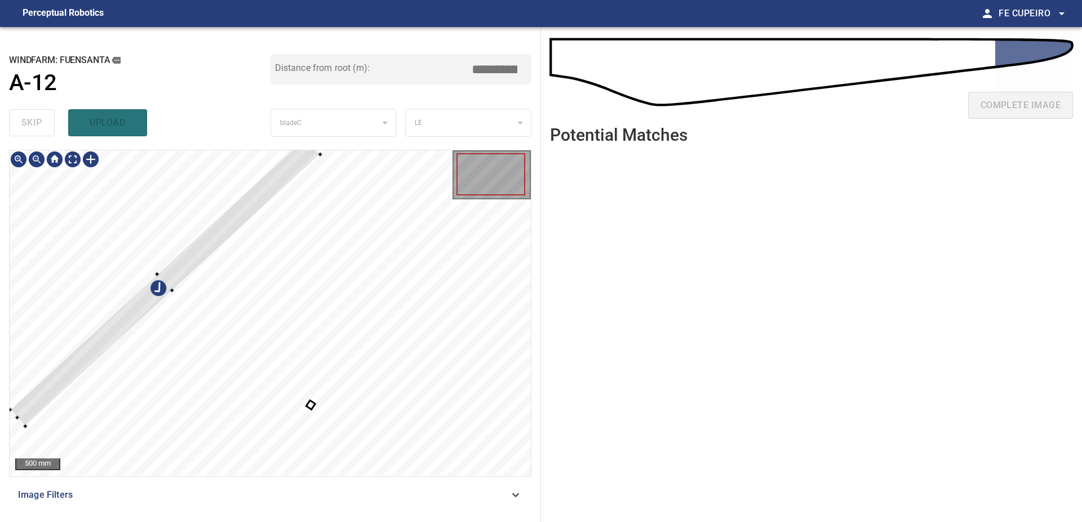
click at [238, 187] on div at bounding box center [270, 313] width 521 height 326
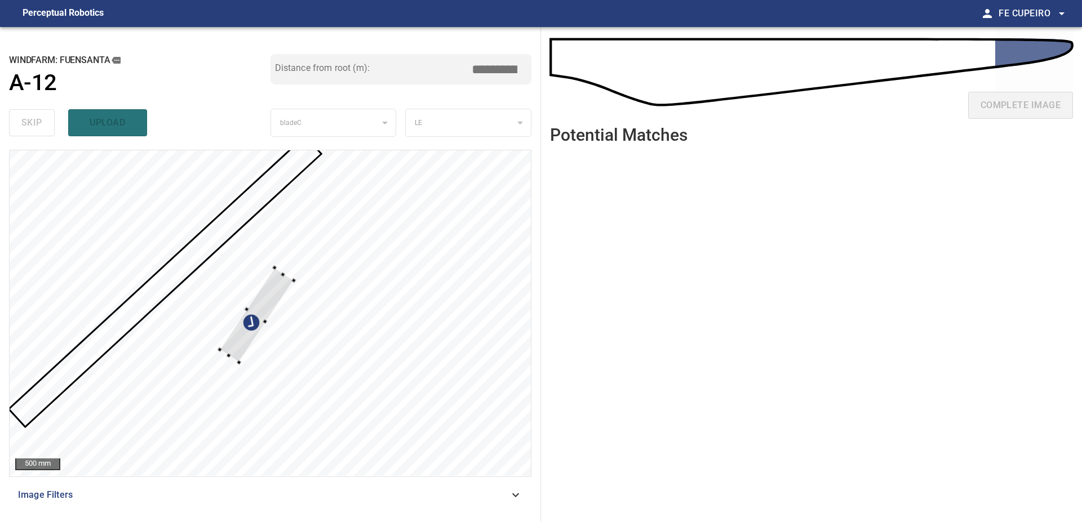
click at [256, 260] on div at bounding box center [270, 313] width 521 height 326
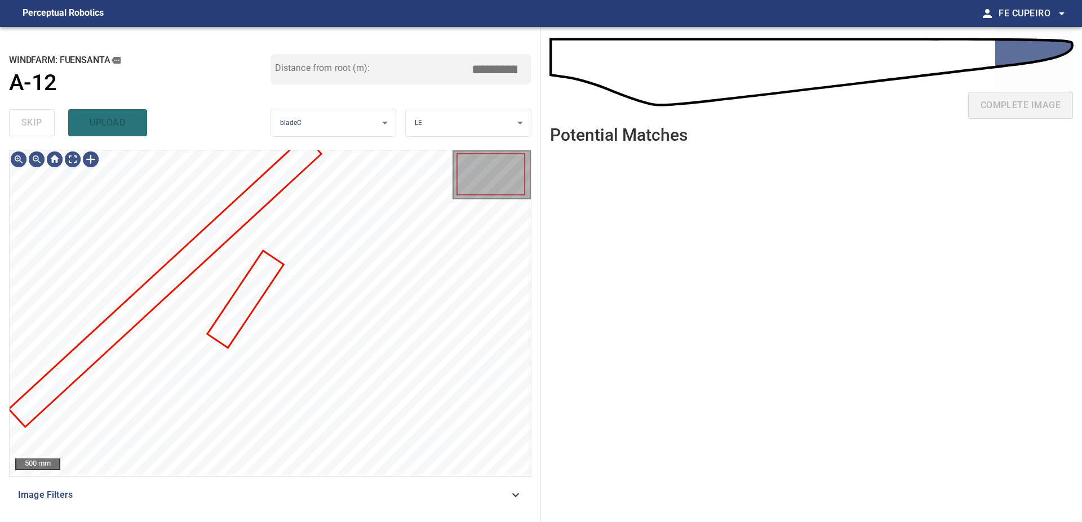
click at [286, 499] on span "Image Filters" at bounding box center [263, 495] width 491 height 14
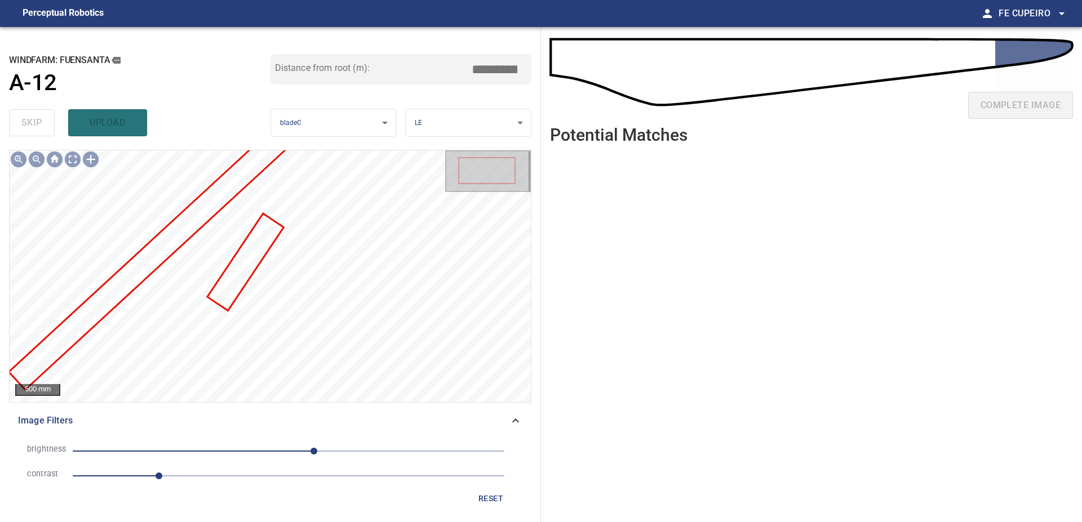
click at [237, 486] on li "contrast 1" at bounding box center [270, 476] width 504 height 25
click at [235, 479] on span "1" at bounding box center [289, 476] width 432 height 16
click at [236, 459] on span "1.9" at bounding box center [237, 456] width 10 height 8
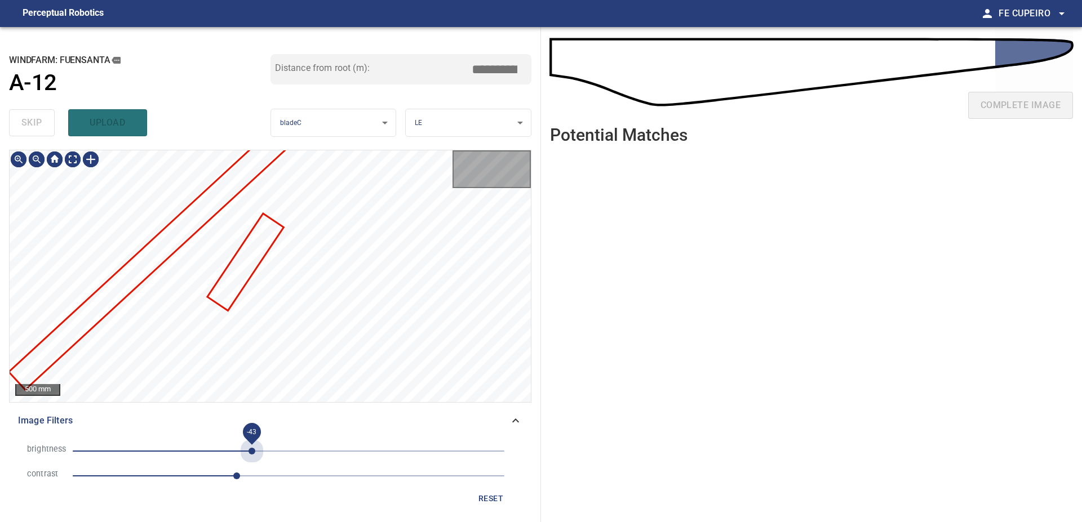
click at [252, 451] on span "-43" at bounding box center [289, 451] width 432 height 16
click at [274, 442] on li "brightness -43" at bounding box center [270, 451] width 504 height 25
click at [286, 449] on span "-43" at bounding box center [289, 451] width 432 height 16
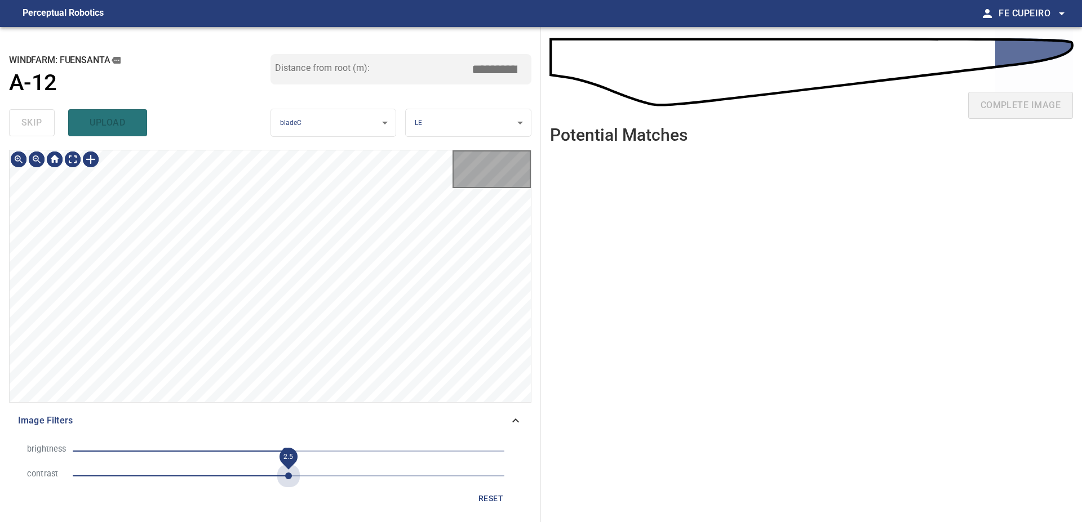
click at [287, 479] on span "2.5" at bounding box center [289, 476] width 432 height 16
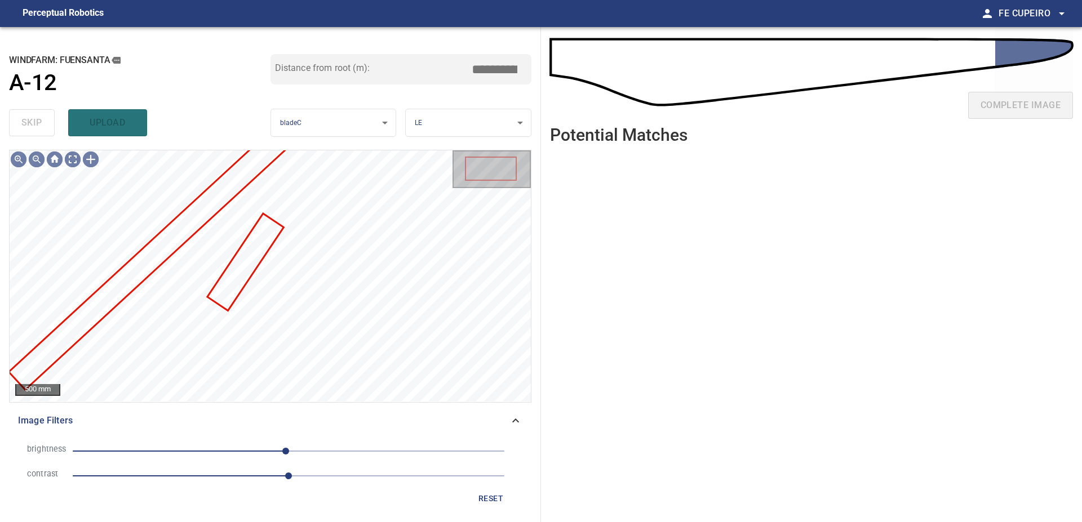
click at [277, 483] on span "2.5" at bounding box center [289, 476] width 432 height 16
click at [264, 477] on span "2.4" at bounding box center [289, 476] width 432 height 16
click at [269, 451] on span "-3" at bounding box center [289, 451] width 432 height 16
click at [77, 157] on body "**********" at bounding box center [541, 261] width 1082 height 522
click at [255, 459] on span "-23" at bounding box center [289, 451] width 432 height 16
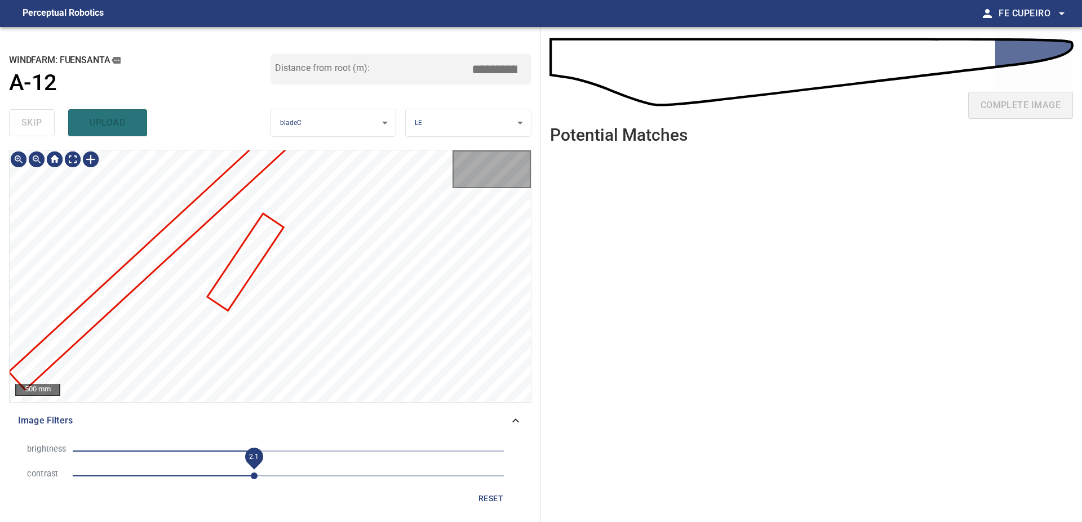
click at [255, 473] on span "2.1" at bounding box center [254, 476] width 7 height 7
click at [273, 451] on span "-40" at bounding box center [289, 451] width 432 height 16
click at [275, 455] on span "-19" at bounding box center [272, 451] width 7 height 7
click at [244, 473] on span "2" at bounding box center [245, 476] width 7 height 7
click at [72, 164] on body "**********" at bounding box center [541, 261] width 1082 height 522
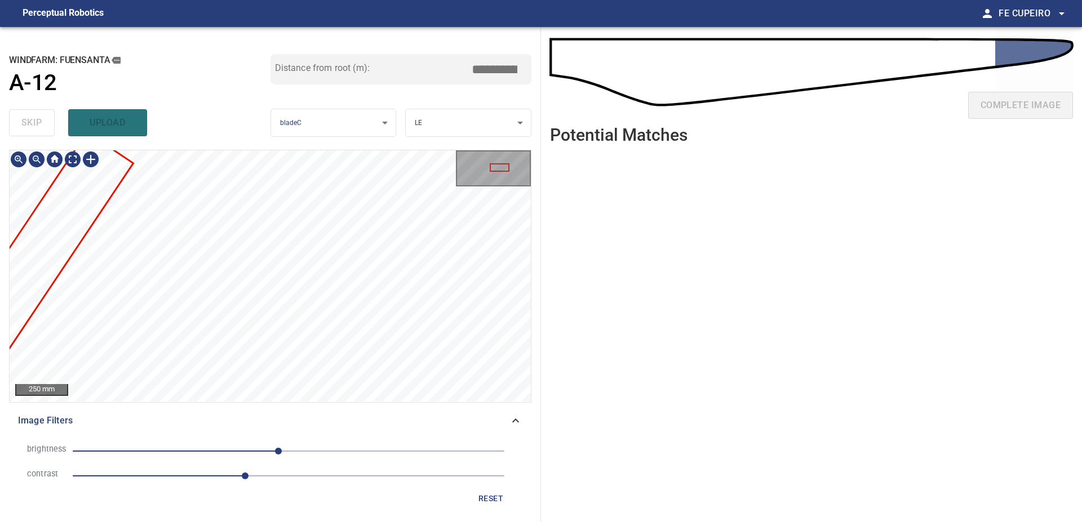
click at [492, 499] on span "reset" at bounding box center [490, 499] width 27 height 14
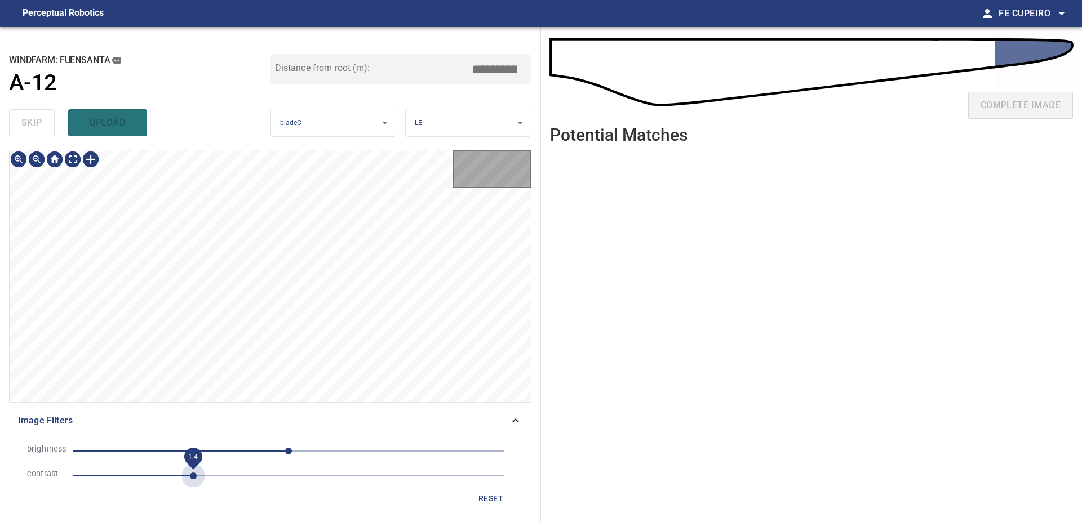
click at [195, 476] on span "1.4" at bounding box center [289, 476] width 432 height 16
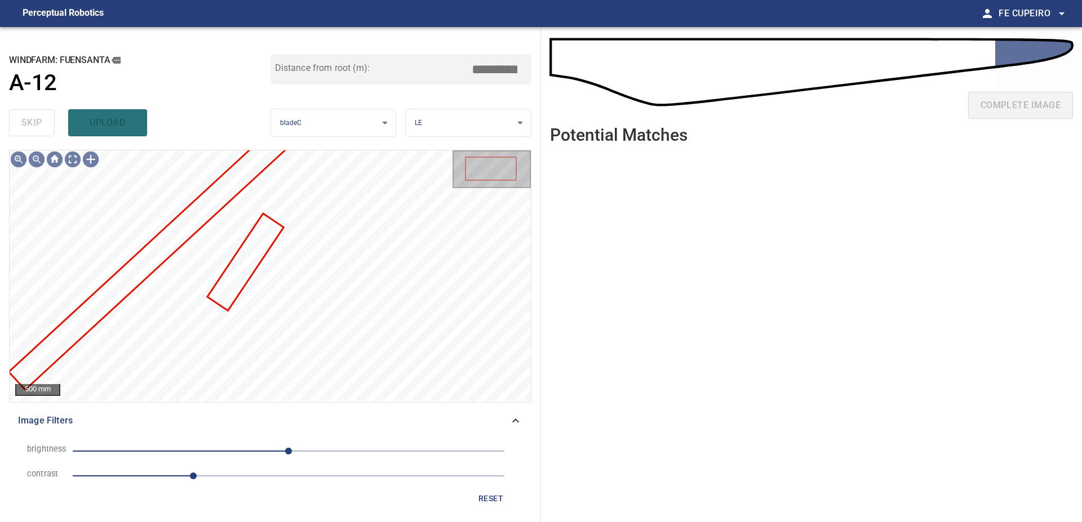
click at [210, 476] on span "1.4" at bounding box center [289, 476] width 432 height 16
click at [75, 163] on body "**********" at bounding box center [541, 261] width 1082 height 522
click at [203, 478] on span "1.5" at bounding box center [202, 476] width 7 height 7
click at [202, 478] on span "1.5" at bounding box center [202, 476] width 7 height 7
click at [199, 478] on span "1.5" at bounding box center [202, 476] width 7 height 7
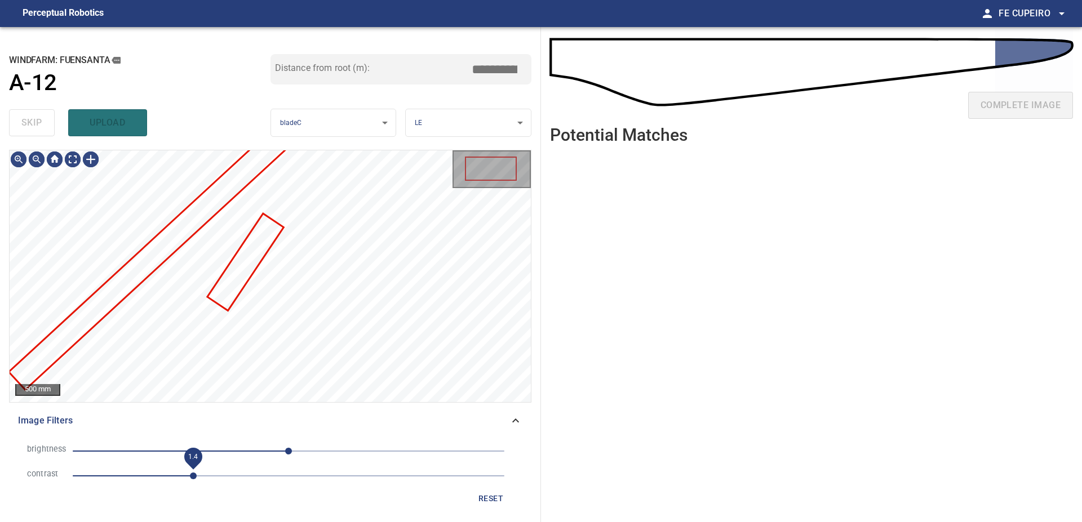
click at [197, 478] on span "1.4" at bounding box center [193, 476] width 7 height 7
click at [78, 163] on body "**********" at bounding box center [541, 261] width 1082 height 522
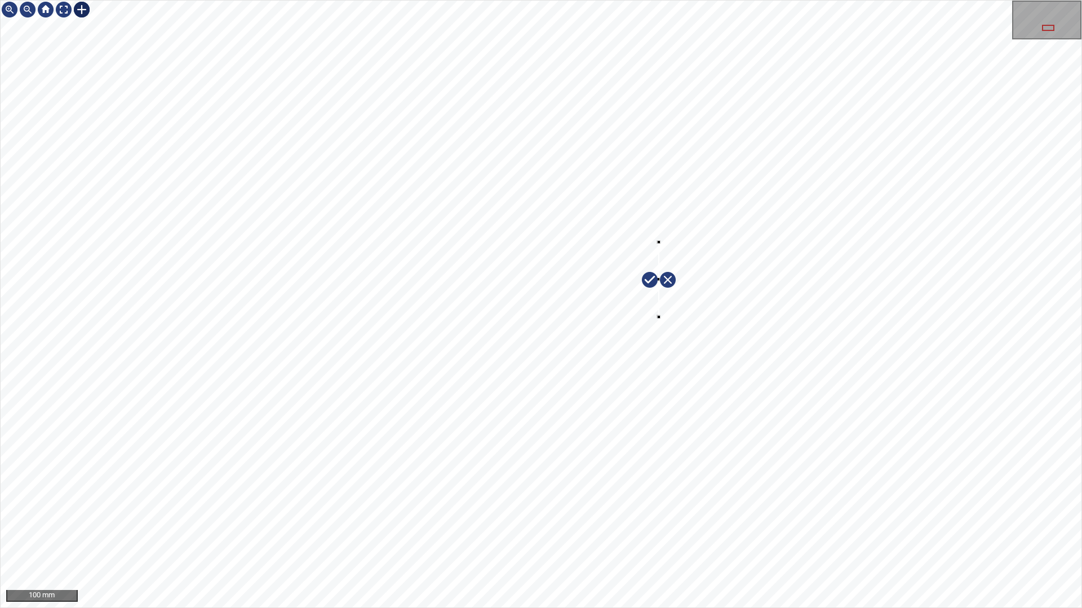
click at [657, 321] on div at bounding box center [541, 304] width 1080 height 607
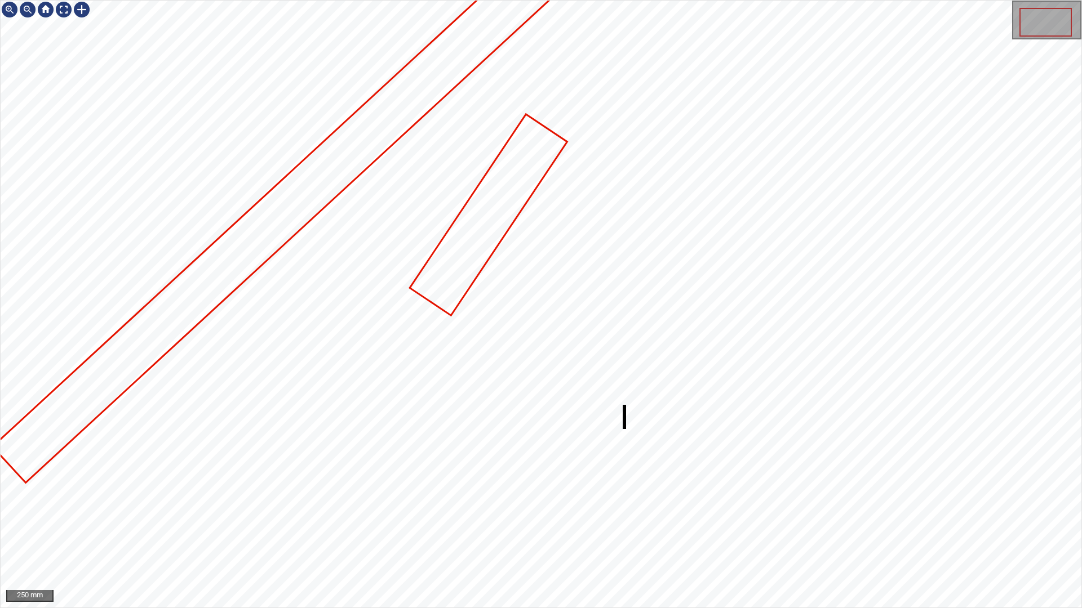
click at [496, 208] on icon at bounding box center [488, 214] width 155 height 199
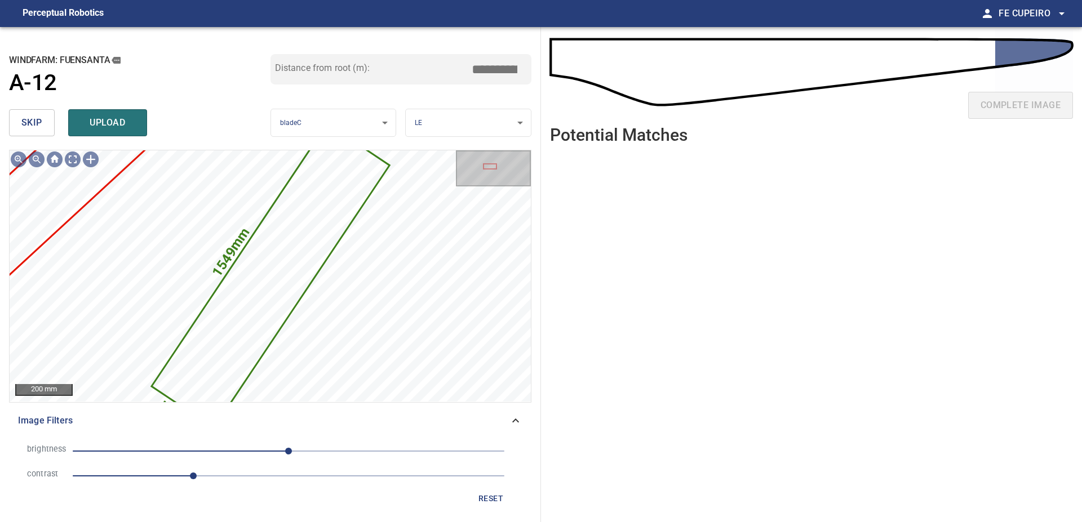
click at [48, 112] on button "skip" at bounding box center [32, 122] width 46 height 27
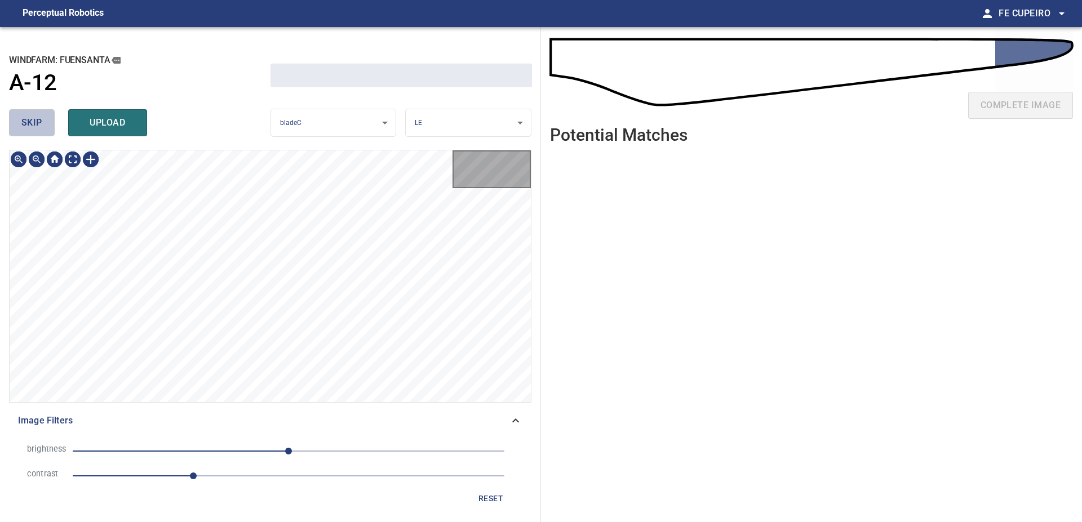
click at [47, 112] on button "skip" at bounding box center [32, 122] width 46 height 27
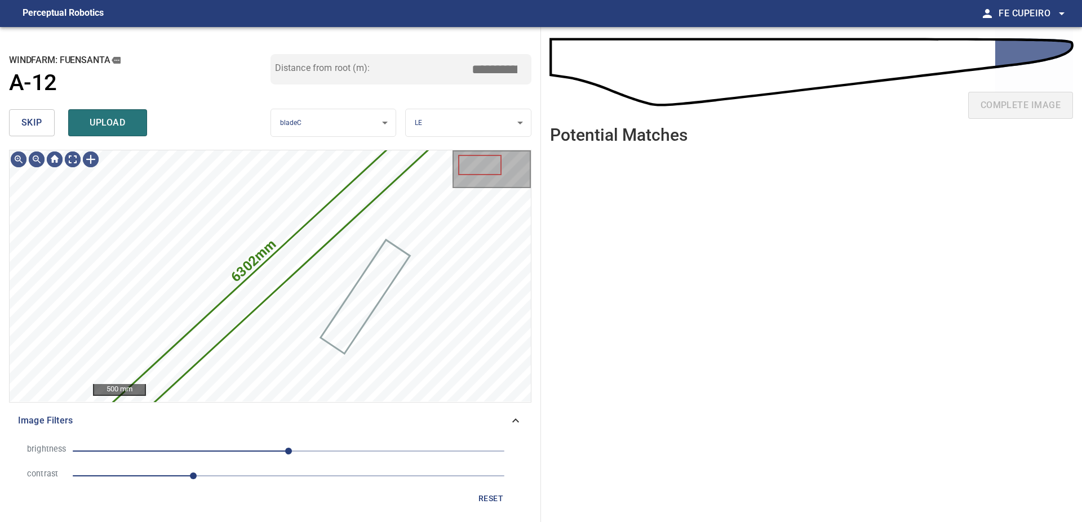
click at [47, 112] on button "skip" at bounding box center [32, 122] width 46 height 27
click at [45, 117] on button "skip" at bounding box center [32, 122] width 46 height 27
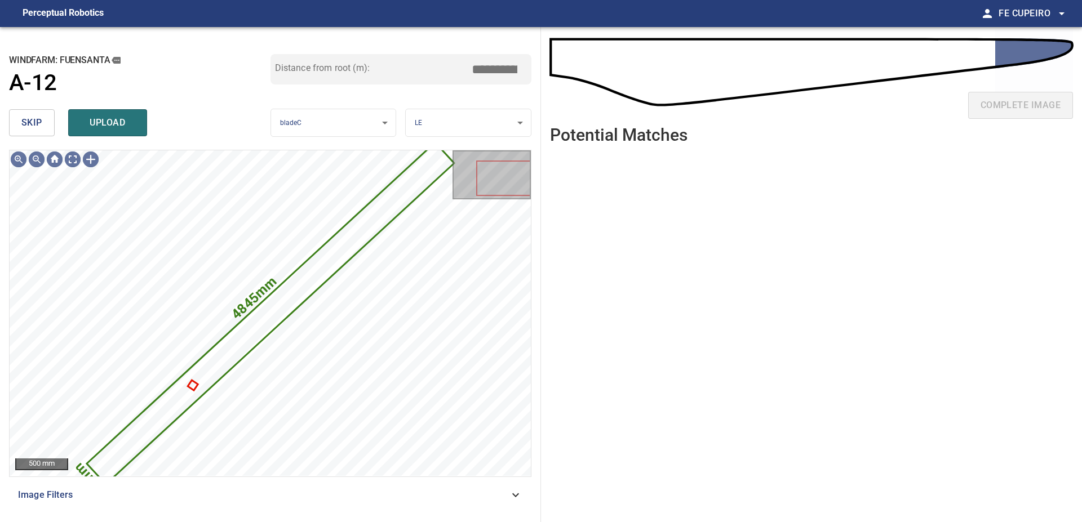
click at [56, 117] on div "skip upload" at bounding box center [139, 123] width 261 height 36
click at [55, 117] on div "skip upload" at bounding box center [139, 123] width 261 height 36
click at [54, 118] on button "skip" at bounding box center [32, 122] width 46 height 27
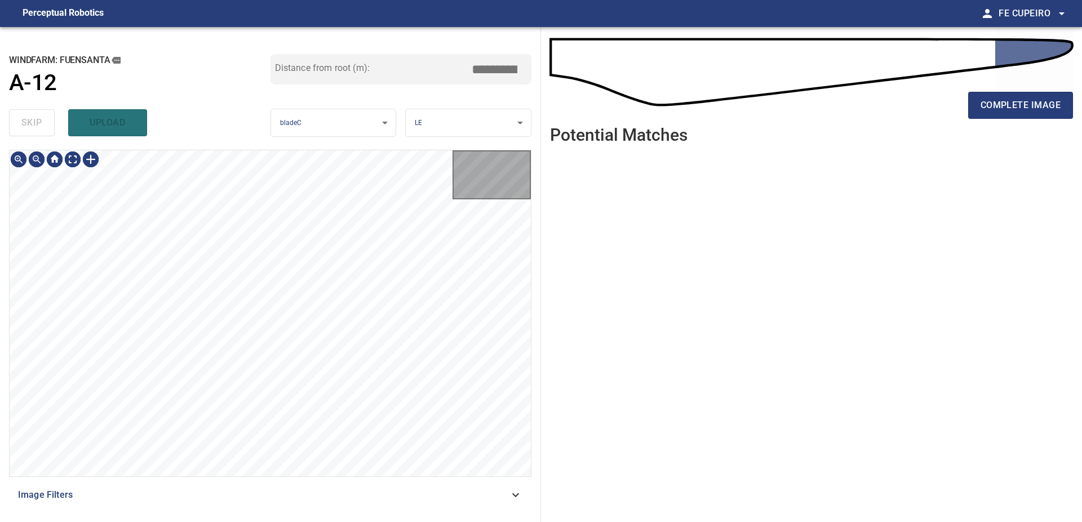
click at [52, 118] on div "skip upload" at bounding box center [139, 123] width 261 height 36
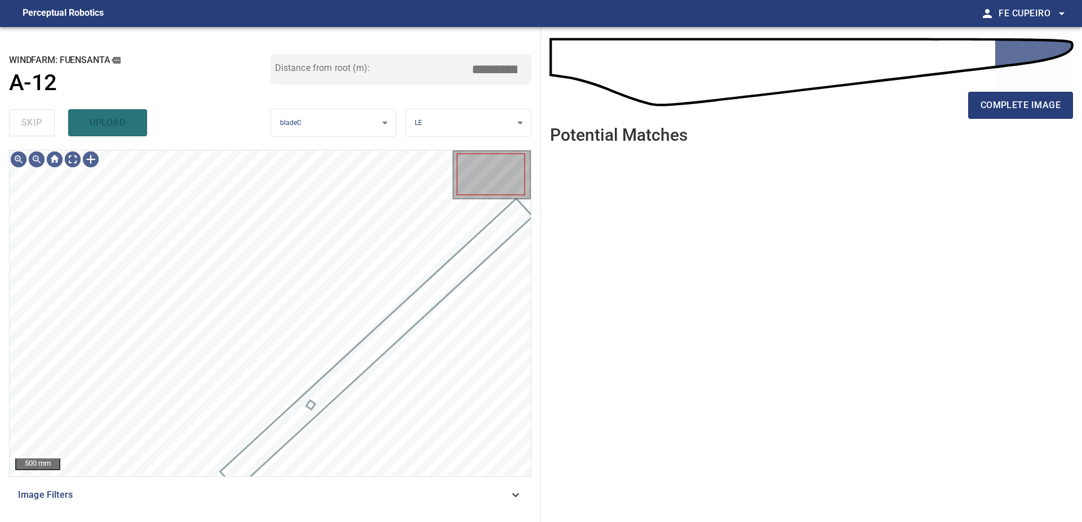
click at [52, 118] on div "skip upload" at bounding box center [139, 123] width 261 height 36
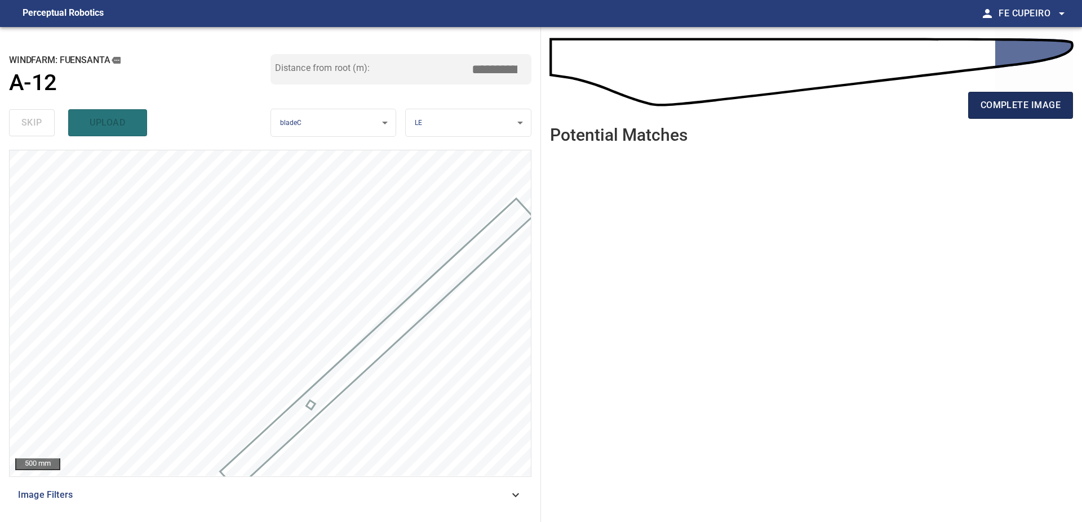
click at [991, 104] on span "complete image" at bounding box center [1020, 105] width 80 height 16
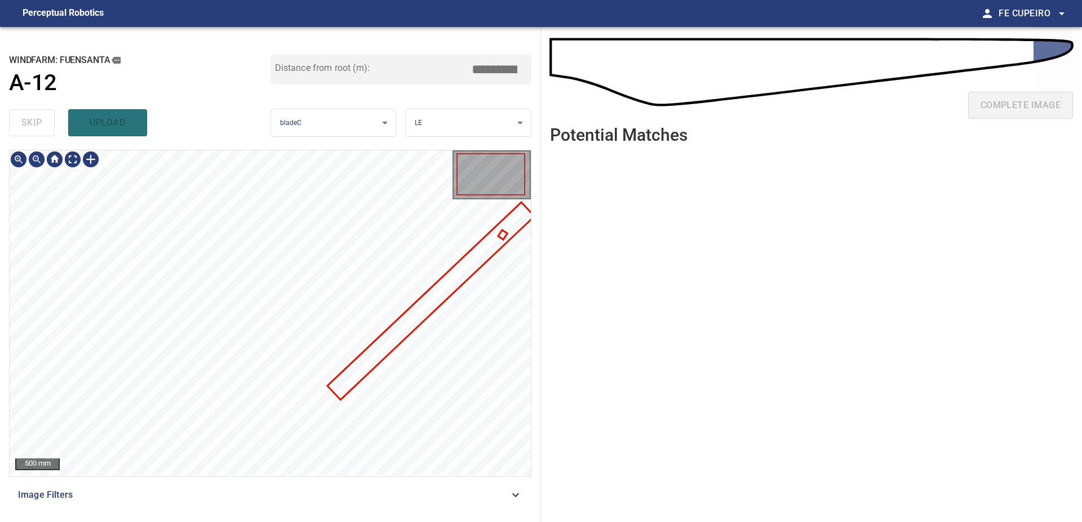
type input "****"
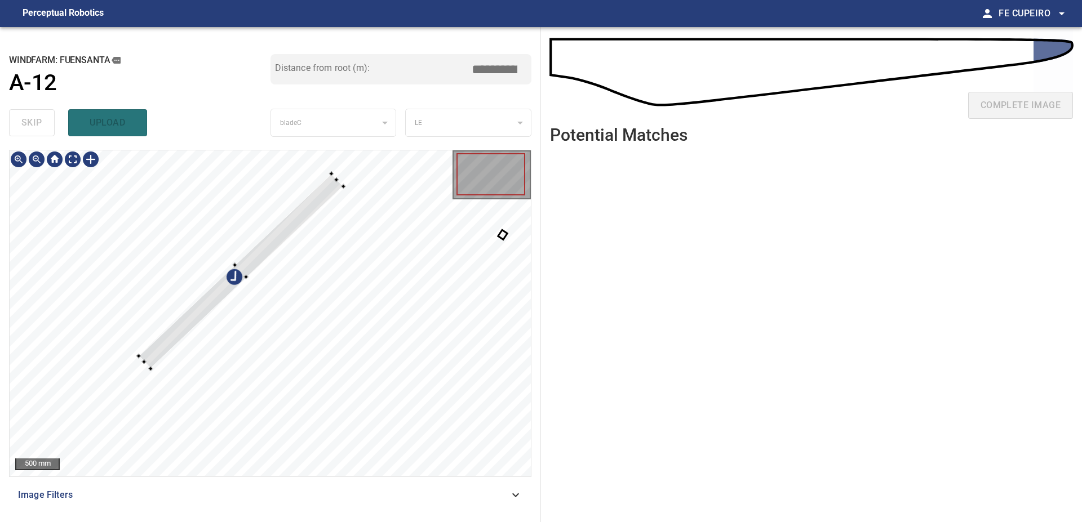
click at [281, 212] on div at bounding box center [270, 313] width 521 height 326
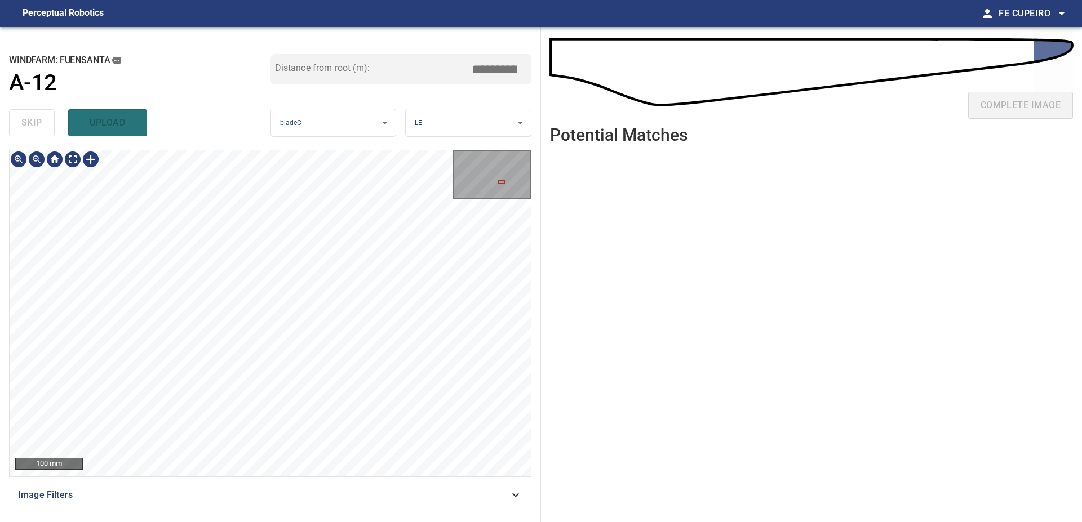
click at [75, 162] on body "**********" at bounding box center [541, 261] width 1082 height 522
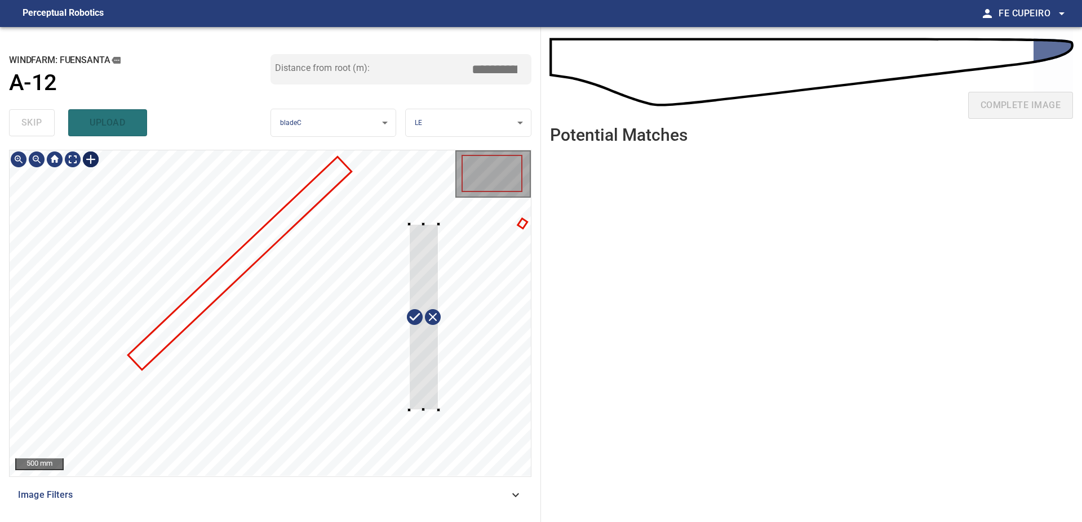
click at [437, 412] on div at bounding box center [270, 313] width 521 height 326
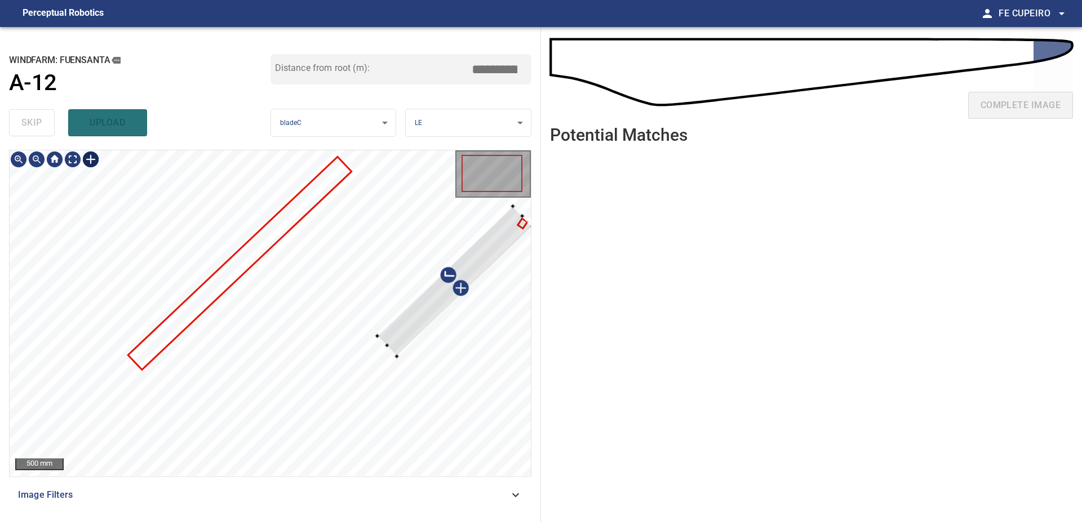
click at [440, 301] on div at bounding box center [454, 281] width 155 height 150
type input "****"
click at [324, 396] on div at bounding box center [270, 313] width 521 height 326
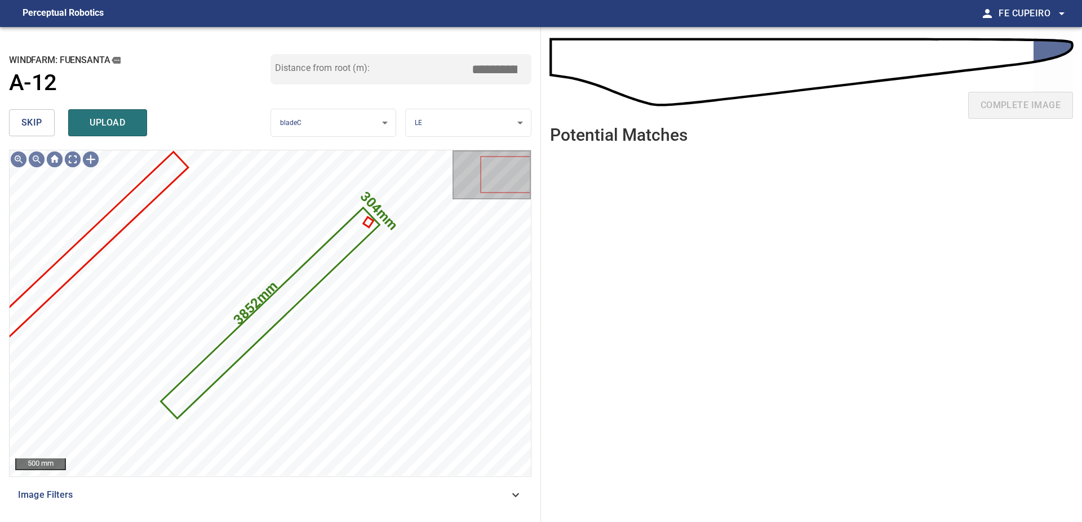
click at [475, 73] on input "*****" at bounding box center [498, 69] width 56 height 21
click at [496, 68] on input "*****" at bounding box center [498, 69] width 56 height 21
click at [488, 68] on input "*****" at bounding box center [498, 69] width 56 height 21
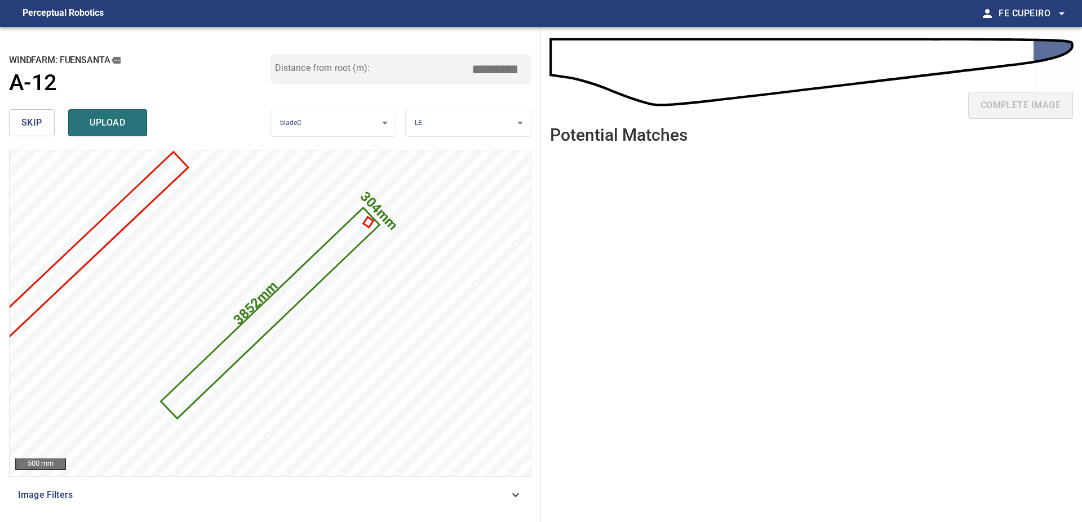
click at [488, 68] on input "*****" at bounding box center [498, 69] width 56 height 21
click at [491, 67] on input "*****" at bounding box center [498, 69] width 56 height 21
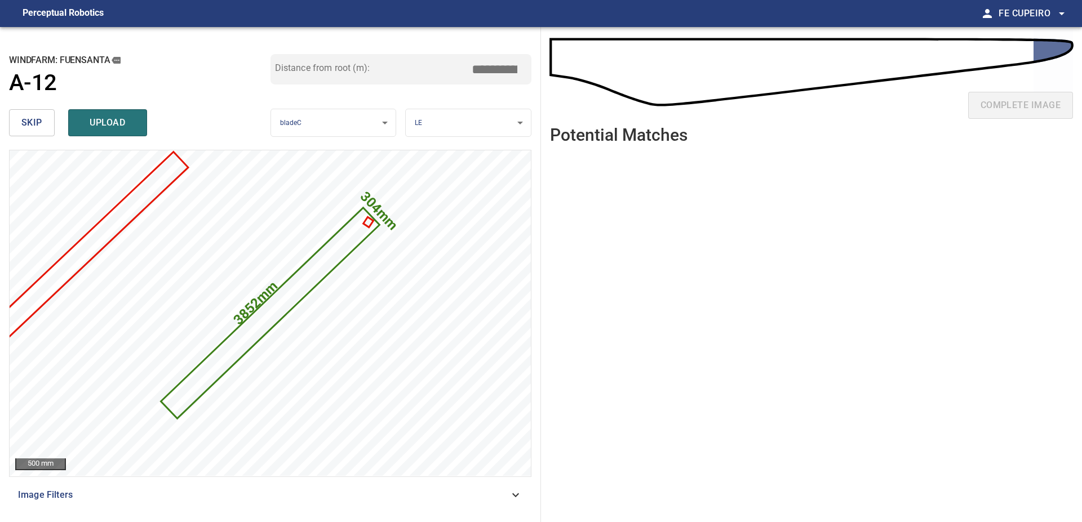
click at [494, 101] on div "Distance from root (m): *****" at bounding box center [400, 79] width 261 height 51
click at [491, 72] on input "*****" at bounding box center [498, 69] width 56 height 21
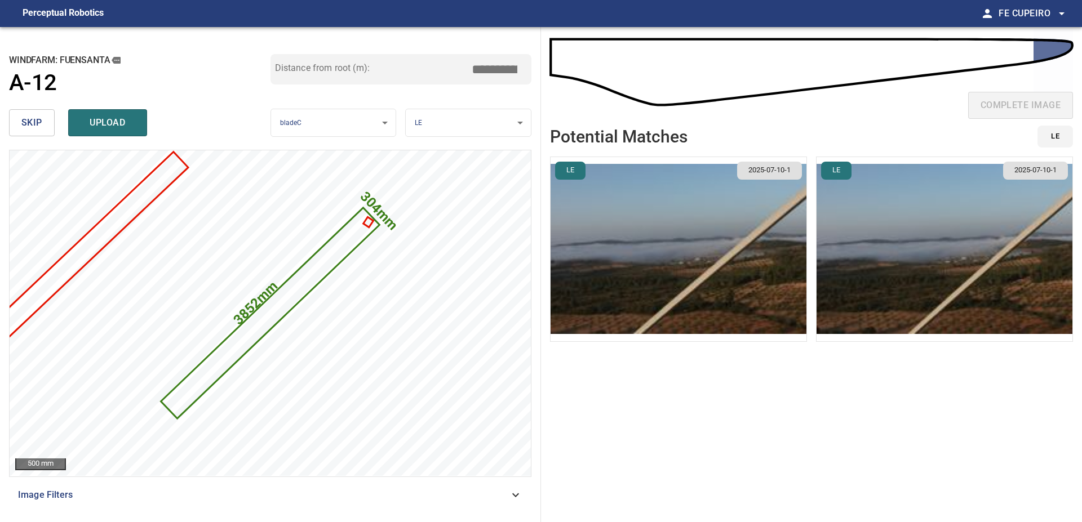
type input "*****"
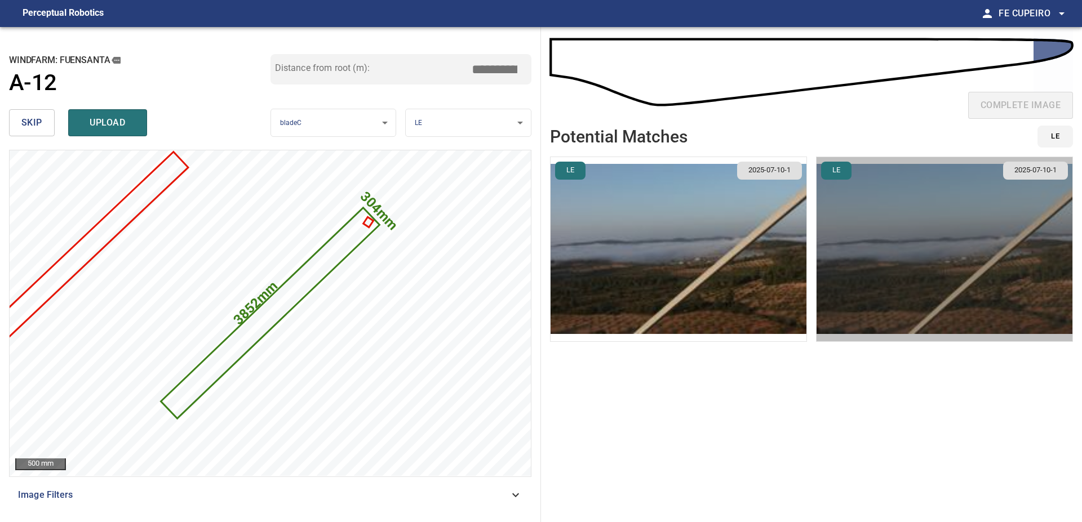
click at [882, 242] on img "button" at bounding box center [944, 249] width 256 height 184
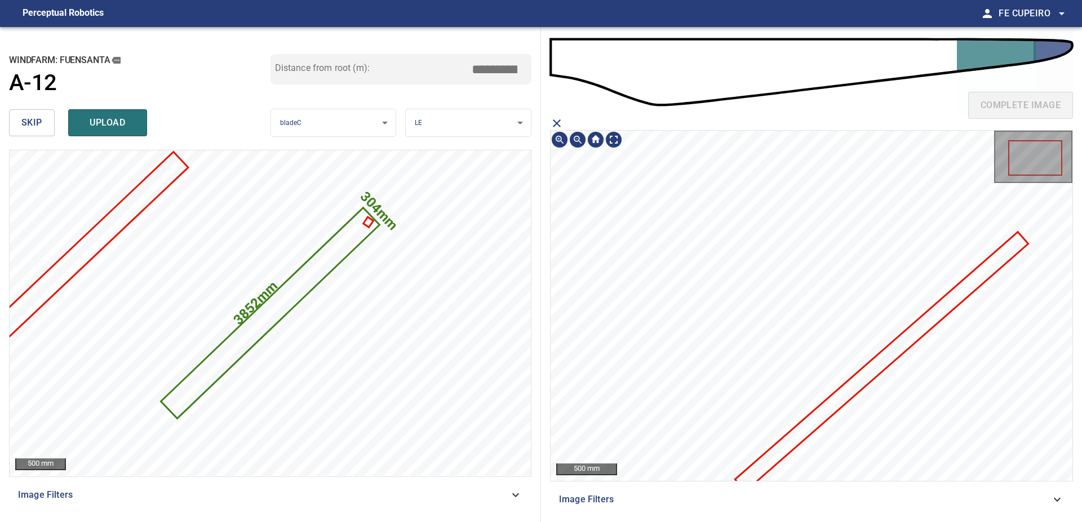
click at [892, 355] on icon at bounding box center [881, 361] width 291 height 257
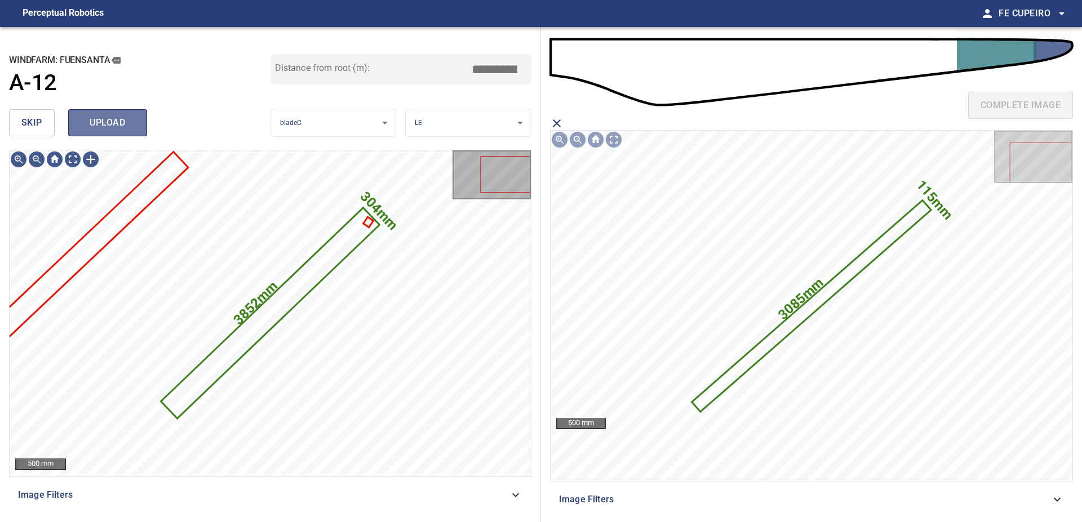
click at [122, 126] on span "upload" at bounding box center [108, 123] width 54 height 16
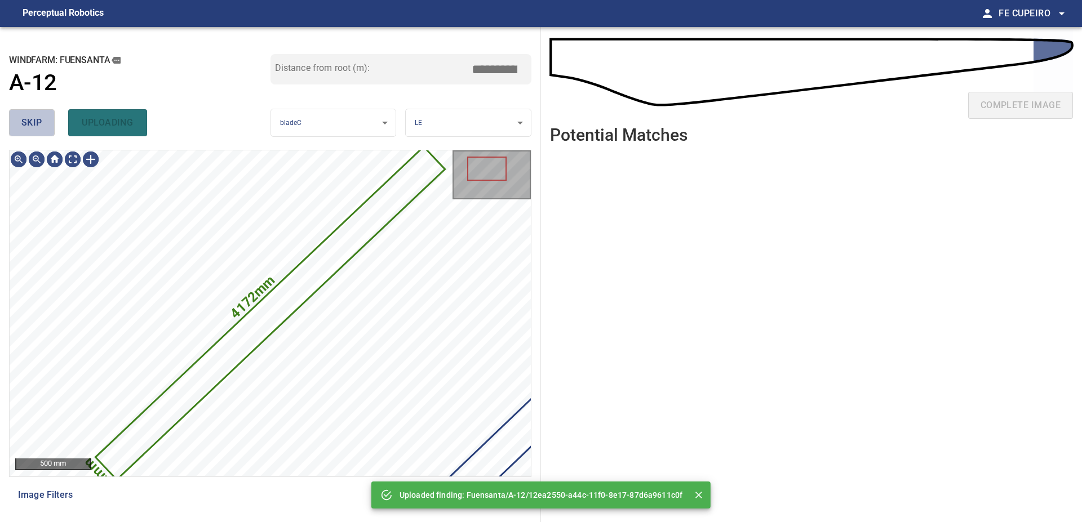
click at [34, 119] on span "skip" at bounding box center [31, 123] width 21 height 16
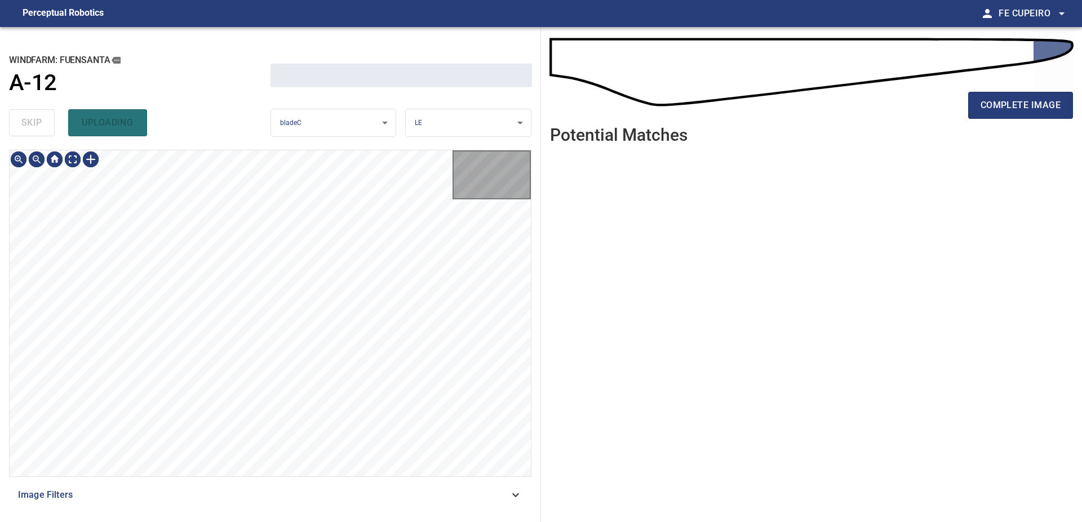
click at [34, 119] on div "skip uploading" at bounding box center [139, 123] width 261 height 36
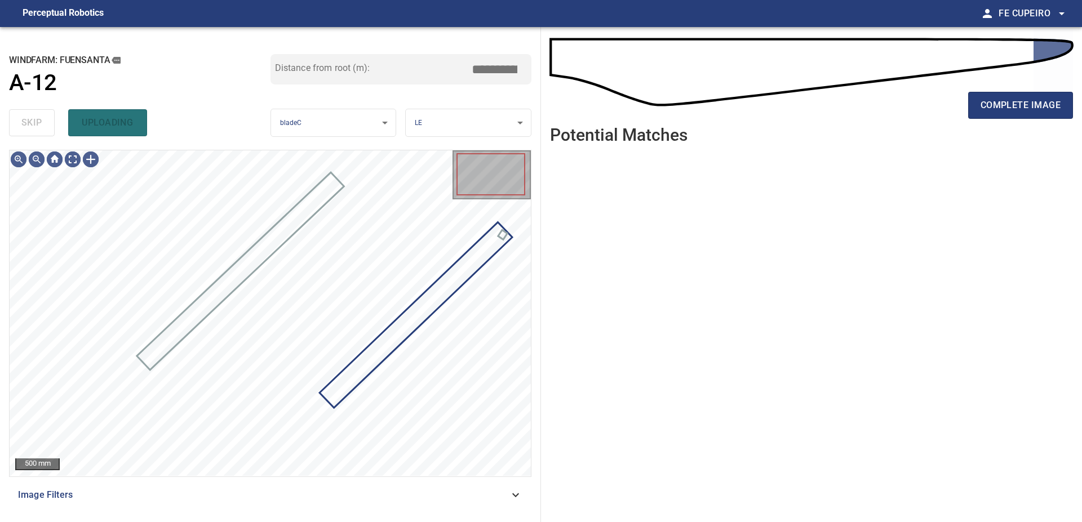
click at [34, 119] on div "skip uploading" at bounding box center [139, 123] width 261 height 36
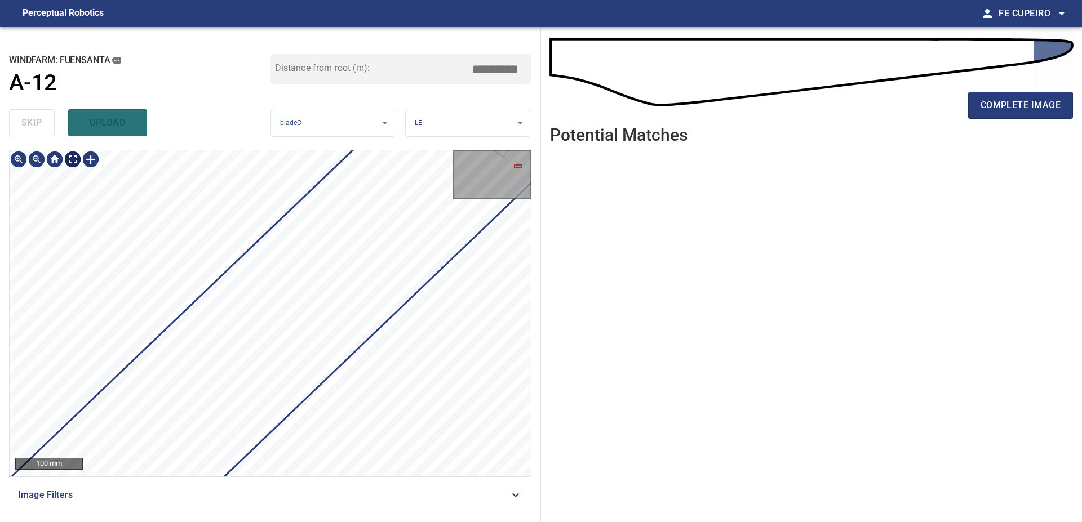
click at [66, 159] on body "**********" at bounding box center [541, 261] width 1082 height 522
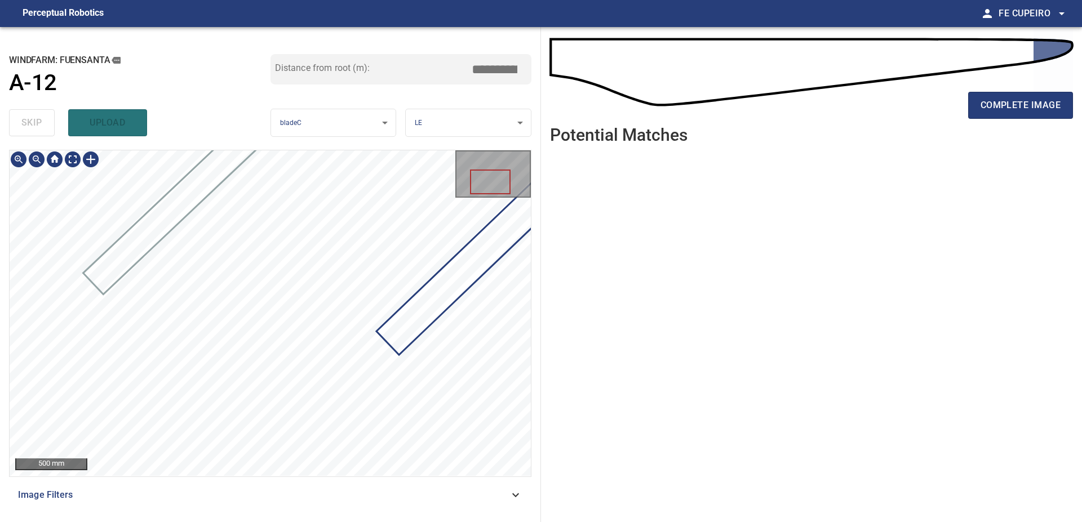
click at [1035, 121] on div "complete image" at bounding box center [811, 109] width 523 height 45
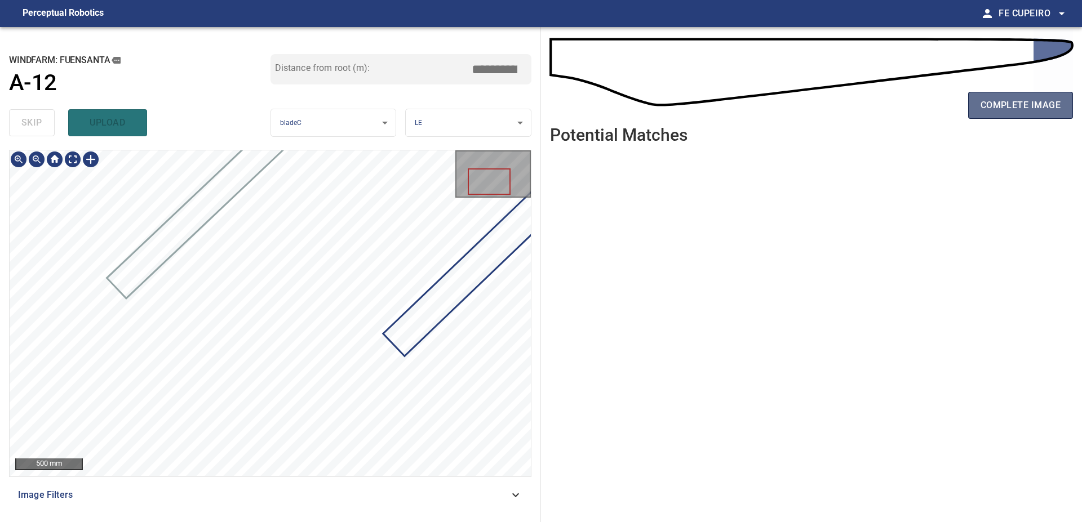
click at [1039, 110] on span "complete image" at bounding box center [1020, 105] width 80 height 16
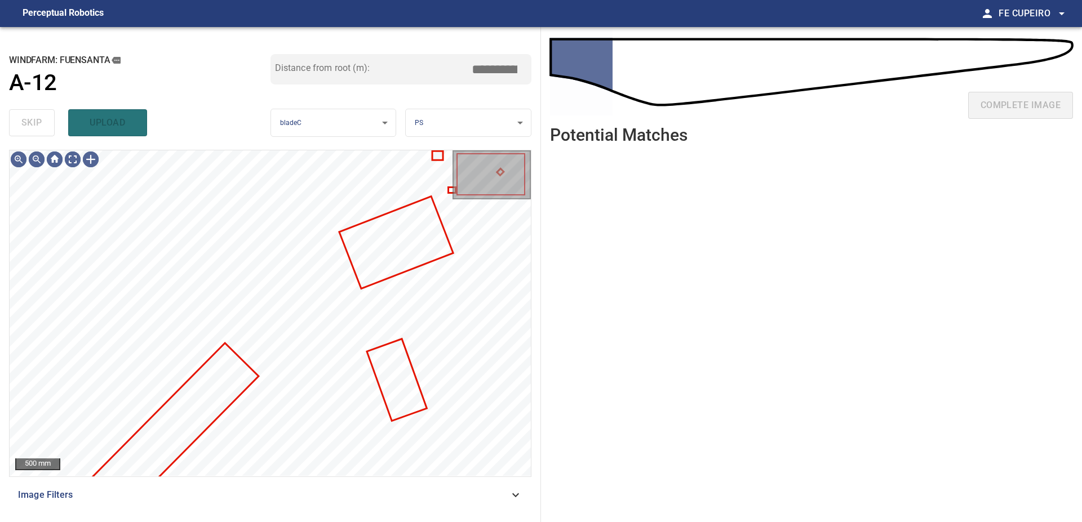
type input "***"
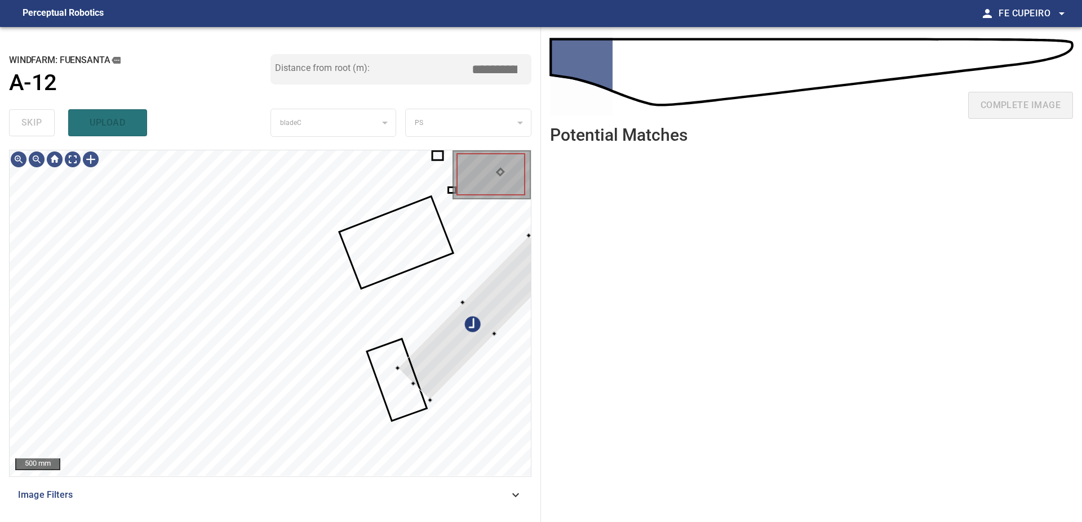
click at [568, 252] on div "**********" at bounding box center [541, 274] width 1082 height 495
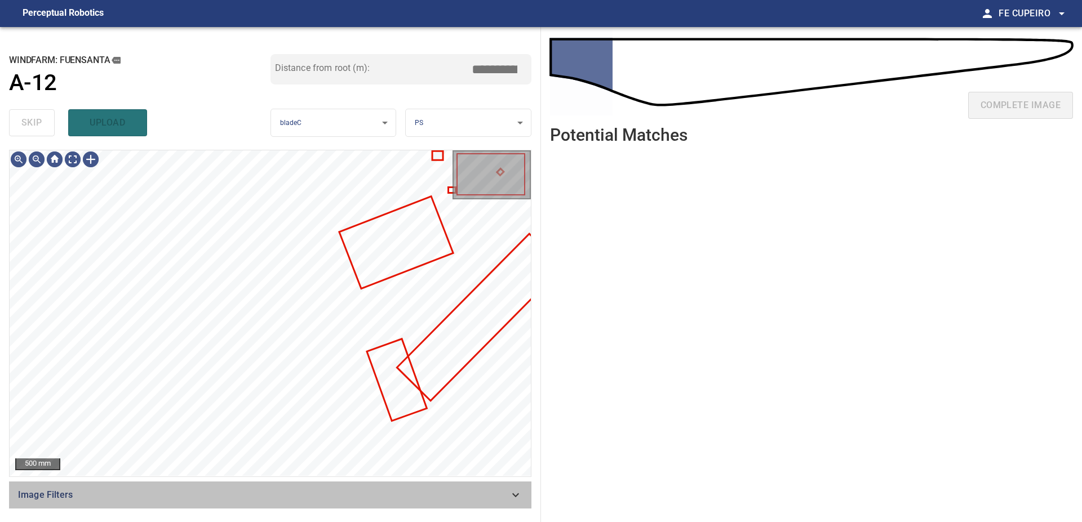
click at [244, 494] on span "Image Filters" at bounding box center [263, 495] width 491 height 14
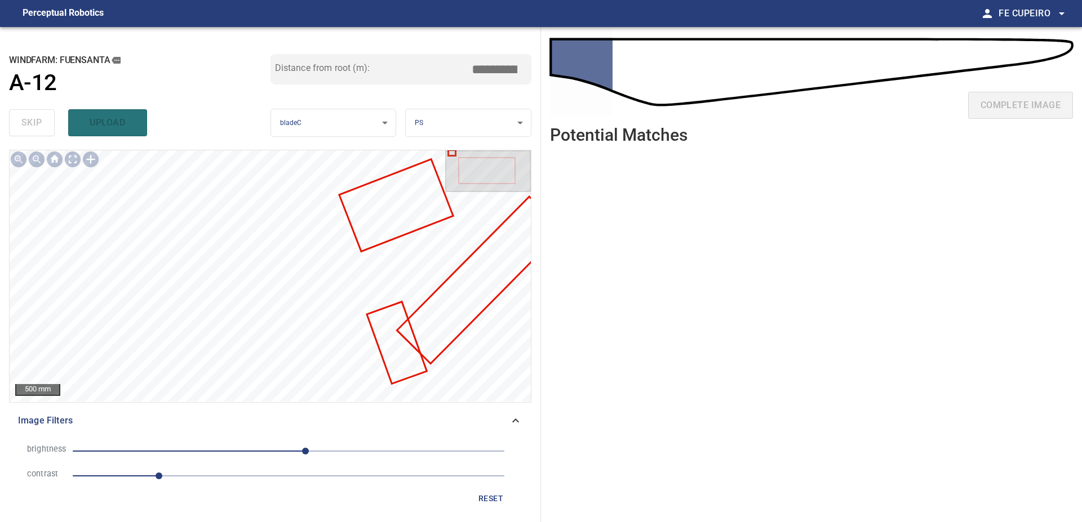
click at [212, 478] on span "1" at bounding box center [289, 476] width 432 height 16
click at [77, 161] on body "**********" at bounding box center [541, 261] width 1082 height 522
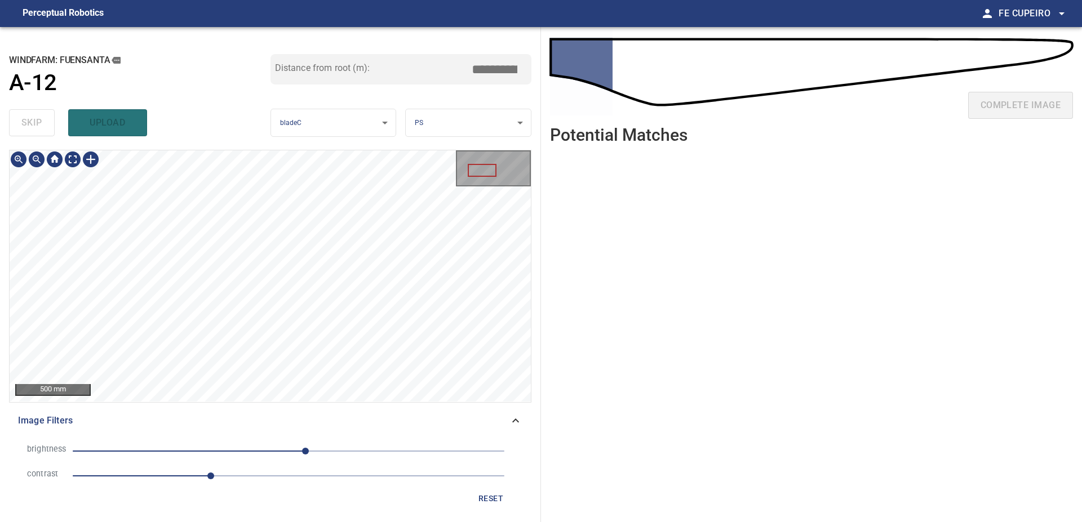
click at [278, 451] on span "20" at bounding box center [289, 451] width 432 height 16
click at [263, 453] on span "-31" at bounding box center [289, 451] width 432 height 16
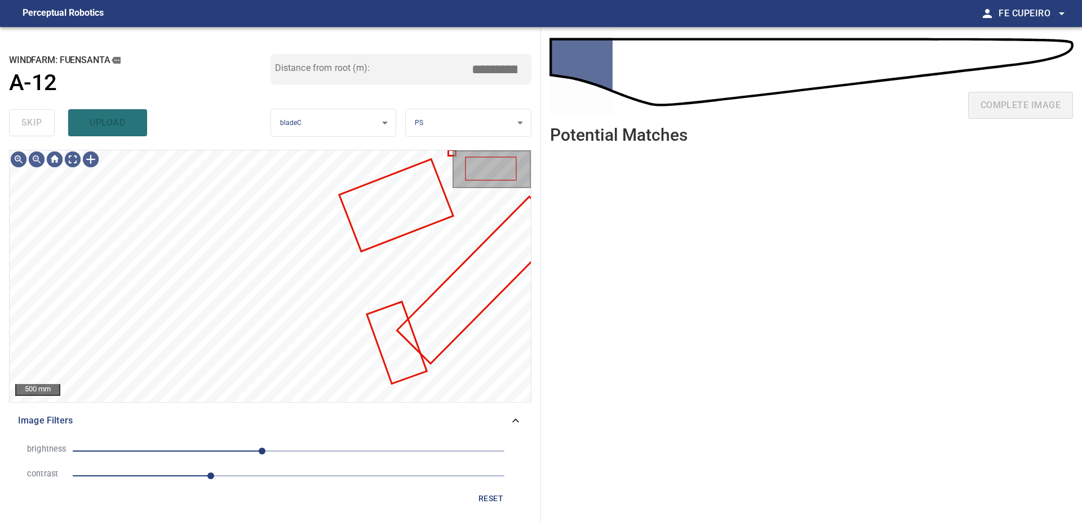
click at [246, 455] on span "-31" at bounding box center [289, 451] width 432 height 16
click at [223, 454] on span "-50" at bounding box center [289, 451] width 432 height 16
click at [71, 162] on body "**********" at bounding box center [541, 261] width 1082 height 522
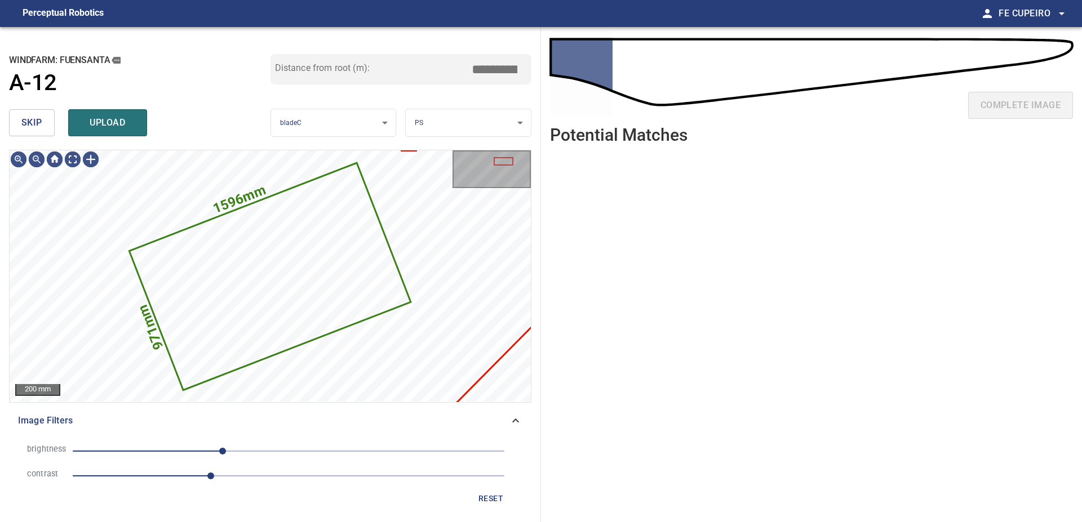
click at [40, 119] on span "skip" at bounding box center [31, 123] width 21 height 16
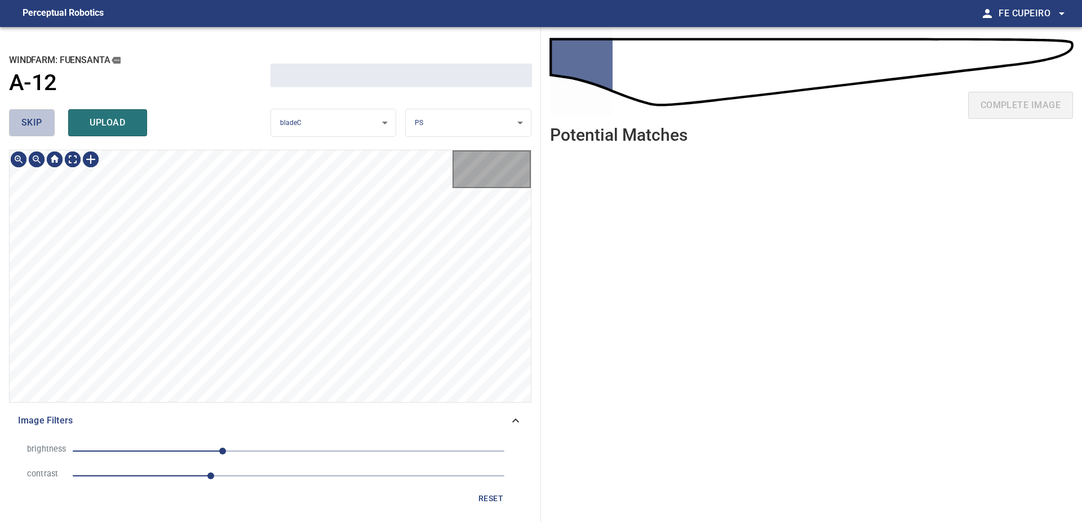
click at [40, 119] on span "skip" at bounding box center [31, 123] width 21 height 16
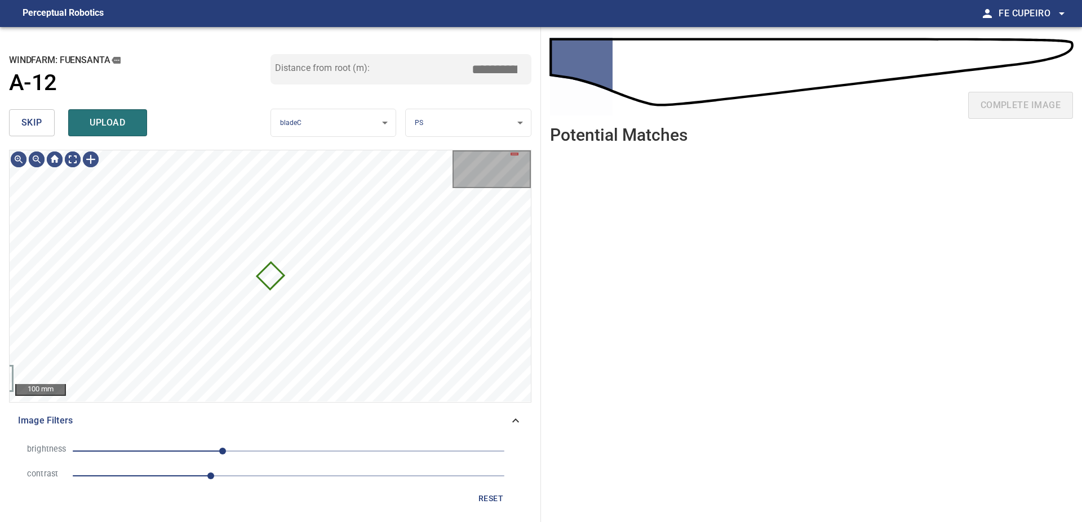
type input "****"
click at [50, 120] on button "skip" at bounding box center [32, 122] width 46 height 27
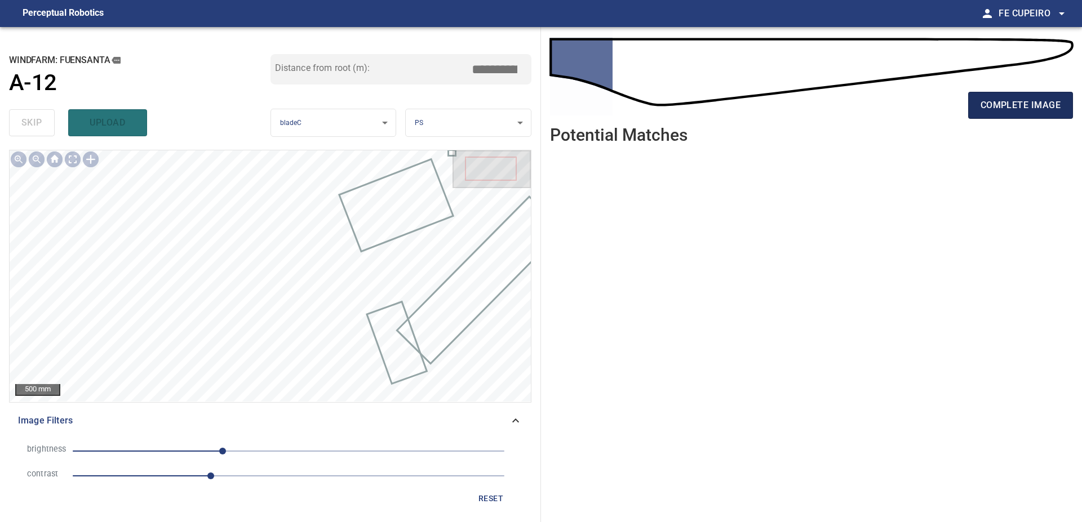
click at [1006, 100] on span "complete image" at bounding box center [1020, 105] width 80 height 16
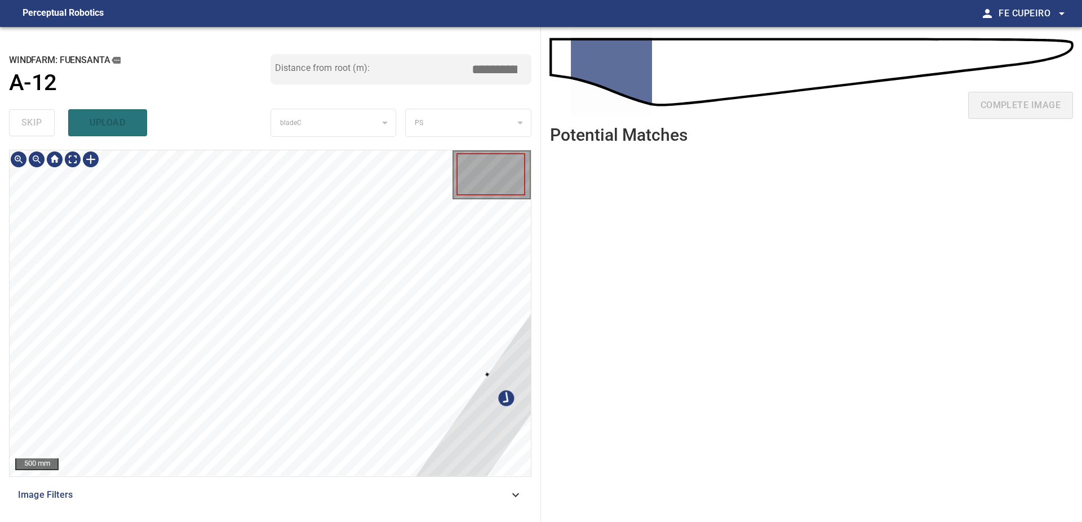
click at [527, 368] on div at bounding box center [511, 391] width 383 height 507
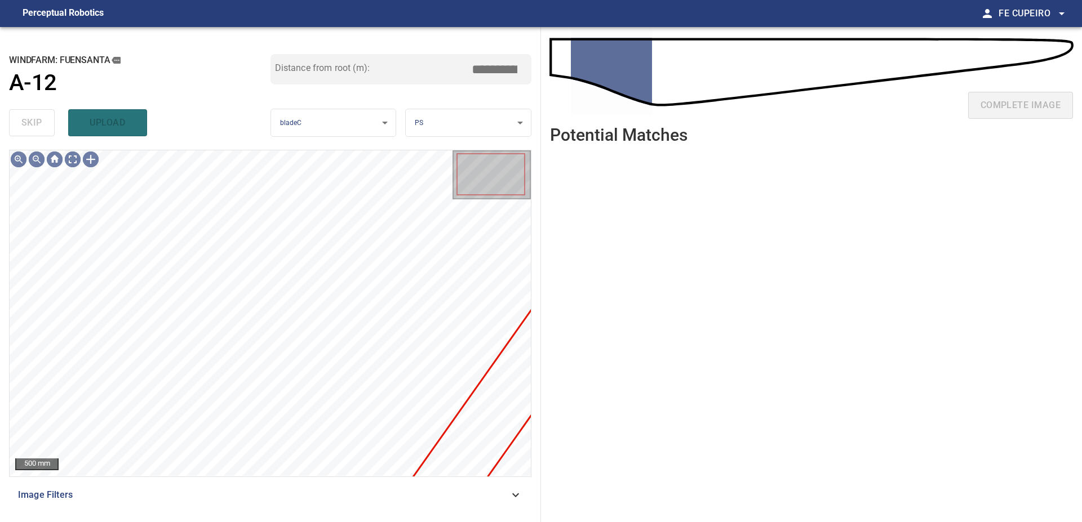
click at [255, 486] on div "Image Filters" at bounding box center [270, 495] width 522 height 27
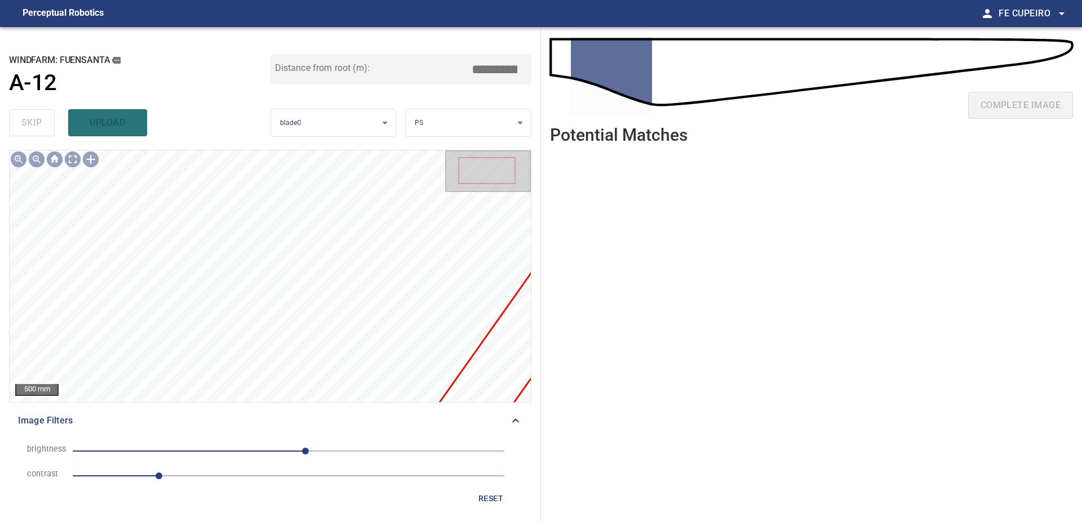
click at [192, 472] on span "1" at bounding box center [289, 476] width 432 height 16
click at [269, 451] on span "20" at bounding box center [289, 451] width 432 height 16
click at [301, 449] on span "-23" at bounding box center [289, 451] width 432 height 16
click at [69, 159] on body "**********" at bounding box center [541, 261] width 1082 height 522
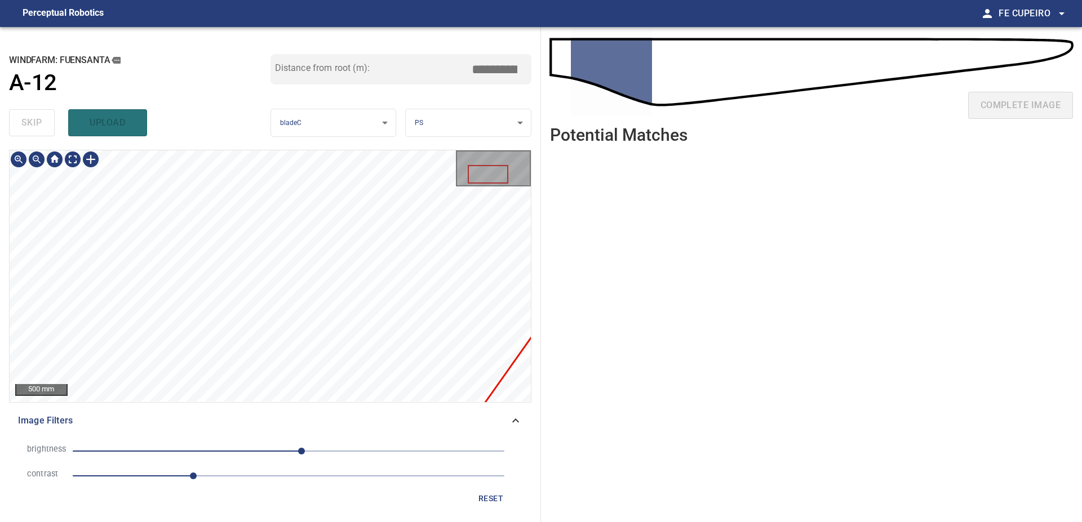
click at [280, 451] on span "15" at bounding box center [289, 451] width 432 height 16
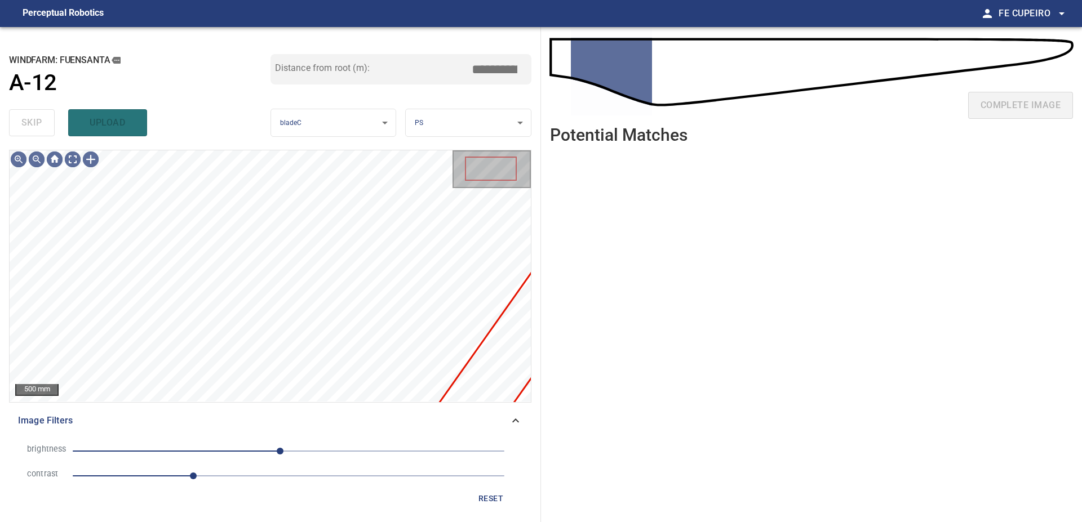
click at [253, 452] on span "-10" at bounding box center [289, 451] width 432 height 16
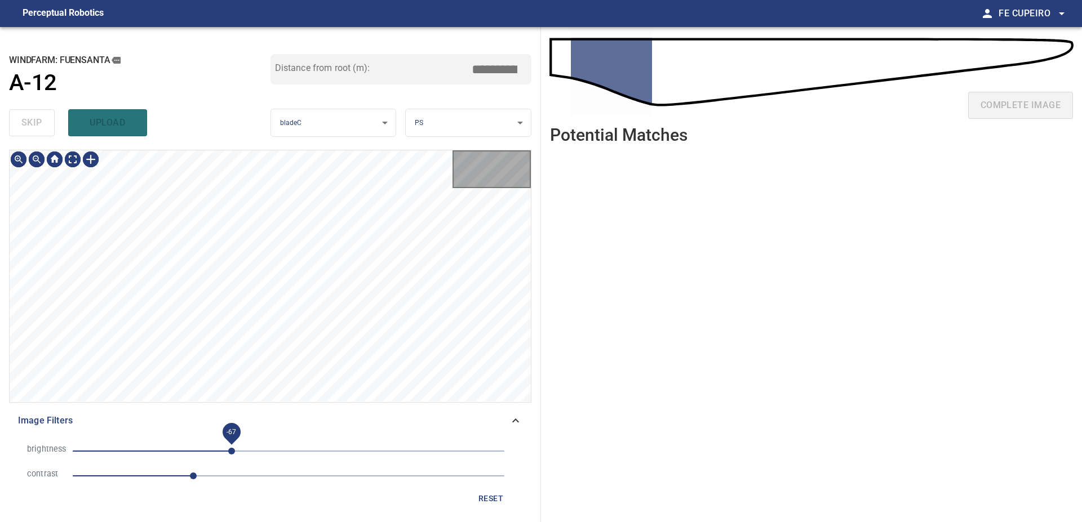
click at [230, 455] on span "-67" at bounding box center [289, 451] width 432 height 16
click at [72, 163] on body "**********" at bounding box center [541, 261] width 1082 height 522
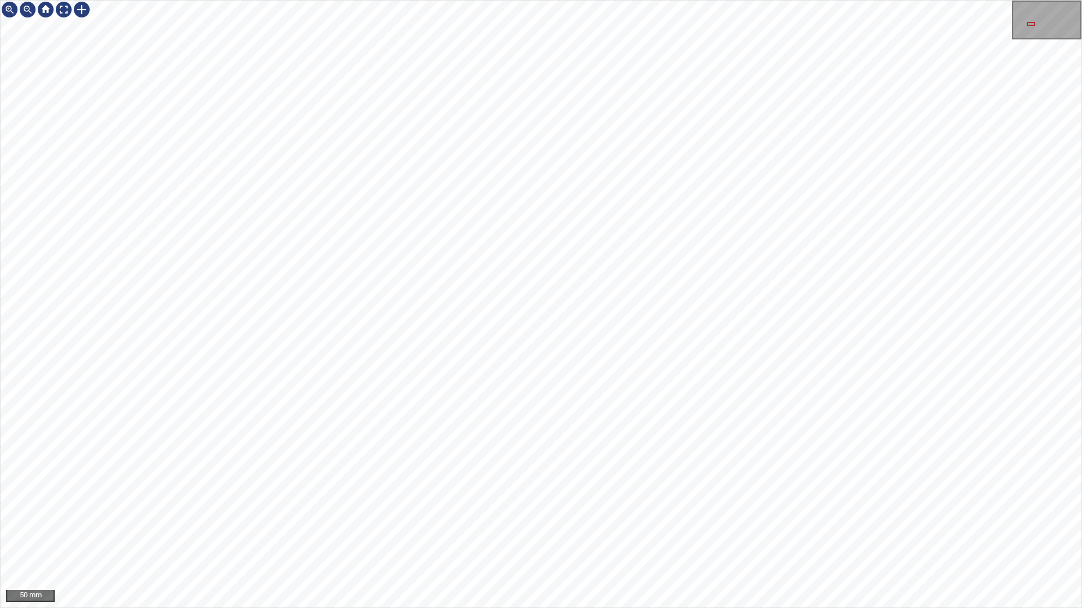
click at [375, 522] on div "50 mm" at bounding box center [541, 304] width 1082 height 608
click at [280, 522] on div "50 mm" at bounding box center [541, 304] width 1082 height 608
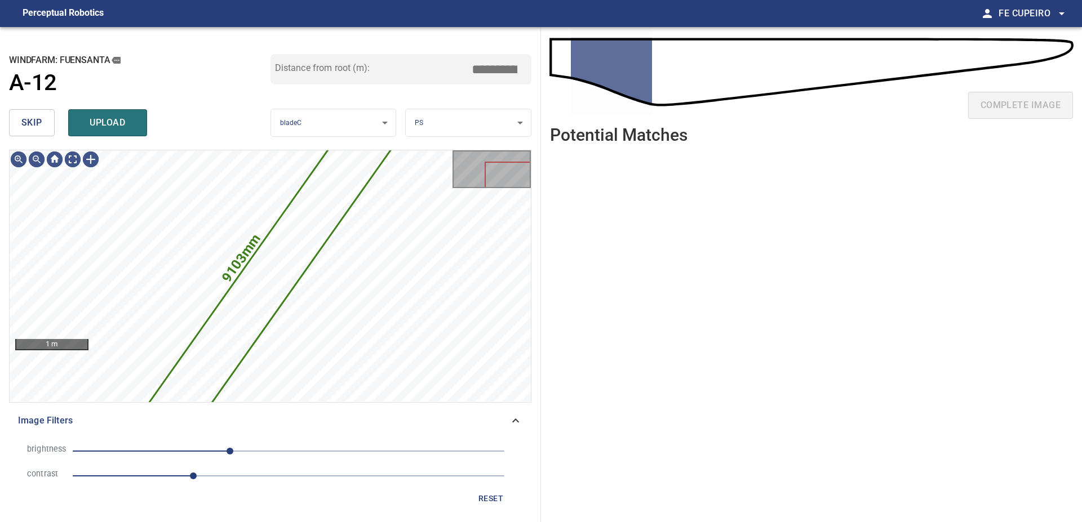
click at [39, 124] on span "skip" at bounding box center [31, 123] width 21 height 16
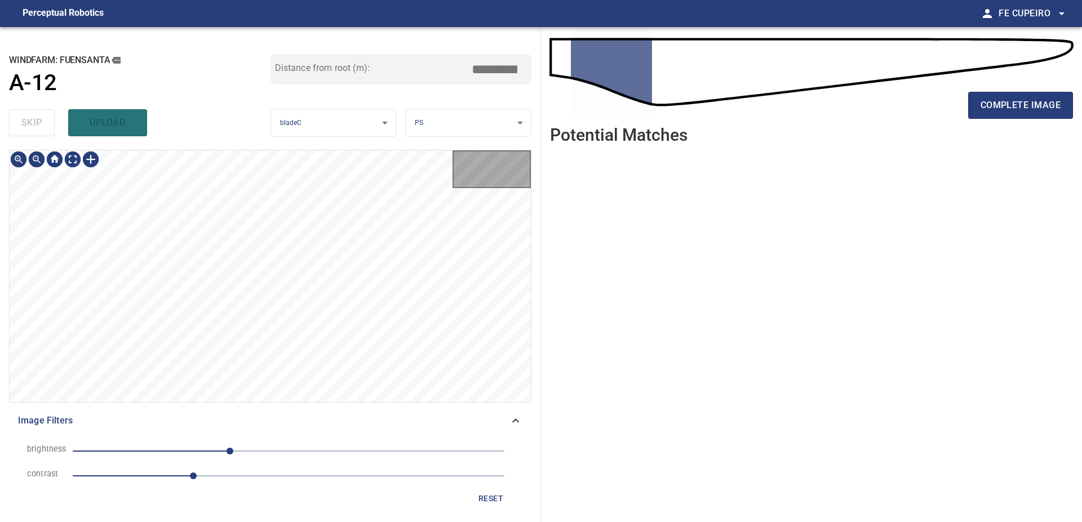
click at [39, 124] on div "skip upload" at bounding box center [139, 123] width 261 height 36
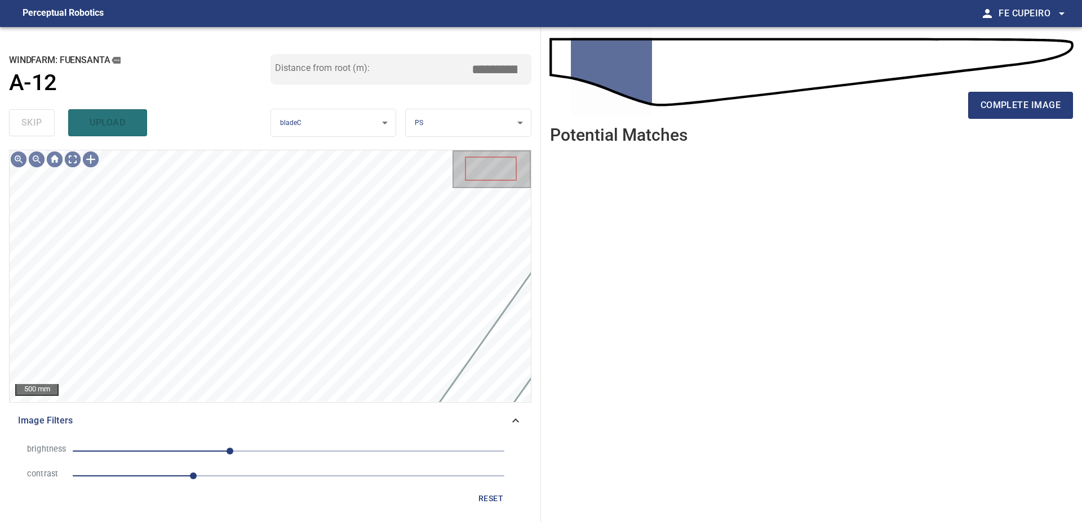
click at [39, 124] on div "skip upload" at bounding box center [139, 123] width 261 height 36
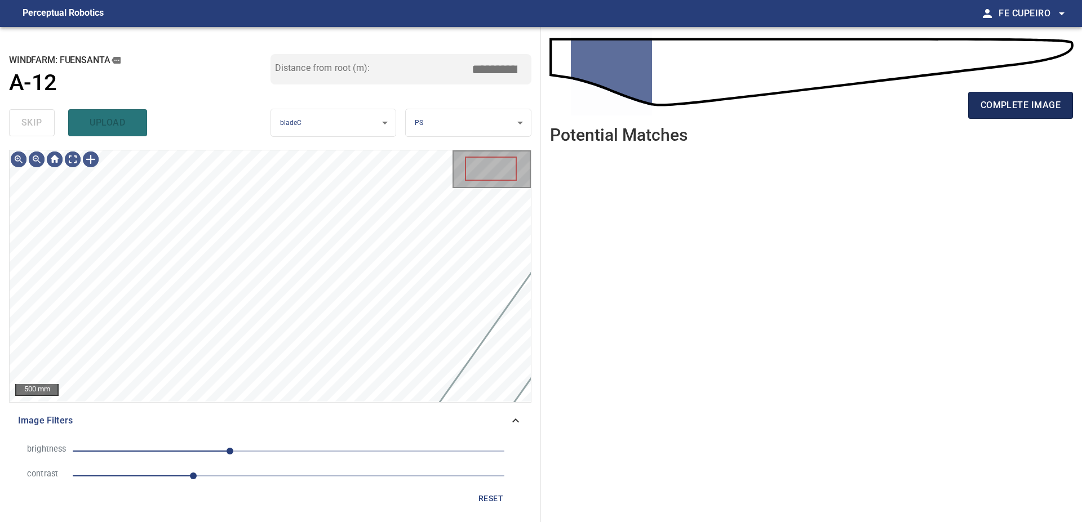
click at [985, 103] on span "complete image" at bounding box center [1020, 105] width 80 height 16
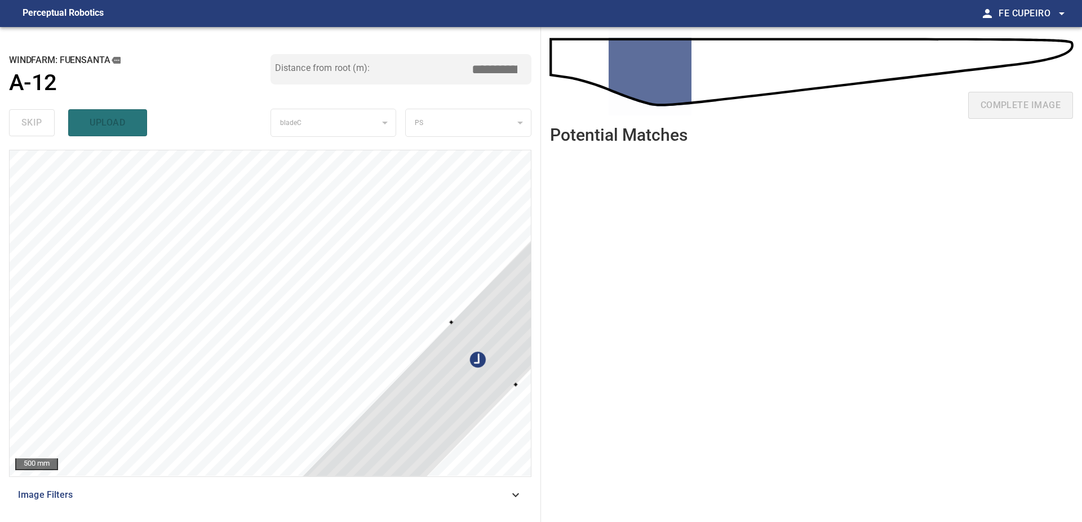
click at [545, 317] on div "**********" at bounding box center [541, 274] width 1082 height 495
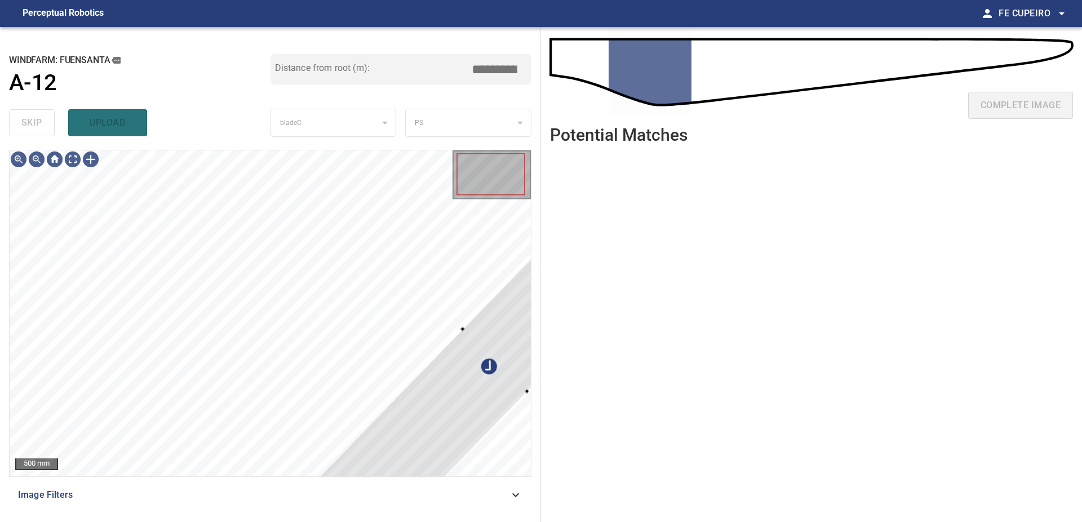
click at [555, 326] on ul at bounding box center [811, 329] width 523 height 352
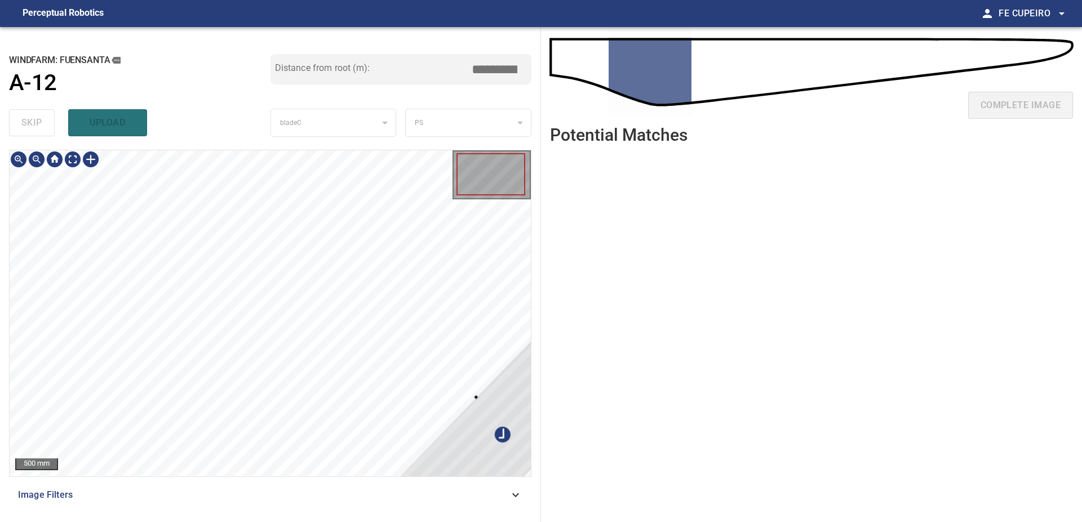
click at [502, 402] on div at bounding box center [509, 428] width 424 height 434
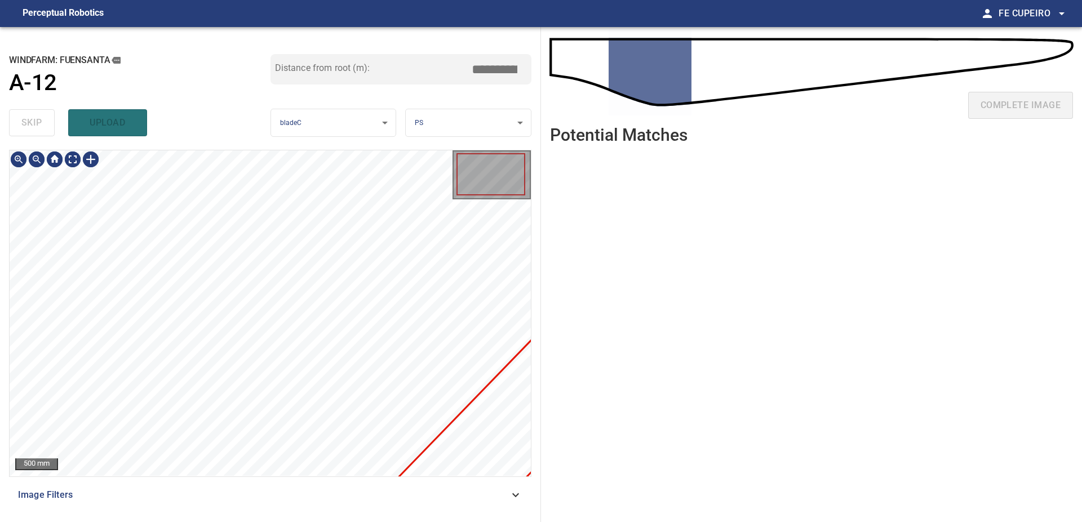
click at [252, 514] on div "**********" at bounding box center [270, 274] width 541 height 495
click at [252, 502] on div "Image Filters" at bounding box center [270, 495] width 522 height 27
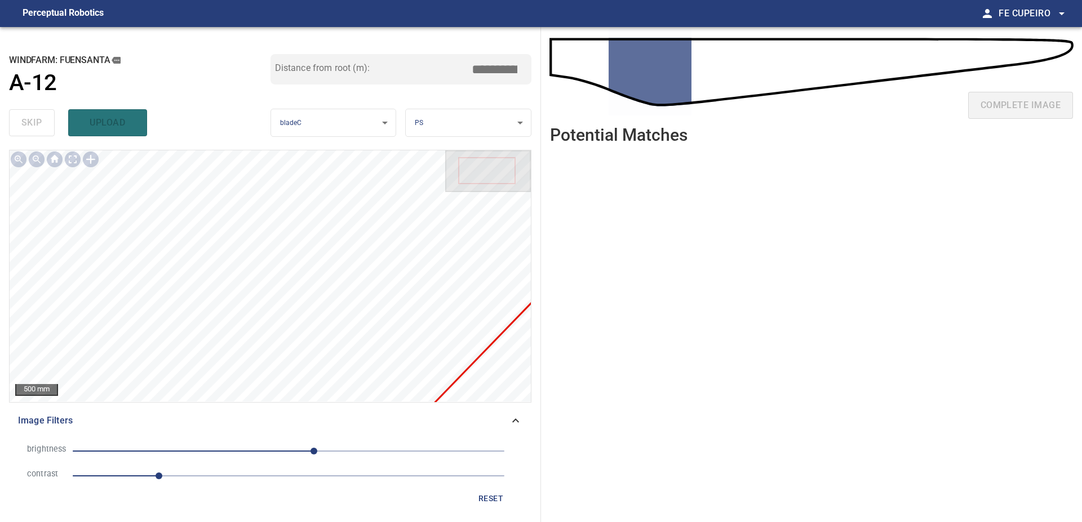
click at [198, 478] on span "1" at bounding box center [289, 476] width 432 height 16
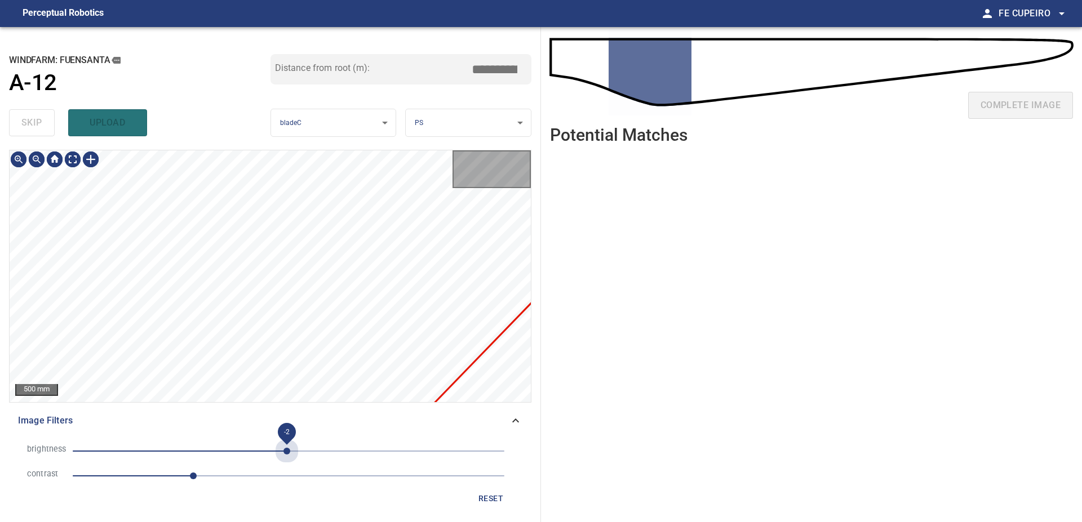
click at [287, 445] on span "-2" at bounding box center [289, 451] width 432 height 16
click at [305, 444] on span "-2" at bounding box center [289, 451] width 432 height 16
click at [308, 448] on span "19" at bounding box center [304, 451] width 7 height 7
click at [69, 157] on body "**********" at bounding box center [541, 261] width 1082 height 522
click at [291, 451] on span "2" at bounding box center [289, 451] width 432 height 16
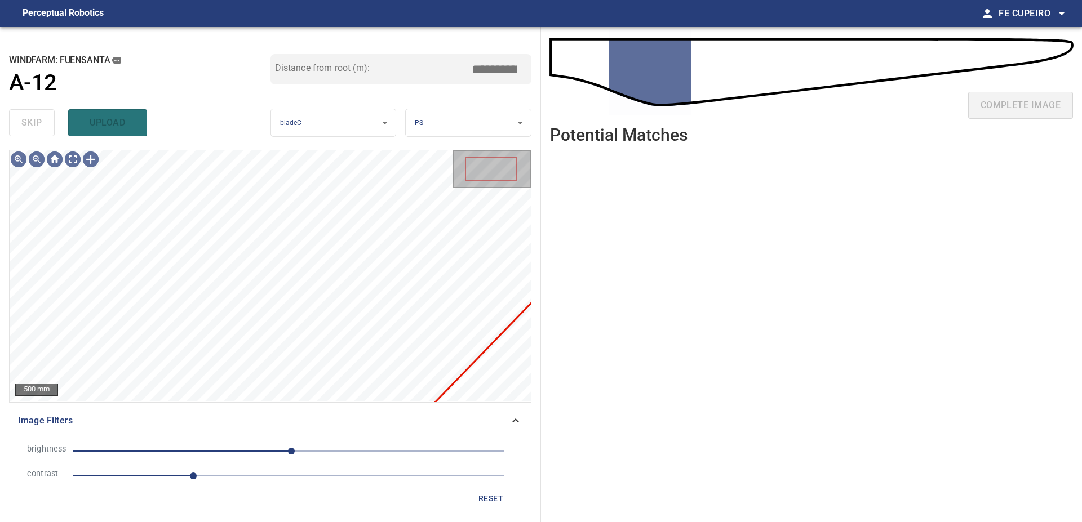
click at [272, 453] on span "3" at bounding box center [289, 451] width 432 height 16
click at [258, 453] on span "-19" at bounding box center [289, 451] width 432 height 16
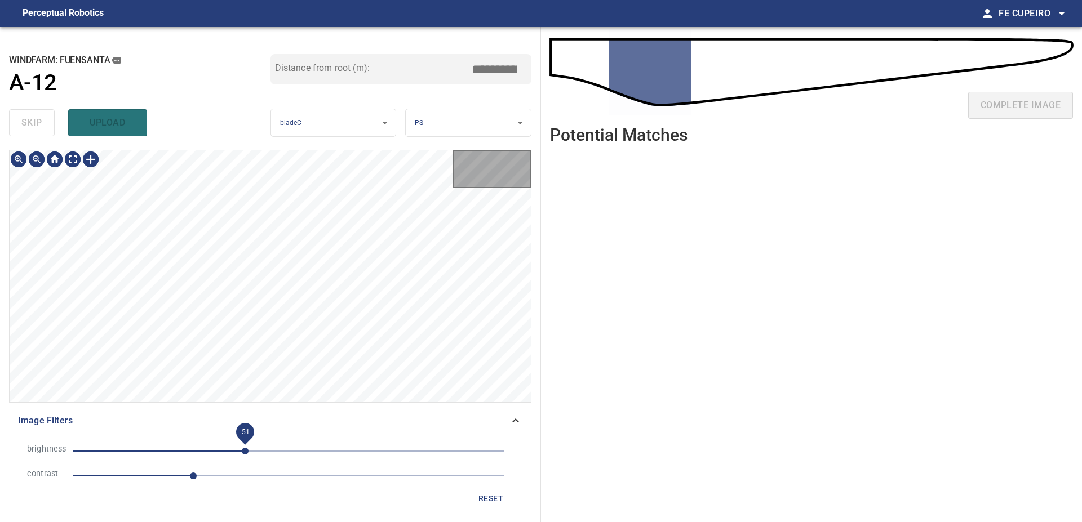
drag, startPoint x: 245, startPoint y: 453, endPoint x: 235, endPoint y: 453, distance: 10.1
click at [242, 453] on span "-51" at bounding box center [289, 451] width 432 height 16
click at [238, 453] on span "-55" at bounding box center [241, 451] width 7 height 7
click at [75, 164] on body "**********" at bounding box center [541, 261] width 1082 height 522
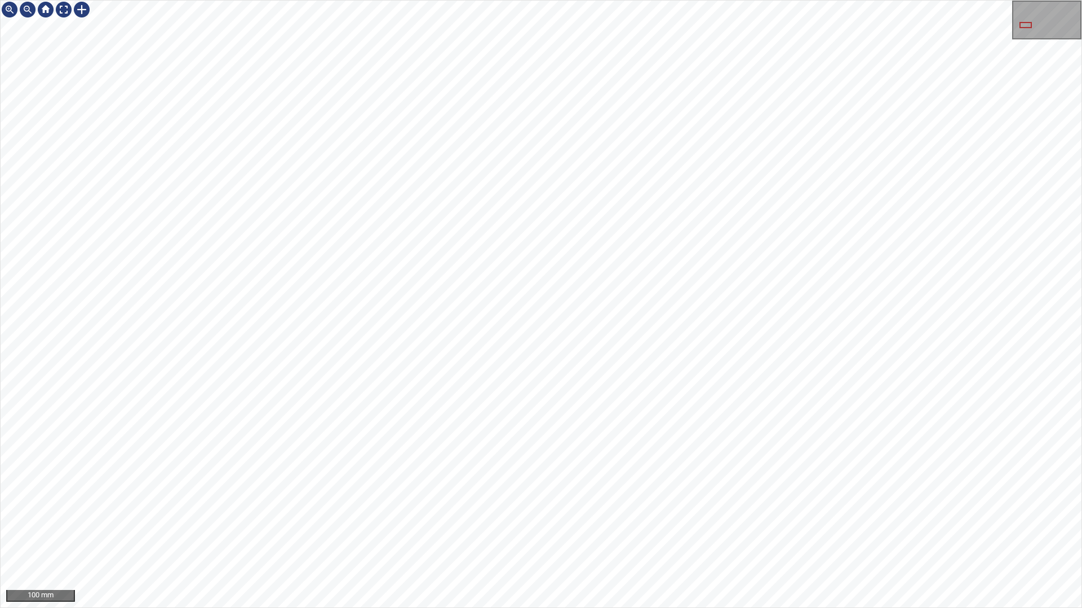
click at [224, 522] on div "100 mm" at bounding box center [541, 304] width 1082 height 608
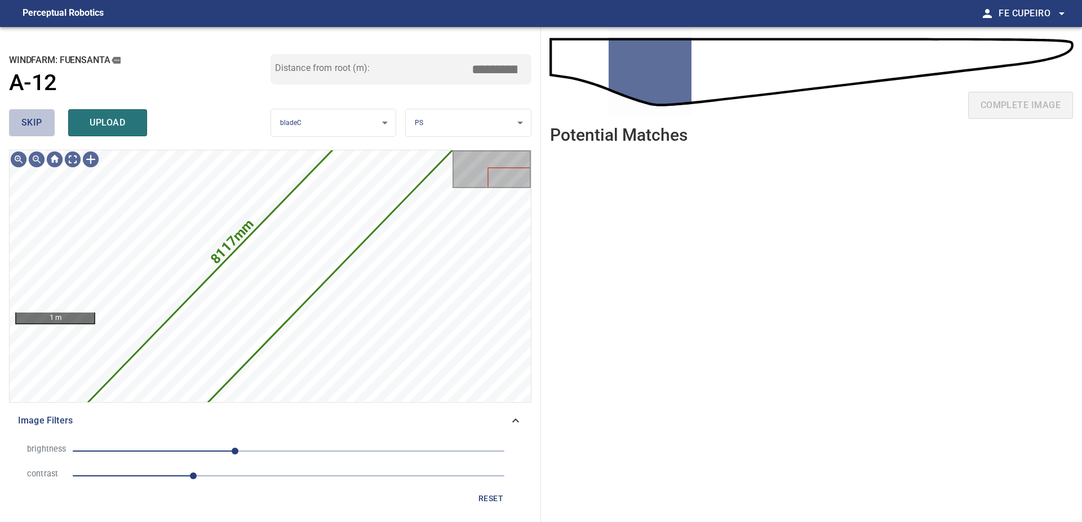
click at [46, 135] on button "skip" at bounding box center [32, 122] width 46 height 27
click at [46, 135] on div "skip upload" at bounding box center [139, 123] width 261 height 36
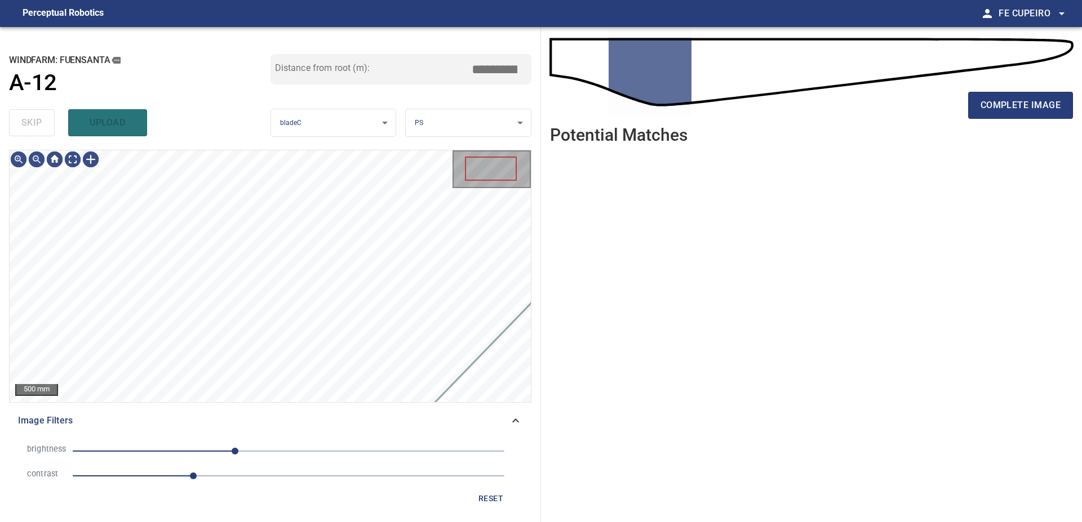
click at [46, 135] on div "skip upload" at bounding box center [139, 123] width 261 height 36
click at [46, 134] on div "skip upload" at bounding box center [139, 123] width 261 height 36
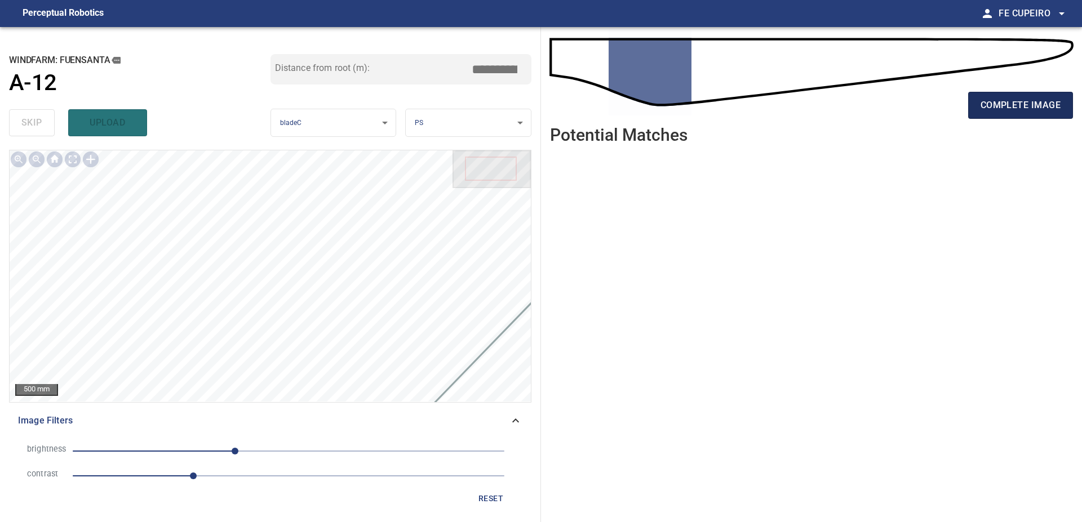
click at [1007, 106] on span "complete image" at bounding box center [1020, 105] width 80 height 16
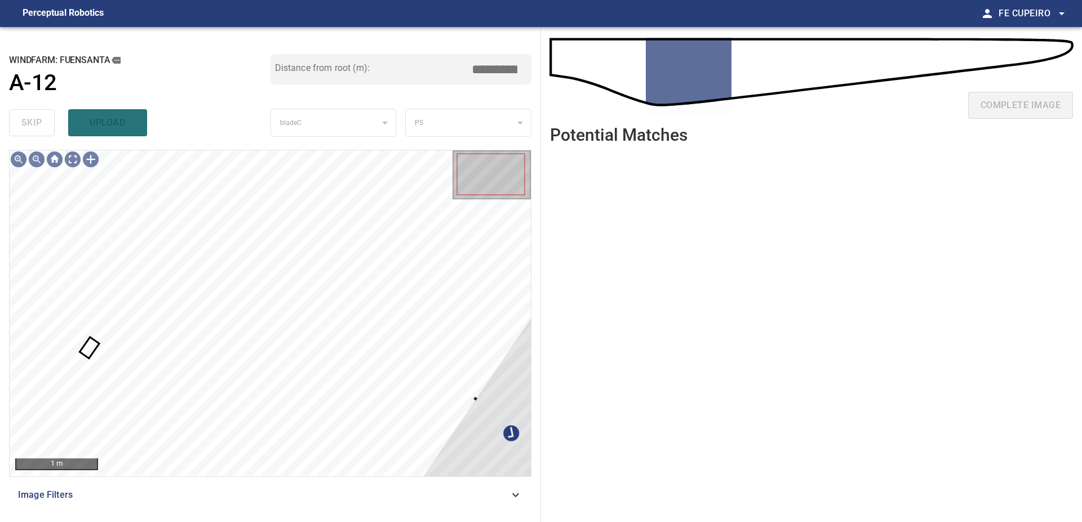
click at [603, 370] on div "**********" at bounding box center [541, 274] width 1082 height 495
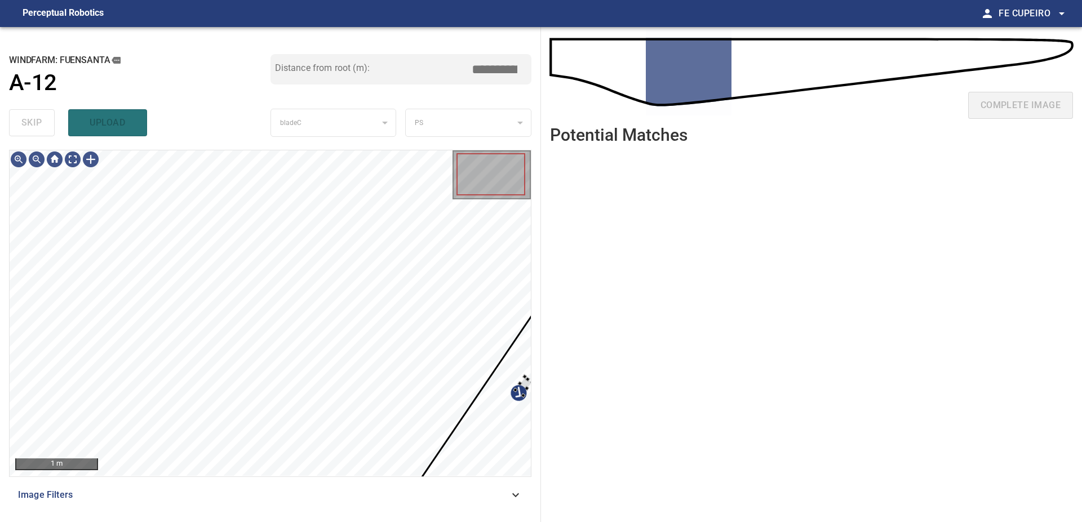
click at [538, 385] on div "**********" at bounding box center [270, 274] width 541 height 495
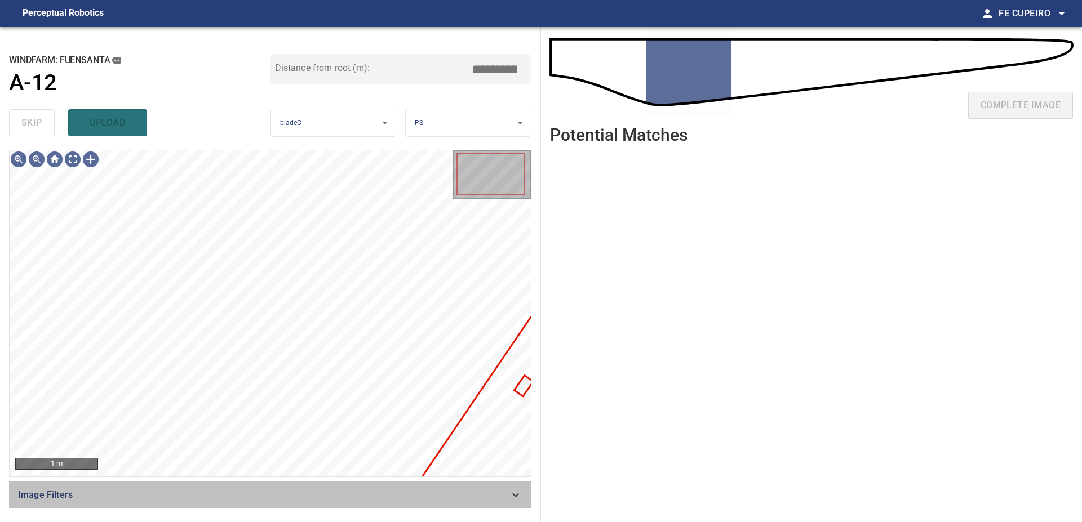
click at [234, 500] on span "Image Filters" at bounding box center [263, 495] width 491 height 14
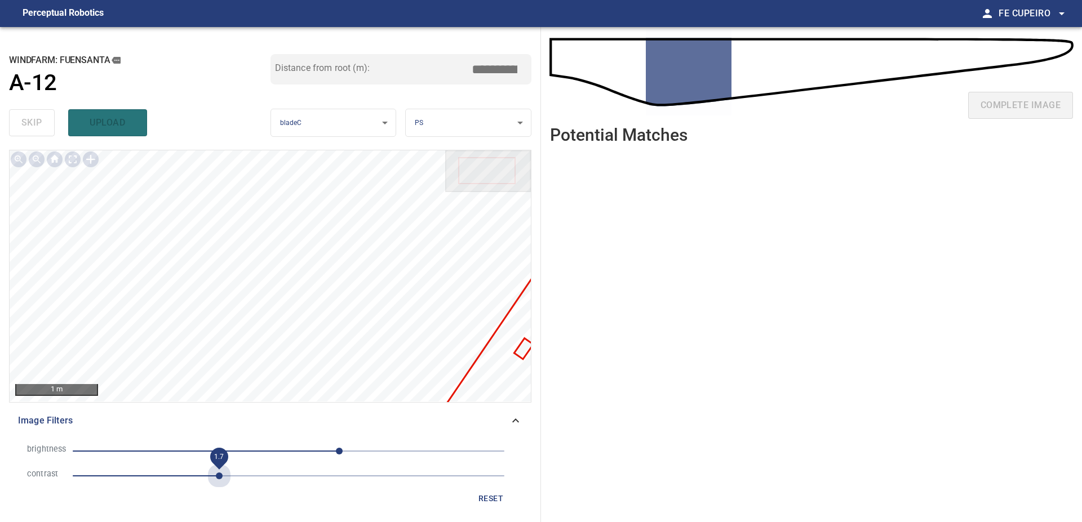
click at [220, 470] on span "1.7" at bounding box center [289, 476] width 432 height 16
click at [304, 453] on span "60" at bounding box center [289, 451] width 432 height 16
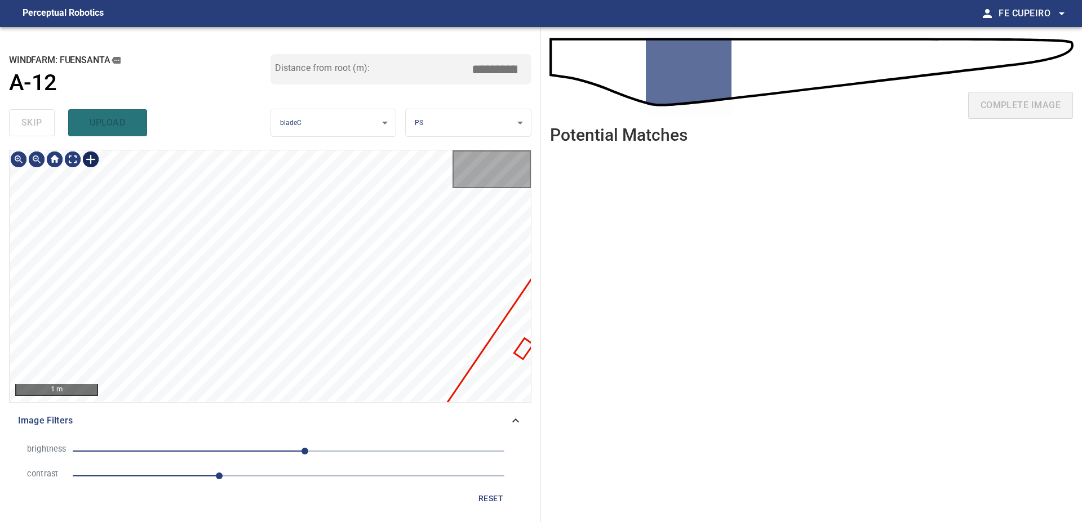
click at [75, 162] on body "**********" at bounding box center [541, 261] width 1082 height 522
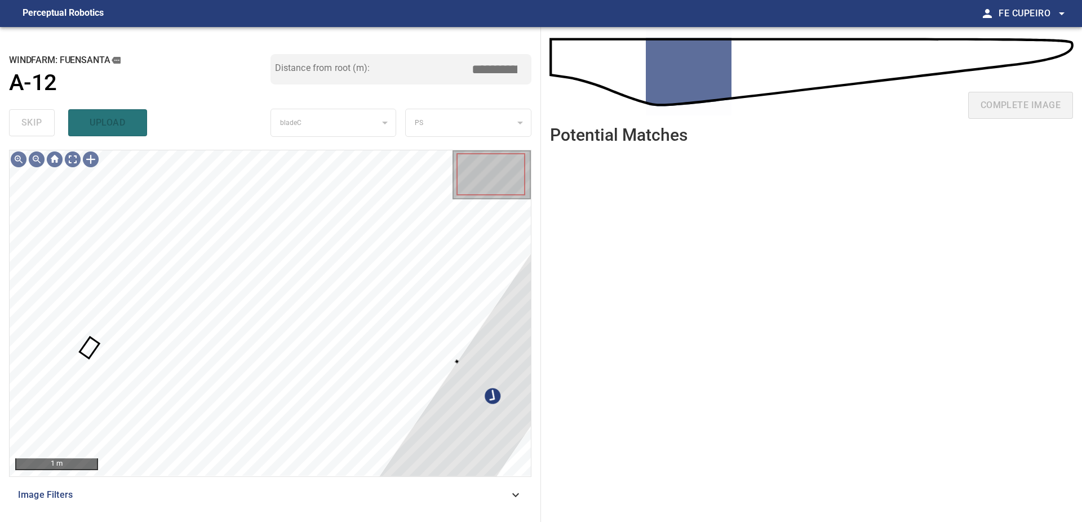
click at [616, 309] on div "**********" at bounding box center [541, 274] width 1082 height 495
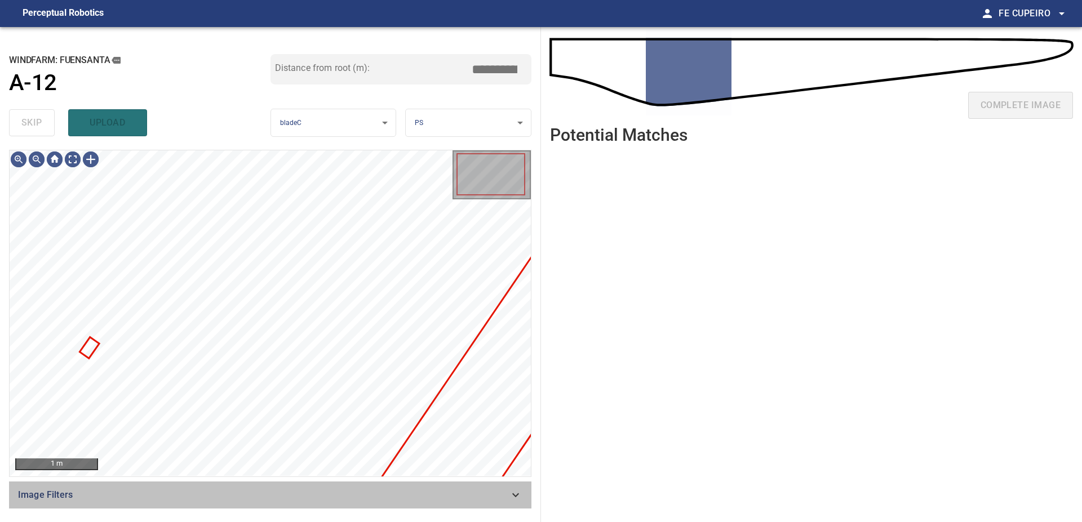
click at [322, 502] on div "Image Filters" at bounding box center [270, 495] width 522 height 27
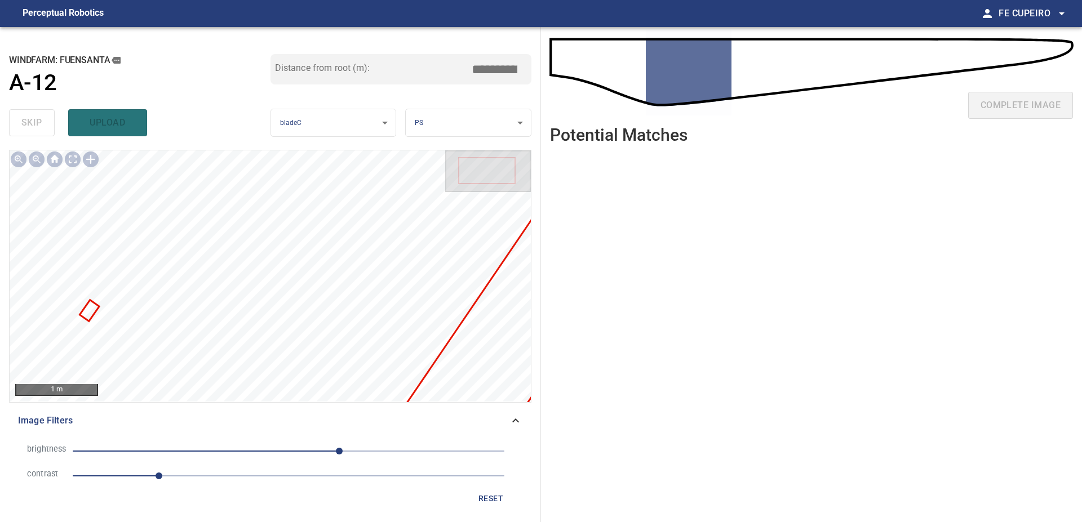
drag, startPoint x: 207, startPoint y: 477, endPoint x: 266, endPoint y: 461, distance: 61.2
click at [206, 477] on span "1" at bounding box center [289, 476] width 432 height 16
click at [321, 447] on span "38" at bounding box center [289, 451] width 432 height 16
click at [69, 158] on body "**********" at bounding box center [541, 261] width 1082 height 522
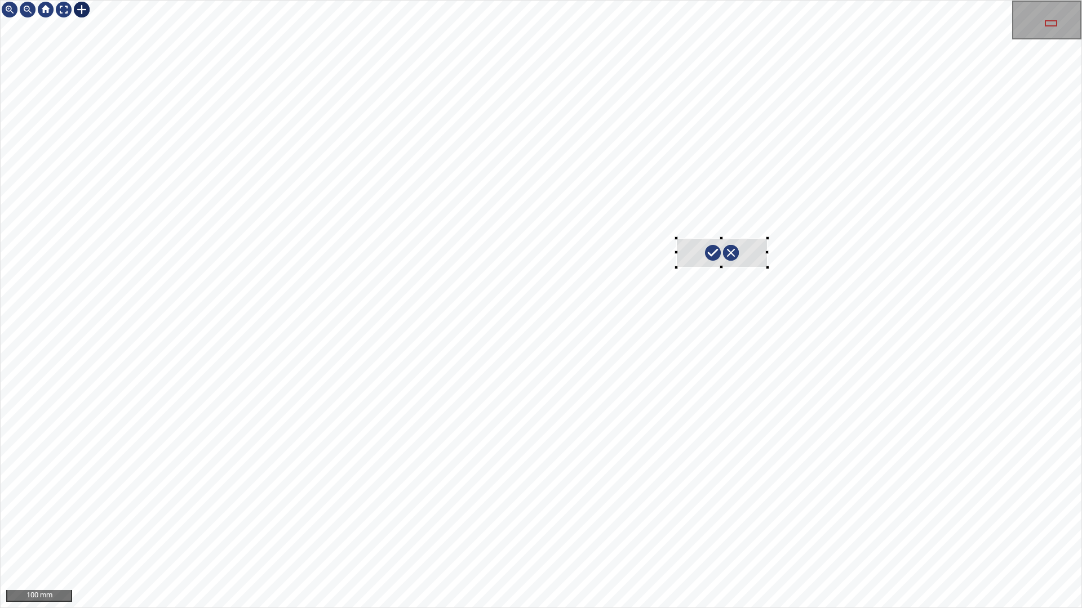
click at [768, 268] on div at bounding box center [541, 304] width 1080 height 607
click at [743, 293] on div at bounding box center [712, 274] width 96 height 63
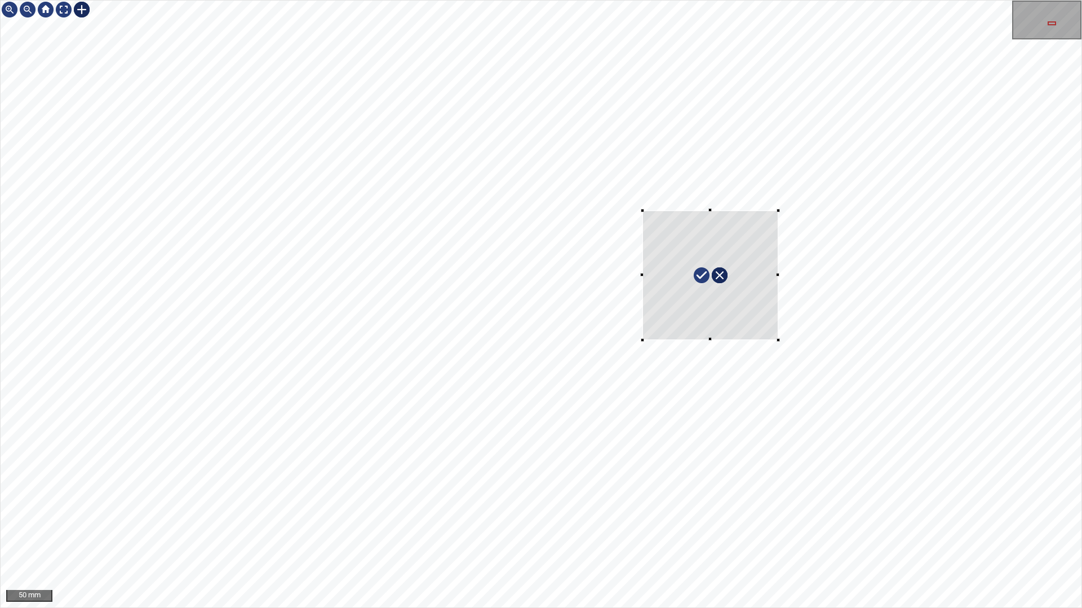
click at [636, 344] on div at bounding box center [541, 304] width 1080 height 607
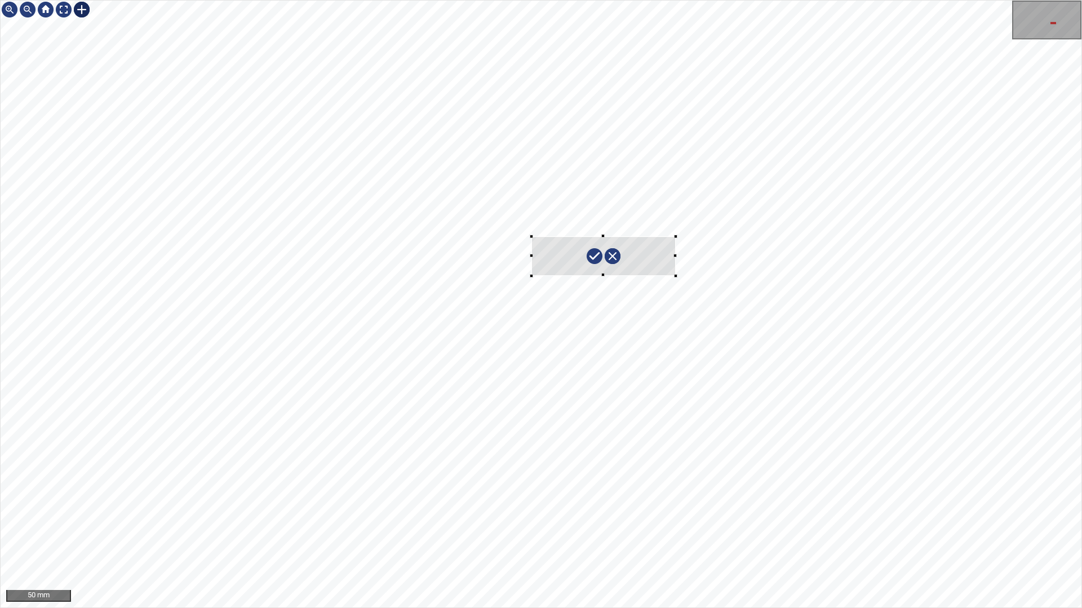
click at [683, 278] on div at bounding box center [541, 304] width 1080 height 607
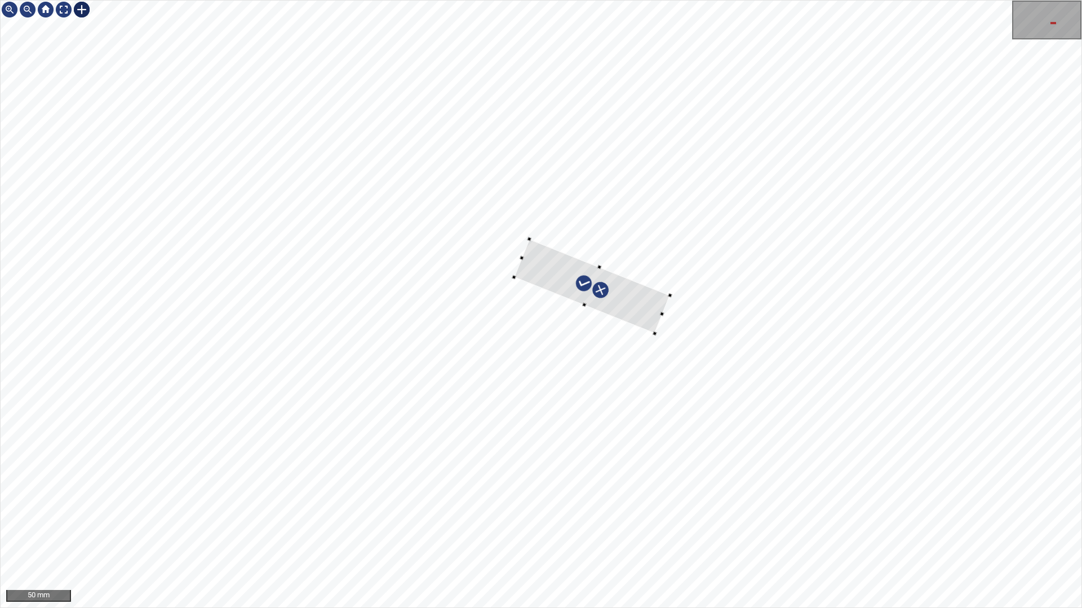
click at [652, 309] on div at bounding box center [592, 286] width 156 height 95
click at [632, 323] on div at bounding box center [591, 288] width 157 height 86
click at [695, 316] on div at bounding box center [541, 304] width 1080 height 607
click at [679, 310] on div at bounding box center [605, 288] width 185 height 88
click at [776, 0] on div "50 mm" at bounding box center [541, 304] width 1082 height 608
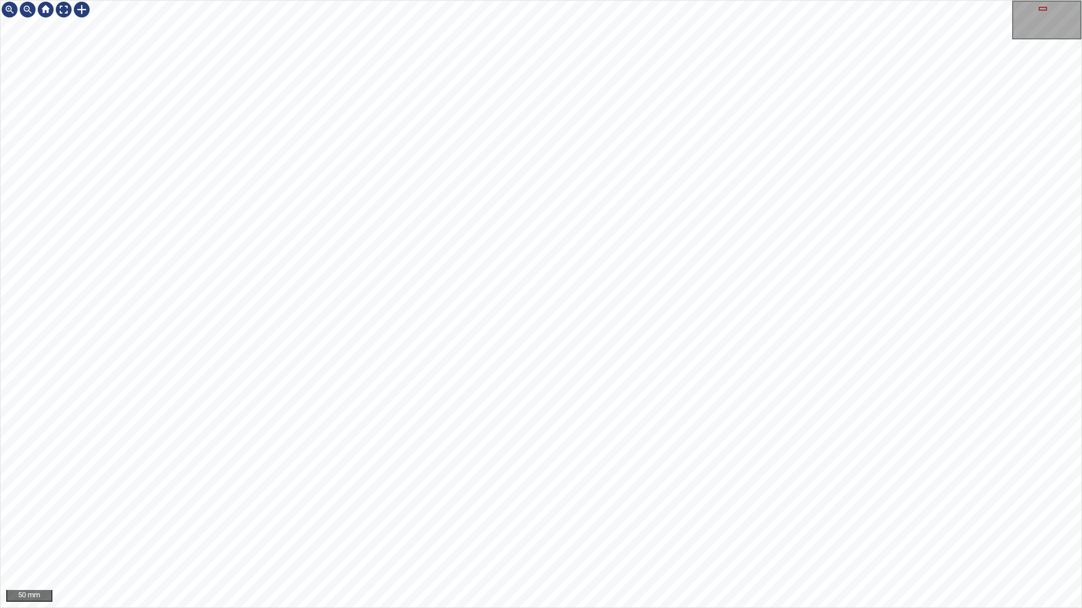
click at [752, 0] on div "50 mm" at bounding box center [541, 304] width 1082 height 608
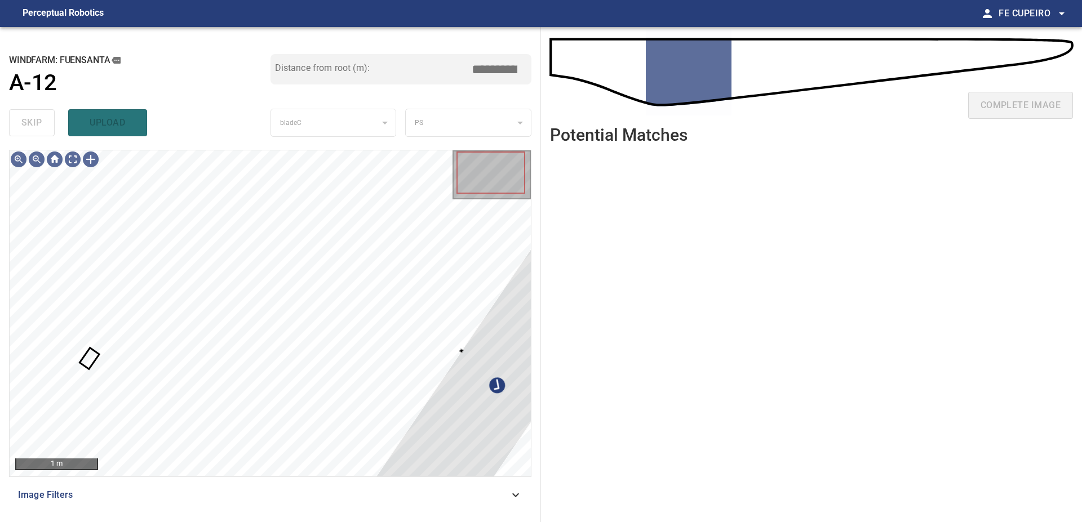
click at [597, 330] on div "**********" at bounding box center [541, 274] width 1082 height 495
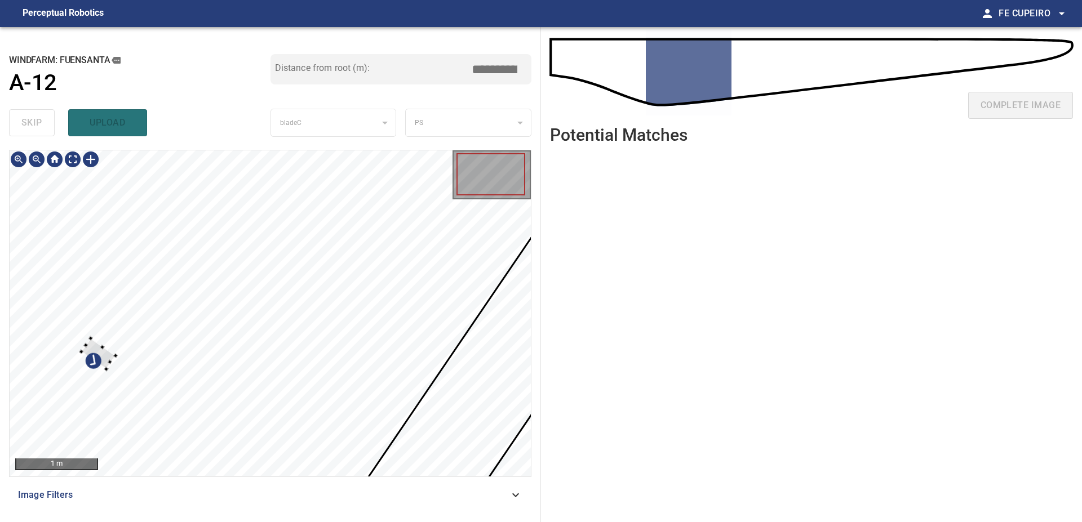
click at [221, 344] on div at bounding box center [270, 313] width 521 height 326
click at [53, 180] on div at bounding box center [270, 313] width 521 height 326
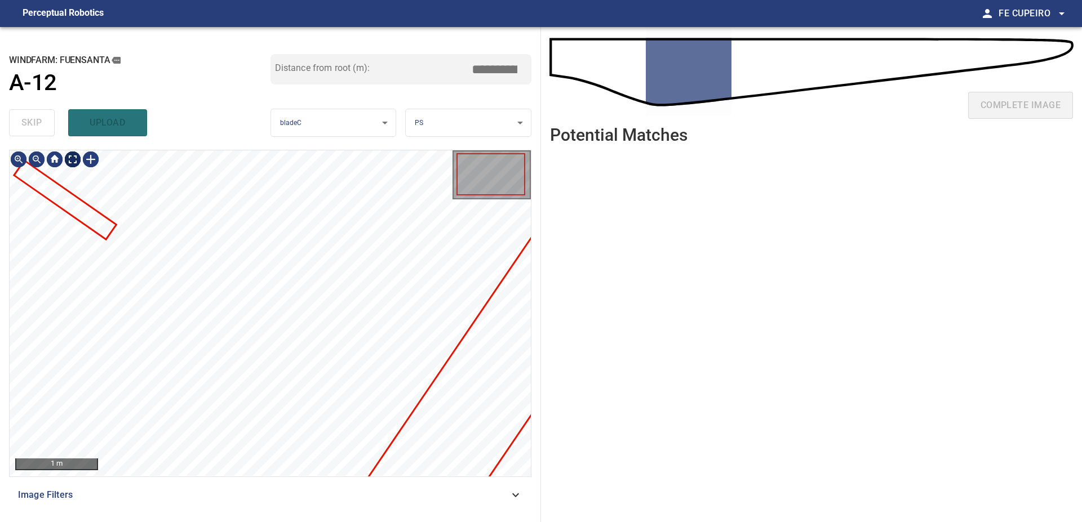
click at [78, 162] on body "**********" at bounding box center [541, 261] width 1082 height 522
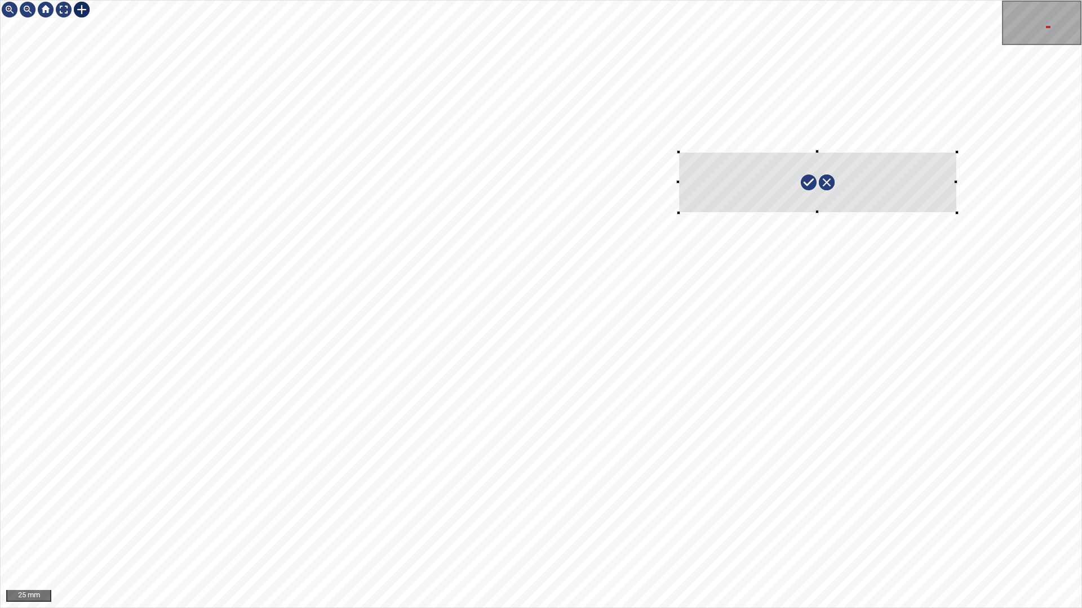
click at [957, 219] on div at bounding box center [541, 304] width 1080 height 607
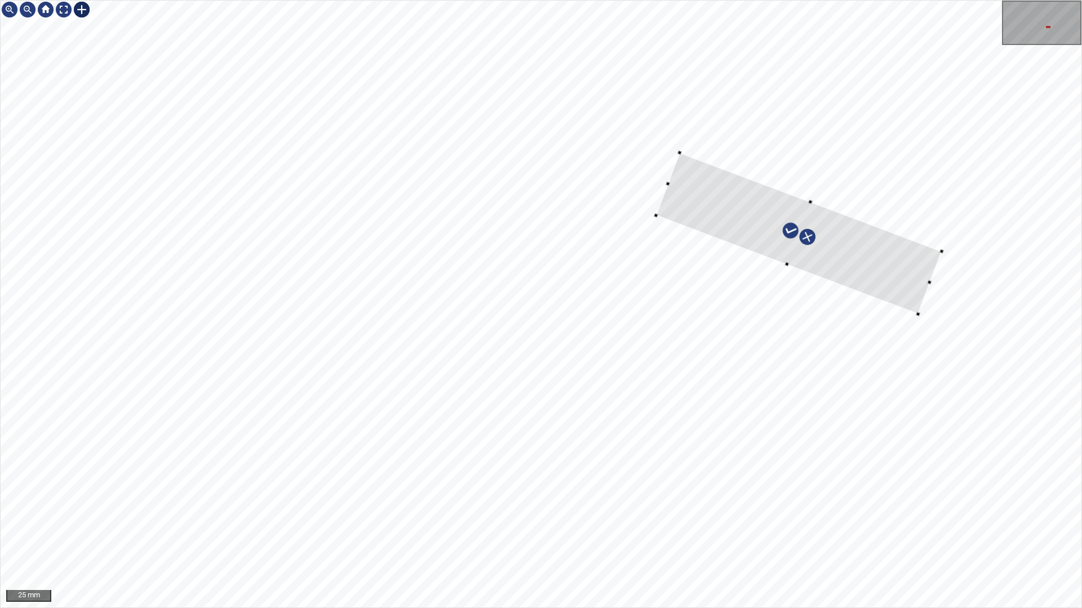
click at [918, 286] on div at bounding box center [799, 234] width 286 height 162
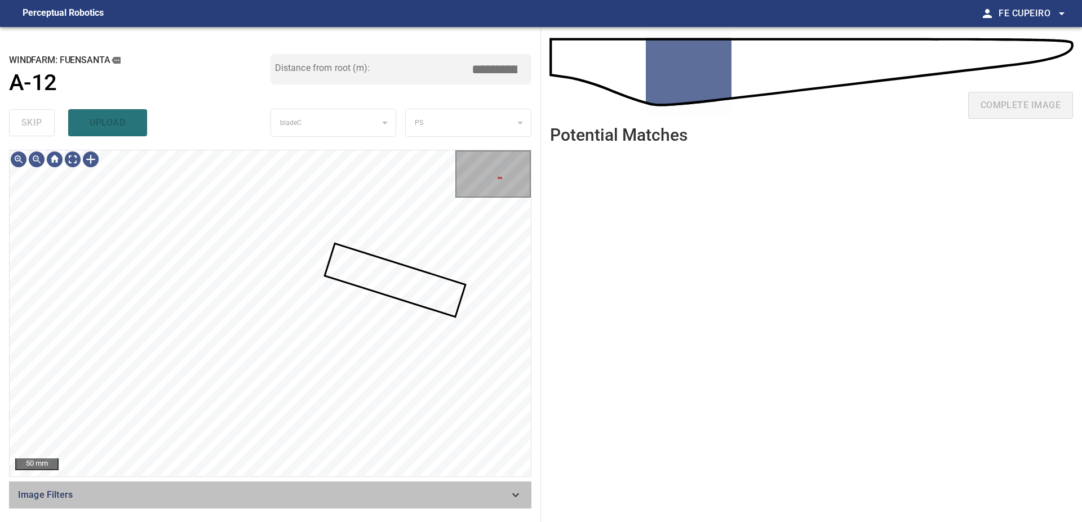
click at [344, 499] on span "Image Filters" at bounding box center [263, 495] width 491 height 14
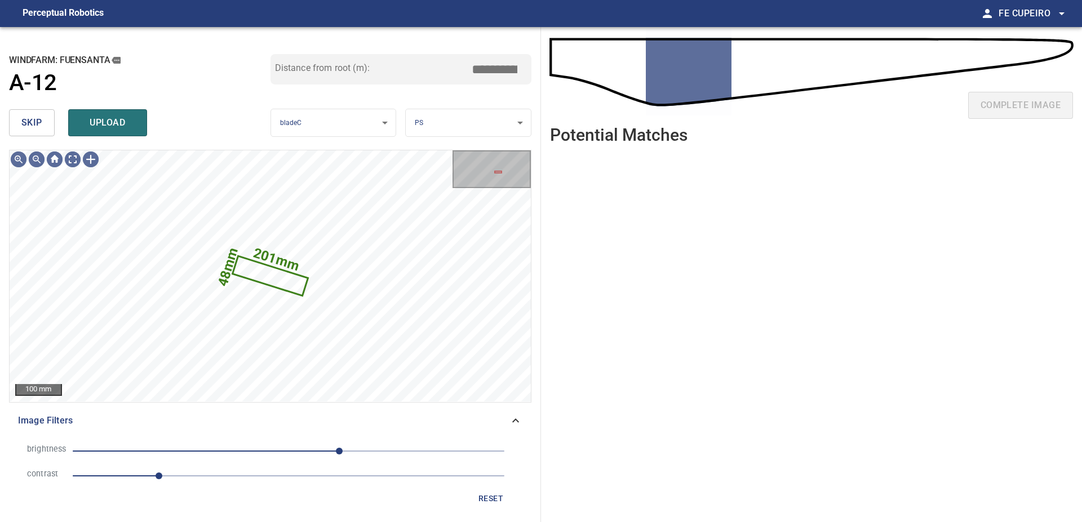
click at [514, 66] on input "*****" at bounding box center [498, 69] width 56 height 21
type input "*****"
click at [495, 82] on div "Distance from root (m): *****" at bounding box center [400, 69] width 261 height 30
click at [109, 130] on span "upload" at bounding box center [108, 123] width 54 height 16
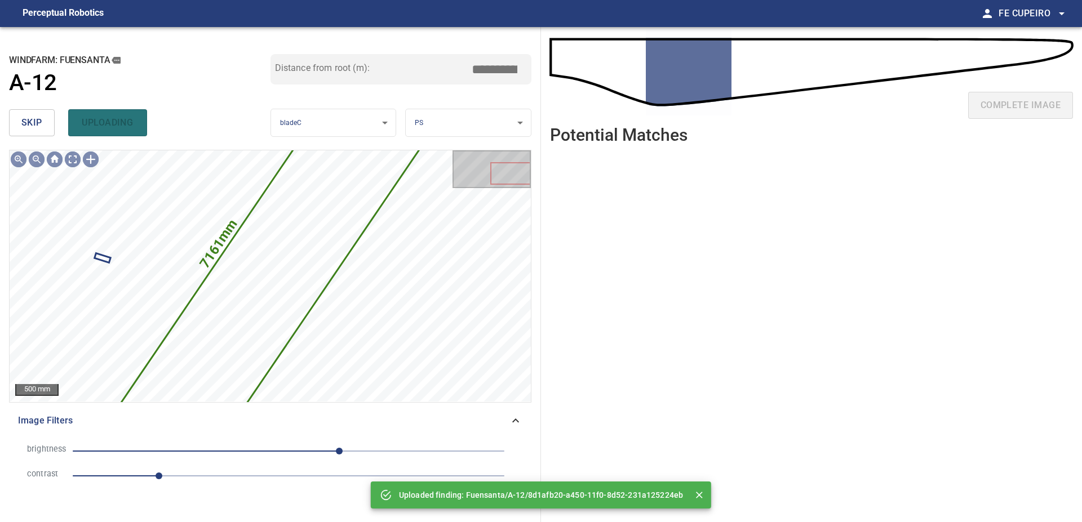
click at [11, 119] on button "skip" at bounding box center [32, 122] width 46 height 27
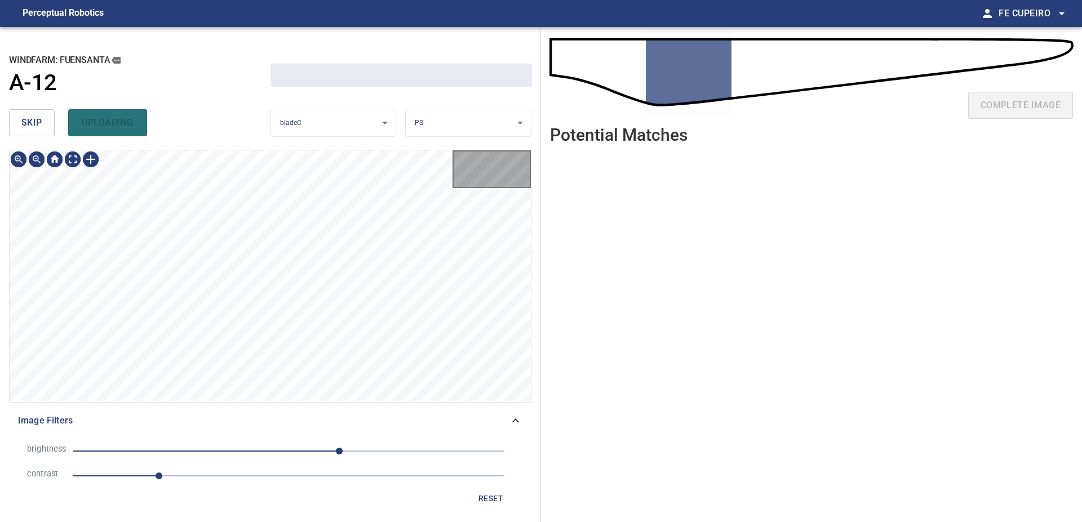
click at [17, 119] on button "skip" at bounding box center [32, 122] width 46 height 27
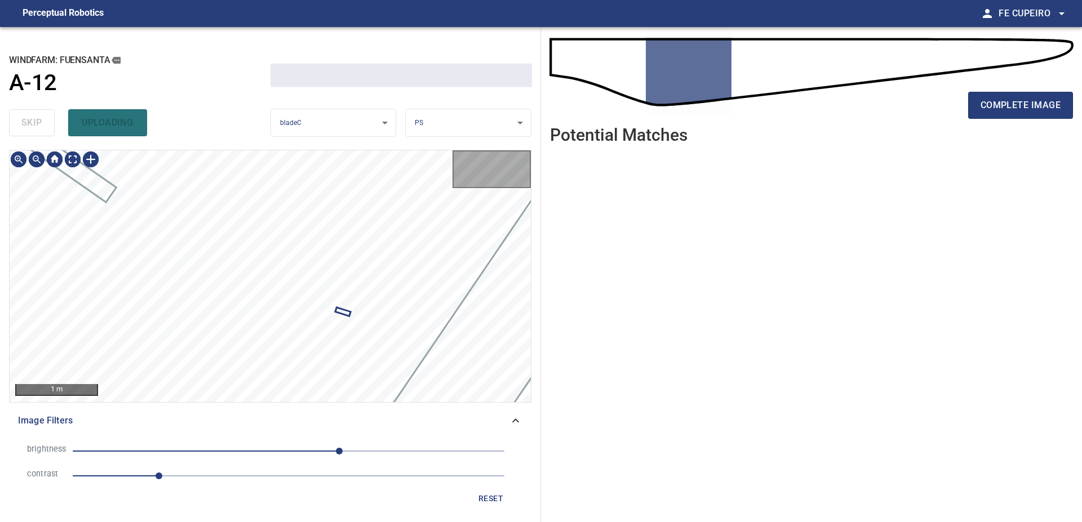
click at [17, 119] on div "skip uploading" at bounding box center [139, 123] width 261 height 36
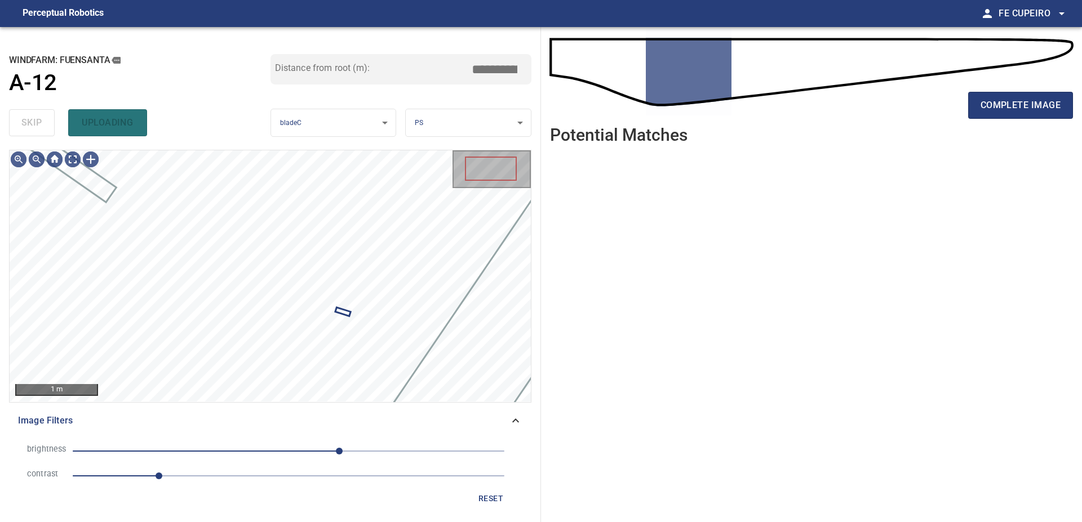
click at [17, 119] on div "skip uploading" at bounding box center [139, 123] width 261 height 36
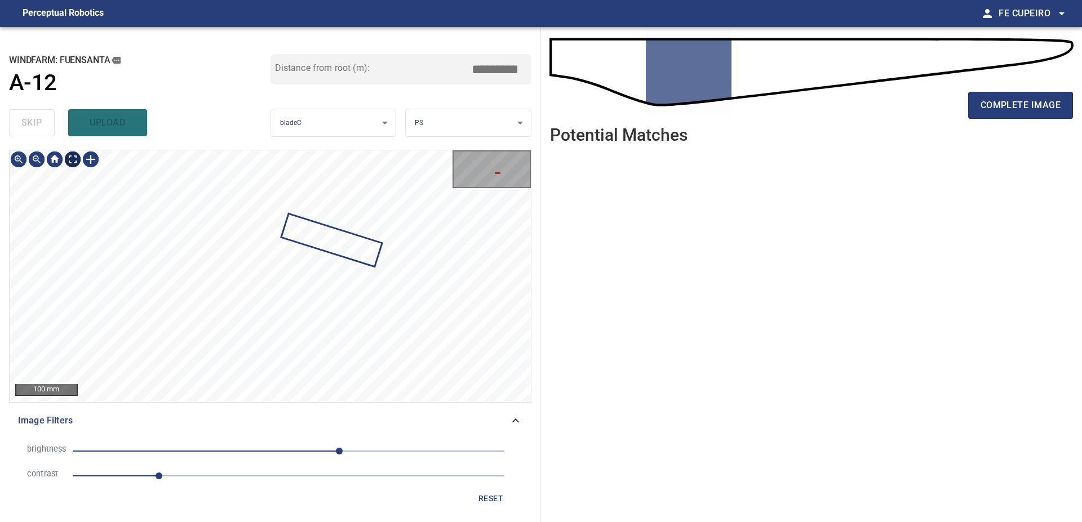
click at [70, 158] on body "**********" at bounding box center [541, 261] width 1082 height 522
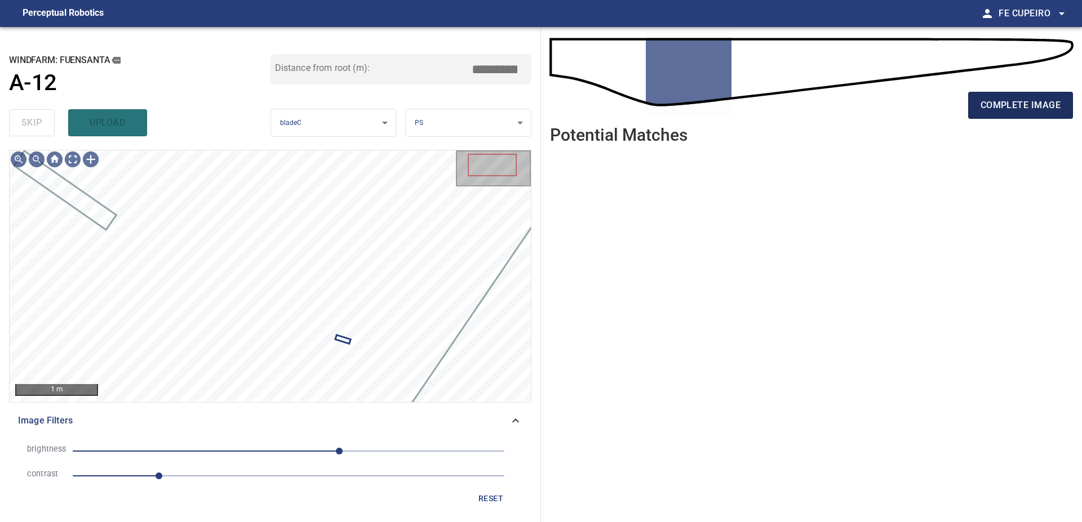
click at [984, 113] on button "complete image" at bounding box center [1020, 105] width 105 height 27
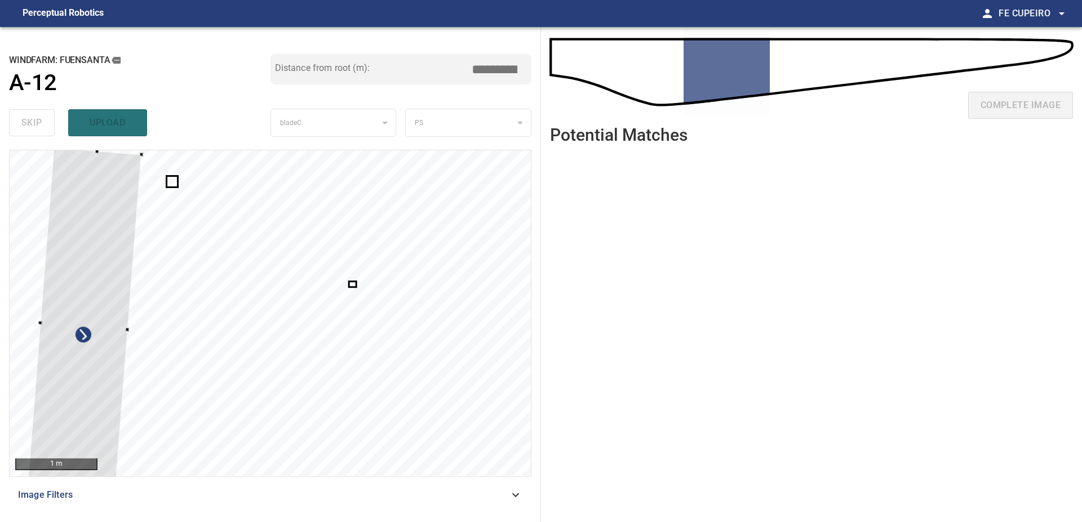
click at [99, 244] on div at bounding box center [84, 325] width 115 height 357
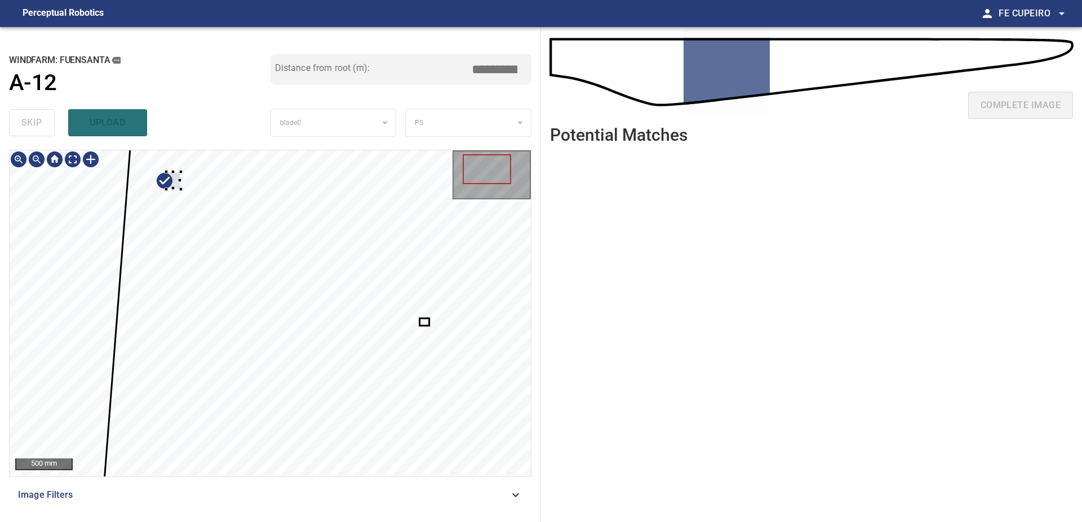
click at [210, 250] on div at bounding box center [270, 313] width 521 height 326
click at [85, 258] on div at bounding box center [75, 232] width 42 height 75
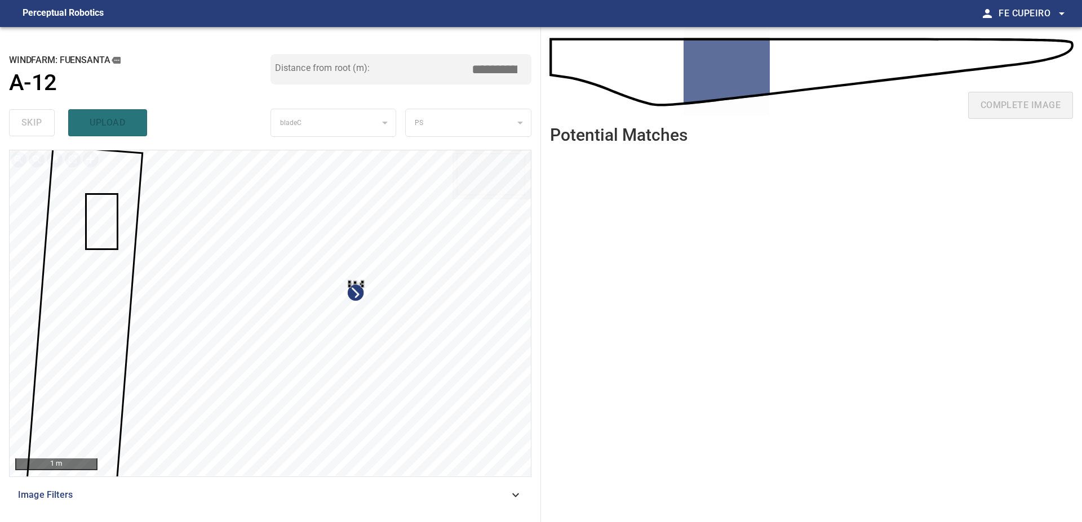
click at [407, 332] on div at bounding box center [270, 313] width 521 height 326
click at [509, 277] on div at bounding box center [482, 284] width 55 height 47
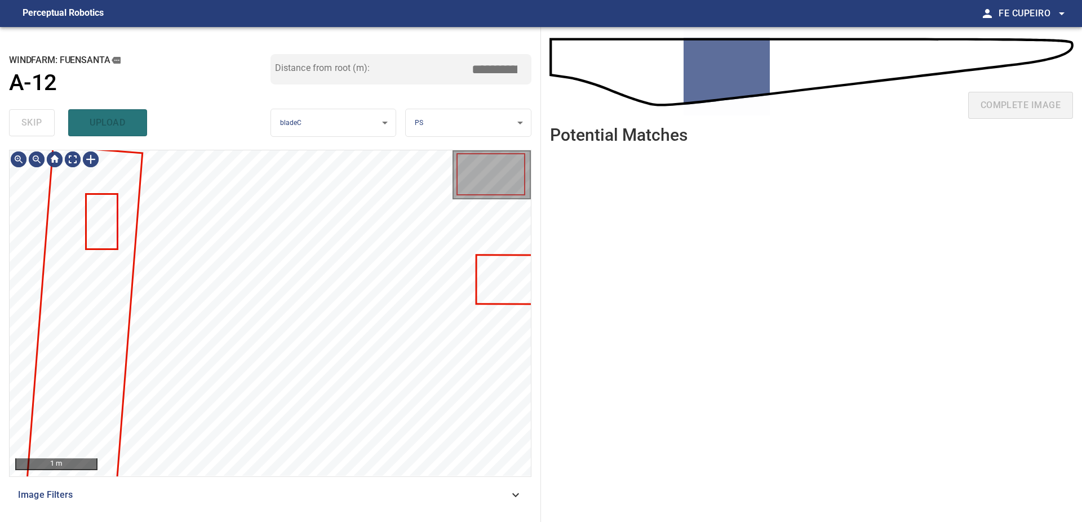
click at [338, 508] on div "Image Filters" at bounding box center [270, 495] width 522 height 27
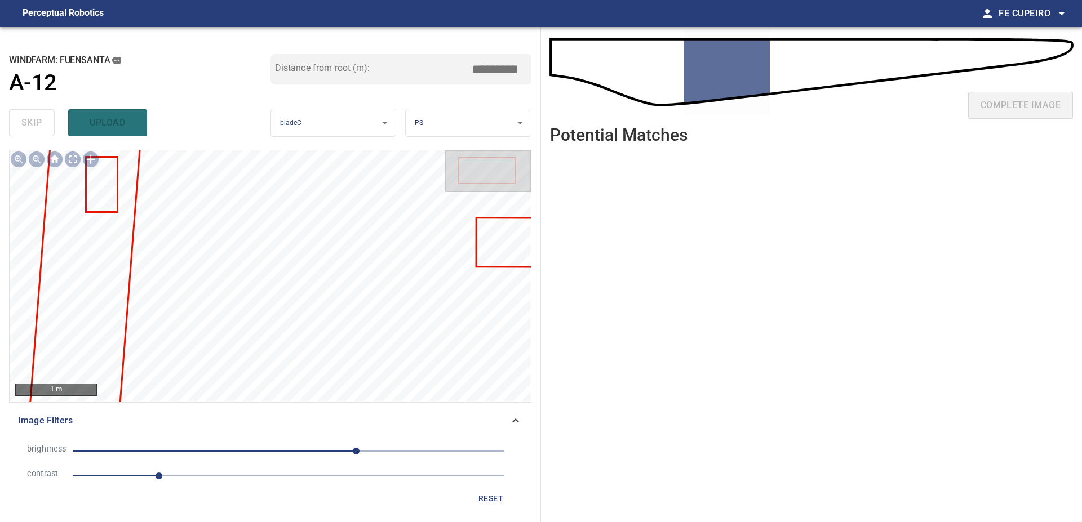
click at [221, 477] on span "1" at bounding box center [289, 476] width 432 height 16
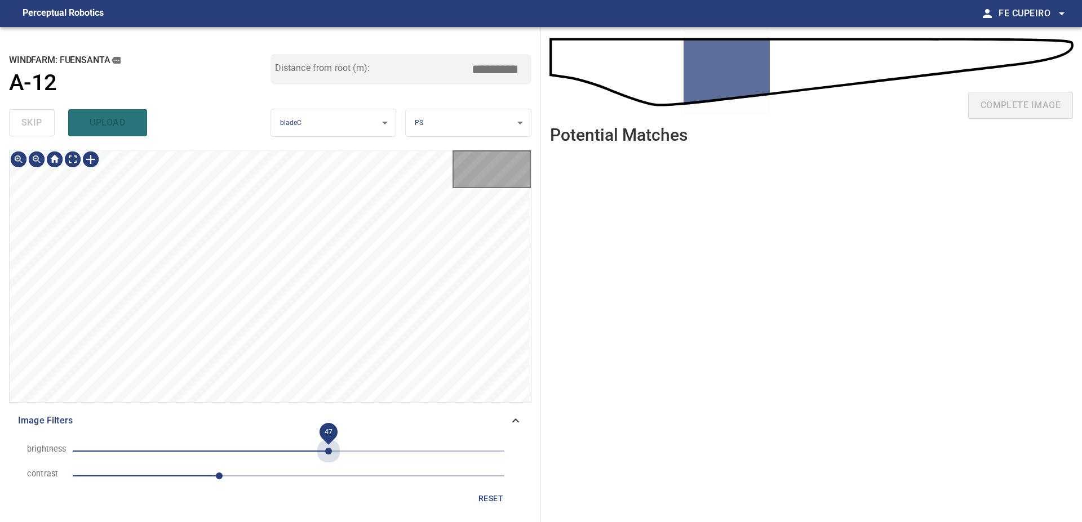
click at [328, 447] on span "47" at bounding box center [289, 451] width 432 height 16
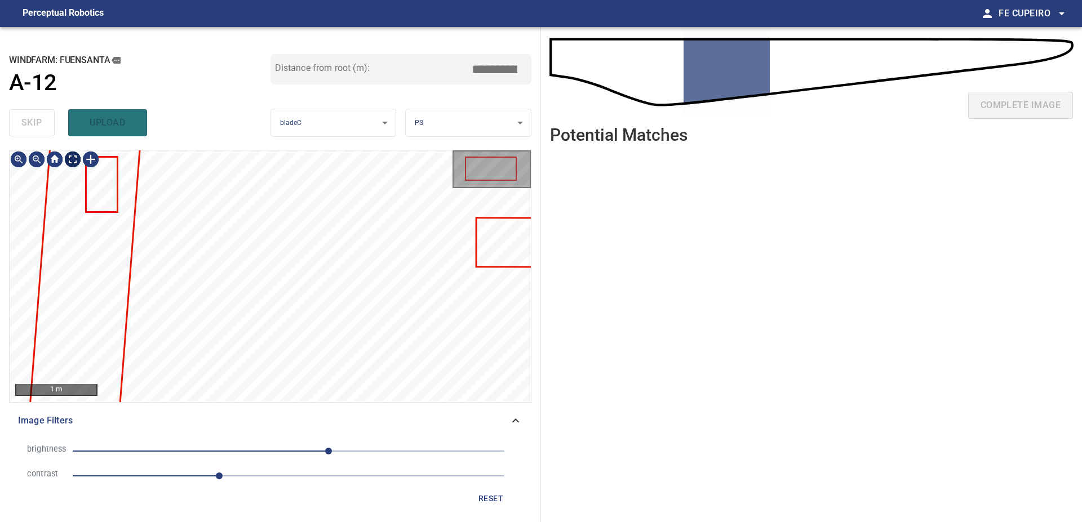
click at [77, 162] on body "**********" at bounding box center [541, 261] width 1082 height 522
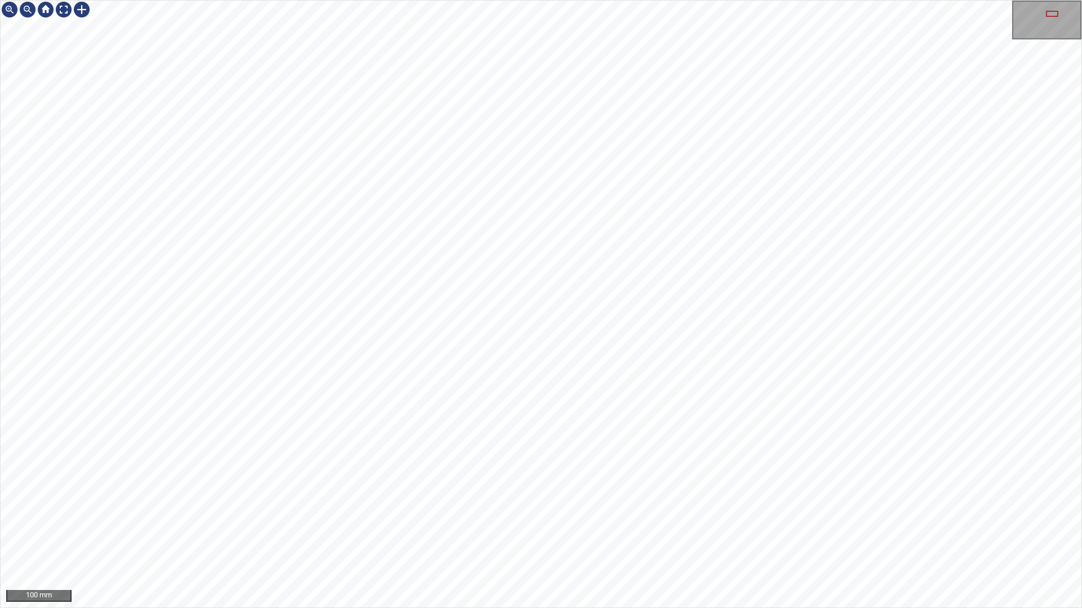
click at [971, 0] on div "100 mm" at bounding box center [541, 304] width 1082 height 608
click at [421, 522] on div "100 mm" at bounding box center [541, 304] width 1082 height 608
click at [721, 0] on div "100 mm" at bounding box center [541, 304] width 1082 height 608
click at [724, 0] on div "100 mm" at bounding box center [541, 304] width 1082 height 608
click at [747, 0] on div "100 mm" at bounding box center [541, 304] width 1082 height 608
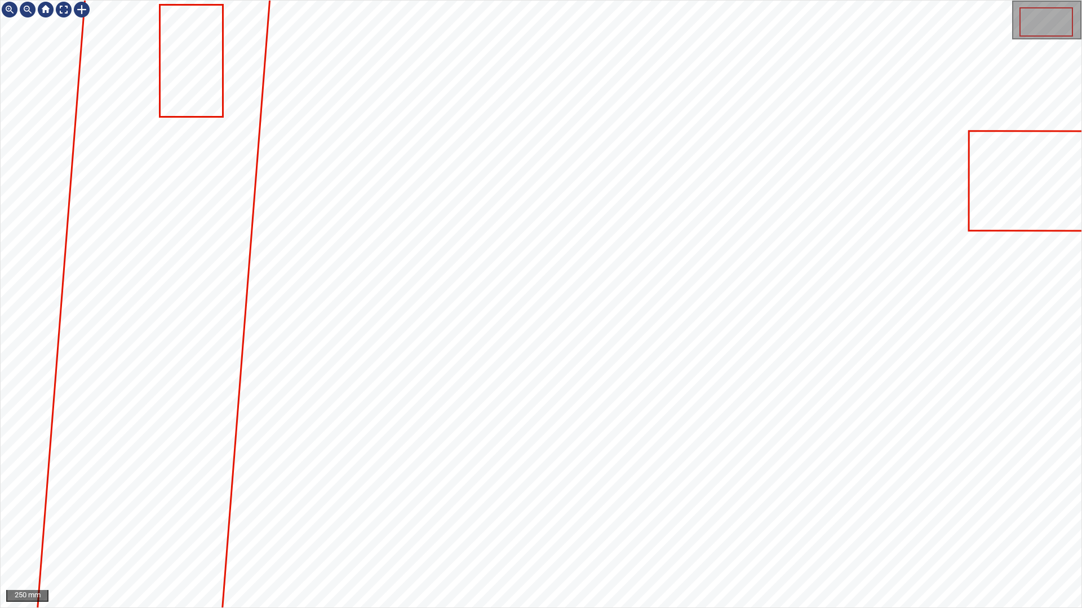
click at [226, 266] on icon at bounding box center [156, 276] width 238 height 739
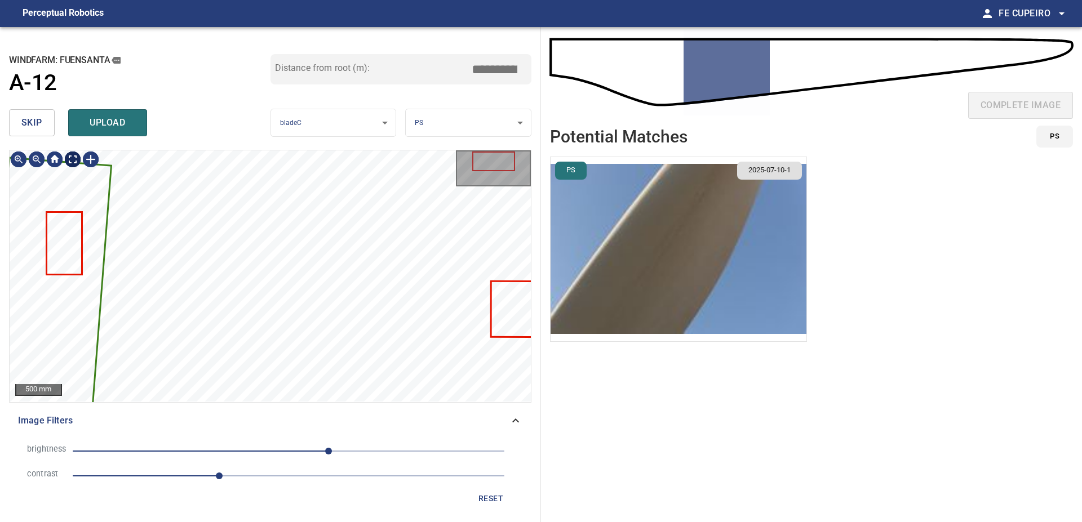
click at [77, 159] on body "**********" at bounding box center [541, 261] width 1082 height 522
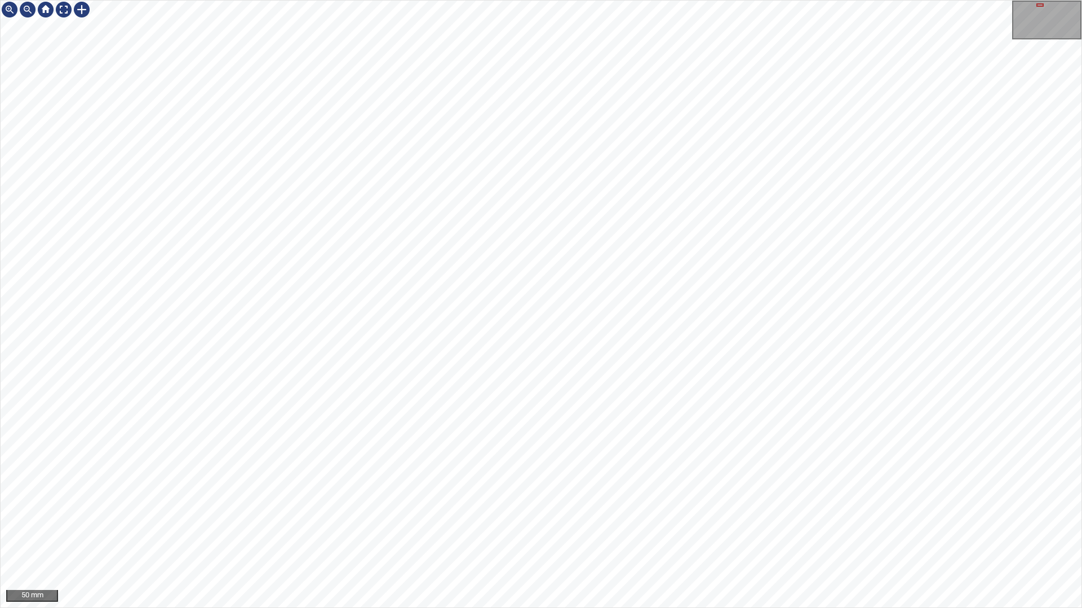
click at [570, 0] on div "5513mm 1383mm 50 mm" at bounding box center [541, 304] width 1082 height 608
click at [540, 0] on div "5513mm 1383mm 100 mm" at bounding box center [541, 304] width 1082 height 608
click at [582, 0] on div "5513mm 1383mm 100 mm" at bounding box center [541, 304] width 1082 height 608
click at [708, 0] on div "5513mm 1383mm 100 mm" at bounding box center [541, 304] width 1082 height 608
click at [650, 522] on div "5513mm 1383mm 100 mm" at bounding box center [541, 304] width 1082 height 608
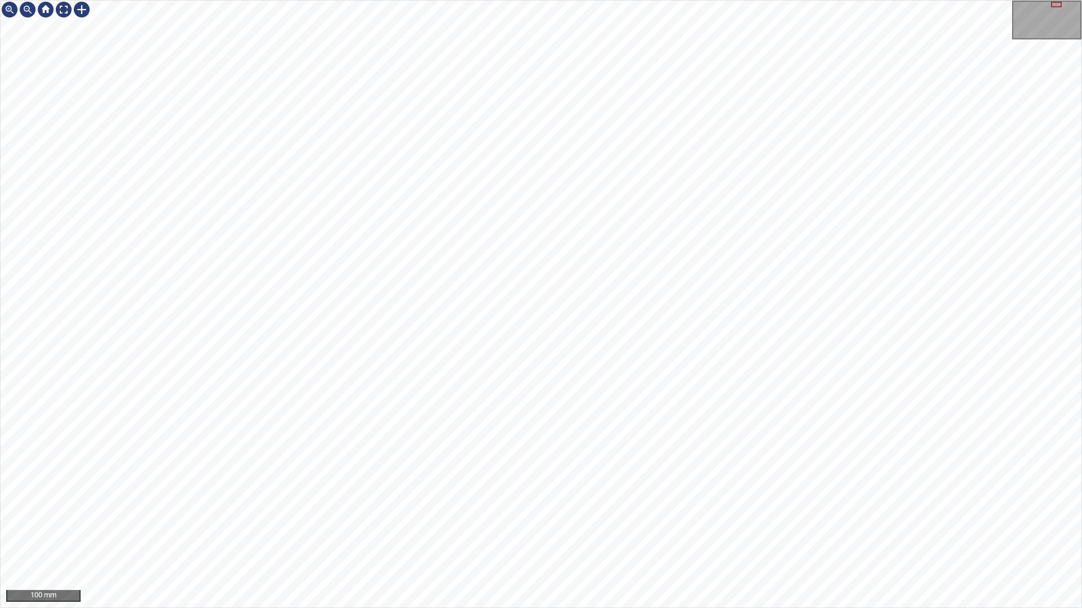
click at [724, 522] on div "5513mm 1383mm 100 mm" at bounding box center [541, 304] width 1082 height 608
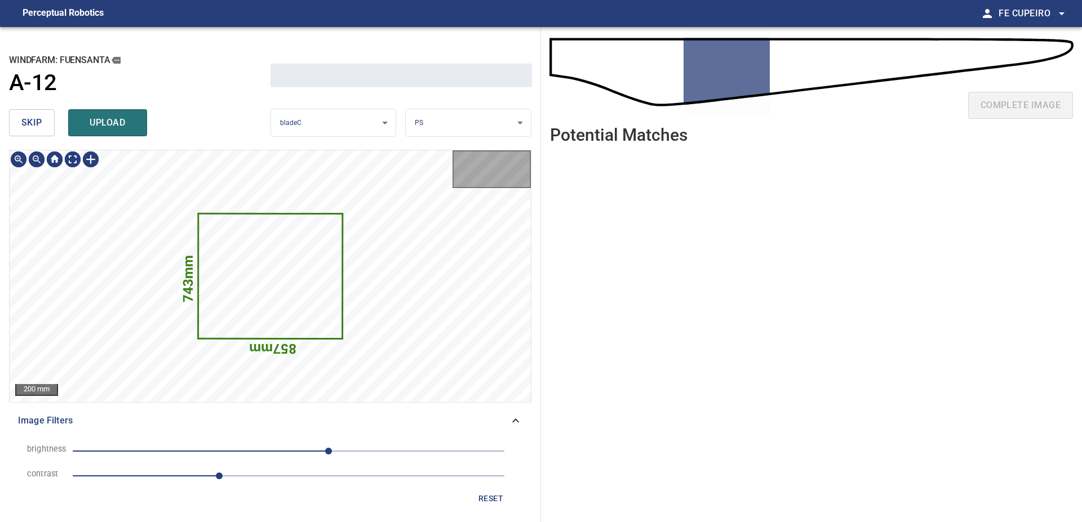
click at [35, 126] on span "skip" at bounding box center [31, 123] width 21 height 16
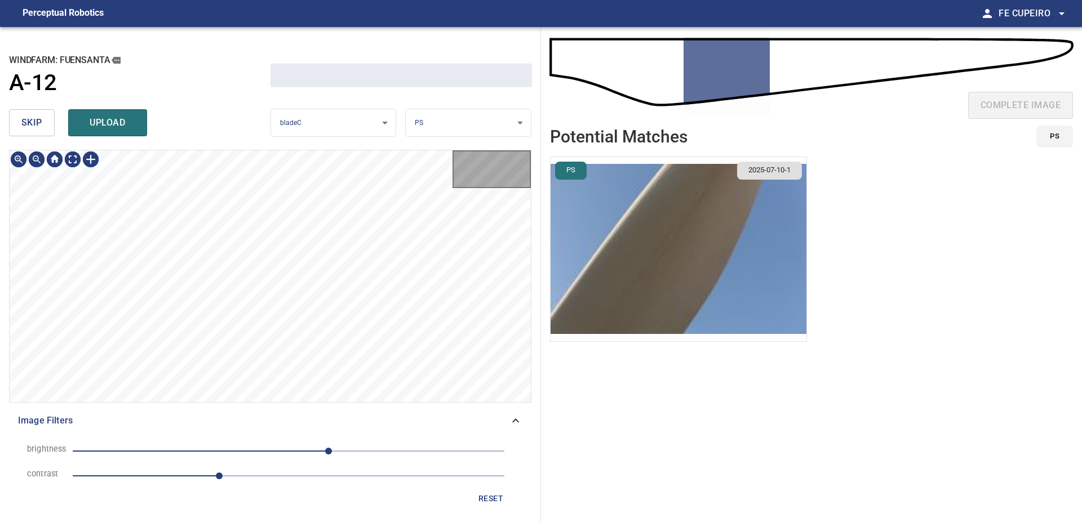
click at [35, 126] on span "skip" at bounding box center [31, 123] width 21 height 16
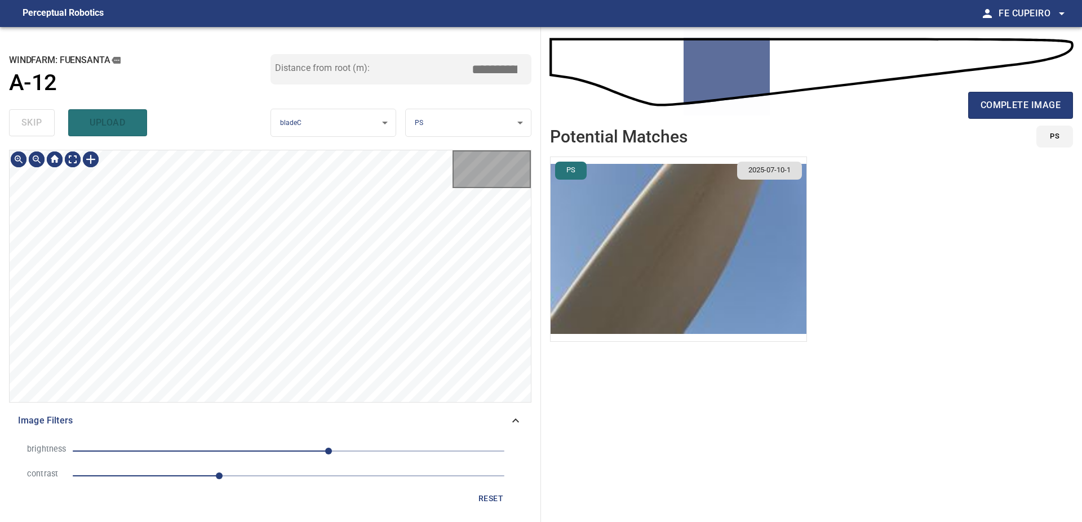
click at [35, 126] on div "skip upload" at bounding box center [139, 123] width 261 height 36
type input "*****"
click at [35, 126] on div "skip upload" at bounding box center [139, 123] width 261 height 36
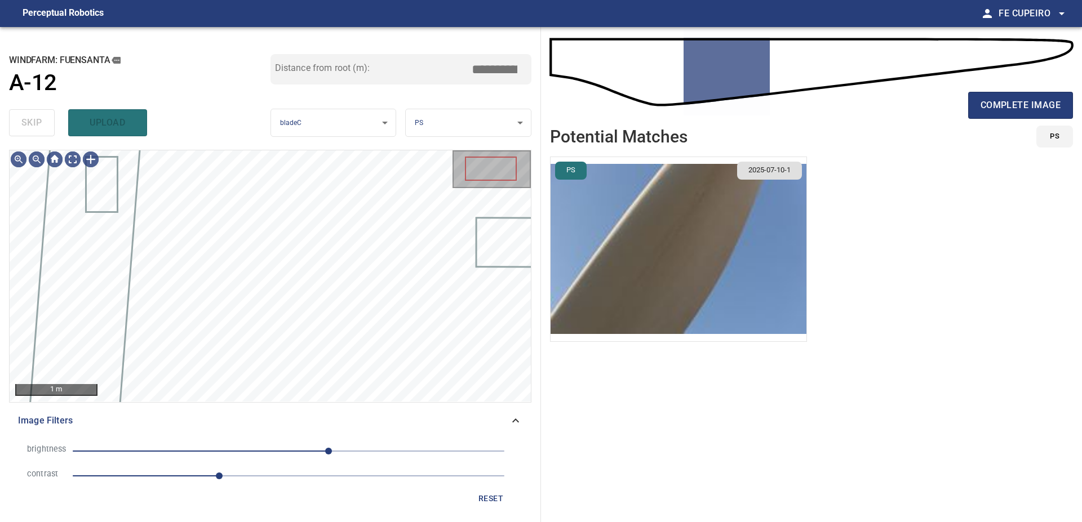
click at [35, 126] on div "skip upload" at bounding box center [139, 123] width 261 height 36
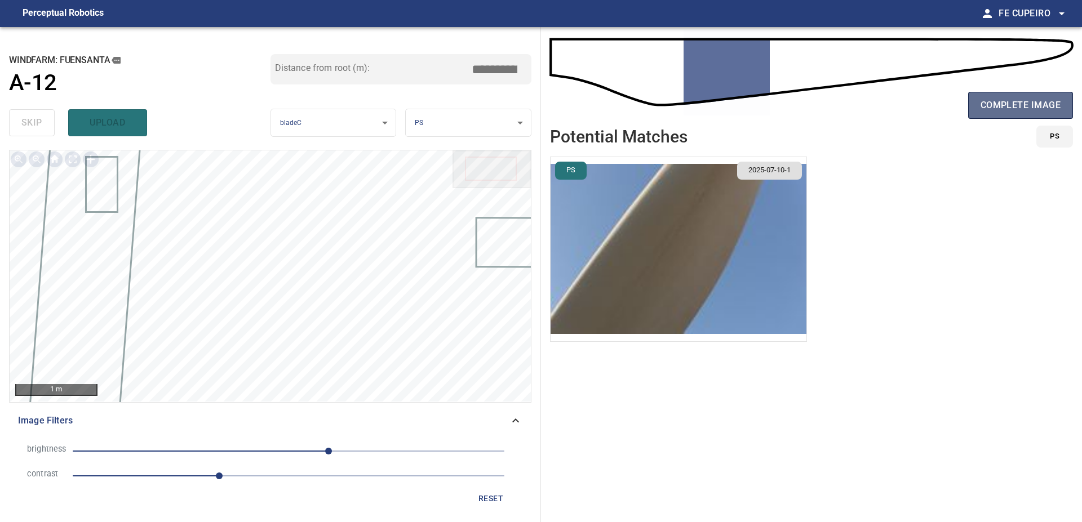
click at [993, 96] on button "complete image" at bounding box center [1020, 105] width 105 height 27
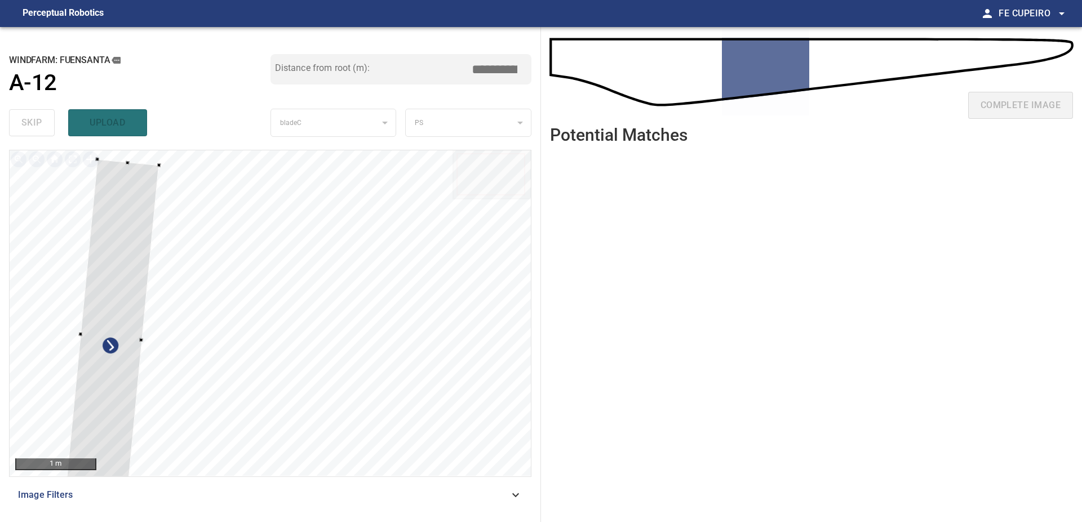
click at [63, 234] on div at bounding box center [270, 313] width 521 height 326
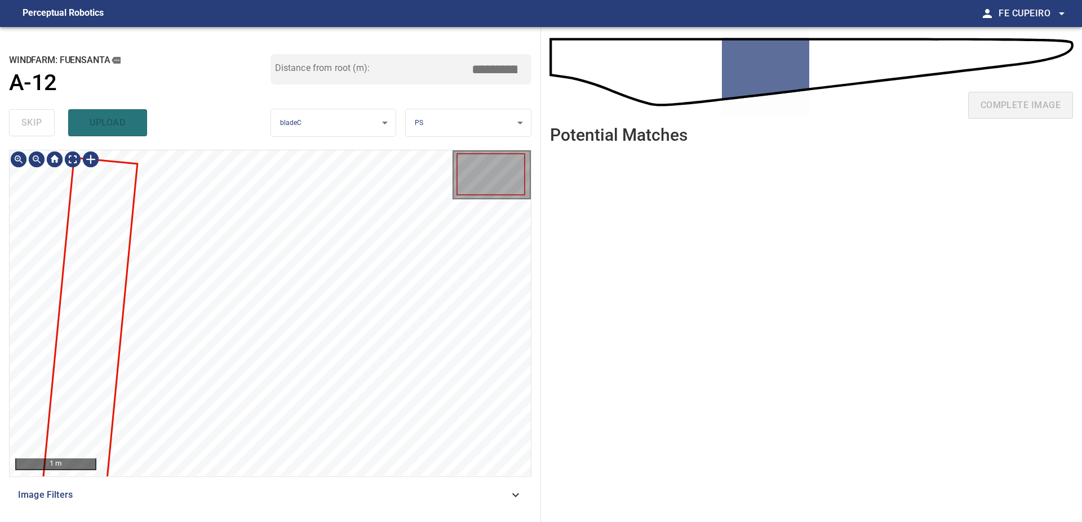
click at [220, 492] on span "Image Filters" at bounding box center [263, 495] width 491 height 14
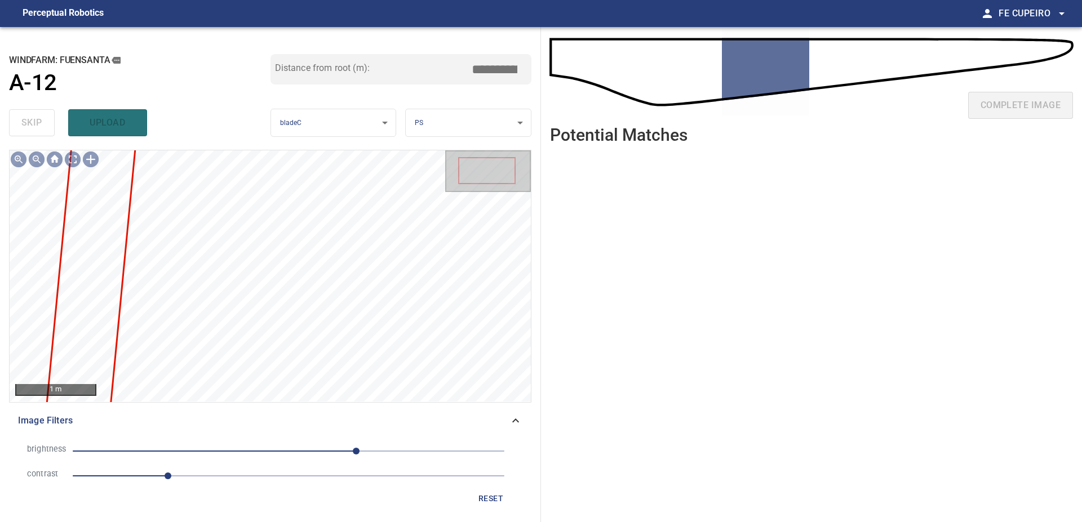
click at [219, 479] on span "1.1" at bounding box center [289, 476] width 432 height 16
click at [78, 155] on body "**********" at bounding box center [541, 261] width 1082 height 522
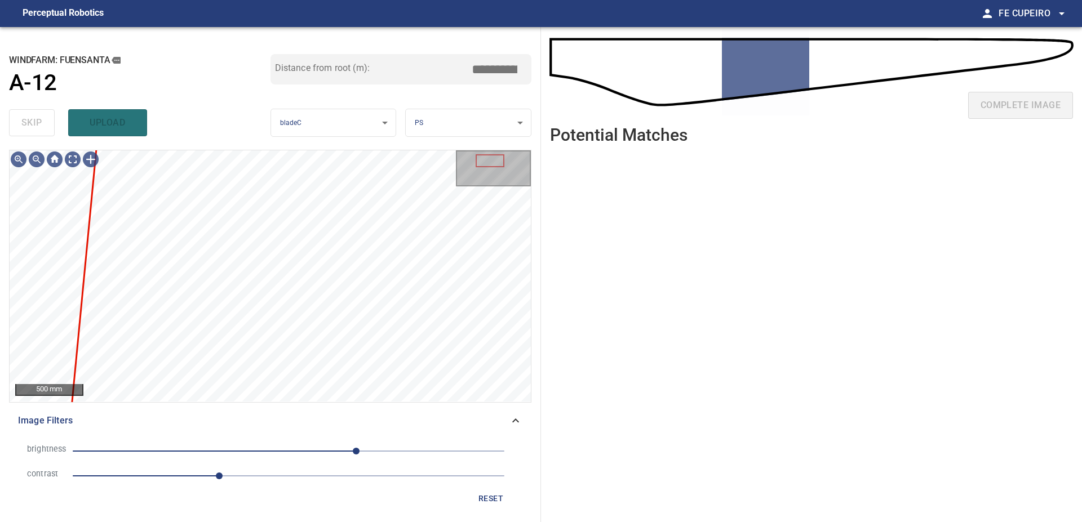
click at [344, 452] on span "80" at bounding box center [289, 451] width 432 height 16
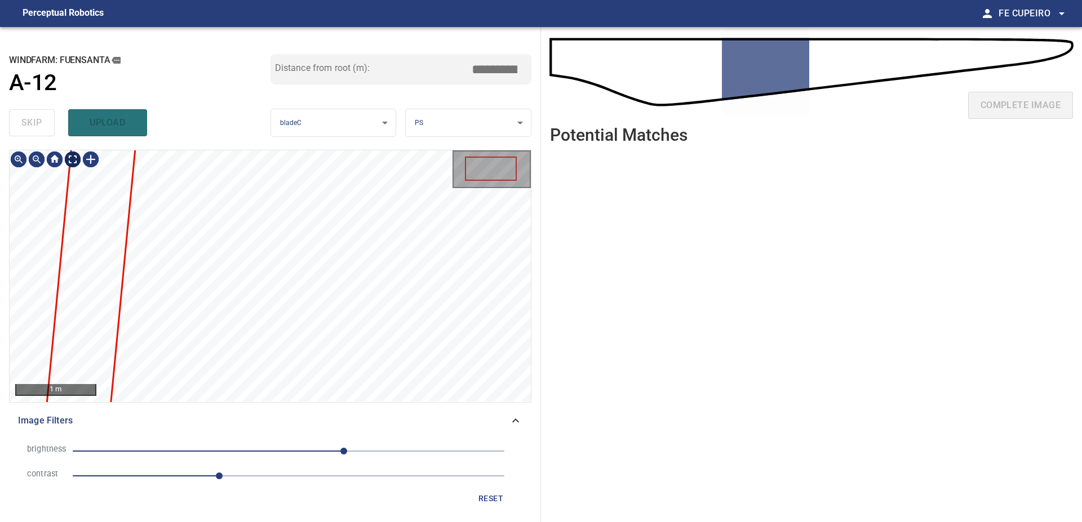
click at [75, 160] on body "**********" at bounding box center [541, 261] width 1082 height 522
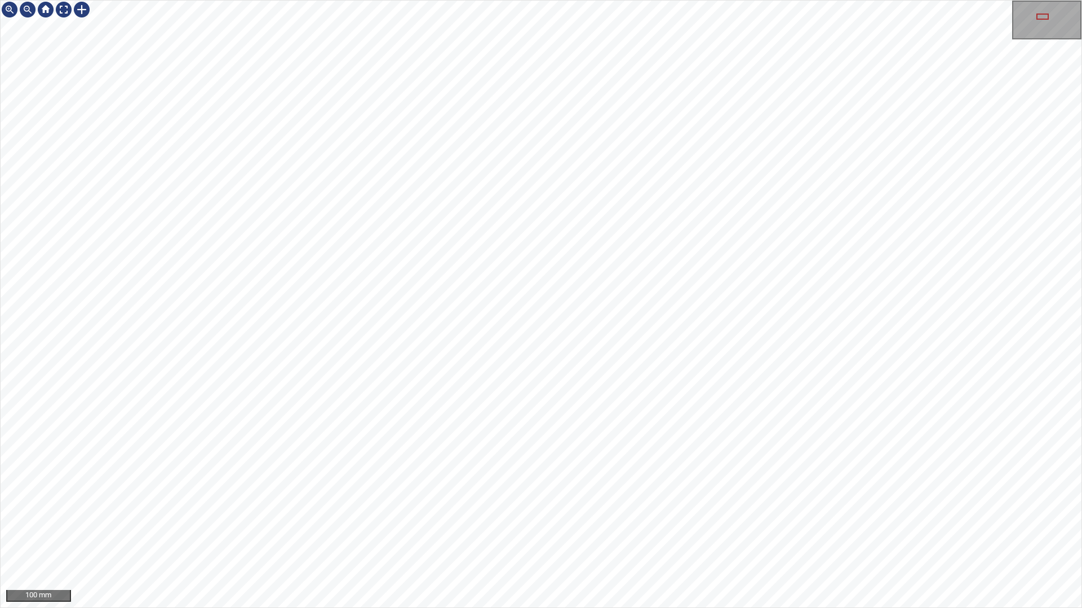
click at [421, 0] on div "100 mm" at bounding box center [541, 304] width 1082 height 608
click at [394, 0] on div "100 mm" at bounding box center [541, 304] width 1082 height 608
click at [558, 522] on div "100 mm" at bounding box center [541, 304] width 1082 height 608
click at [794, 0] on div "100 mm" at bounding box center [541, 304] width 1082 height 608
click at [789, 0] on div "100 mm" at bounding box center [541, 304] width 1082 height 608
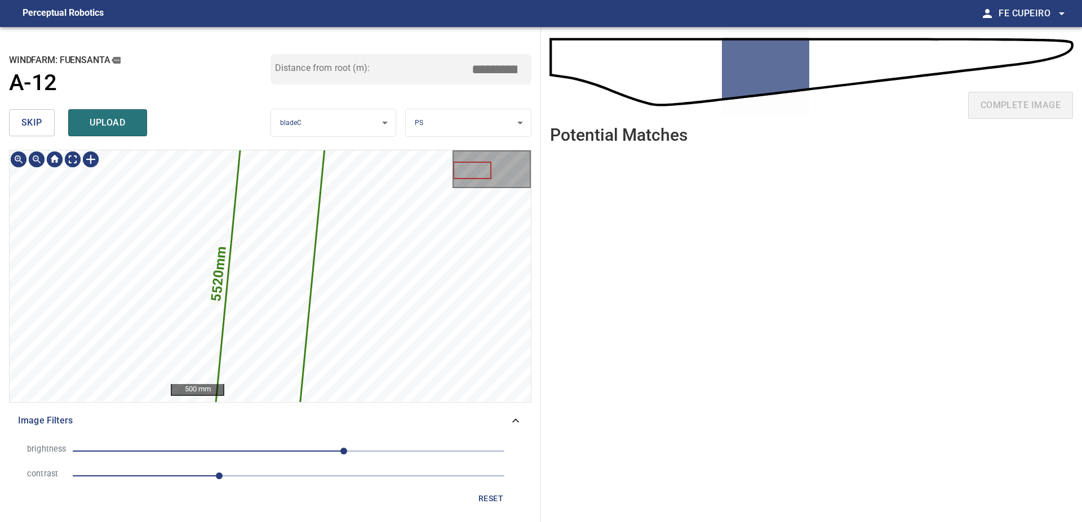
click at [43, 118] on button "skip" at bounding box center [32, 122] width 46 height 27
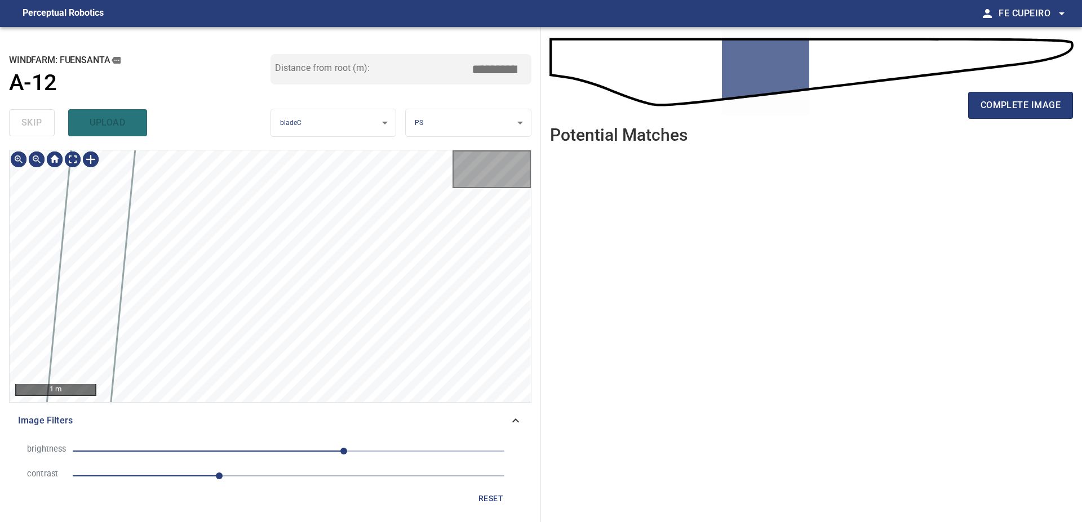
click at [43, 118] on div "skip upload" at bounding box center [139, 123] width 261 height 36
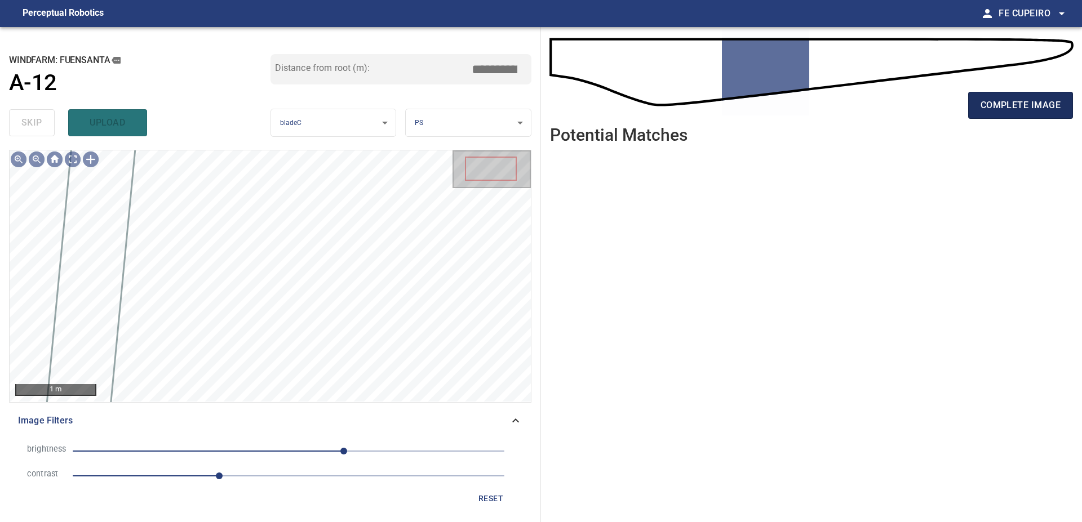
click at [1029, 110] on span "complete image" at bounding box center [1020, 105] width 80 height 16
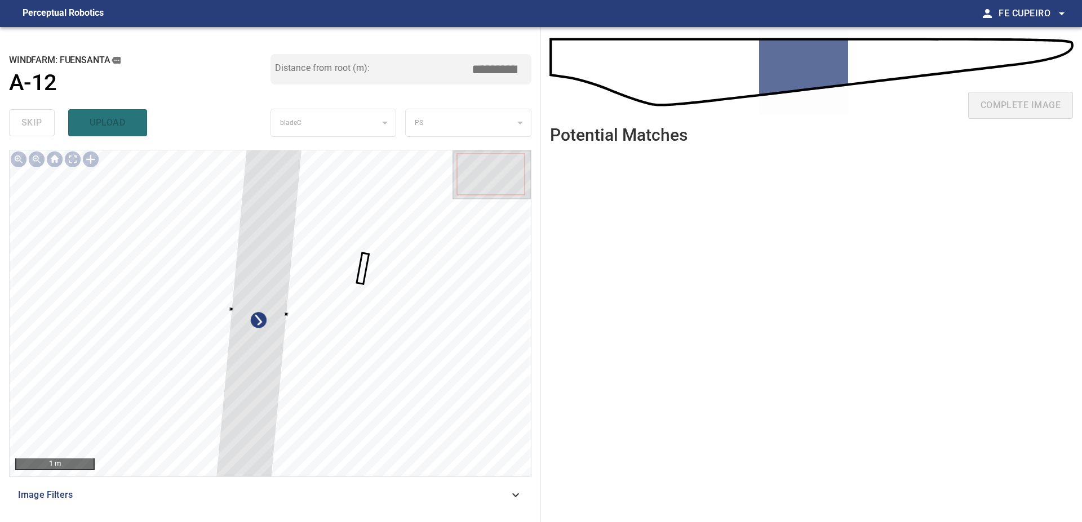
click at [39, 212] on div at bounding box center [270, 313] width 521 height 326
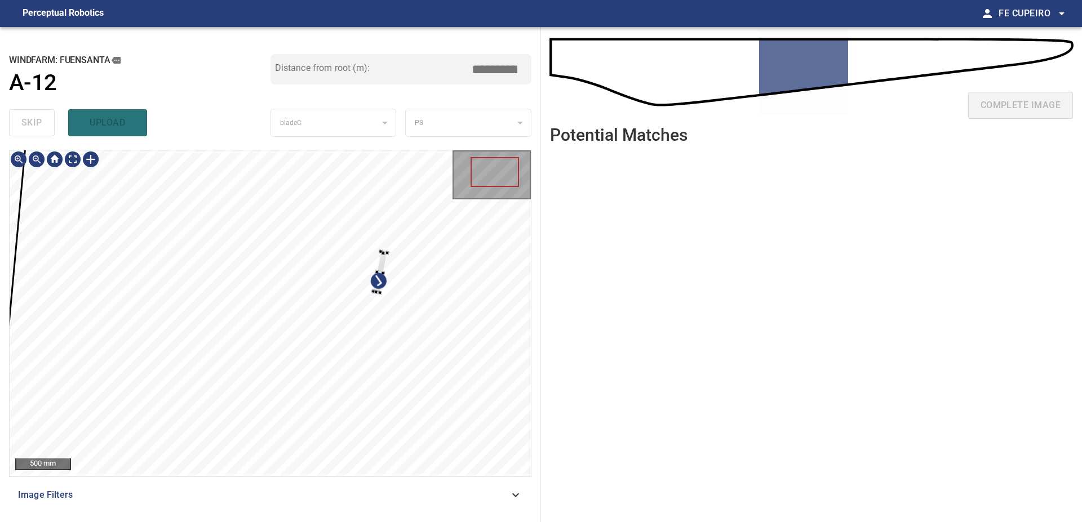
click at [488, 256] on div at bounding box center [270, 313] width 521 height 326
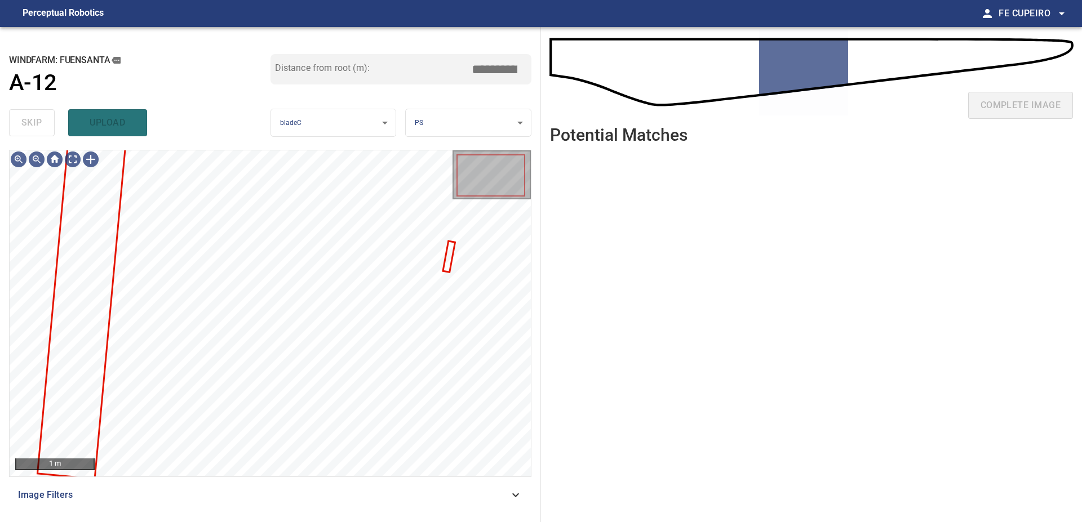
click at [230, 490] on span "Image Filters" at bounding box center [263, 495] width 491 height 14
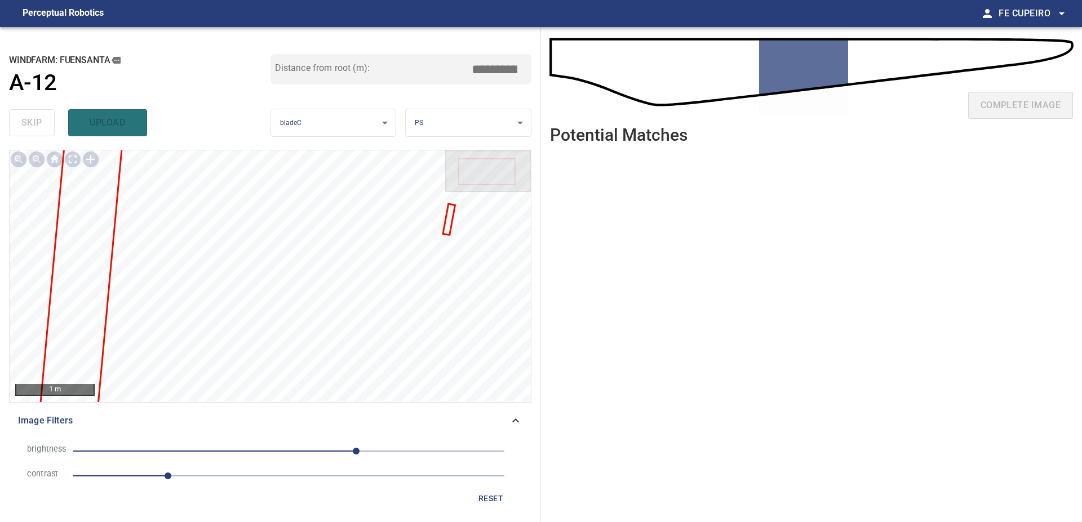
click at [239, 476] on span "1.1" at bounding box center [289, 476] width 432 height 16
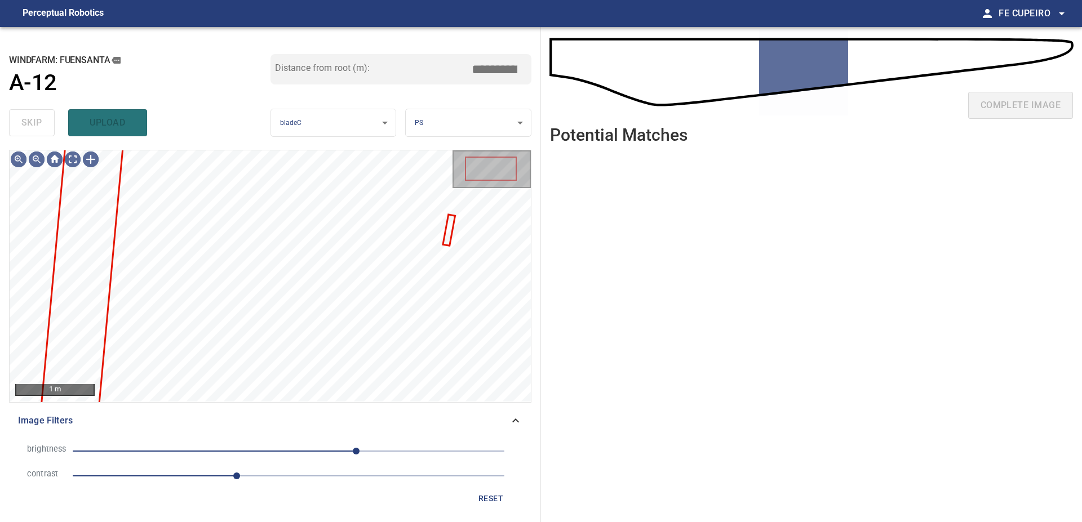
click at [332, 452] on span "80" at bounding box center [289, 451] width 432 height 16
click at [328, 448] on span "51" at bounding box center [331, 451] width 7 height 7
click at [323, 448] on span "45" at bounding box center [326, 451] width 7 height 7
click at [79, 156] on body "**********" at bounding box center [541, 261] width 1082 height 522
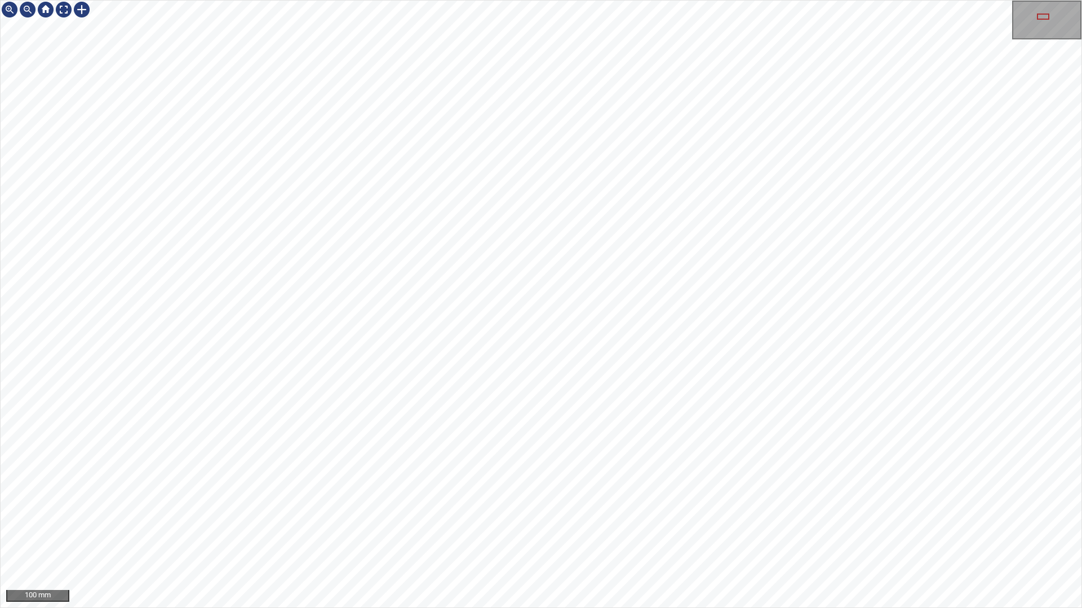
click at [482, 0] on div "100 mm" at bounding box center [541, 304] width 1082 height 608
click at [659, 522] on div "100 mm" at bounding box center [541, 304] width 1082 height 608
click at [704, 522] on div "100 mm" at bounding box center [541, 304] width 1082 height 608
click at [681, 522] on div "100 mm" at bounding box center [541, 304] width 1082 height 608
click at [736, 0] on div "100 mm" at bounding box center [541, 304] width 1082 height 608
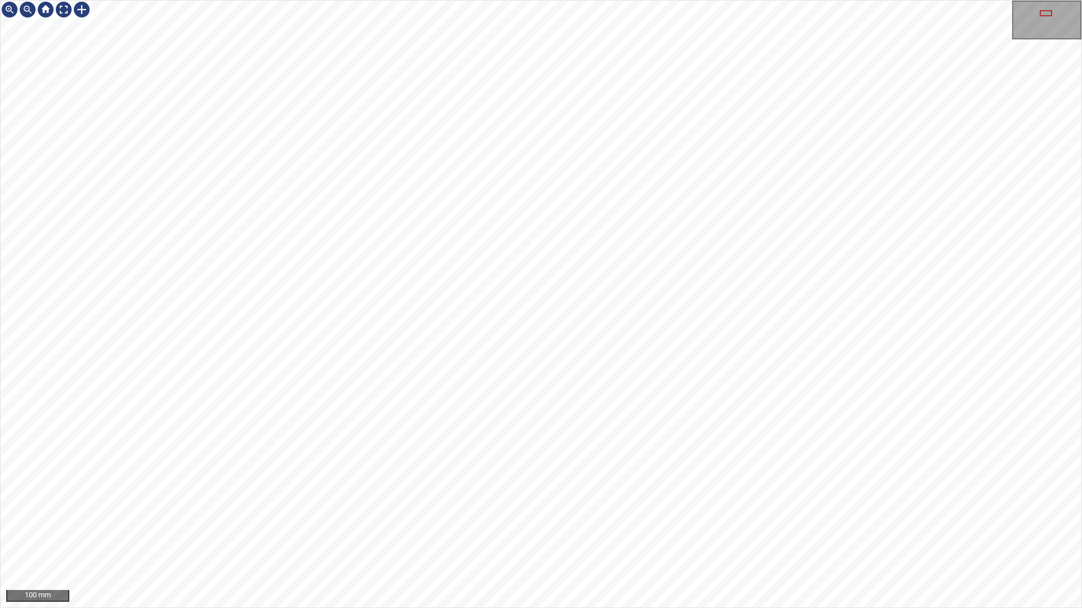
click at [734, 0] on div "100 mm" at bounding box center [541, 304] width 1082 height 608
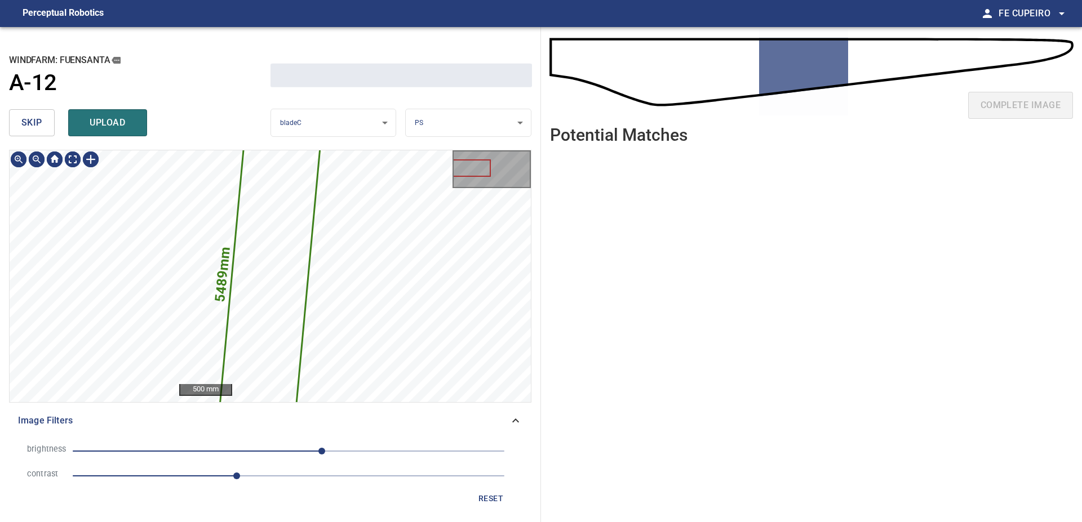
click at [34, 107] on div "skip upload" at bounding box center [139, 123] width 261 height 36
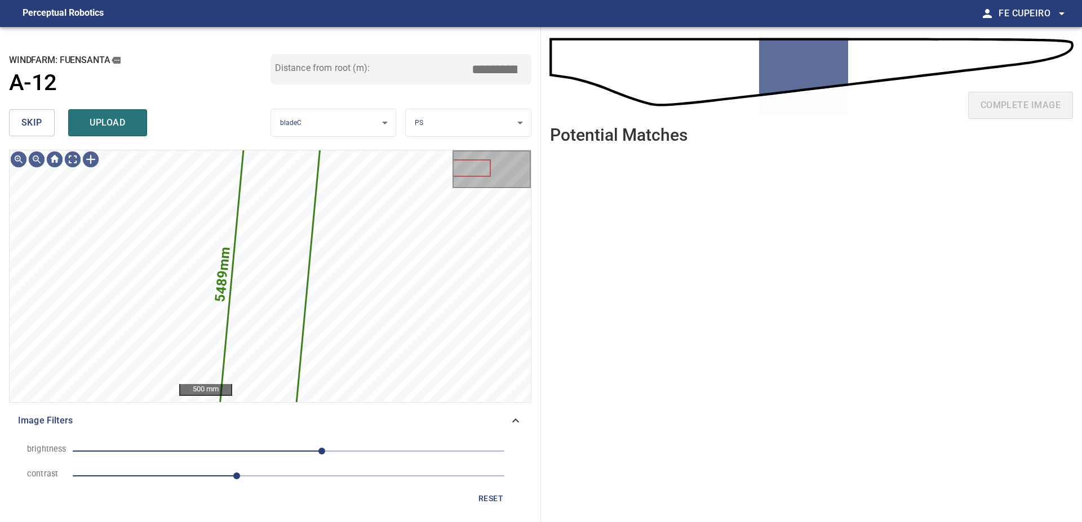
click at [36, 111] on div "skip upload" at bounding box center [139, 123] width 261 height 36
click at [36, 113] on button "skip" at bounding box center [32, 122] width 46 height 27
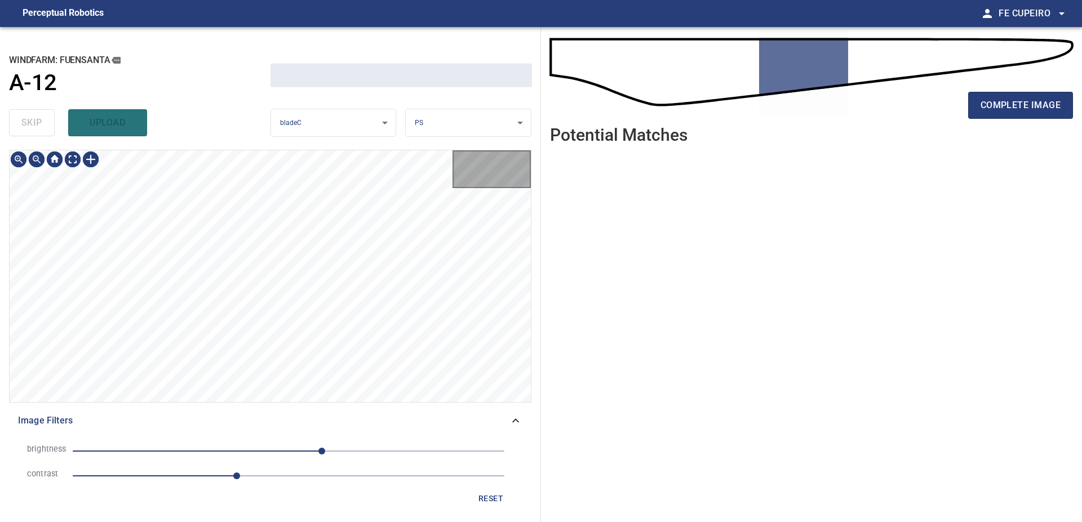
click at [36, 113] on div "skip upload" at bounding box center [139, 123] width 261 height 36
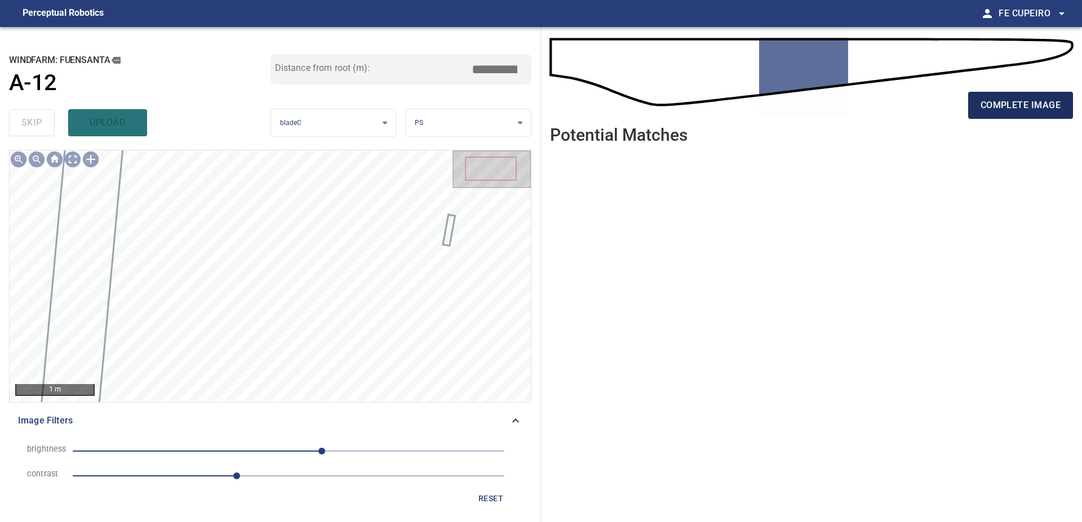
click at [1015, 106] on span "complete image" at bounding box center [1020, 105] width 80 height 16
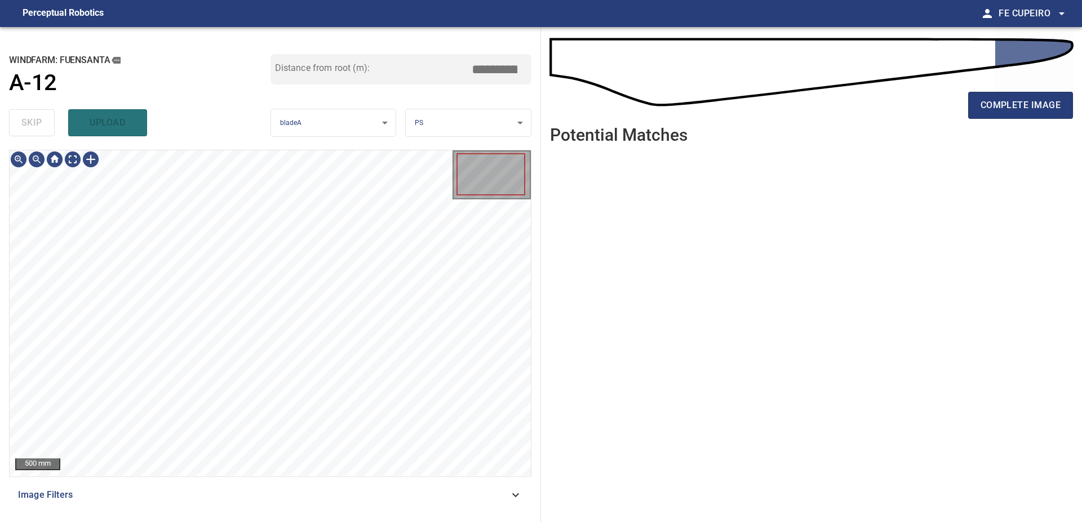
click at [219, 510] on div "500 mm Image Filters" at bounding box center [270, 331] width 522 height 363
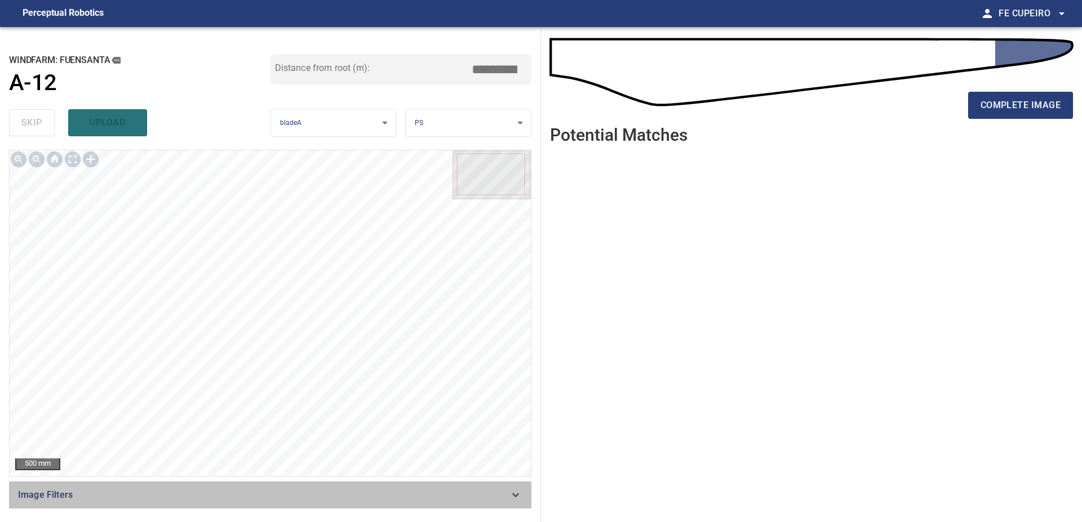
click at [221, 503] on div "Image Filters" at bounding box center [270, 495] width 522 height 27
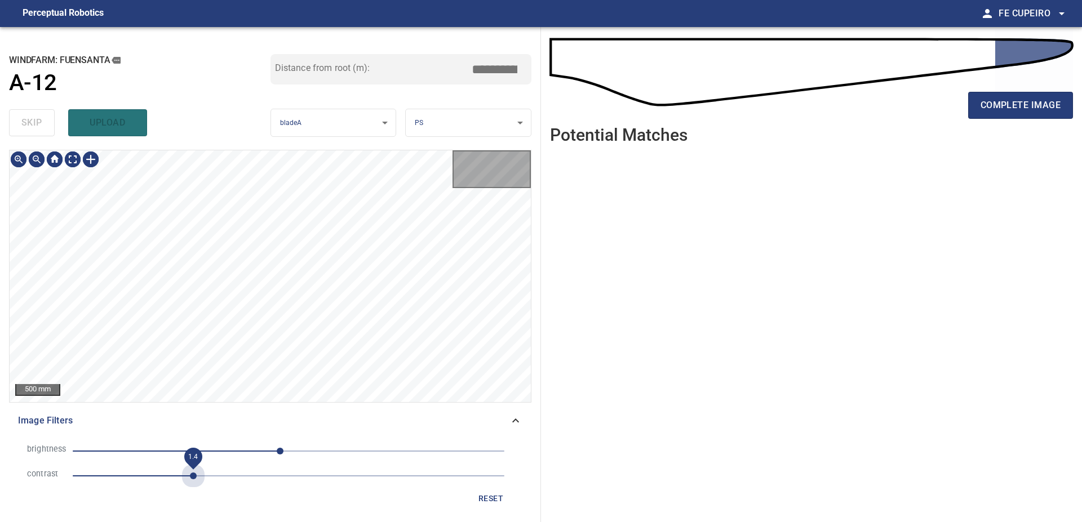
click at [198, 478] on span "1.4" at bounding box center [289, 476] width 432 height 16
click at [265, 451] on span "-10" at bounding box center [289, 451] width 432 height 16
click at [261, 451] on span "-28" at bounding box center [264, 451] width 7 height 7
click at [72, 159] on body "**********" at bounding box center [541, 261] width 1082 height 522
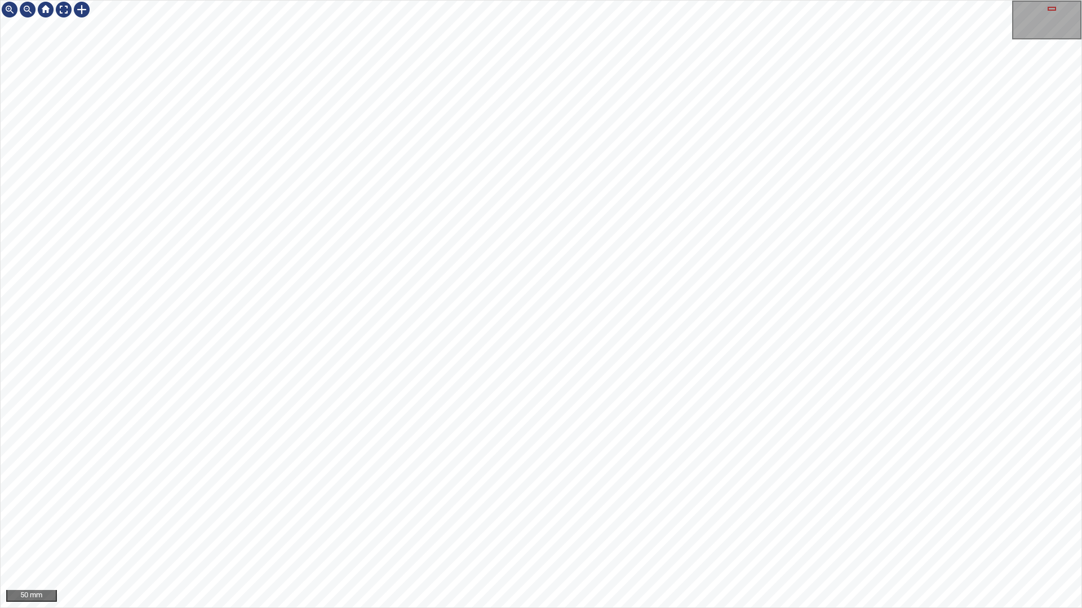
click at [541, 0] on div "50 mm" at bounding box center [541, 304] width 1082 height 608
click at [539, 0] on div "50 mm" at bounding box center [541, 304] width 1082 height 608
click at [590, 0] on div "50 mm" at bounding box center [541, 304] width 1082 height 608
click at [918, 0] on div "50 mm" at bounding box center [541, 304] width 1082 height 608
click at [715, 522] on div "50 mm" at bounding box center [541, 304] width 1082 height 608
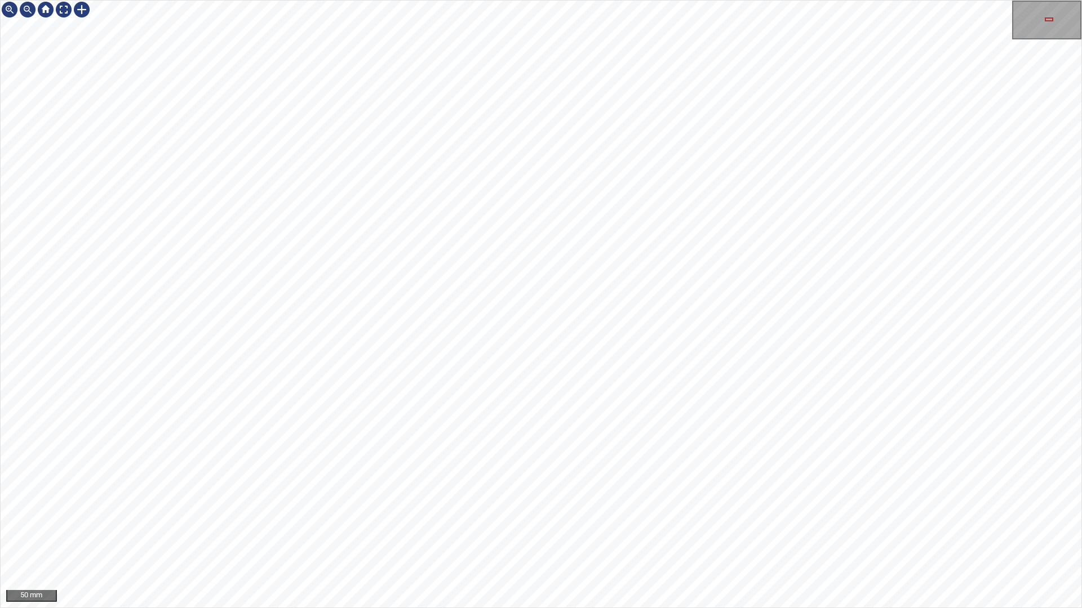
click at [699, 522] on div "50 mm" at bounding box center [541, 304] width 1082 height 608
click at [568, 522] on div "50 mm" at bounding box center [541, 304] width 1082 height 608
click at [552, 522] on div "50 mm" at bounding box center [541, 304] width 1082 height 608
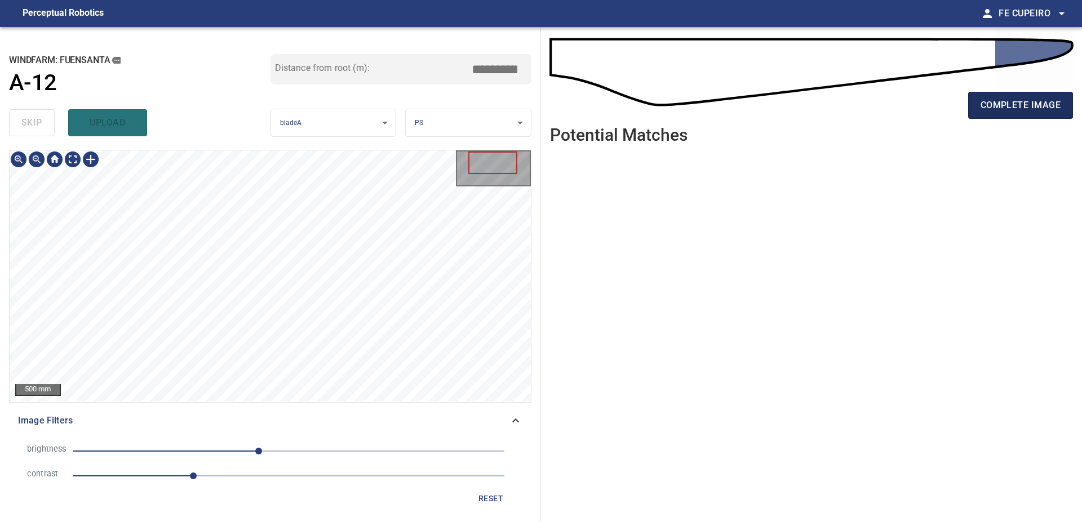
click at [1015, 94] on button "complete image" at bounding box center [1020, 105] width 105 height 27
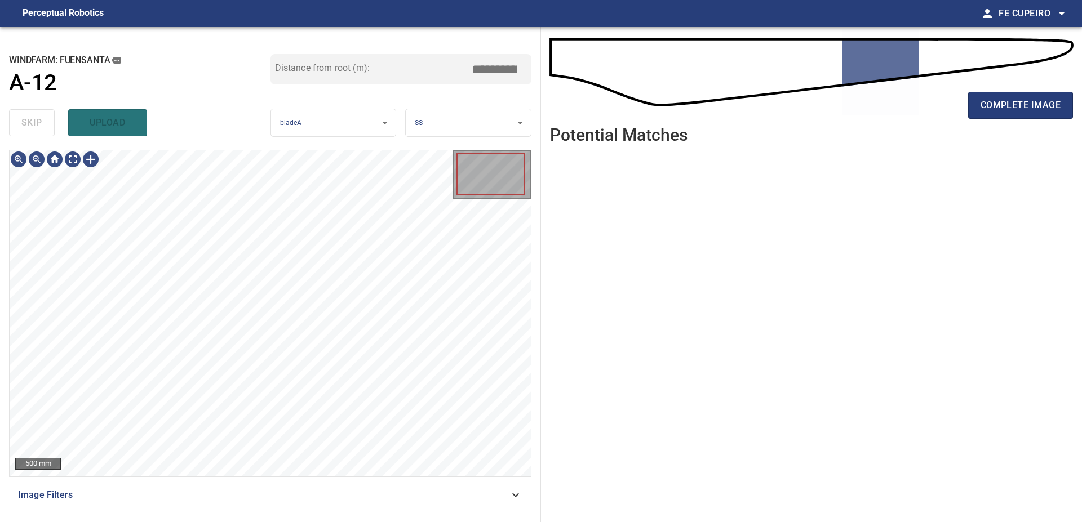
click at [224, 500] on span "Image Filters" at bounding box center [263, 495] width 491 height 14
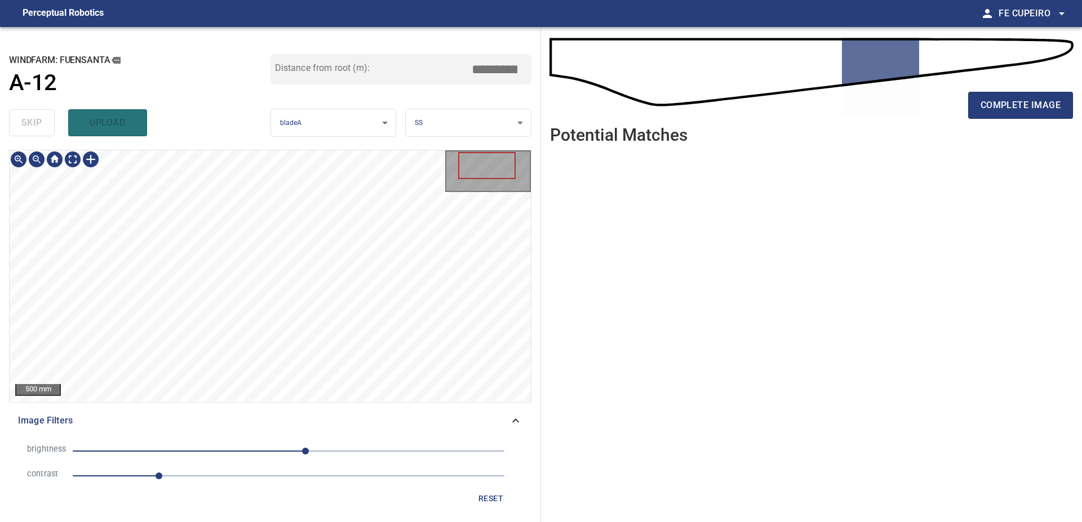
click at [230, 496] on div "500 mm Image Filters brightness 20 contrast 1 reset" at bounding box center [270, 331] width 522 height 363
click at [194, 472] on span "1" at bounding box center [289, 476] width 432 height 16
click at [281, 450] on span "20" at bounding box center [289, 451] width 432 height 16
click at [276, 449] on span "-15" at bounding box center [275, 451] width 7 height 7
click at [76, 157] on body "**********" at bounding box center [541, 261] width 1082 height 522
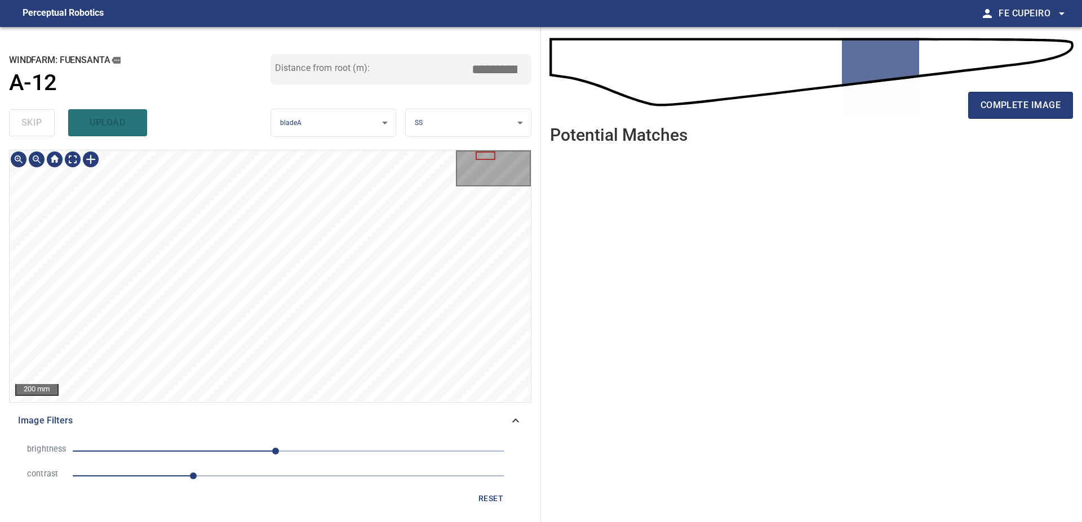
click at [475, 413] on div "200 mm Image Filters brightness -15 contrast 1.4 reset" at bounding box center [270, 331] width 522 height 363
click at [358, 87] on div "**********" at bounding box center [270, 274] width 541 height 495
click at [386, 452] on div "500 mm Image Filters brightness -15 contrast 1.4 reset" at bounding box center [270, 331] width 522 height 363
click at [75, 161] on body "**********" at bounding box center [541, 261] width 1082 height 522
click at [272, 452] on span "-15" at bounding box center [275, 451] width 7 height 7
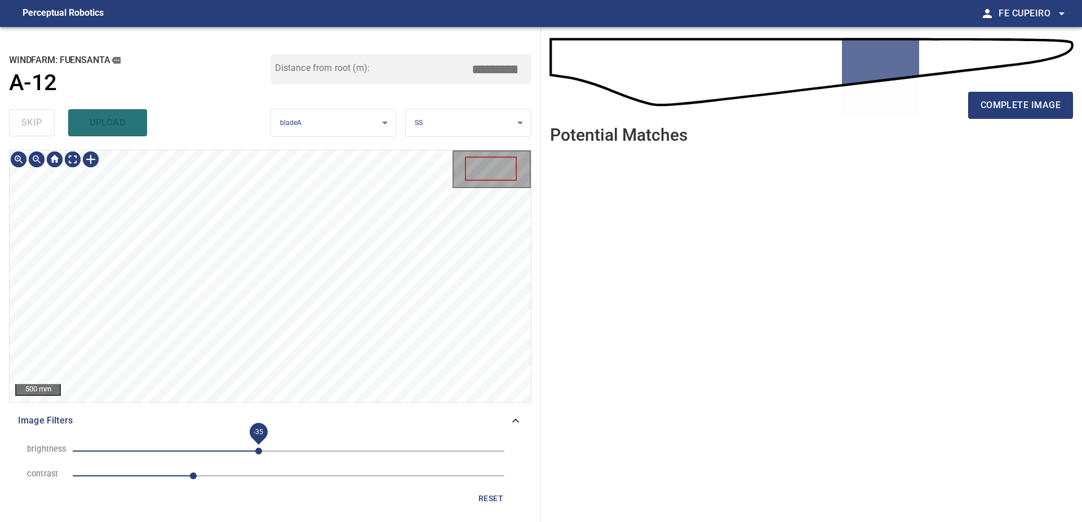
click at [259, 453] on span "-35" at bounding box center [258, 451] width 7 height 7
click at [255, 453] on span "-35" at bounding box center [258, 451] width 7 height 7
click at [252, 453] on span "-39" at bounding box center [255, 451] width 7 height 7
click at [69, 159] on body "**********" at bounding box center [541, 261] width 1082 height 522
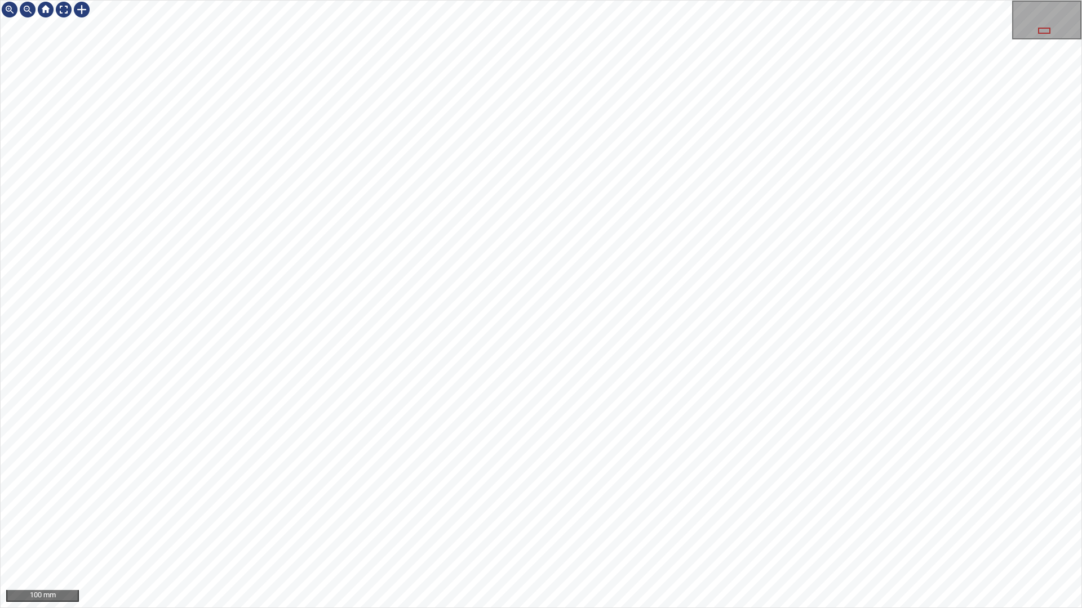
click at [690, 0] on div "100 mm" at bounding box center [541, 304] width 1082 height 608
click at [819, 522] on div "50 mm" at bounding box center [541, 304] width 1082 height 608
click at [917, 522] on div "50 mm" at bounding box center [541, 304] width 1082 height 608
click at [807, 522] on div "50 mm" at bounding box center [541, 304] width 1082 height 608
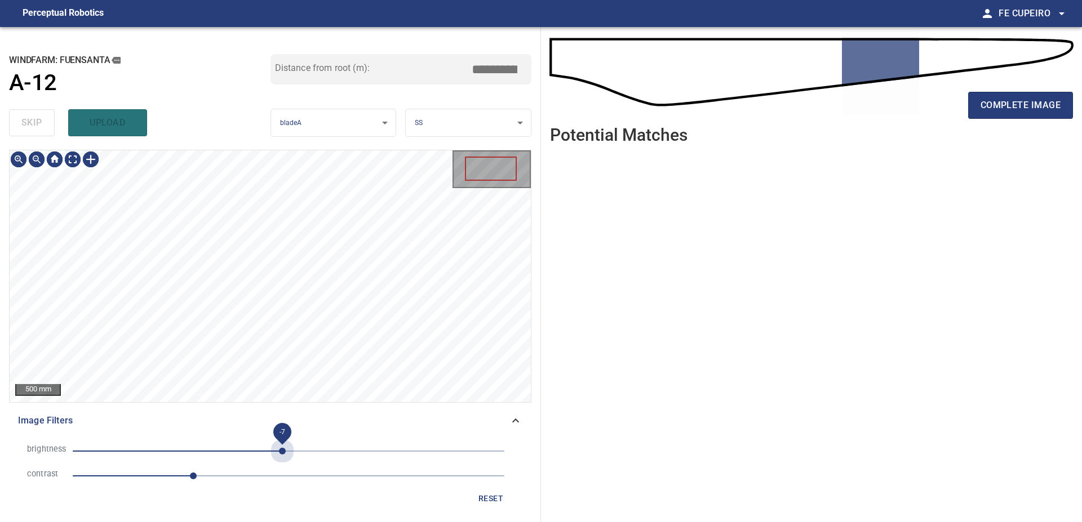
click at [282, 445] on span "-7" at bounding box center [289, 451] width 432 height 16
click at [300, 448] on span "-7" at bounding box center [289, 451] width 432 height 16
click at [318, 449] on span "35" at bounding box center [289, 451] width 432 height 16
click at [207, 473] on span "1.4" at bounding box center [289, 476] width 432 height 16
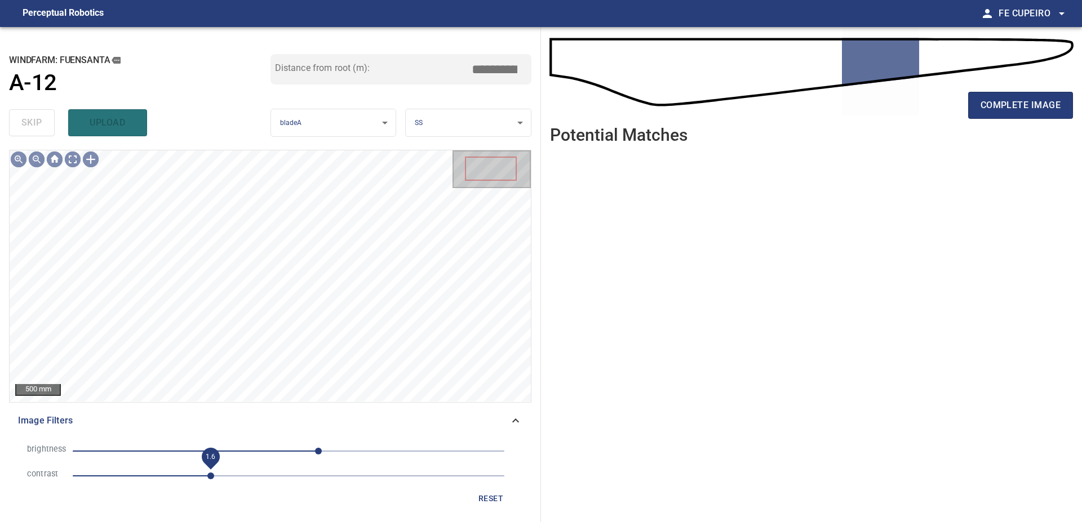
click at [214, 473] on span "1.6" at bounding box center [210, 476] width 7 height 7
click at [73, 160] on body "**********" at bounding box center [541, 261] width 1082 height 522
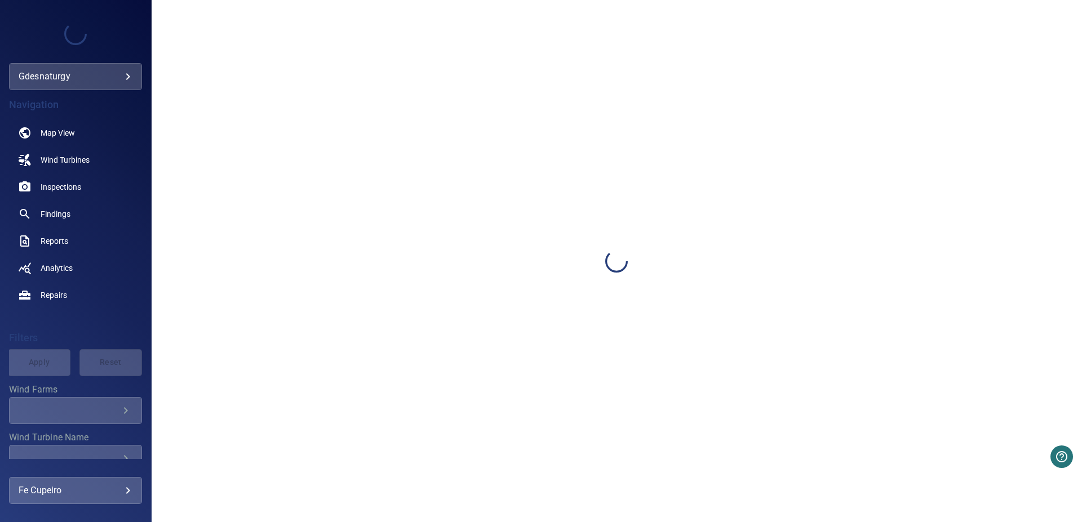
scroll to position [155, 0]
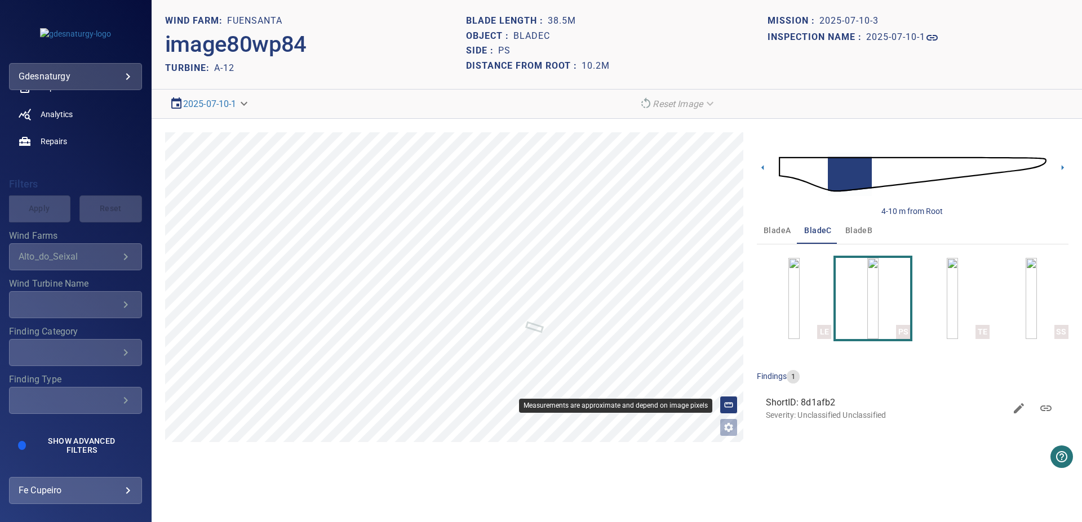
click at [728, 400] on icon at bounding box center [728, 405] width 10 height 10
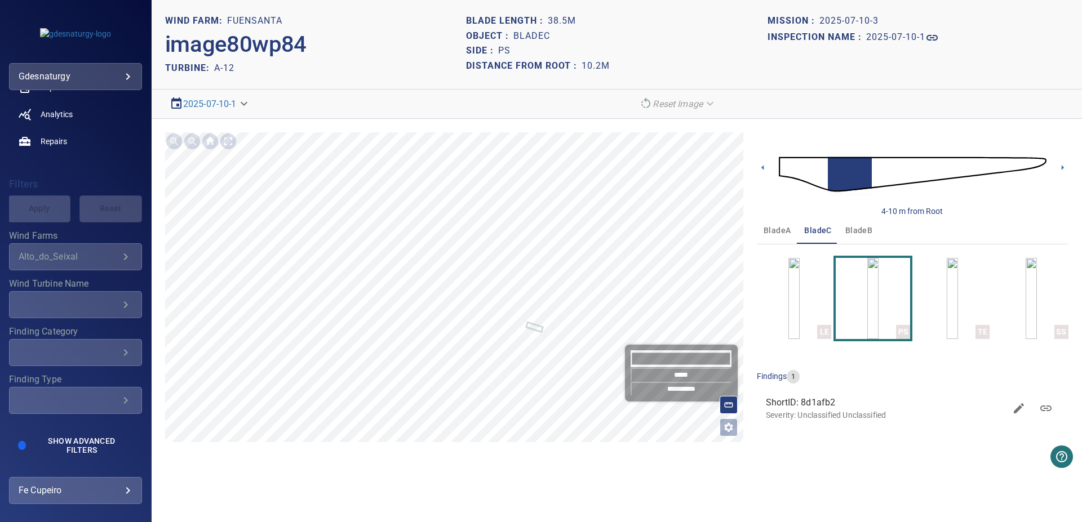
click at [700, 370] on input "*****" at bounding box center [680, 375] width 101 height 14
click at [726, 402] on icon at bounding box center [728, 405] width 10 height 10
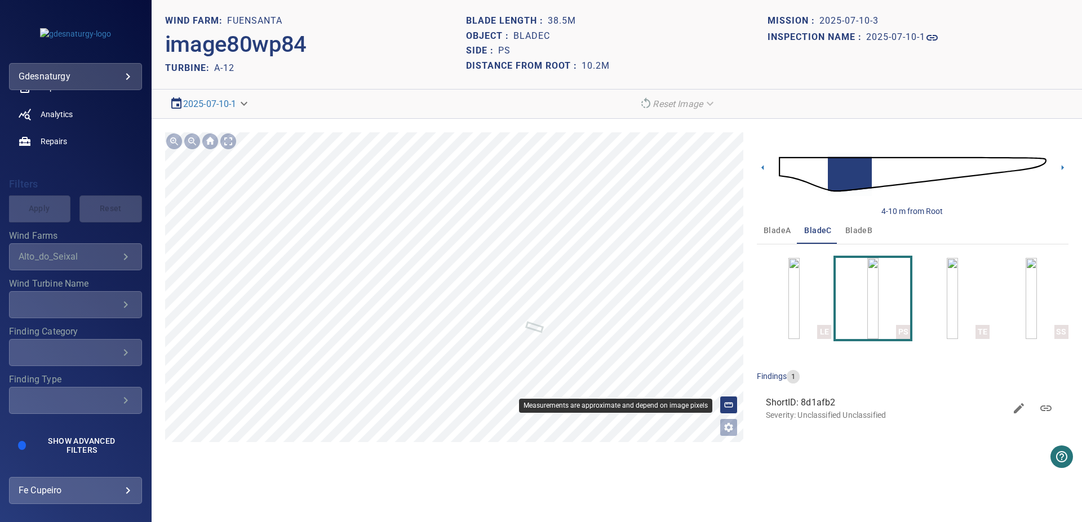
click at [724, 403] on div at bounding box center [728, 405] width 18 height 18
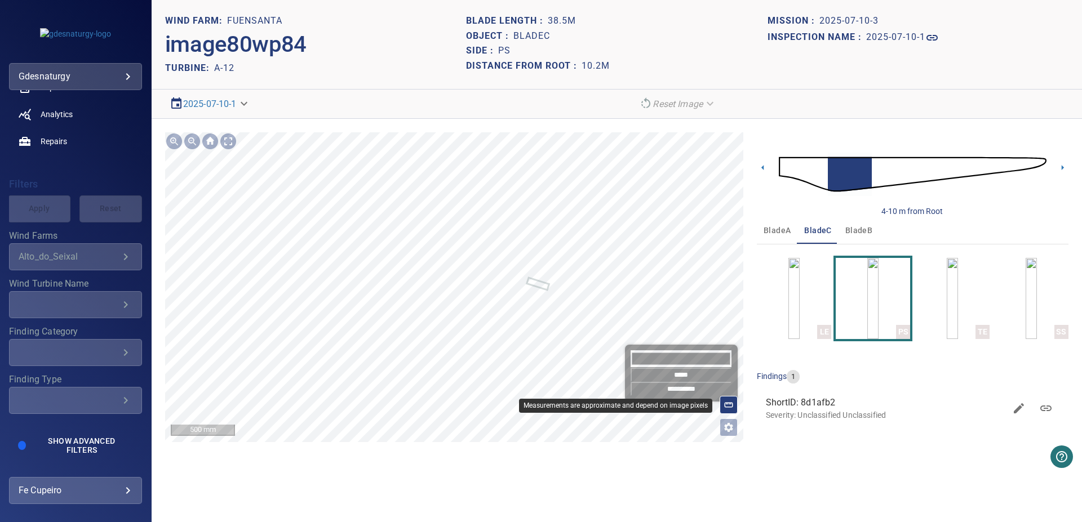
click at [729, 404] on line at bounding box center [729, 404] width 0 height 2
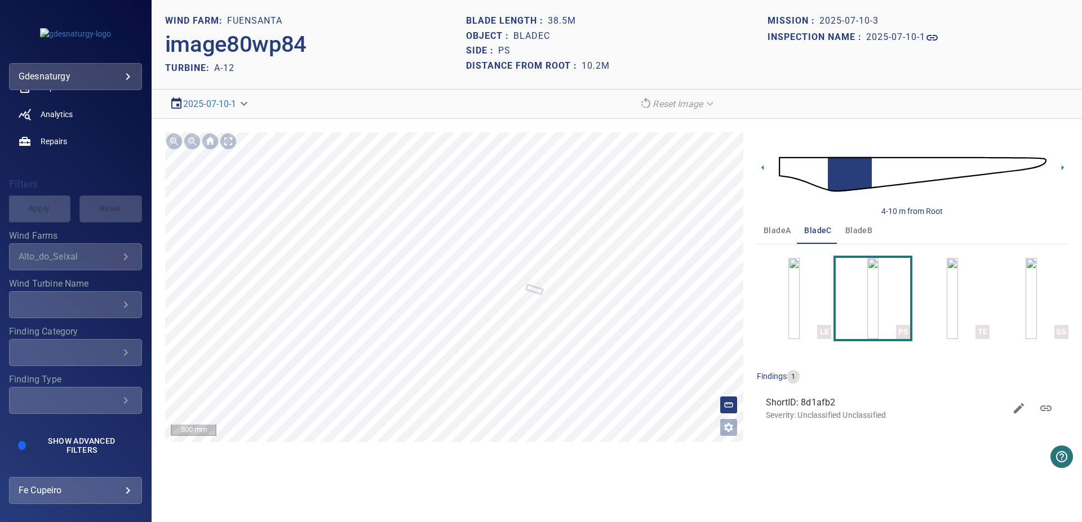
click at [952, 285] on img "button" at bounding box center [951, 298] width 11 height 81
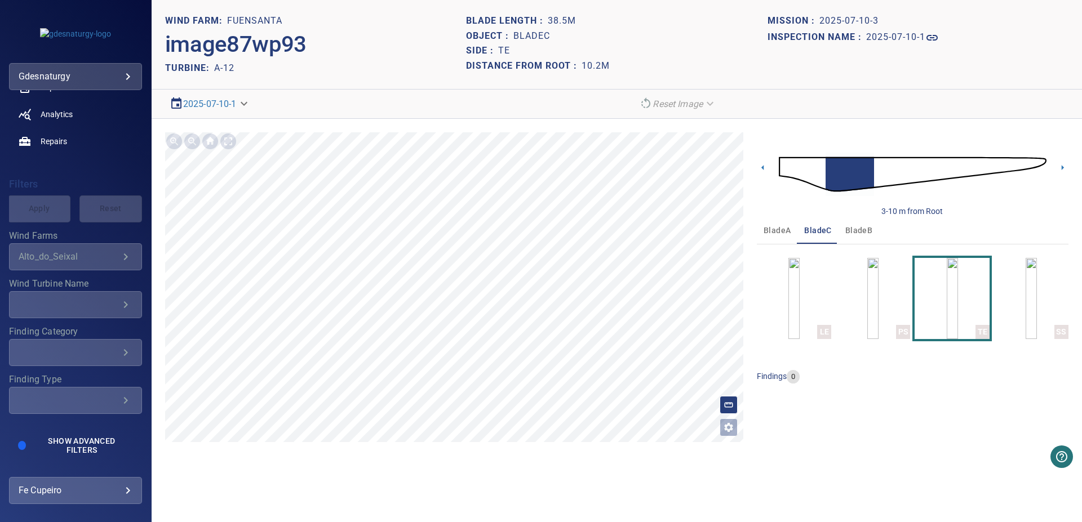
click at [873, 168] on img at bounding box center [913, 174] width 268 height 65
click at [1009, 164] on img at bounding box center [913, 174] width 268 height 65
click at [799, 294] on img "button" at bounding box center [793, 298] width 11 height 81
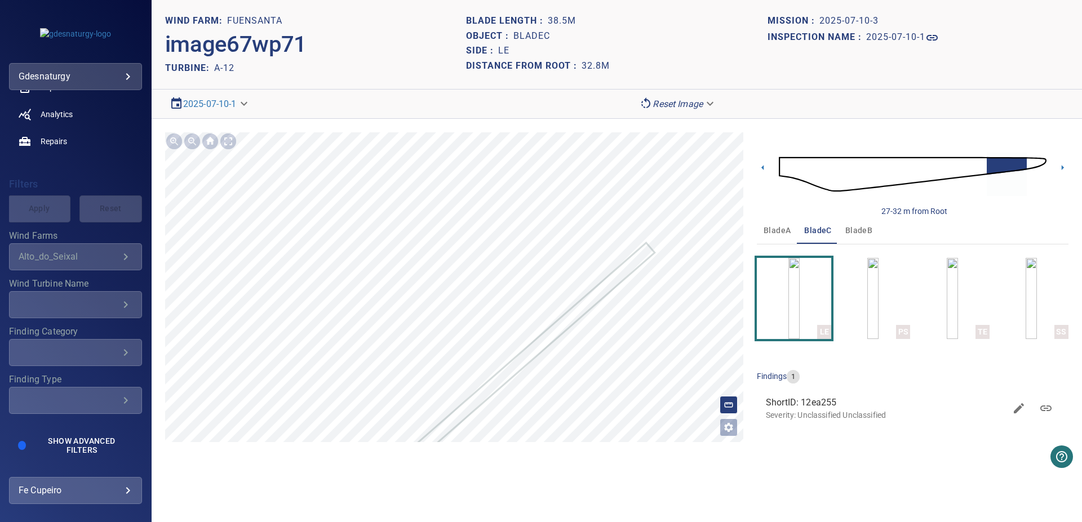
click at [946, 170] on img at bounding box center [913, 174] width 268 height 65
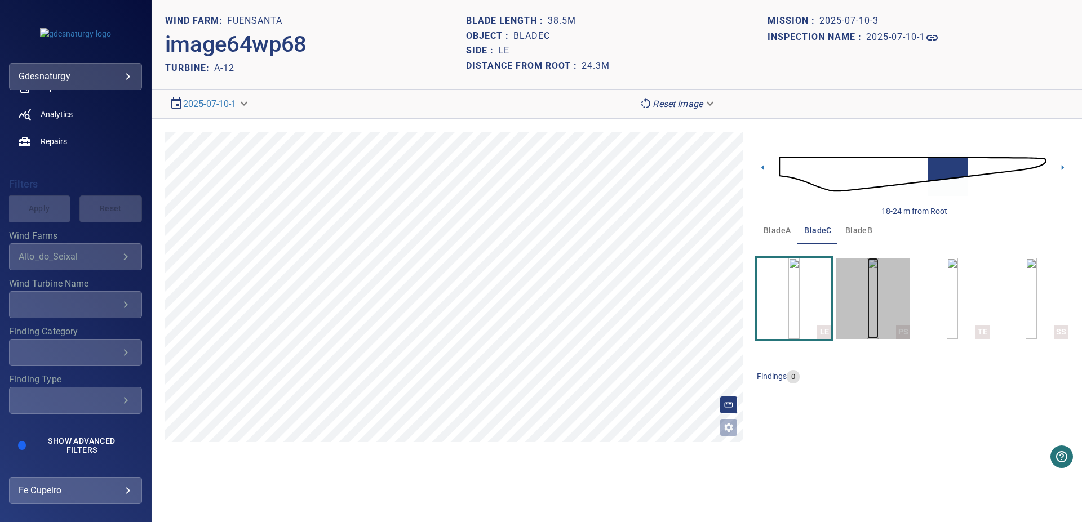
click at [878, 313] on img "button" at bounding box center [872, 298] width 11 height 81
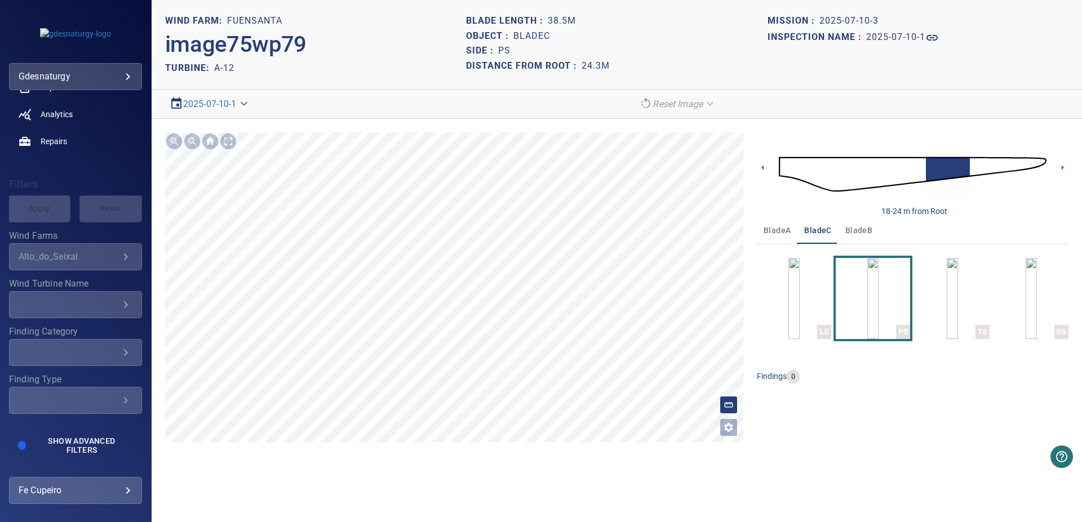
click at [935, 159] on img at bounding box center [913, 174] width 268 height 65
click at [922, 172] on img at bounding box center [913, 174] width 268 height 65
click at [896, 169] on img at bounding box center [913, 174] width 268 height 65
click at [1025, 288] on img "button" at bounding box center [1030, 298] width 11 height 81
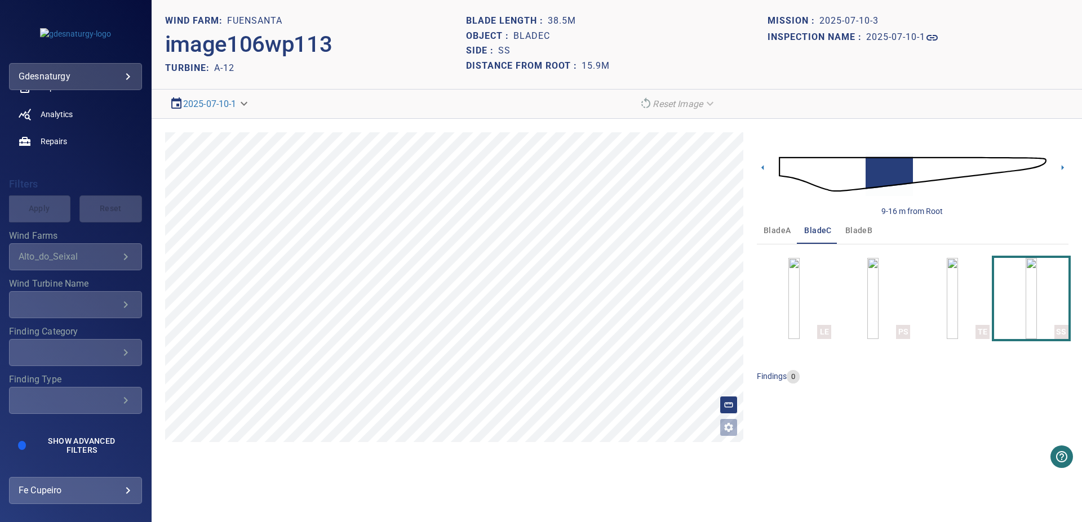
click at [900, 177] on img at bounding box center [913, 174] width 268 height 65
click at [926, 166] on img at bounding box center [913, 174] width 268 height 65
click at [914, 167] on img at bounding box center [913, 174] width 268 height 65
click at [893, 168] on img at bounding box center [913, 174] width 268 height 65
click at [875, 175] on img at bounding box center [913, 174] width 268 height 65
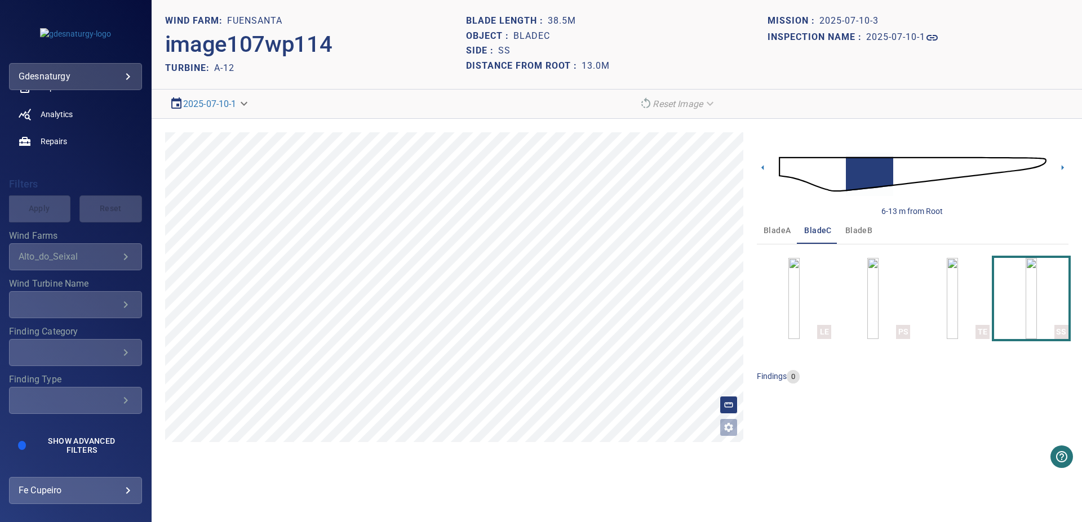
click at [959, 164] on img at bounding box center [913, 174] width 268 height 65
click at [949, 168] on img at bounding box center [913, 174] width 268 height 65
click at [763, 229] on span "bladeA" at bounding box center [776, 231] width 27 height 14
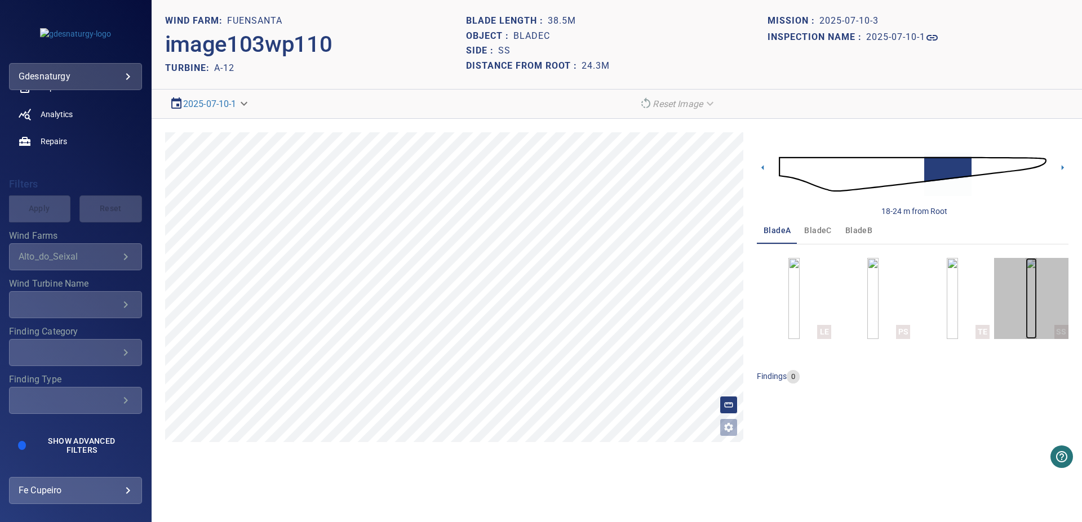
click at [1025, 277] on img "button" at bounding box center [1030, 298] width 11 height 81
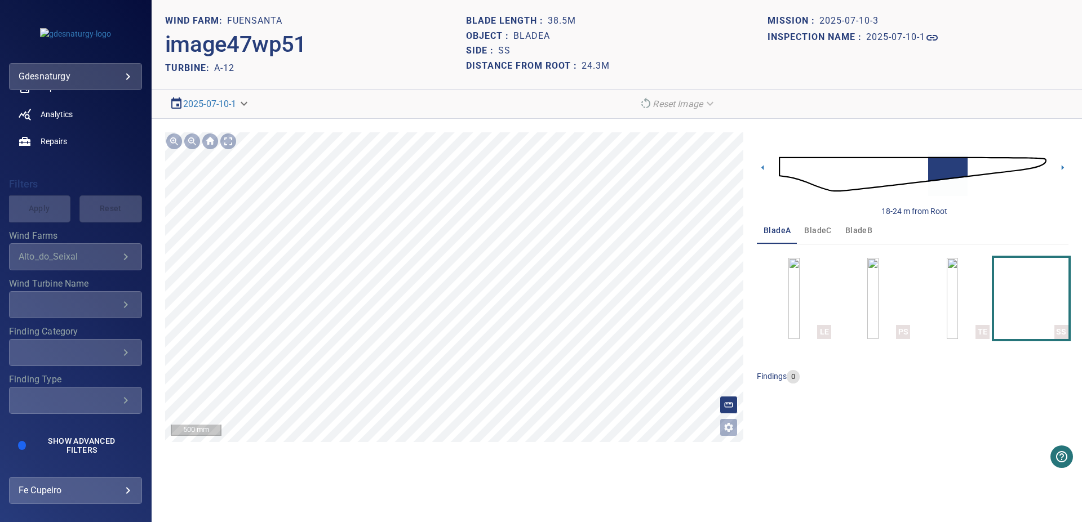
click at [562, 474] on section "**********" at bounding box center [617, 261] width 930 height 522
click at [930, 164] on img at bounding box center [913, 174] width 268 height 65
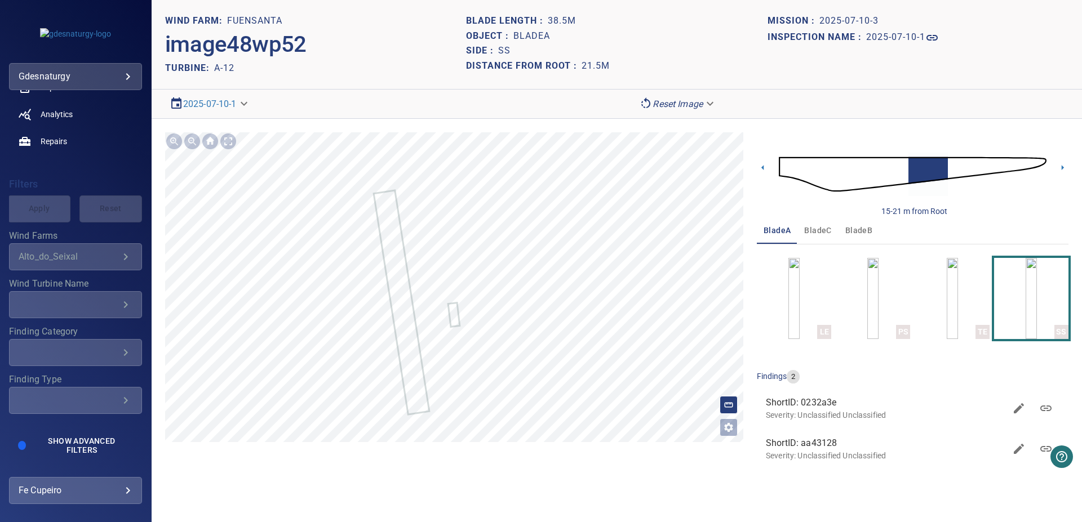
click at [864, 226] on span "bladeB" at bounding box center [858, 231] width 27 height 14
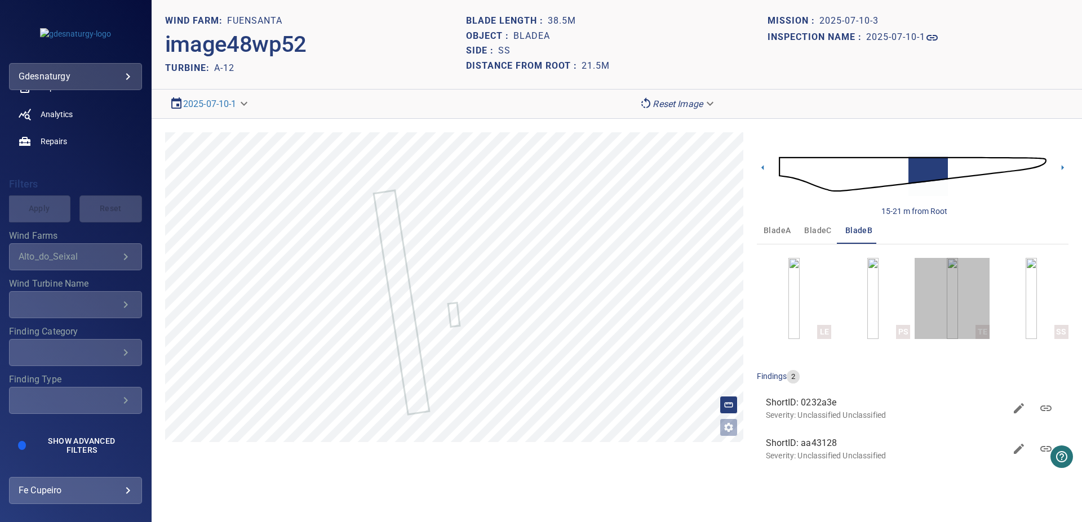
click at [935, 296] on button "TE" at bounding box center [951, 298] width 74 height 81
click at [939, 296] on button "TE" at bounding box center [951, 298] width 74 height 81
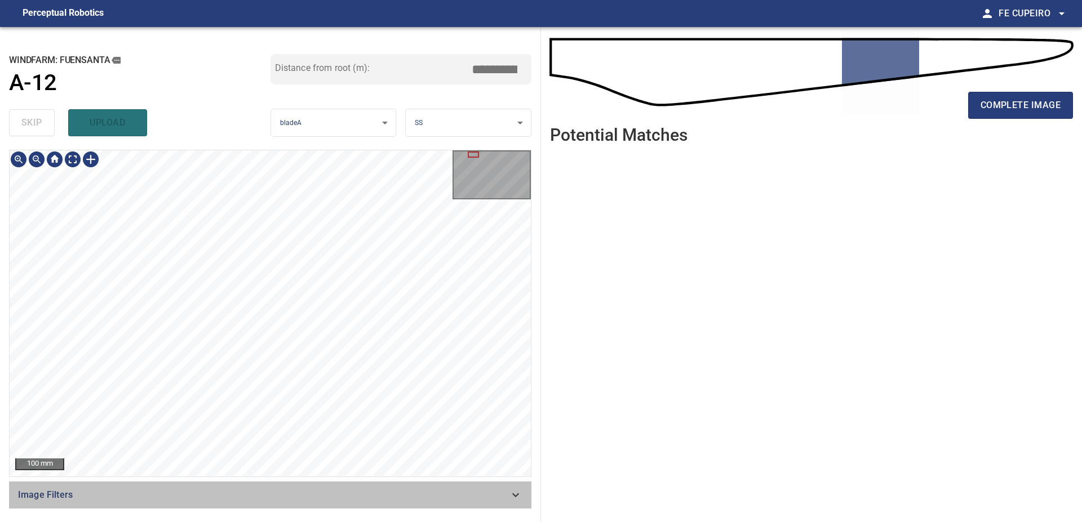
click at [229, 493] on span "Image Filters" at bounding box center [263, 495] width 491 height 14
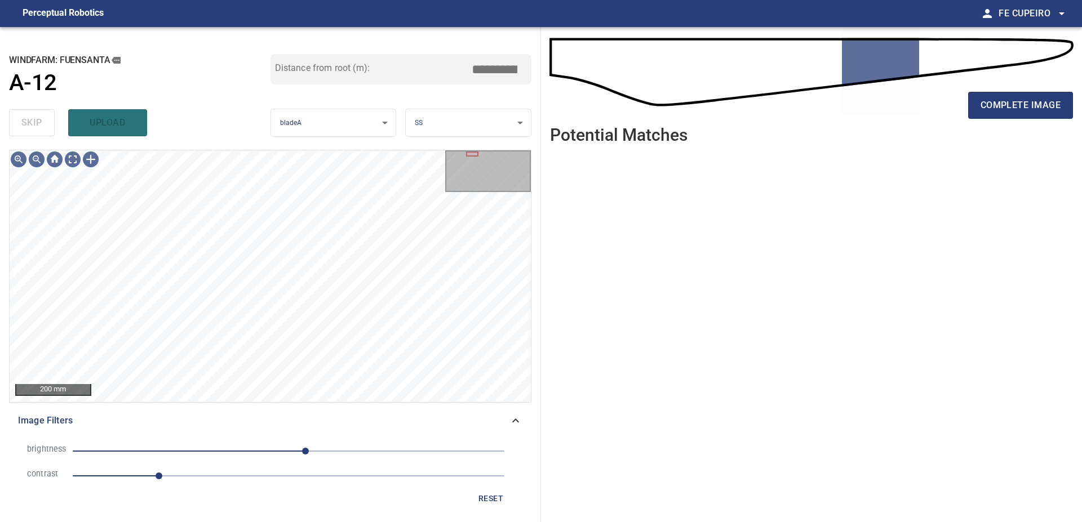
click at [189, 471] on span "1" at bounding box center [289, 476] width 432 height 16
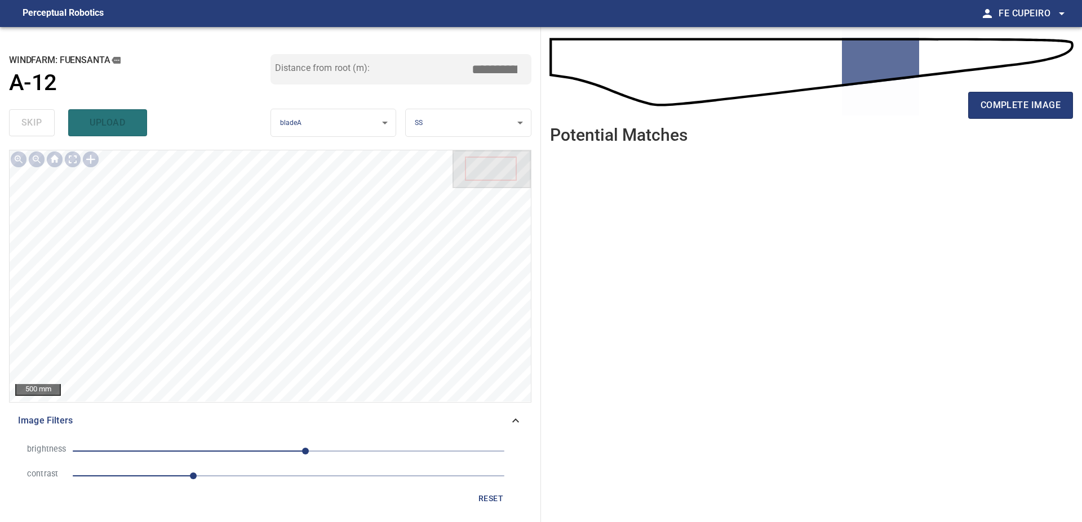
click at [232, 477] on span "1.4" at bounding box center [289, 476] width 432 height 16
click at [81, 157] on body "**********" at bounding box center [541, 261] width 1082 height 522
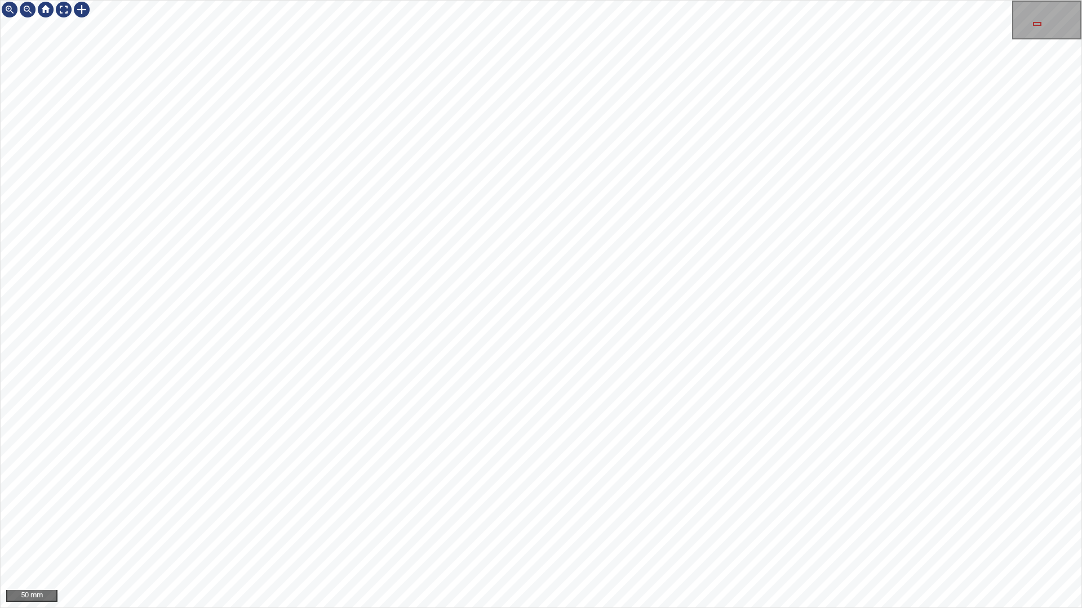
click at [577, 522] on div "50 mm" at bounding box center [541, 304] width 1082 height 608
click at [571, 0] on div "100 mm" at bounding box center [541, 304] width 1082 height 608
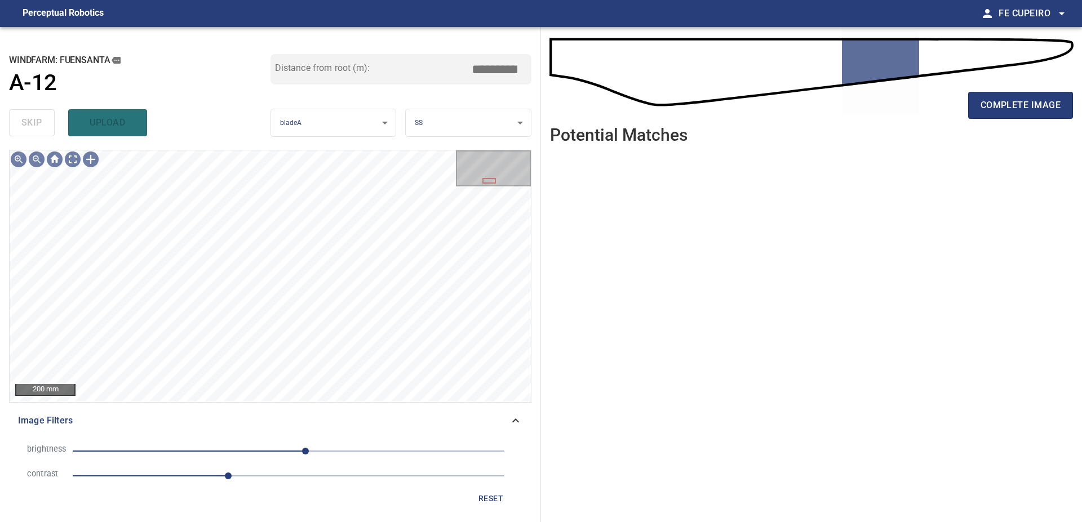
click at [261, 455] on span "20" at bounding box center [289, 451] width 432 height 16
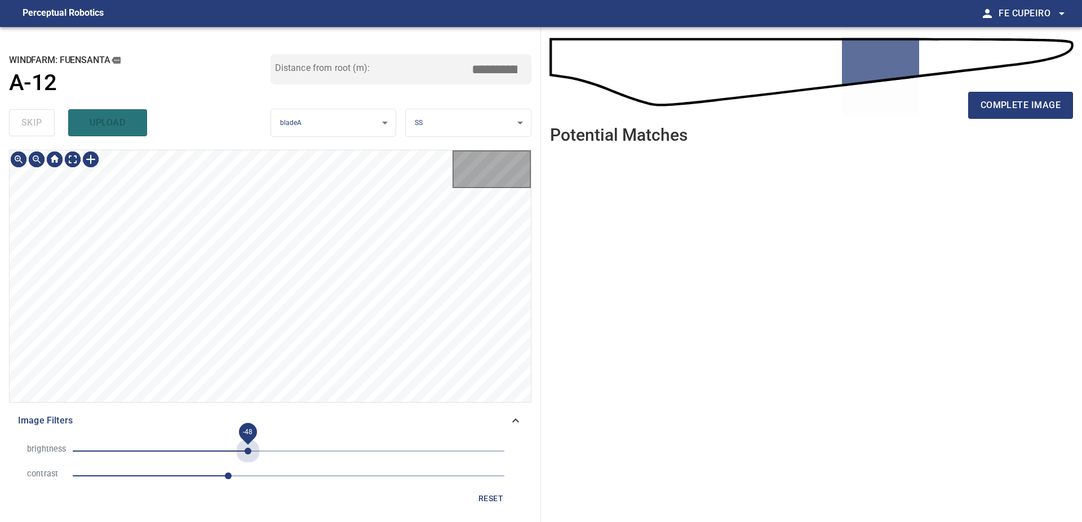
click at [248, 453] on span "-48" at bounding box center [289, 451] width 432 height 16
click at [244, 452] on span "-48" at bounding box center [247, 451] width 7 height 7
click at [229, 451] on span "-71" at bounding box center [228, 451] width 7 height 7
click at [76, 158] on body "**********" at bounding box center [541, 261] width 1082 height 522
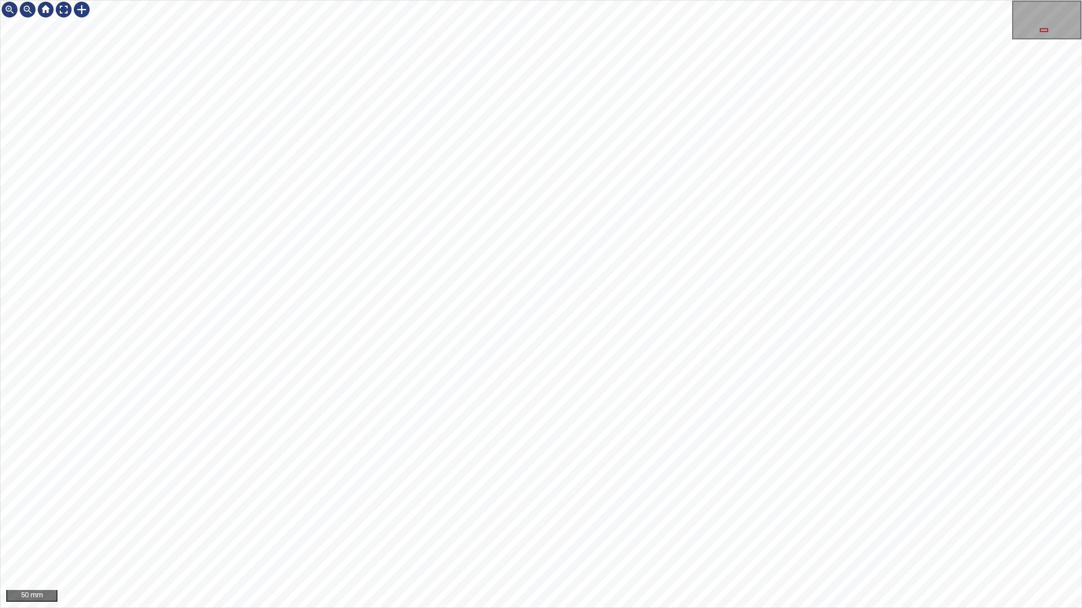
click at [860, 522] on div "50 mm" at bounding box center [541, 304] width 1082 height 608
click at [846, 522] on div "50 mm" at bounding box center [541, 304] width 1082 height 608
click at [808, 522] on div "50 mm" at bounding box center [541, 304] width 1082 height 608
click at [806, 522] on div "50 mm" at bounding box center [541, 304] width 1082 height 608
click at [834, 522] on div "50 mm" at bounding box center [541, 304] width 1082 height 608
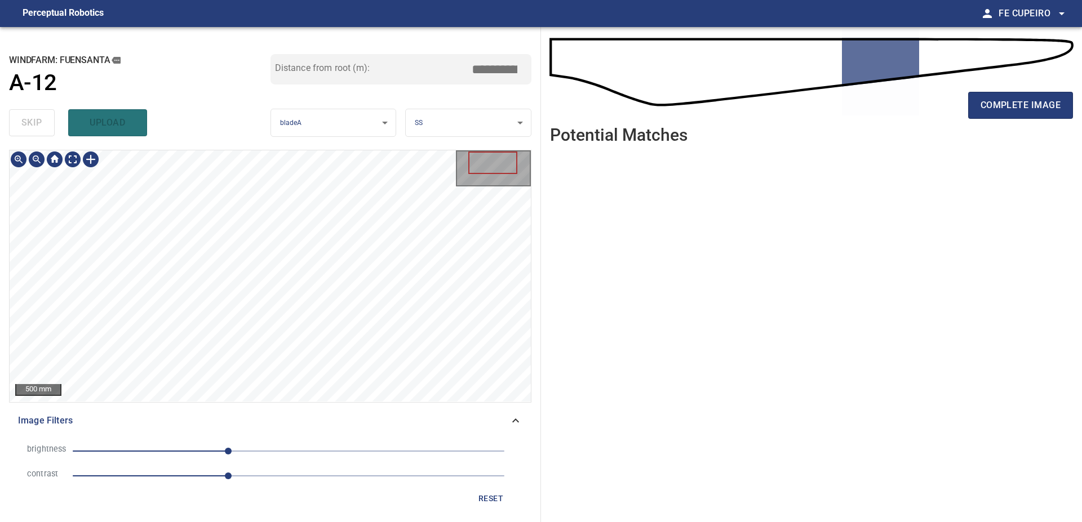
click at [1035, 122] on div "complete image" at bounding box center [811, 109] width 523 height 45
click at [1040, 118] on button "complete image" at bounding box center [1020, 105] width 105 height 27
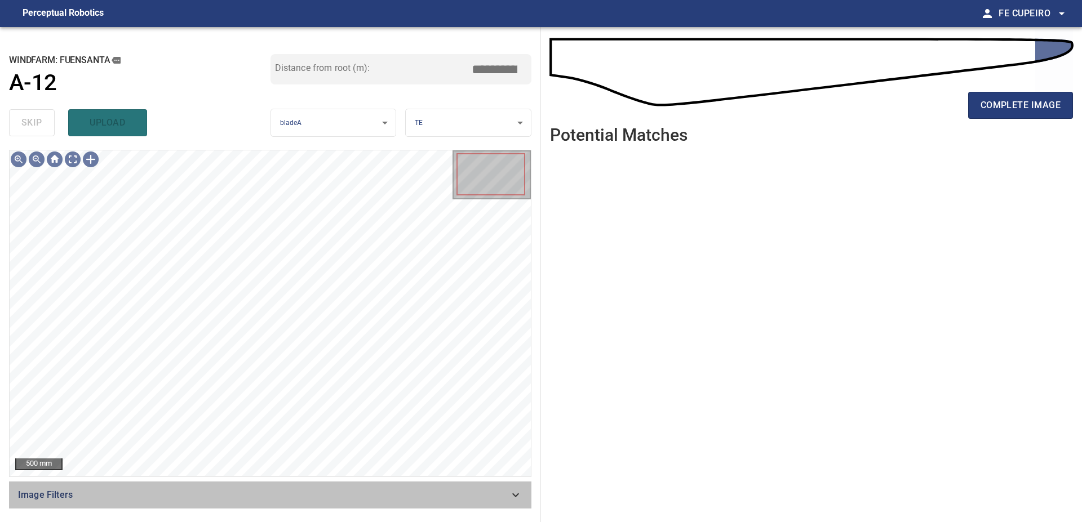
click at [234, 497] on span "Image Filters" at bounding box center [263, 495] width 491 height 14
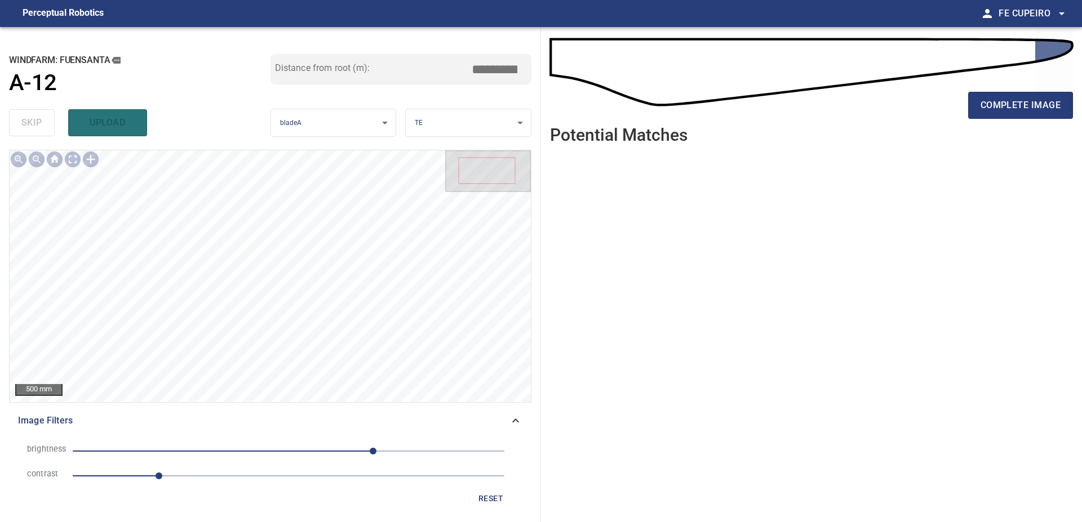
click at [223, 473] on span "1" at bounding box center [289, 476] width 432 height 16
click at [324, 450] on span "100" at bounding box center [289, 451] width 432 height 16
type input "****"
click at [312, 450] on span "43" at bounding box center [289, 451] width 432 height 16
click at [74, 162] on body "**********" at bounding box center [541, 261] width 1082 height 522
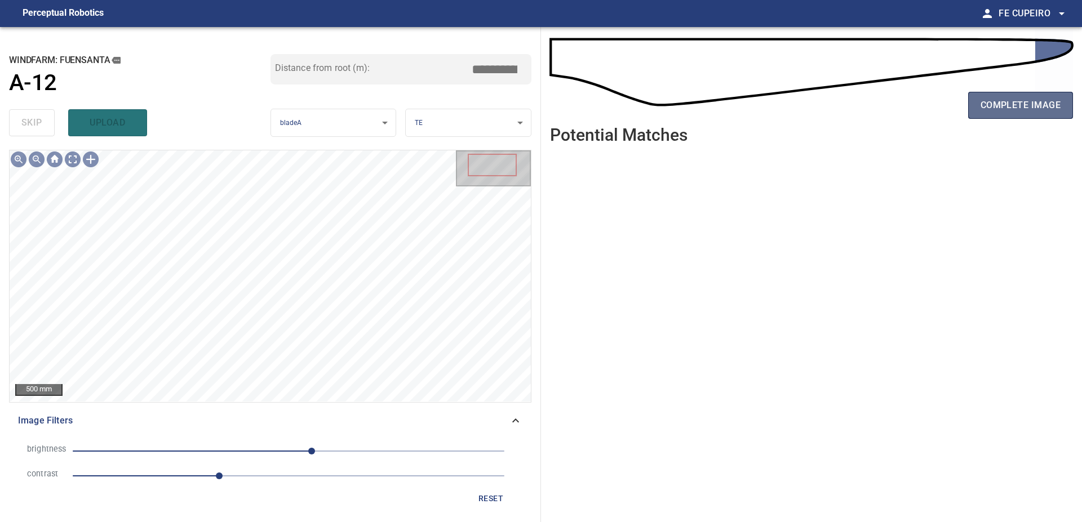
click at [1064, 115] on button "complete image" at bounding box center [1020, 105] width 105 height 27
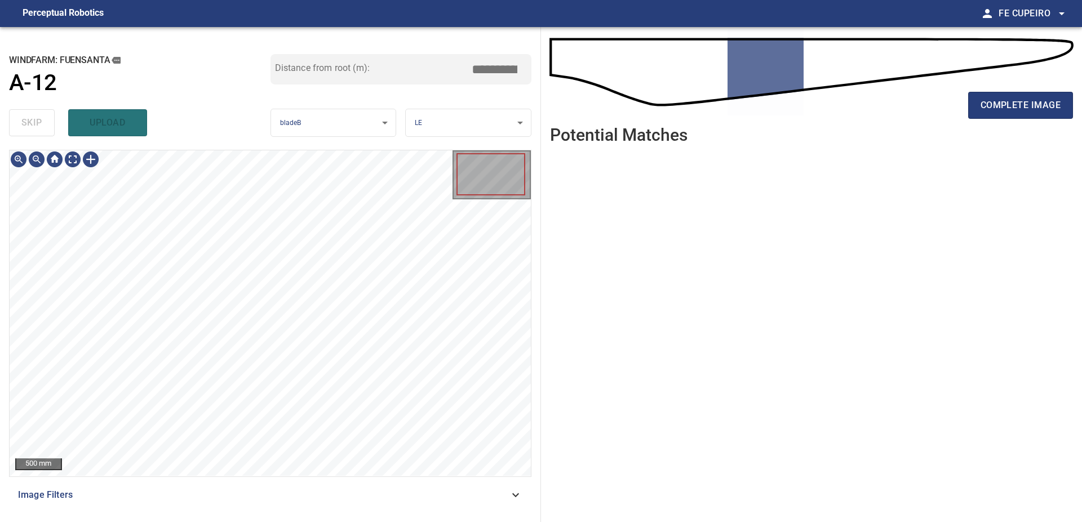
click at [340, 488] on div "Image Filters" at bounding box center [270, 495] width 522 height 27
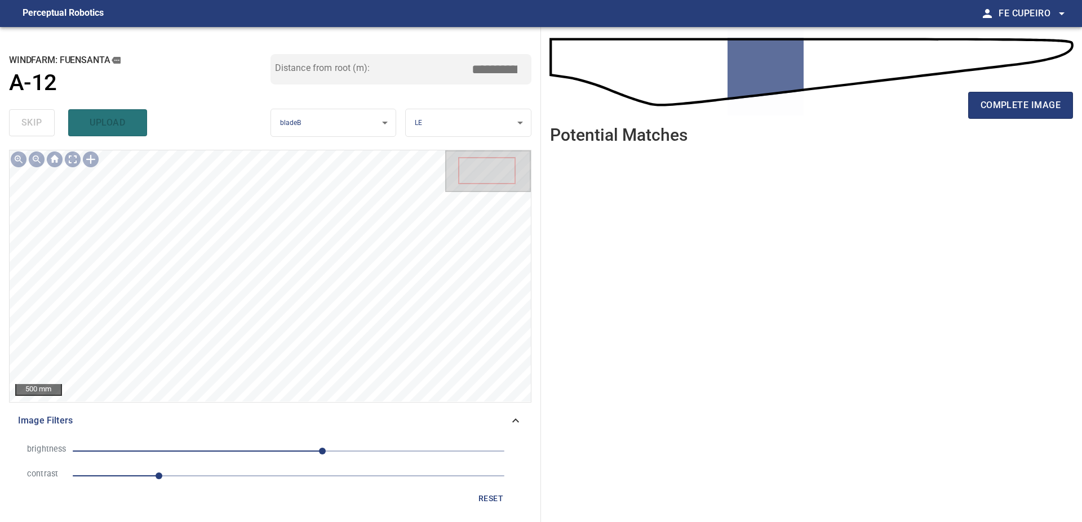
click at [196, 470] on span "1" at bounding box center [289, 476] width 432 height 16
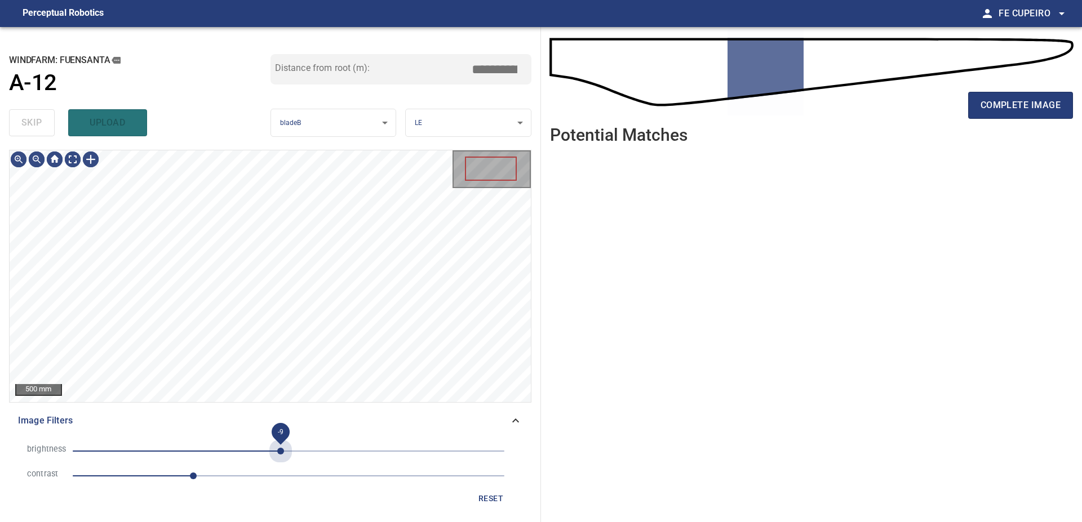
click at [281, 451] on span "-9" at bounding box center [289, 451] width 432 height 16
click at [72, 157] on body "**********" at bounding box center [541, 261] width 1082 height 522
click at [487, 490] on button "reset" at bounding box center [491, 498] width 36 height 21
click at [194, 469] on span "1" at bounding box center [289, 476] width 432 height 16
click at [212, 472] on span "1.6" at bounding box center [289, 476] width 432 height 16
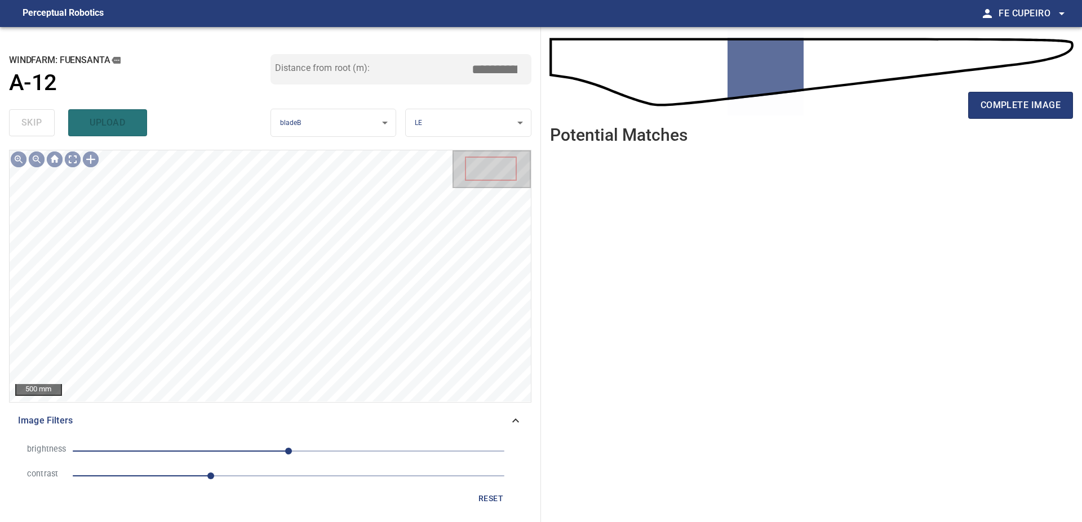
click at [270, 453] on span "0" at bounding box center [289, 451] width 432 height 16
click at [483, 492] on span "reset" at bounding box center [490, 499] width 27 height 14
click at [308, 452] on span "0" at bounding box center [289, 451] width 432 height 16
click at [321, 452] on span "23" at bounding box center [289, 451] width 432 height 16
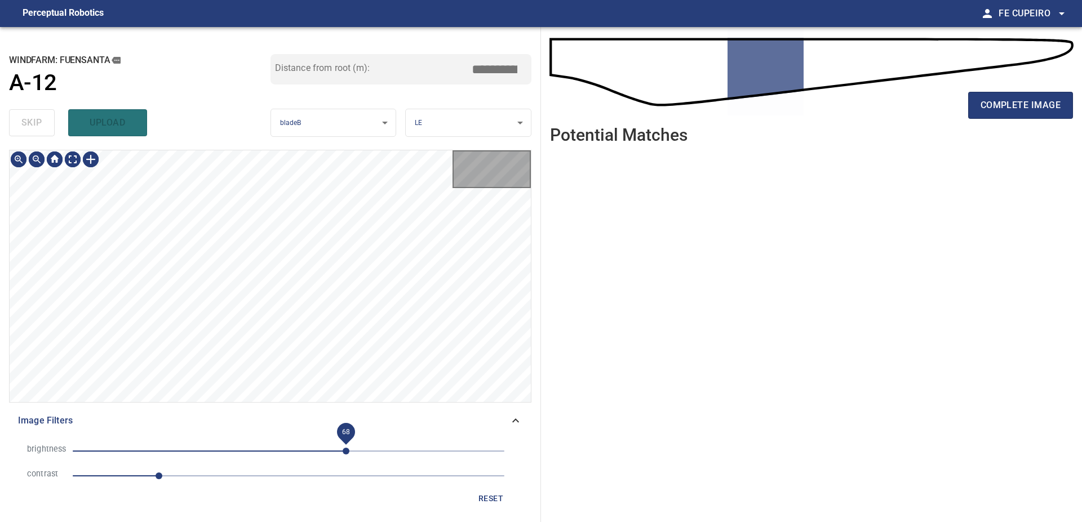
click at [346, 450] on span "68" at bounding box center [289, 451] width 432 height 16
click at [316, 449] on span "33" at bounding box center [289, 451] width 432 height 16
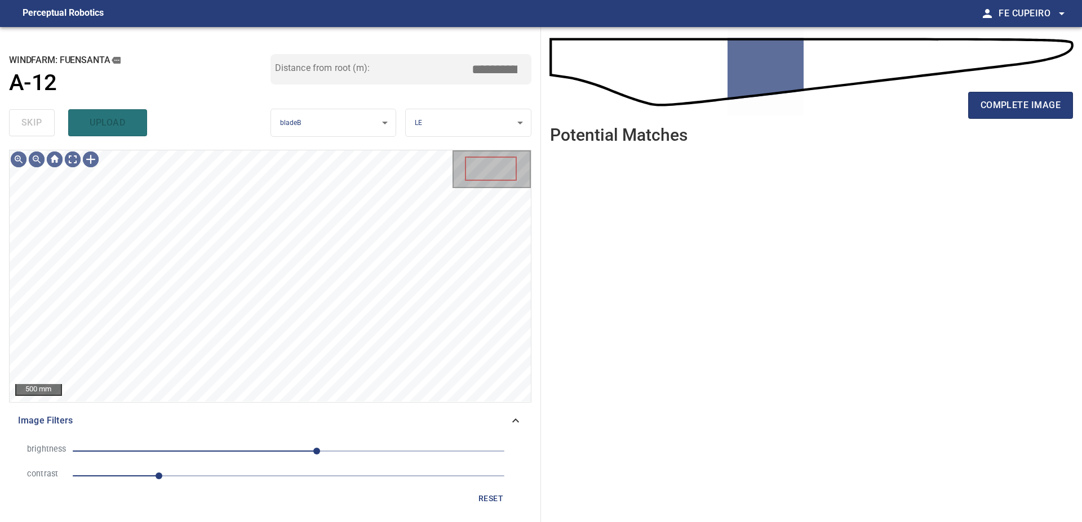
click at [299, 449] on span "33" at bounding box center [289, 451] width 432 height 16
click at [77, 161] on body "**********" at bounding box center [541, 261] width 1082 height 522
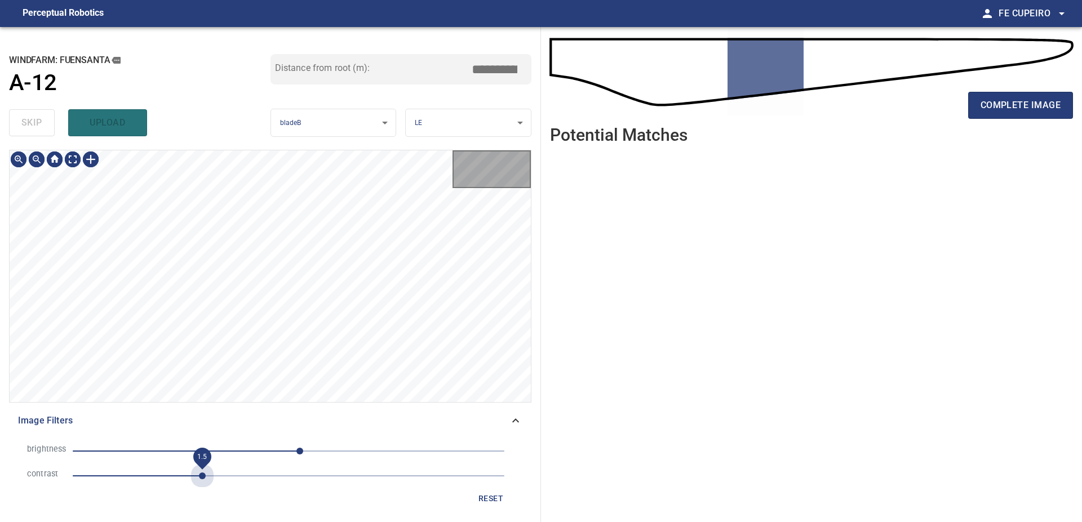
click at [198, 473] on span "1.5" at bounding box center [289, 476] width 432 height 16
click at [210, 473] on span "1.6" at bounding box center [210, 476] width 7 height 7
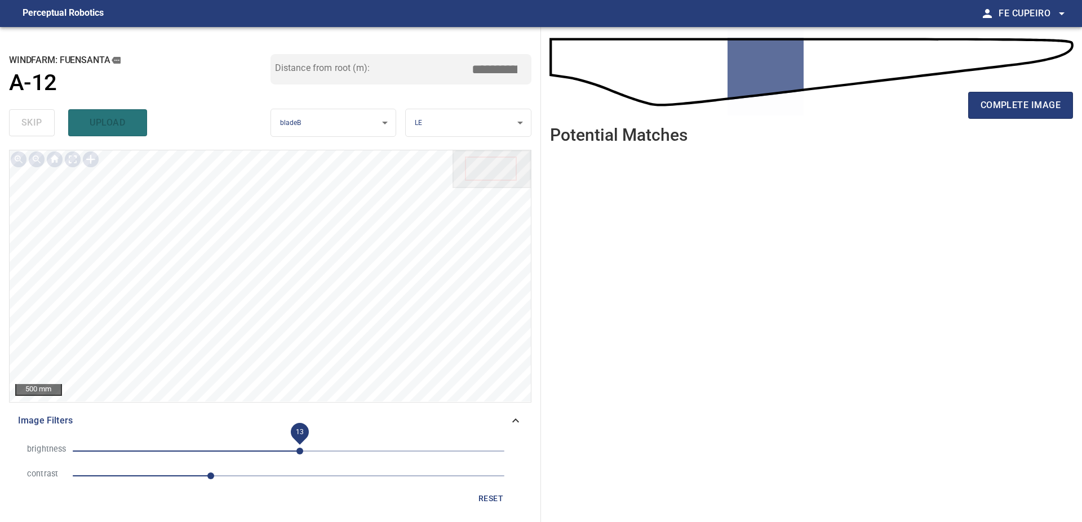
click at [262, 451] on span "13" at bounding box center [289, 451] width 432 height 16
click at [251, 472] on span "1.6" at bounding box center [289, 476] width 432 height 16
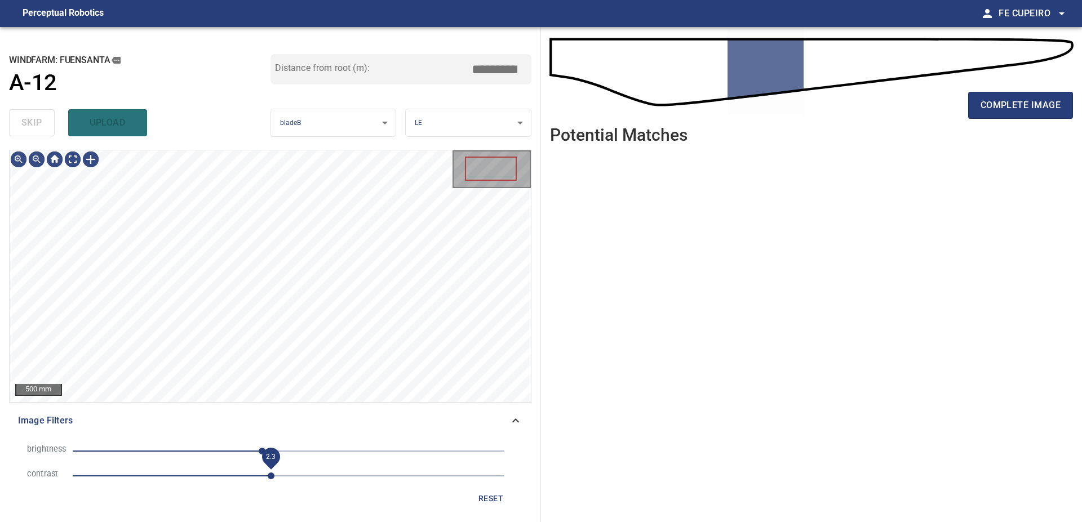
click at [271, 470] on span "2.3" at bounding box center [289, 476] width 432 height 16
click at [244, 469] on span "2" at bounding box center [289, 476] width 432 height 16
click at [290, 437] on div "brightness -31 contrast 2 reset" at bounding box center [270, 473] width 522 height 79
click at [290, 446] on span "-31" at bounding box center [289, 451] width 432 height 16
click at [308, 449] on span "23" at bounding box center [289, 451] width 432 height 16
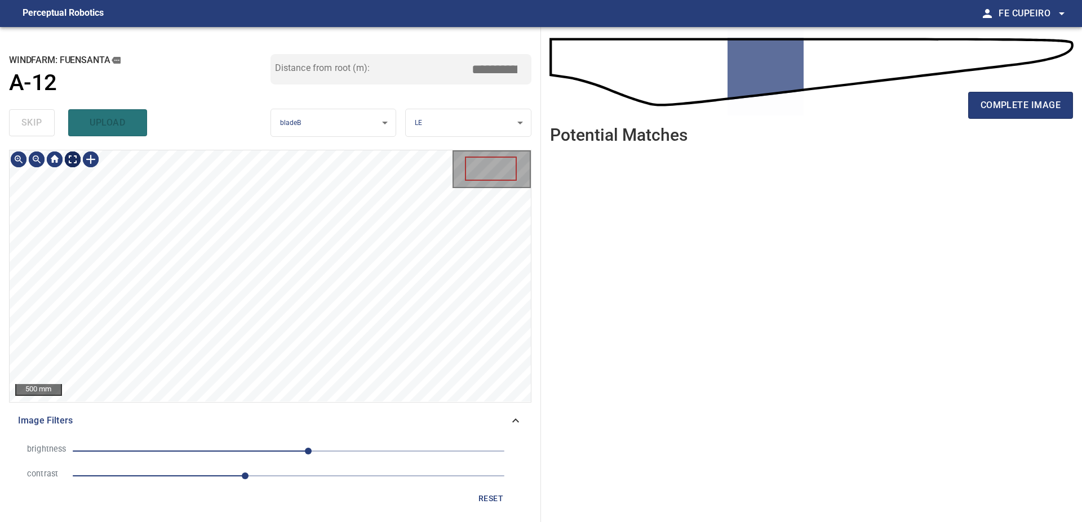
click at [68, 161] on body "**********" at bounding box center [541, 261] width 1082 height 522
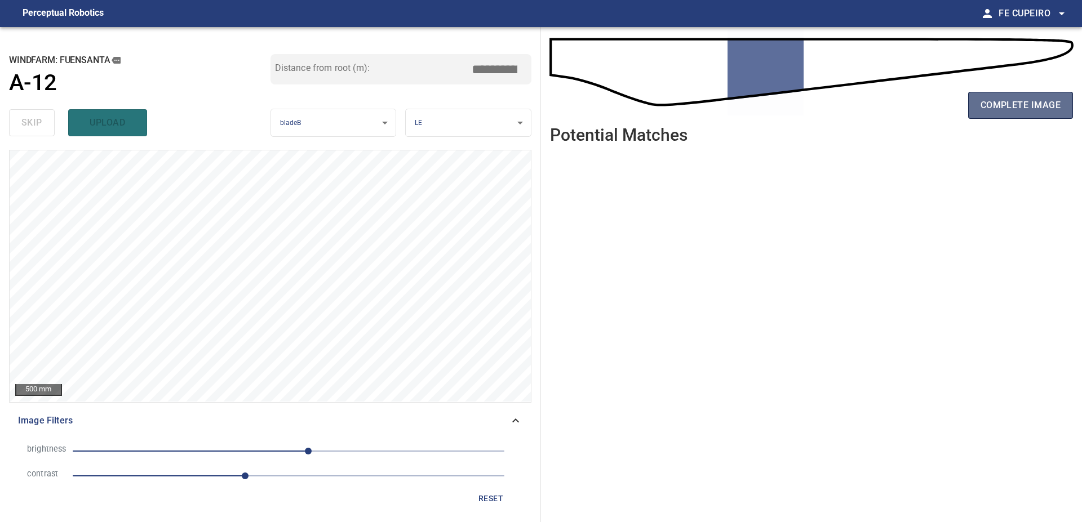
click at [1012, 109] on span "complete image" at bounding box center [1020, 105] width 80 height 16
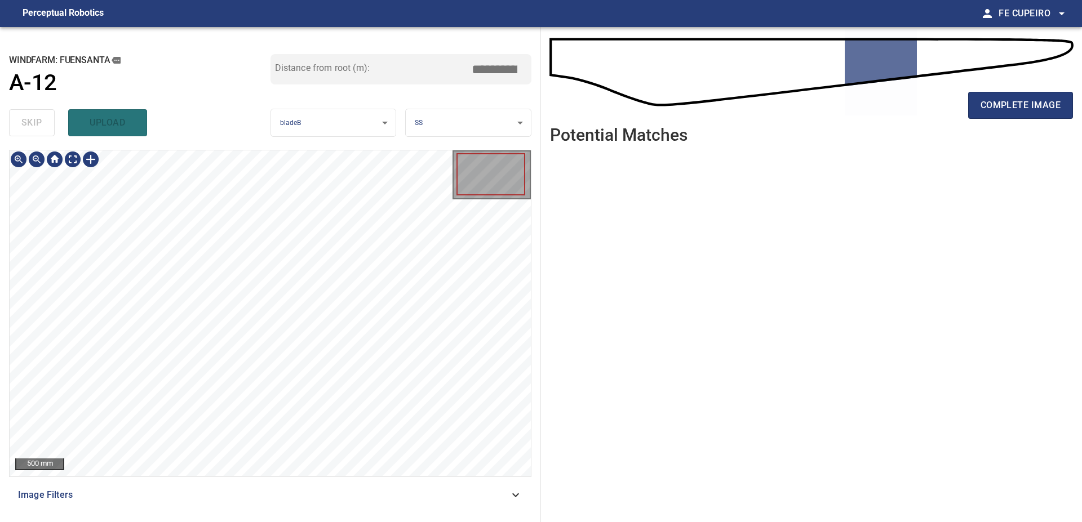
click at [249, 485] on div "Image Filters" at bounding box center [270, 495] width 522 height 27
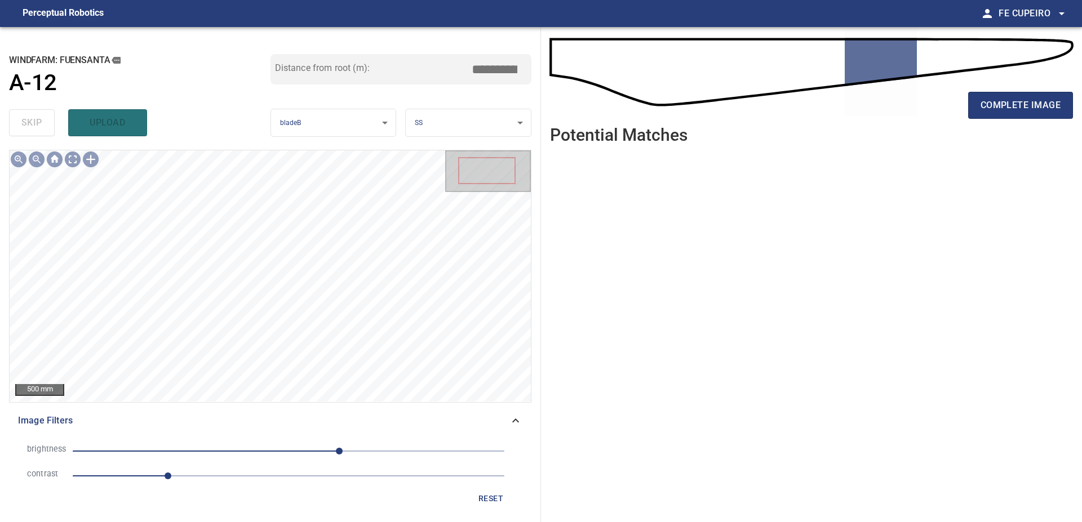
click at [226, 467] on li "contrast 1.1" at bounding box center [270, 476] width 504 height 25
click at [223, 474] on span "1.1" at bounding box center [289, 476] width 432 height 16
click at [306, 444] on span "60" at bounding box center [289, 451] width 432 height 16
click at [75, 164] on body "**********" at bounding box center [541, 261] width 1082 height 522
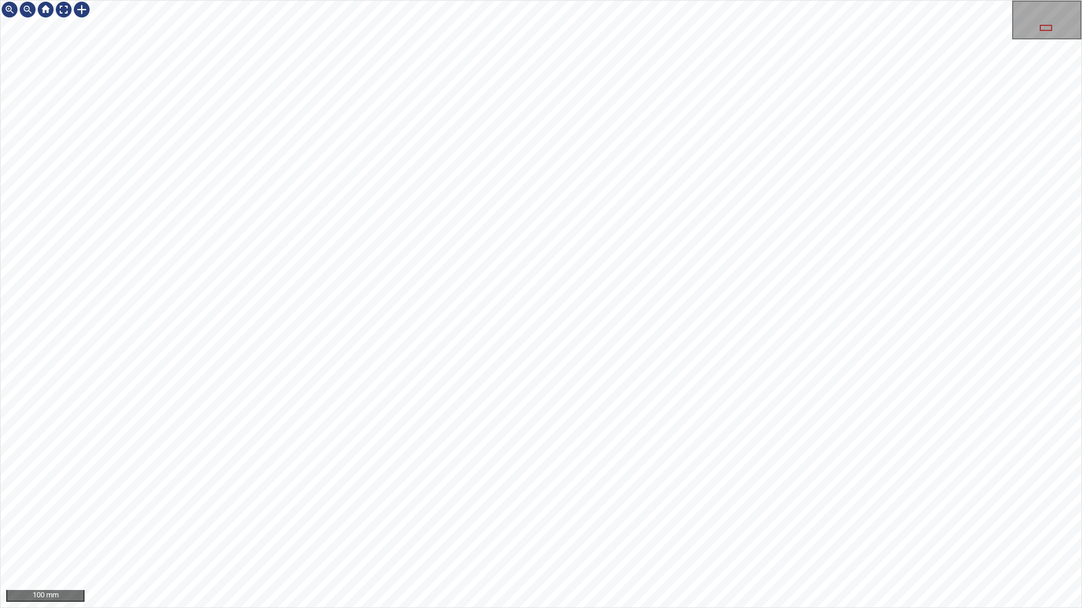
click at [412, 522] on div "100 mm" at bounding box center [541, 304] width 1082 height 608
click at [455, 522] on div "100 mm" at bounding box center [541, 304] width 1082 height 608
click at [438, 522] on div "100 mm" at bounding box center [541, 304] width 1082 height 608
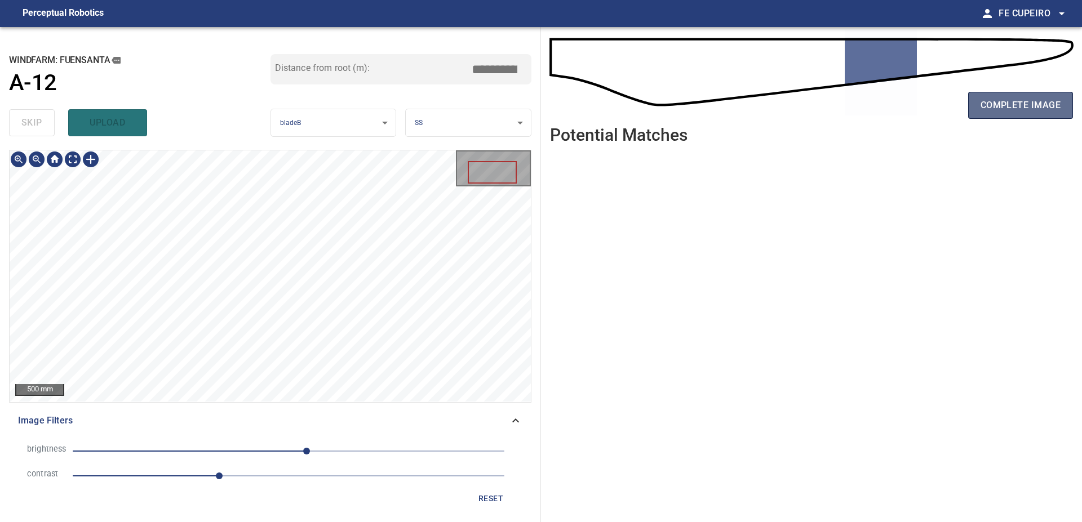
click at [1003, 110] on span "complete image" at bounding box center [1020, 105] width 80 height 16
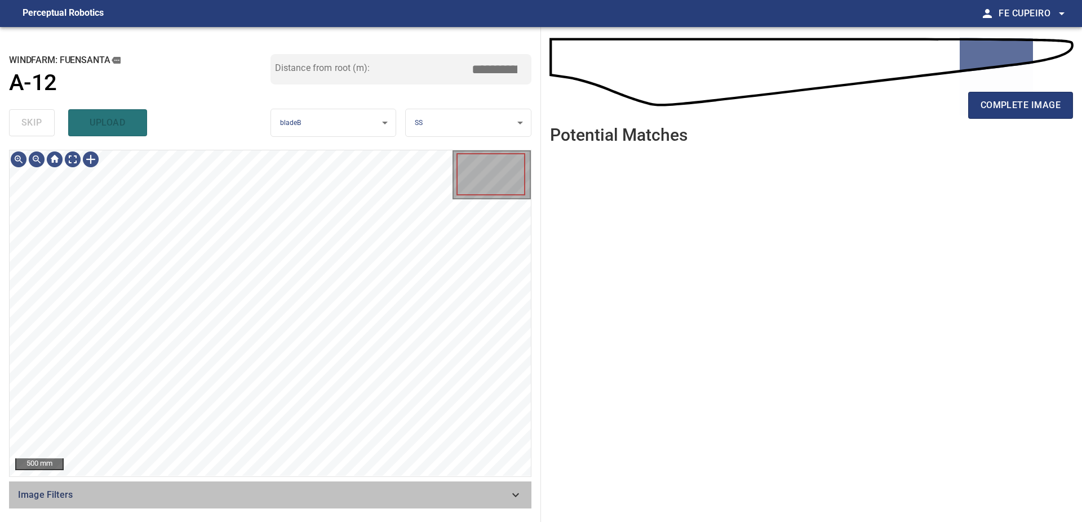
click at [251, 493] on span "Image Filters" at bounding box center [263, 495] width 491 height 14
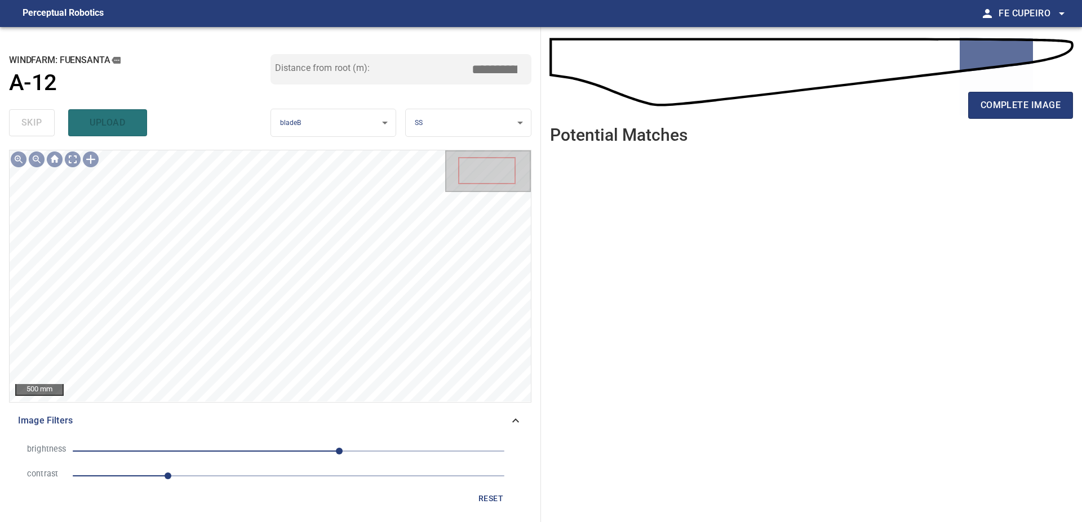
click at [213, 481] on span "1.1" at bounding box center [289, 476] width 432 height 16
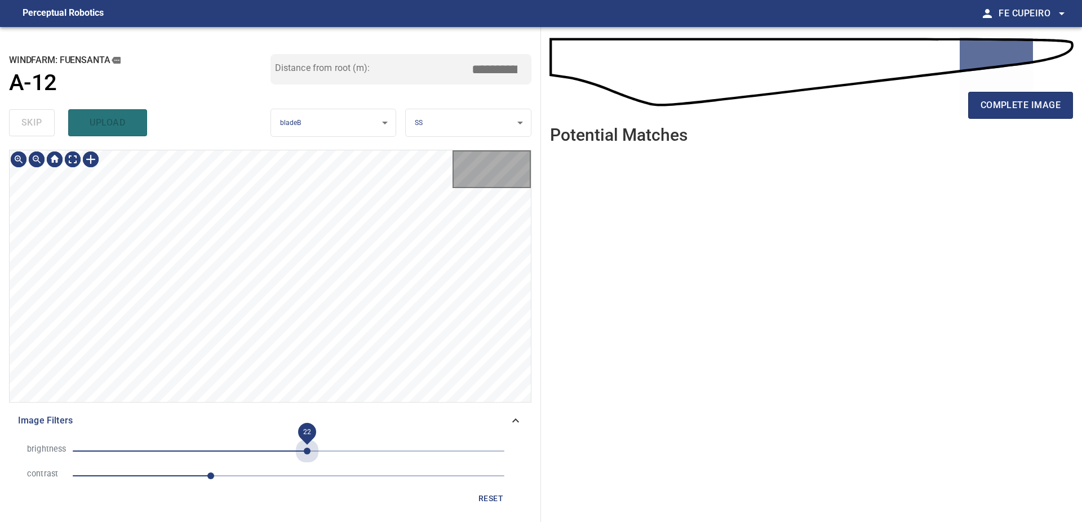
click at [307, 456] on span "22" at bounding box center [289, 451] width 432 height 16
drag, startPoint x: 319, startPoint y: 452, endPoint x: 331, endPoint y: 454, distance: 12.0
click at [321, 453] on span "37" at bounding box center [289, 451] width 432 height 16
click at [333, 454] on span "39" at bounding box center [289, 451] width 432 height 16
click at [70, 159] on body "**********" at bounding box center [541, 261] width 1082 height 522
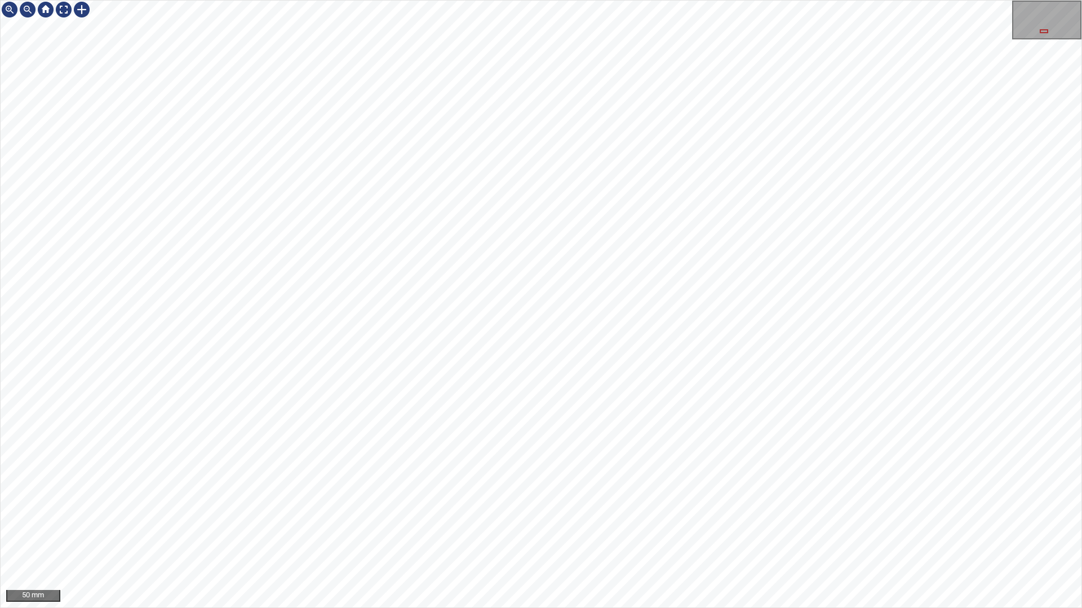
click at [444, 522] on div "50 mm" at bounding box center [541, 304] width 1082 height 608
click at [508, 522] on div "100 mm" at bounding box center [541, 304] width 1082 height 608
click at [482, 522] on div "100 mm" at bounding box center [541, 304] width 1082 height 608
click at [727, 522] on div "50 mm" at bounding box center [541, 304] width 1082 height 608
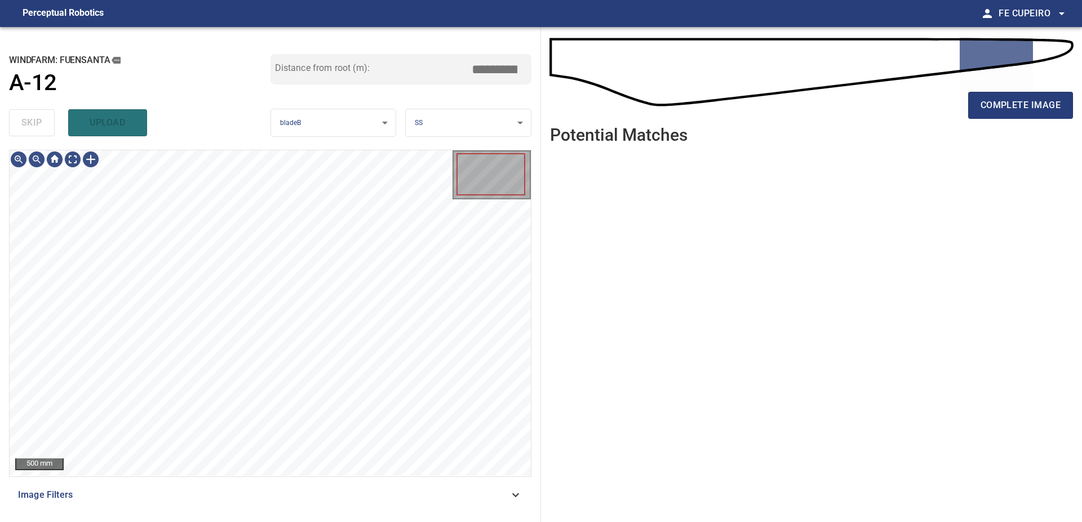
click at [268, 495] on span "Image Filters" at bounding box center [263, 495] width 491 height 14
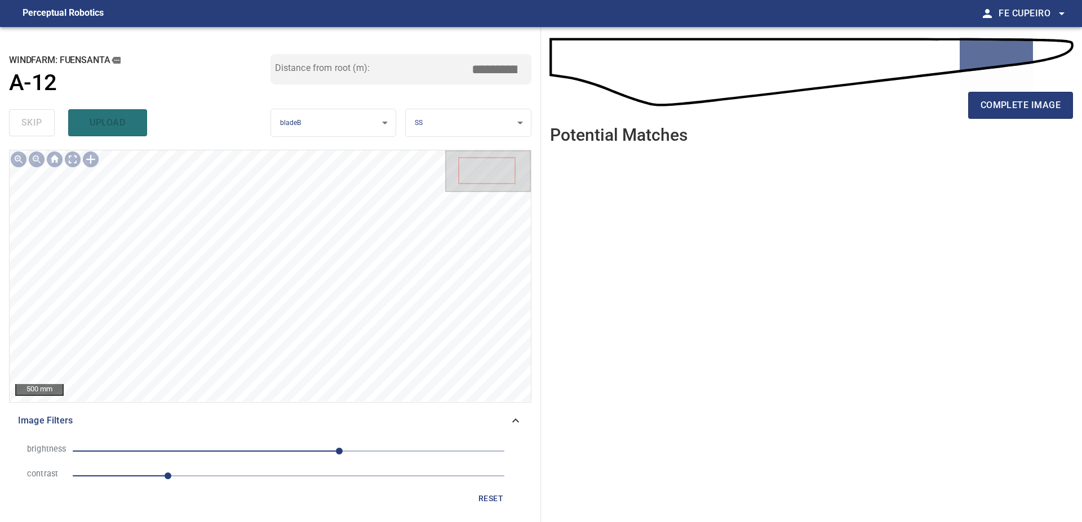
click at [203, 472] on span "1.1" at bounding box center [289, 476] width 432 height 16
click at [223, 477] on span "1.5" at bounding box center [289, 476] width 432 height 16
click at [297, 444] on span "60" at bounding box center [289, 451] width 432 height 16
drag, startPoint x: 306, startPoint y: 446, endPoint x: 319, endPoint y: 448, distance: 13.1
click at [301, 448] on span "11" at bounding box center [298, 451] width 7 height 7
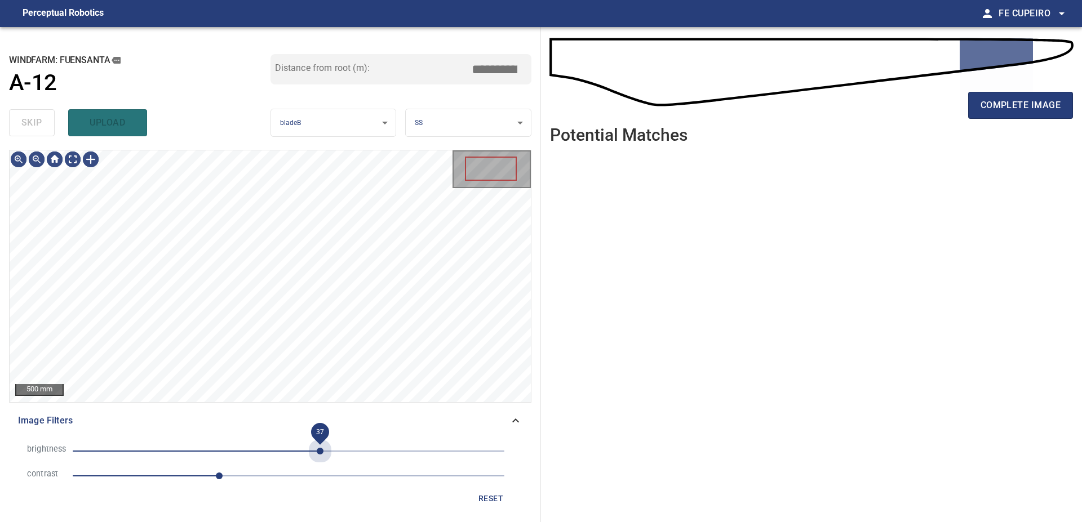
click at [319, 448] on span "37" at bounding box center [289, 451] width 432 height 16
click at [78, 157] on body "**********" at bounding box center [541, 261] width 1082 height 522
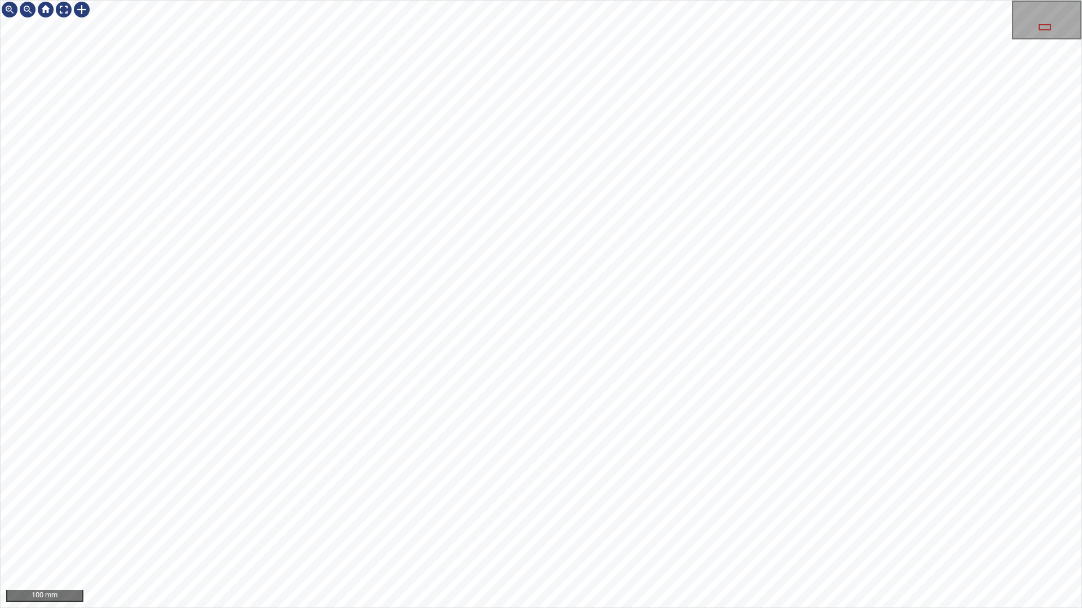
click at [402, 522] on div "100 mm" at bounding box center [541, 304] width 1082 height 608
click at [449, 522] on div "100 mm" at bounding box center [541, 304] width 1082 height 608
click at [383, 522] on div "100 mm" at bounding box center [541, 304] width 1082 height 608
click at [355, 522] on div "100 mm" at bounding box center [541, 304] width 1082 height 608
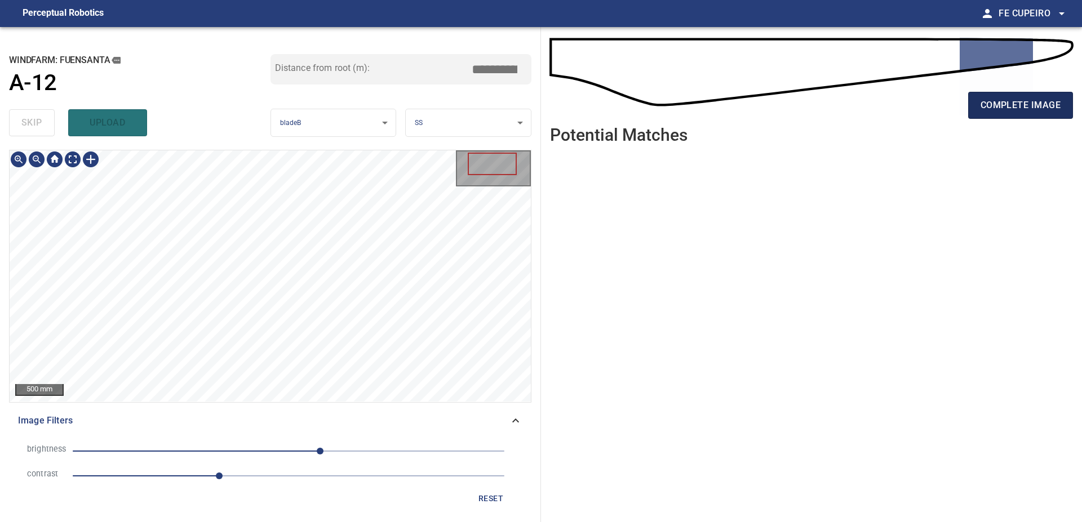
click at [1011, 105] on span "complete image" at bounding box center [1020, 105] width 80 height 16
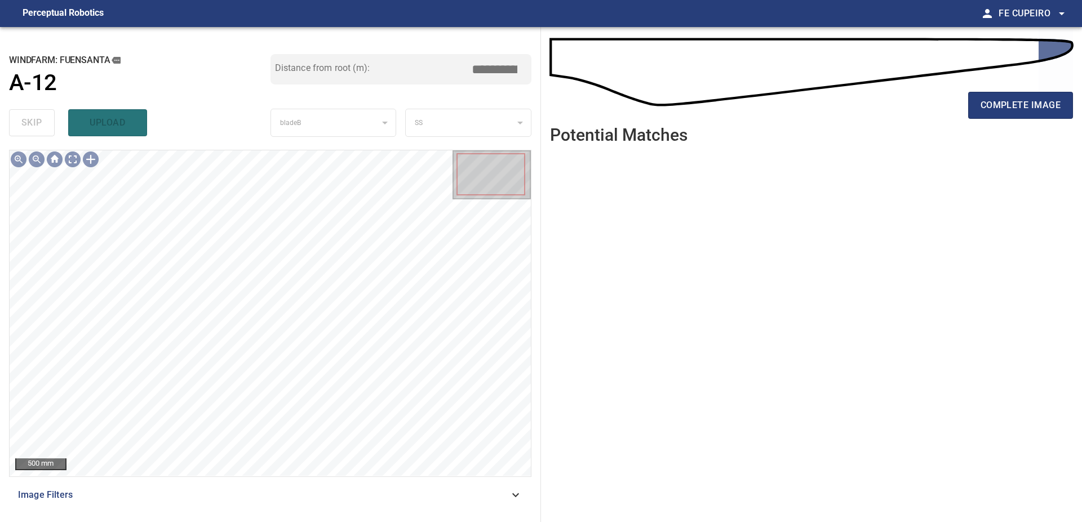
click at [243, 487] on div "Image Filters" at bounding box center [270, 495] width 522 height 27
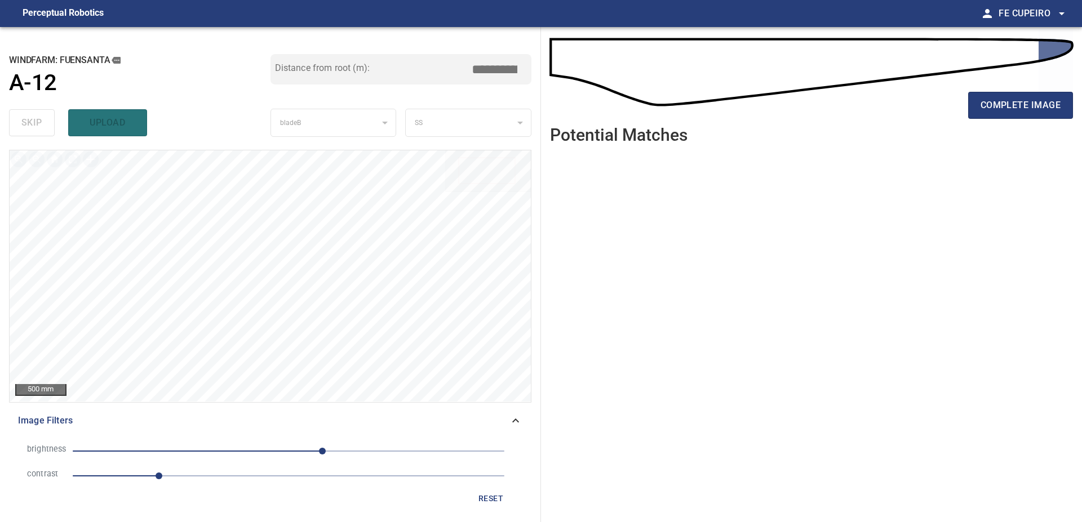
click at [234, 466] on li "contrast 1" at bounding box center [270, 476] width 504 height 25
click at [232, 473] on span "1" at bounding box center [289, 476] width 432 height 16
click at [266, 451] on span "40" at bounding box center [289, 451] width 432 height 16
click at [302, 452] on span "-27" at bounding box center [289, 451] width 432 height 16
click at [269, 448] on span "16" at bounding box center [289, 451] width 432 height 16
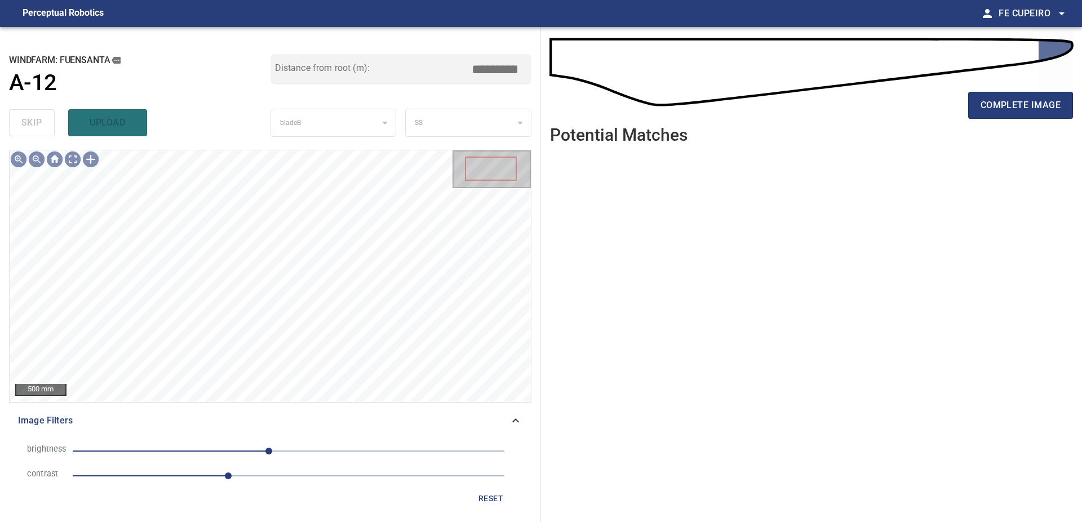
type input "****"
click at [267, 478] on span "1.8" at bounding box center [289, 476] width 432 height 16
click at [73, 161] on body "**********" at bounding box center [541, 261] width 1082 height 522
type input "****"
click at [288, 451] on span "-23" at bounding box center [289, 451] width 432 height 16
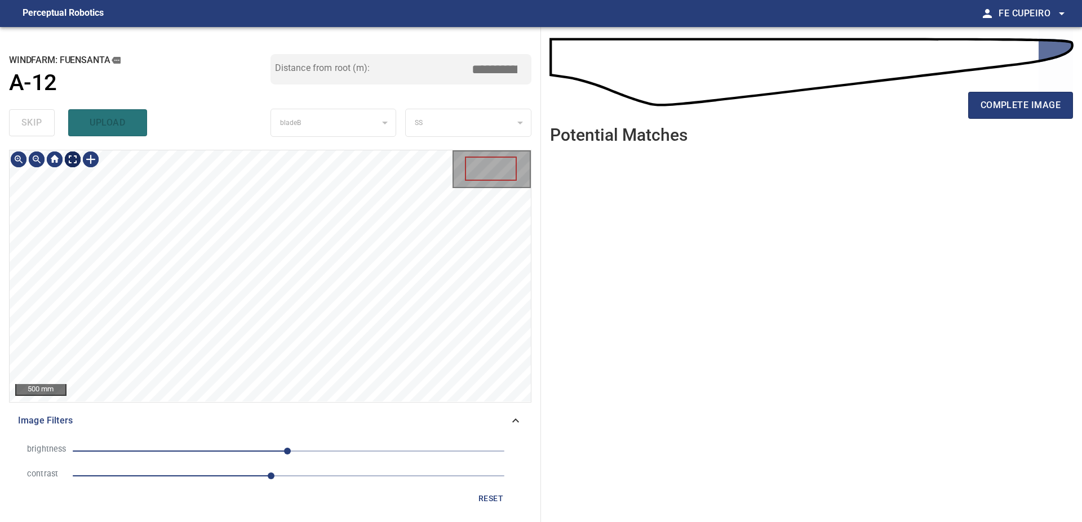
click at [78, 155] on body "**********" at bounding box center [541, 261] width 1082 height 522
click at [1031, 97] on span "complete image" at bounding box center [1020, 105] width 80 height 16
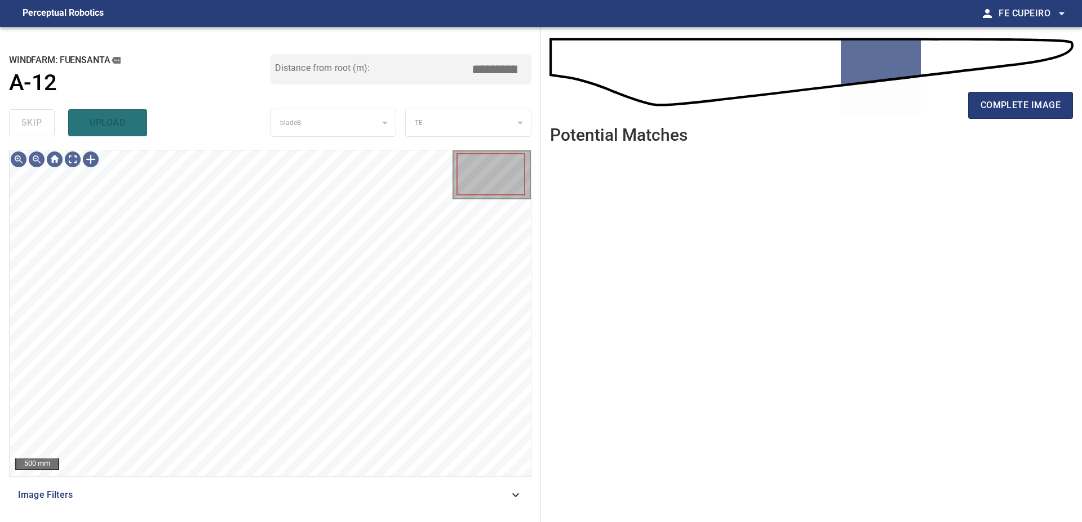
click at [436, 114] on div "TE" at bounding box center [468, 123] width 125 height 29
drag, startPoint x: 365, startPoint y: 118, endPoint x: 346, endPoint y: 118, distance: 18.6
click at [348, 118] on div "bladeB" at bounding box center [333, 123] width 125 height 29
click at [316, 478] on div "500 mm Image Filters" at bounding box center [270, 331] width 522 height 363
click at [316, 493] on span "Image Filters" at bounding box center [263, 495] width 491 height 14
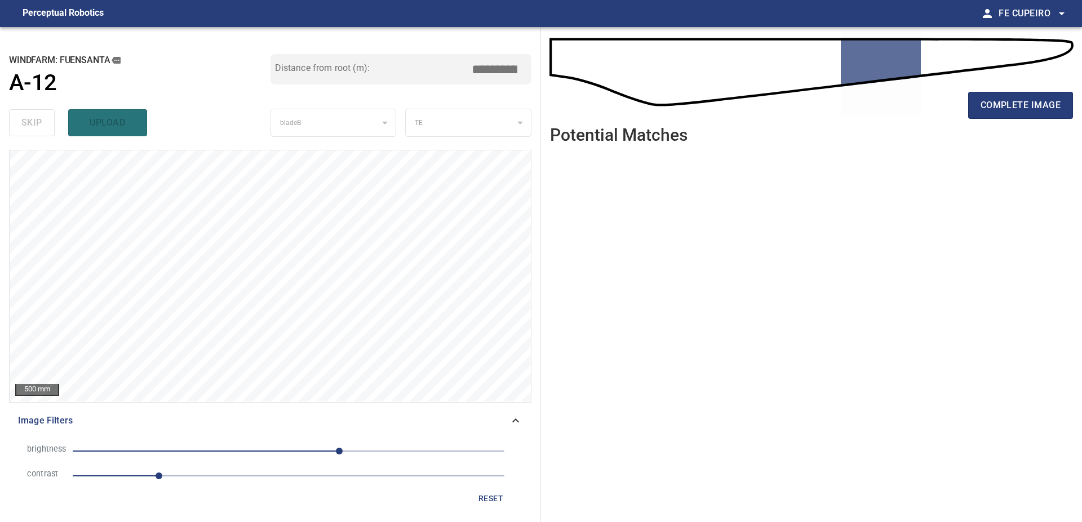
click at [207, 475] on span "1" at bounding box center [289, 476] width 432 height 16
click at [312, 455] on span "60" at bounding box center [289, 451] width 432 height 16
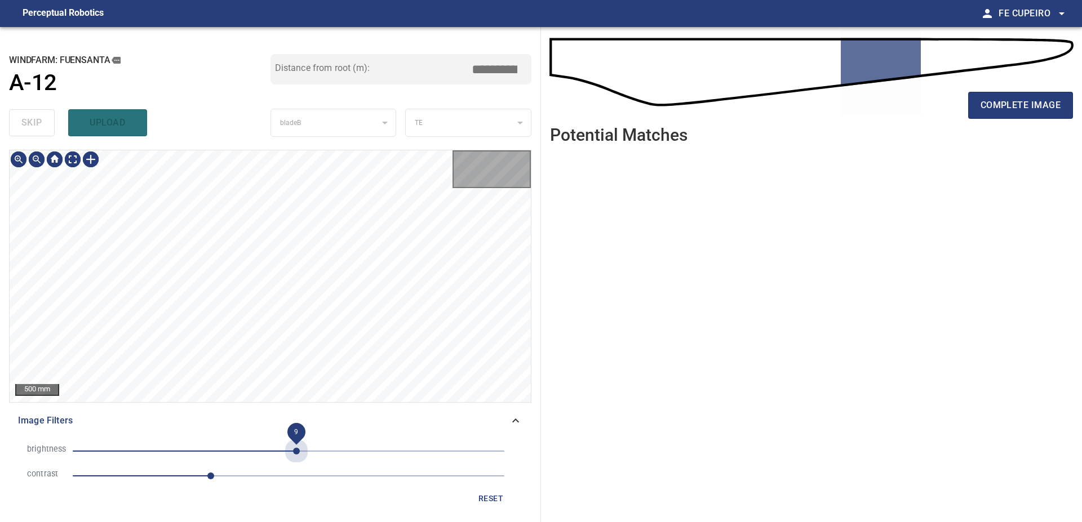
click at [296, 452] on span "9" at bounding box center [289, 451] width 432 height 16
click at [77, 154] on body "**********" at bounding box center [541, 261] width 1082 height 522
click at [998, 105] on span "complete image" at bounding box center [1020, 105] width 80 height 16
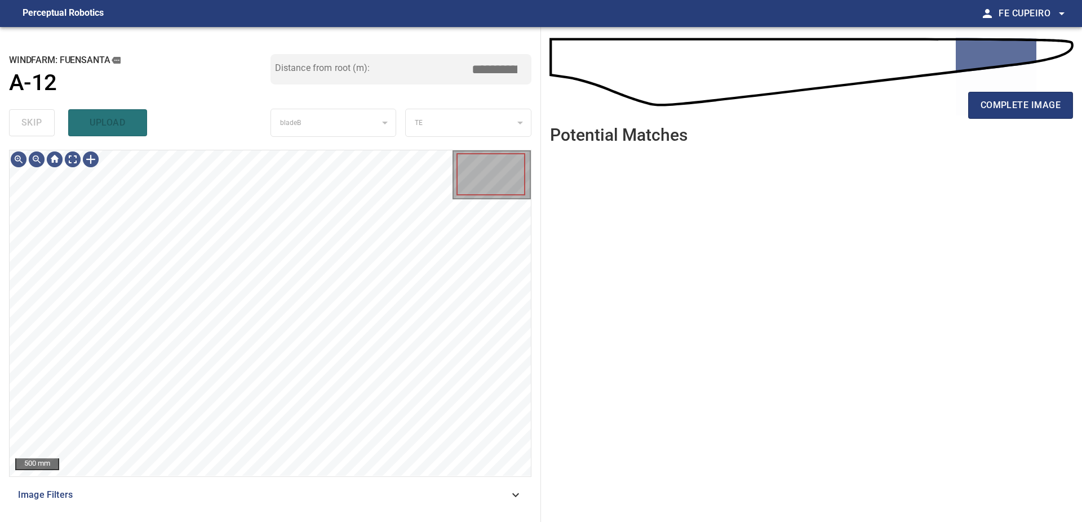
click at [239, 506] on div "Image Filters" at bounding box center [270, 495] width 522 height 27
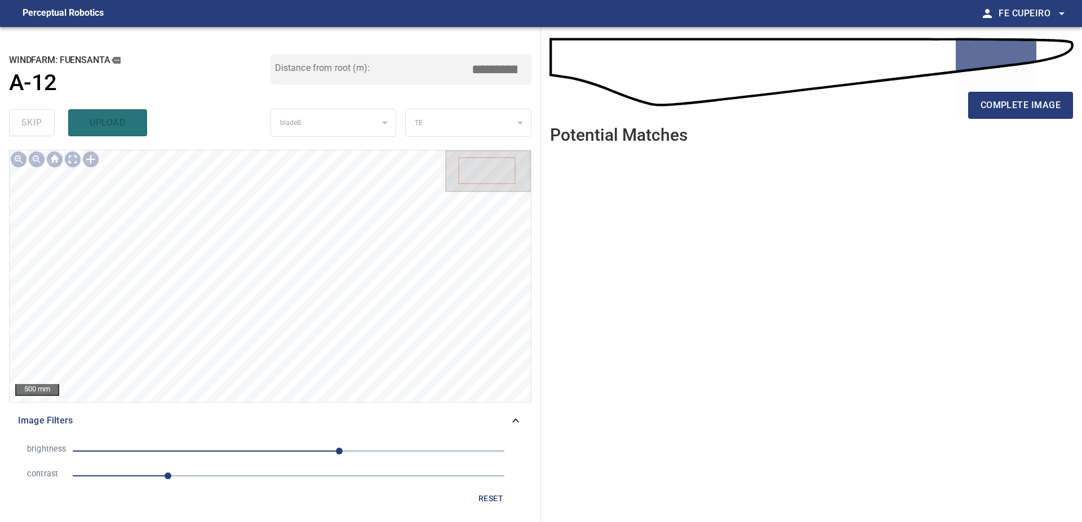
click at [239, 484] on li "contrast 1.1" at bounding box center [270, 476] width 504 height 25
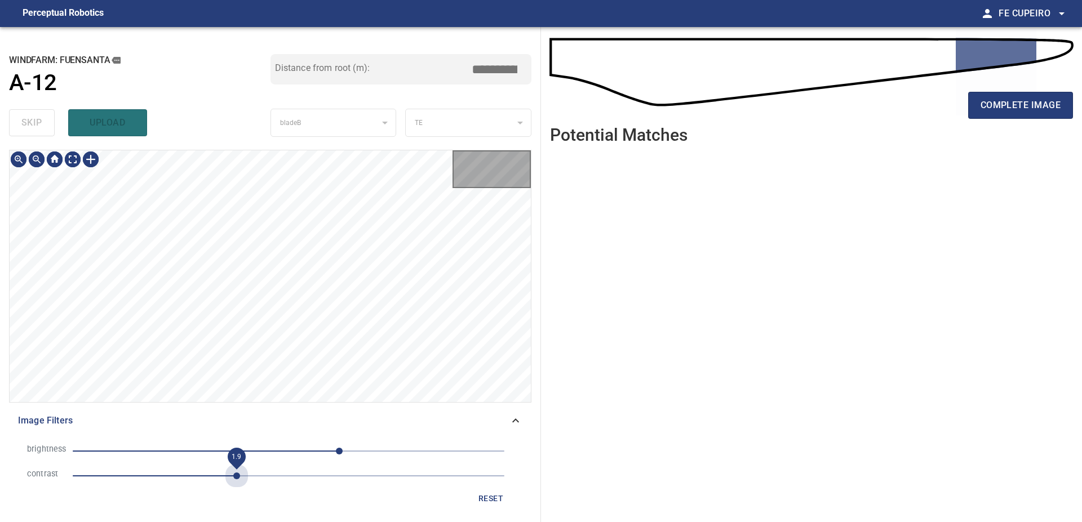
click at [239, 482] on span "1.9" at bounding box center [289, 476] width 432 height 16
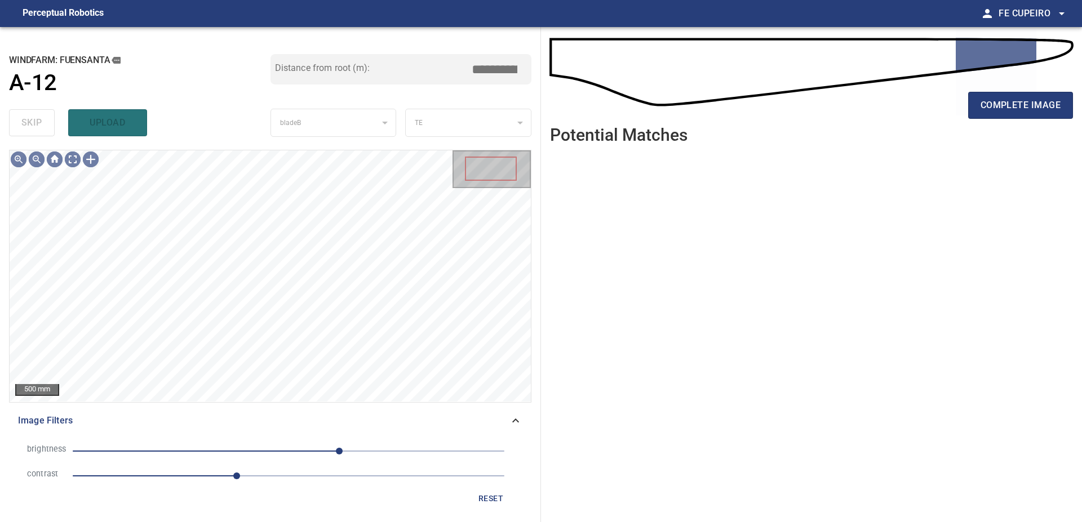
click at [336, 455] on span "60" at bounding box center [339, 451] width 7 height 7
click at [317, 453] on span "34" at bounding box center [289, 451] width 432 height 16
click at [304, 453] on span "34" at bounding box center [289, 451] width 432 height 16
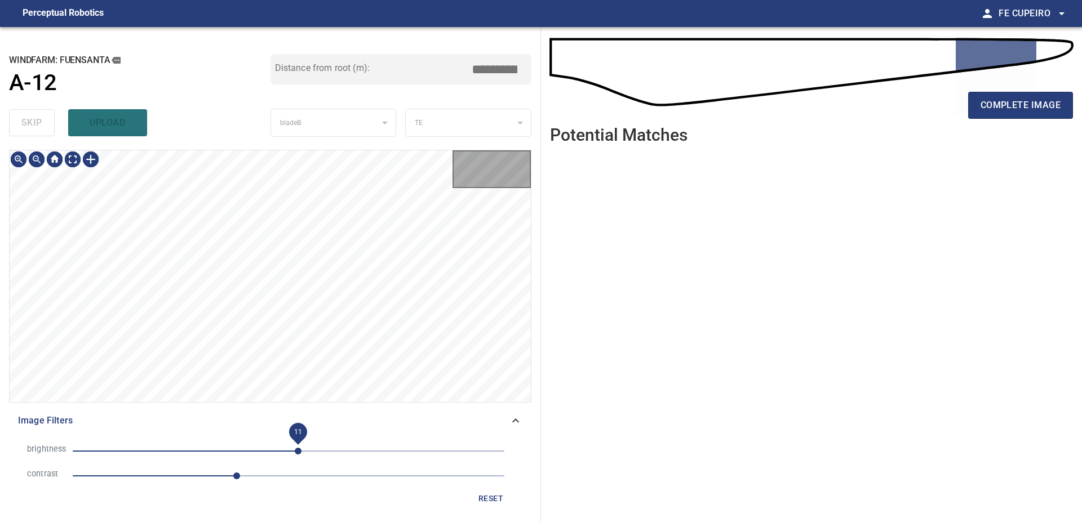
click at [297, 450] on span "11" at bounding box center [298, 451] width 7 height 7
click at [77, 158] on body "**********" at bounding box center [541, 261] width 1082 height 522
click at [269, 301] on div at bounding box center [270, 275] width 521 height 251
click at [265, 265] on div at bounding box center [266, 275] width 14 height 37
click at [265, 272] on div at bounding box center [265, 281] width 13 height 25
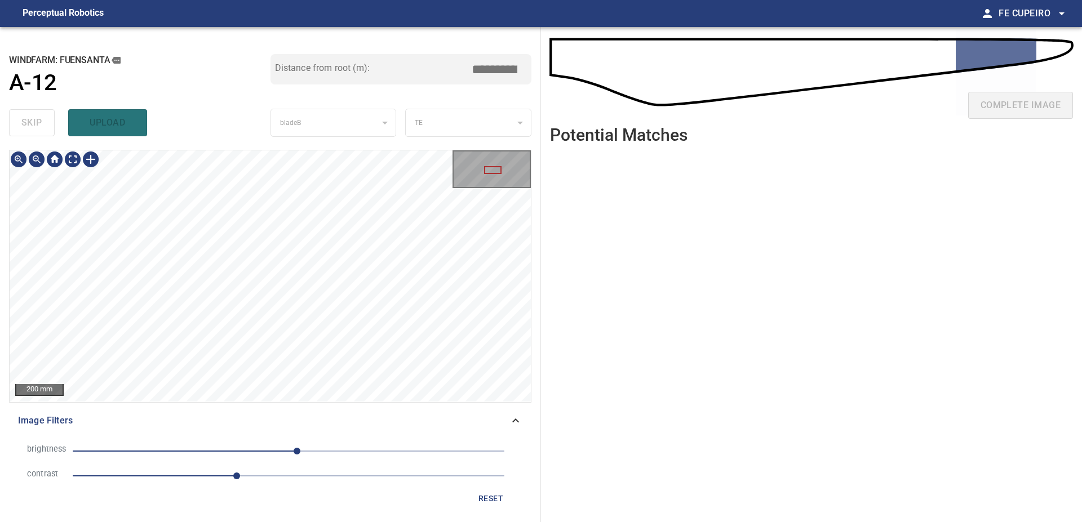
click at [300, 59] on div "**********" at bounding box center [270, 274] width 541 height 495
click at [260, 259] on div at bounding box center [251, 279] width 30 height 57
click at [279, 234] on div at bounding box center [270, 275] width 521 height 251
click at [512, 65] on input "*****" at bounding box center [498, 69] width 56 height 21
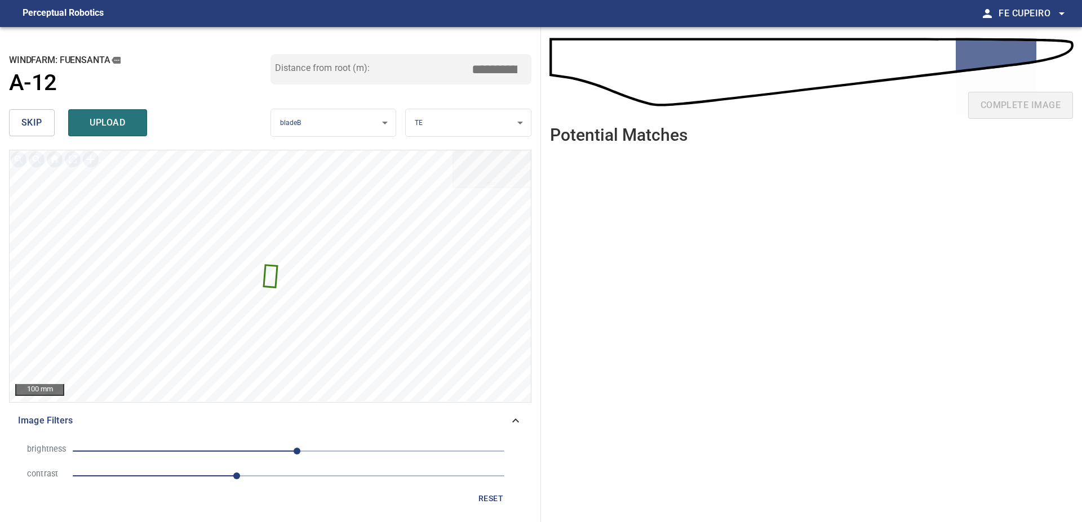
type input "*****"
click at [493, 99] on div "Distance from root (m): *****" at bounding box center [400, 79] width 261 height 51
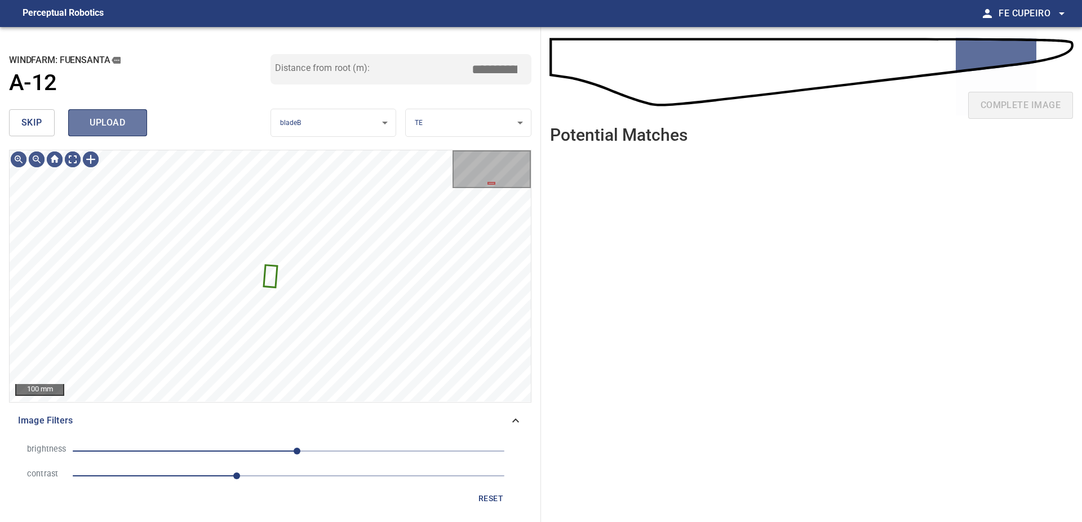
click at [124, 130] on span "upload" at bounding box center [108, 123] width 54 height 16
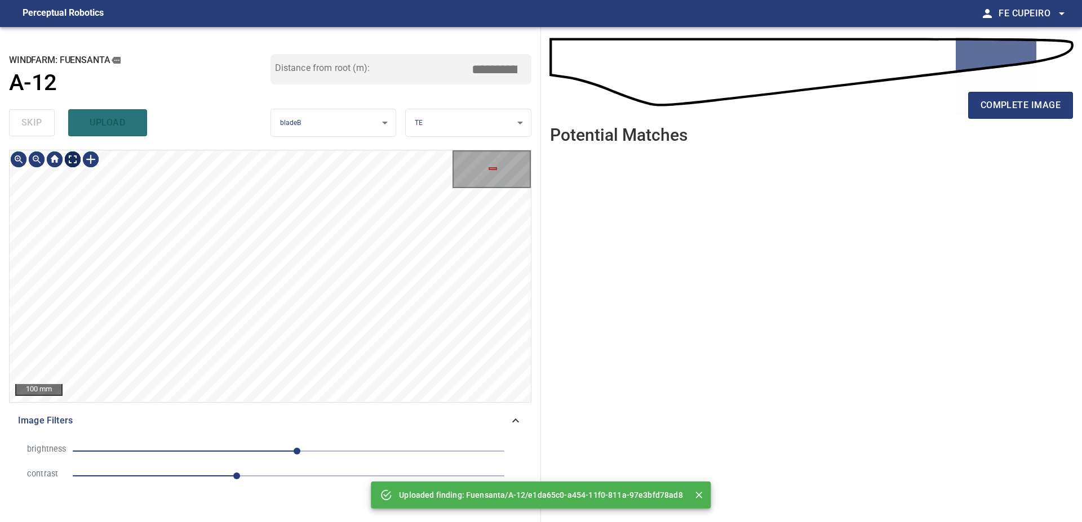
click at [79, 161] on body "**********" at bounding box center [541, 261] width 1082 height 522
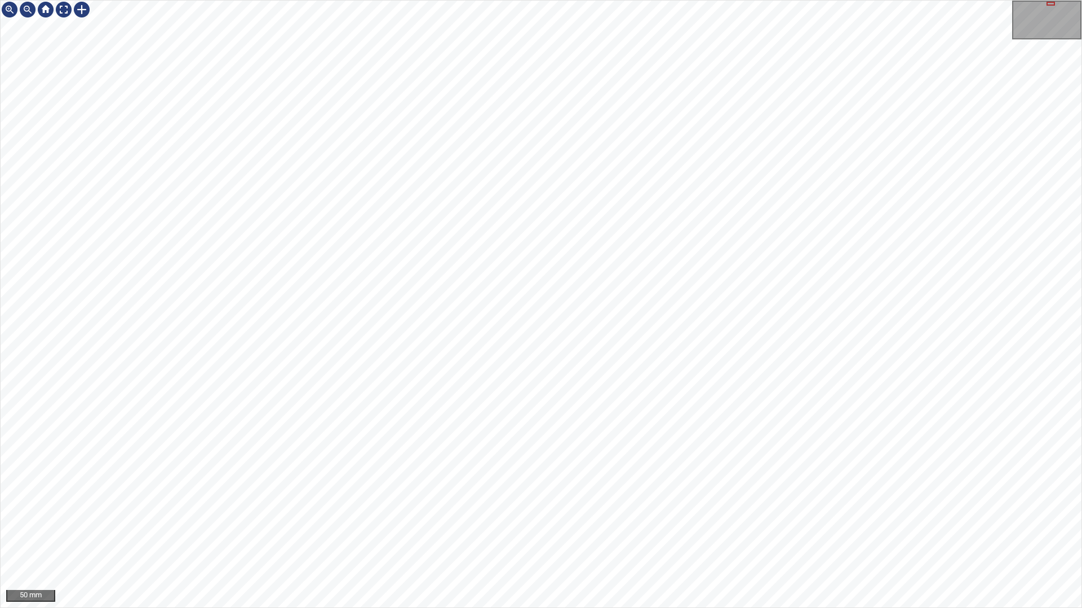
click at [534, 522] on div "50 mm" at bounding box center [541, 304] width 1082 height 608
click at [581, 522] on div "50 mm" at bounding box center [541, 304] width 1082 height 608
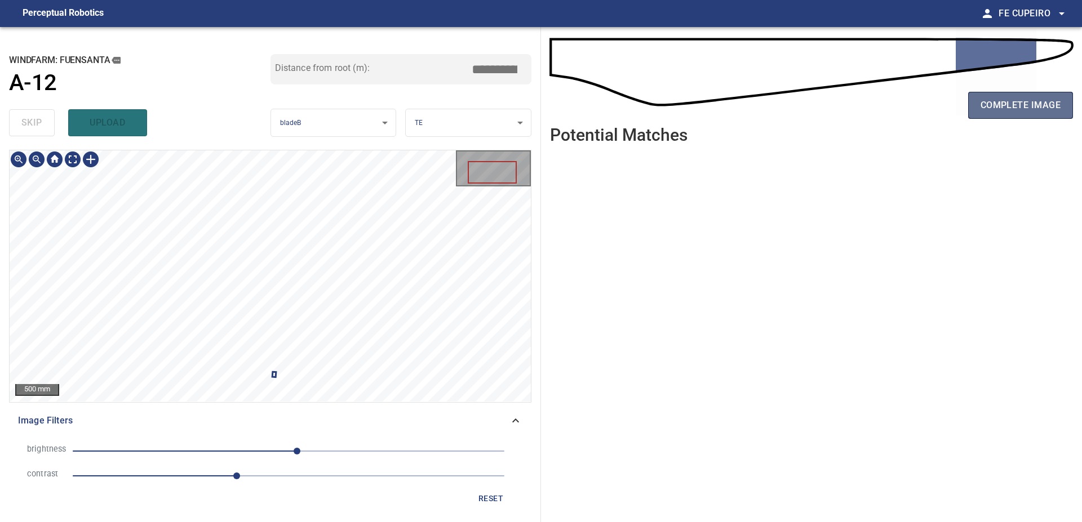
click at [999, 109] on span "complete image" at bounding box center [1020, 105] width 80 height 16
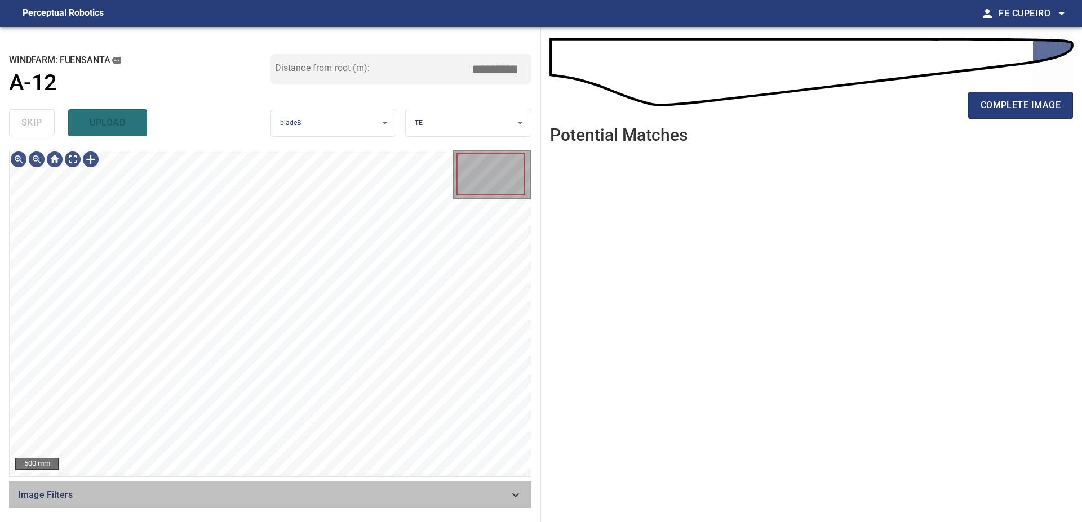
click at [370, 494] on span "Image Filters" at bounding box center [263, 495] width 491 height 14
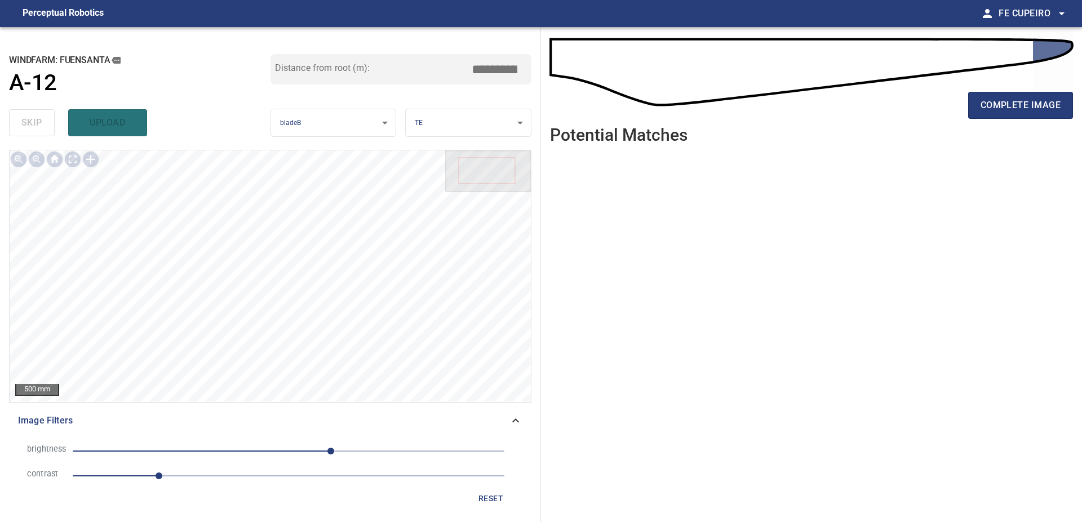
click at [232, 490] on div "reset" at bounding box center [270, 498] width 504 height 21
click at [221, 478] on span "1" at bounding box center [289, 476] width 432 height 16
type input "****"
click at [303, 452] on span "50" at bounding box center [289, 451] width 432 height 16
click at [69, 161] on body "**********" at bounding box center [541, 261] width 1082 height 522
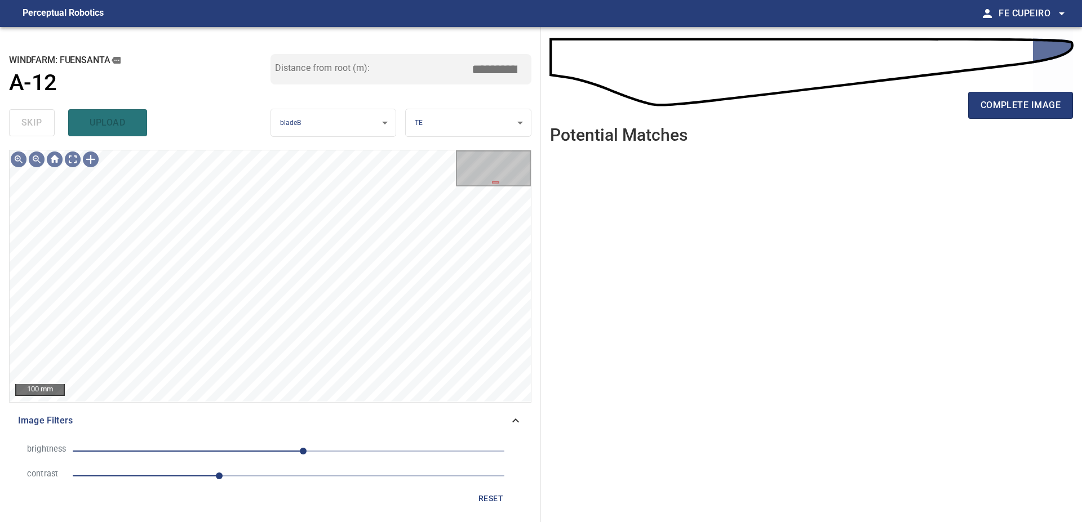
click at [249, 478] on span "1.7" at bounding box center [289, 476] width 432 height 16
click at [286, 450] on span "17" at bounding box center [289, 451] width 432 height 16
type input "****"
click at [282, 449] on span "-3" at bounding box center [285, 451] width 7 height 7
click at [77, 158] on body "**********" at bounding box center [541, 261] width 1082 height 522
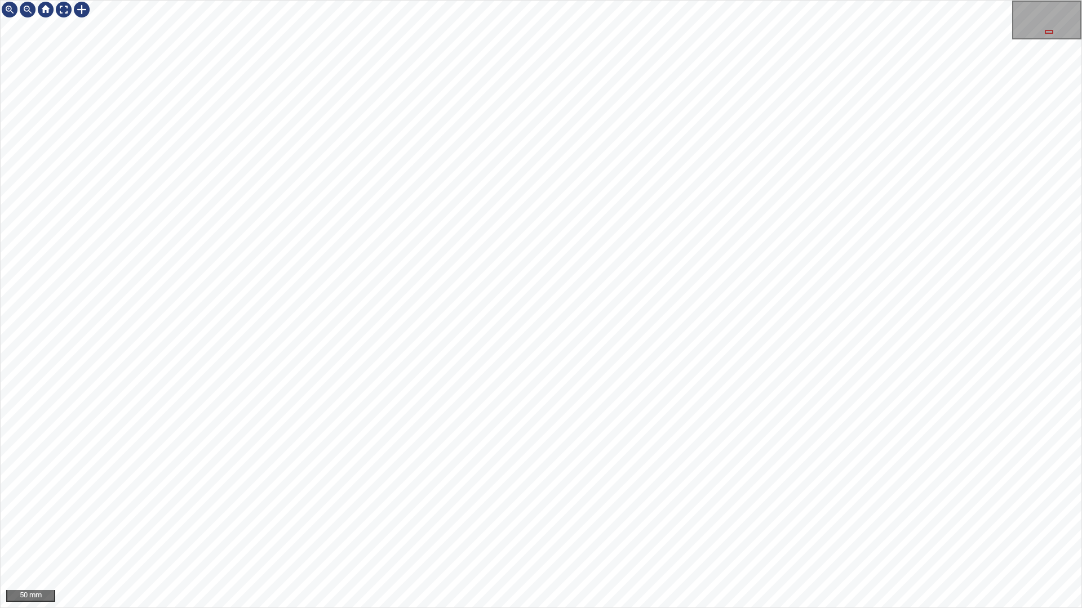
click at [715, 419] on div "50 mm" at bounding box center [541, 304] width 1082 height 608
click at [653, 522] on div "50 mm" at bounding box center [541, 304] width 1082 height 608
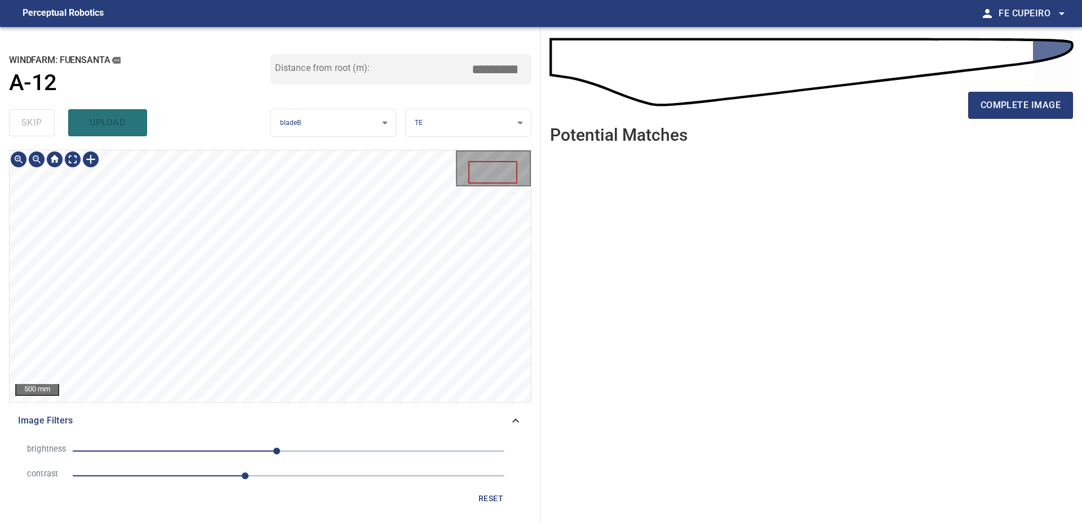
click at [998, 123] on div "complete image" at bounding box center [811, 109] width 523 height 45
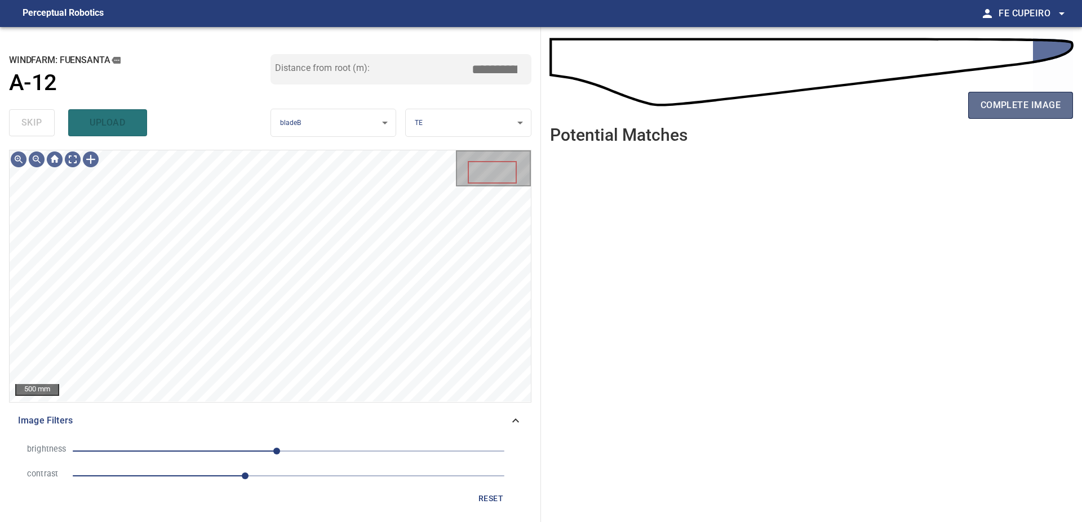
click at [999, 117] on button "complete image" at bounding box center [1020, 105] width 105 height 27
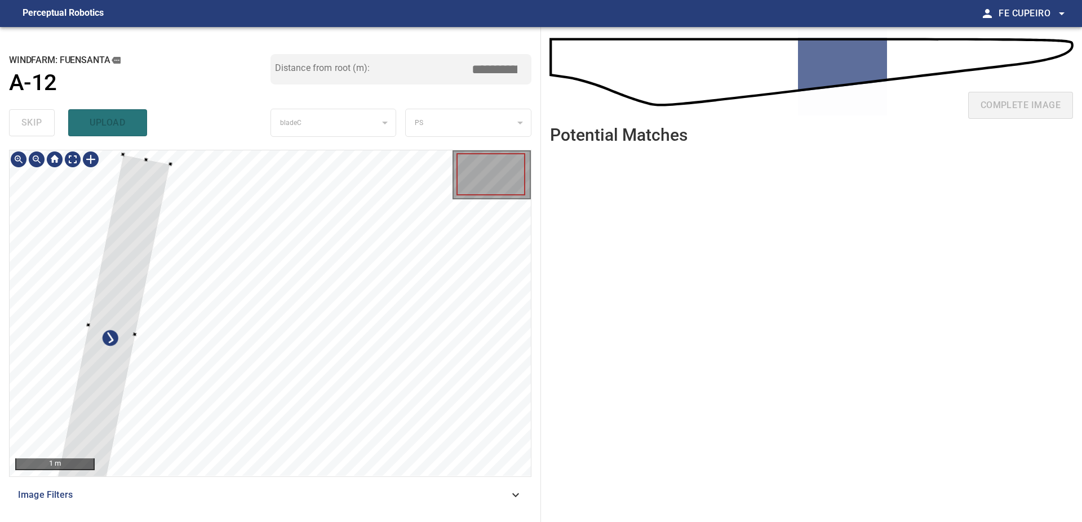
click at [136, 232] on div at bounding box center [112, 329] width 117 height 350
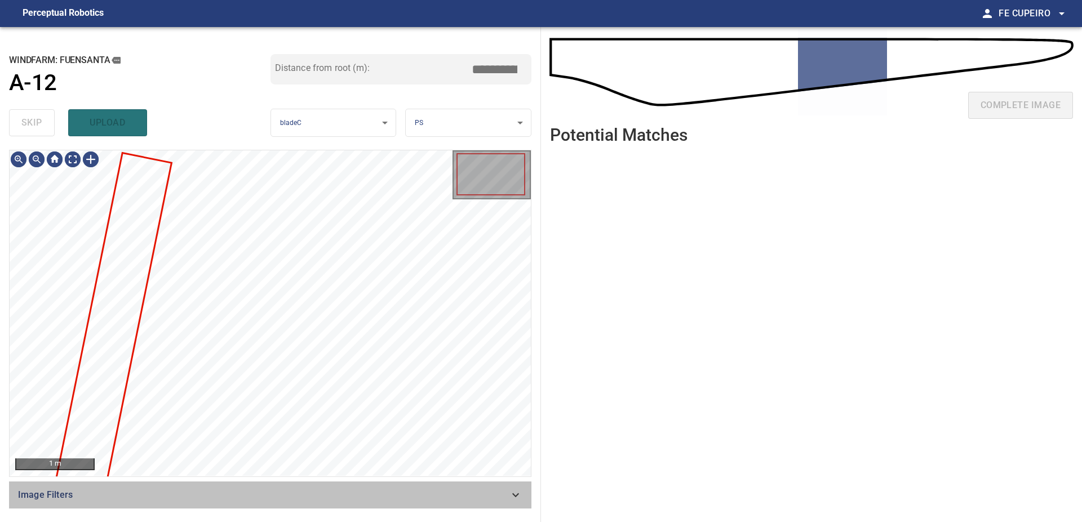
drag, startPoint x: 268, startPoint y: 484, endPoint x: 270, endPoint y: 491, distance: 7.0
click at [270, 491] on div "Image Filters" at bounding box center [270, 495] width 522 height 27
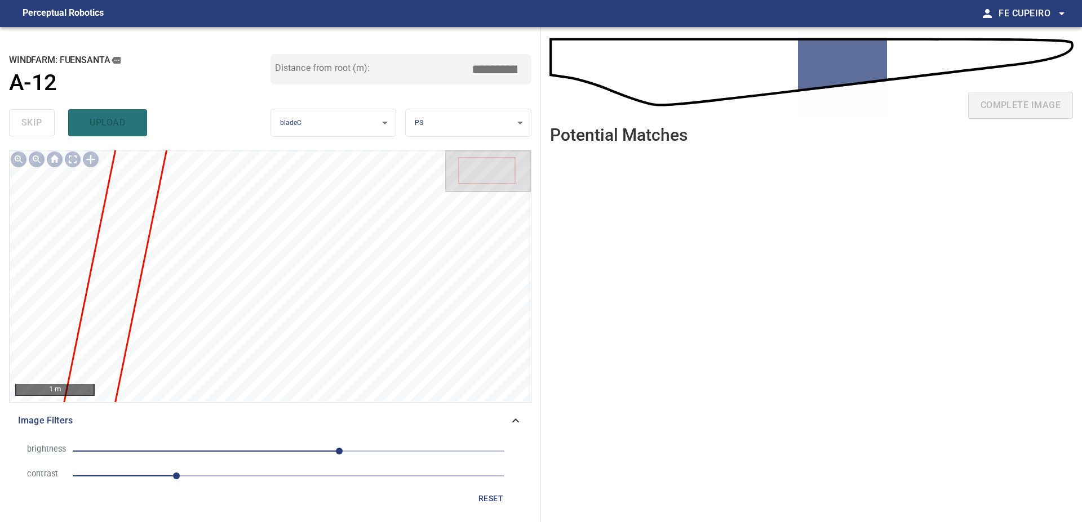
drag, startPoint x: 232, startPoint y: 479, endPoint x: 254, endPoint y: 468, distance: 25.2
click at [233, 478] on span "1.2" at bounding box center [289, 476] width 432 height 16
click at [299, 447] on span "60" at bounding box center [289, 451] width 432 height 16
click at [303, 448] on span "13" at bounding box center [299, 451] width 7 height 7
click at [249, 478] on span "1.9" at bounding box center [289, 476] width 432 height 16
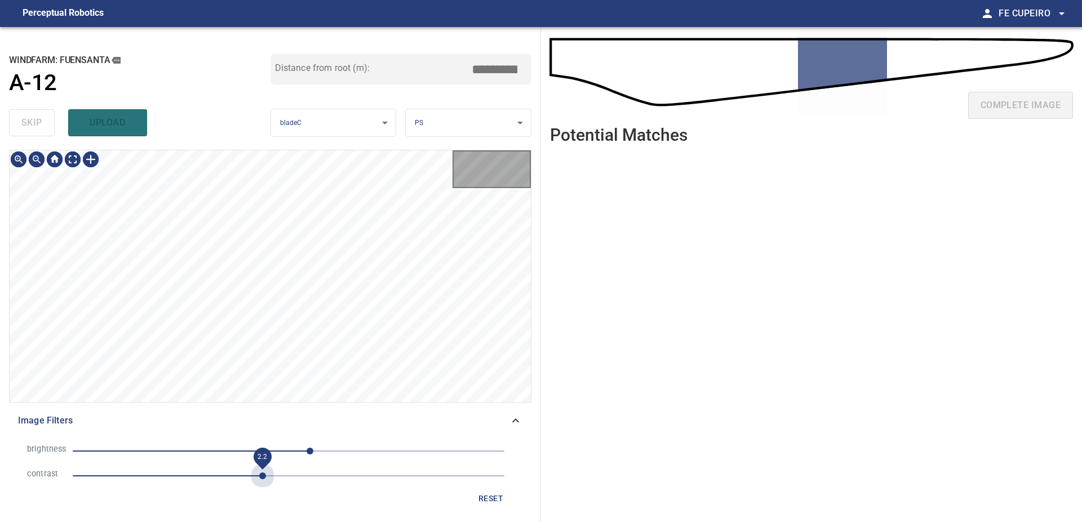
drag, startPoint x: 261, startPoint y: 478, endPoint x: 251, endPoint y: 453, distance: 26.6
click at [261, 477] on span "2.2" at bounding box center [289, 476] width 432 height 16
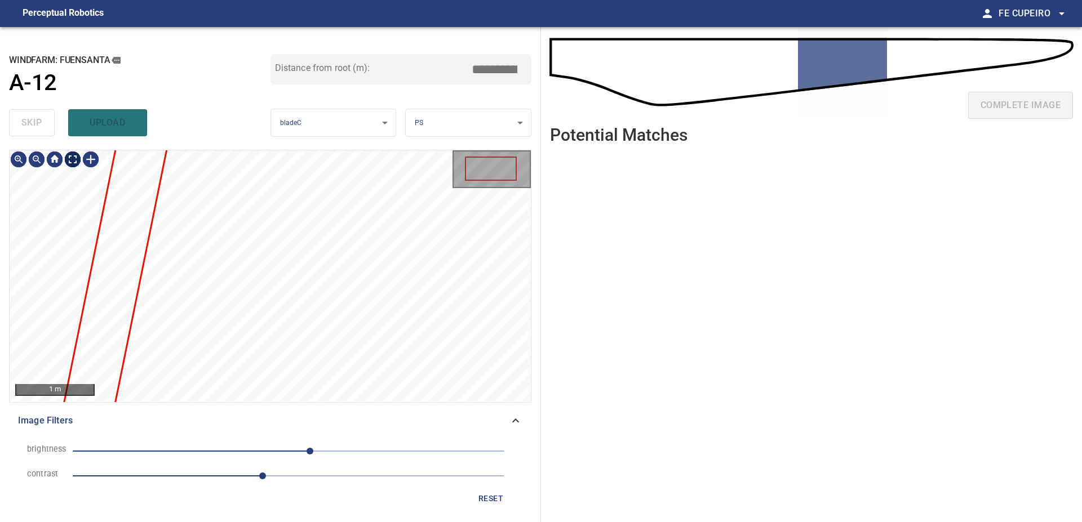
click at [71, 168] on body "**********" at bounding box center [541, 261] width 1082 height 522
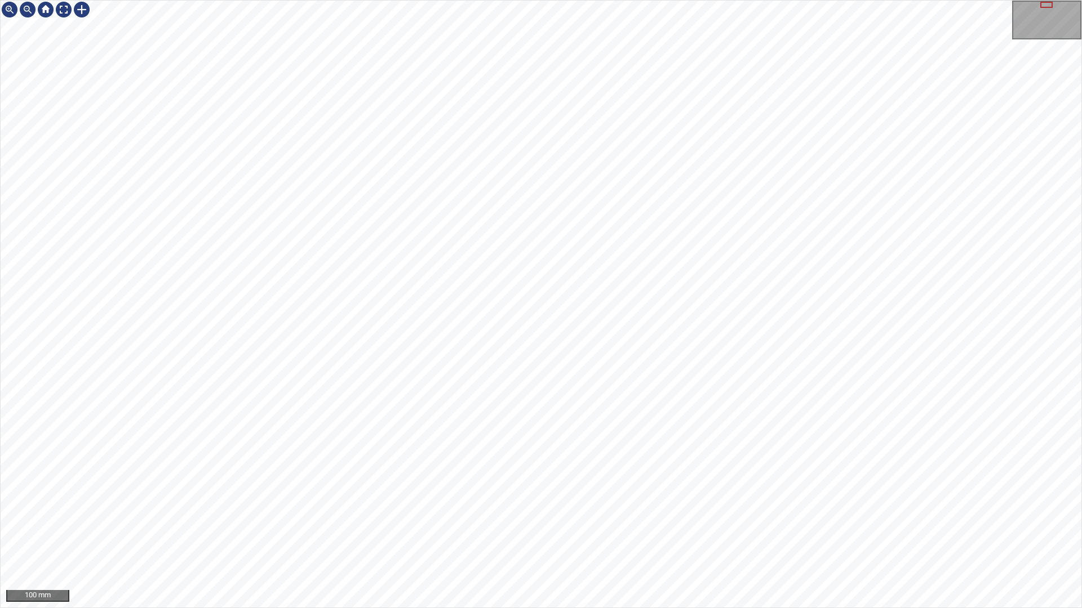
click at [499, 0] on div "100 mm" at bounding box center [541, 304] width 1082 height 608
click at [532, 0] on div "100 mm" at bounding box center [541, 304] width 1082 height 608
click at [764, 0] on div "100 mm" at bounding box center [541, 304] width 1082 height 608
click at [767, 522] on div "100 mm" at bounding box center [541, 304] width 1082 height 608
click at [610, 522] on div "100 mm" at bounding box center [541, 304] width 1082 height 608
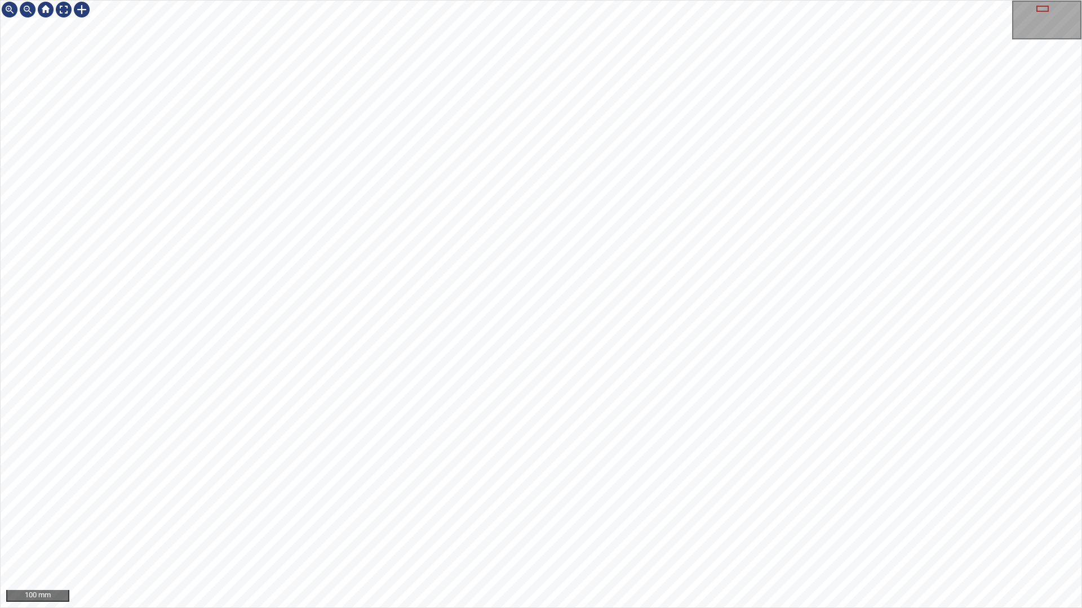
click at [594, 522] on div "100 mm" at bounding box center [541, 304] width 1082 height 608
click at [647, 522] on div "100 mm" at bounding box center [541, 304] width 1082 height 608
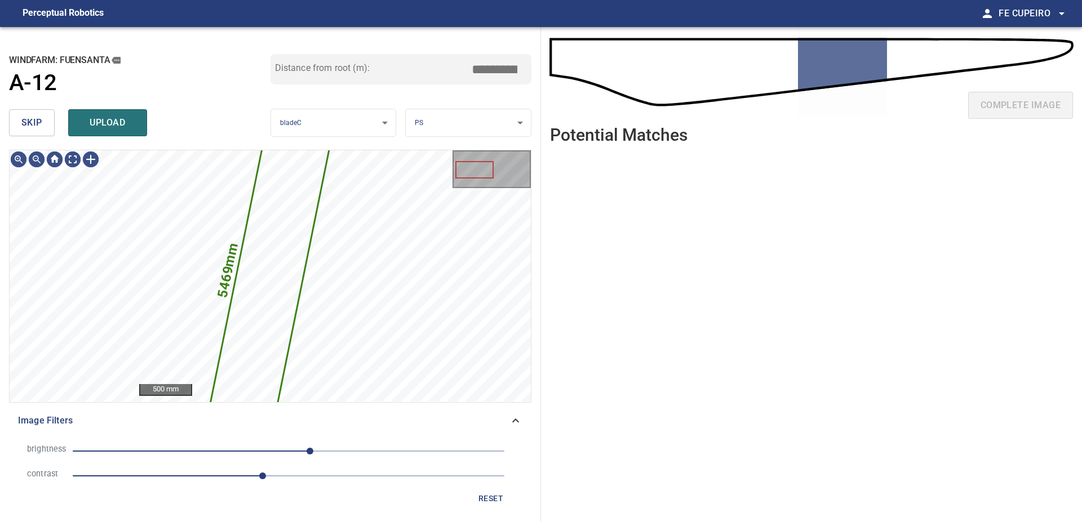
click at [35, 122] on span "skip" at bounding box center [31, 123] width 21 height 16
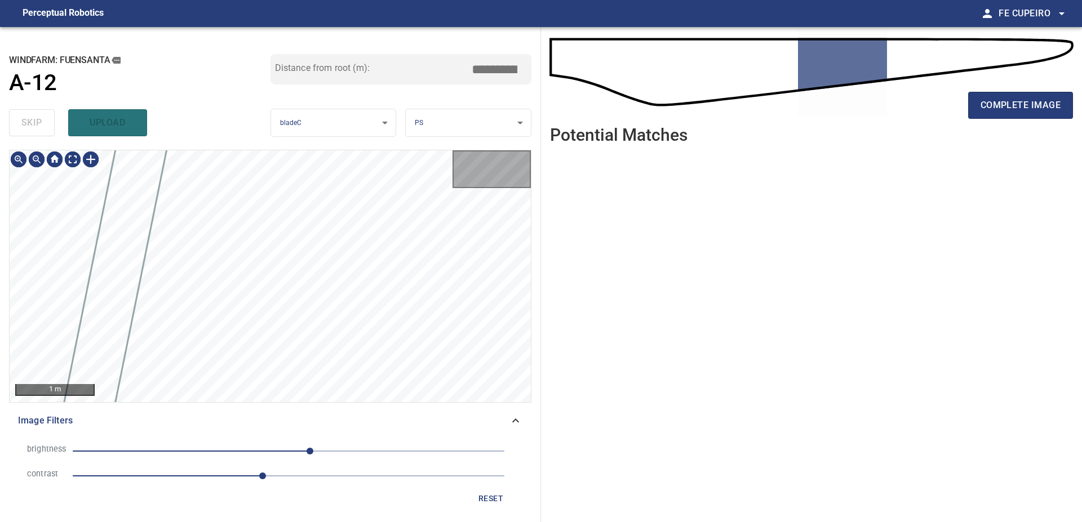
click at [35, 122] on div "skip upload" at bounding box center [139, 123] width 261 height 36
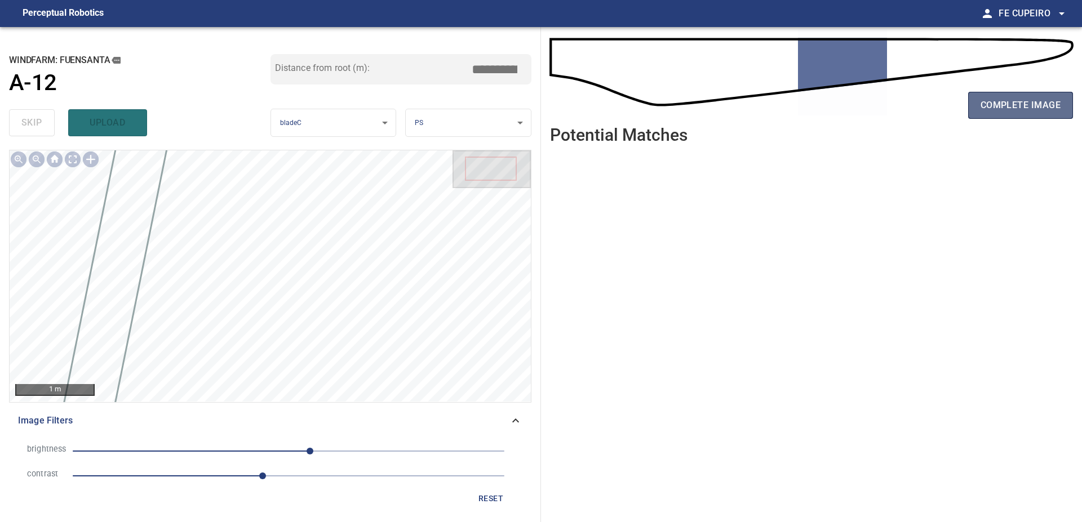
click at [1006, 99] on span "complete image" at bounding box center [1020, 105] width 80 height 16
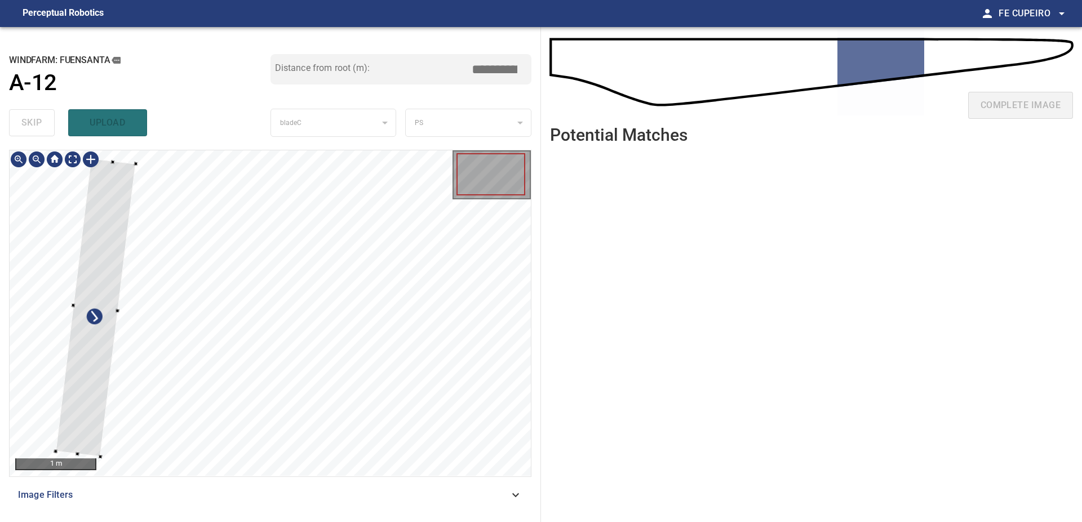
click at [103, 200] on div at bounding box center [95, 307] width 81 height 299
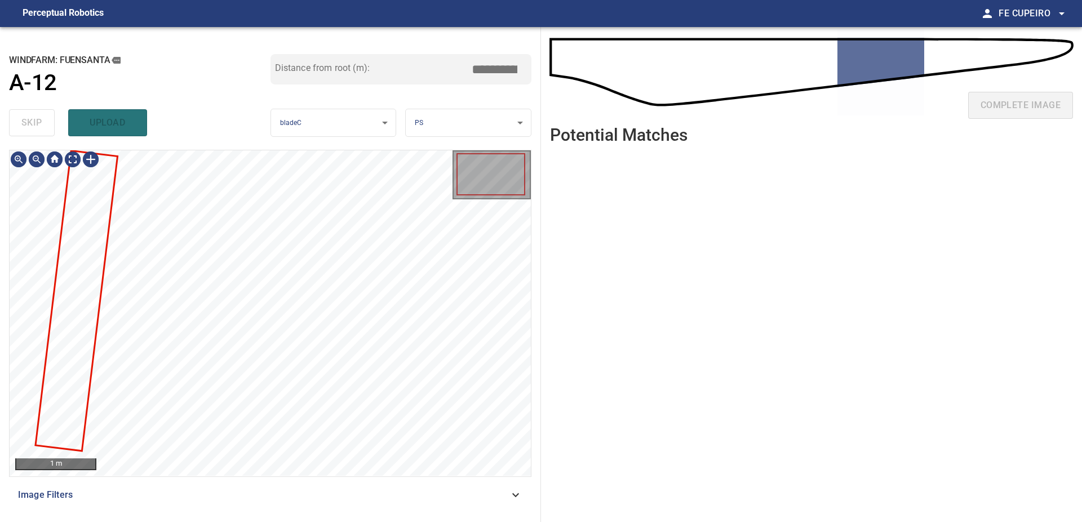
click at [152, 490] on span "Image Filters" at bounding box center [263, 495] width 491 height 14
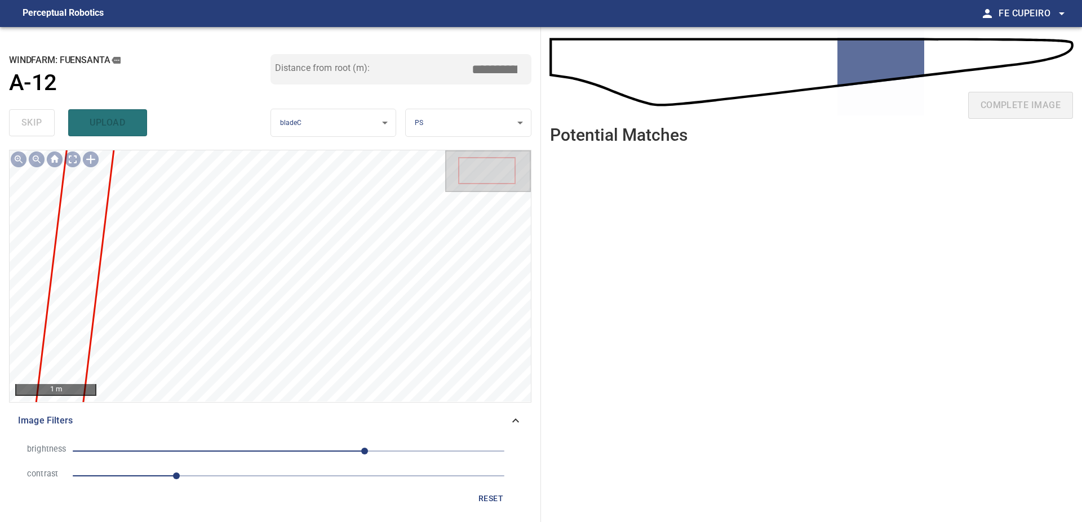
click at [230, 466] on li "contrast 1.2" at bounding box center [270, 476] width 504 height 25
click at [240, 475] on span "1.2" at bounding box center [289, 476] width 432 height 16
click at [255, 447] on span "90" at bounding box center [289, 451] width 432 height 16
drag, startPoint x: 307, startPoint y: 449, endPoint x: 315, endPoint y: 447, distance: 8.6
click at [308, 449] on span "-39" at bounding box center [289, 451] width 432 height 16
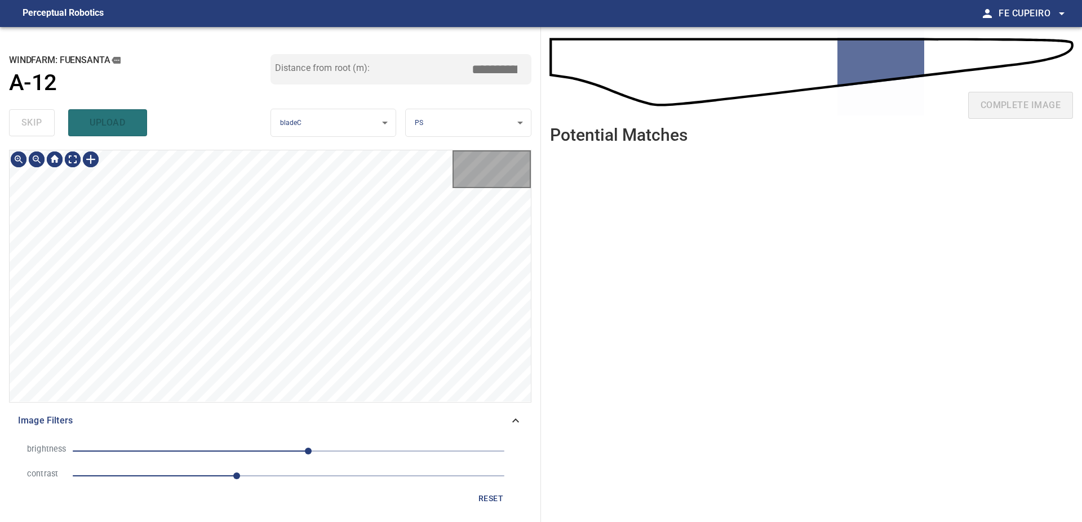
click at [326, 445] on span "23" at bounding box center [289, 451] width 432 height 16
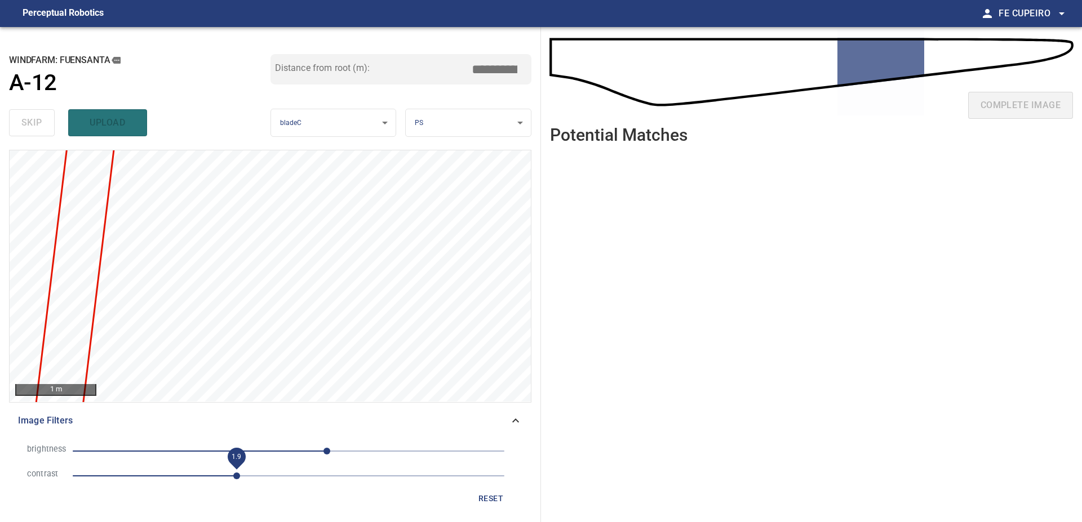
click at [240, 477] on span "1.9" at bounding box center [236, 476] width 7 height 7
click at [70, 160] on body "**********" at bounding box center [541, 261] width 1082 height 522
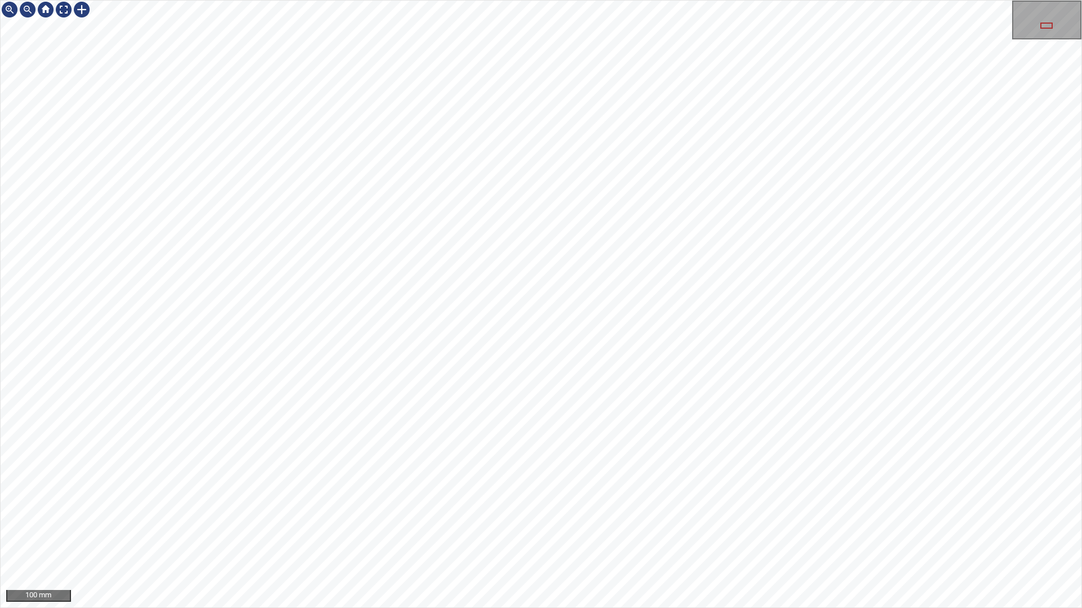
click at [624, 522] on div "100 mm" at bounding box center [541, 304] width 1082 height 608
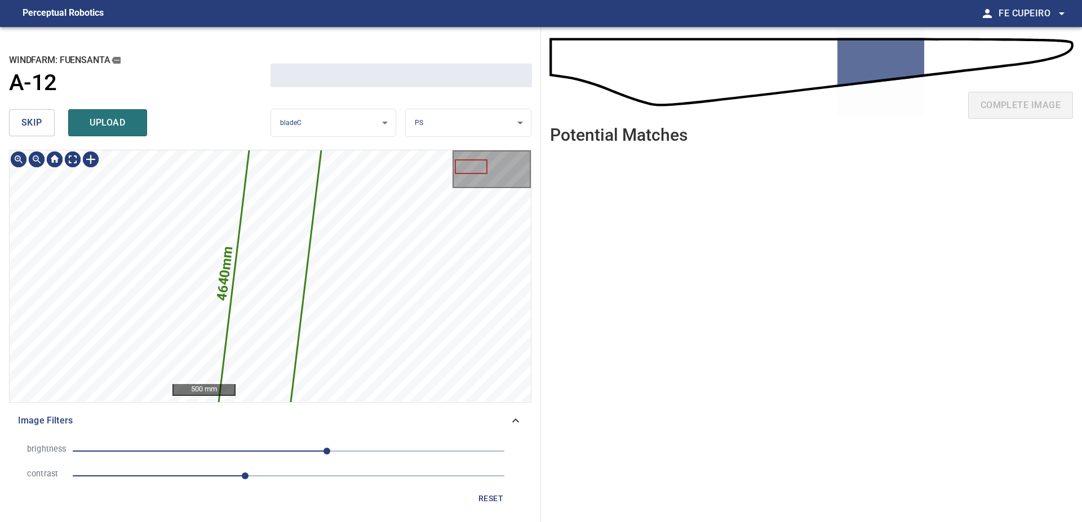
click at [41, 115] on button "skip" at bounding box center [32, 122] width 46 height 27
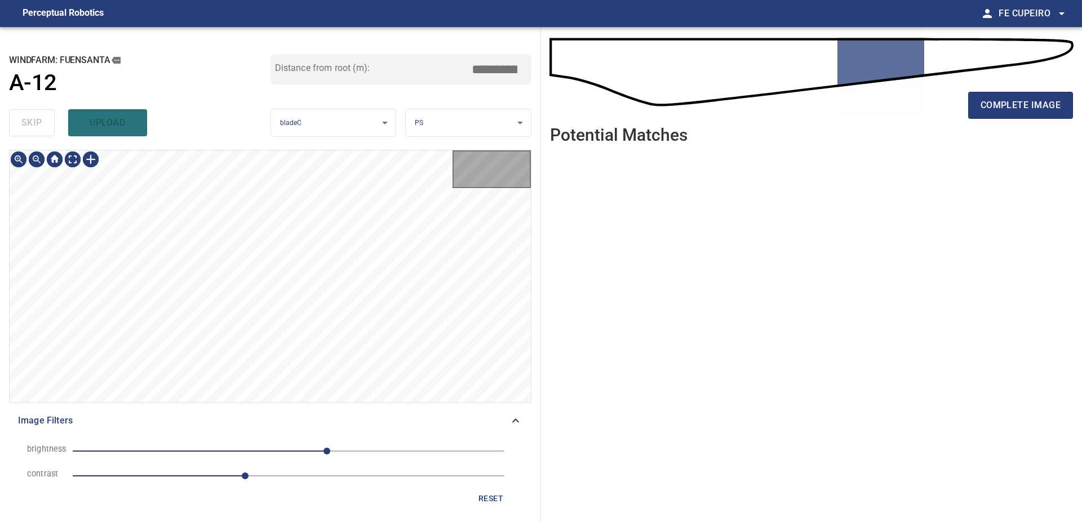
click at [41, 115] on div "skip upload" at bounding box center [139, 123] width 261 height 36
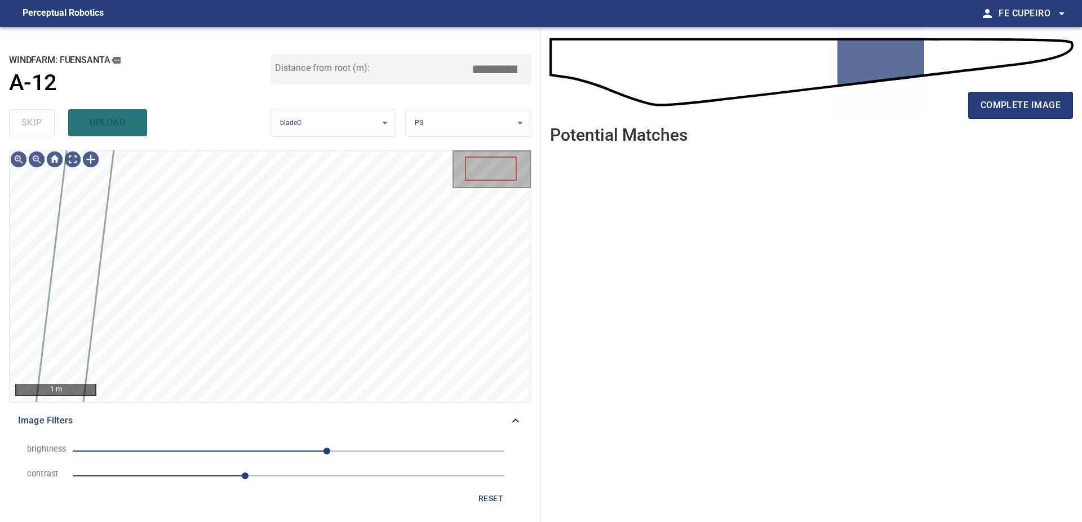
click at [40, 114] on div "skip upload" at bounding box center [139, 123] width 261 height 36
click at [39, 114] on div "skip upload" at bounding box center [139, 123] width 261 height 36
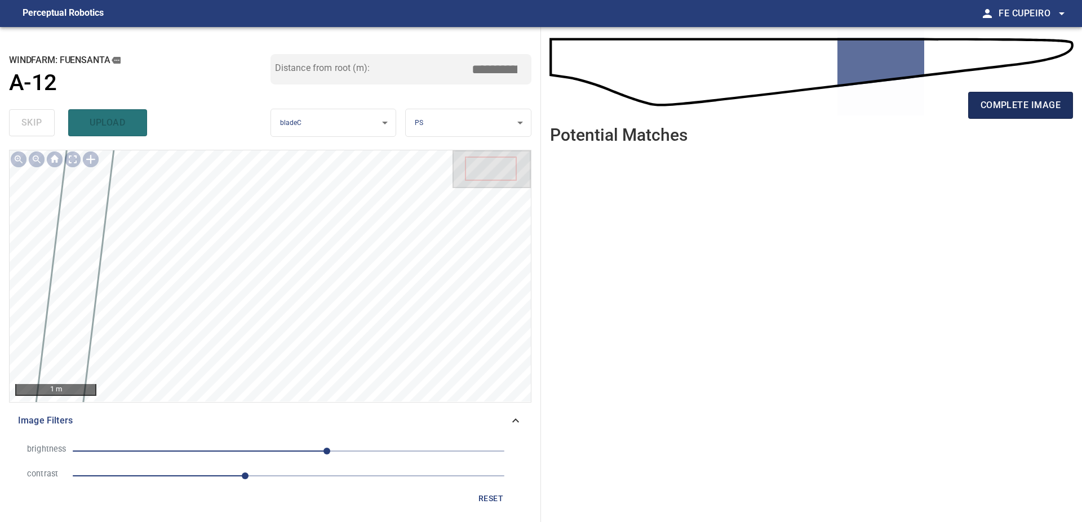
click at [994, 98] on span "complete image" at bounding box center [1020, 105] width 80 height 16
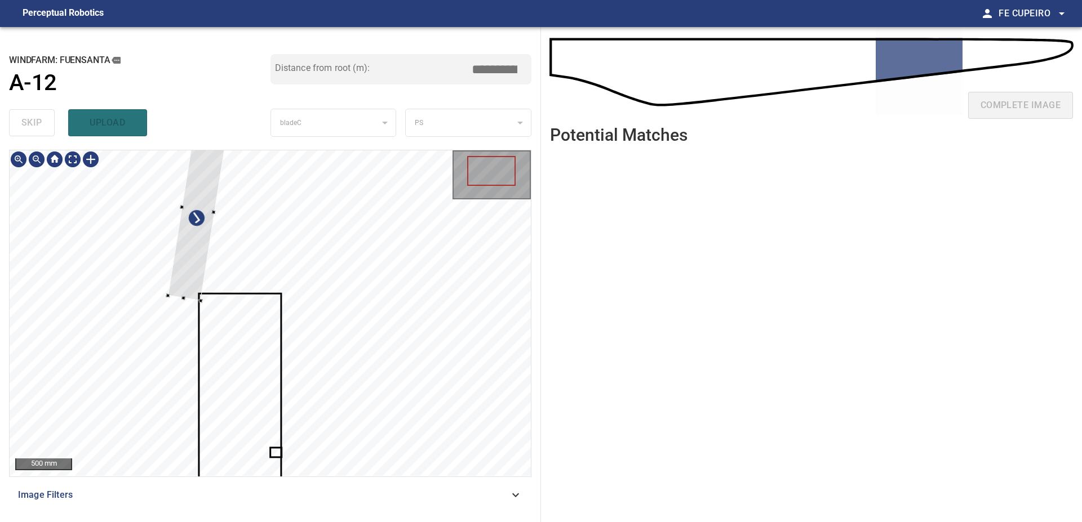
click at [101, 216] on div at bounding box center [270, 313] width 521 height 326
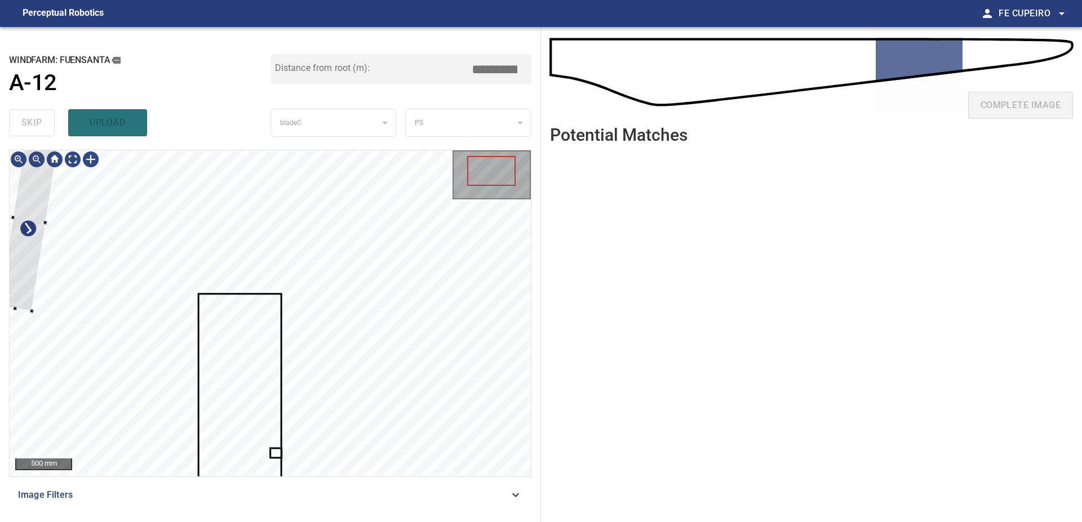
click at [2, 266] on div "**********" at bounding box center [270, 274] width 541 height 495
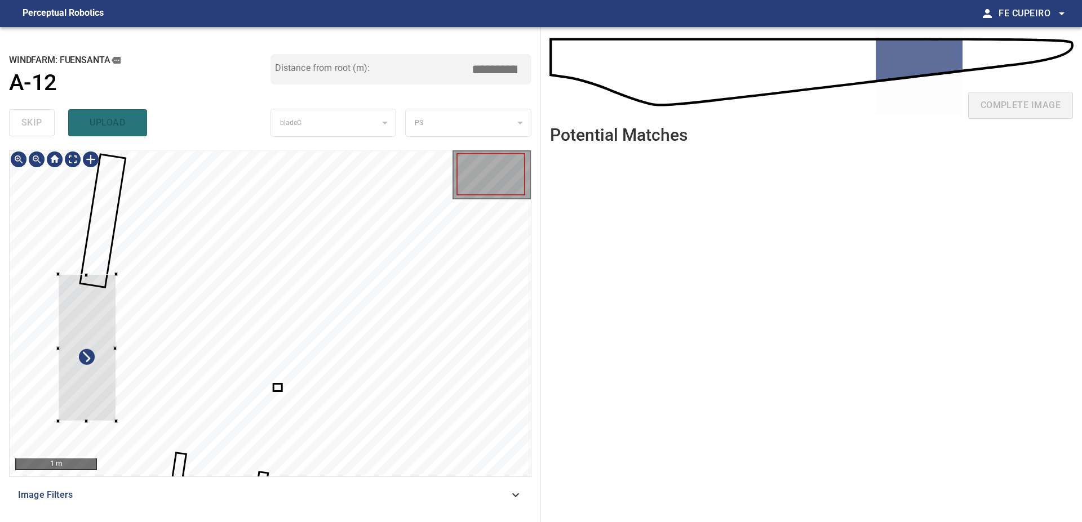
click at [84, 324] on div at bounding box center [87, 347] width 58 height 147
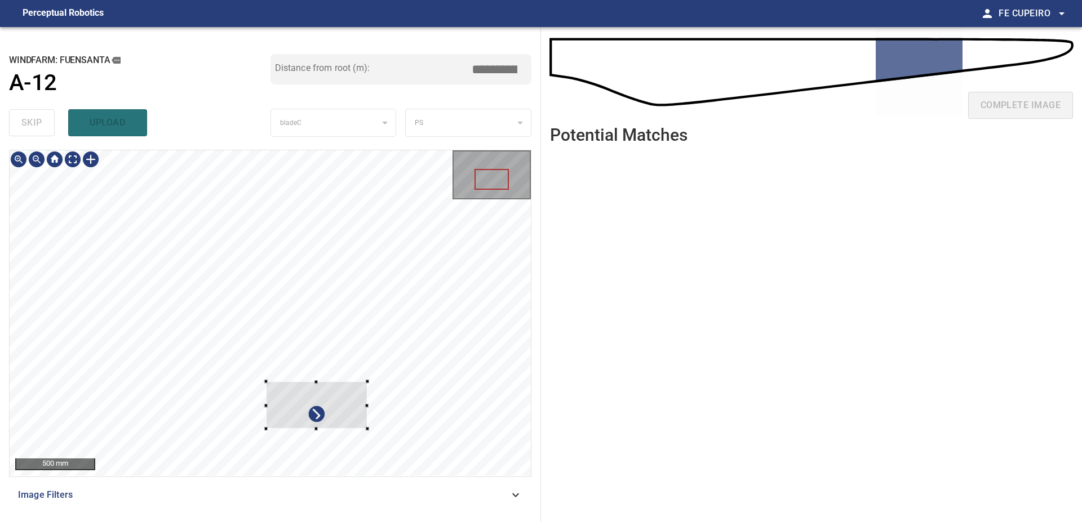
click at [367, 432] on div at bounding box center [270, 313] width 521 height 326
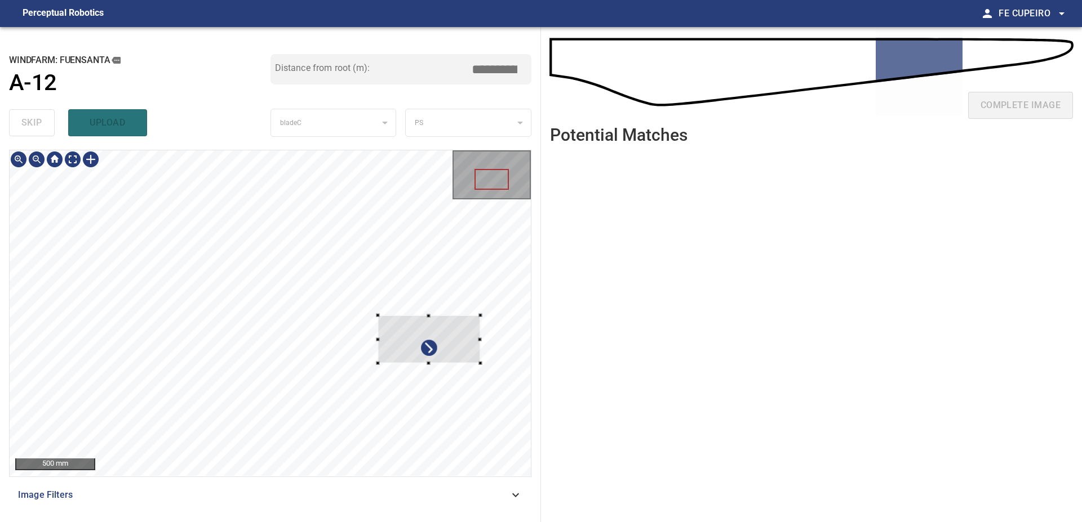
click at [481, 322] on div at bounding box center [429, 339] width 103 height 48
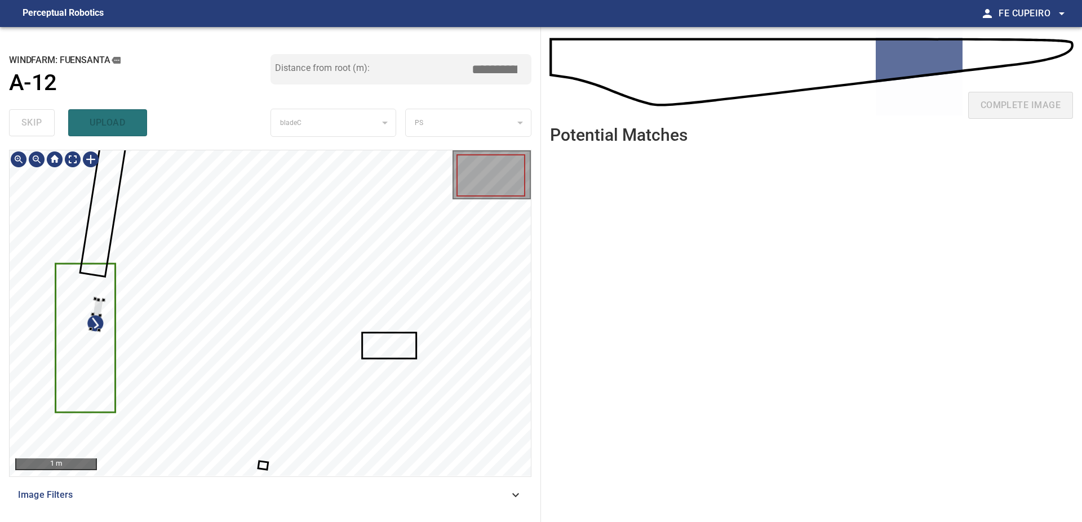
click at [99, 296] on div at bounding box center [270, 313] width 521 height 326
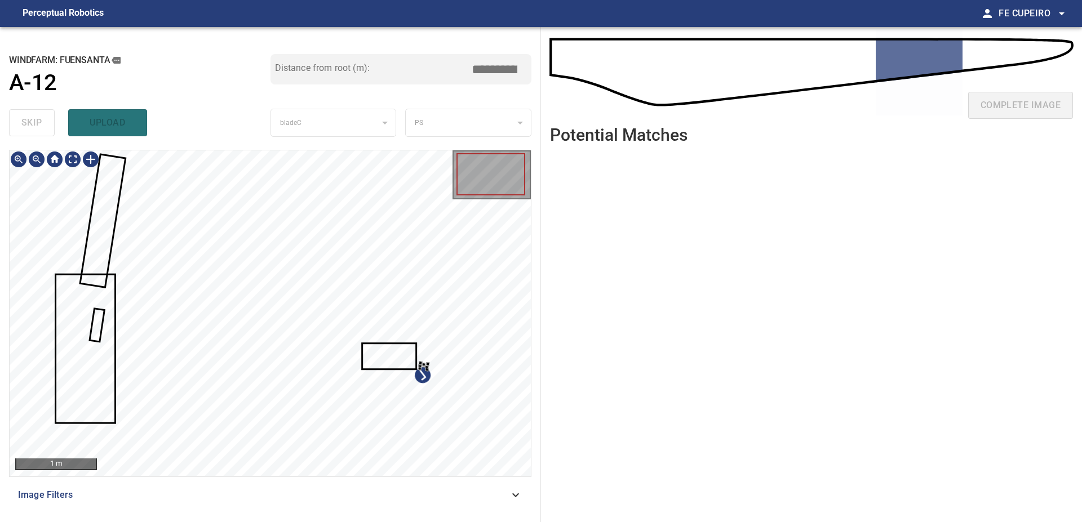
click at [429, 361] on div at bounding box center [270, 313] width 521 height 326
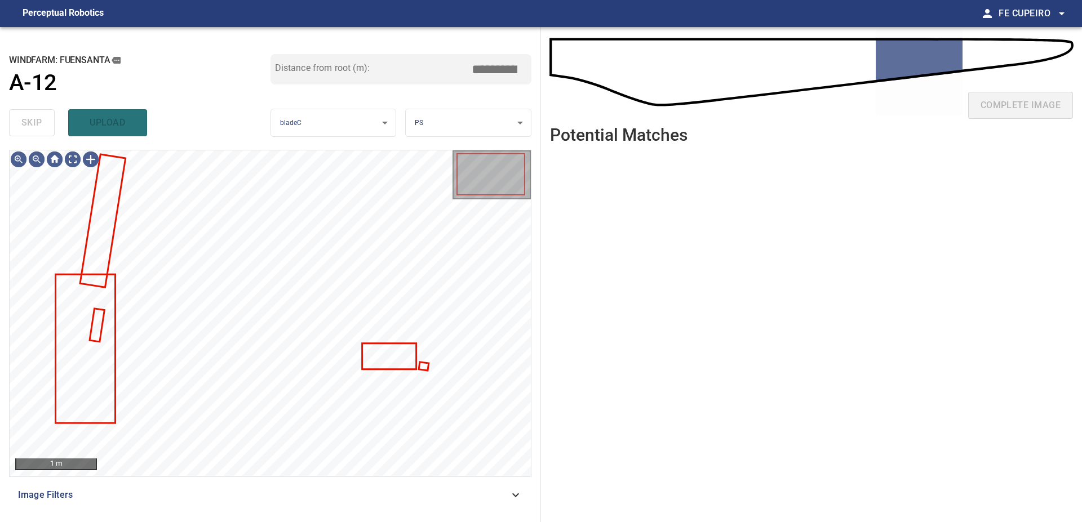
click at [254, 493] on span "Image Filters" at bounding box center [263, 495] width 491 height 14
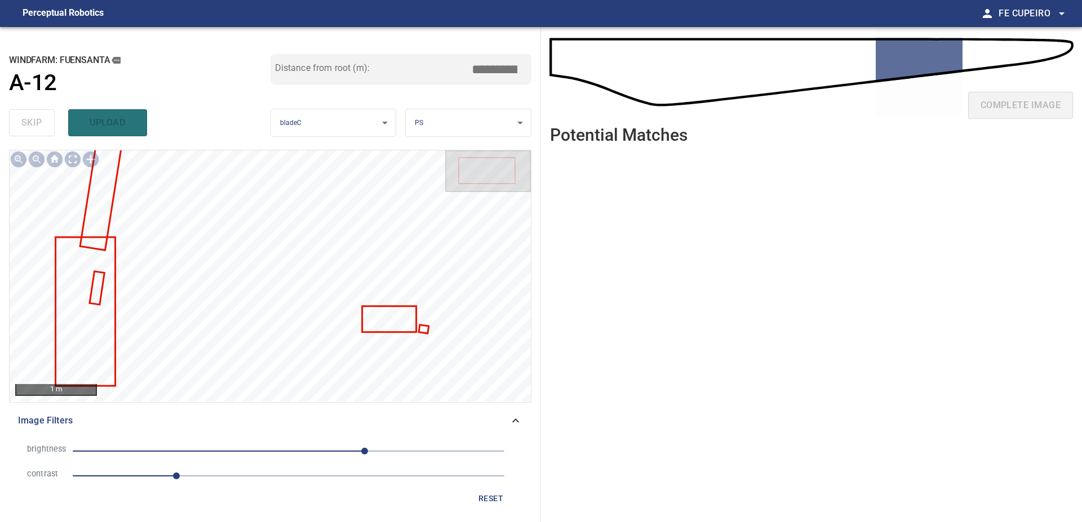
click at [203, 472] on span "1.2" at bounding box center [289, 476] width 432 height 16
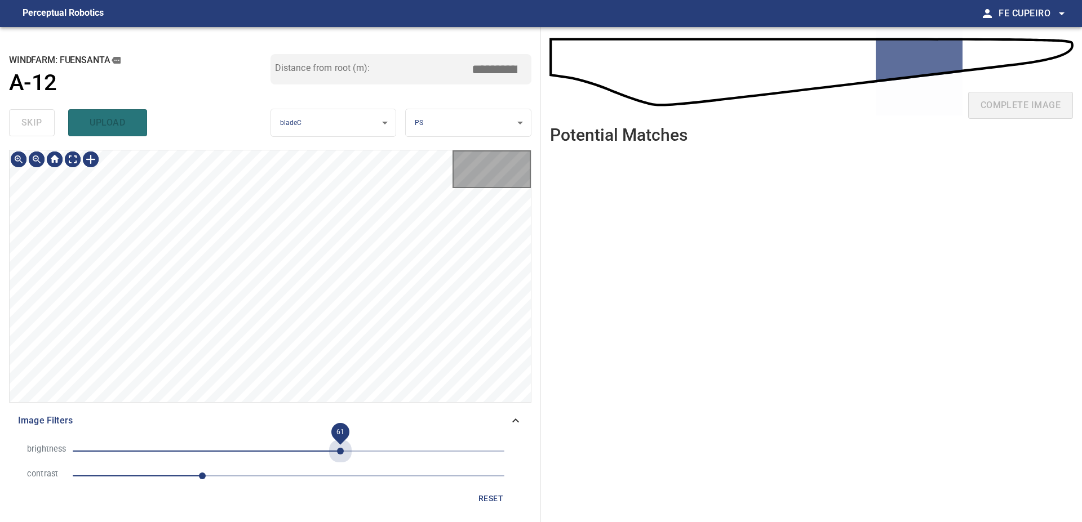
click at [340, 449] on span "61" at bounding box center [289, 451] width 432 height 16
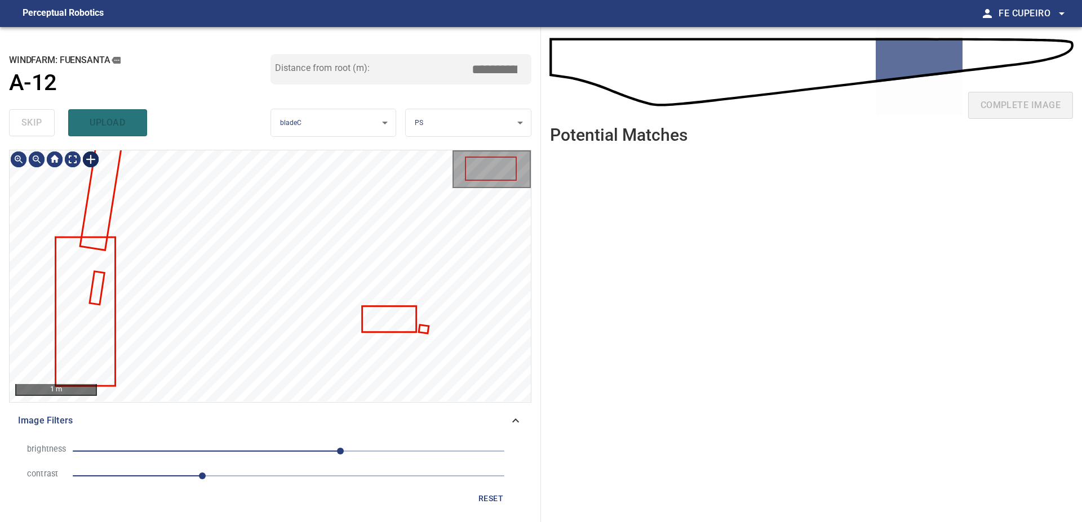
click at [74, 161] on body "**********" at bounding box center [541, 261] width 1082 height 522
click at [245, 475] on span "2" at bounding box center [289, 476] width 432 height 16
click at [337, 449] on span "61" at bounding box center [340, 451] width 7 height 7
click at [77, 153] on body "**********" at bounding box center [541, 261] width 1082 height 522
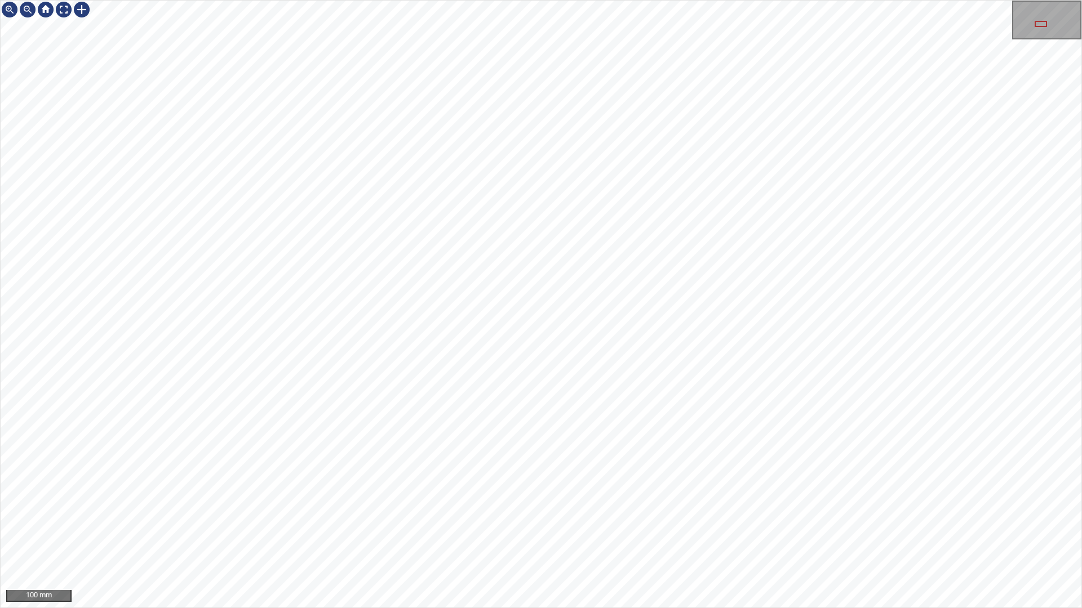
click at [539, 0] on div "100 mm" at bounding box center [541, 304] width 1082 height 608
click at [671, 522] on div "100 mm" at bounding box center [541, 304] width 1082 height 608
click at [680, 522] on div "100 mm" at bounding box center [541, 304] width 1082 height 608
click at [617, 0] on div "100 mm" at bounding box center [541, 304] width 1082 height 608
click at [594, 0] on div "100 mm" at bounding box center [541, 304] width 1082 height 608
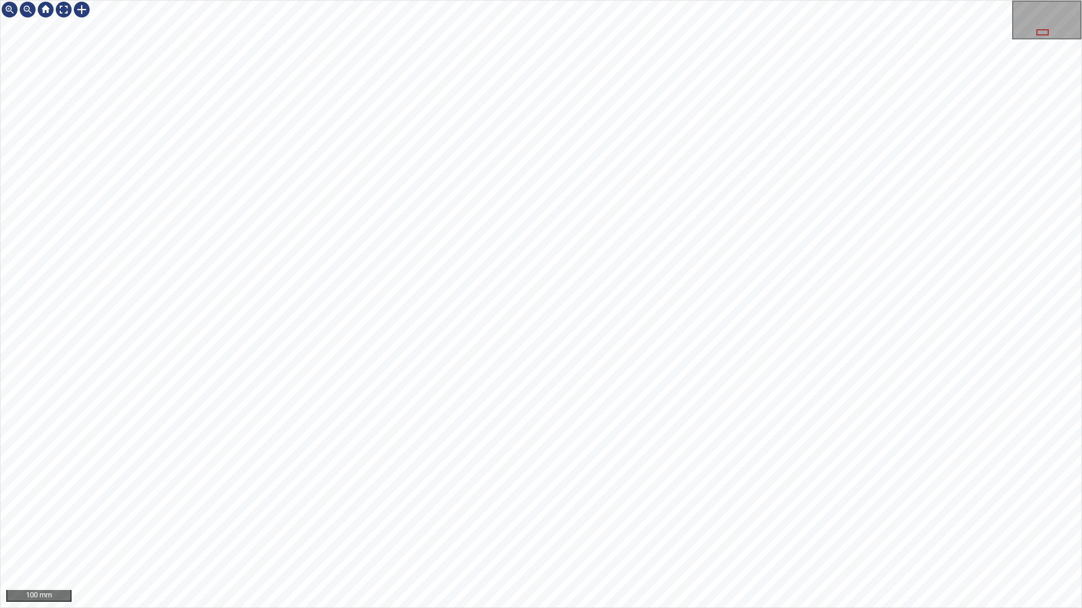
click at [624, 0] on div "100 mm" at bounding box center [541, 304] width 1082 height 608
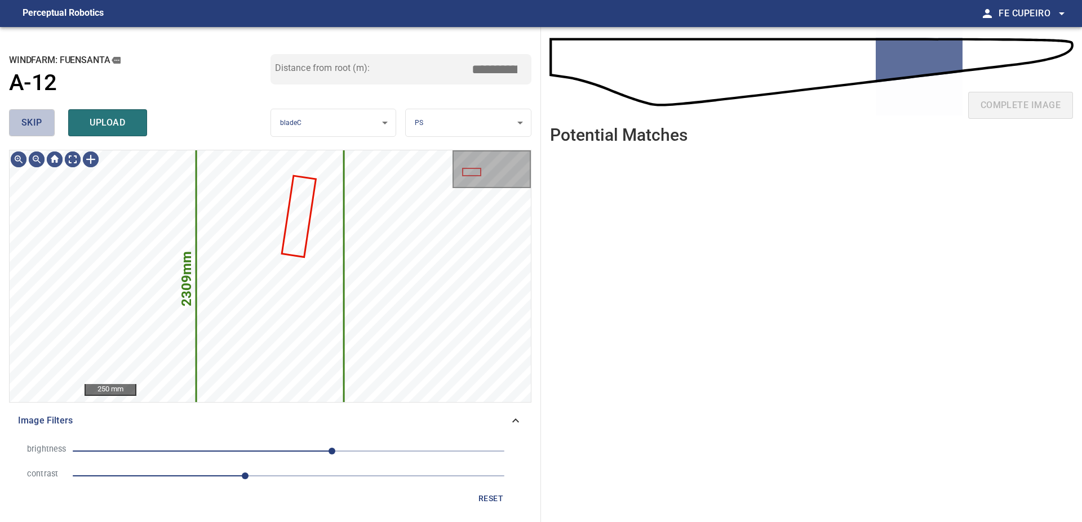
click at [48, 121] on button "skip" at bounding box center [32, 122] width 46 height 27
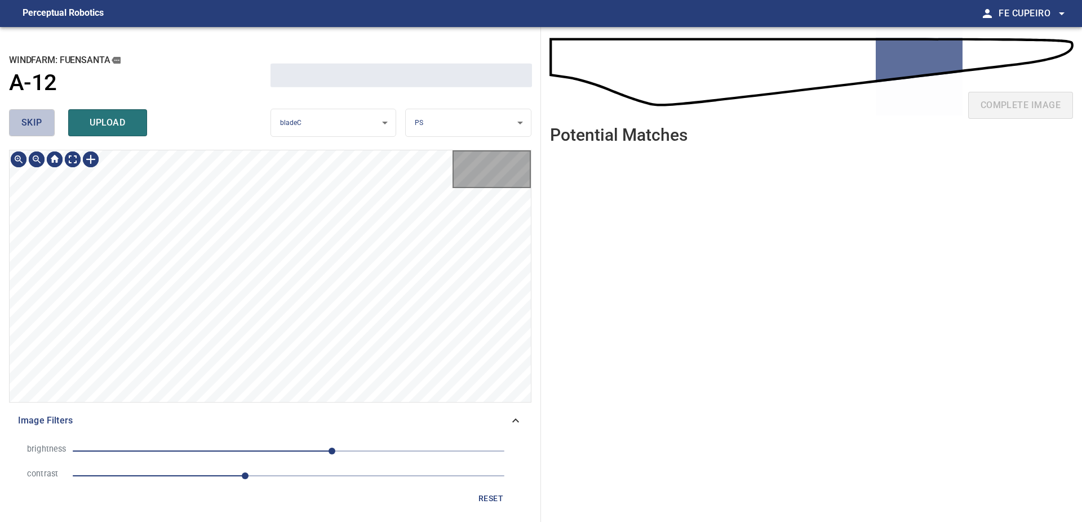
click at [48, 121] on button "skip" at bounding box center [32, 122] width 46 height 27
click at [48, 121] on div "skip upload" at bounding box center [139, 123] width 261 height 36
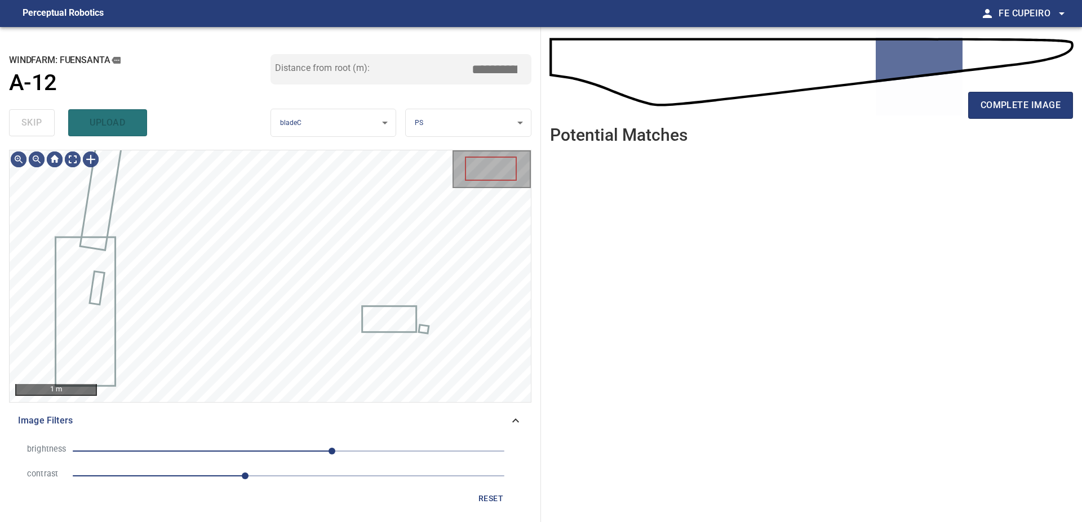
type input "*****"
click at [48, 121] on div "skip upload" at bounding box center [139, 123] width 261 height 36
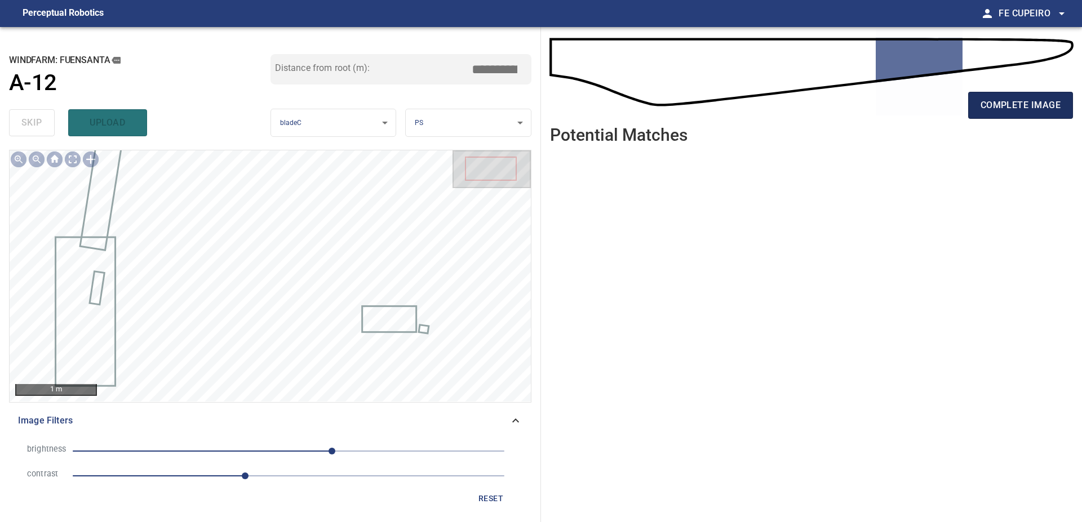
click at [1055, 91] on div "complete image" at bounding box center [811, 109] width 523 height 45
click at [1055, 94] on button "complete image" at bounding box center [1020, 105] width 105 height 27
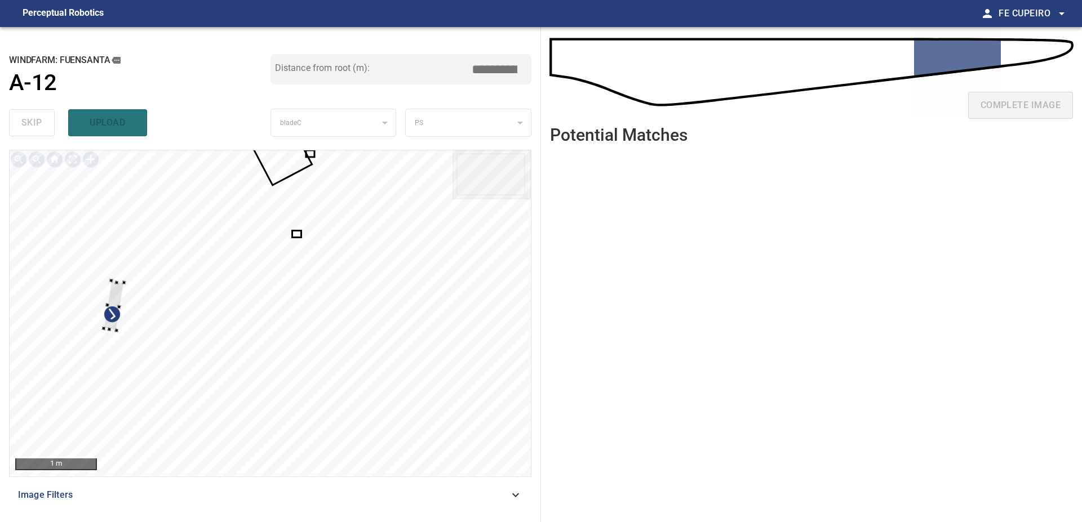
click at [104, 284] on div at bounding box center [270, 313] width 521 height 326
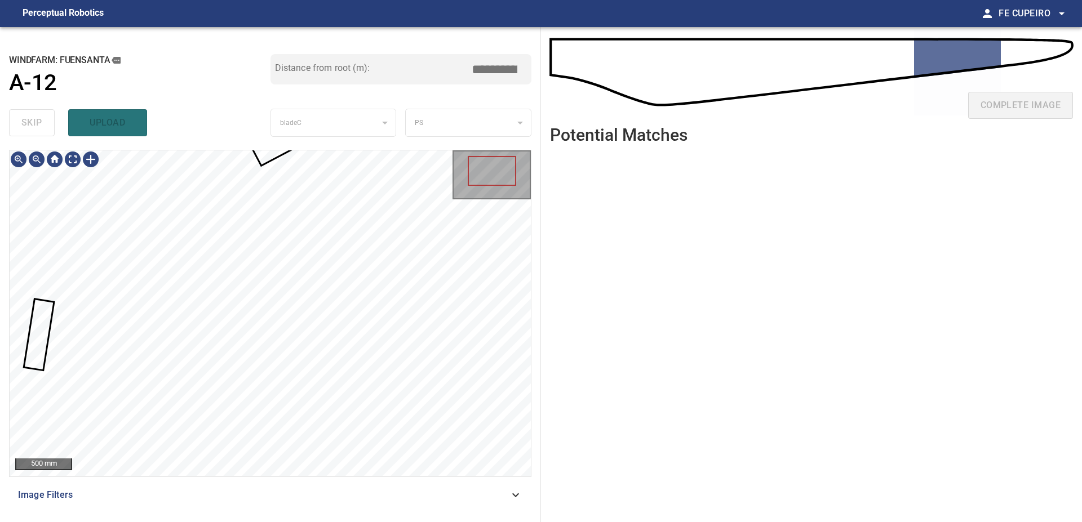
click at [573, 291] on div "**********" at bounding box center [541, 274] width 1082 height 495
type input "****"
click at [268, 151] on icon at bounding box center [276, 126] width 78 height 75
click at [521, 166] on div at bounding box center [491, 175] width 76 height 47
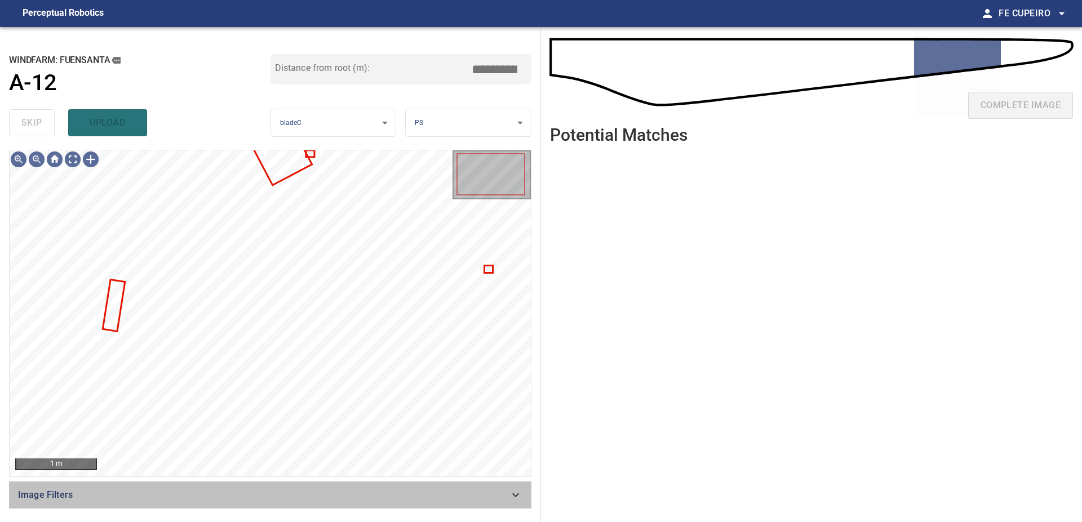
click at [300, 491] on span "Image Filters" at bounding box center [263, 495] width 491 height 14
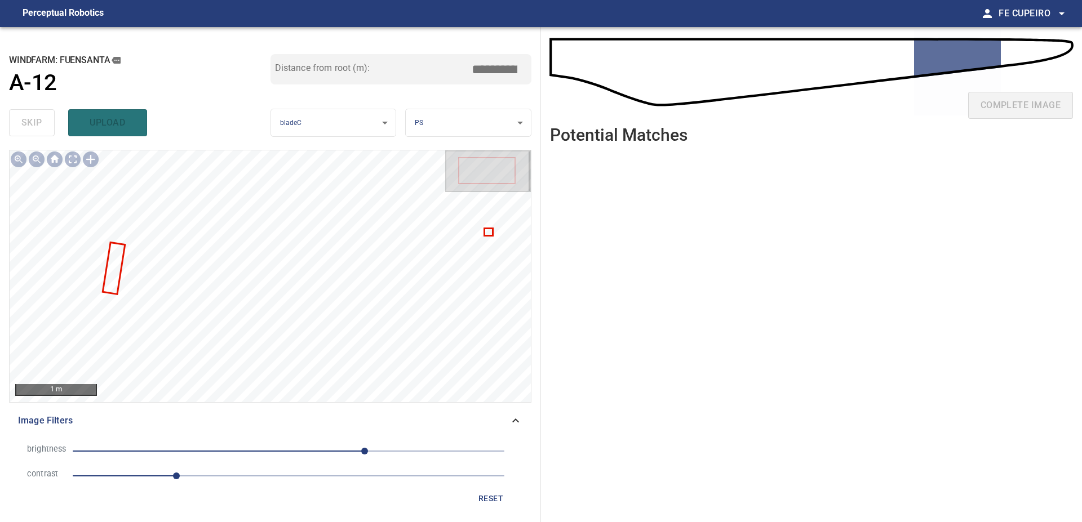
click at [197, 484] on li "contrast 1.2" at bounding box center [270, 476] width 504 height 25
click at [211, 477] on span "1.2" at bounding box center [289, 476] width 432 height 16
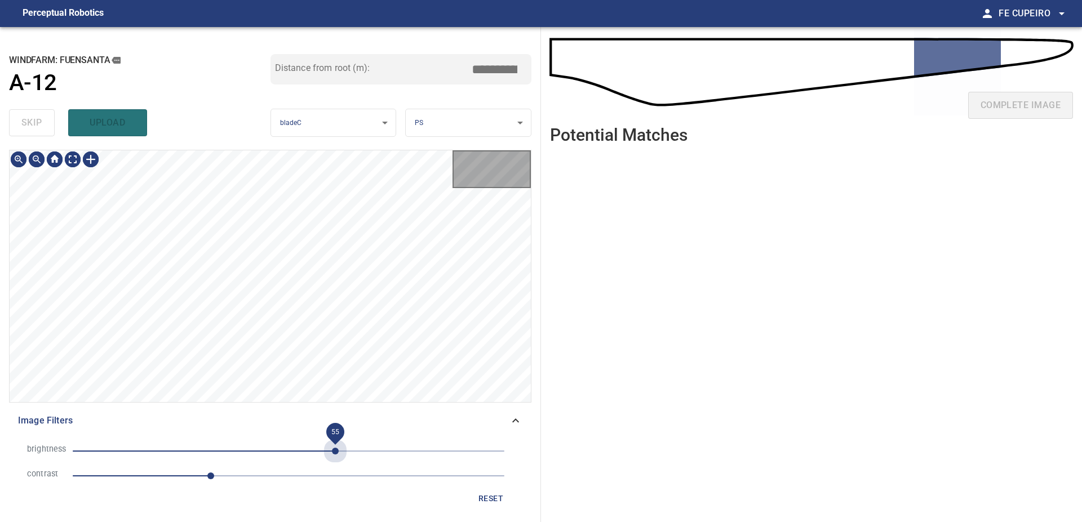
click at [335, 452] on span "55" at bounding box center [289, 451] width 432 height 16
click at [71, 161] on body "**********" at bounding box center [541, 261] width 1082 height 522
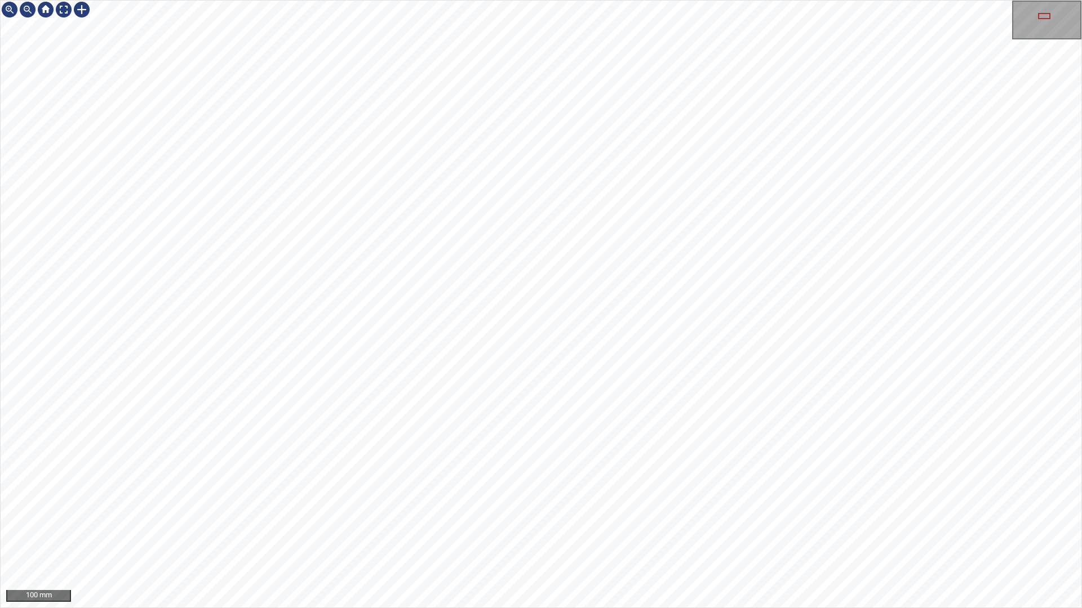
click at [428, 522] on div "100 mm" at bounding box center [541, 304] width 1082 height 608
click at [316, 349] on div at bounding box center [541, 304] width 1080 height 607
click at [296, 310] on div at bounding box center [292, 285] width 83 height 136
click at [290, 333] on div at bounding box center [291, 276] width 72 height 119
click at [742, 0] on div "100 mm" at bounding box center [541, 304] width 1082 height 608
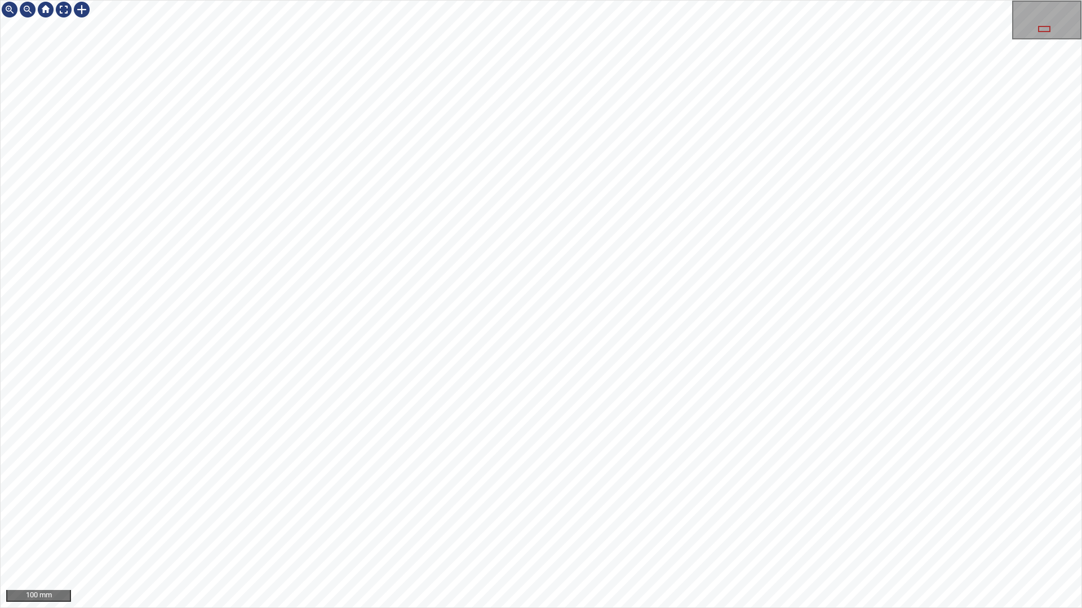
click at [799, 0] on div "100 mm" at bounding box center [541, 304] width 1082 height 608
click at [834, 0] on div "100 mm" at bounding box center [541, 304] width 1082 height 608
click at [659, 522] on div "100 mm" at bounding box center [541, 304] width 1082 height 608
click at [600, 522] on div "100 mm" at bounding box center [541, 304] width 1082 height 608
click at [617, 522] on div "100 mm" at bounding box center [541, 304] width 1082 height 608
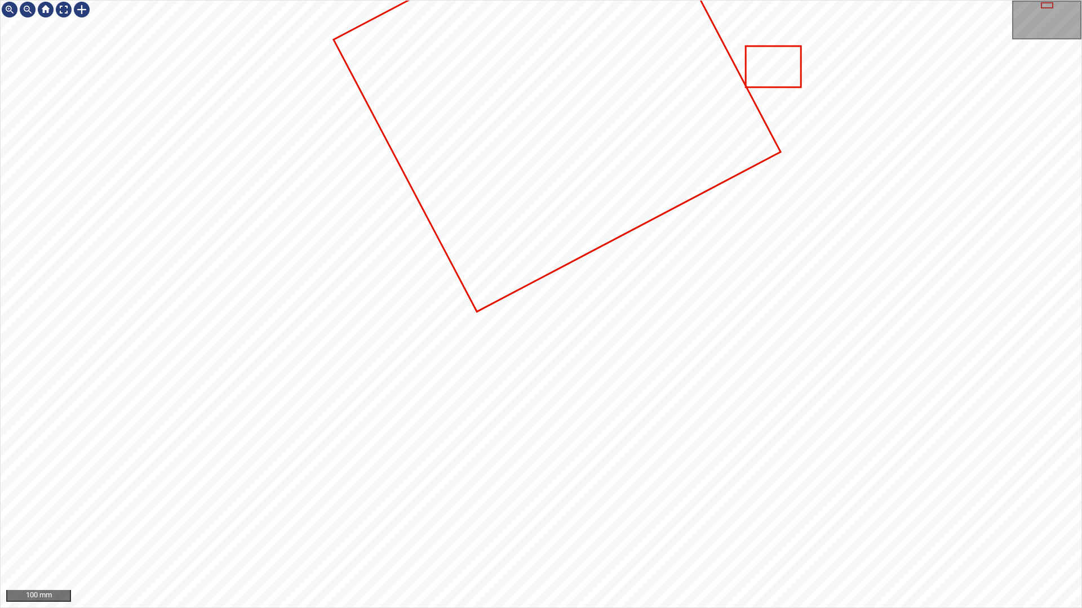
click at [605, 522] on div "100 mm" at bounding box center [541, 304] width 1082 height 608
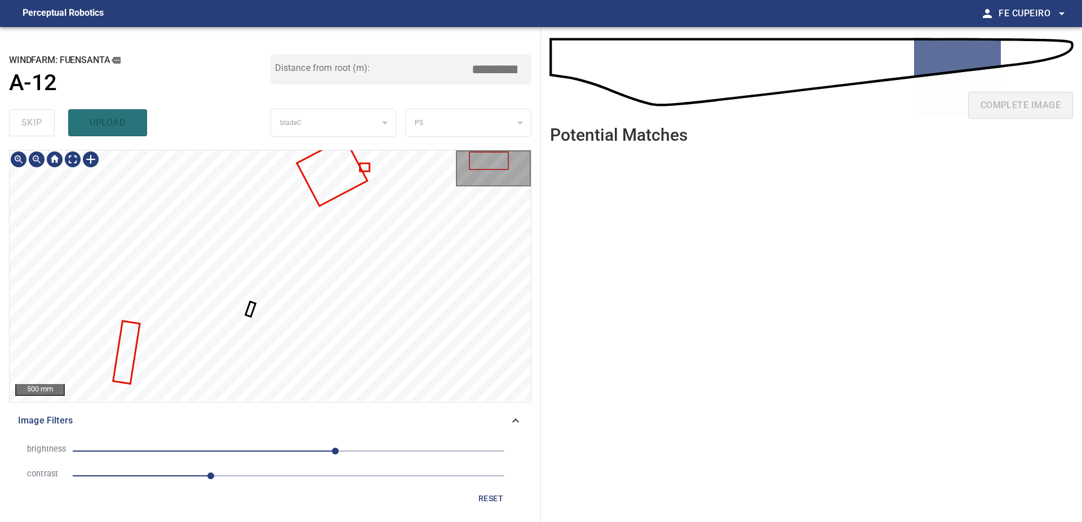
click at [335, 428] on div "Image Filters" at bounding box center [270, 420] width 522 height 27
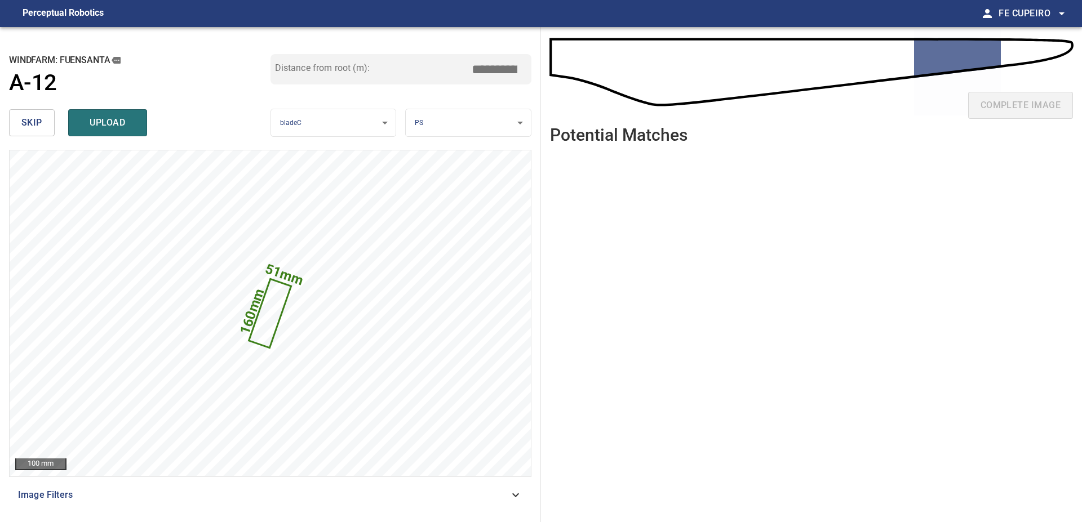
click at [507, 66] on input "*****" at bounding box center [498, 69] width 56 height 21
click at [490, 87] on div "Distance from root (m): ****" at bounding box center [400, 79] width 261 height 51
click at [127, 129] on span "upload" at bounding box center [108, 123] width 54 height 16
type input "****"
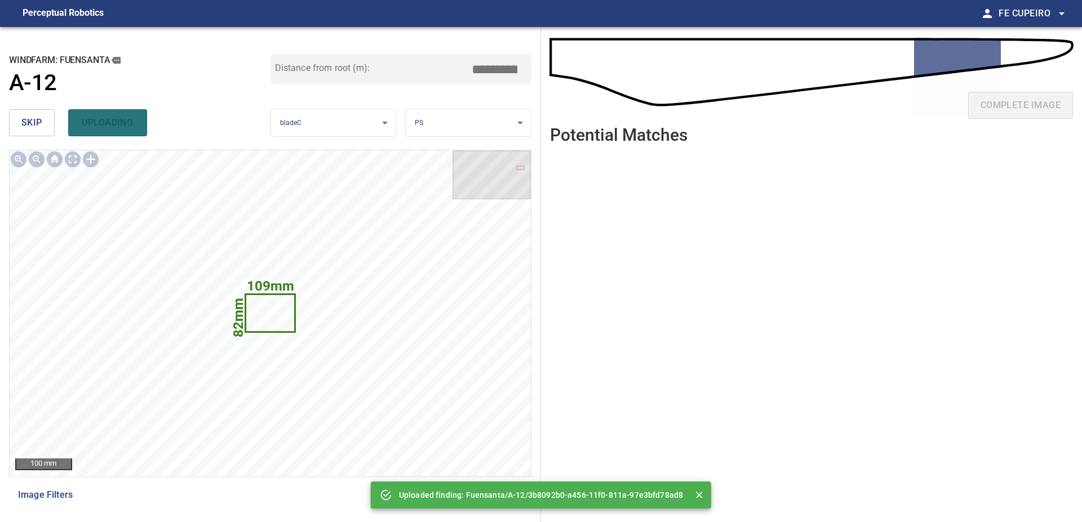
click at [36, 112] on button "skip" at bounding box center [32, 122] width 46 height 27
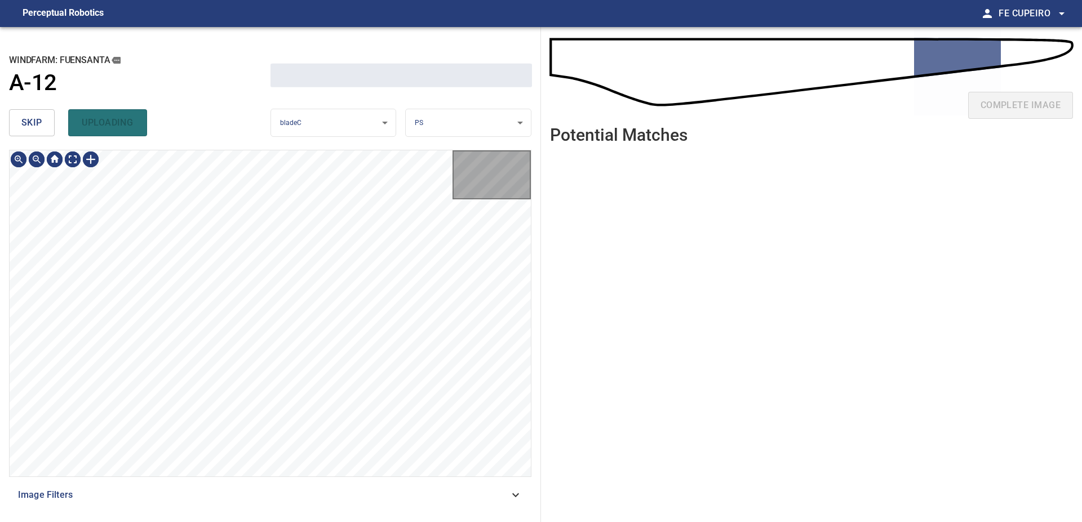
click at [36, 112] on button "skip" at bounding box center [32, 122] width 46 height 27
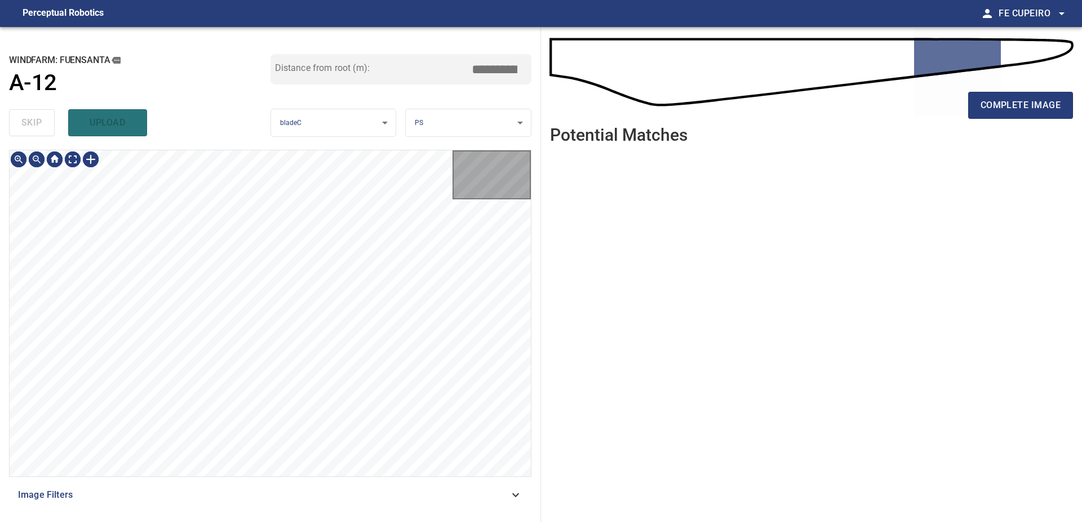
click at [36, 112] on div "skip upload" at bounding box center [139, 123] width 261 height 36
type input "****"
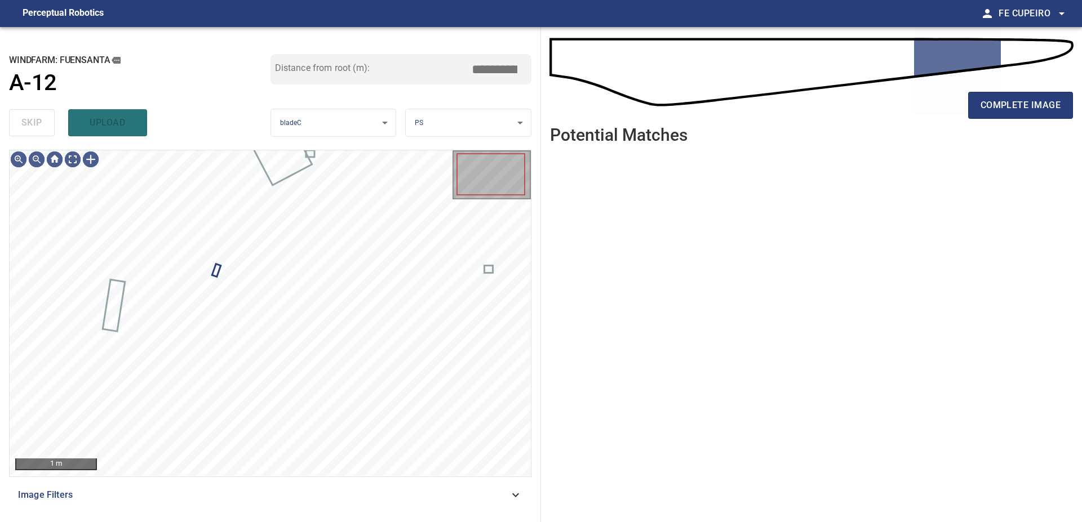
click at [36, 112] on div "skip upload" at bounding box center [139, 123] width 261 height 36
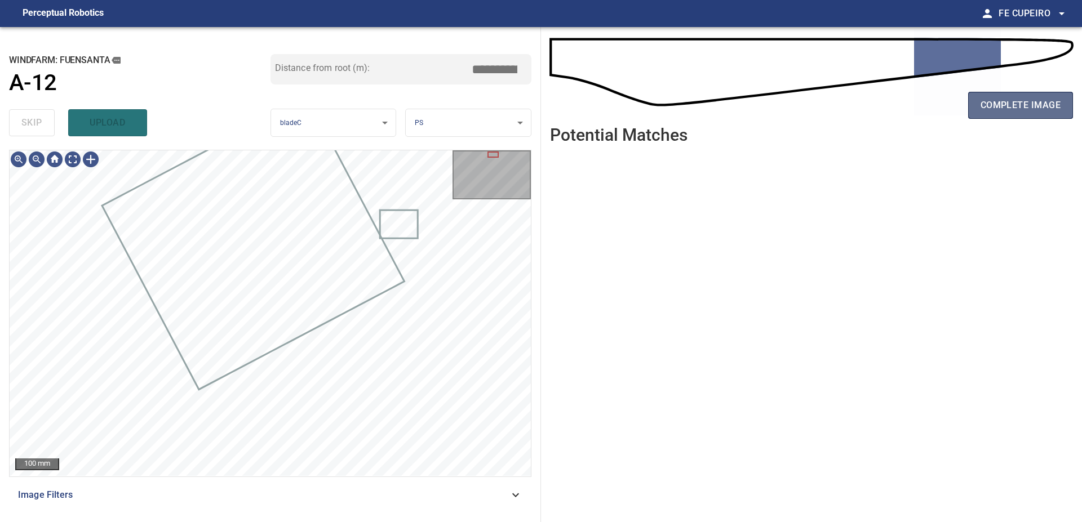
click at [1034, 105] on span "complete image" at bounding box center [1020, 105] width 80 height 16
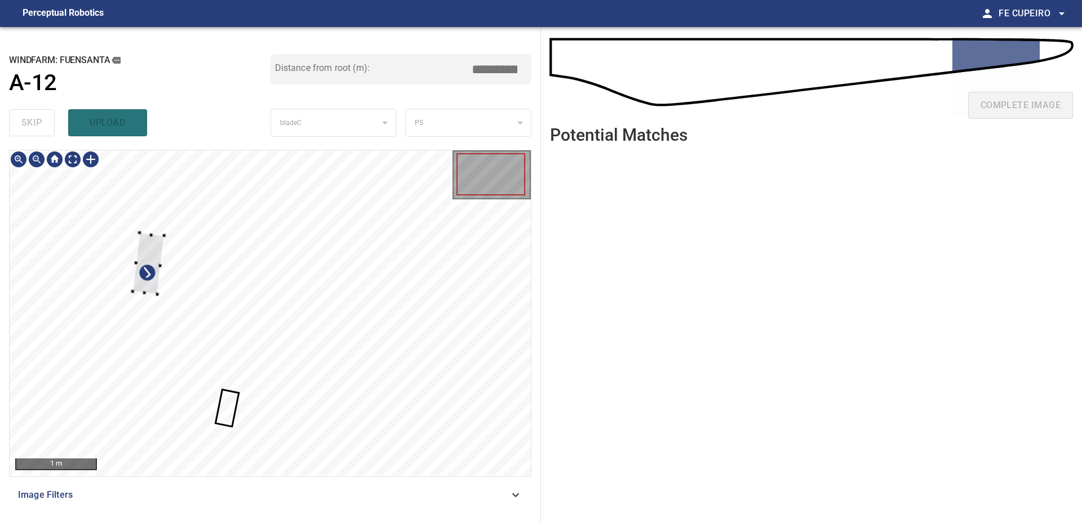
click at [133, 251] on div at bounding box center [270, 313] width 521 height 326
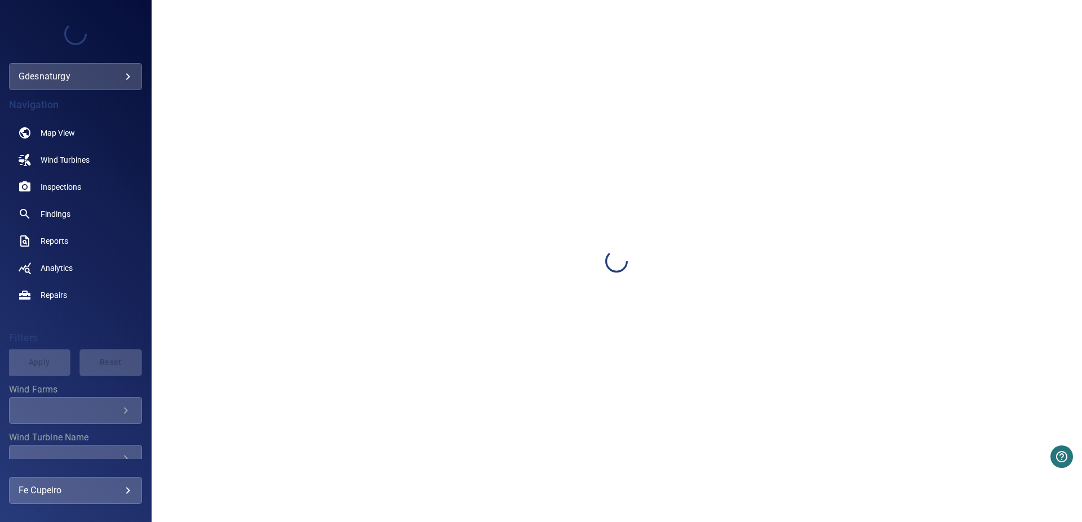
scroll to position [155, 0]
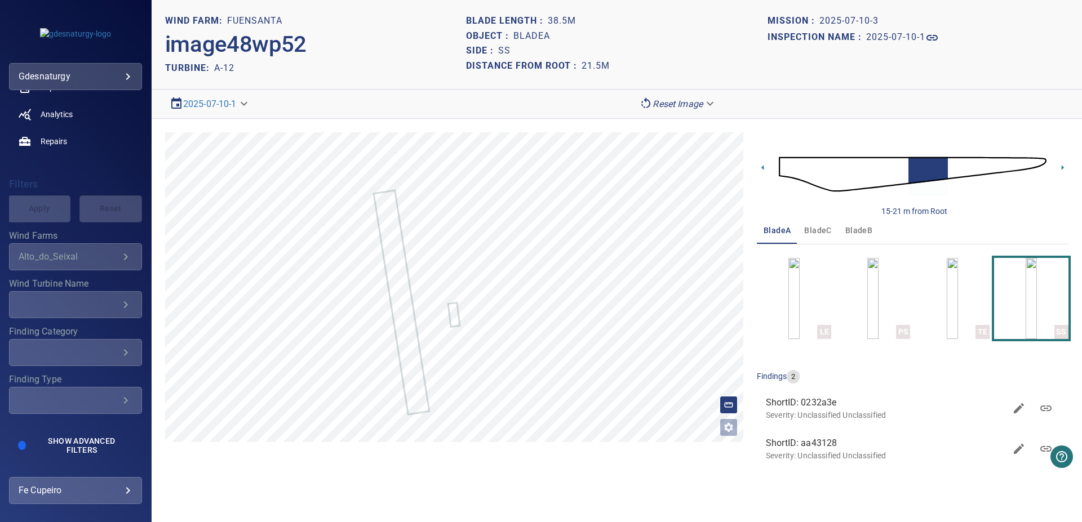
click at [850, 227] on span "bladeB" at bounding box center [858, 231] width 27 height 14
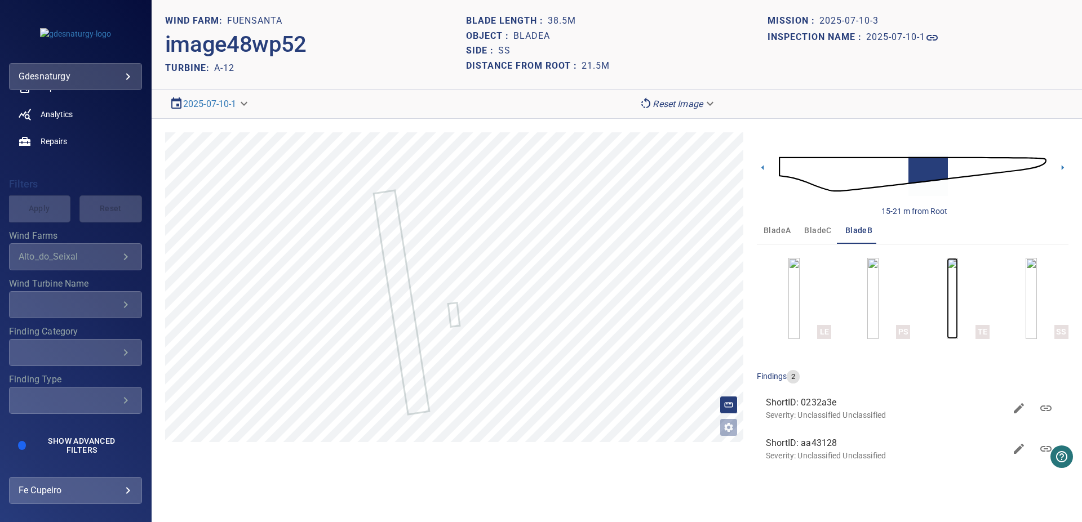
click at [949, 296] on img "button" at bounding box center [951, 298] width 11 height 81
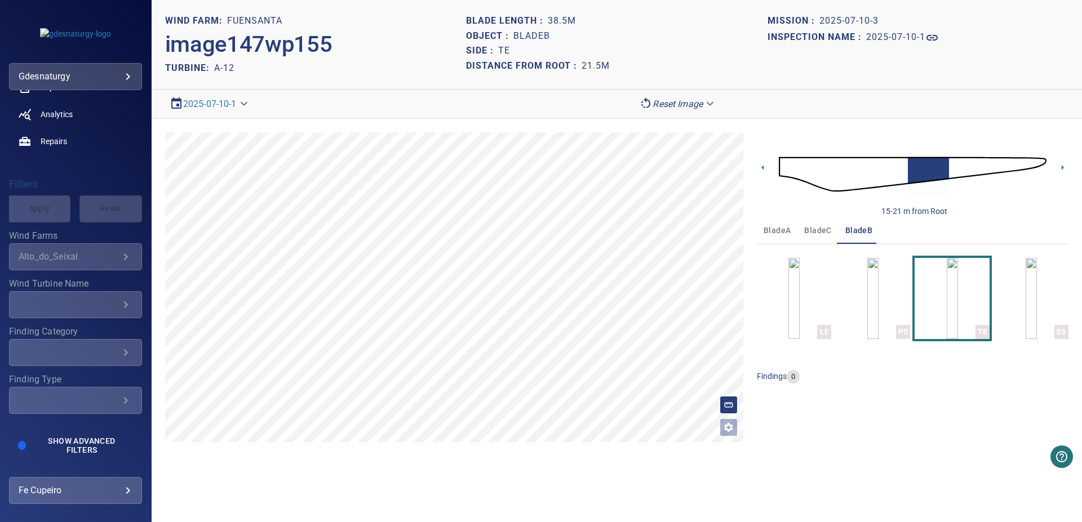
click at [923, 170] on img at bounding box center [913, 174] width 268 height 65
click at [919, 168] on img at bounding box center [913, 174] width 268 height 65
click at [914, 166] on img at bounding box center [913, 174] width 268 height 65
click at [888, 171] on img at bounding box center [913, 174] width 268 height 65
click at [871, 169] on img at bounding box center [913, 174] width 268 height 65
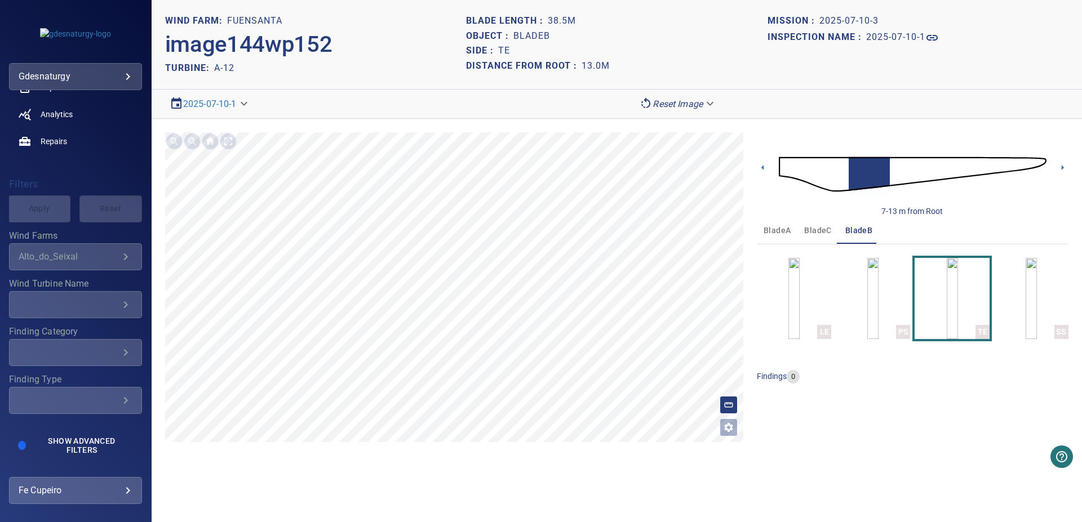
click at [878, 166] on img at bounding box center [913, 174] width 268 height 65
click at [882, 167] on img at bounding box center [913, 174] width 268 height 65
click at [904, 167] on img at bounding box center [913, 174] width 268 height 65
click at [921, 173] on img at bounding box center [913, 174] width 268 height 65
click at [941, 170] on img at bounding box center [913, 174] width 268 height 65
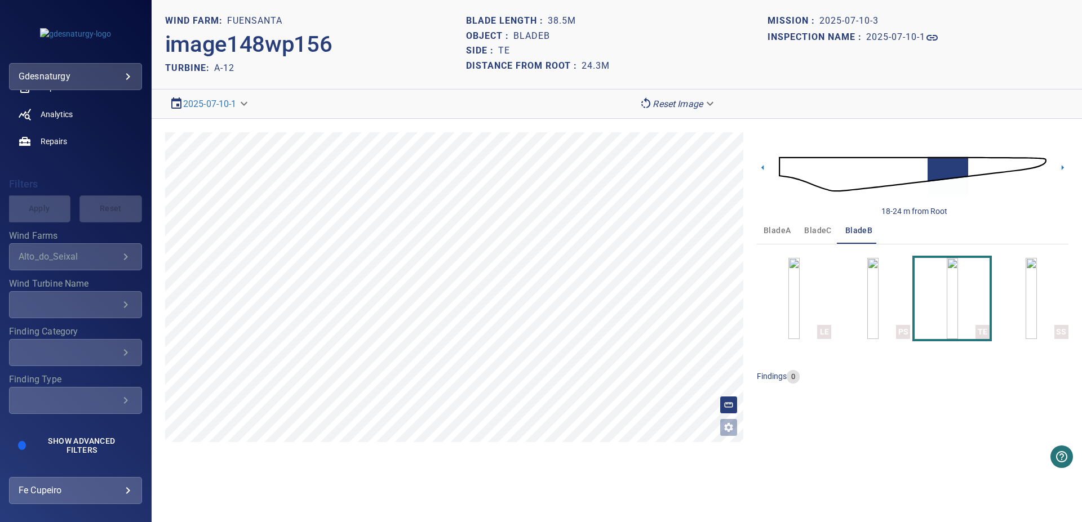
click at [962, 166] on img at bounding box center [913, 174] width 268 height 65
click at [983, 164] on img at bounding box center [913, 174] width 268 height 65
click at [1003, 162] on img at bounding box center [913, 174] width 268 height 65
